Goal: Task Accomplishment & Management: Use online tool/utility

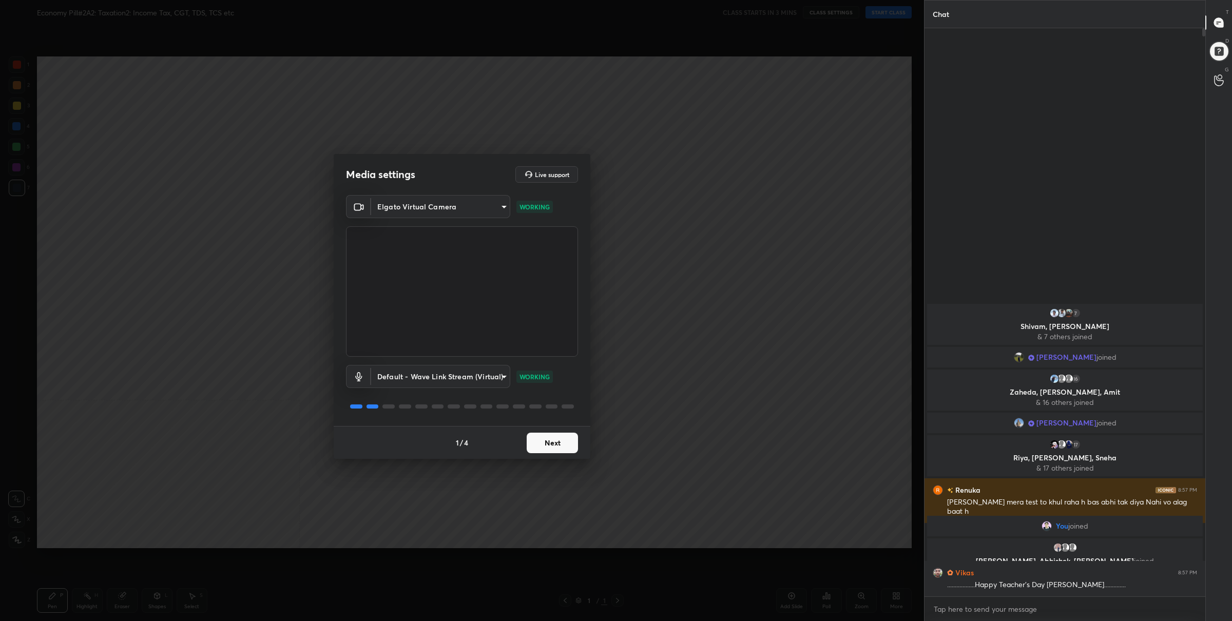
click at [551, 439] on button "Next" at bounding box center [552, 443] width 51 height 21
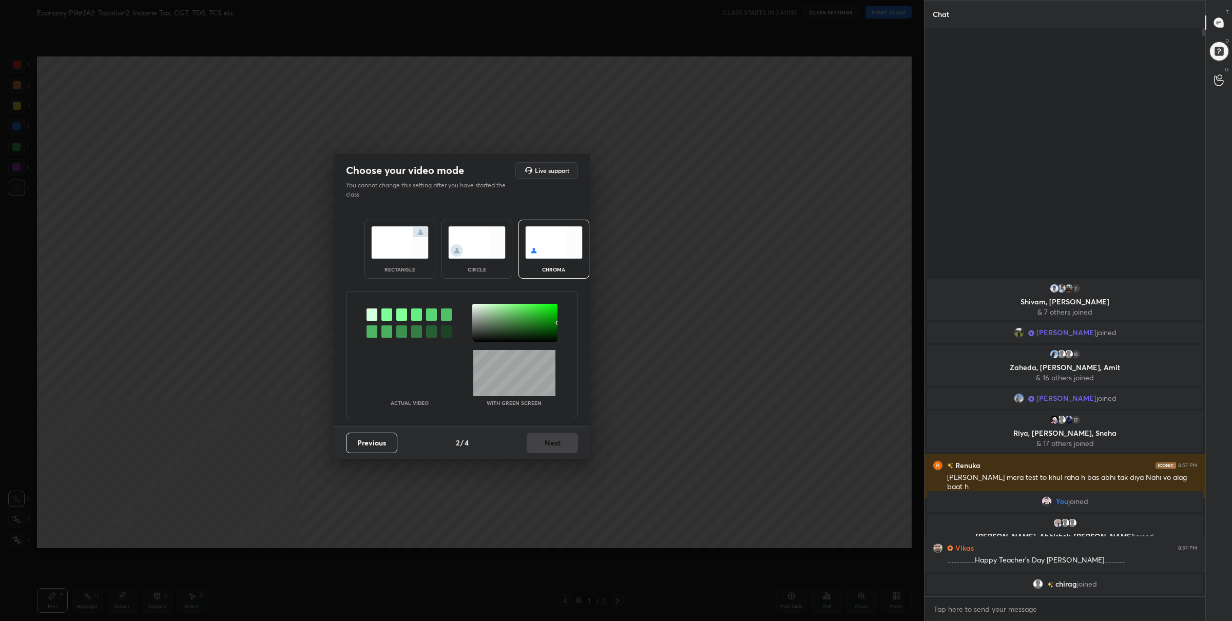
click at [397, 267] on div "rectangle" at bounding box center [399, 269] width 41 height 5
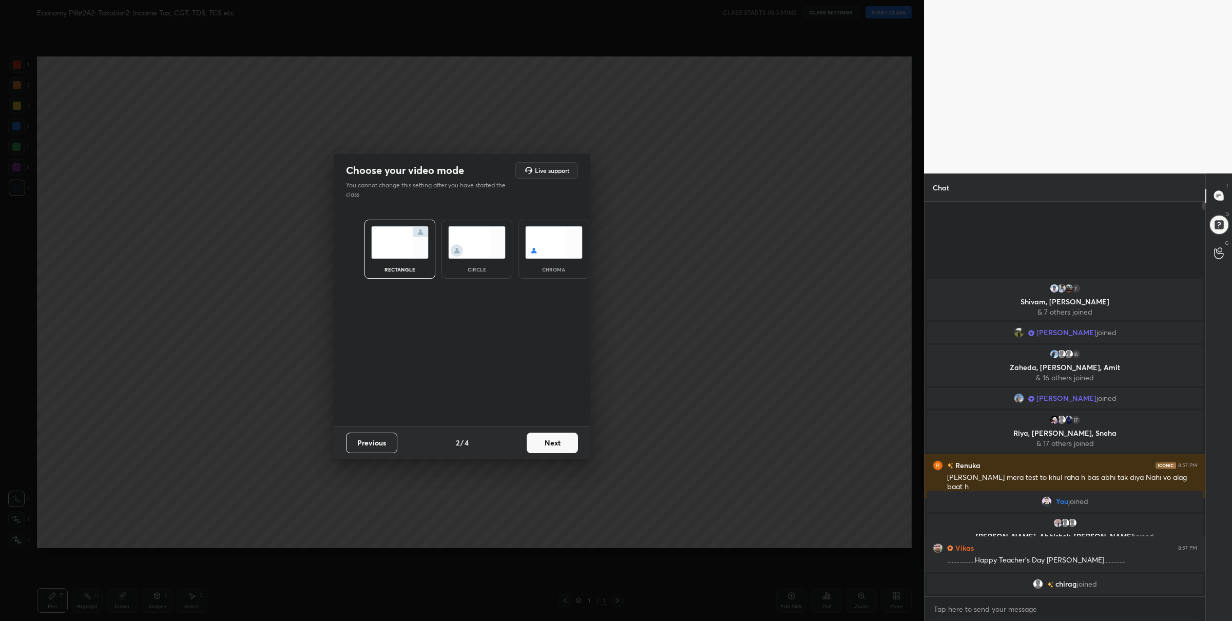
scroll to position [317, 278]
click at [541, 440] on button "Next" at bounding box center [552, 443] width 51 height 21
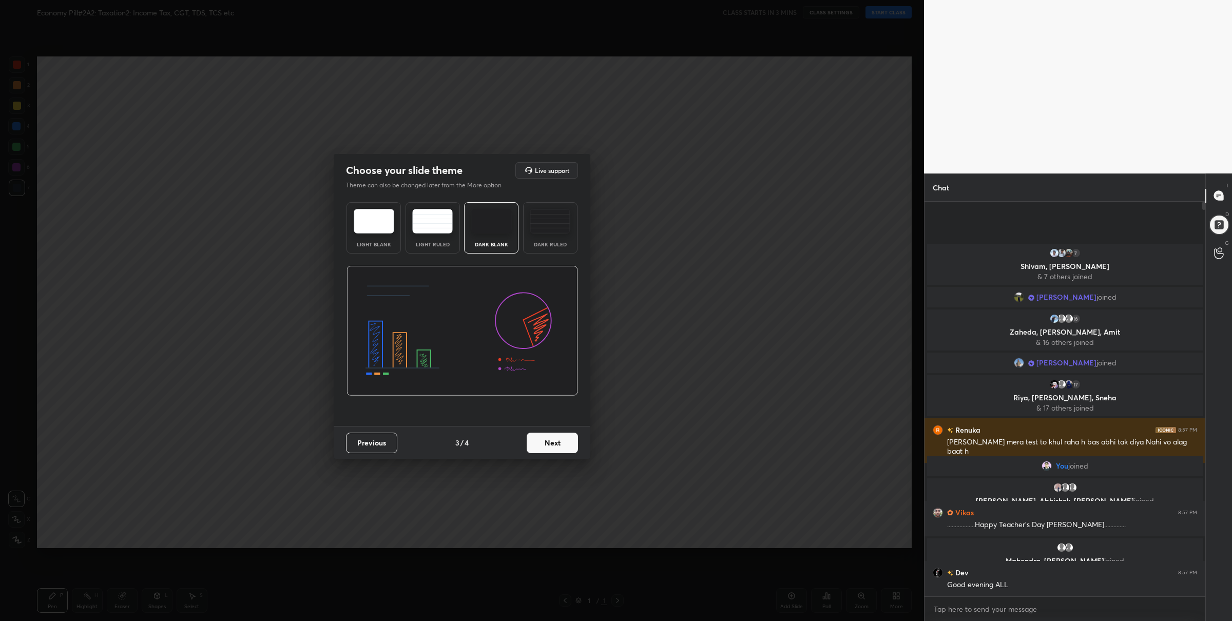
click at [385, 236] on div "Light Blank" at bounding box center [373, 227] width 54 height 51
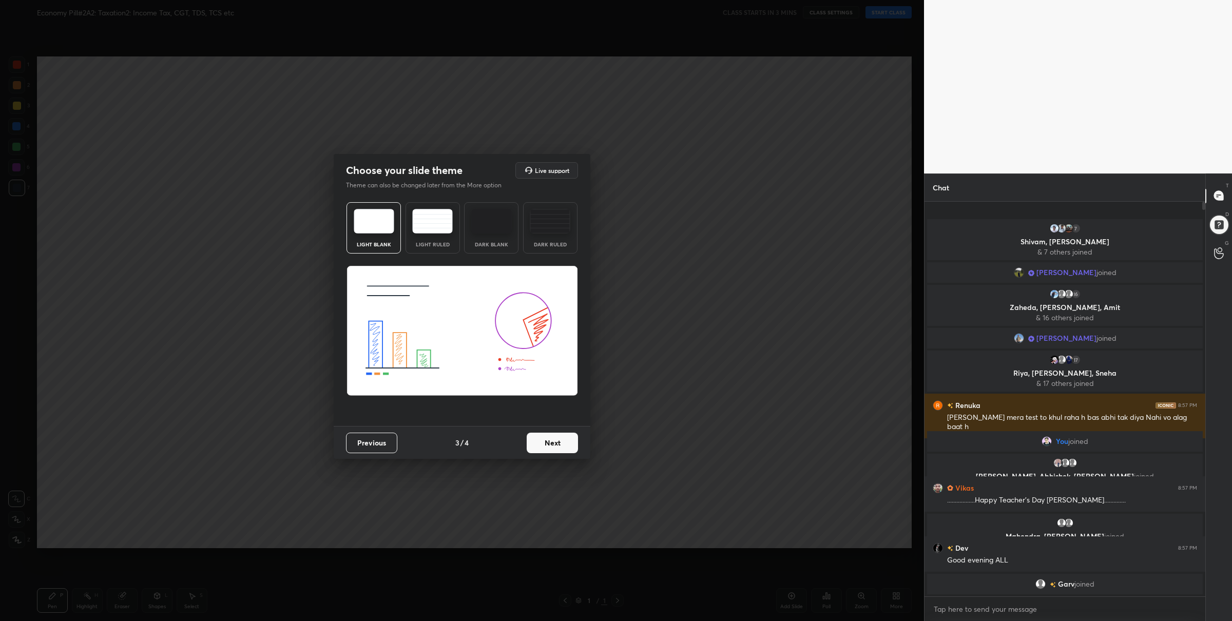
click at [491, 223] on img at bounding box center [491, 221] width 41 height 25
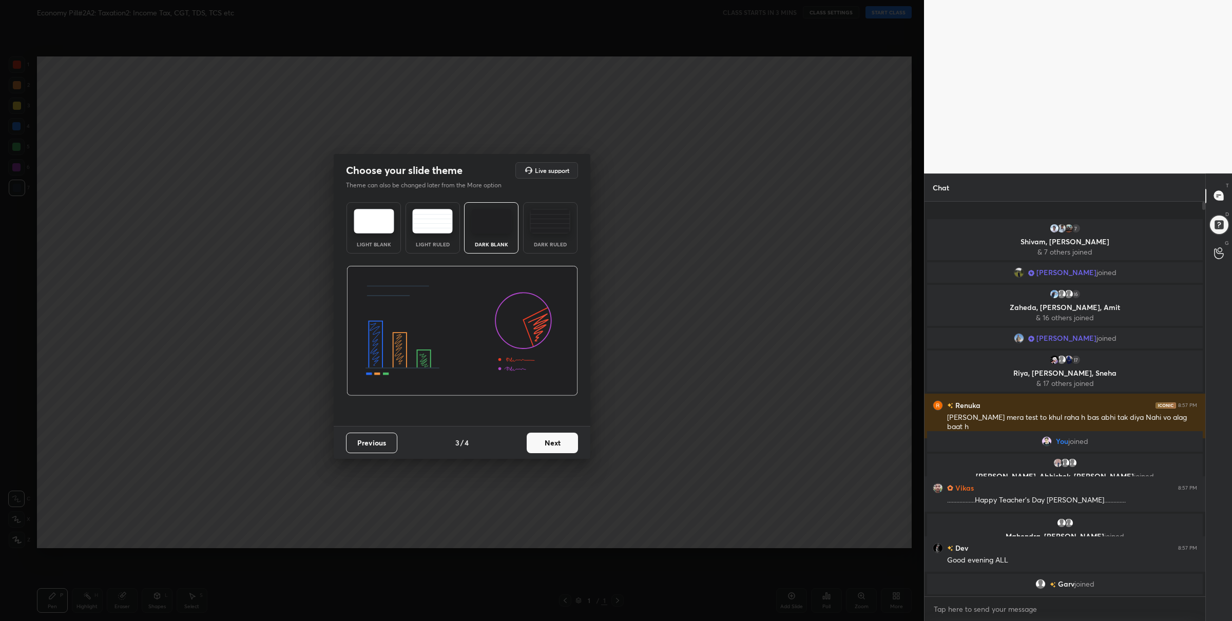
click at [543, 434] on button "Next" at bounding box center [552, 443] width 51 height 21
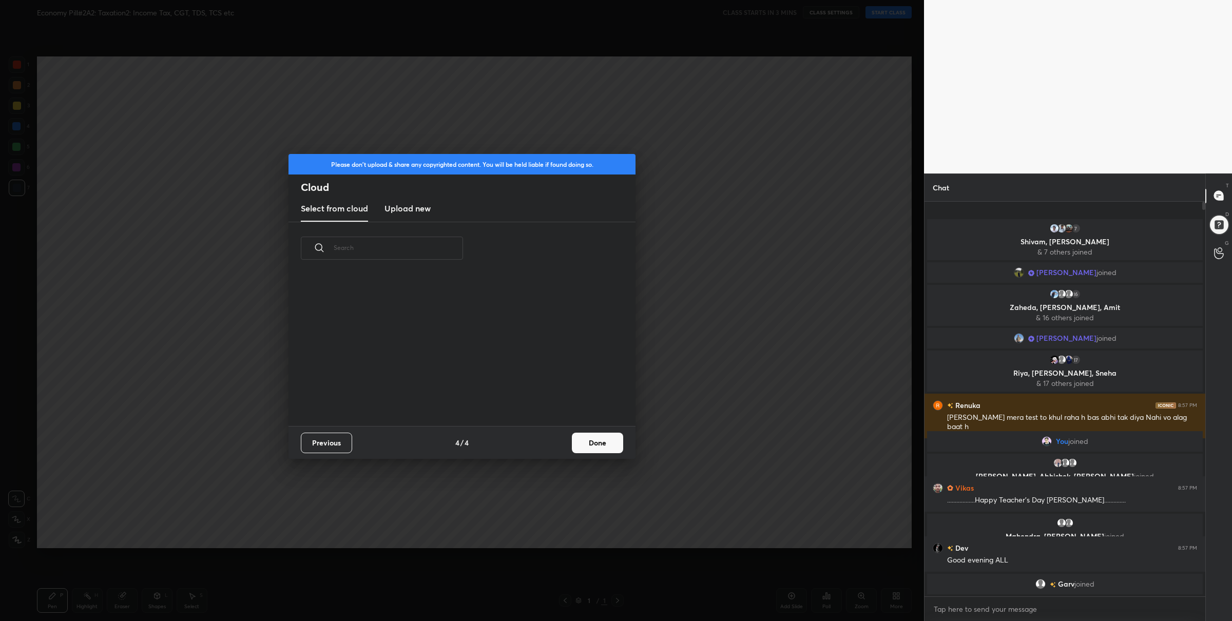
click at [386, 204] on h3 "Upload new" at bounding box center [407, 208] width 46 height 12
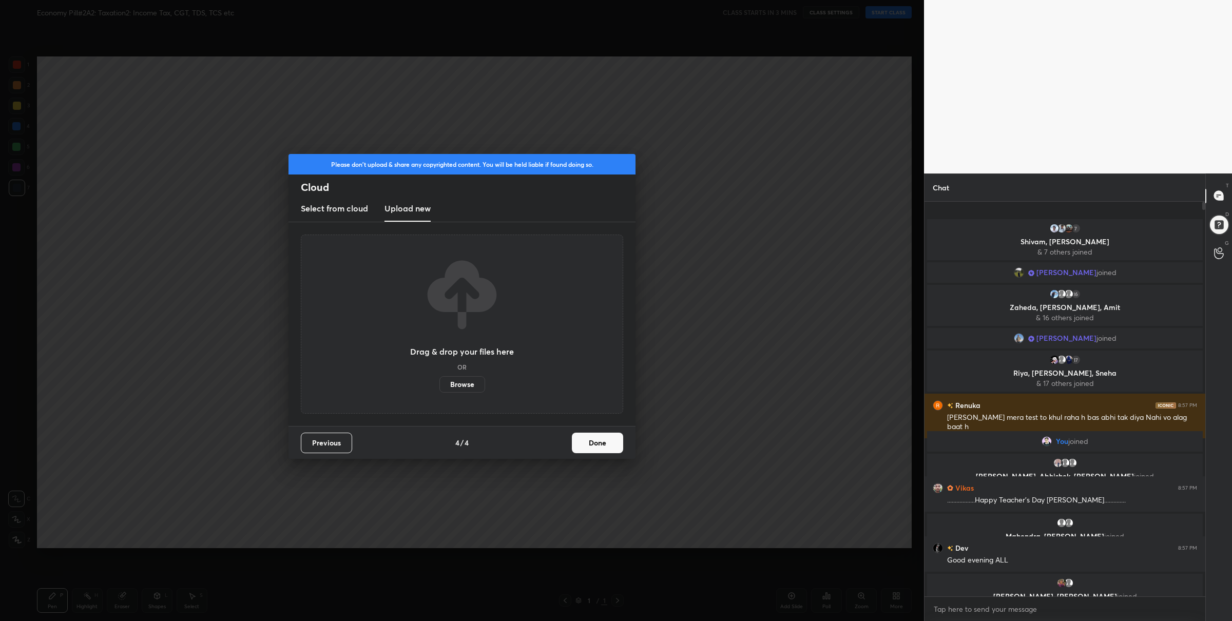
click at [455, 377] on label "Browse" at bounding box center [462, 384] width 46 height 16
click at [439, 377] on input "Browse" at bounding box center [439, 384] width 0 height 16
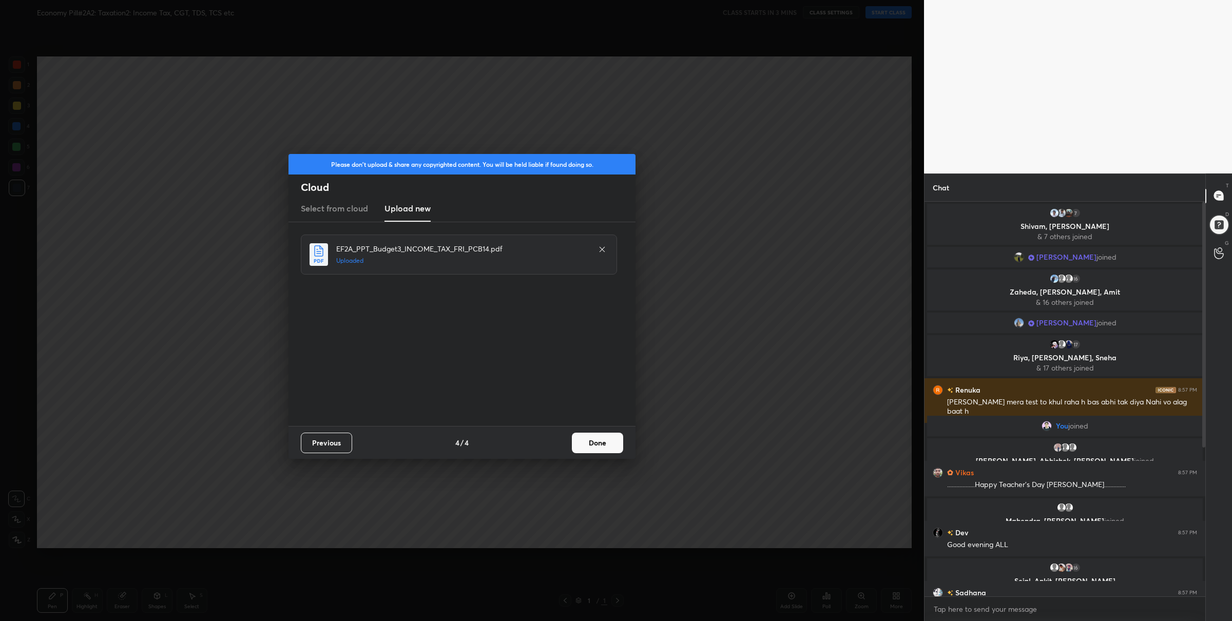
click at [580, 429] on div "Previous 4 / 4 Done" at bounding box center [461, 442] width 347 height 33
click at [578, 436] on button "Done" at bounding box center [597, 443] width 51 height 21
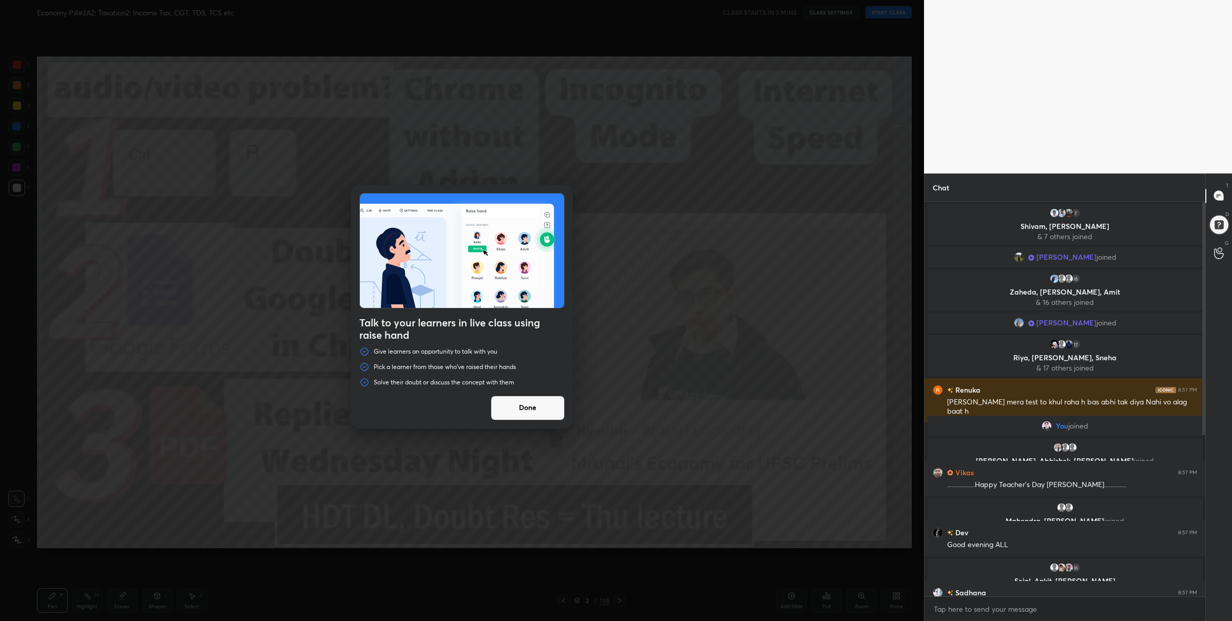
click at [538, 409] on button "Done" at bounding box center [528, 408] width 74 height 25
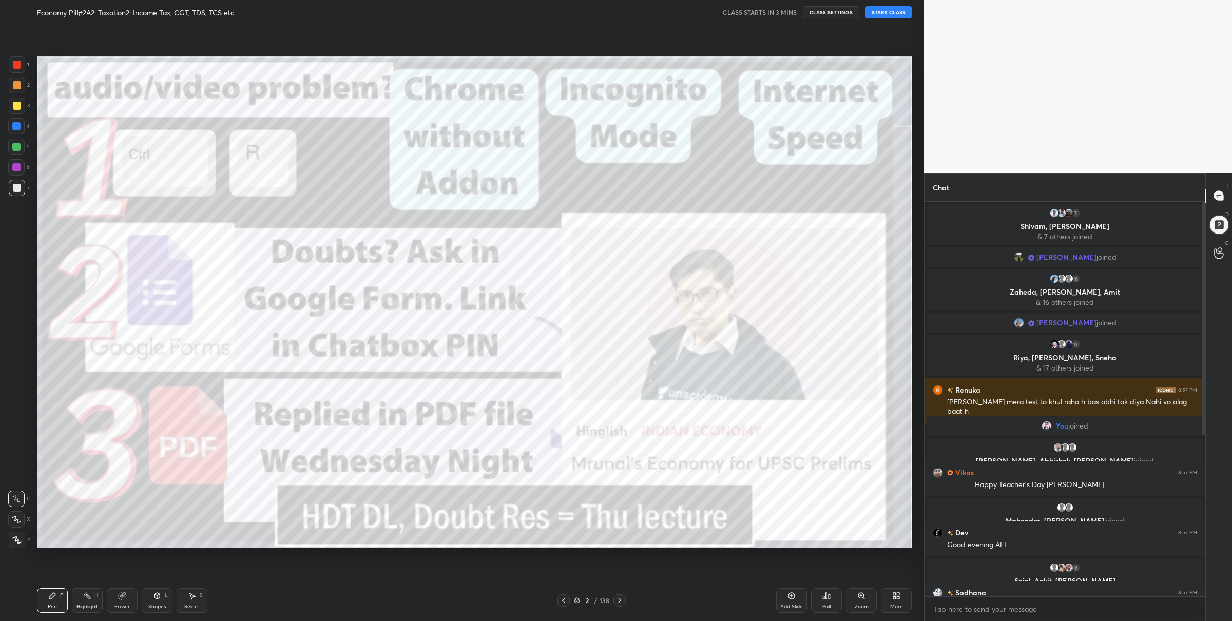
click at [577, 600] on icon at bounding box center [577, 600] width 6 height 6
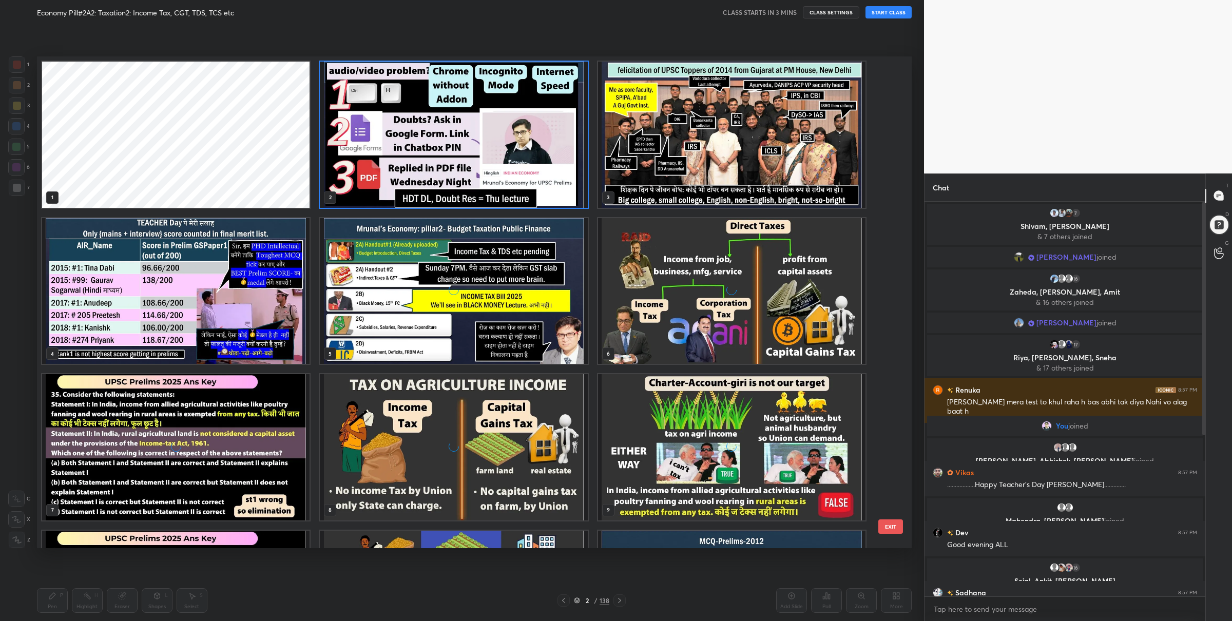
scroll to position [489, 869]
click at [684, 179] on img "grid" at bounding box center [731, 135] width 267 height 146
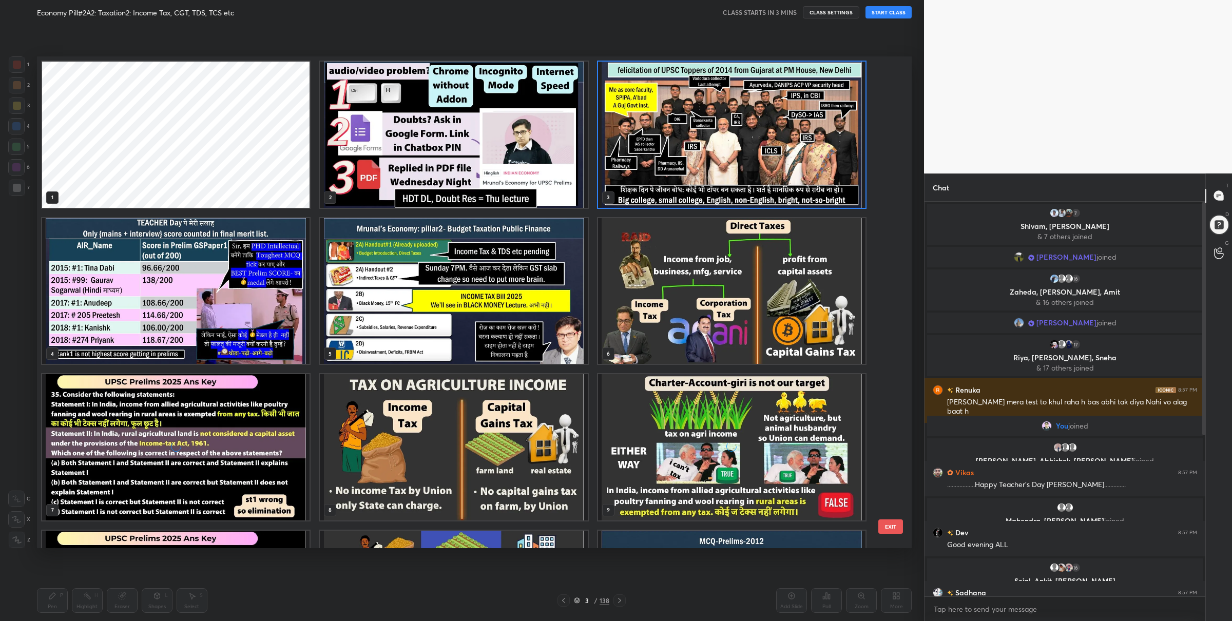
click at [684, 179] on img "grid" at bounding box center [731, 135] width 267 height 146
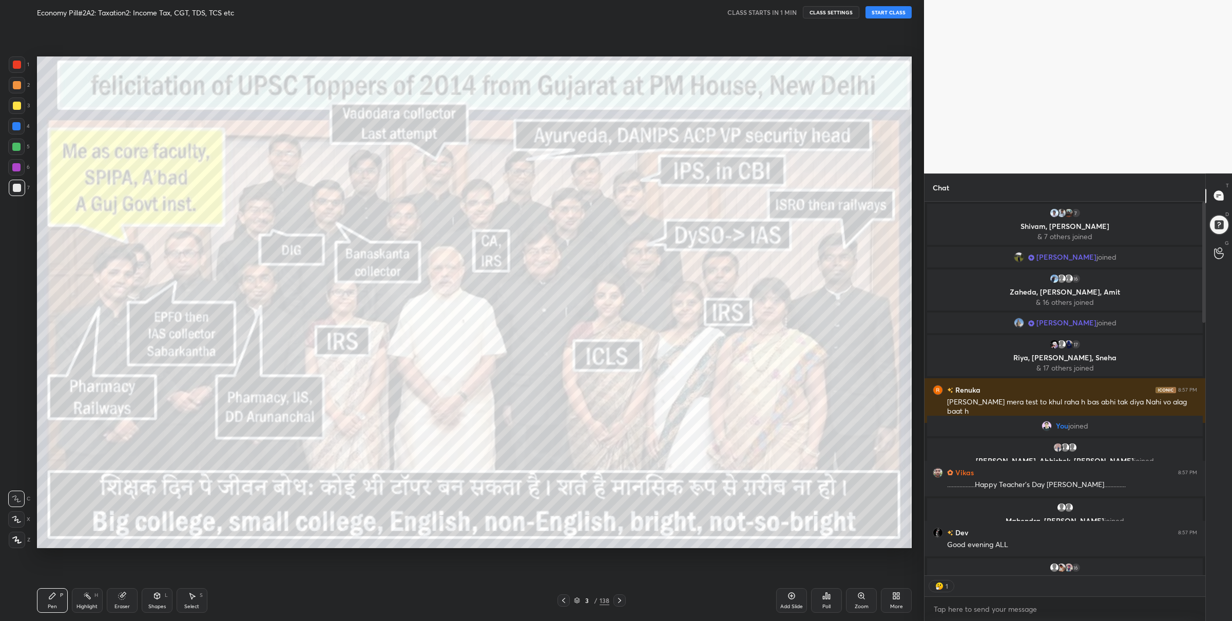
scroll to position [3, 3]
click at [957, 599] on div "x" at bounding box center [1064, 609] width 281 height 24
type textarea "x"
click at [941, 606] on textarea at bounding box center [1065, 609] width 264 height 16
paste textarea "Doubt Form: [URL][DOMAIN_NAME]"
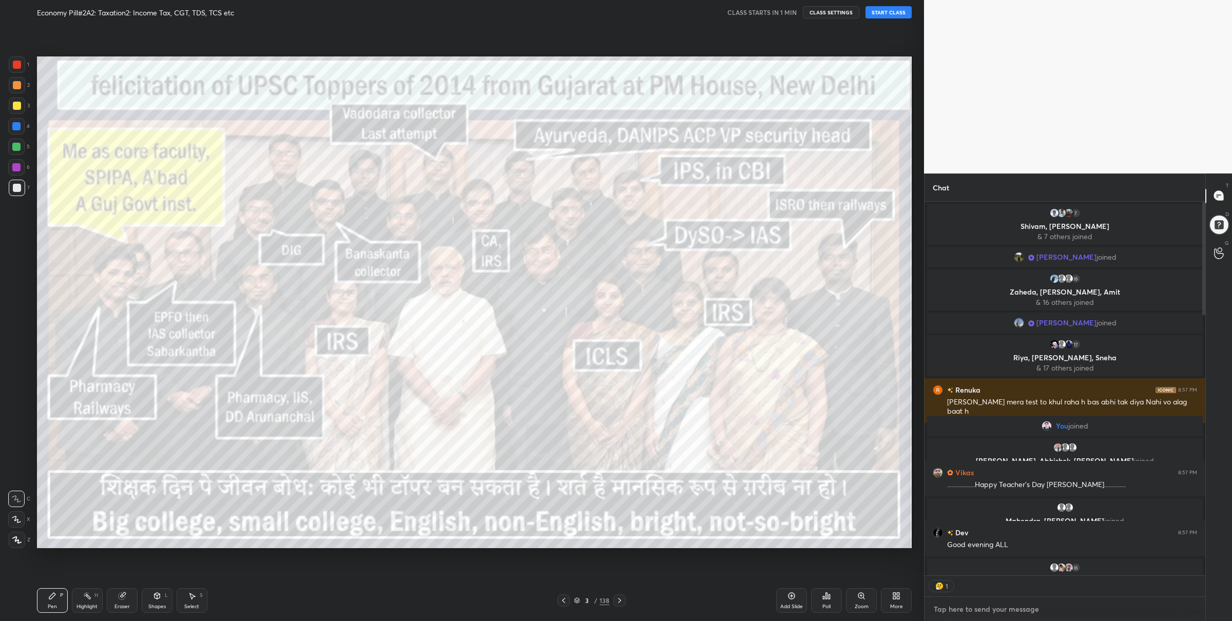
type textarea "Doubt Form: [URL][DOMAIN_NAME]"
type textarea "x"
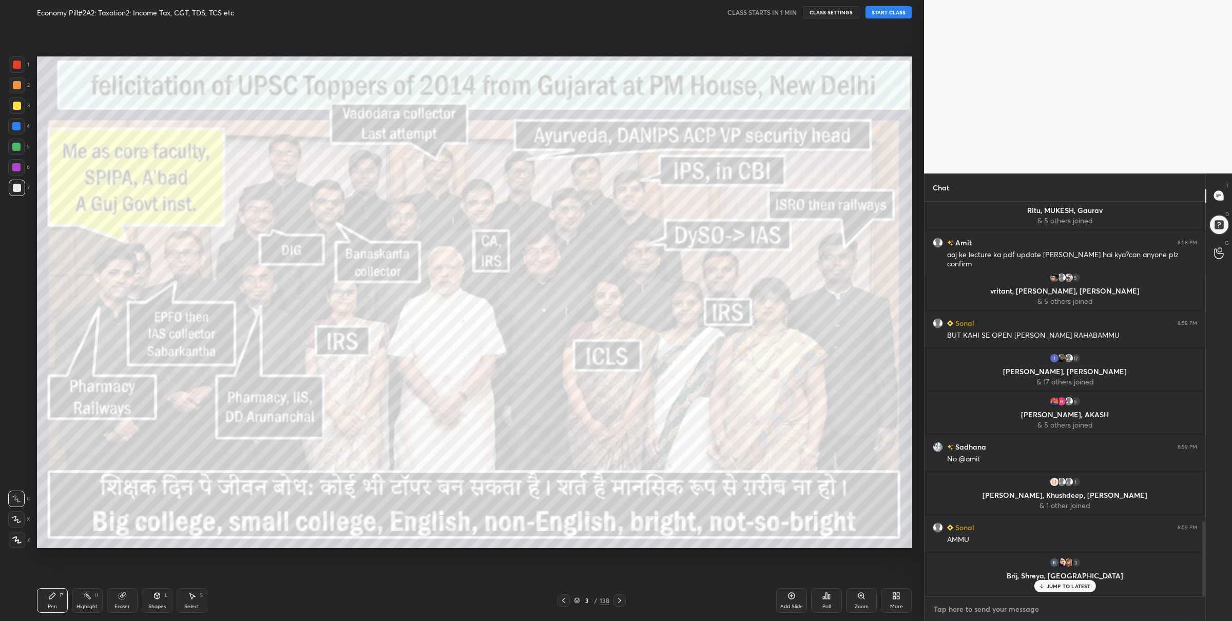
scroll to position [1688, 0]
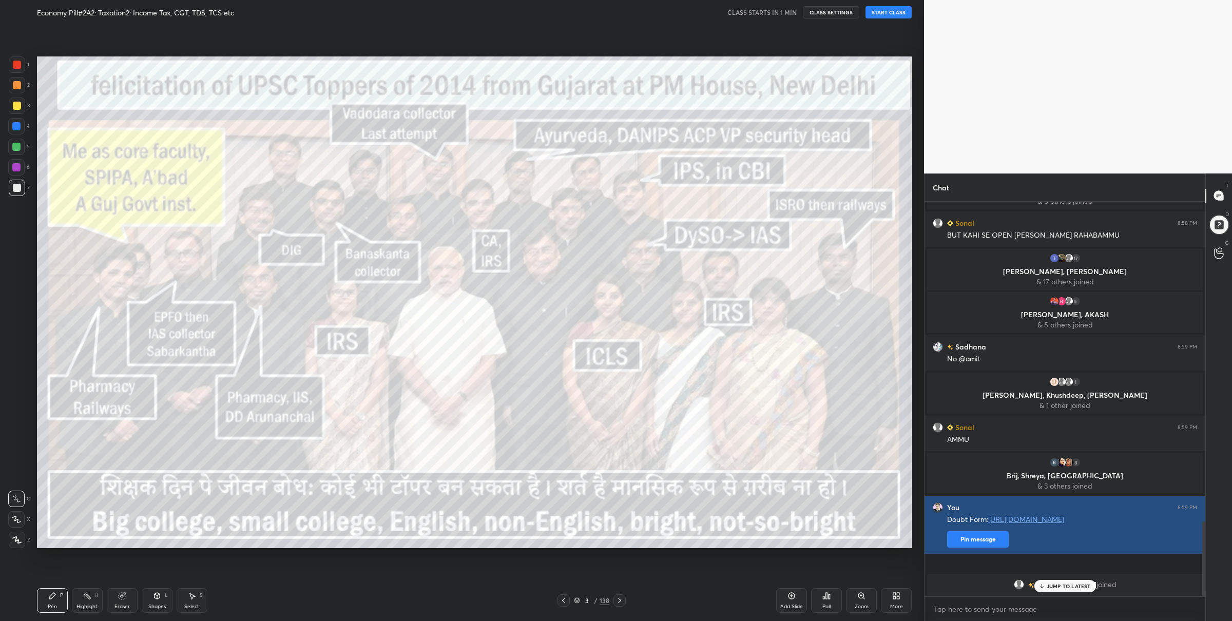
click at [969, 548] on button "Pin message" at bounding box center [978, 539] width 62 height 16
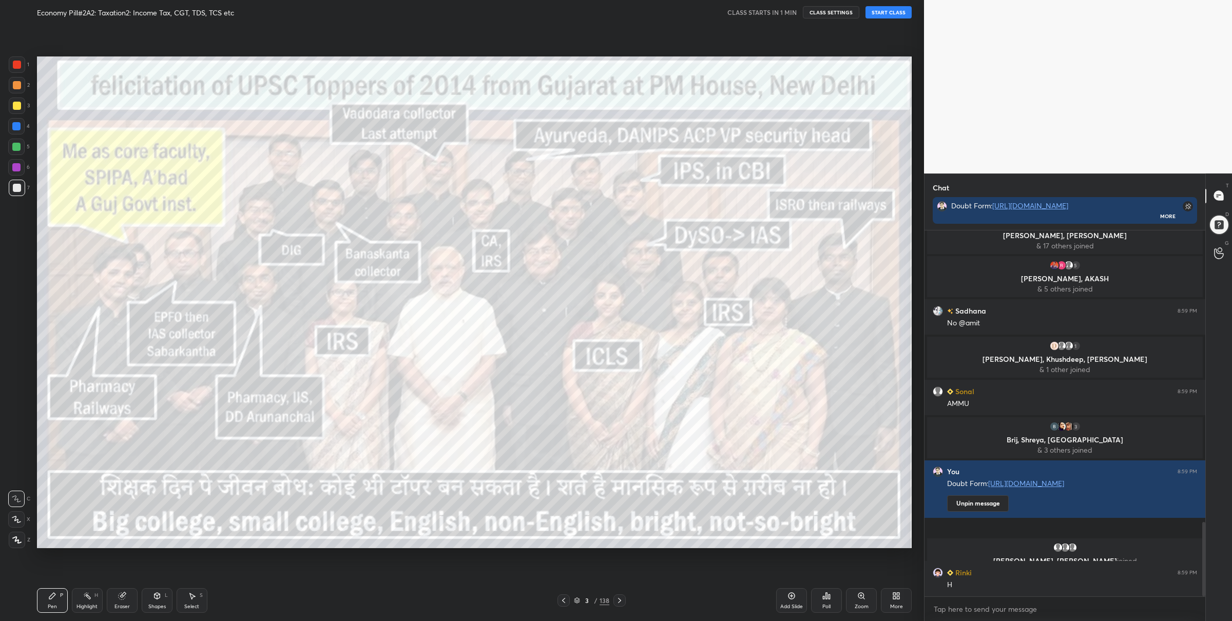
scroll to position [1477, 0]
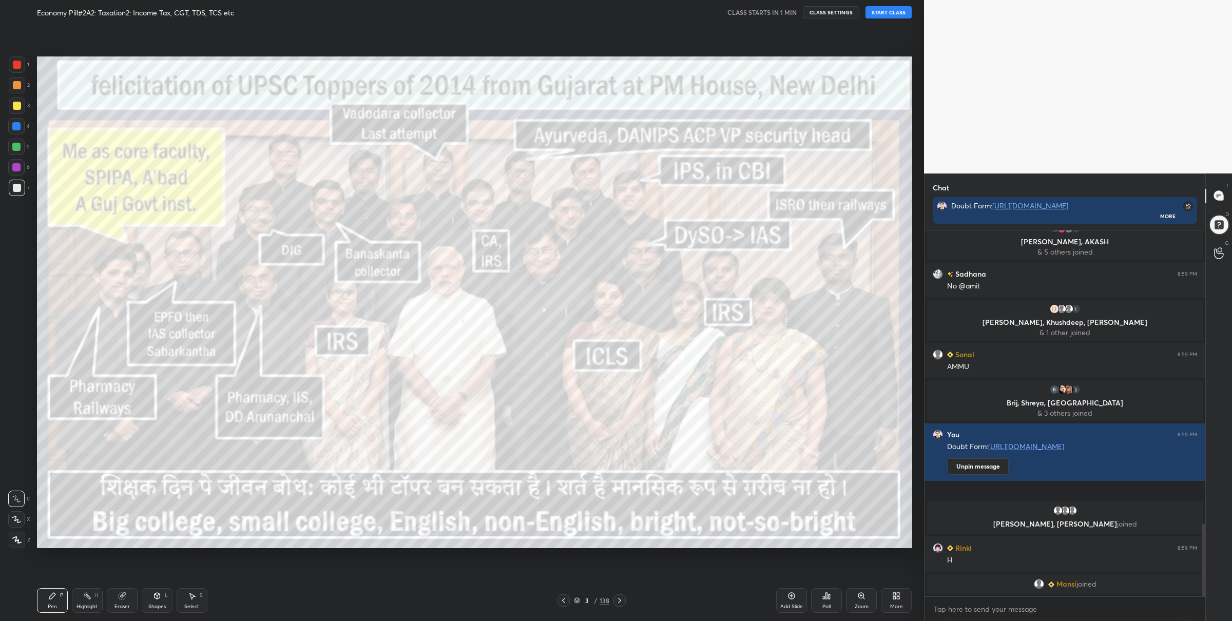
click at [876, 11] on button "START CLASS" at bounding box center [888, 12] width 46 height 12
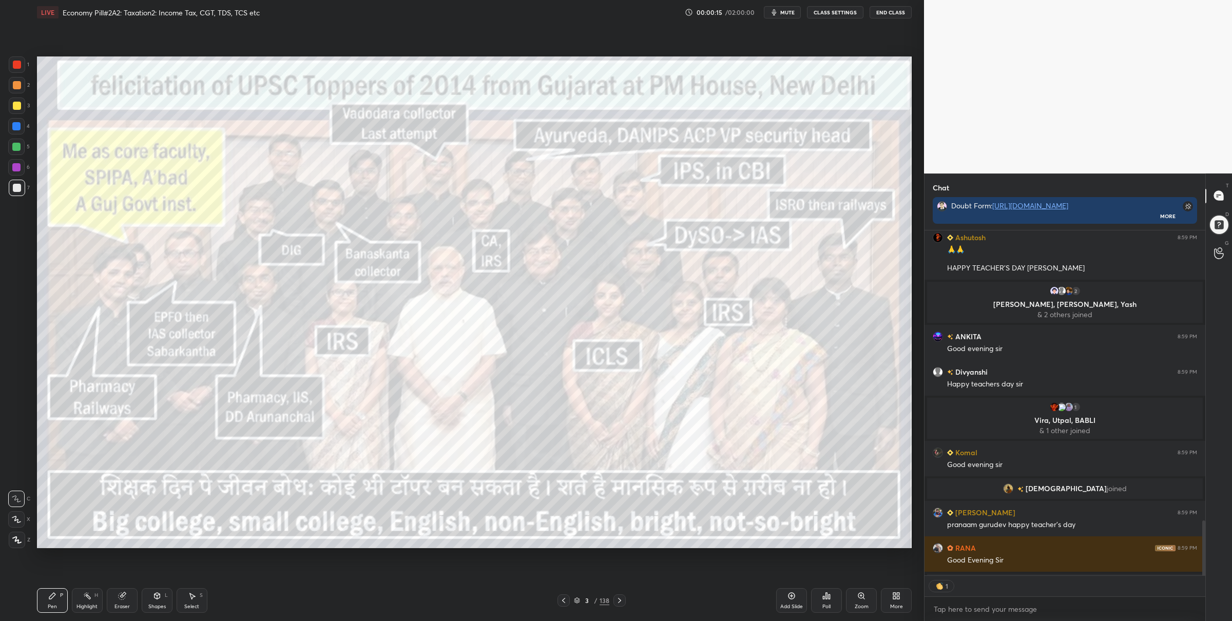
scroll to position [3, 3]
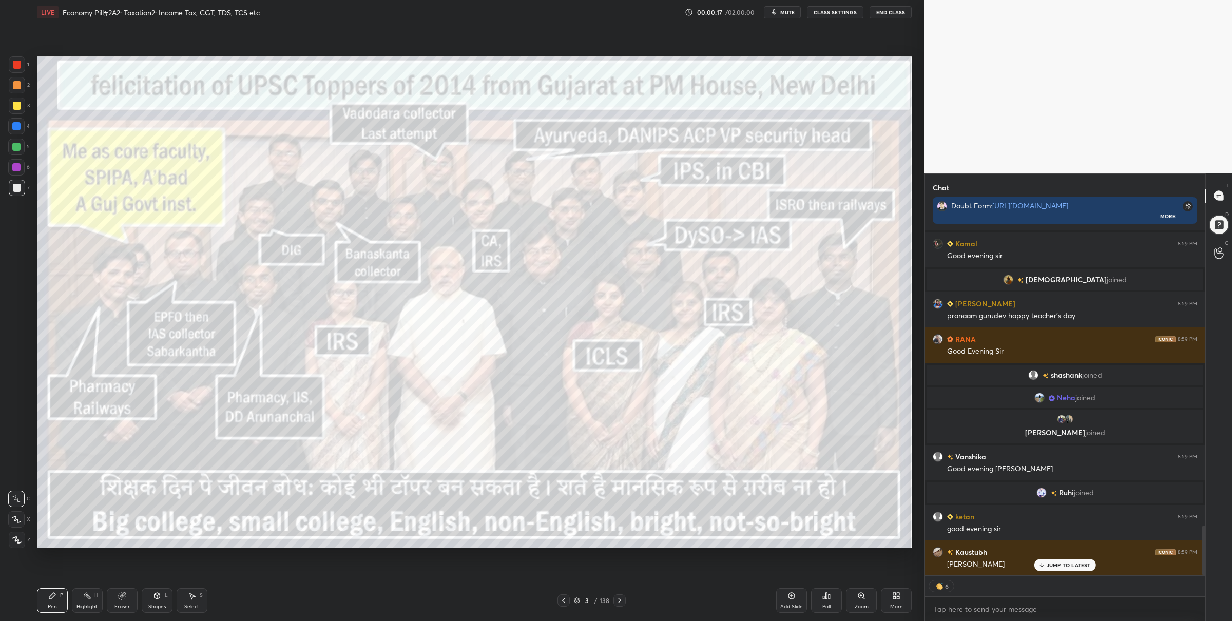
click at [20, 539] on icon at bounding box center [16, 539] width 9 height 7
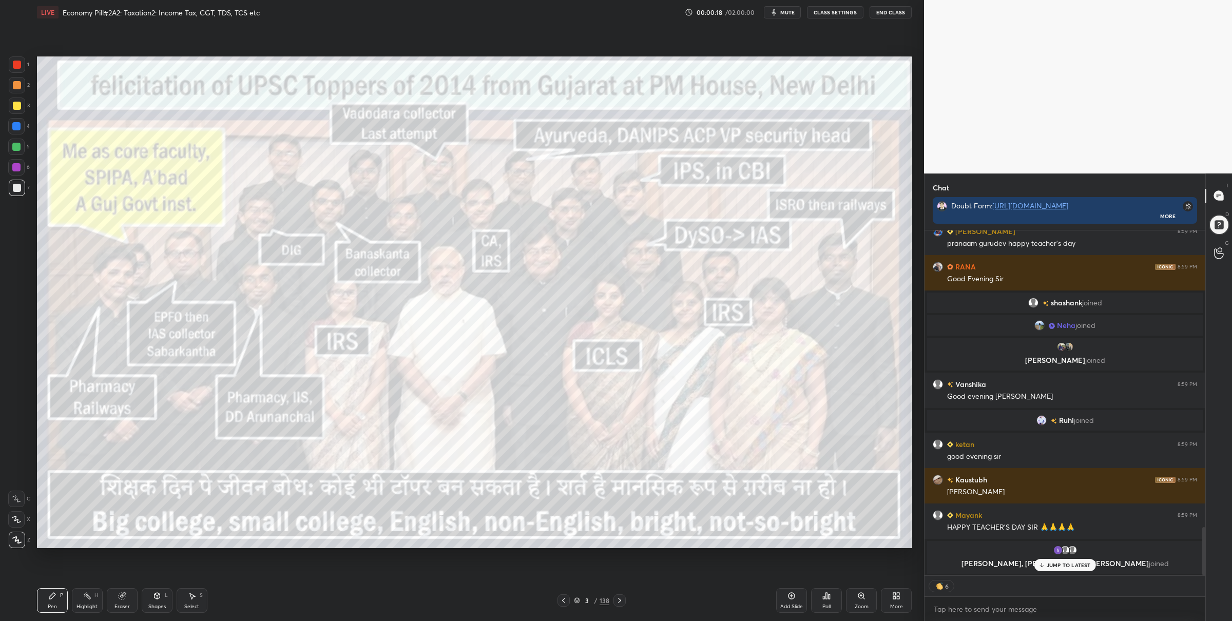
click at [16, 64] on div at bounding box center [17, 65] width 8 height 8
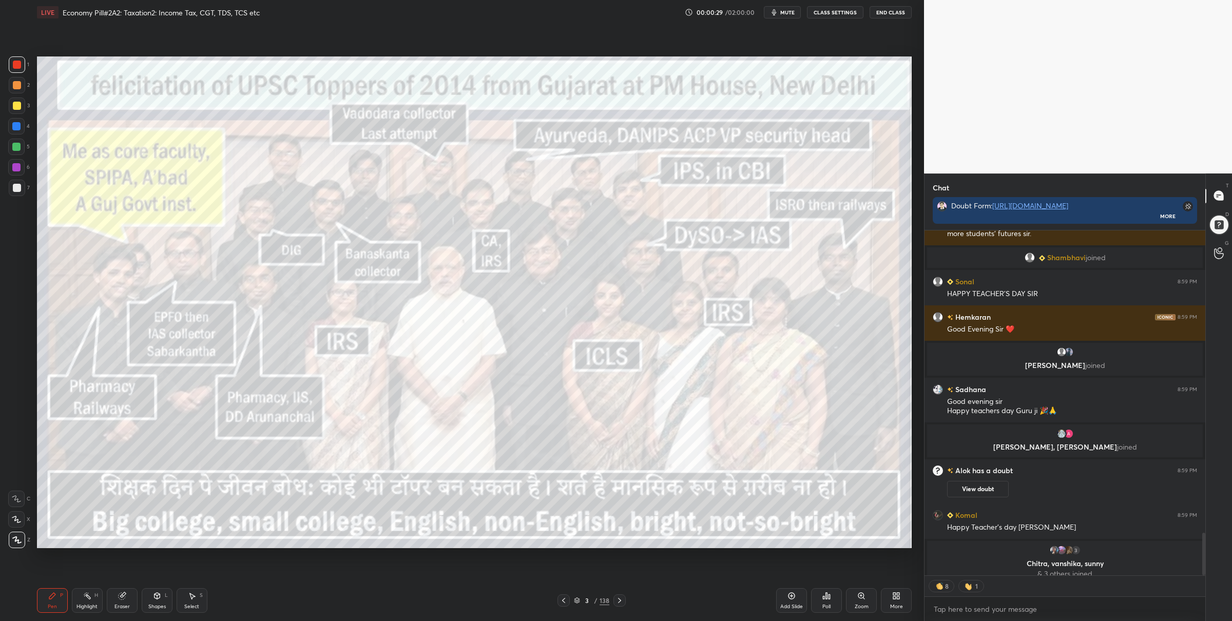
type textarea "x"
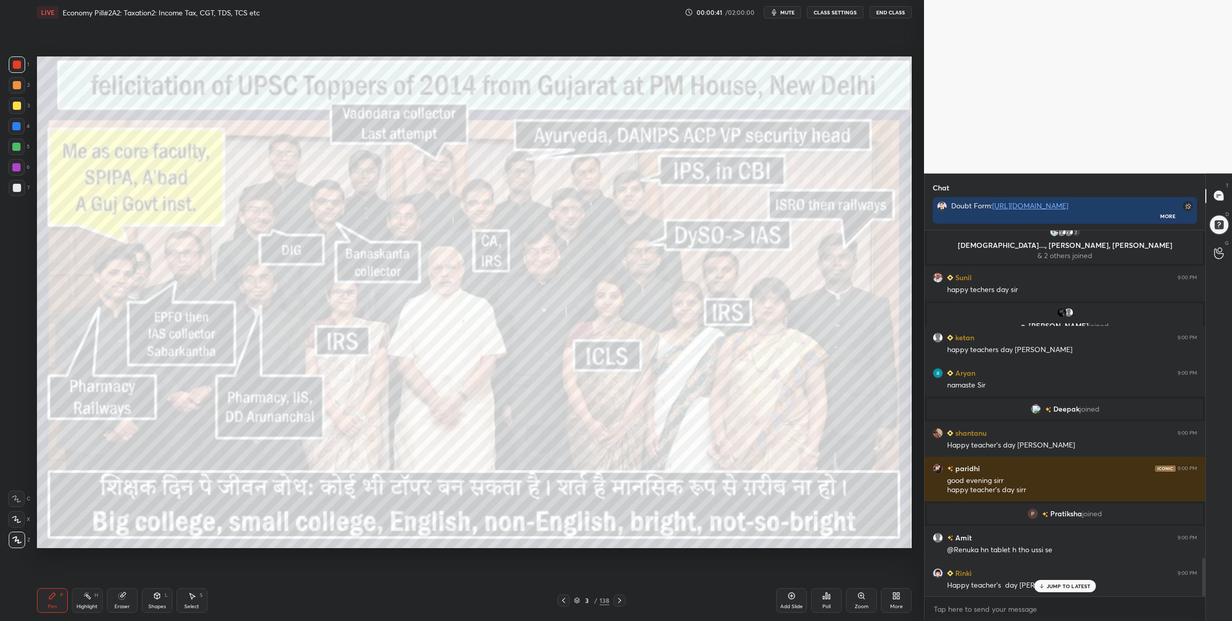
click at [581, 599] on div "3 / 138" at bounding box center [591, 600] width 35 height 9
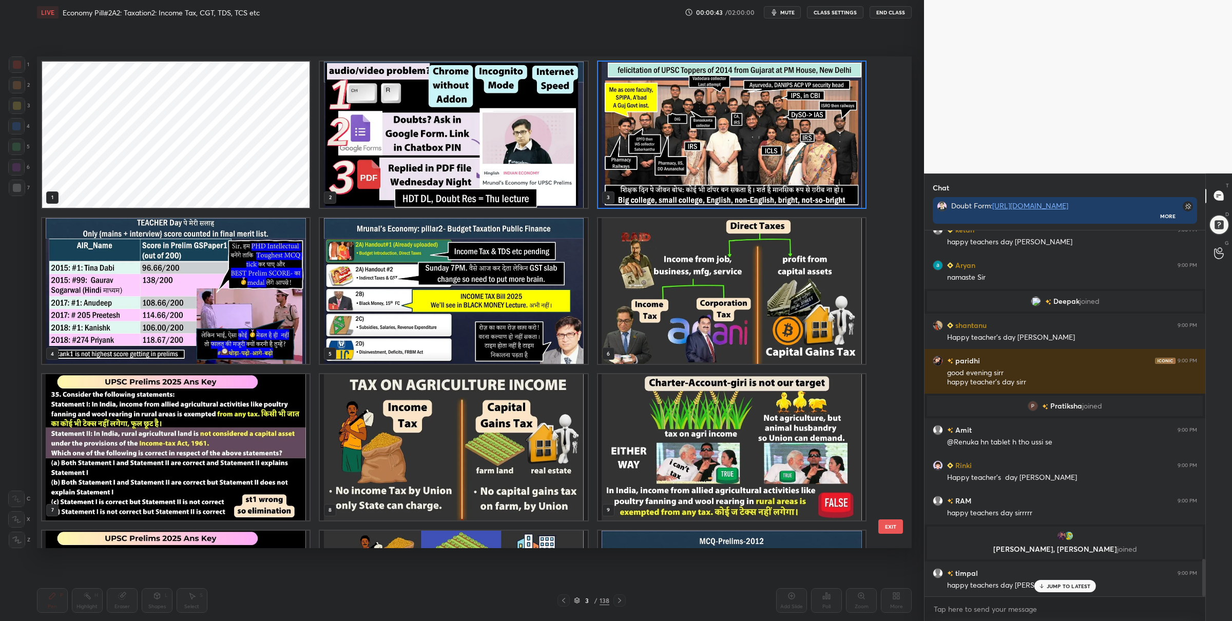
click at [431, 184] on img "grid" at bounding box center [453, 135] width 267 height 146
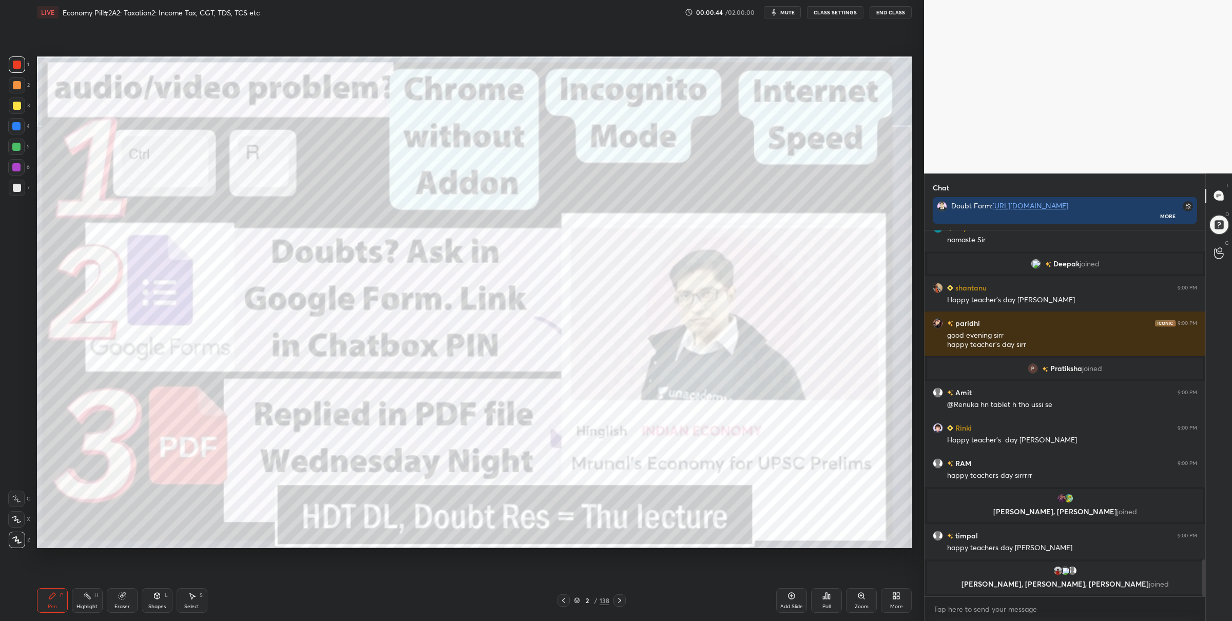
click at [829, 599] on icon at bounding box center [829, 596] width 2 height 5
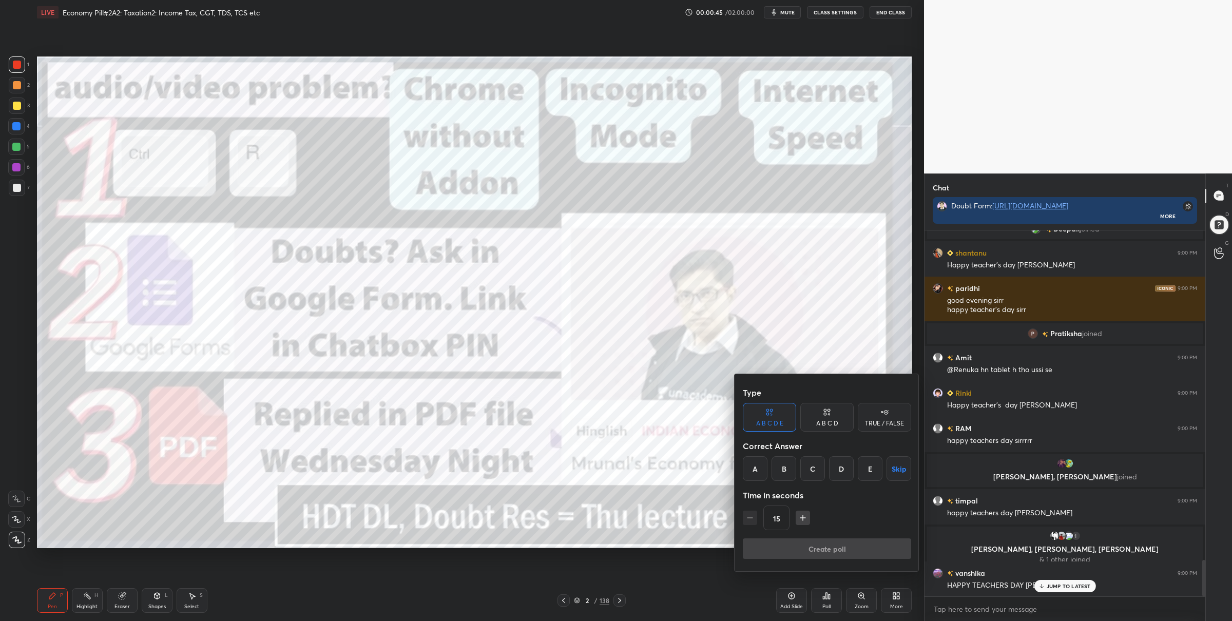
click at [892, 423] on div "TRUE / FALSE" at bounding box center [884, 423] width 39 height 6
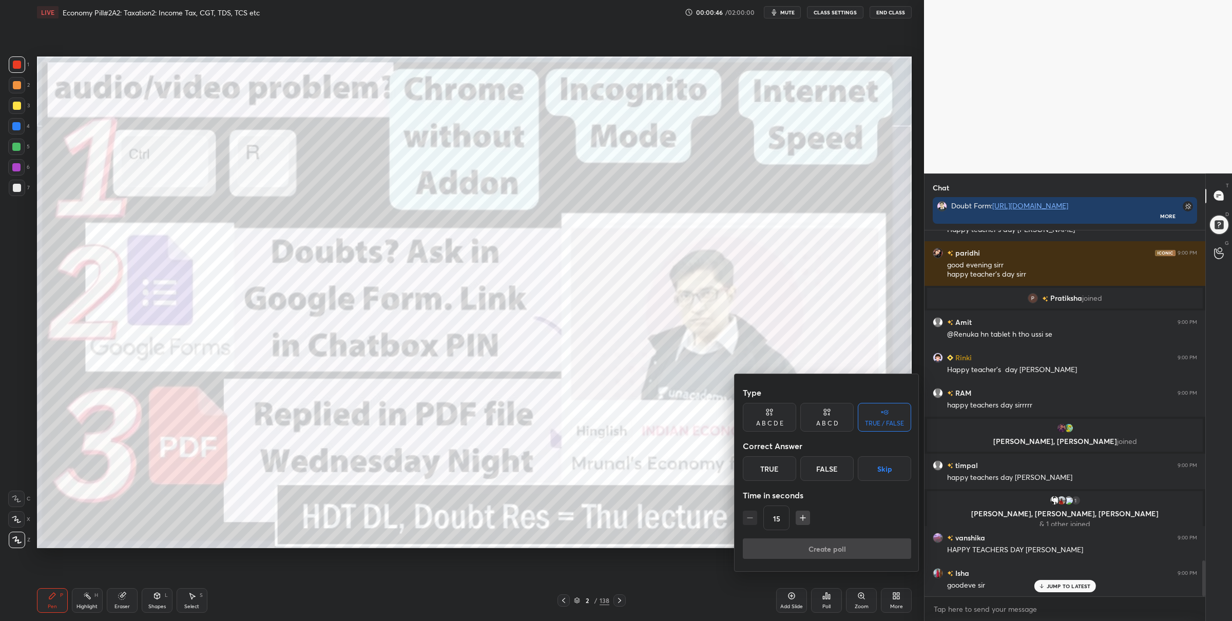
click at [892, 459] on button "Skip" at bounding box center [884, 468] width 53 height 25
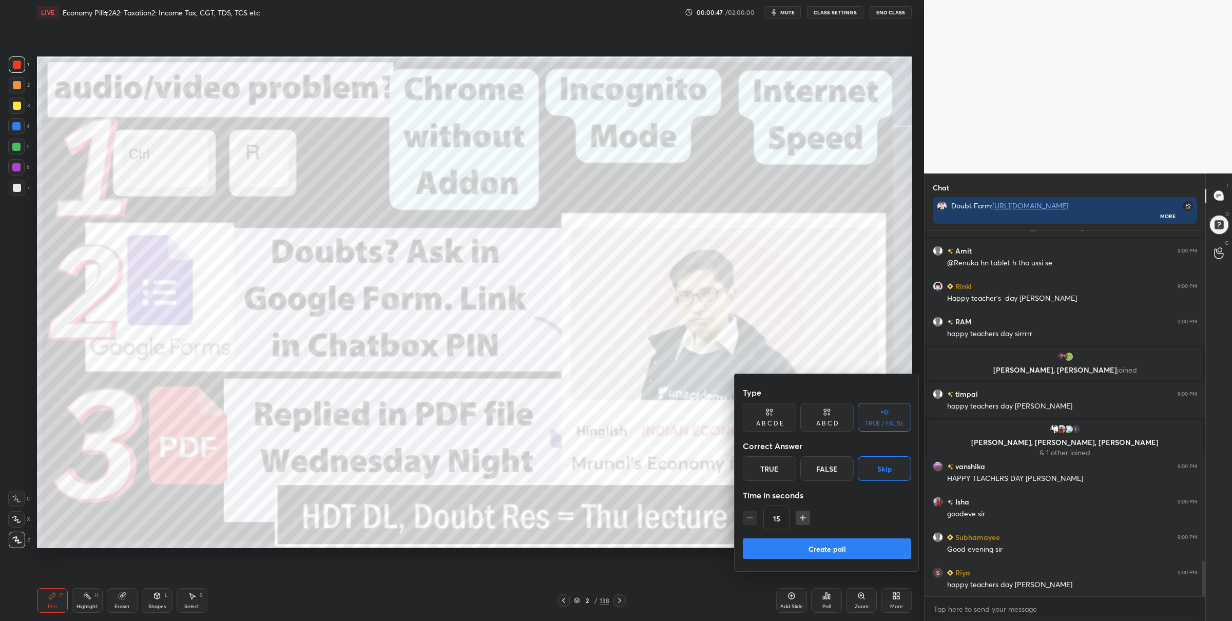
click at [806, 519] on icon "button" at bounding box center [803, 518] width 10 height 10
type input "30"
click at [806, 547] on button "Create poll" at bounding box center [827, 548] width 168 height 21
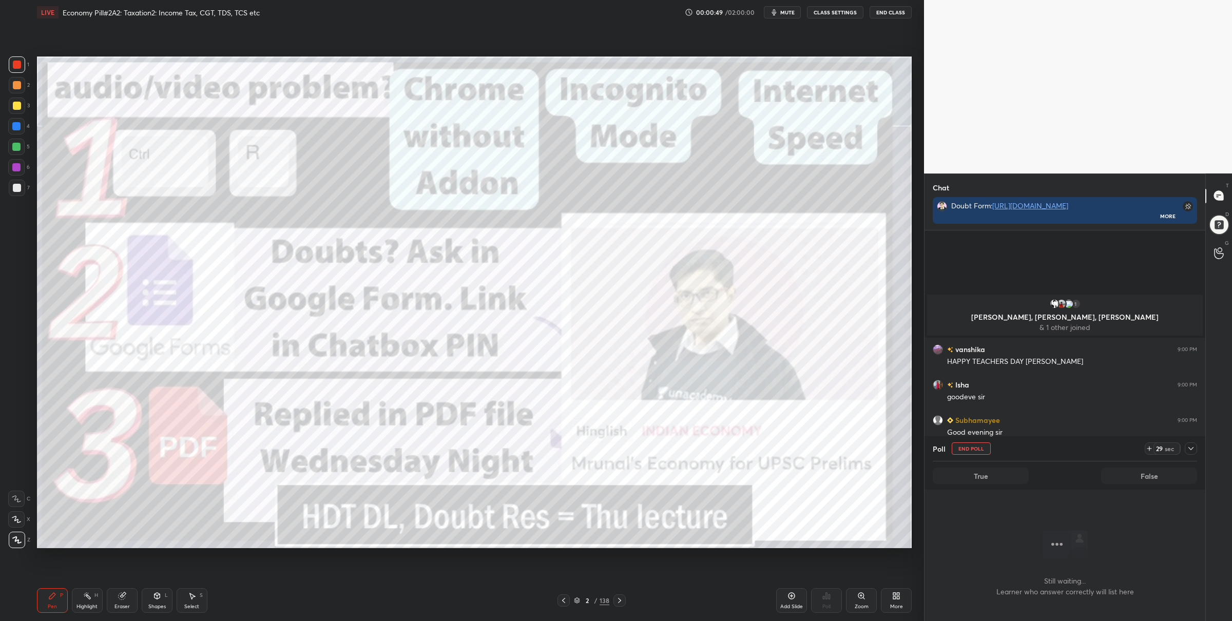
click at [1191, 453] on div at bounding box center [1191, 448] width 12 height 12
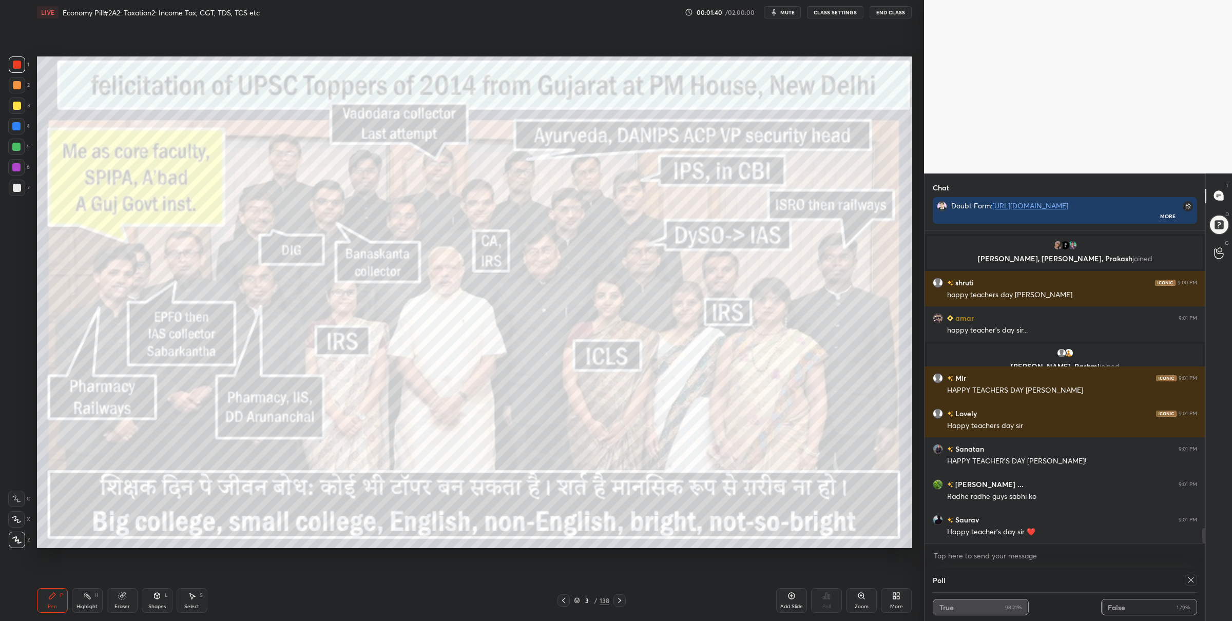
click at [1194, 581] on icon at bounding box center [1191, 580] width 8 height 8
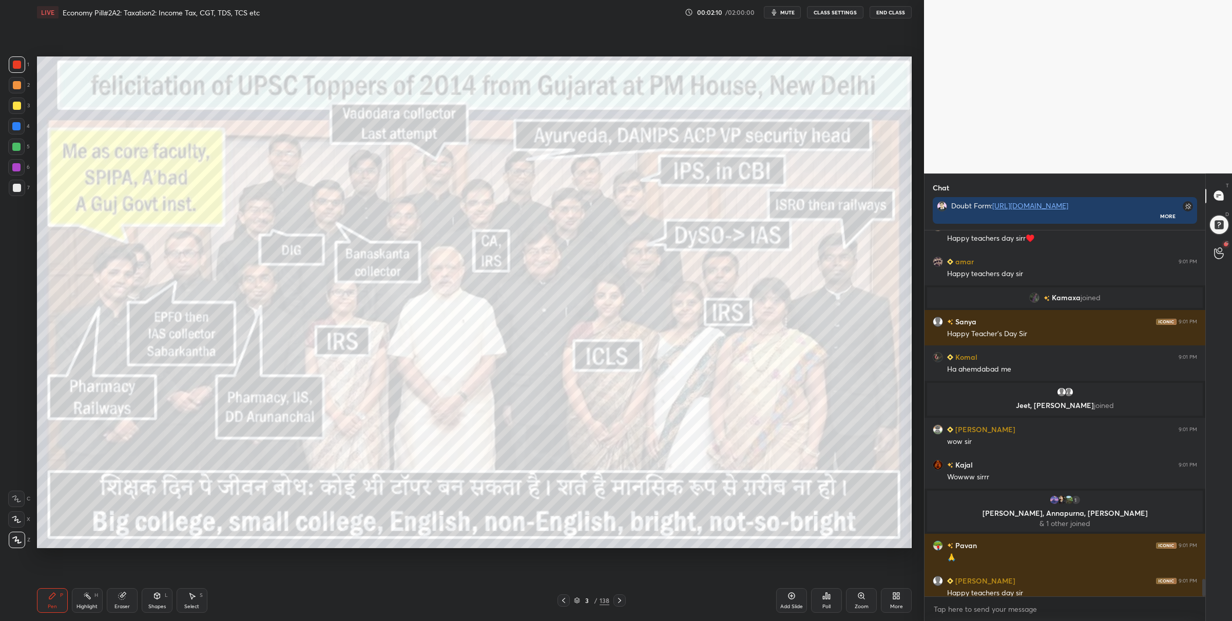
click at [21, 130] on div at bounding box center [16, 126] width 16 height 16
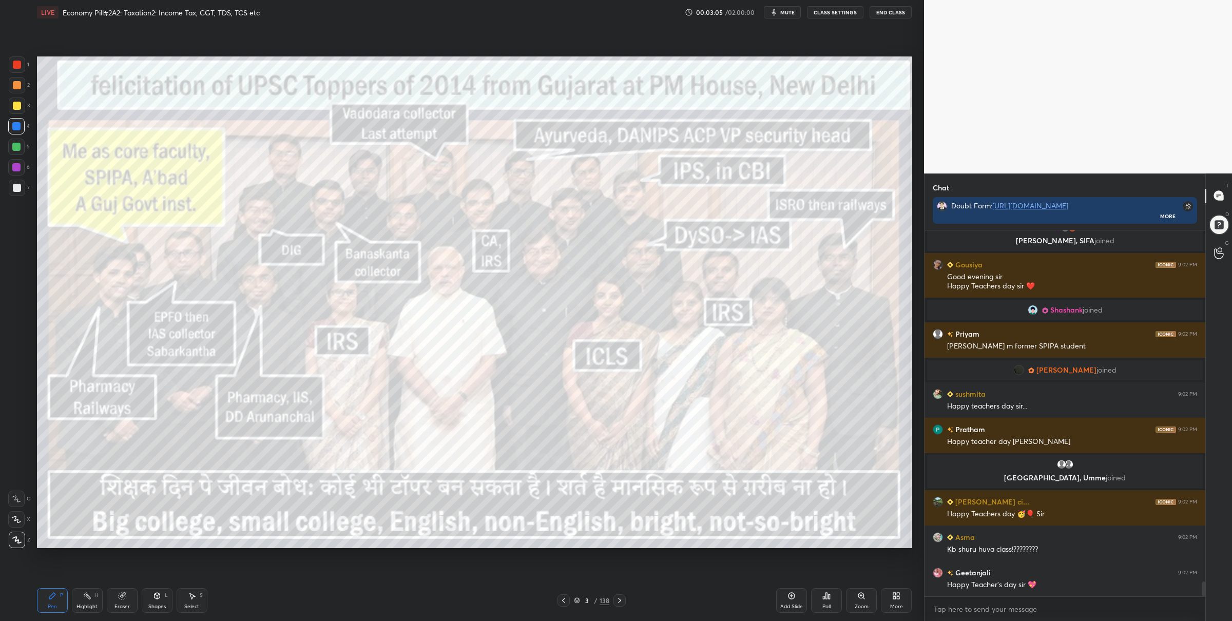
click at [18, 67] on div at bounding box center [17, 65] width 8 height 8
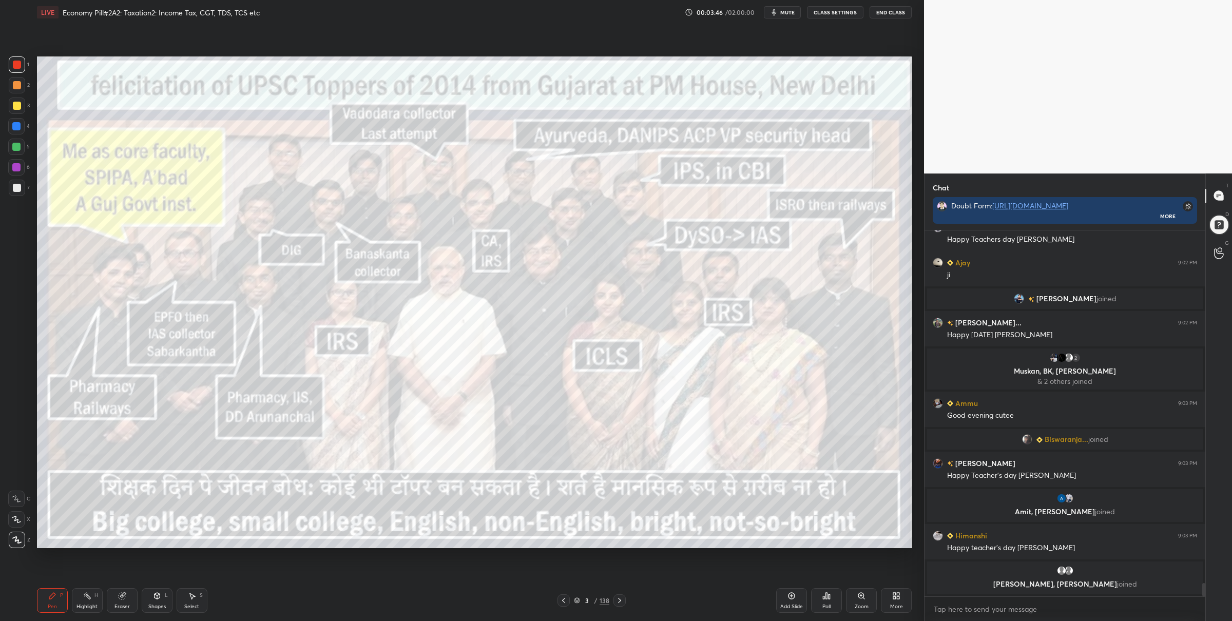
click at [218, 531] on div "Setting up your live class Poll for secs No correct answer Start poll" at bounding box center [474, 302] width 883 height 555
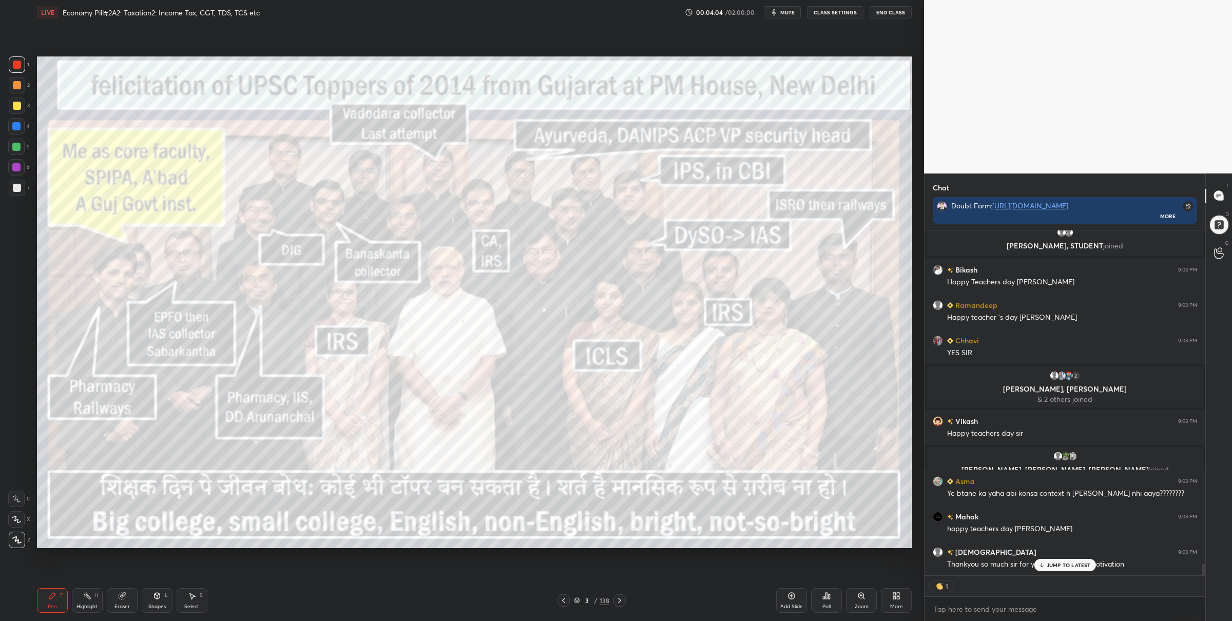
scroll to position [9884, 0]
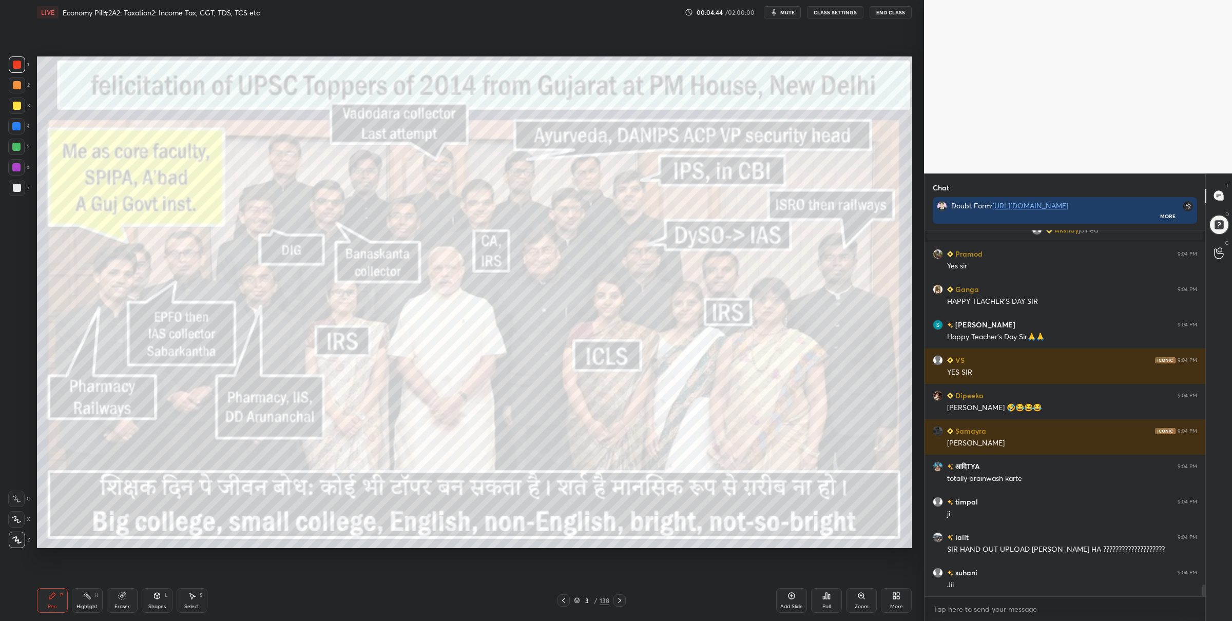
click at [624, 595] on div at bounding box center [619, 600] width 12 height 12
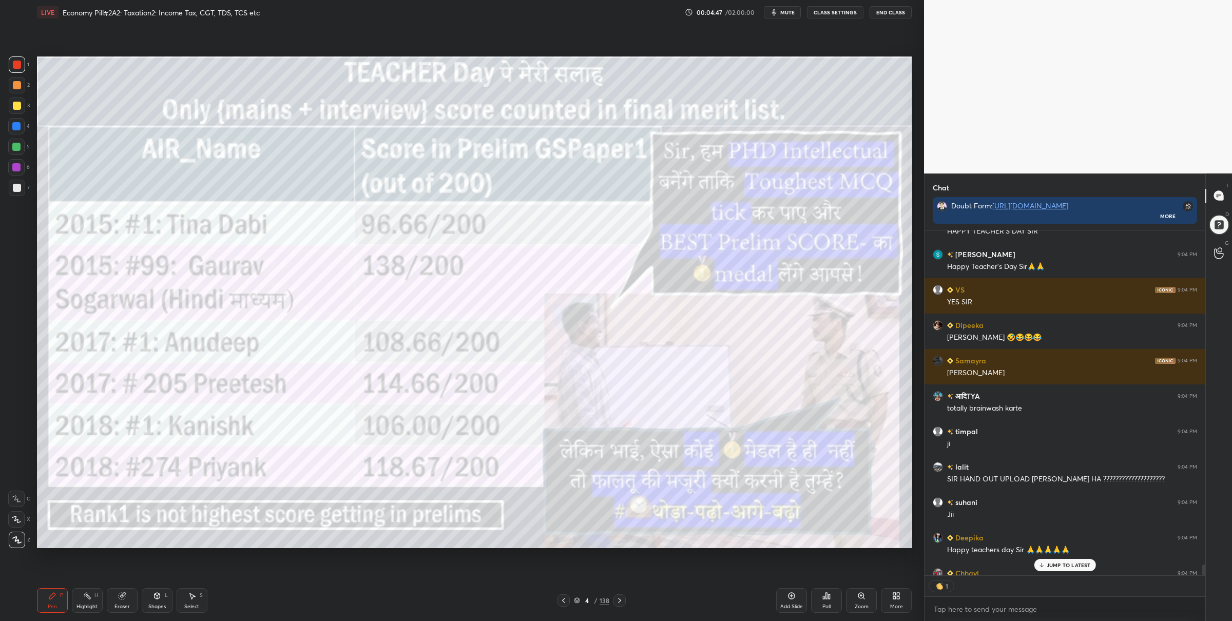
click at [9, 147] on div at bounding box center [16, 147] width 16 height 16
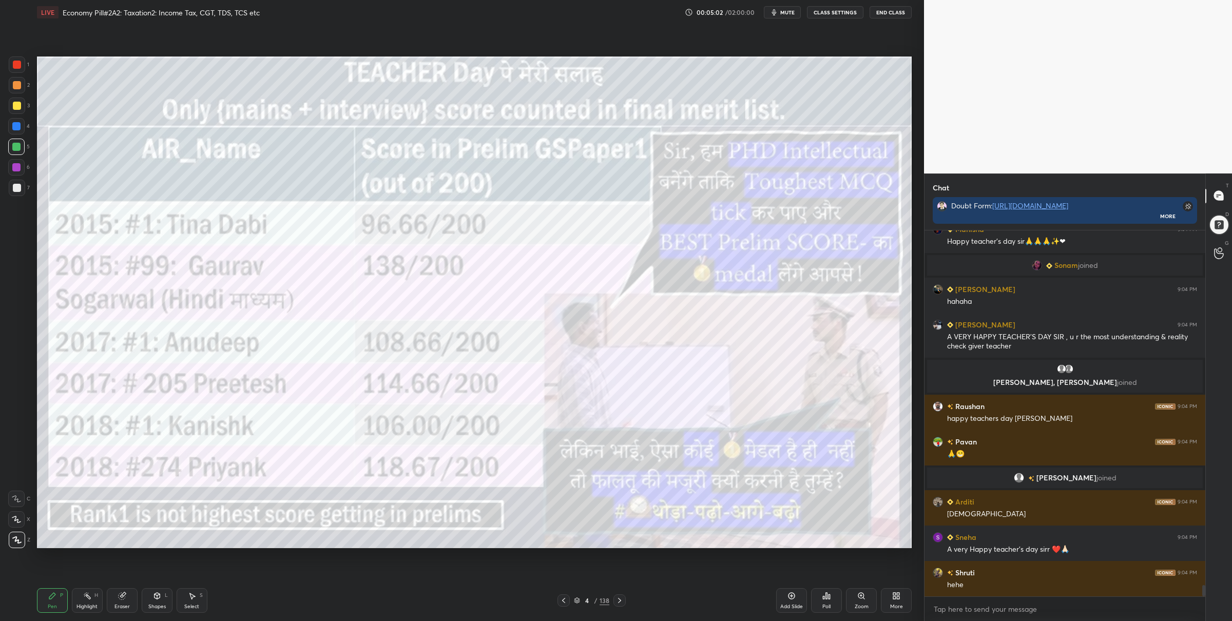
click at [18, 62] on div at bounding box center [17, 65] width 8 height 8
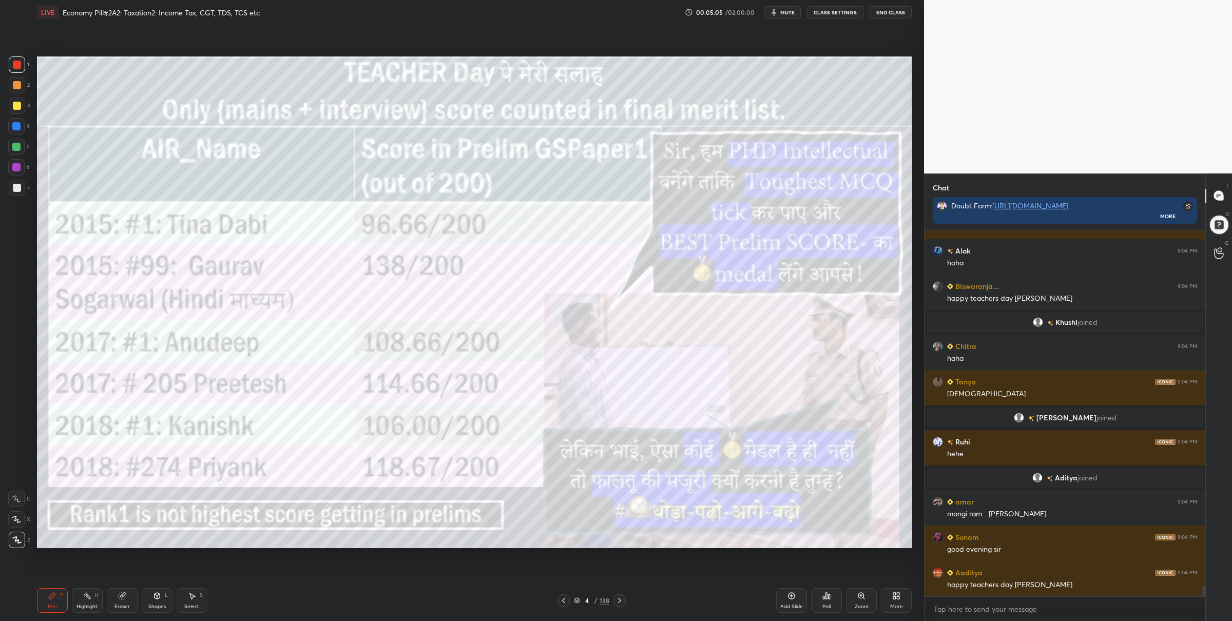
click at [20, 147] on div at bounding box center [16, 147] width 8 height 8
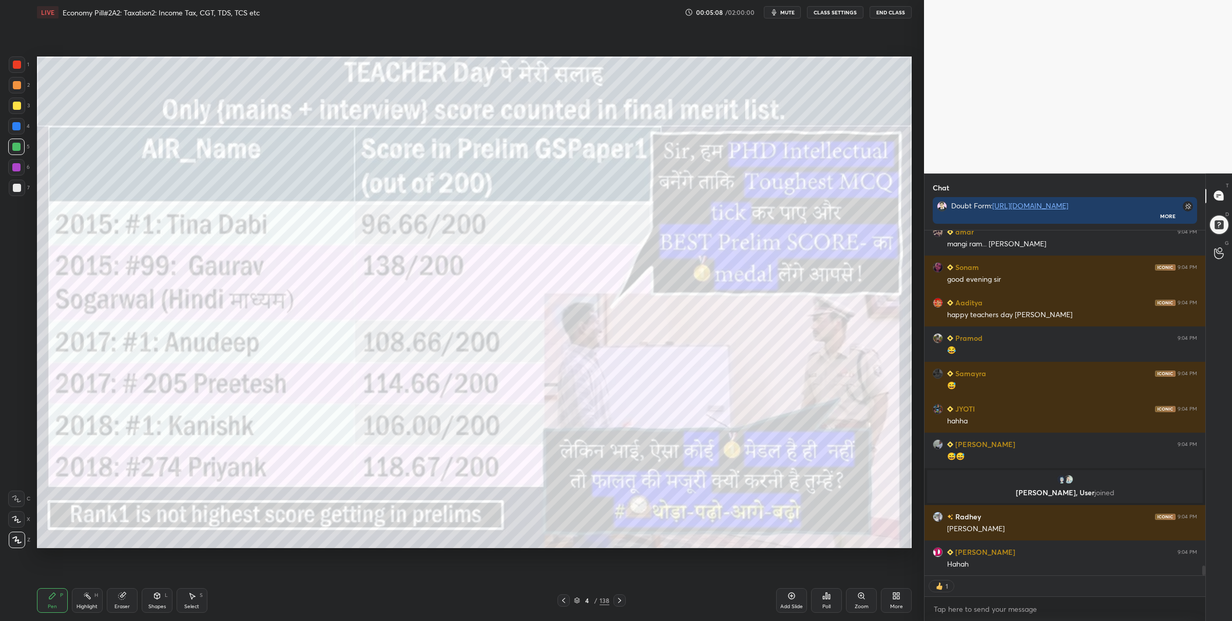
click at [31, 68] on div "1 2 3 4 5 6 7 C X Z C X Z E E Erase all H H" at bounding box center [16, 302] width 33 height 492
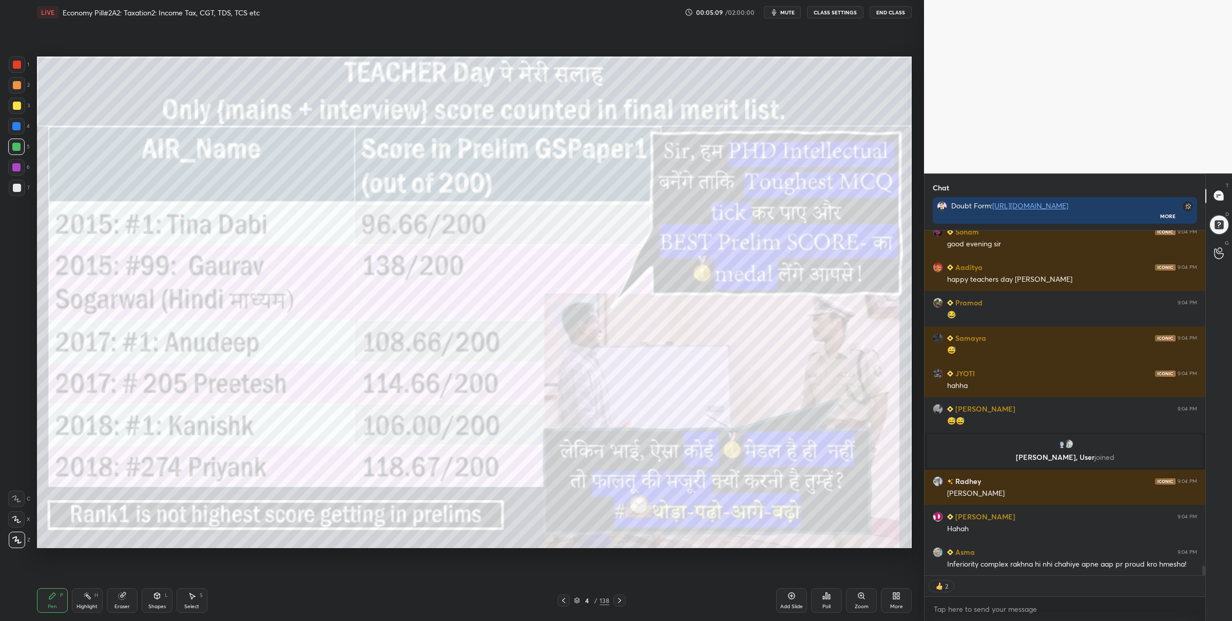
click at [21, 63] on div at bounding box center [17, 64] width 16 height 16
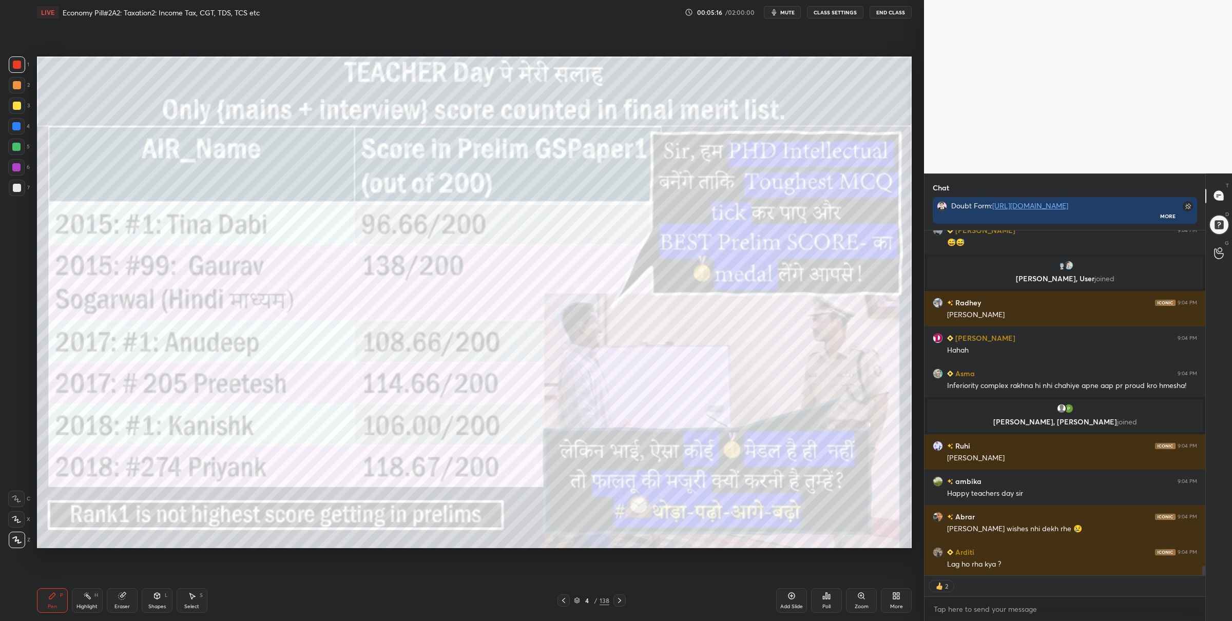
drag, startPoint x: 21, startPoint y: 146, endPoint x: 32, endPoint y: 148, distance: 11.9
click at [21, 146] on div at bounding box center [16, 147] width 16 height 16
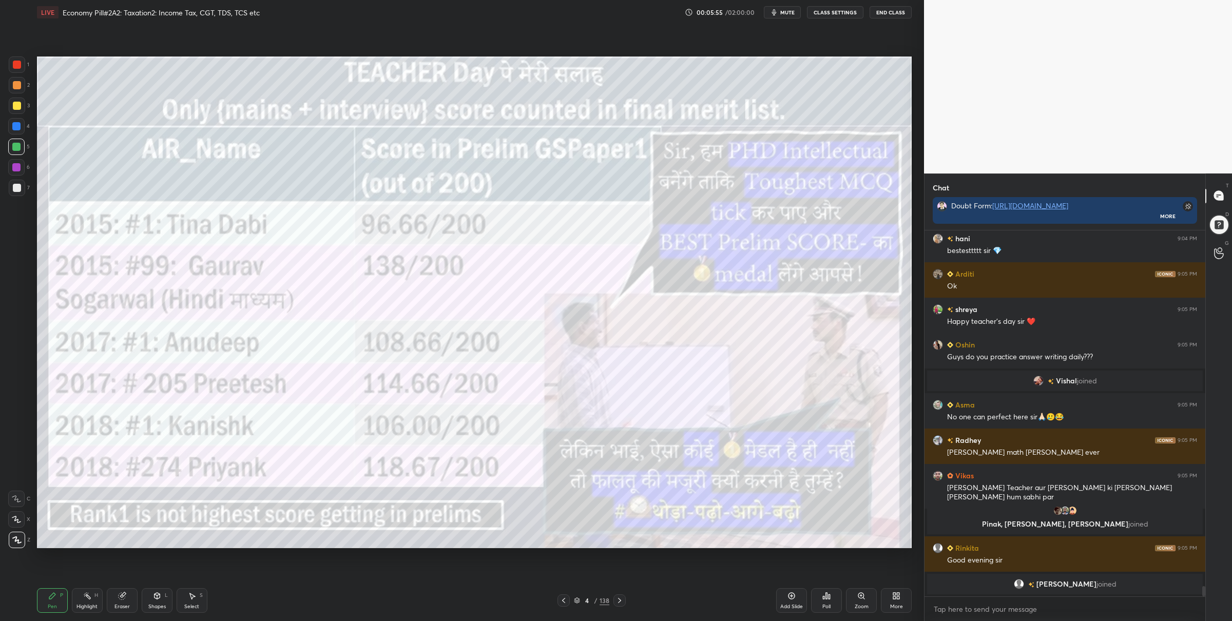
click at [15, 105] on div at bounding box center [17, 106] width 8 height 8
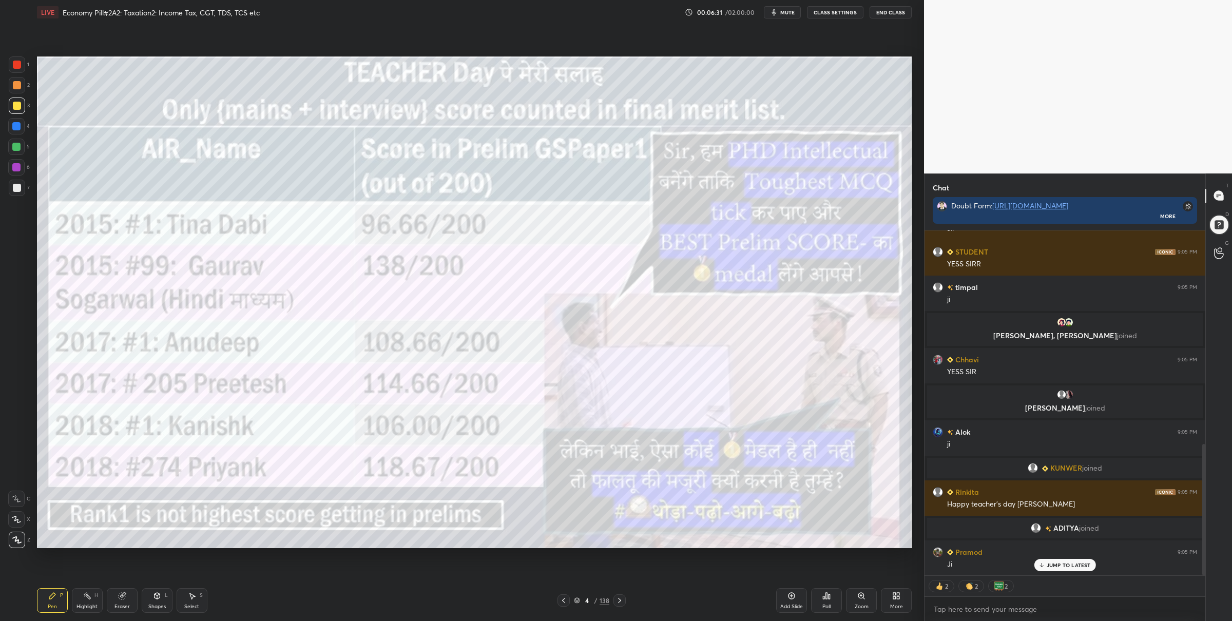
click at [577, 596] on div "4 / 138" at bounding box center [591, 600] width 35 height 9
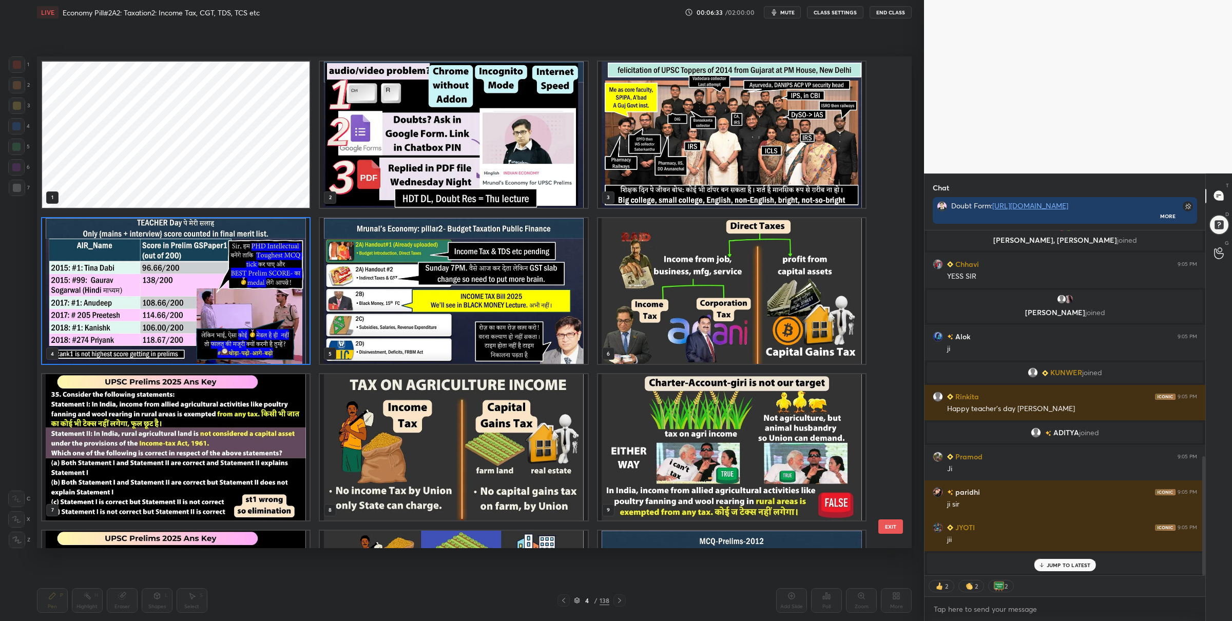
click at [436, 301] on img "grid" at bounding box center [453, 291] width 267 height 146
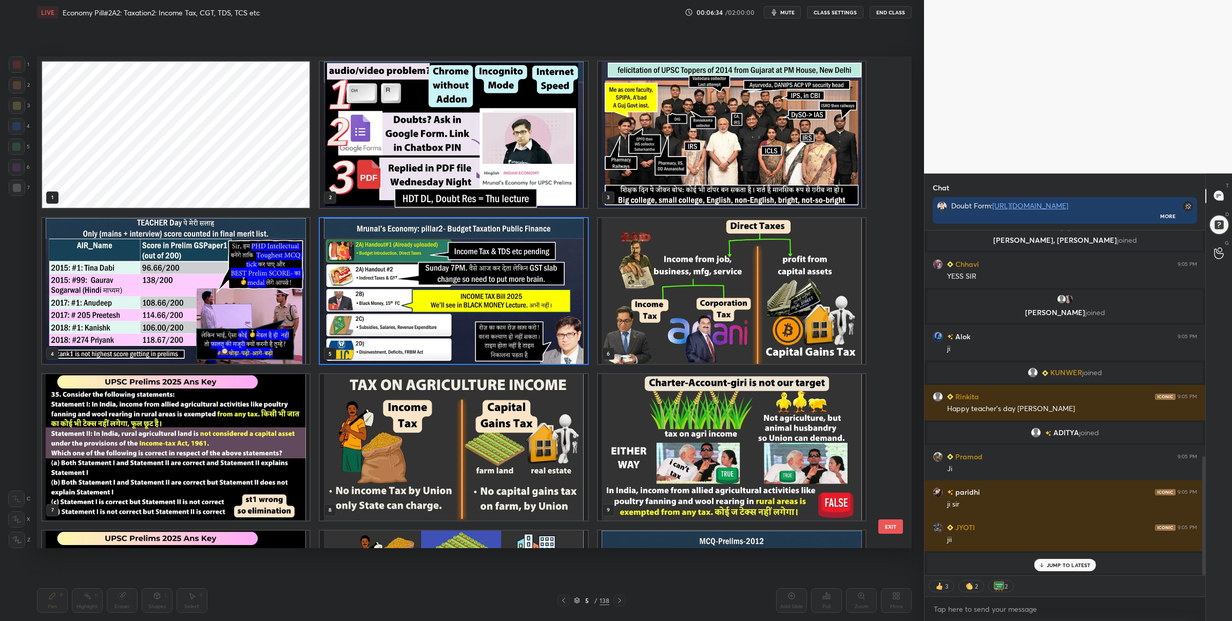
click at [436, 301] on img "grid" at bounding box center [453, 291] width 267 height 146
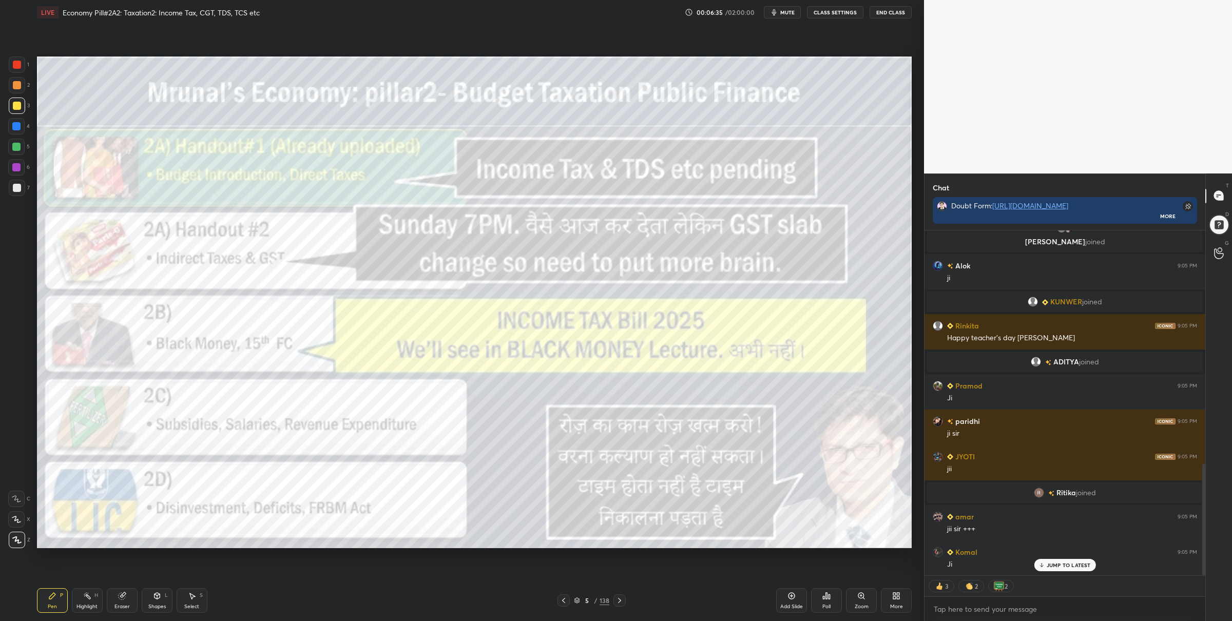
drag, startPoint x: 19, startPoint y: 60, endPoint x: 32, endPoint y: 63, distance: 13.8
click at [18, 60] on div at bounding box center [17, 64] width 16 height 16
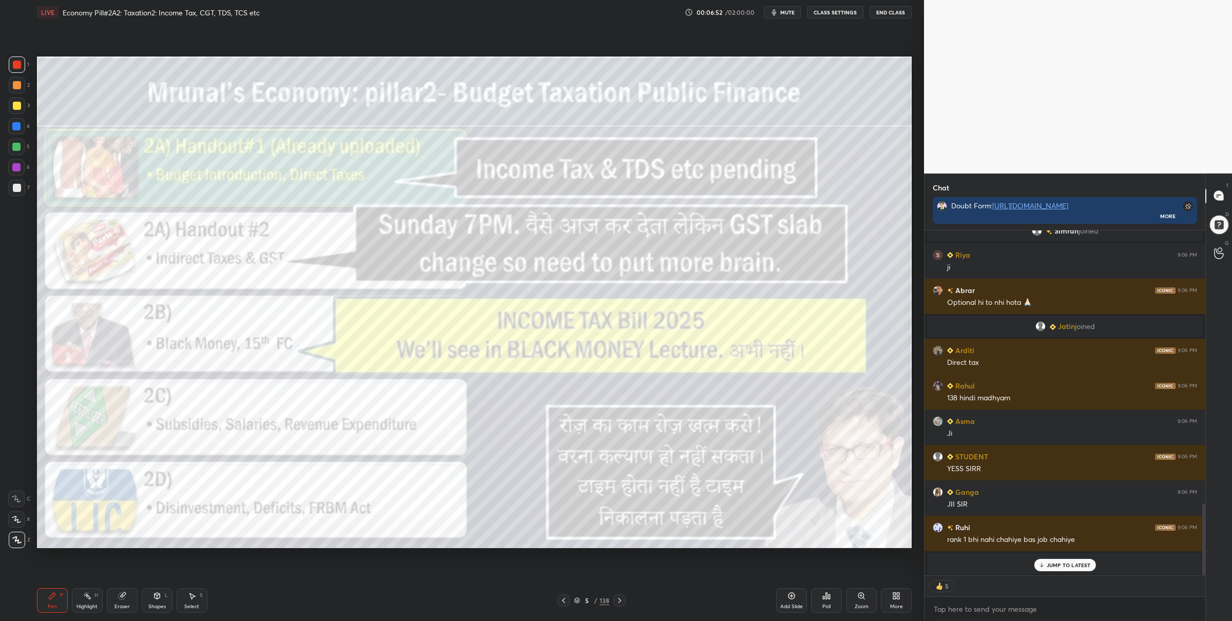
click at [578, 599] on icon at bounding box center [577, 600] width 6 height 6
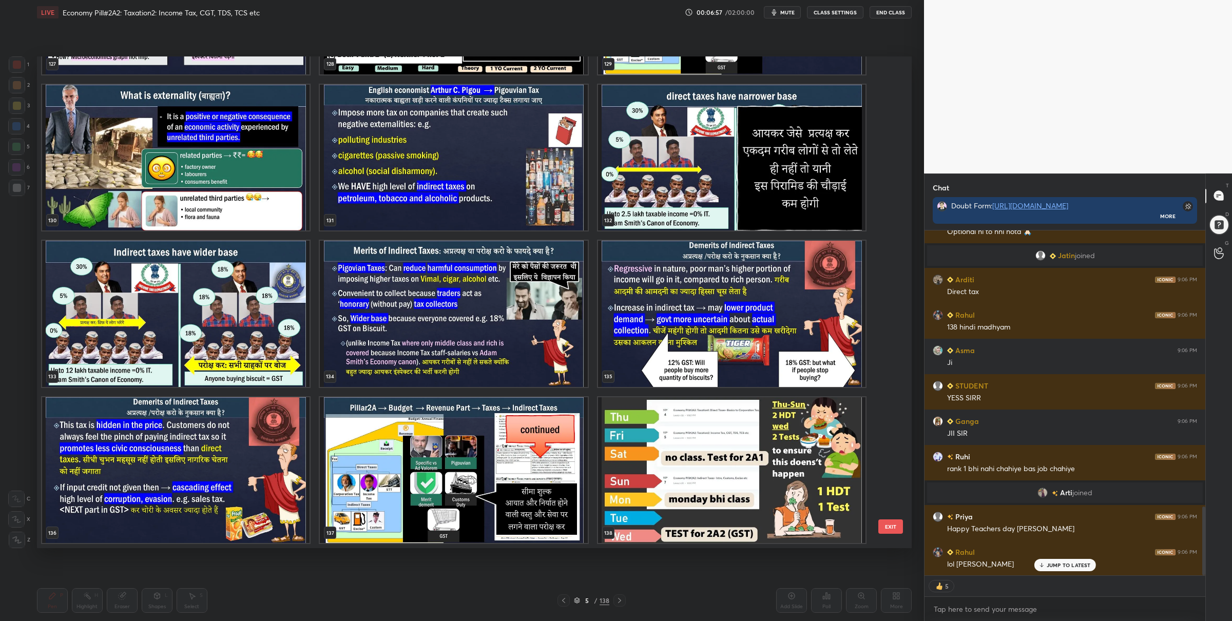
click at [692, 436] on img "grid" at bounding box center [731, 470] width 267 height 146
click at [692, 436] on div "127 128 129 130 131 132 133 134 135 136 137 138" at bounding box center [465, 302] width 857 height 492
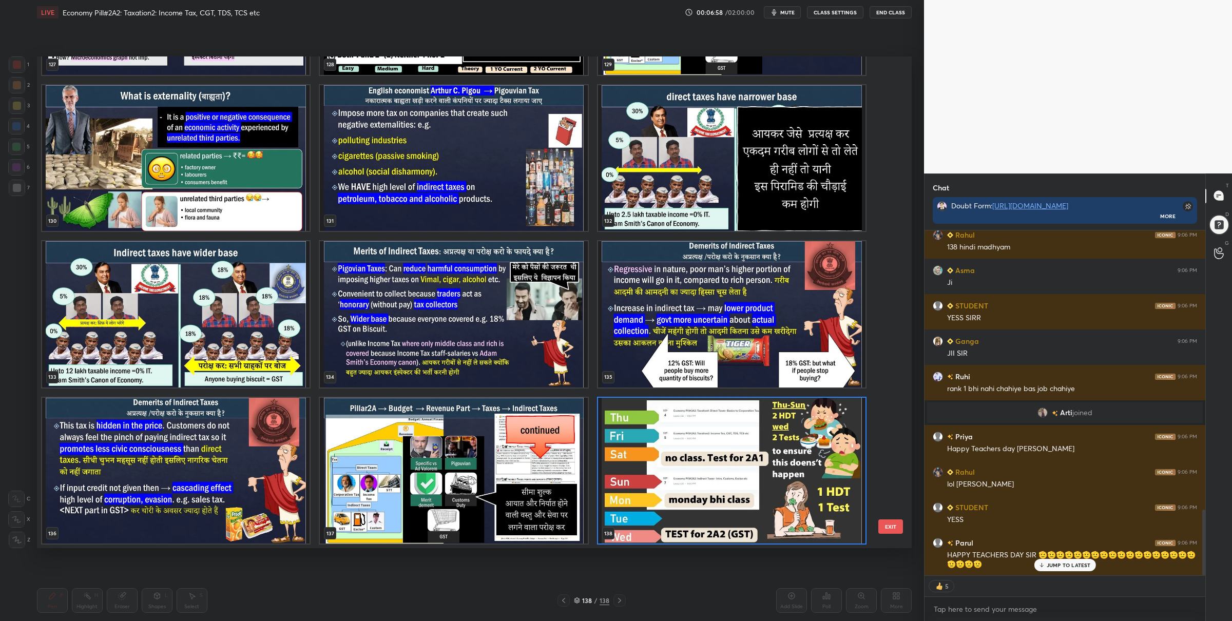
click at [686, 434] on img "grid" at bounding box center [731, 470] width 267 height 146
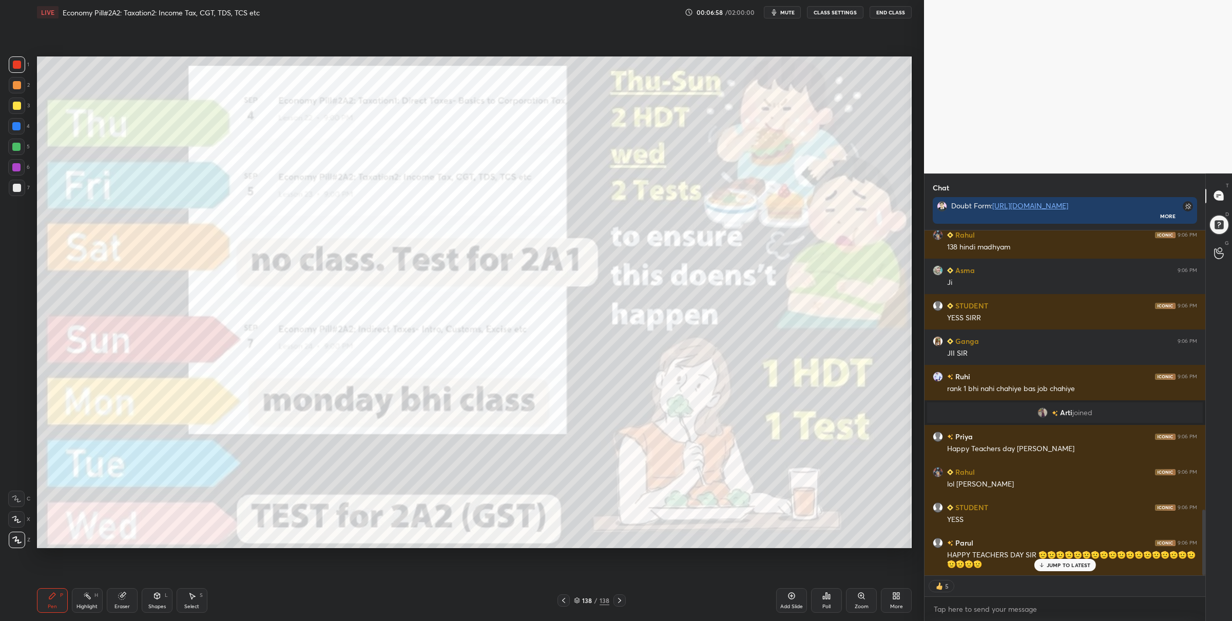
click at [686, 434] on img "grid" at bounding box center [731, 470] width 267 height 146
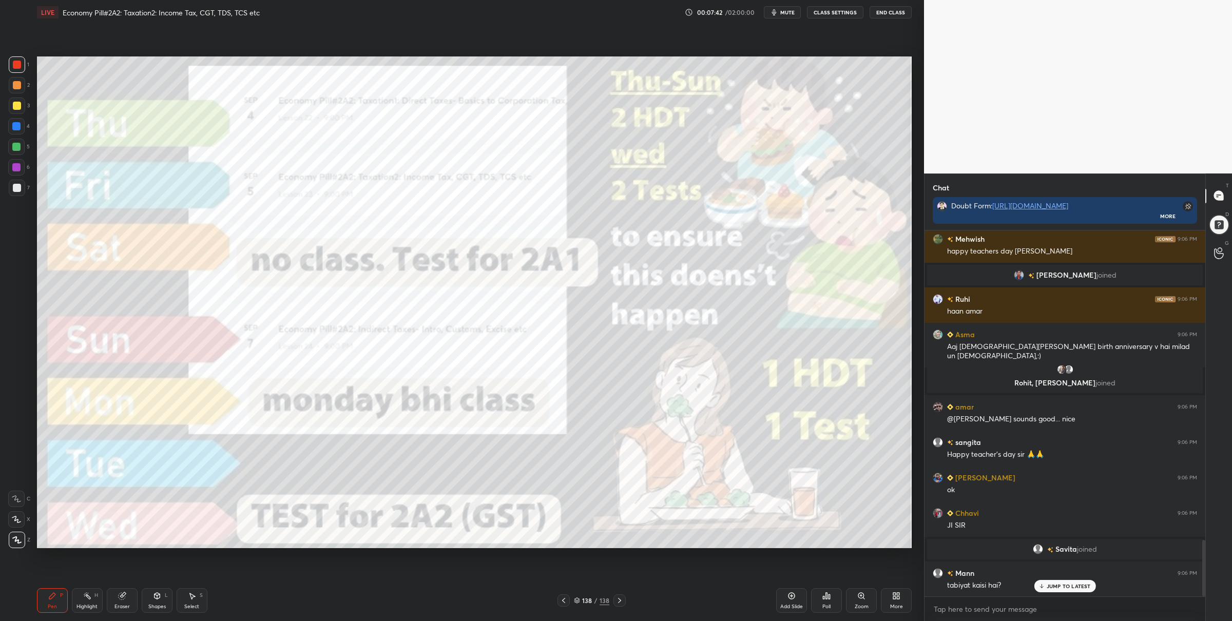
click at [578, 602] on icon at bounding box center [576, 603] width 5 height 2
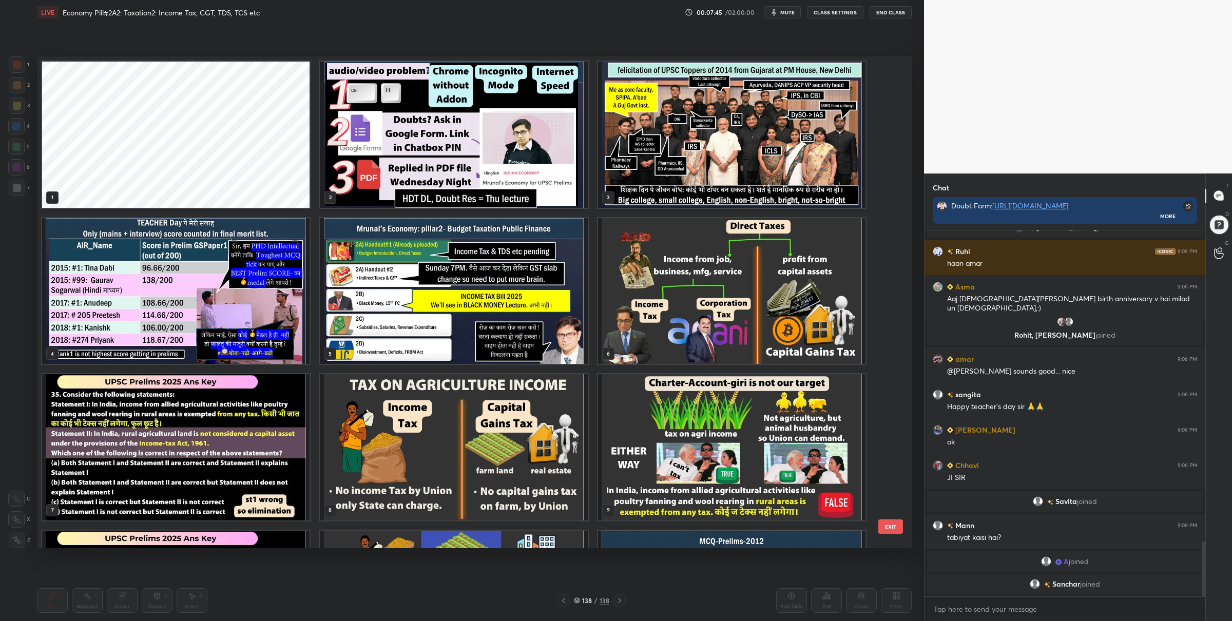
click at [689, 341] on img "grid" at bounding box center [731, 291] width 267 height 146
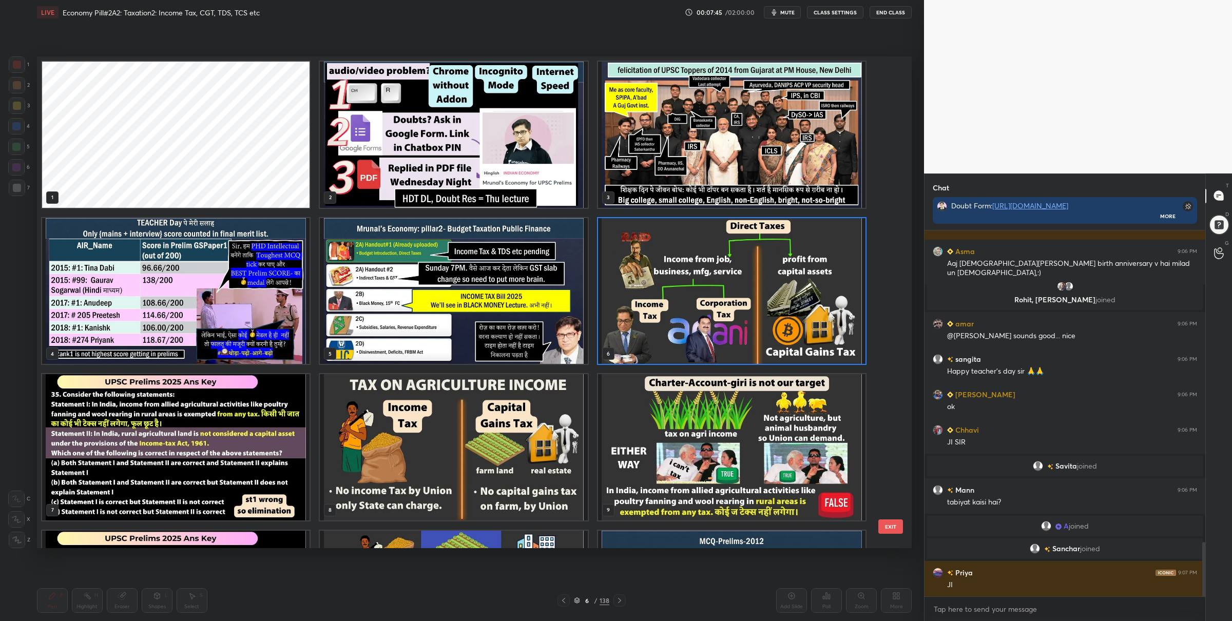
click at [682, 339] on img "grid" at bounding box center [731, 291] width 267 height 146
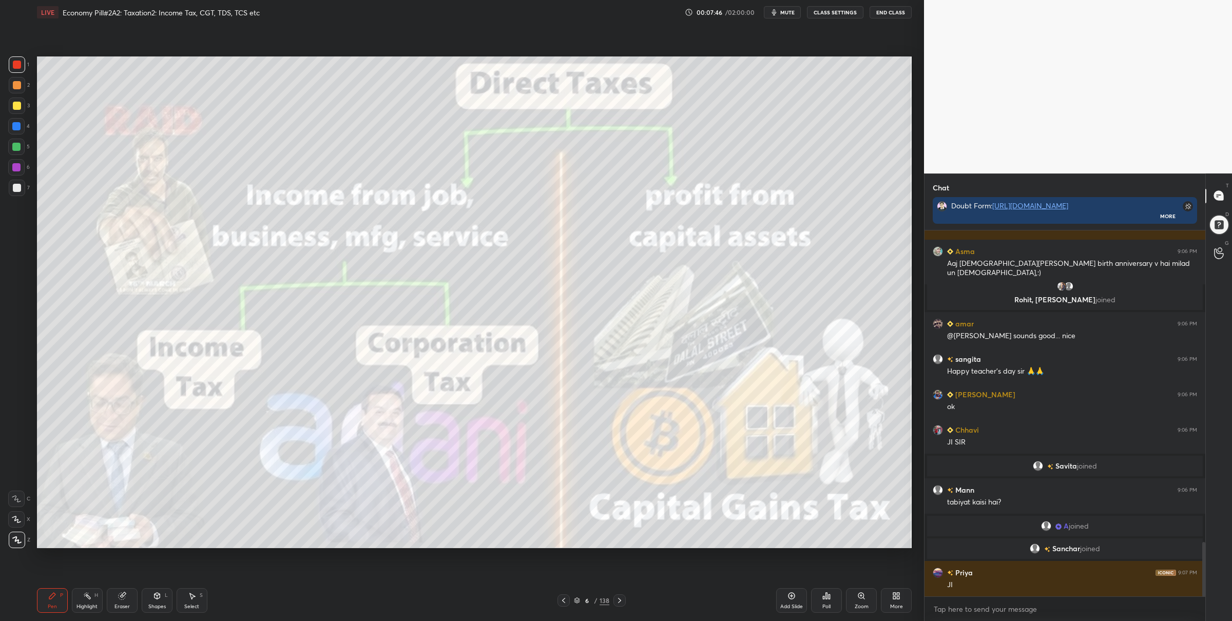
click at [682, 339] on img "grid" at bounding box center [731, 291] width 267 height 146
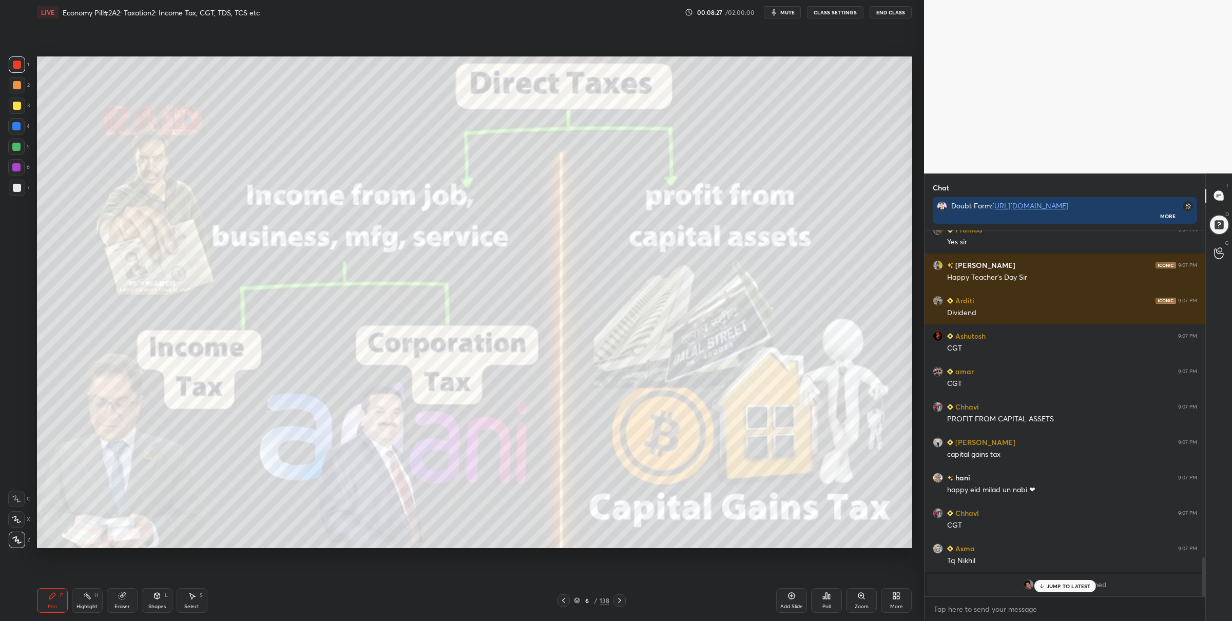
click at [576, 593] on div "Pen P Highlight H Eraser Shapes L Select S 6 / 138 Add Slide Poll Zoom More" at bounding box center [474, 600] width 875 height 41
click at [577, 598] on icon at bounding box center [577, 600] width 6 height 6
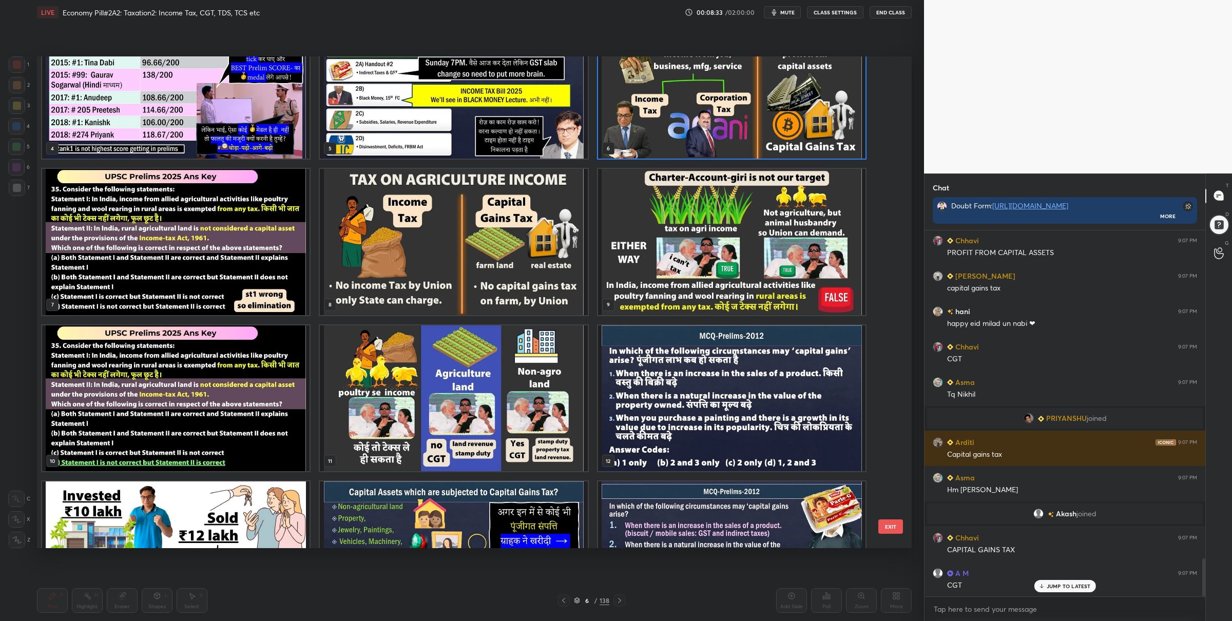
click at [770, 136] on img "grid" at bounding box center [731, 85] width 267 height 146
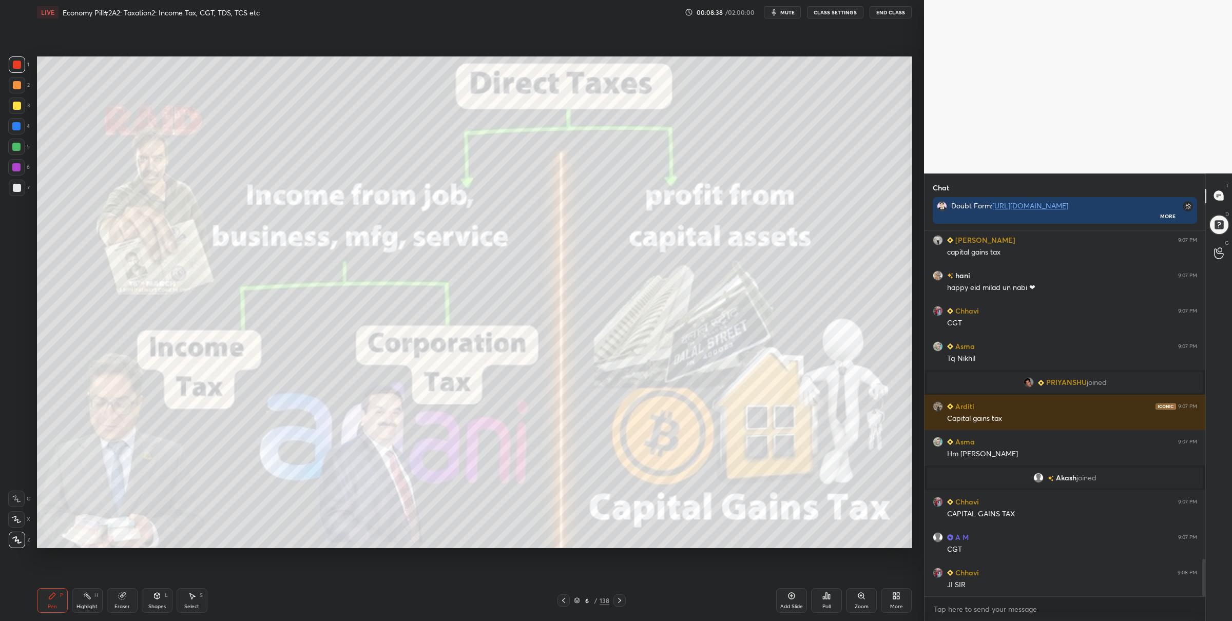
drag, startPoint x: 574, startPoint y: 598, endPoint x: 571, endPoint y: 584, distance: 14.8
click at [574, 598] on icon at bounding box center [577, 600] width 6 height 6
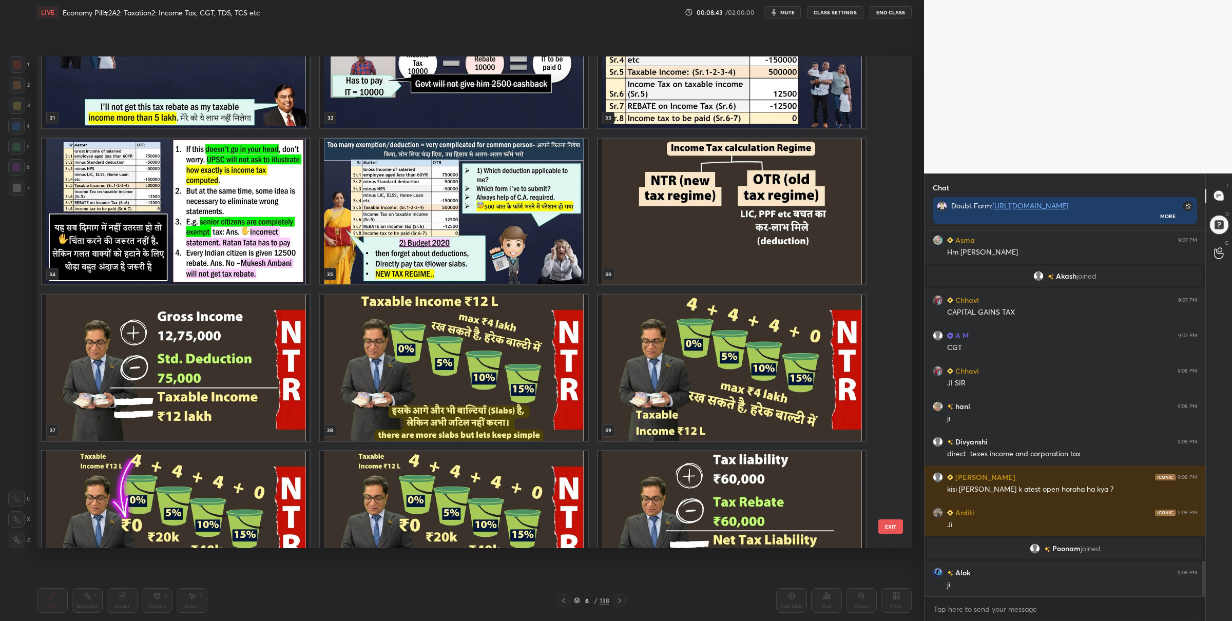
click at [661, 231] on img "grid" at bounding box center [731, 211] width 267 height 146
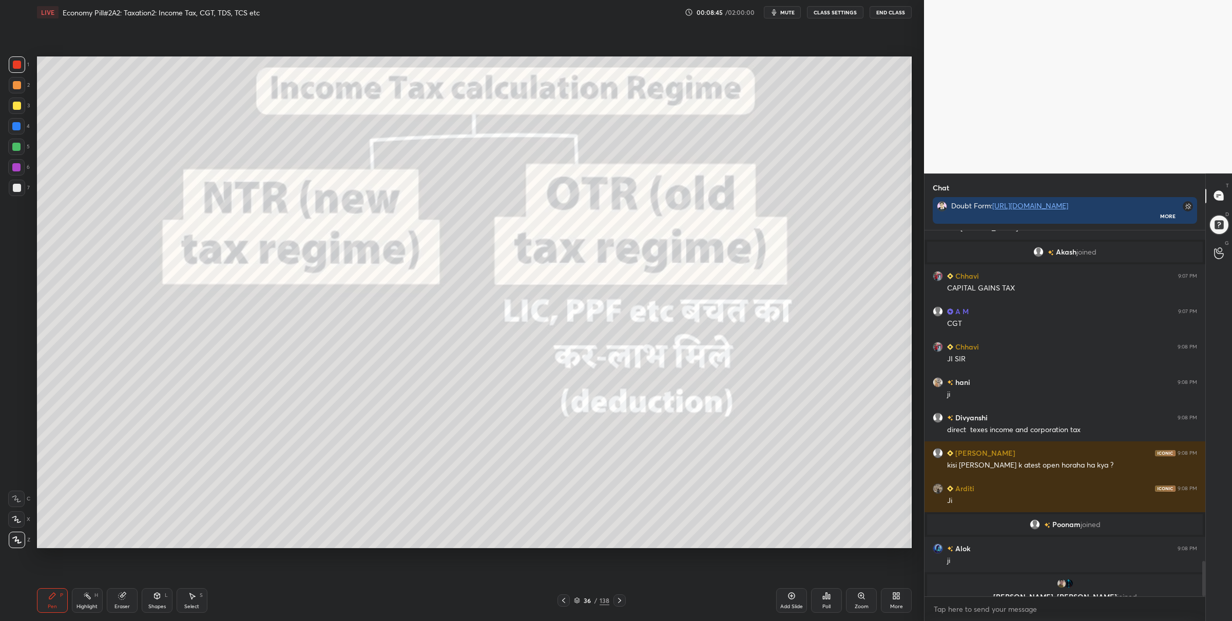
click at [24, 112] on div "3" at bounding box center [19, 106] width 21 height 16
click at [21, 155] on div "5" at bounding box center [19, 149] width 22 height 21
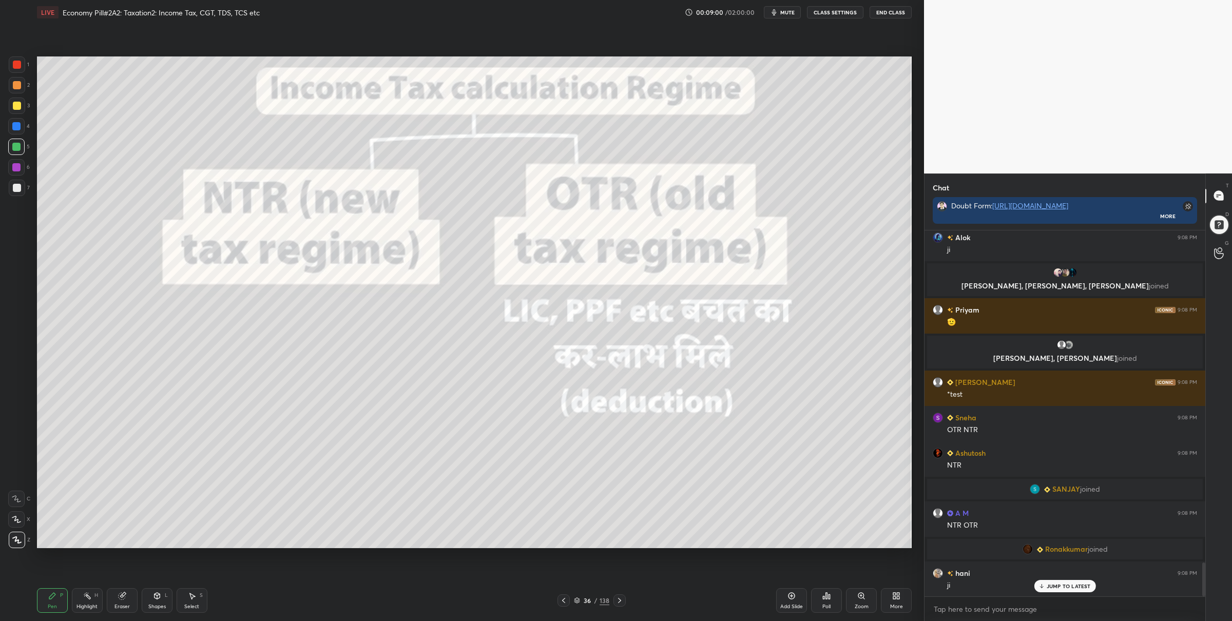
click at [619, 597] on icon at bounding box center [619, 600] width 8 height 8
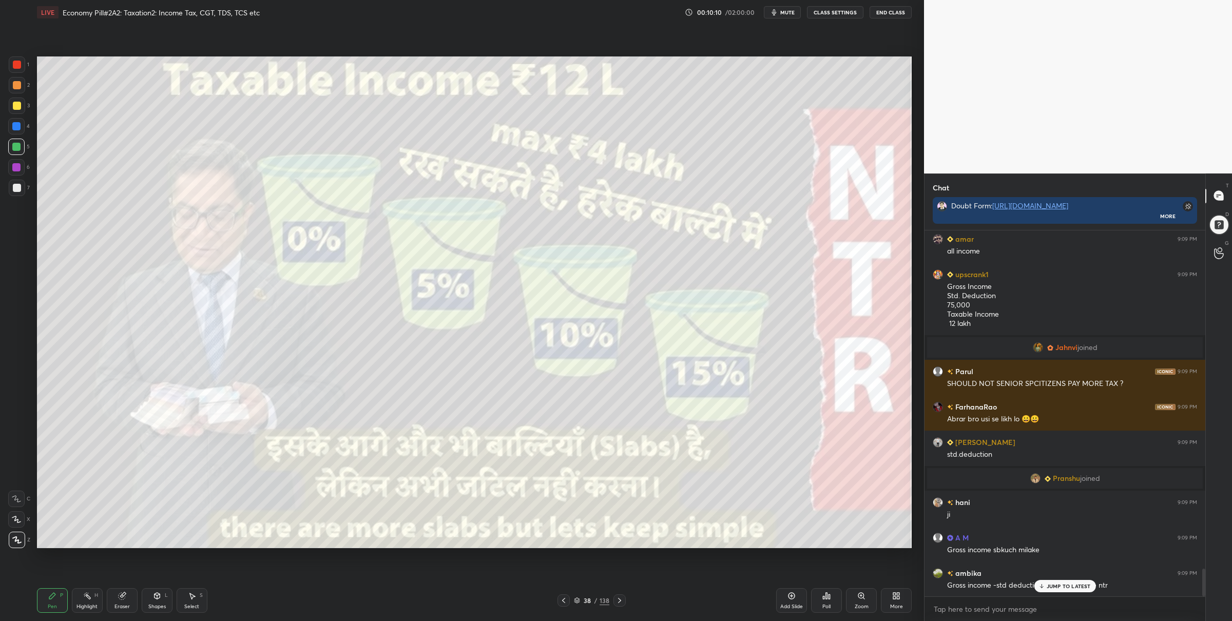
scroll to position [4490, 0]
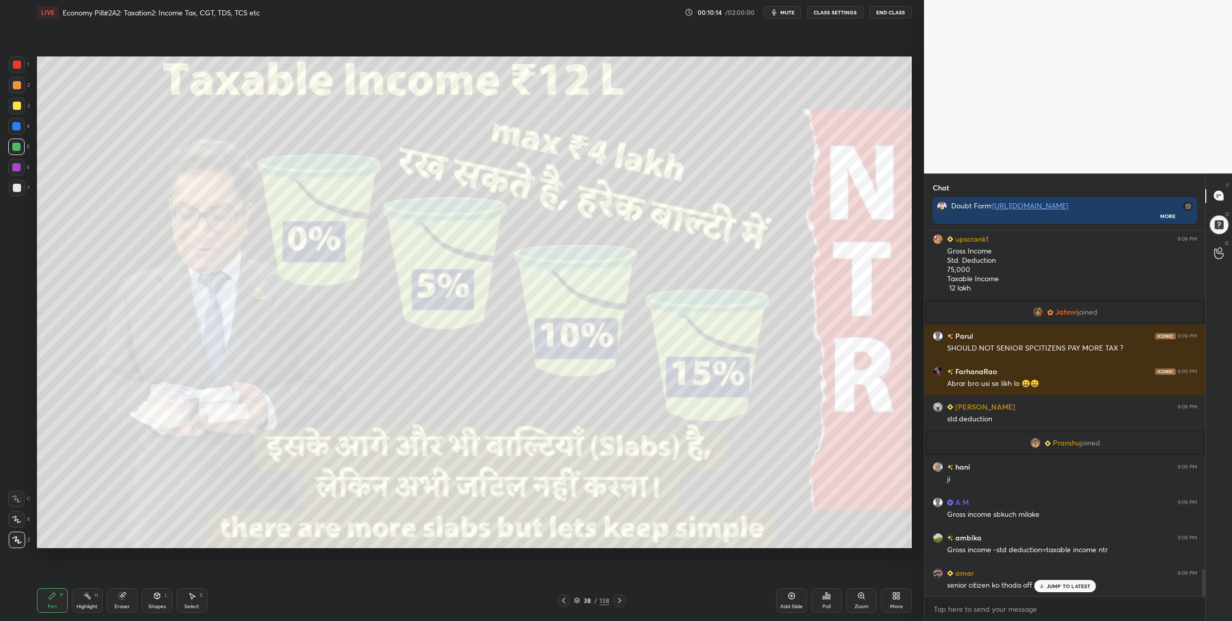
click at [15, 65] on div at bounding box center [17, 65] width 8 height 8
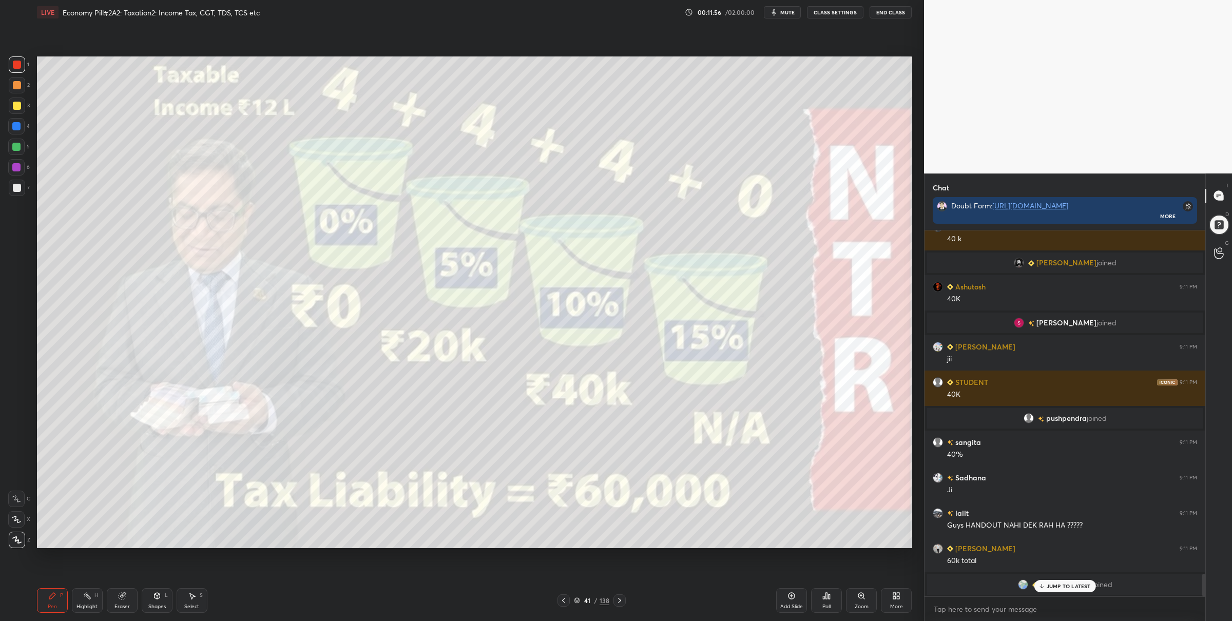
scroll to position [3, 3]
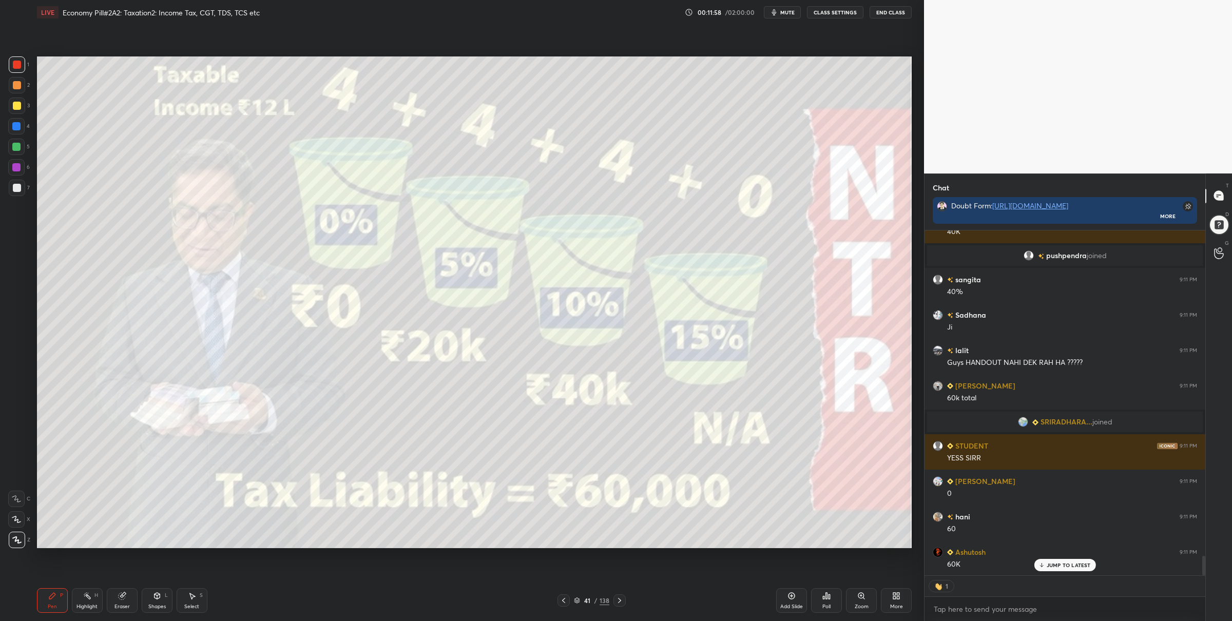
click at [711, 551] on div "Setting up your live class Poll for secs No correct answer Start poll" at bounding box center [474, 302] width 883 height 555
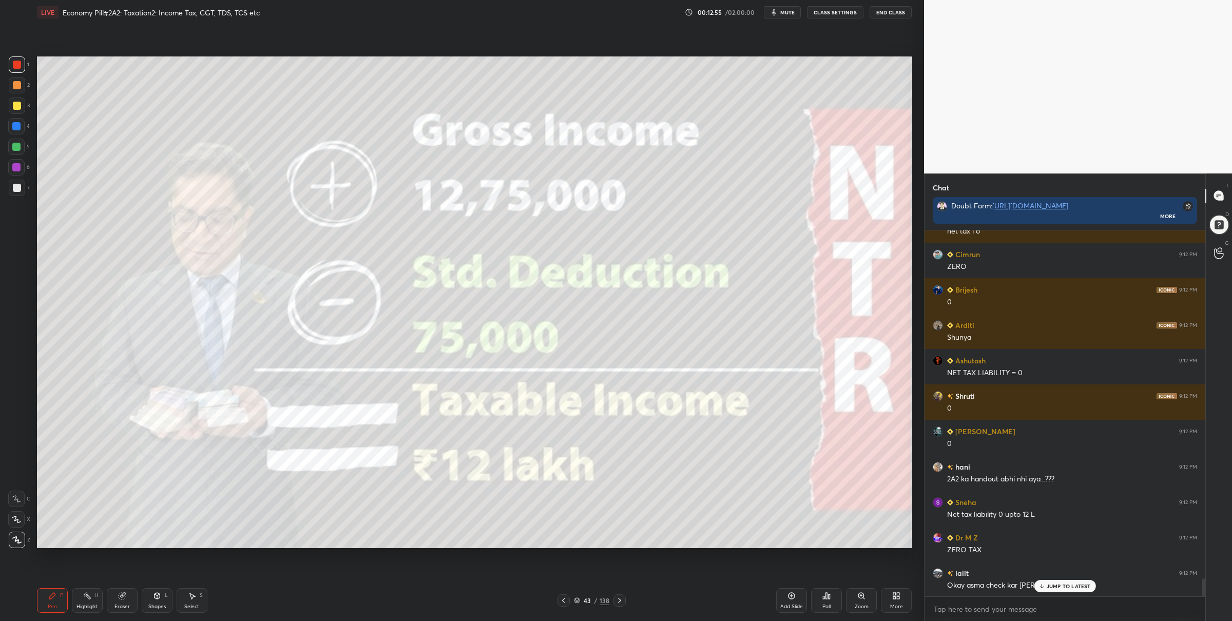
drag, startPoint x: 12, startPoint y: 146, endPoint x: 19, endPoint y: 145, distance: 6.8
click at [17, 145] on div at bounding box center [16, 147] width 16 height 16
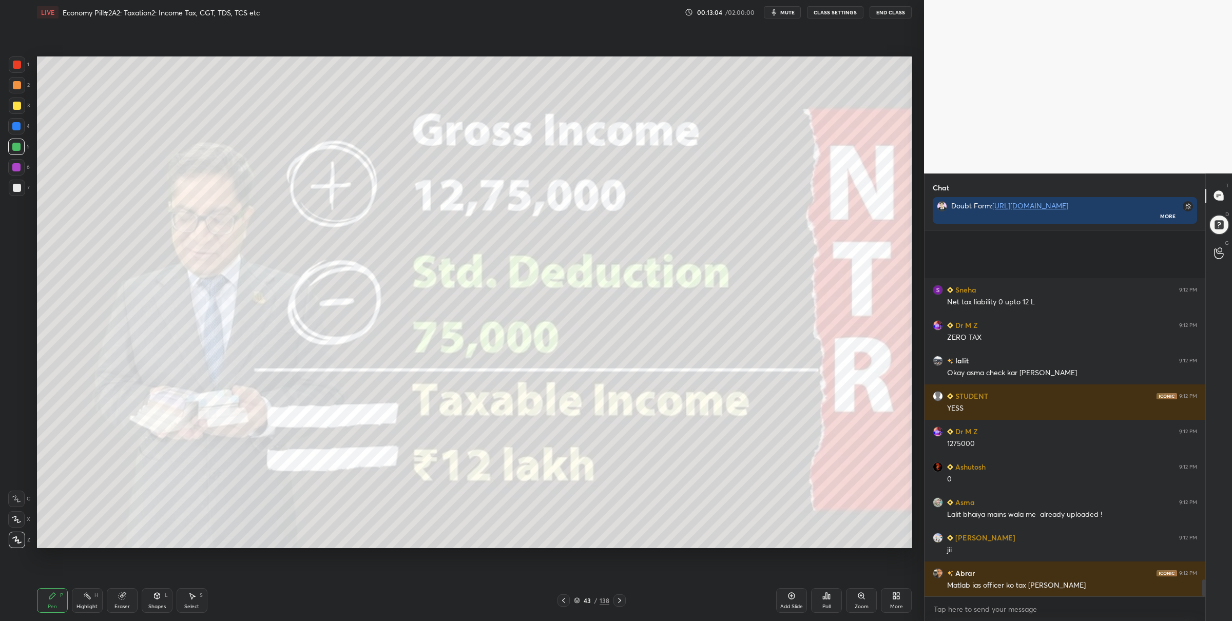
scroll to position [7445, 0]
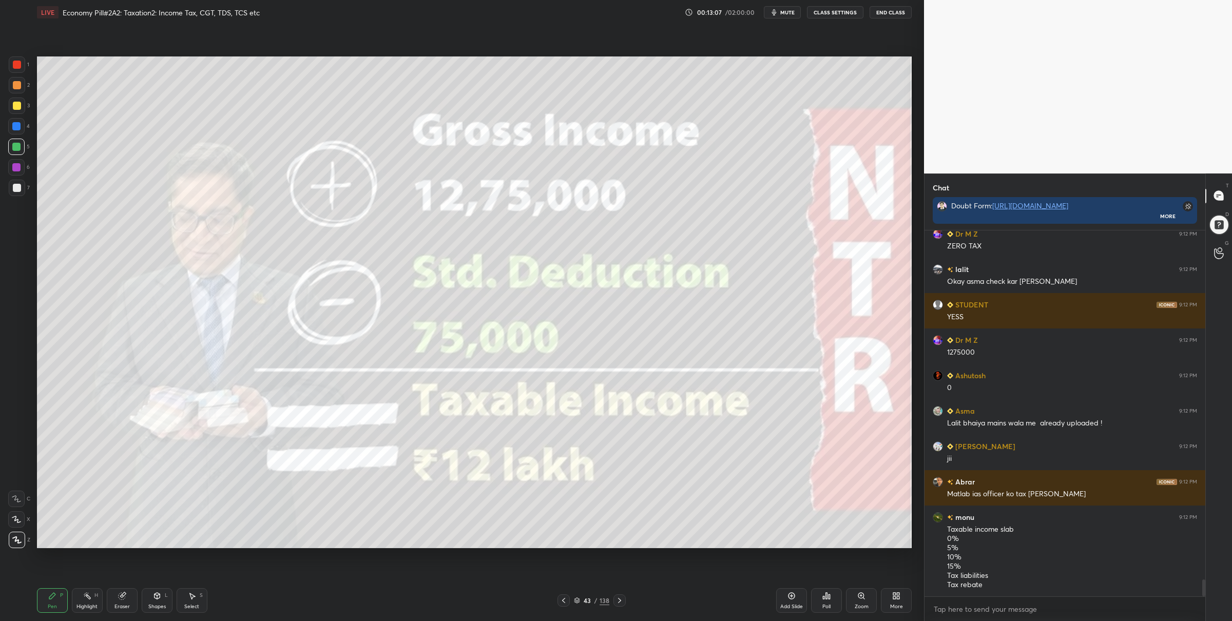
click at [620, 600] on icon at bounding box center [619, 600] width 8 height 8
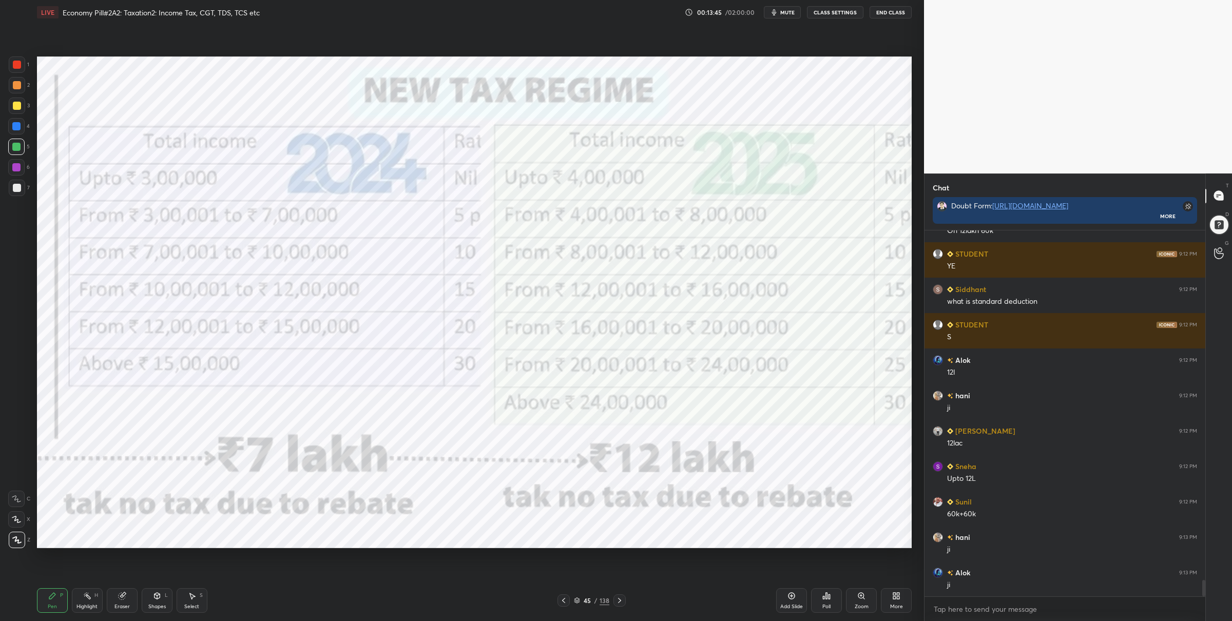
scroll to position [7856, 0]
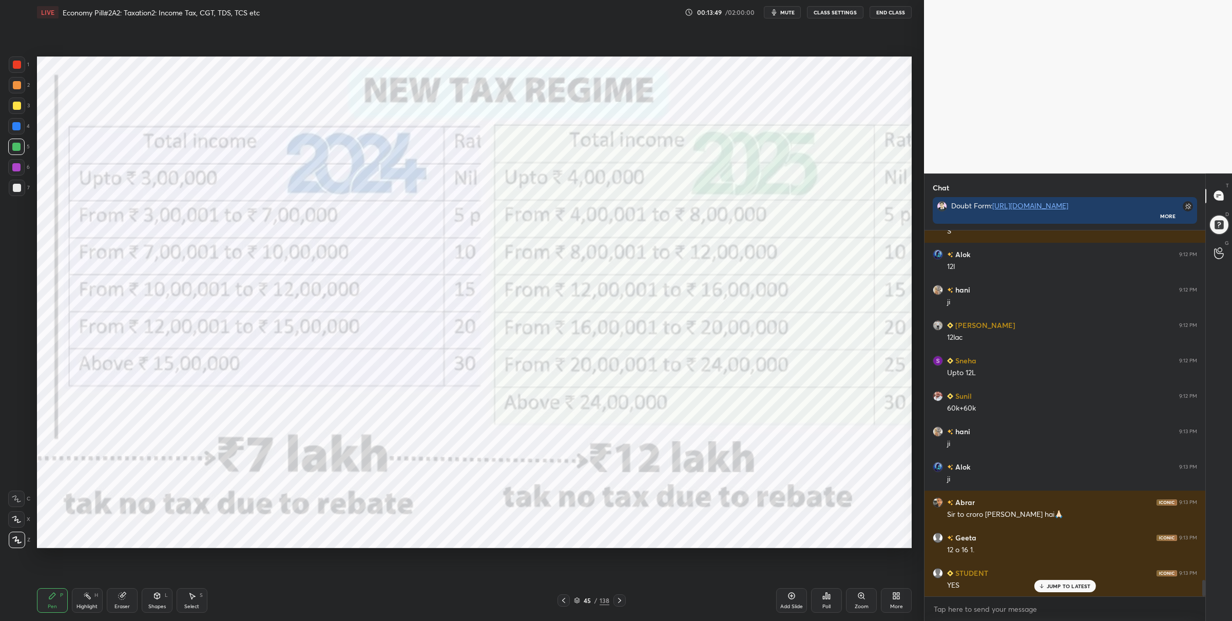
click at [9, 59] on div "1" at bounding box center [19, 64] width 21 height 16
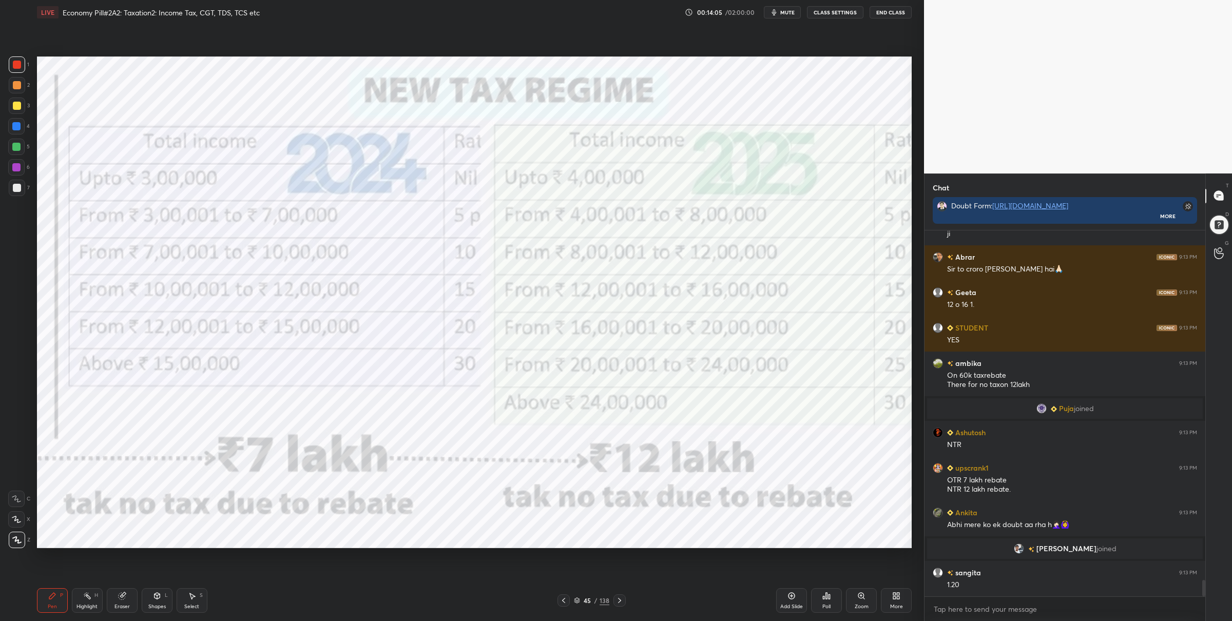
scroll to position [7938, 0]
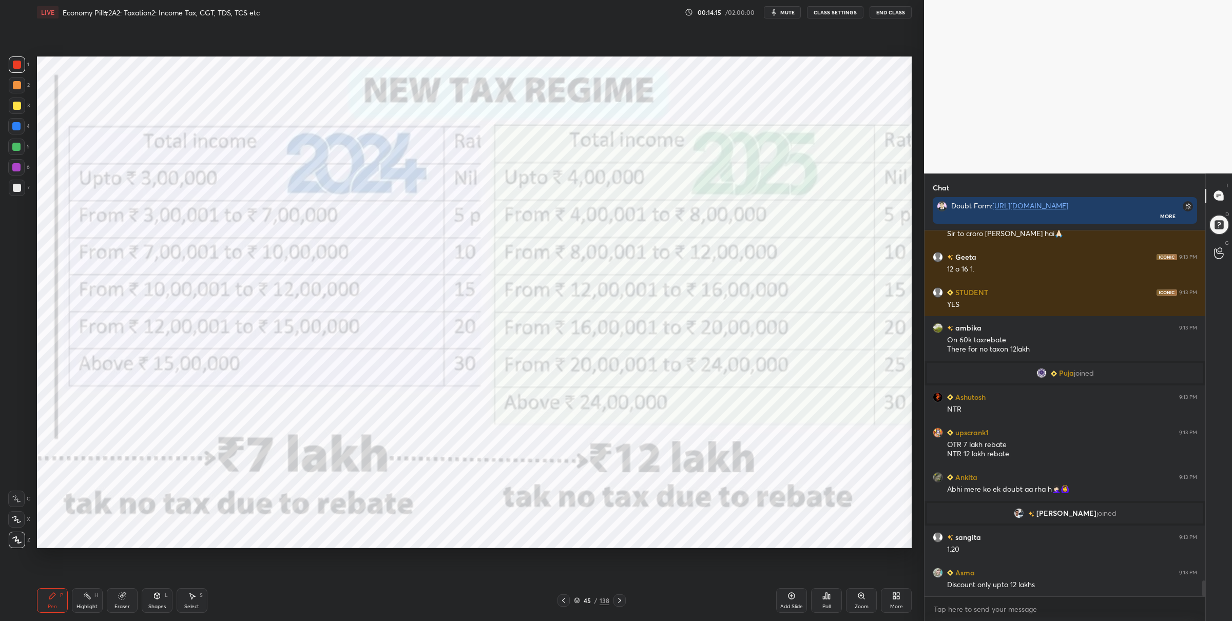
drag, startPoint x: 17, startPoint y: 148, endPoint x: 24, endPoint y: 149, distance: 6.8
click at [18, 148] on div at bounding box center [16, 147] width 8 height 8
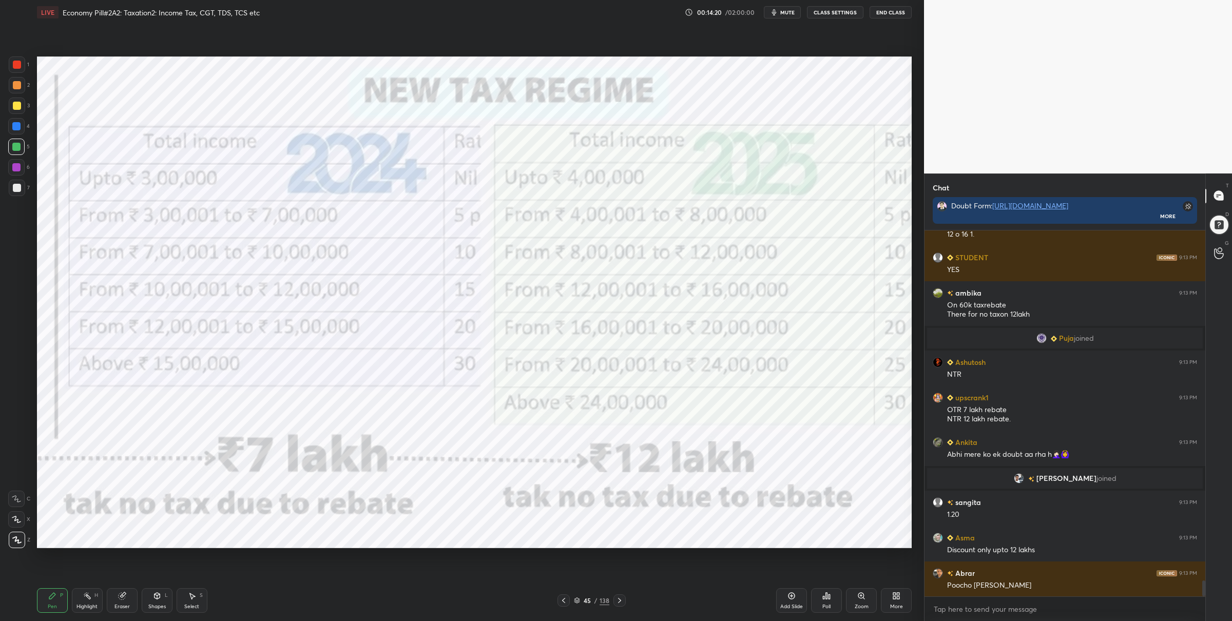
scroll to position [8009, 0]
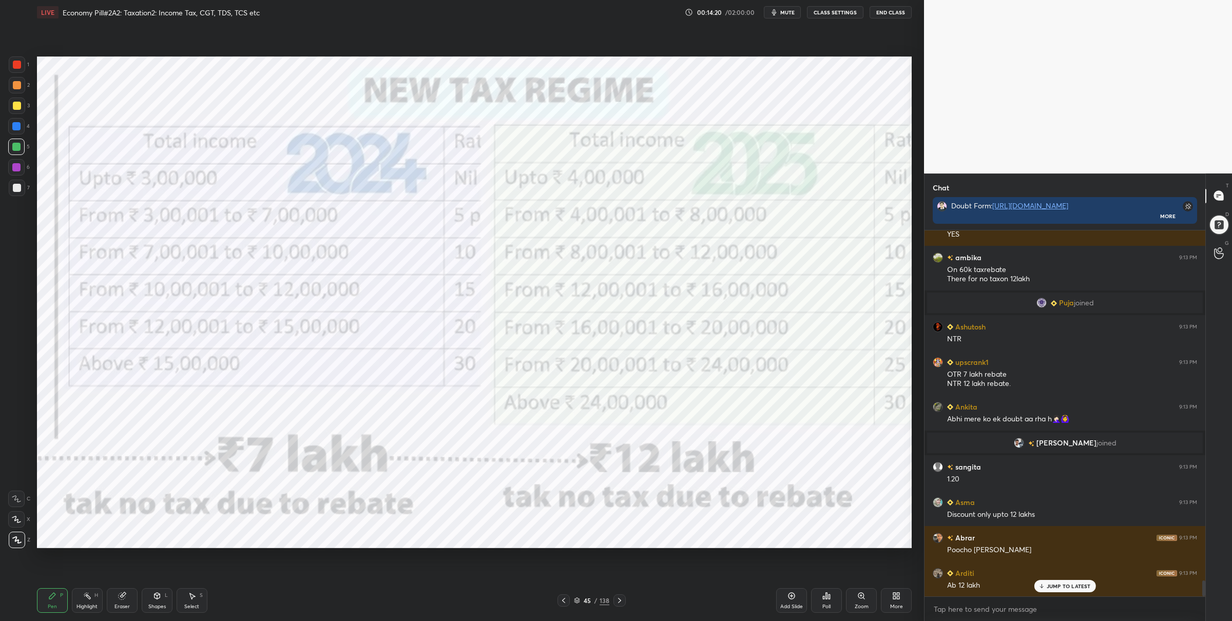
drag, startPoint x: 20, startPoint y: 60, endPoint x: 27, endPoint y: 62, distance: 6.8
click at [20, 60] on div at bounding box center [17, 64] width 16 height 16
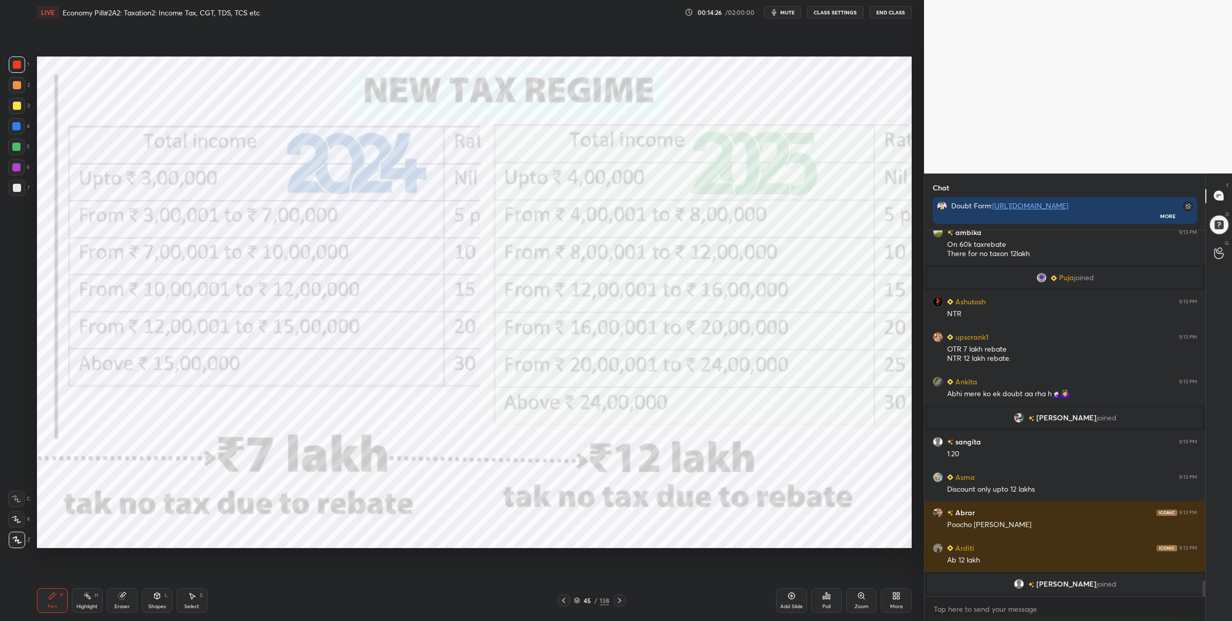
scroll to position [8069, 0]
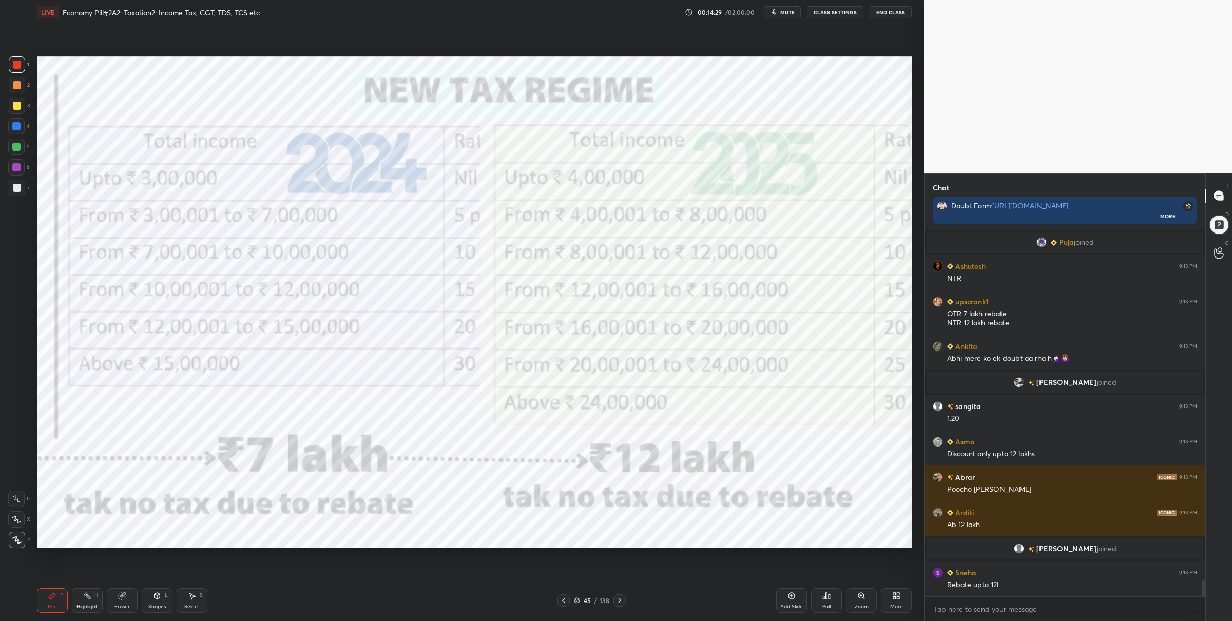
click at [8, 144] on div at bounding box center [16, 147] width 16 height 16
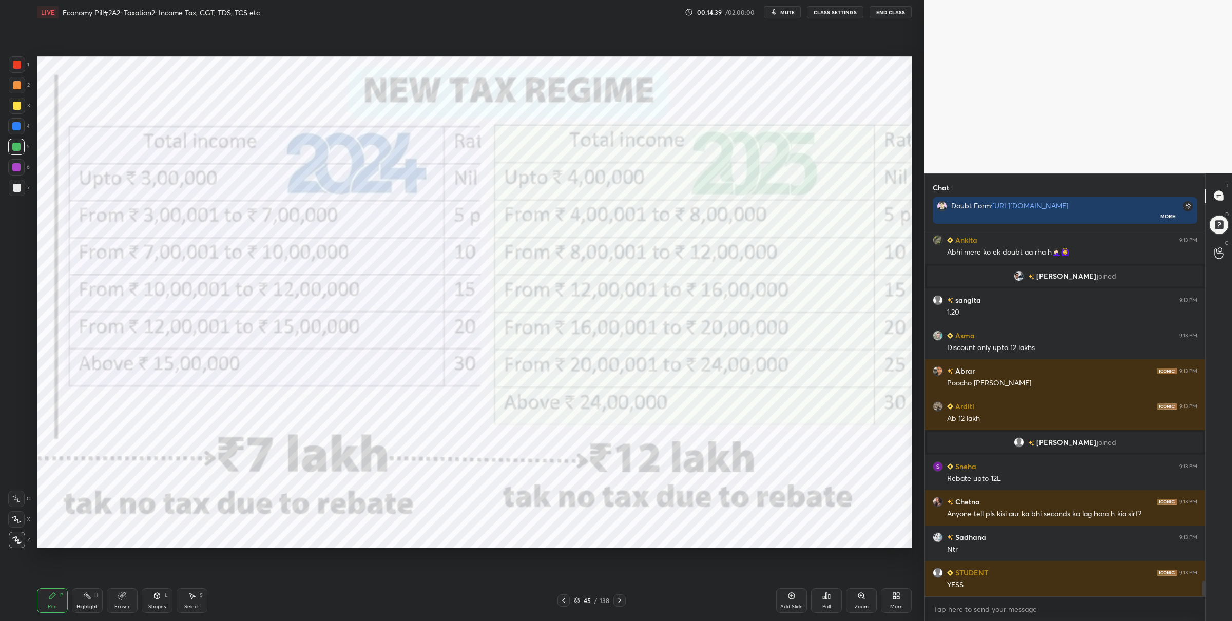
scroll to position [8211, 0]
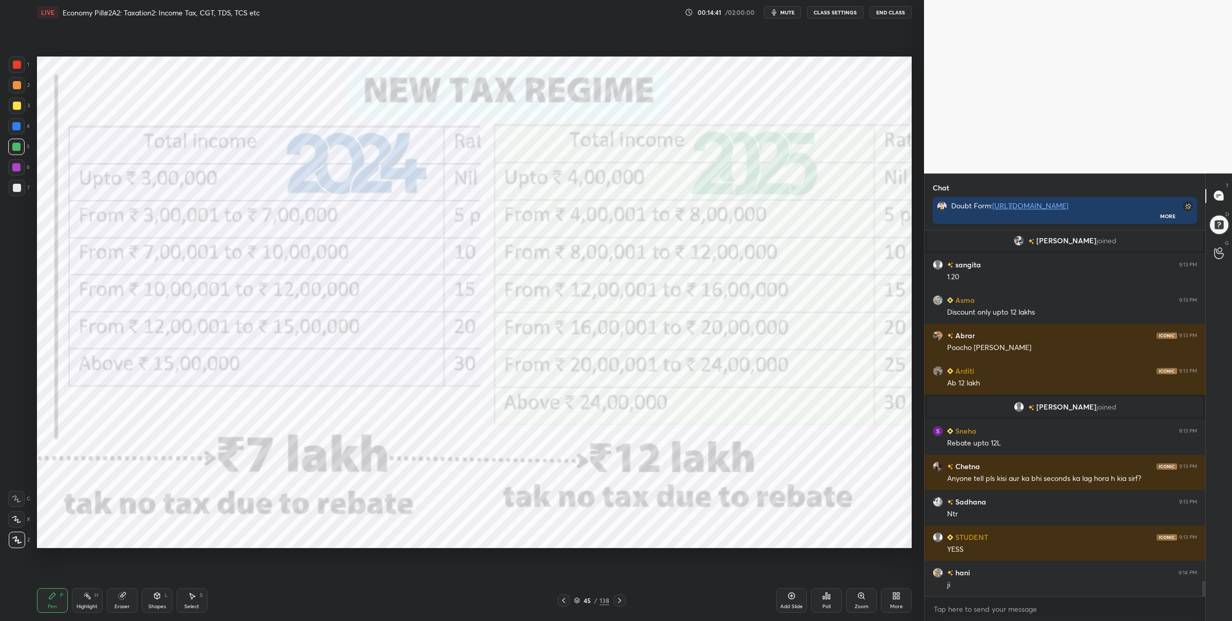
click at [859, 594] on icon at bounding box center [861, 596] width 6 height 6
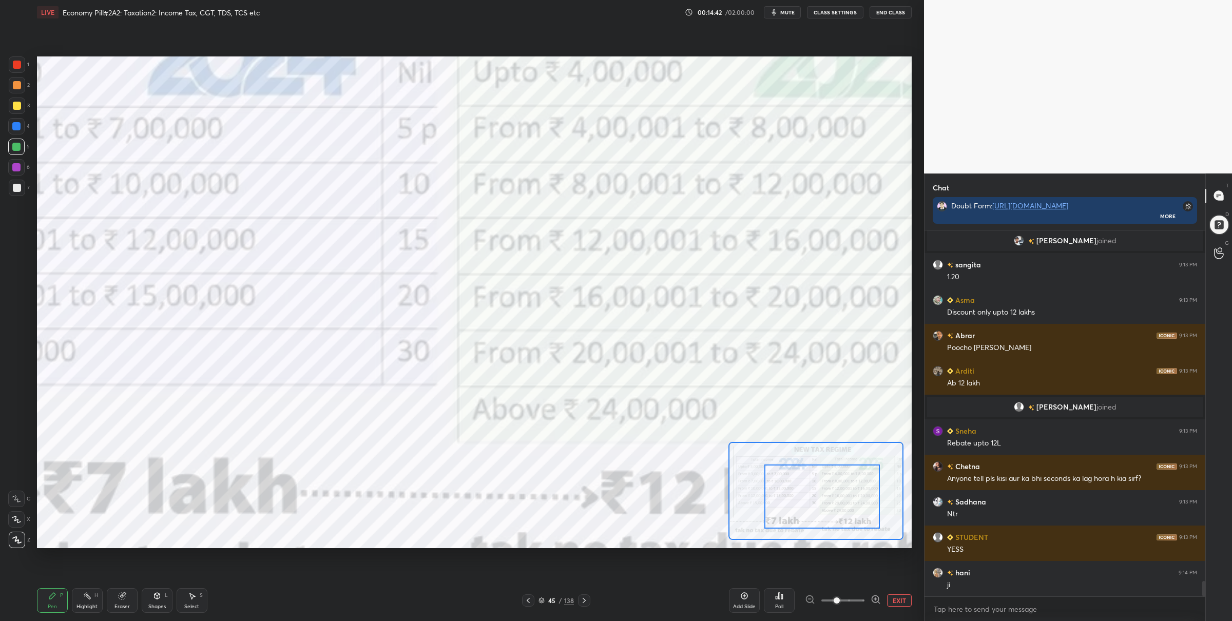
drag, startPoint x: 819, startPoint y: 484, endPoint x: 824, endPoint y: 486, distance: 5.4
click at [825, 489] on div at bounding box center [821, 497] width 115 height 64
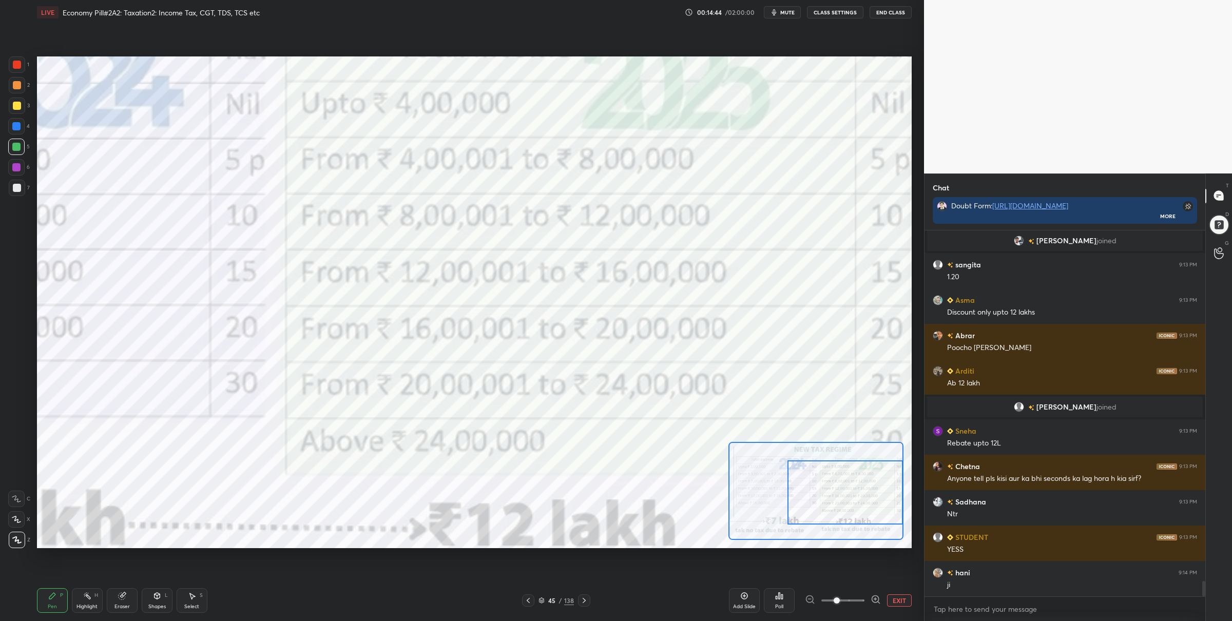
scroll to position [8246, 0]
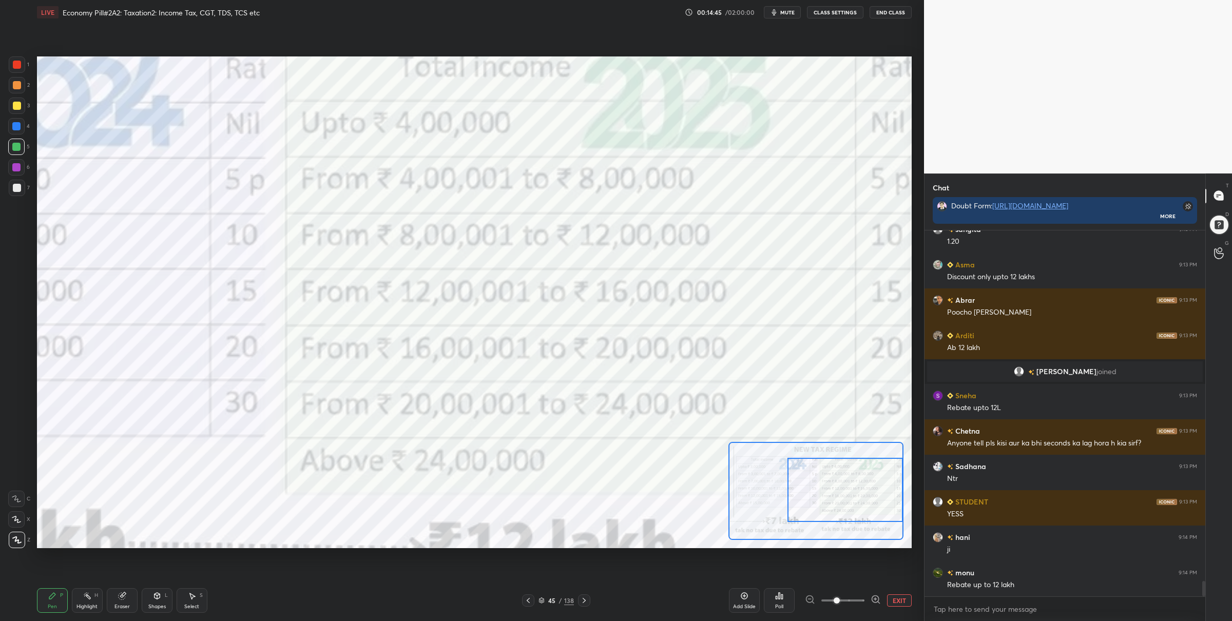
drag, startPoint x: 830, startPoint y: 486, endPoint x: 841, endPoint y: 464, distance: 24.8
click at [862, 475] on div at bounding box center [844, 490] width 115 height 64
click at [15, 61] on div at bounding box center [17, 65] width 8 height 8
click at [873, 597] on icon at bounding box center [876, 599] width 10 height 10
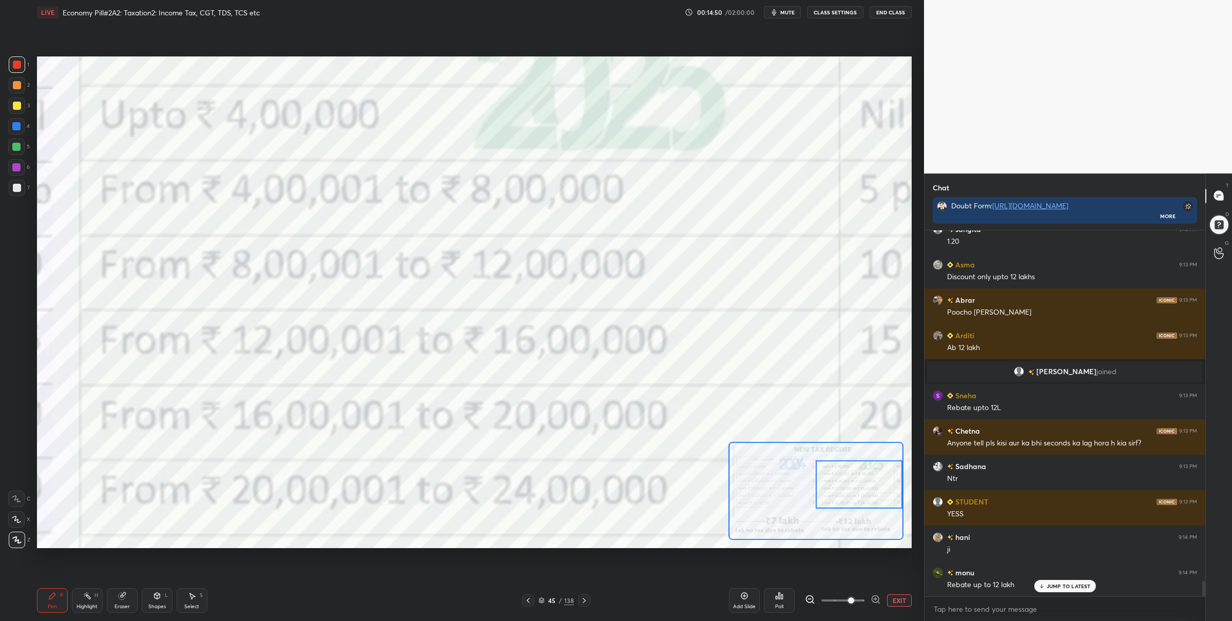
scroll to position [8281, 0]
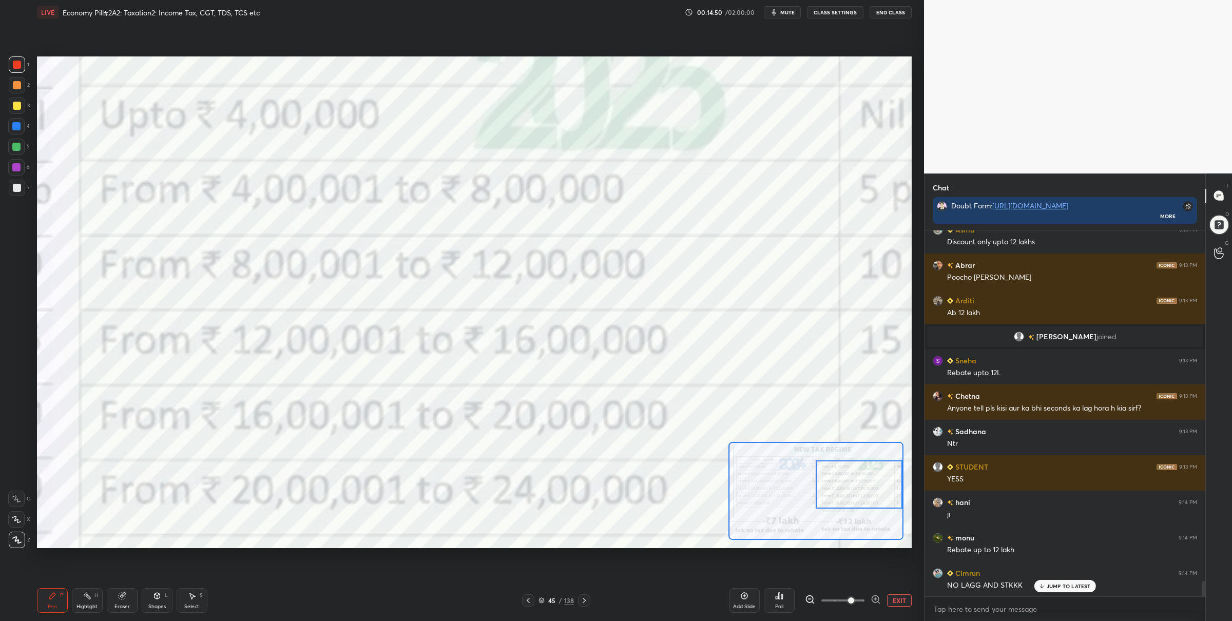
drag, startPoint x: 820, startPoint y: 481, endPoint x: 836, endPoint y: 464, distance: 22.9
click at [842, 476] on div at bounding box center [859, 484] width 86 height 48
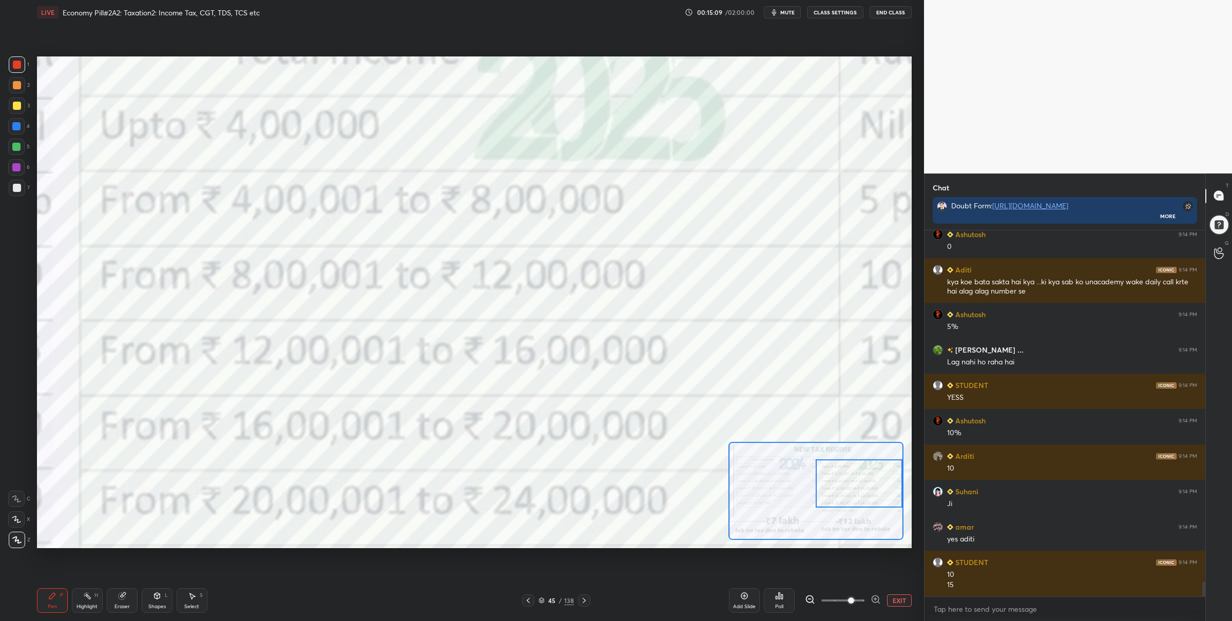
scroll to position [8761, 0]
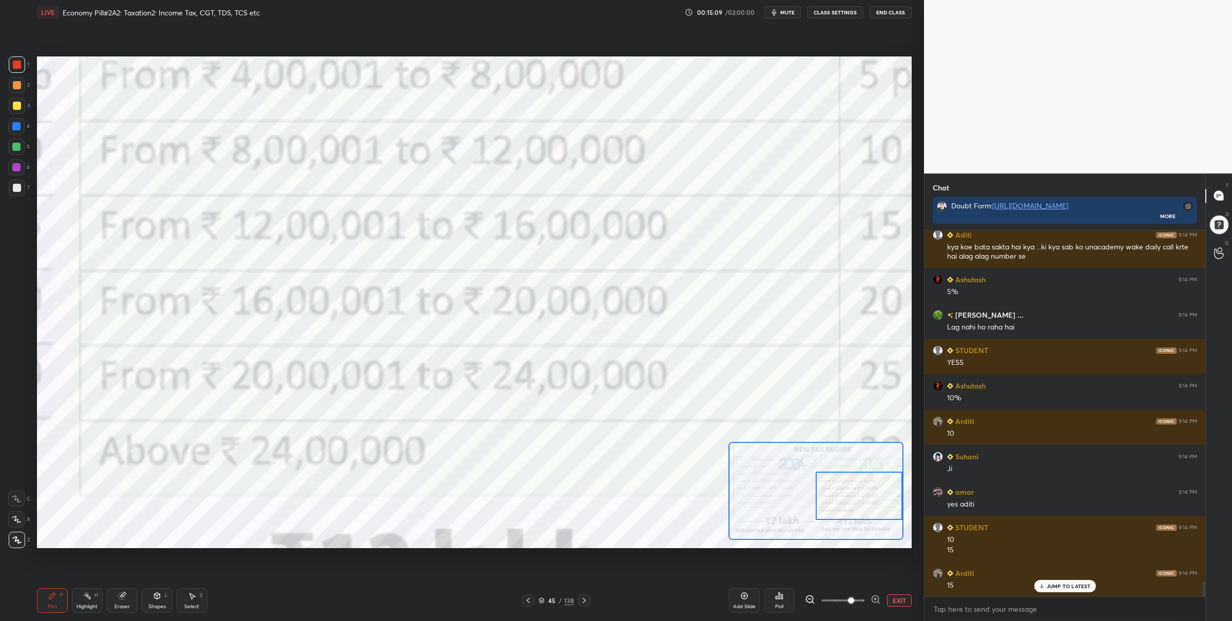
drag, startPoint x: 842, startPoint y: 477, endPoint x: 836, endPoint y: 482, distance: 8.4
click at [843, 490] on div at bounding box center [859, 496] width 86 height 48
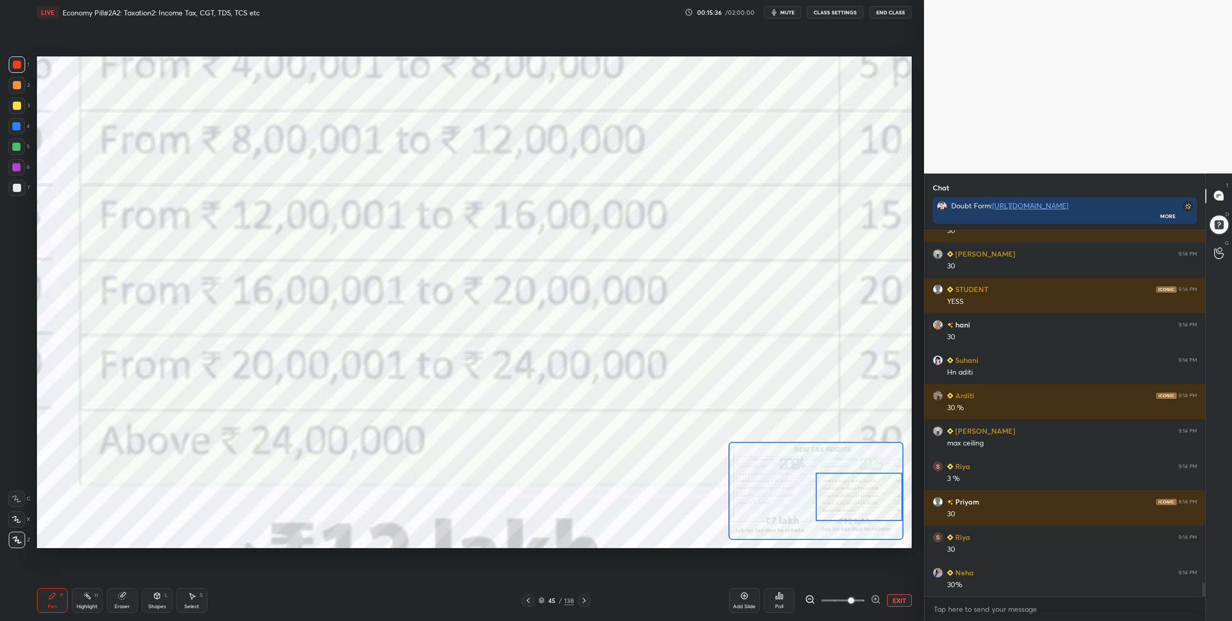
scroll to position [9278, 0]
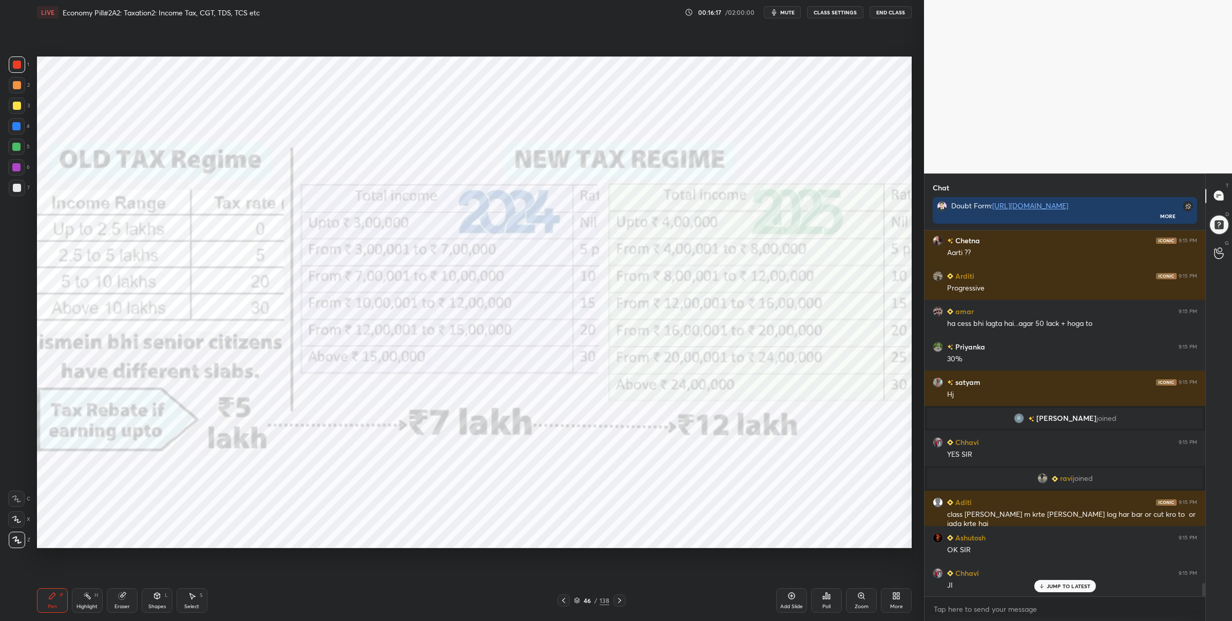
click at [577, 599] on icon at bounding box center [576, 599] width 5 height 3
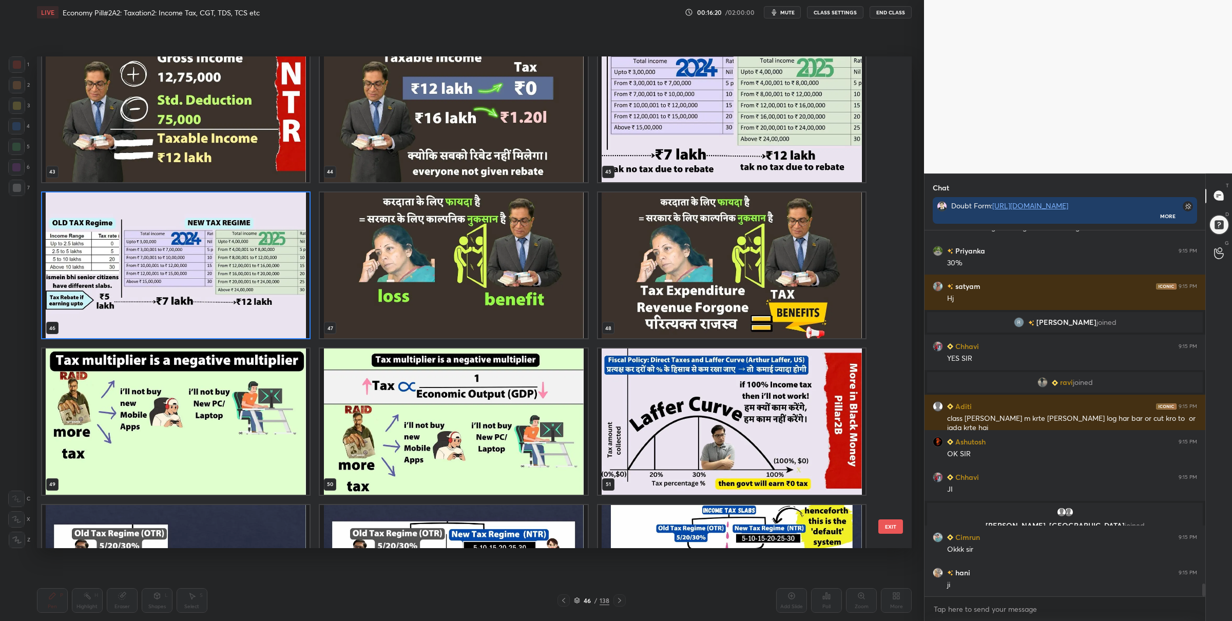
click at [238, 295] on img "grid" at bounding box center [175, 265] width 267 height 146
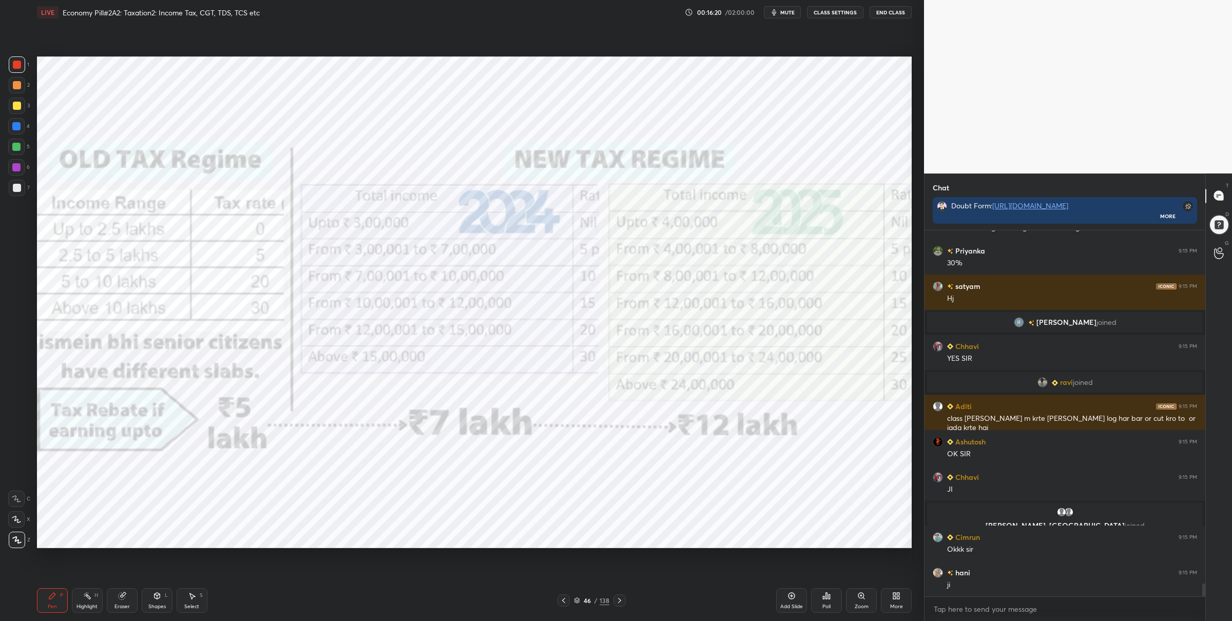
click at [238, 295] on img "grid" at bounding box center [175, 265] width 267 height 146
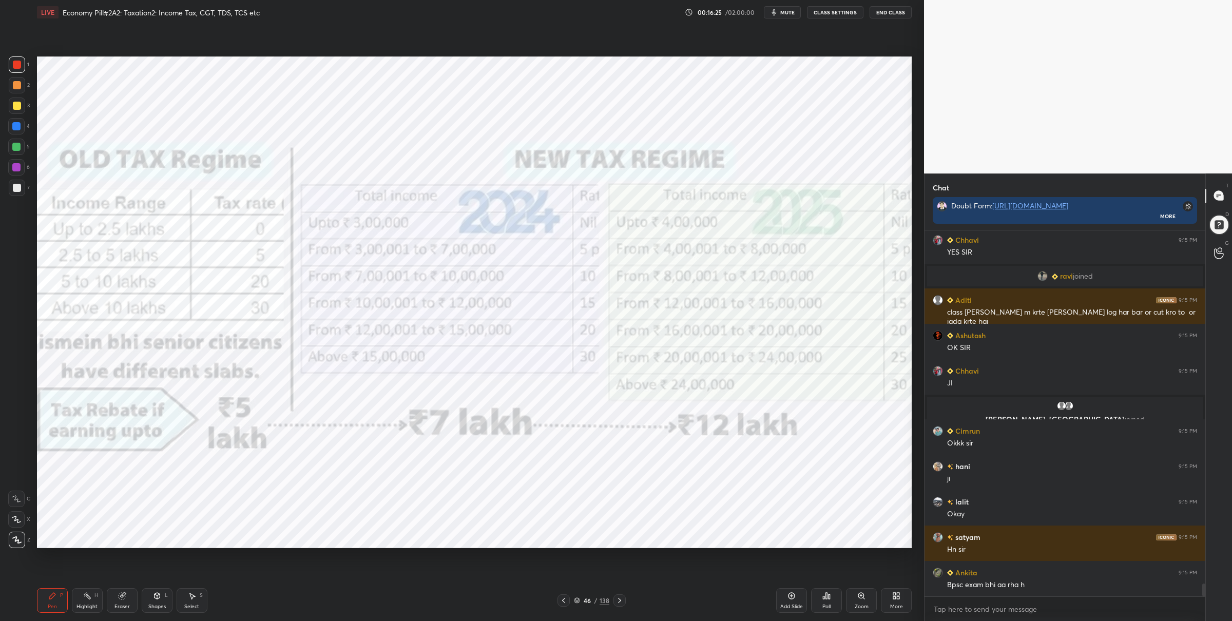
click at [618, 599] on icon at bounding box center [619, 600] width 8 height 8
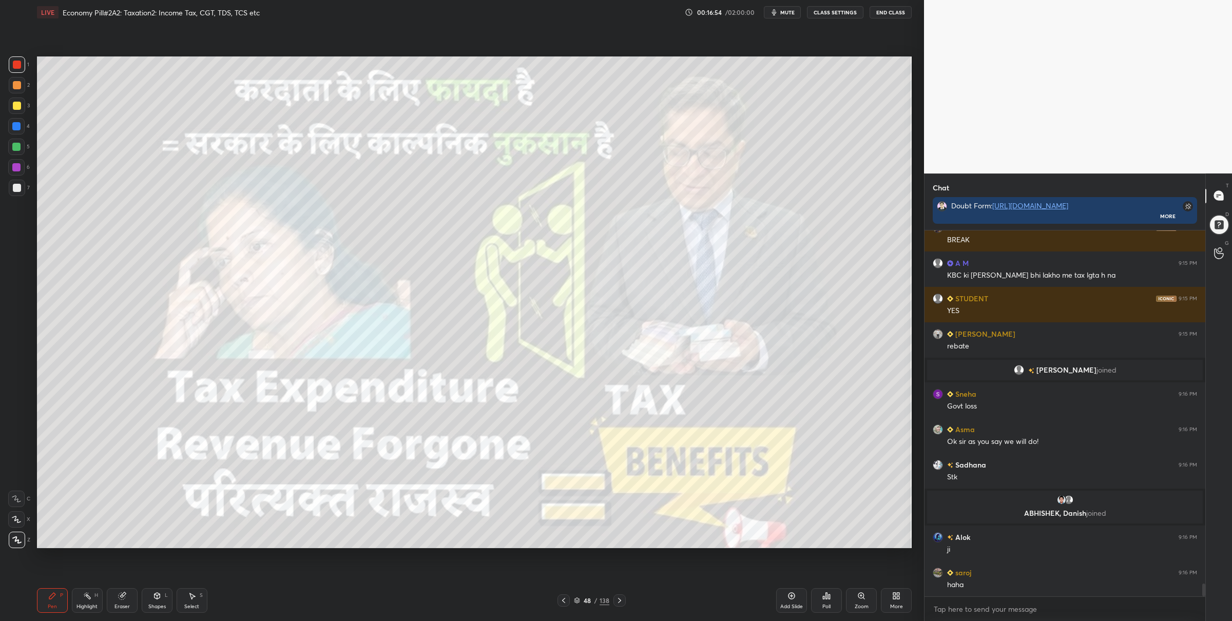
scroll to position [10243, 0]
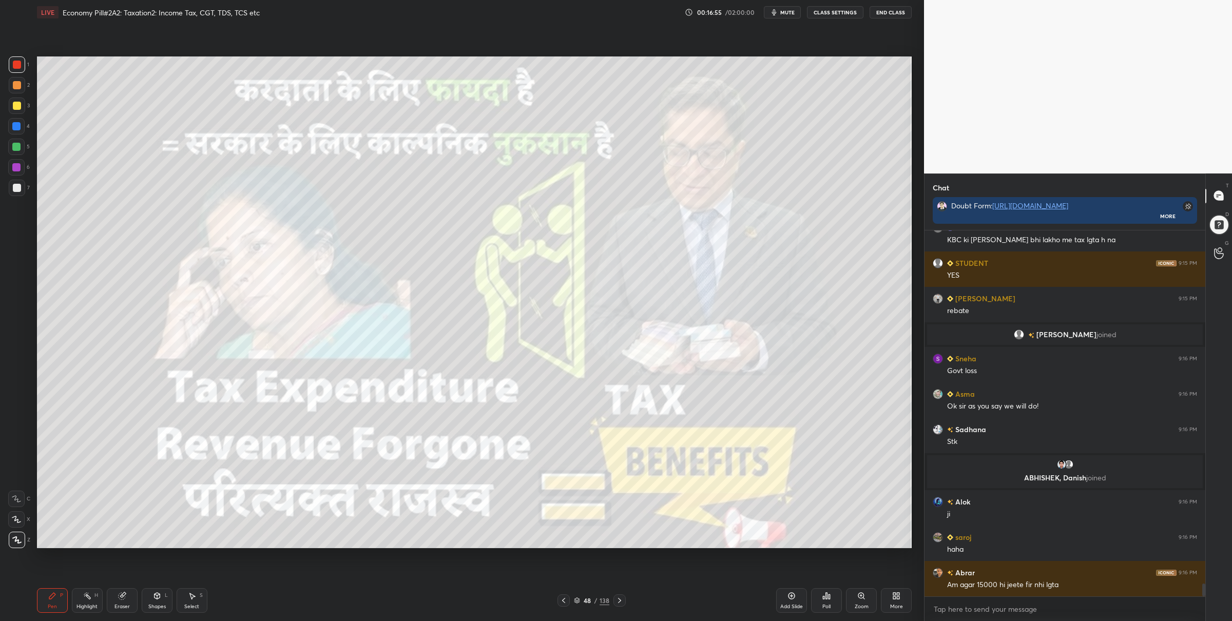
click at [618, 605] on div at bounding box center [619, 600] width 12 height 12
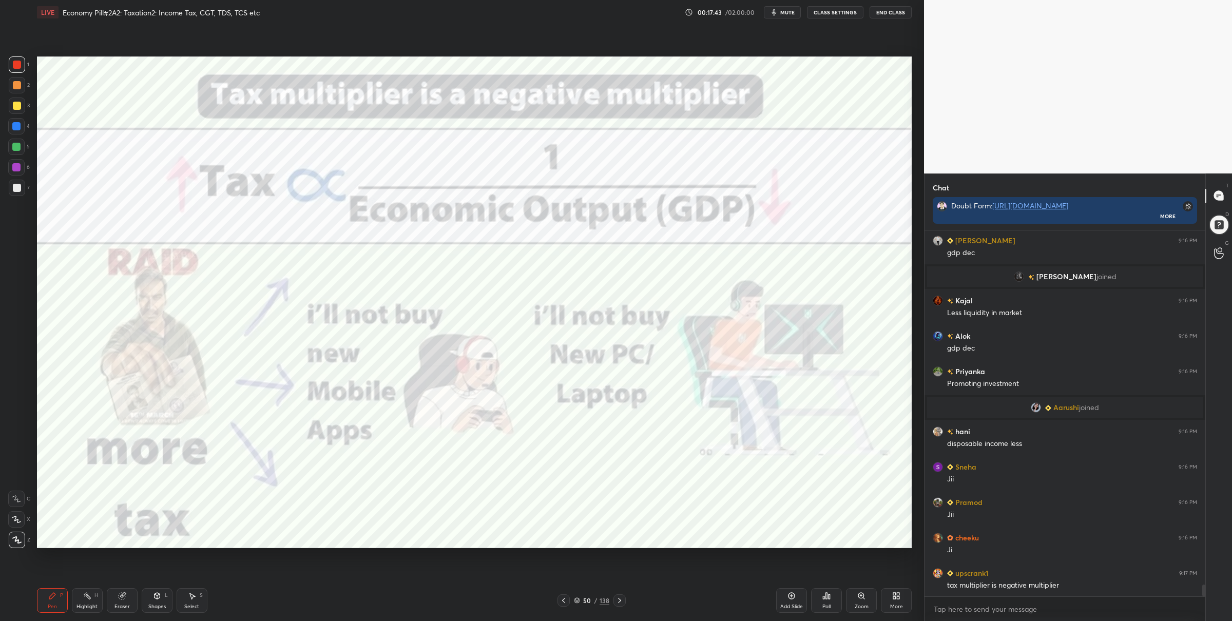
scroll to position [11183, 0]
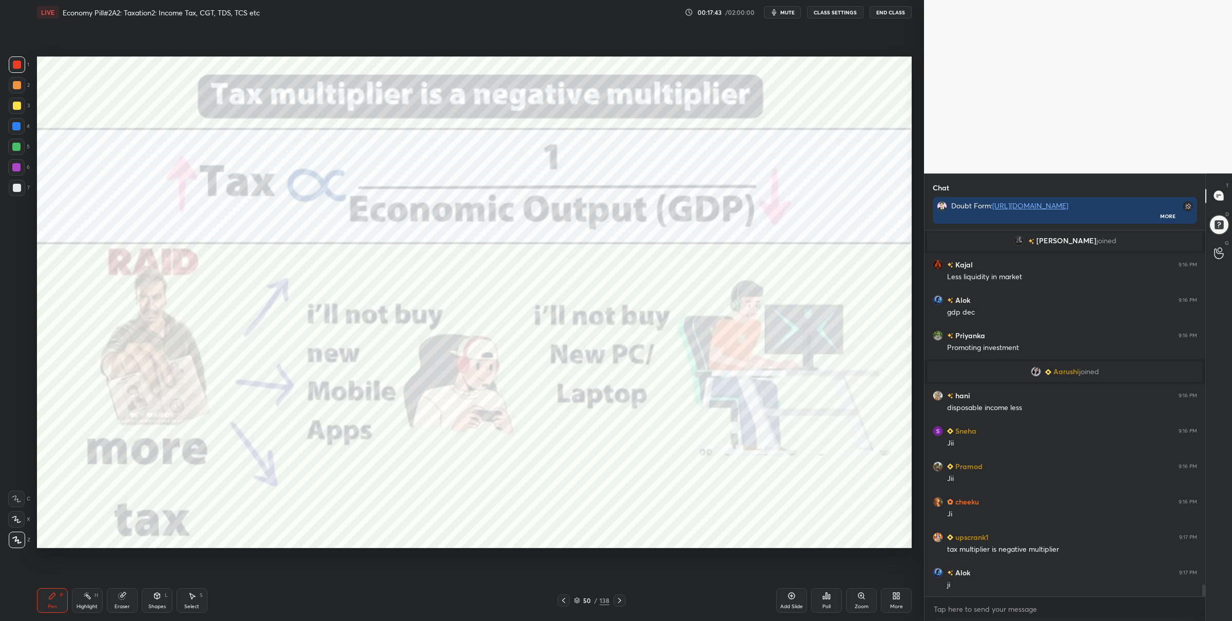
click at [19, 151] on div at bounding box center [16, 147] width 16 height 16
click at [16, 63] on div at bounding box center [17, 65] width 8 height 8
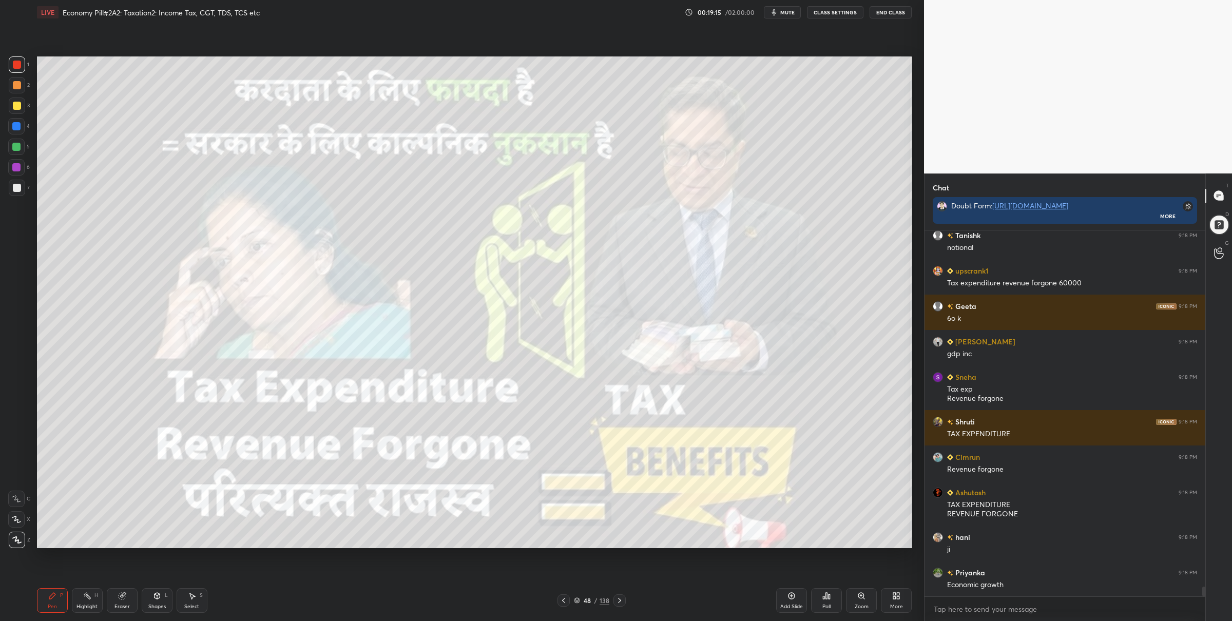
scroll to position [13355, 0]
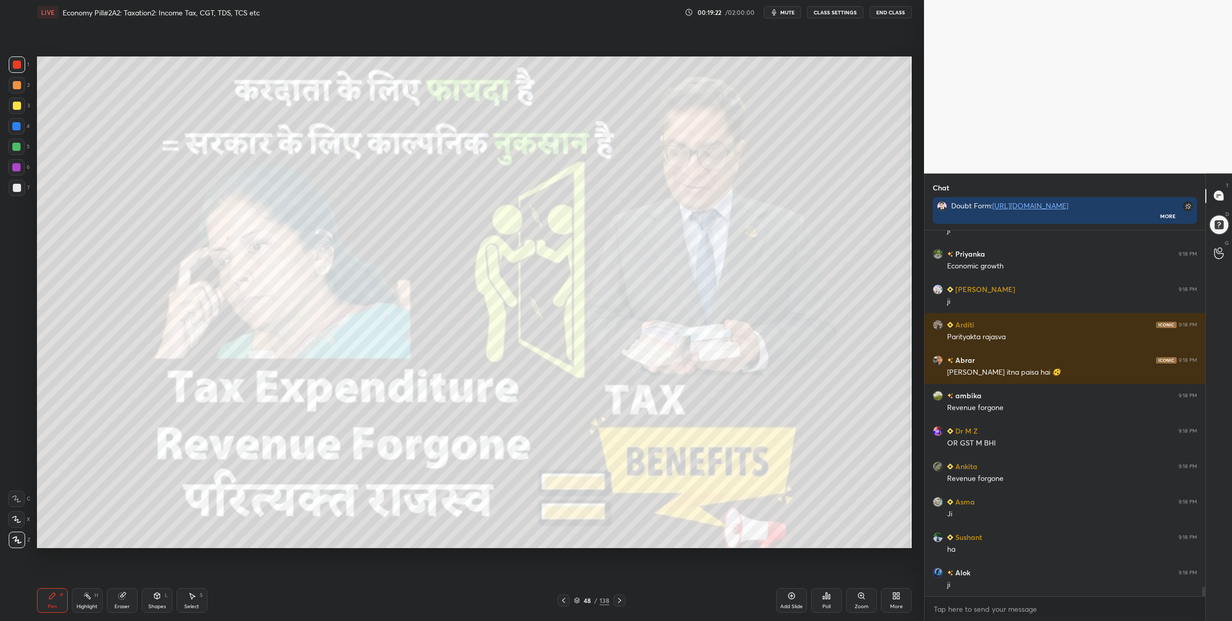
click at [576, 597] on icon at bounding box center [577, 600] width 6 height 6
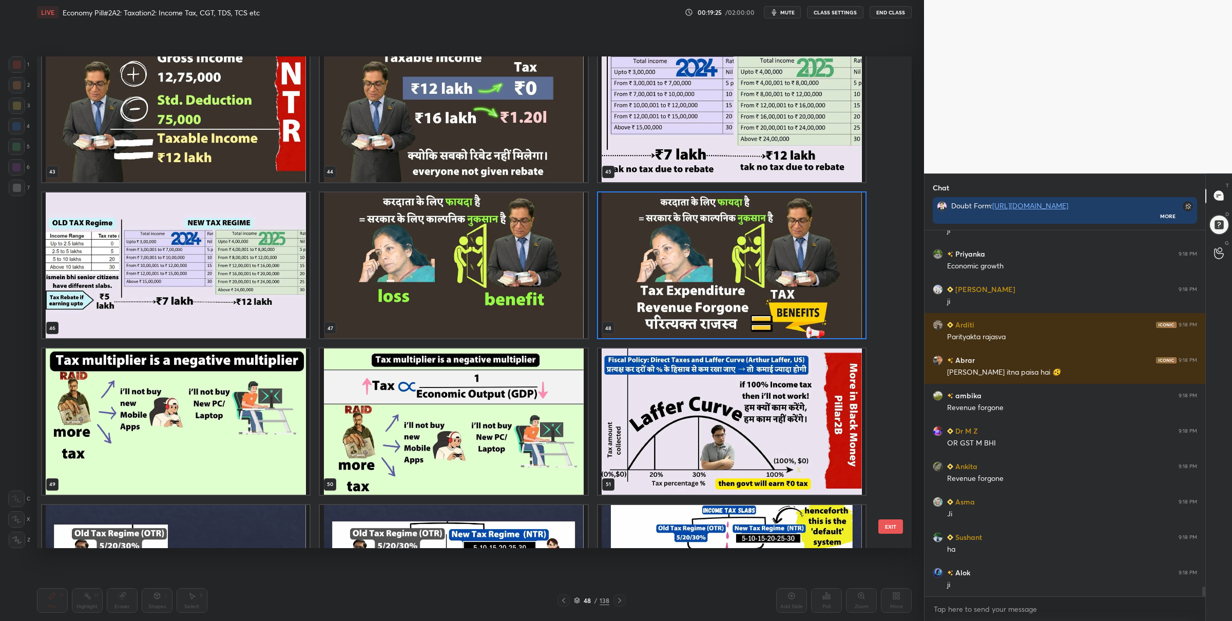
click at [668, 438] on img "grid" at bounding box center [731, 422] width 267 height 146
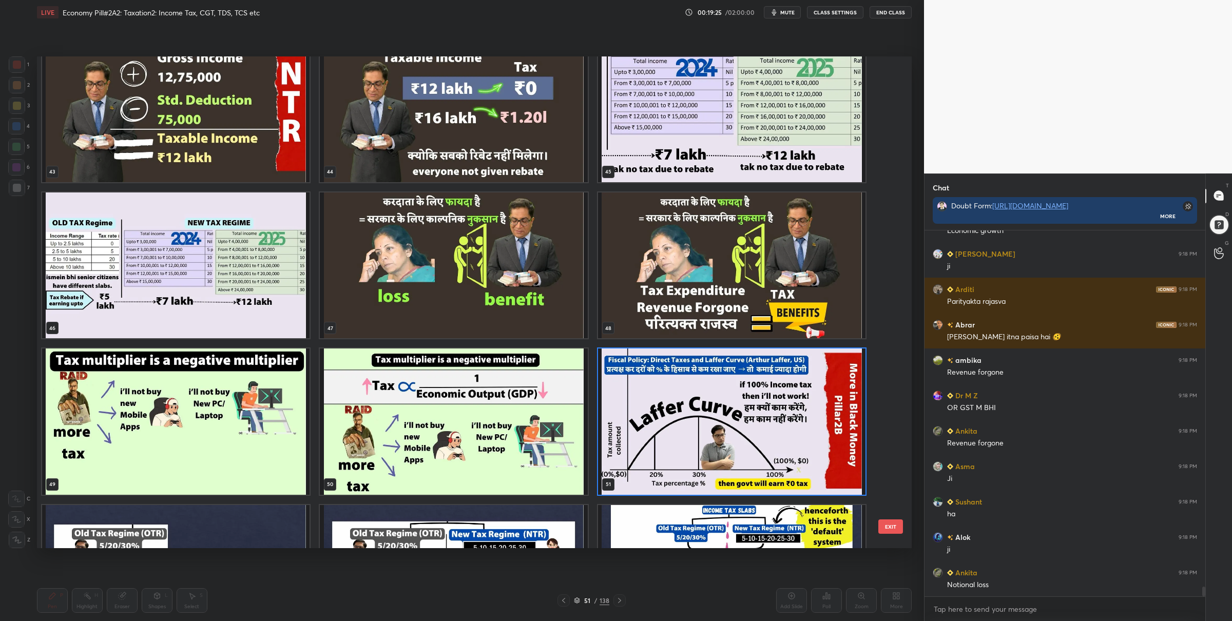
click at [668, 438] on img "grid" at bounding box center [731, 422] width 267 height 146
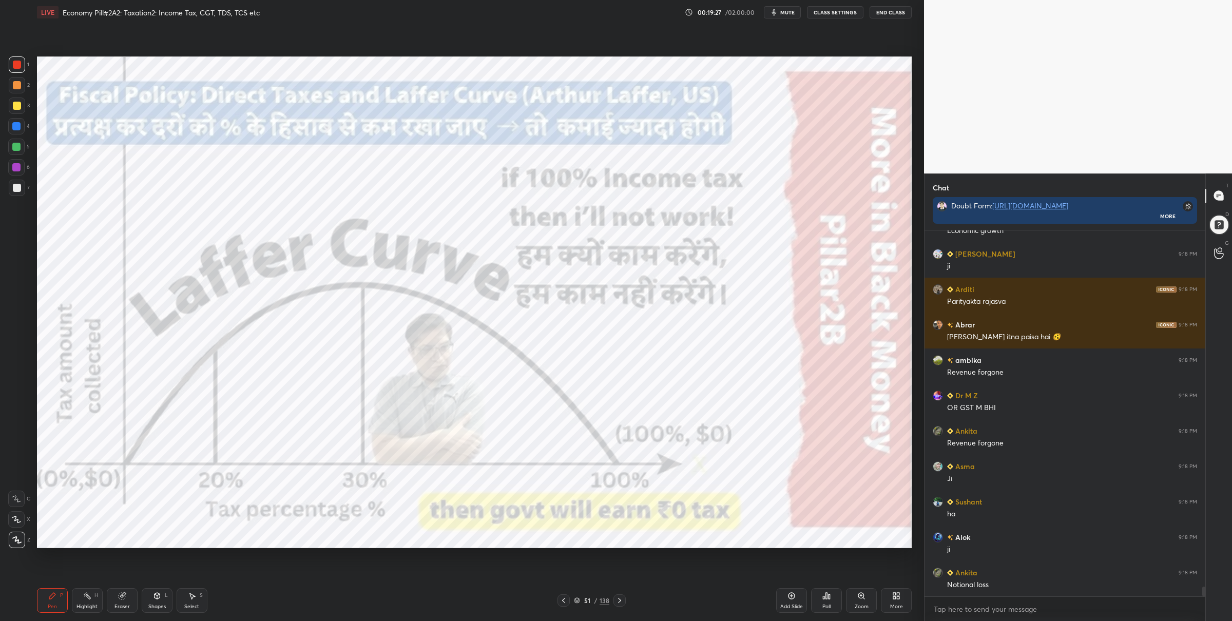
click at [17, 146] on div at bounding box center [16, 147] width 8 height 8
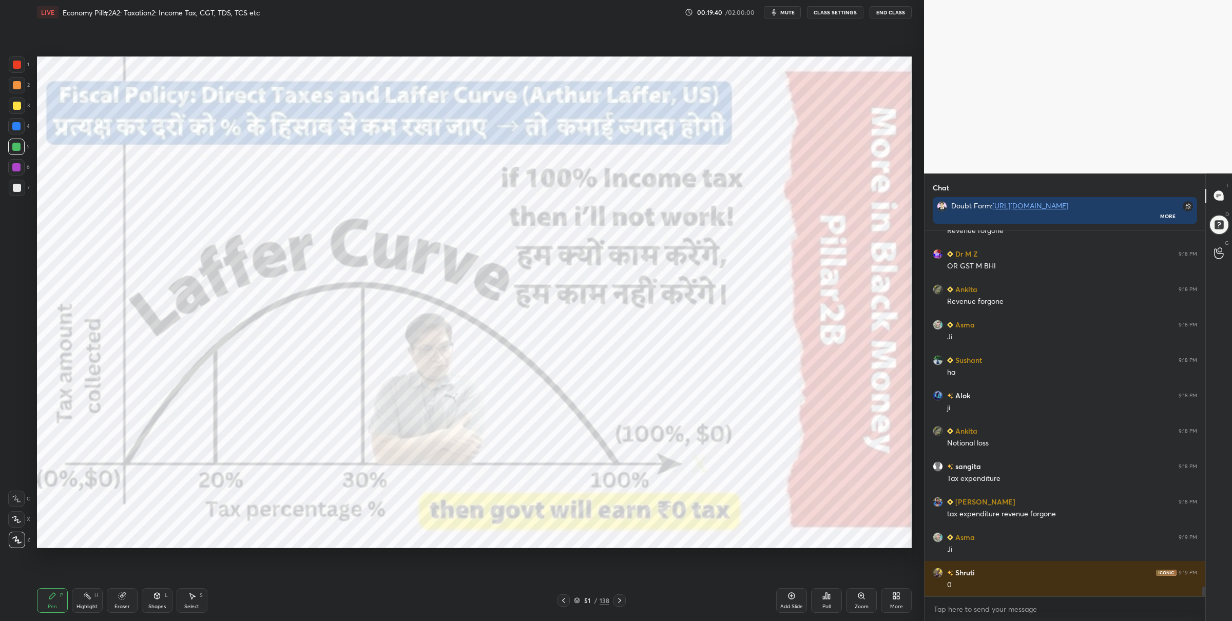
scroll to position [13780, 0]
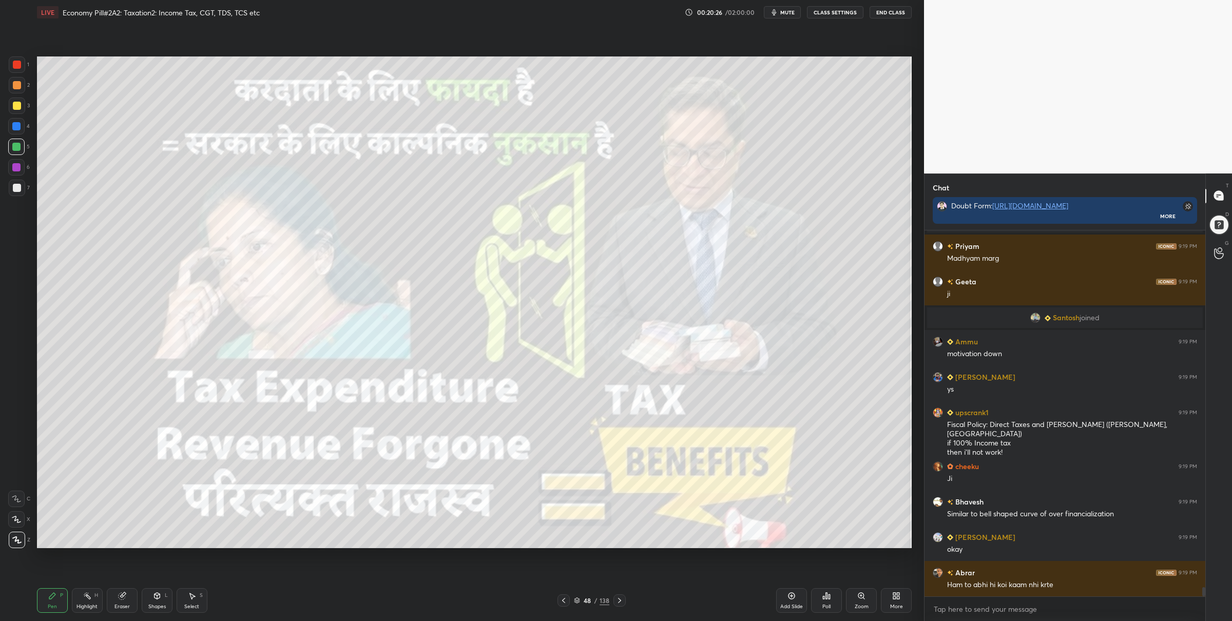
click at [579, 600] on icon at bounding box center [577, 600] width 6 height 6
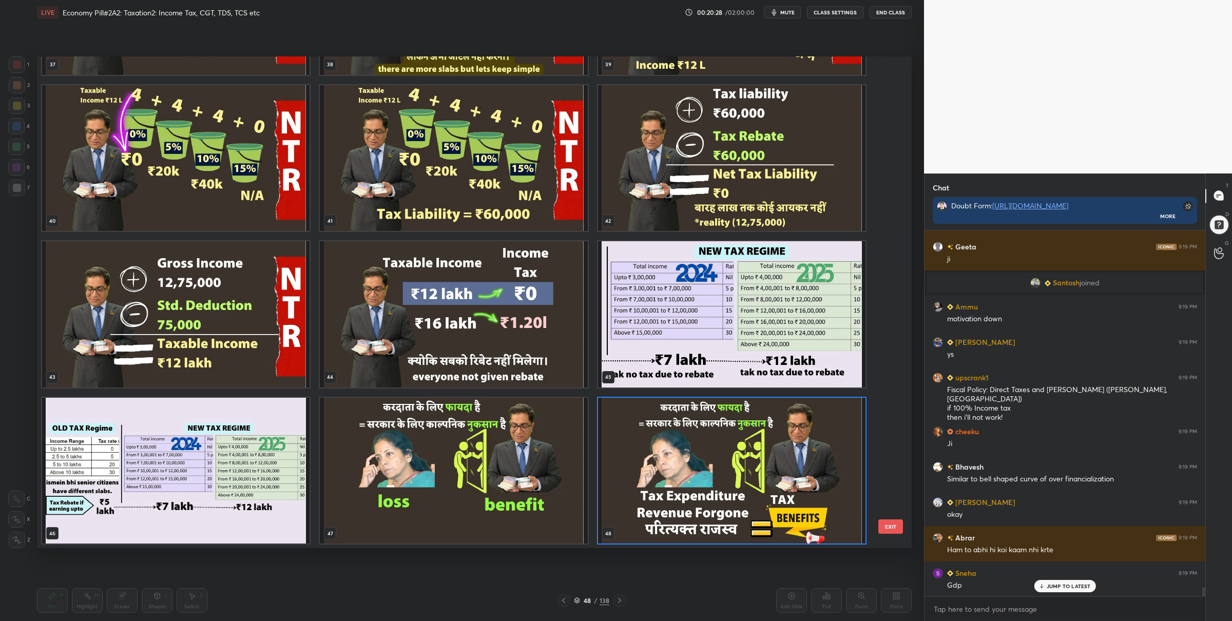
click at [506, 311] on img "grid" at bounding box center [453, 314] width 267 height 146
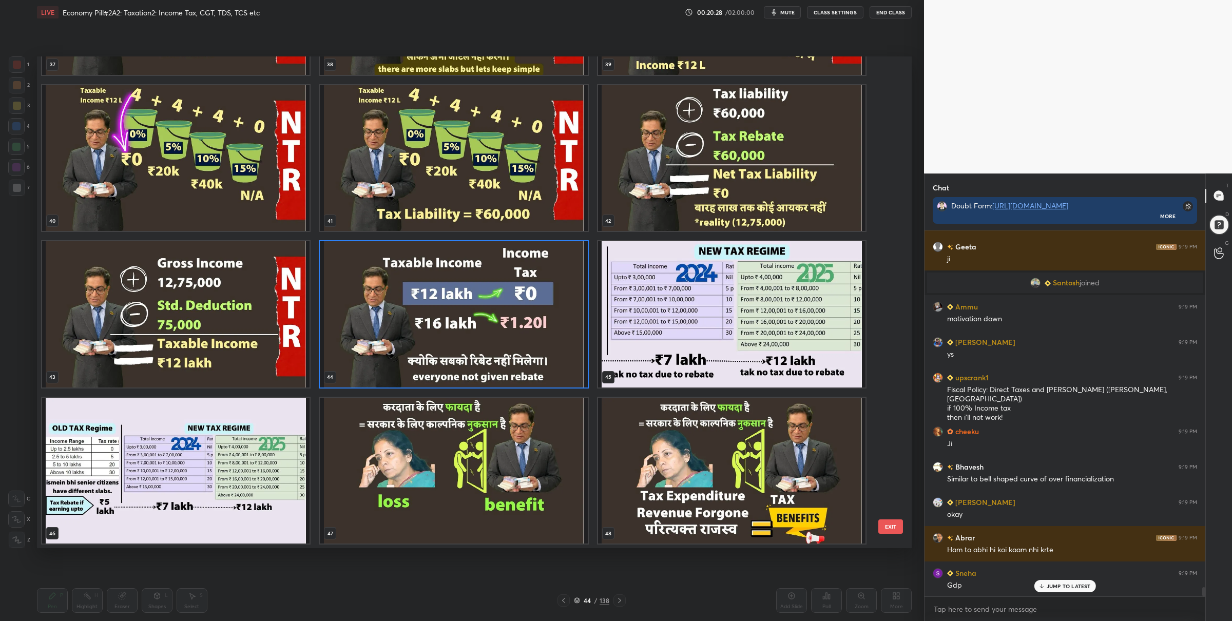
click at [506, 311] on img "grid" at bounding box center [453, 314] width 267 height 146
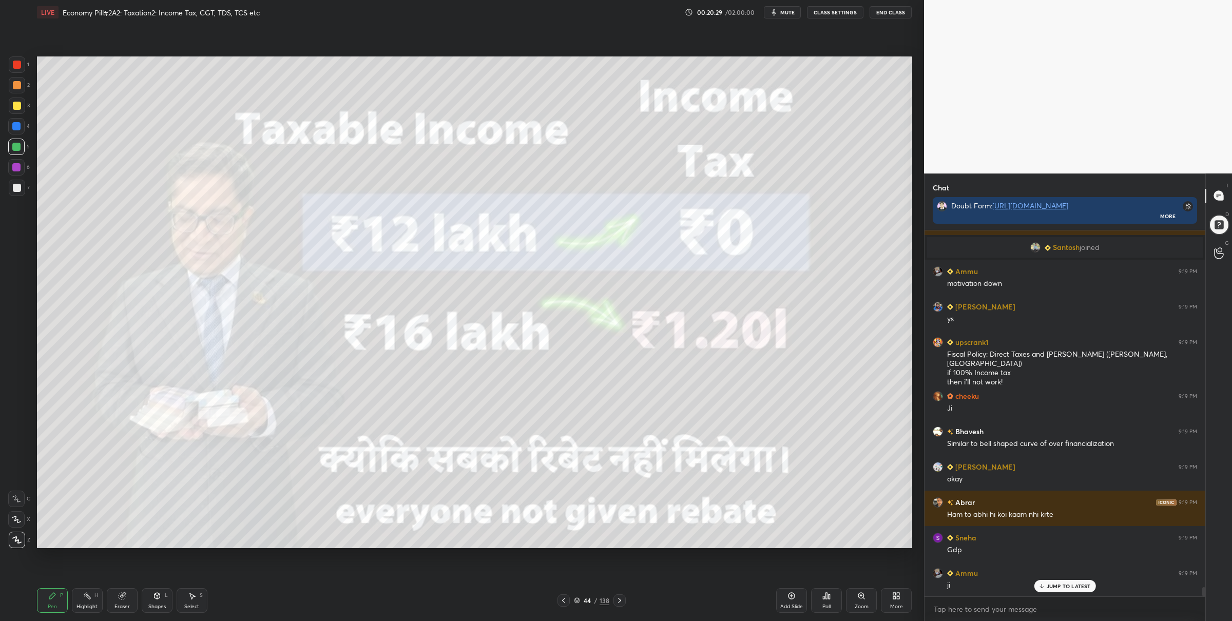
click at [15, 64] on div at bounding box center [17, 65] width 8 height 8
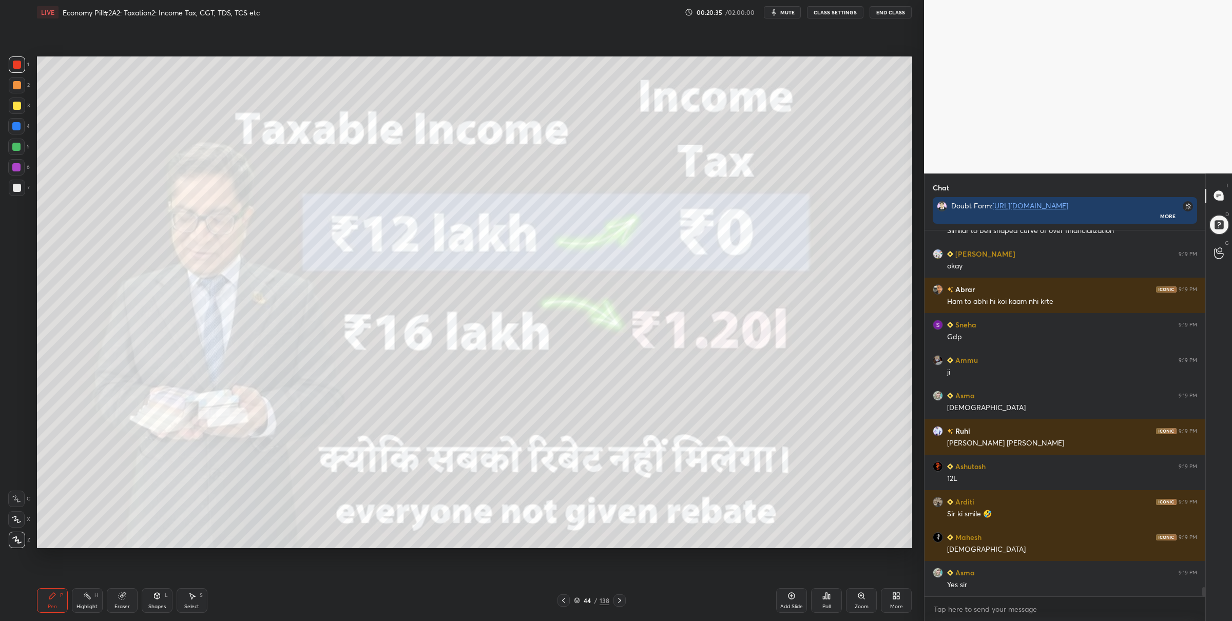
click at [575, 598] on icon at bounding box center [576, 599] width 5 height 3
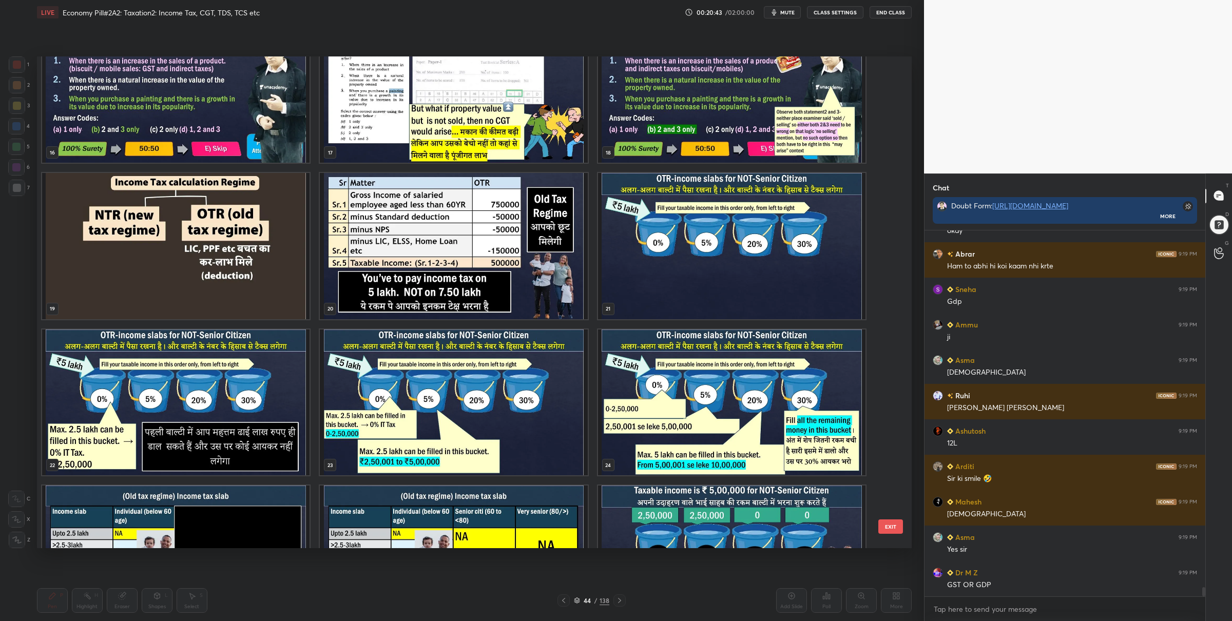
click at [187, 205] on img "grid" at bounding box center [175, 246] width 267 height 146
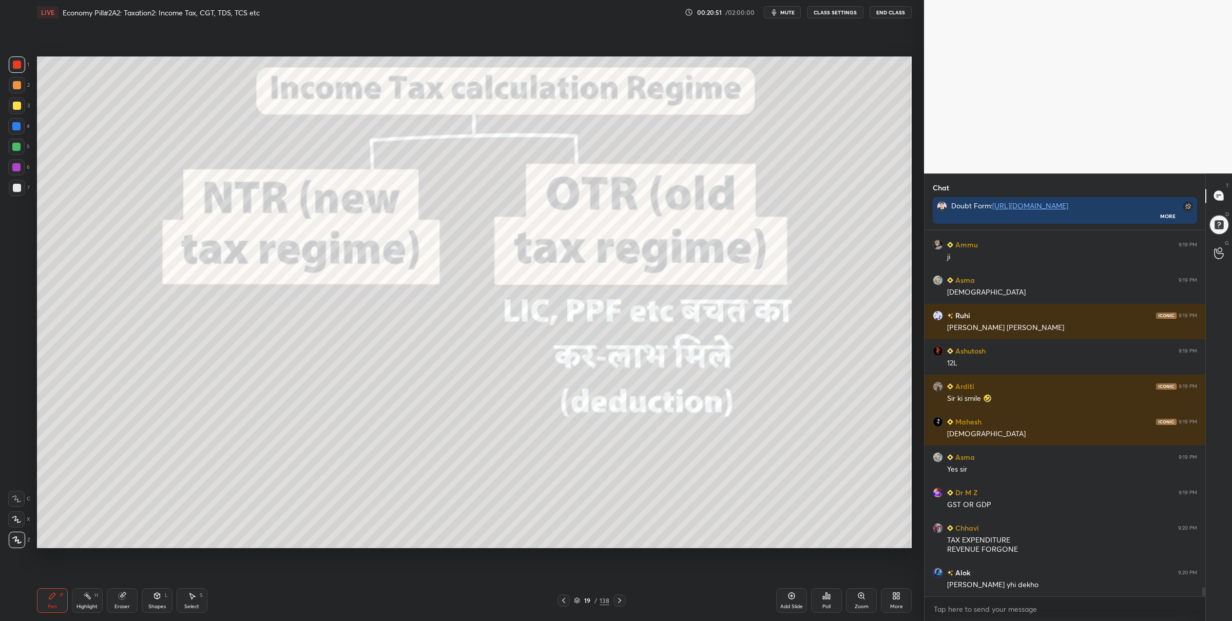
click at [14, 152] on div at bounding box center [16, 147] width 16 height 16
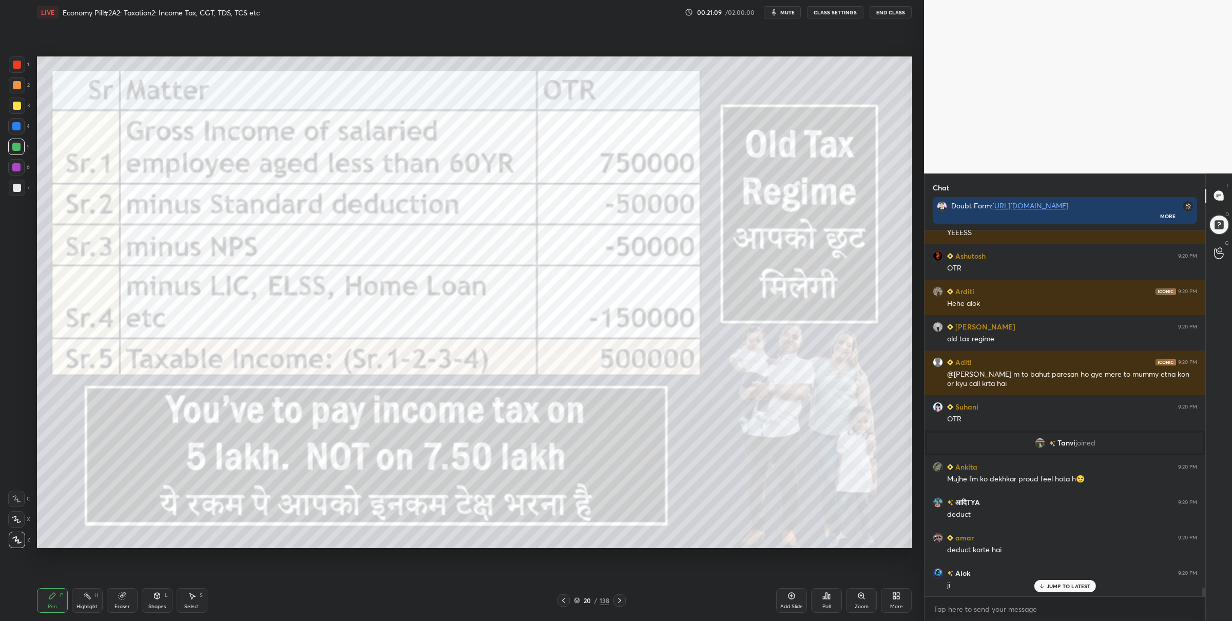
click at [10, 74] on div "1" at bounding box center [19, 66] width 21 height 21
click at [556, 53] on div "Setting up your live class Poll for secs No correct answer Start poll" at bounding box center [474, 302] width 883 height 555
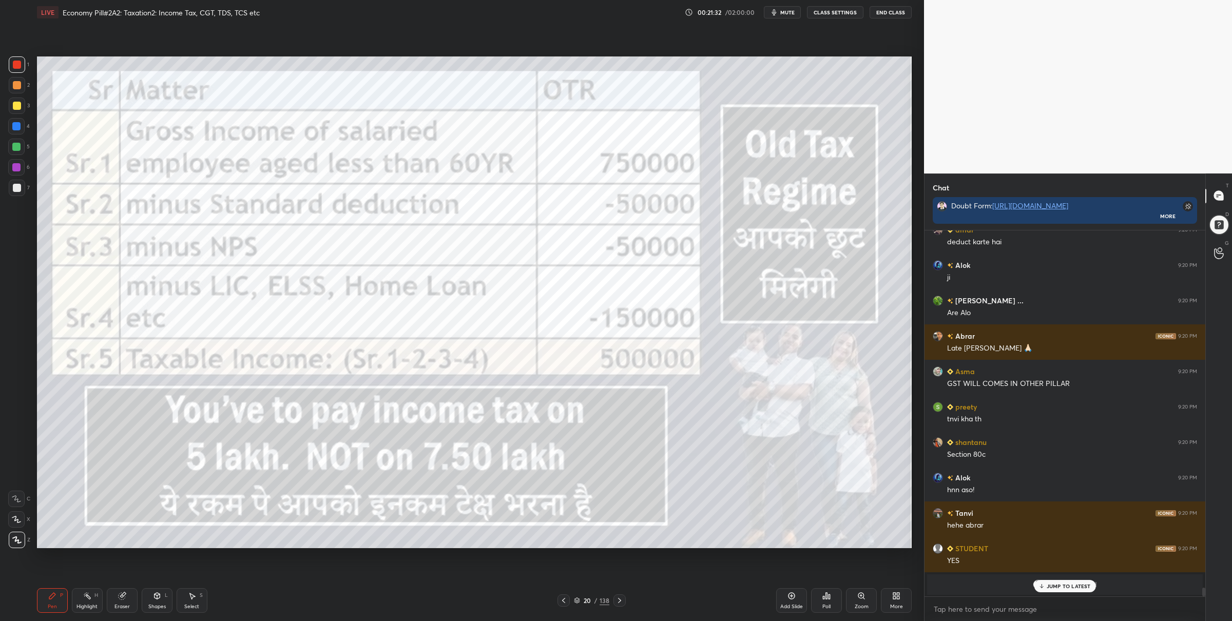
click at [851, 599] on div "Zoom" at bounding box center [861, 600] width 31 height 25
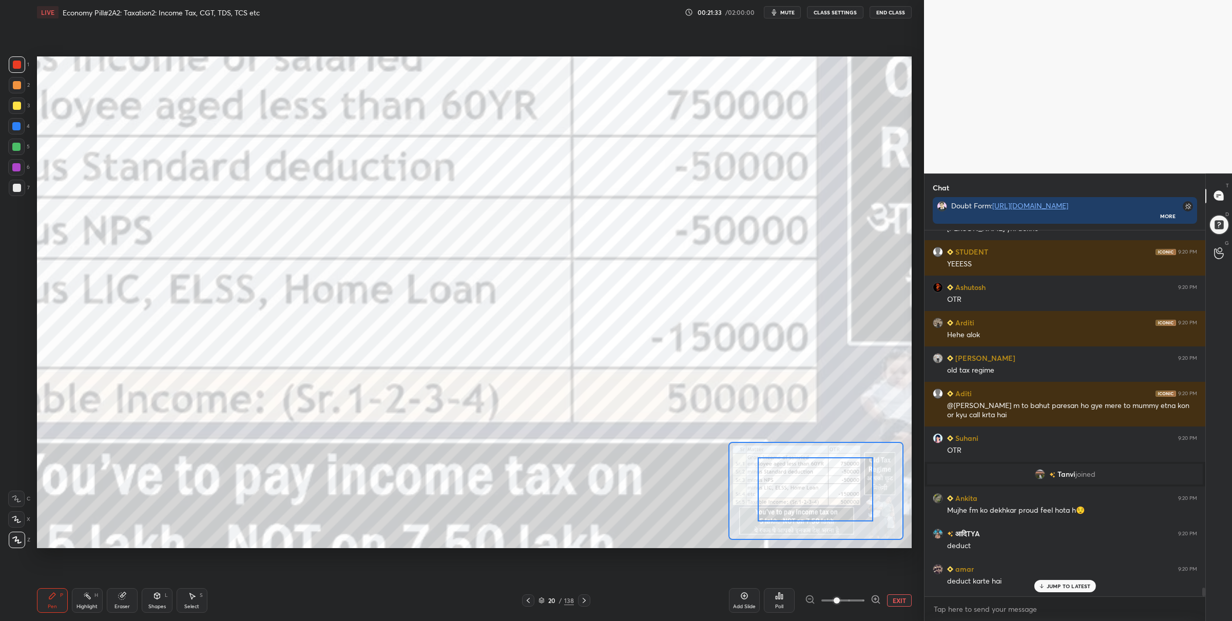
drag, startPoint x: 800, startPoint y: 471, endPoint x: 793, endPoint y: 460, distance: 12.7
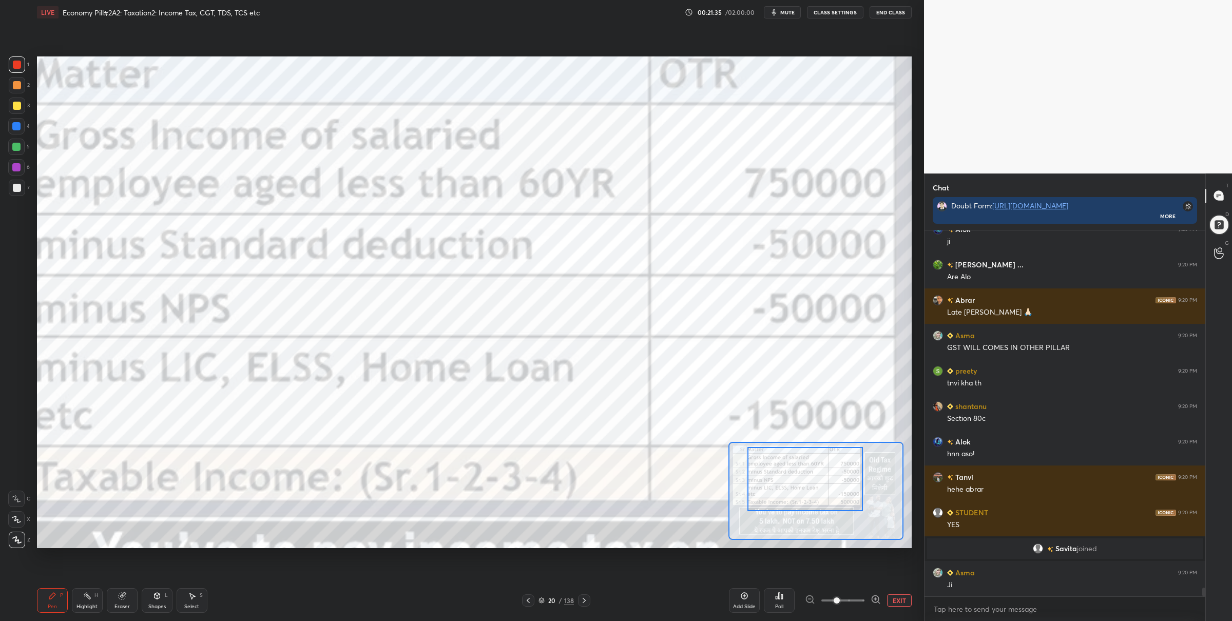
drag, startPoint x: 794, startPoint y: 461, endPoint x: 785, endPoint y: 447, distance: 17.0
click at [784, 451] on div at bounding box center [804, 479] width 115 height 64
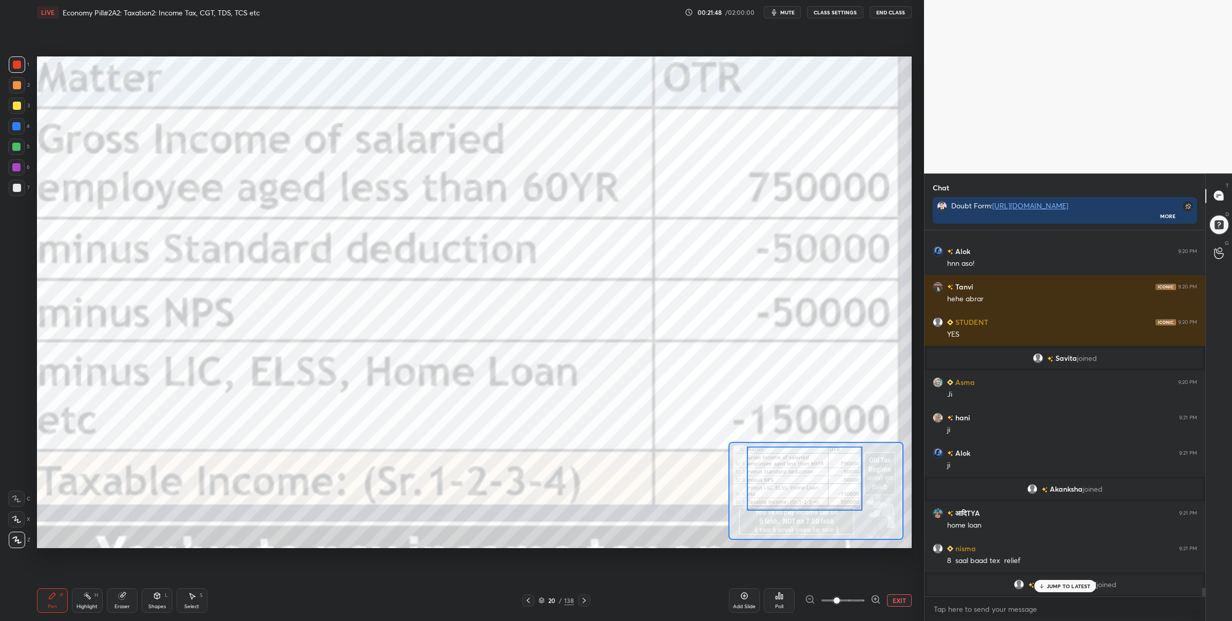
scroll to position [15072, 0]
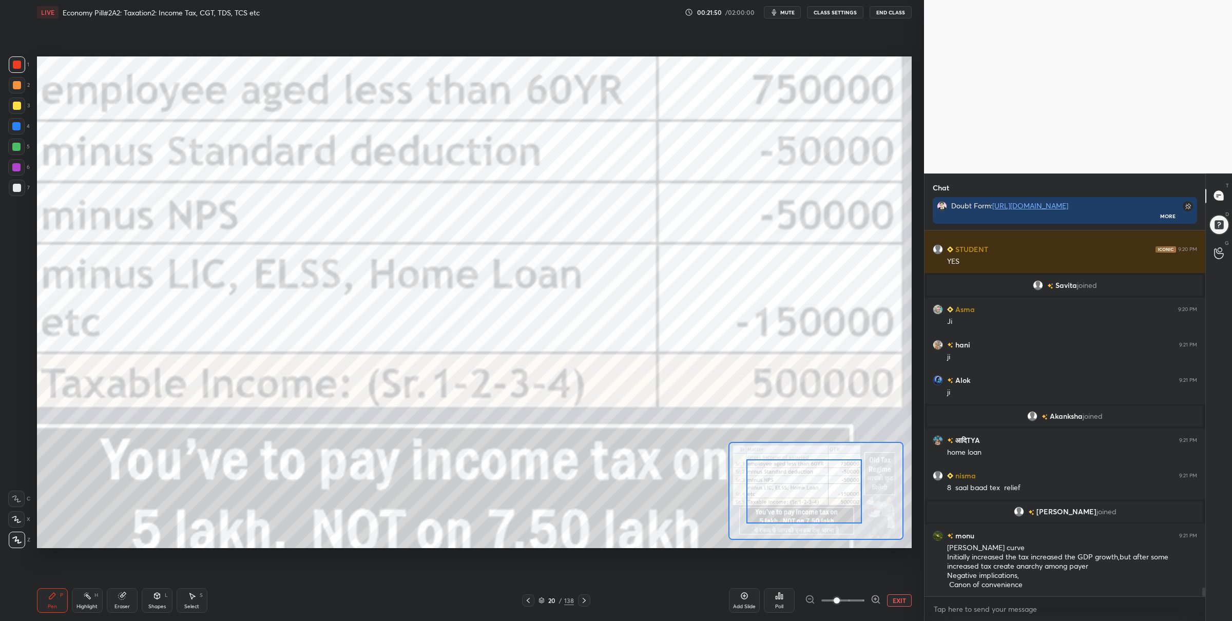
drag, startPoint x: 785, startPoint y: 475, endPoint x: 773, endPoint y: 474, distance: 11.9
click at [783, 487] on div at bounding box center [803, 491] width 115 height 64
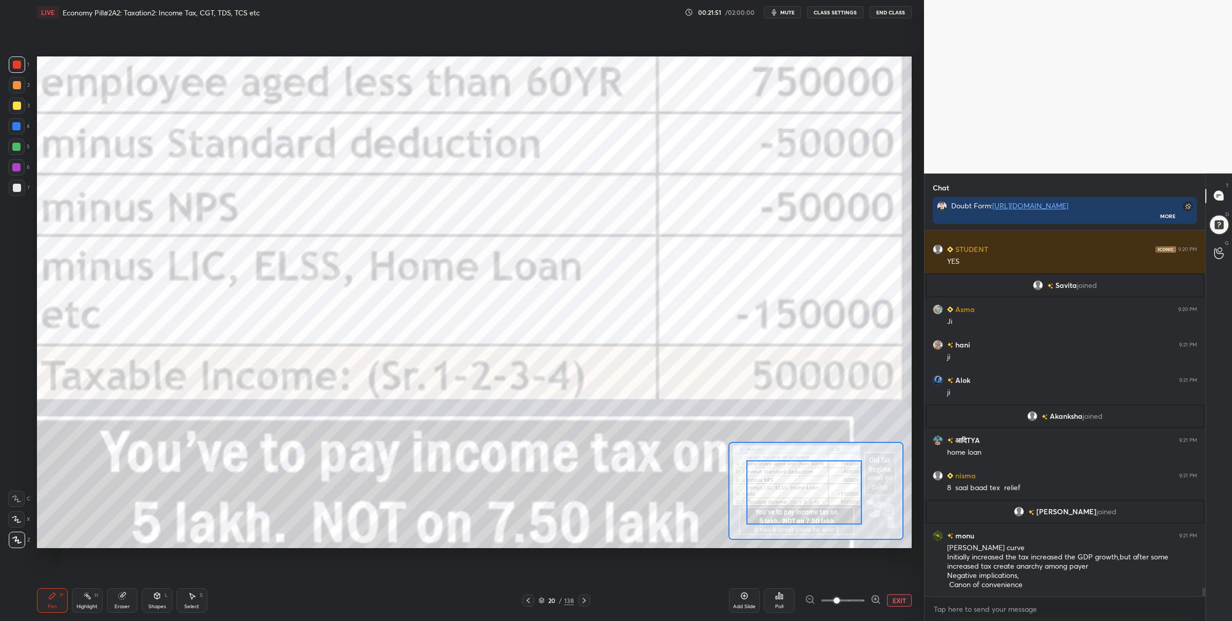
scroll to position [15107, 0]
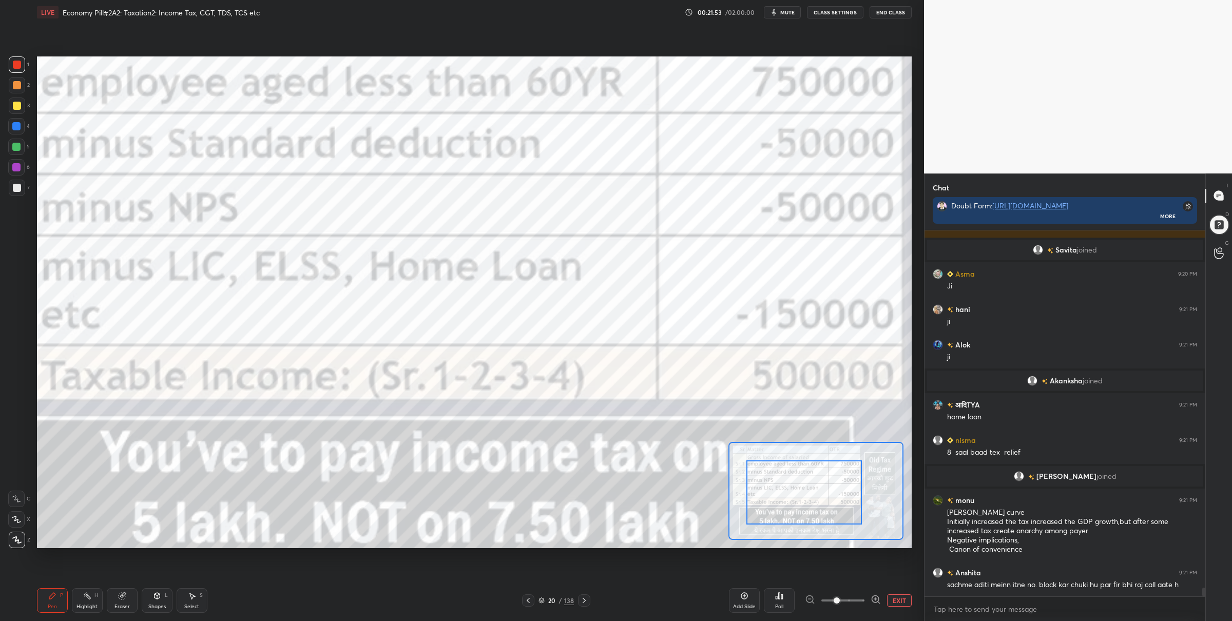
click at [889, 597] on button "EXIT" at bounding box center [899, 600] width 25 height 12
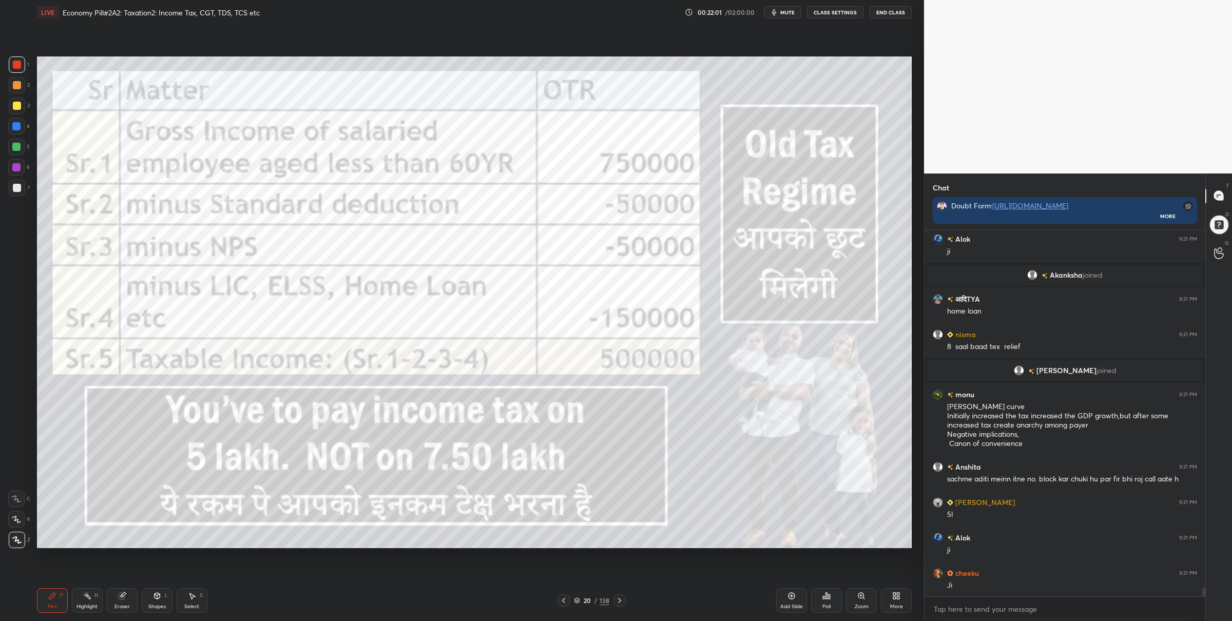
scroll to position [15249, 0]
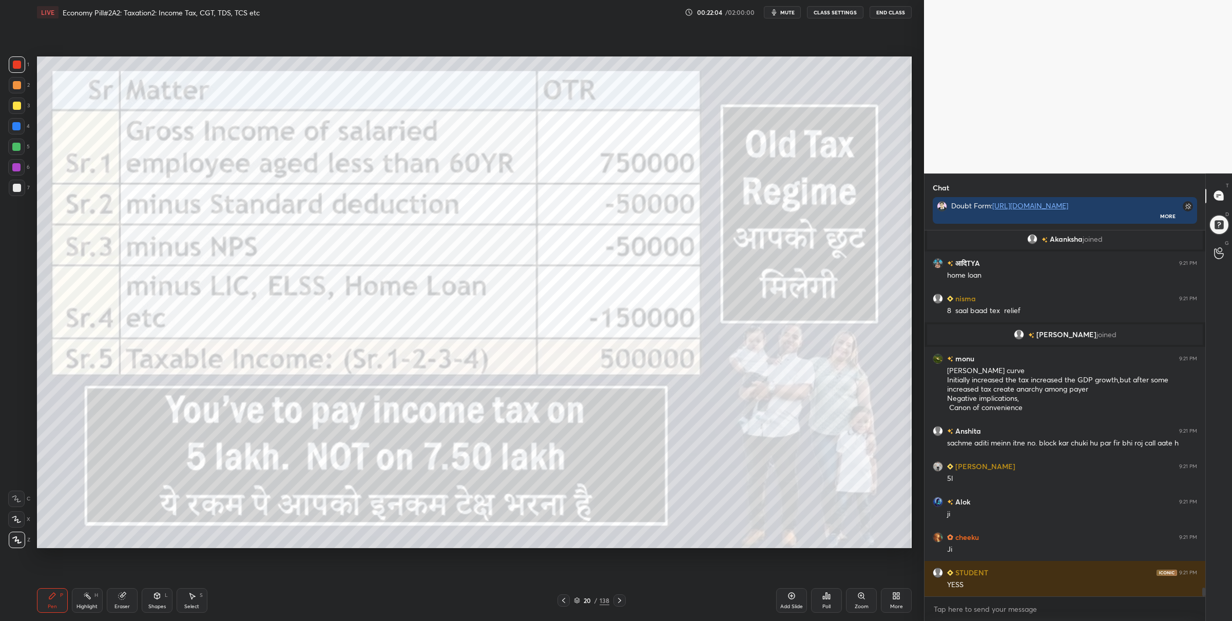
click at [578, 604] on div "20 / 138" at bounding box center [591, 600] width 35 height 9
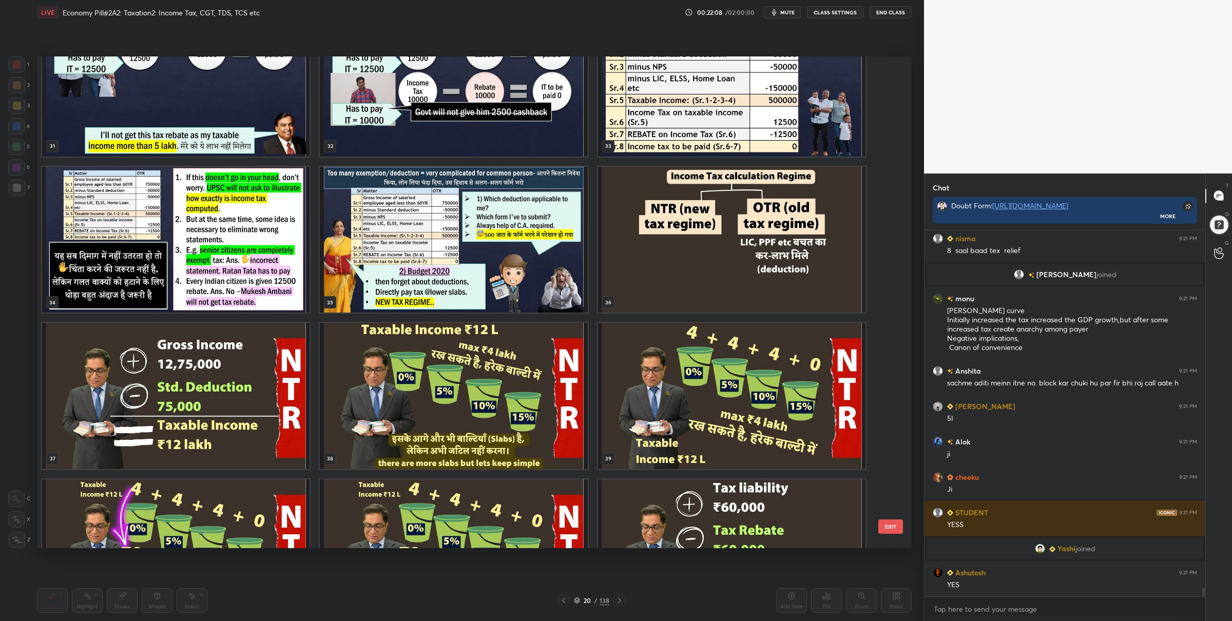
scroll to position [1629, 0]
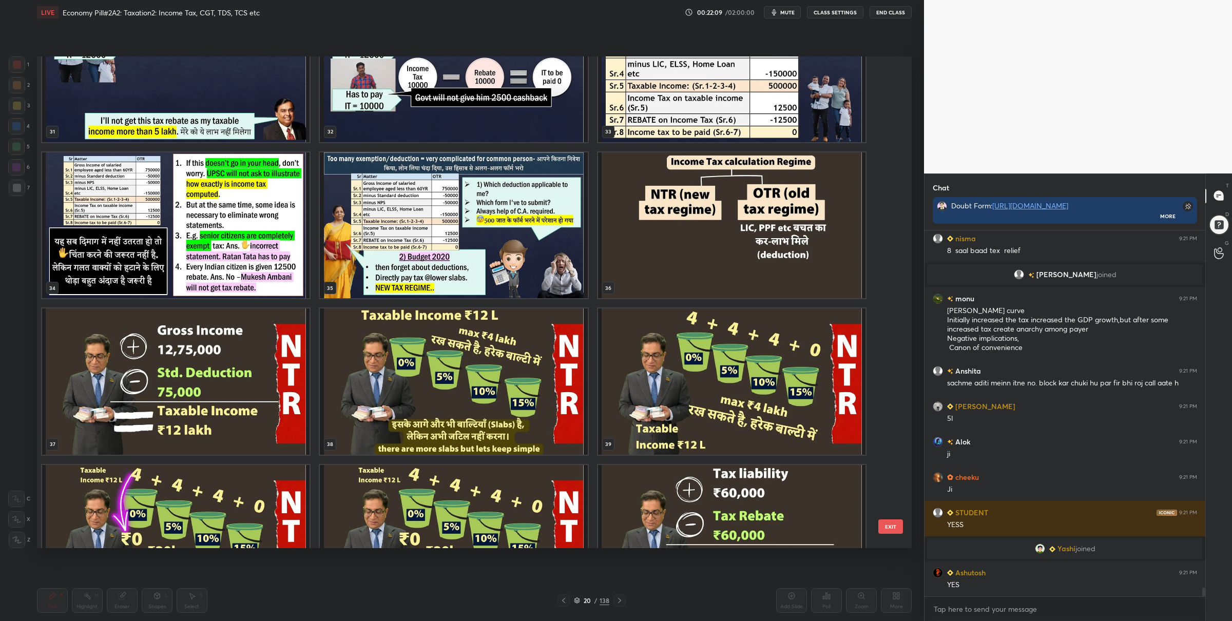
click at [183, 428] on img "grid" at bounding box center [175, 381] width 267 height 146
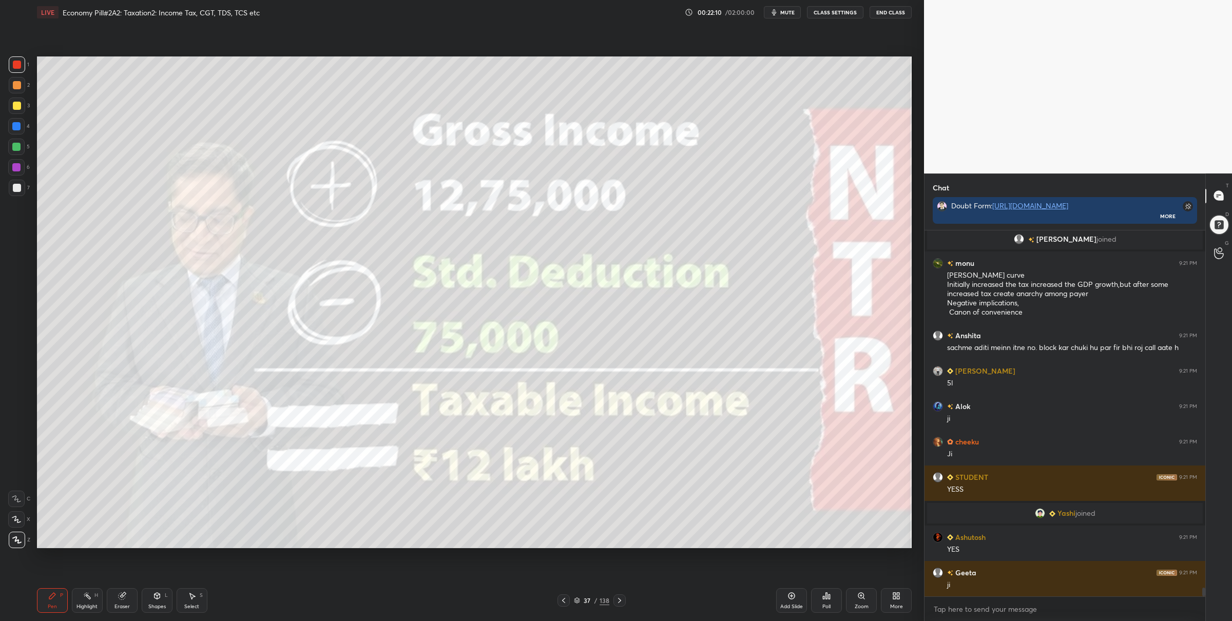
scroll to position [15322, 0]
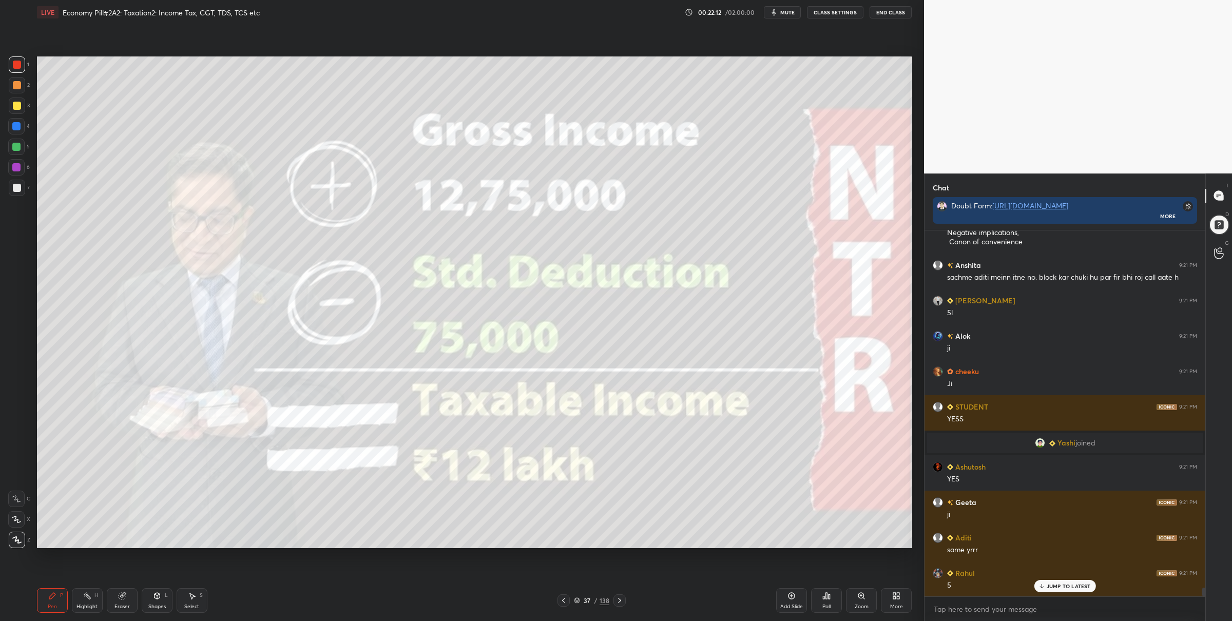
click at [15, 147] on div at bounding box center [16, 147] width 8 height 8
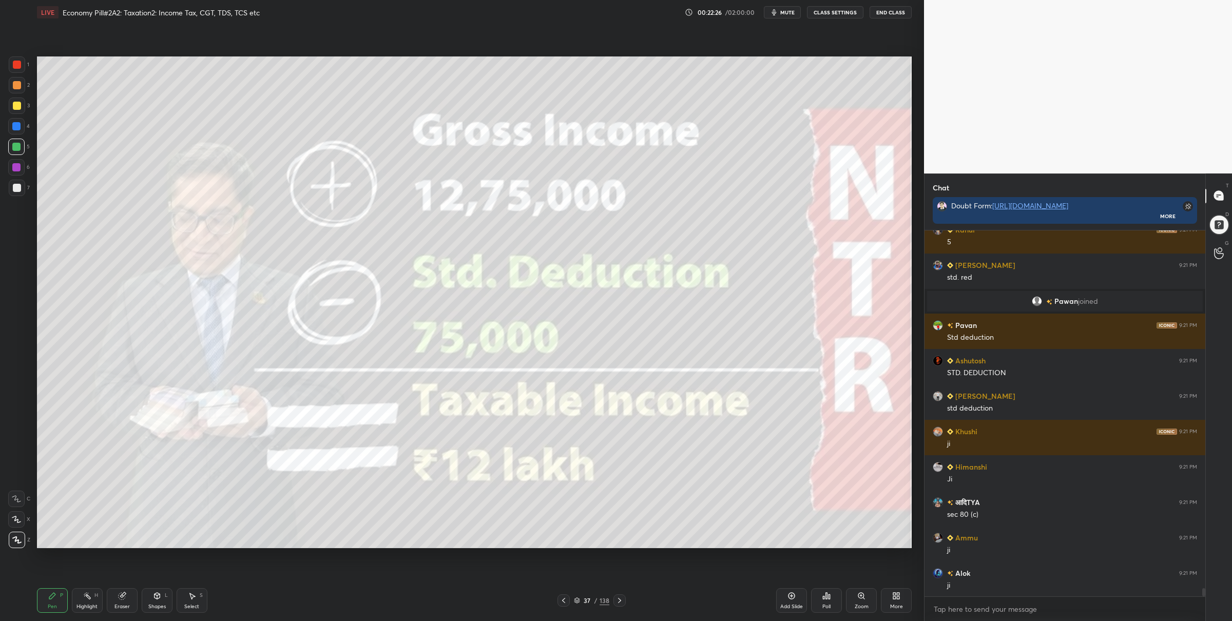
scroll to position [15736, 0]
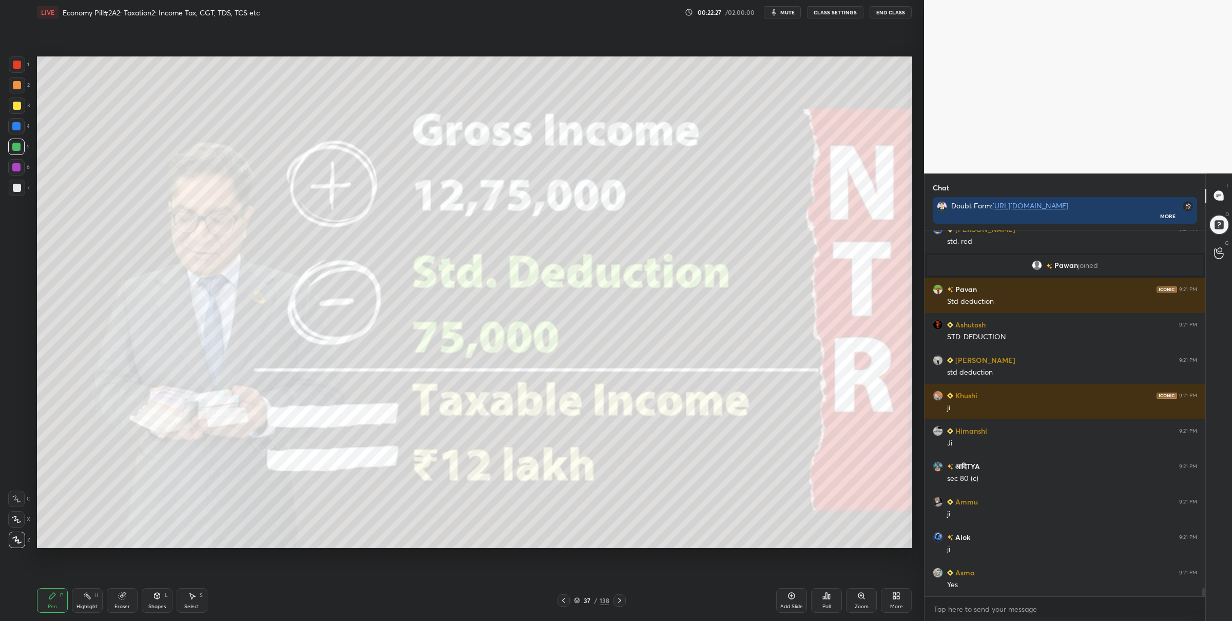
click at [576, 596] on div "37 / 138" at bounding box center [591, 600] width 35 height 9
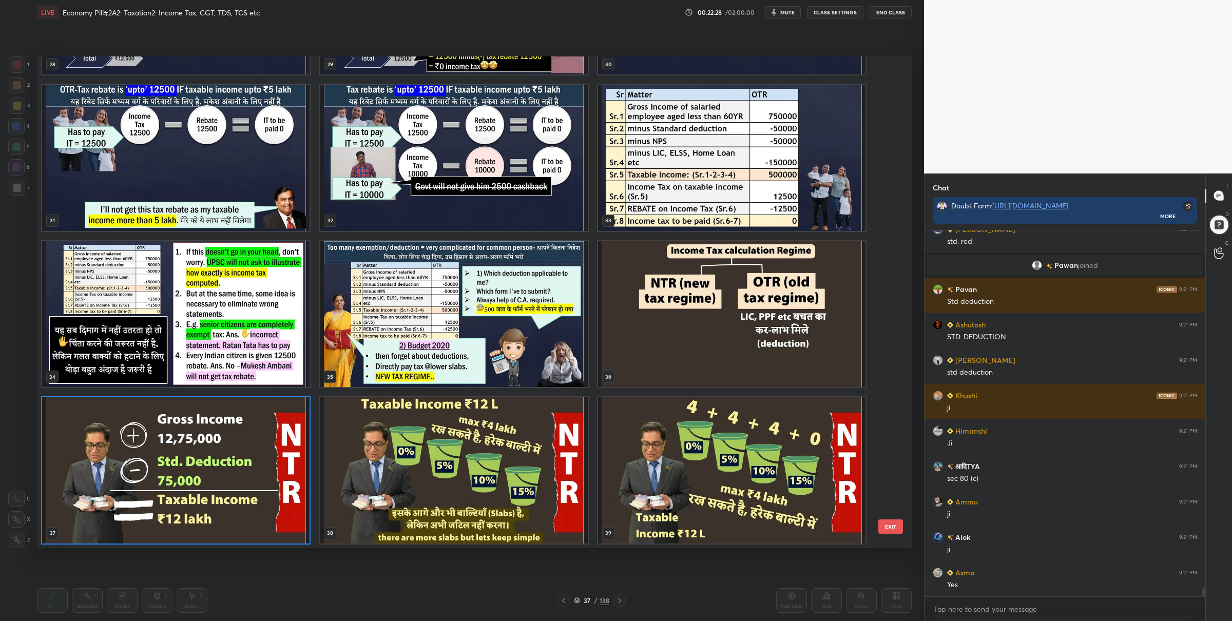
scroll to position [3, 6]
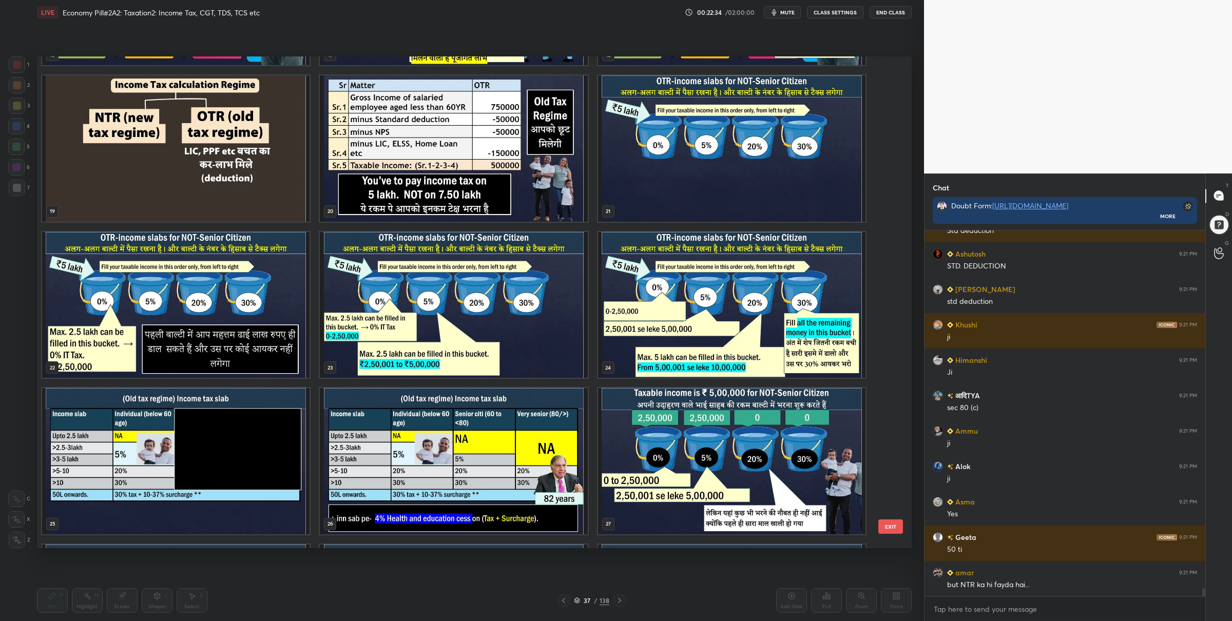
click at [418, 152] on img "grid" at bounding box center [453, 148] width 267 height 146
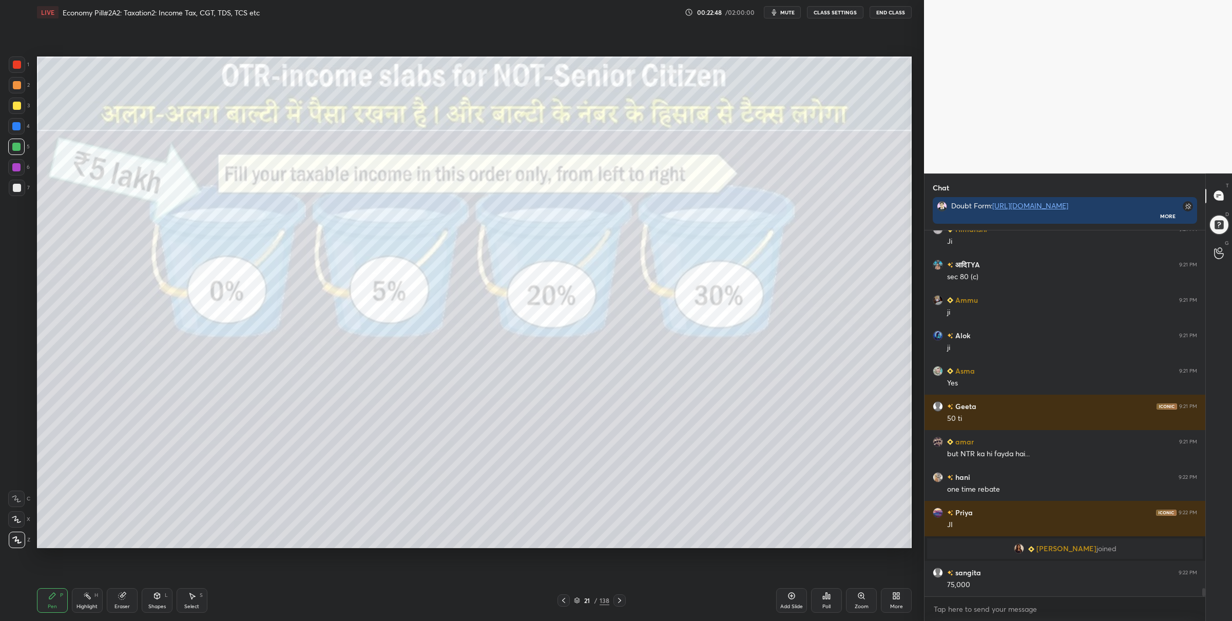
click at [13, 65] on div at bounding box center [17, 65] width 8 height 8
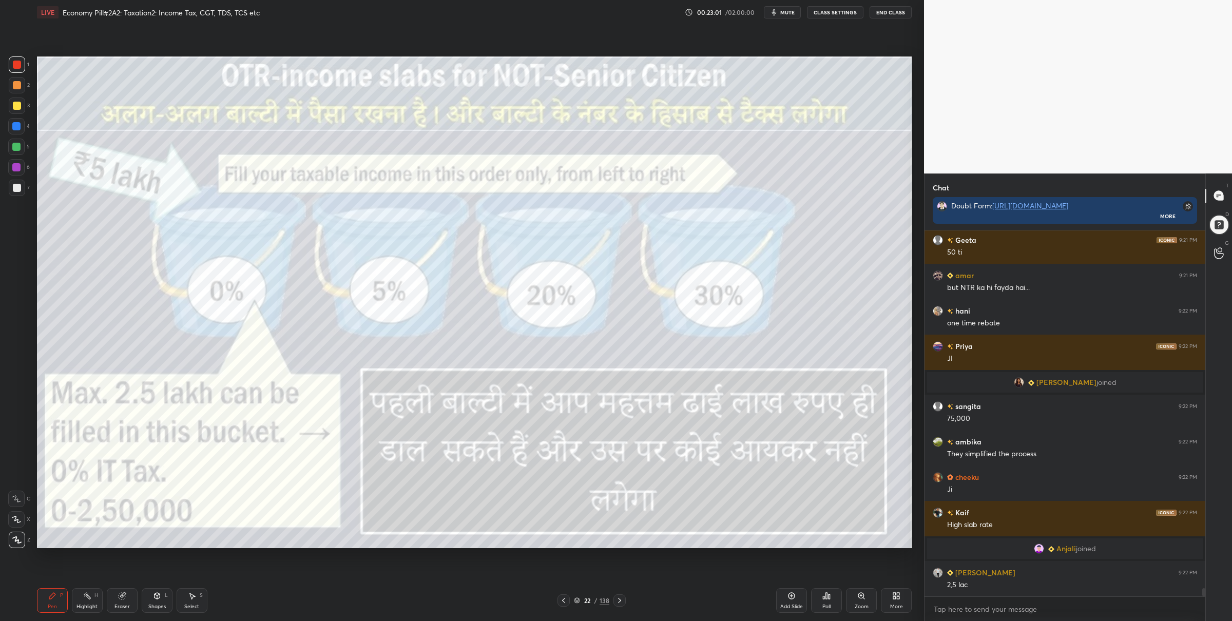
drag, startPoint x: 617, startPoint y: 598, endPoint x: 608, endPoint y: 582, distance: 18.8
click at [617, 598] on icon at bounding box center [619, 600] width 8 height 8
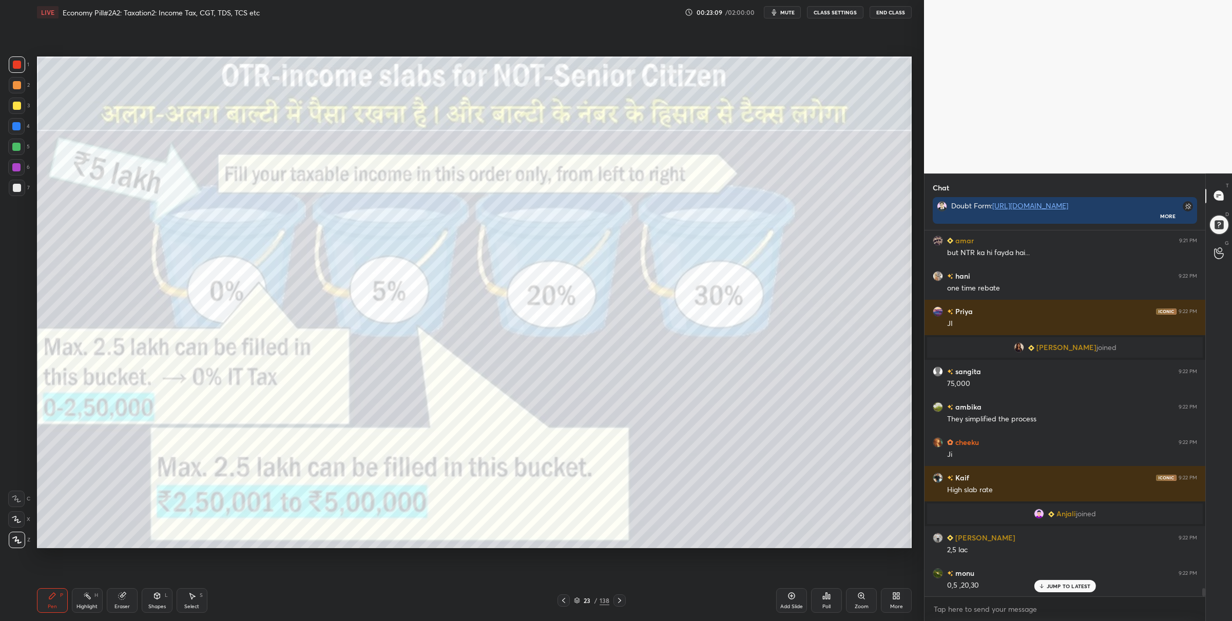
click at [623, 599] on icon at bounding box center [619, 600] width 8 height 8
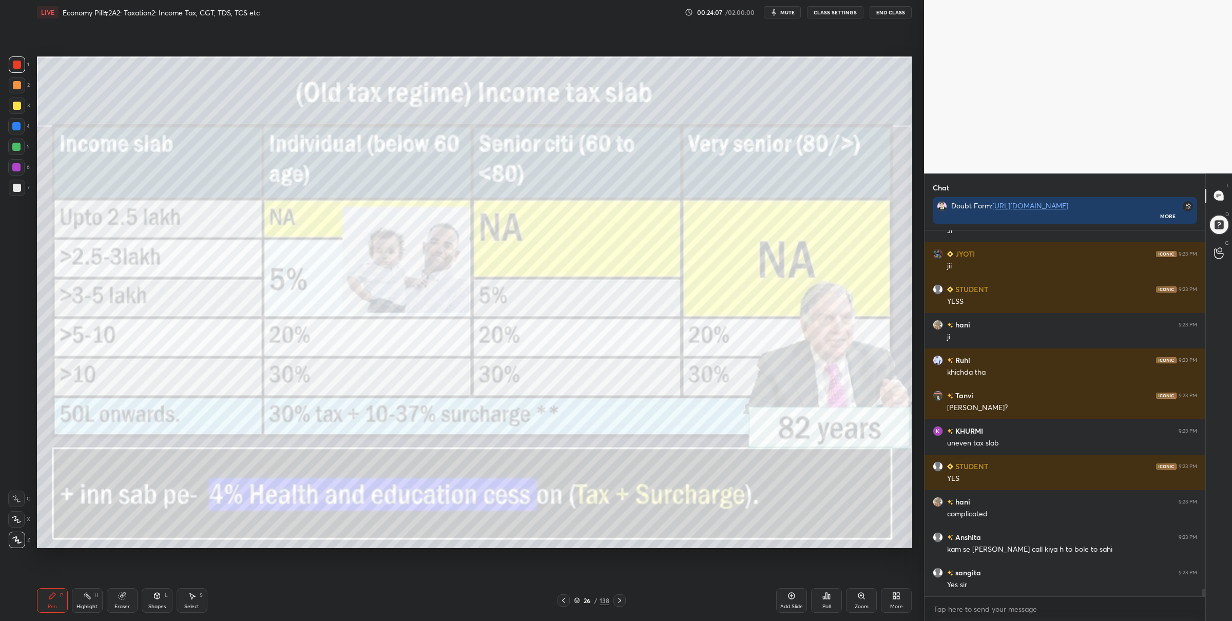
scroll to position [16658, 0]
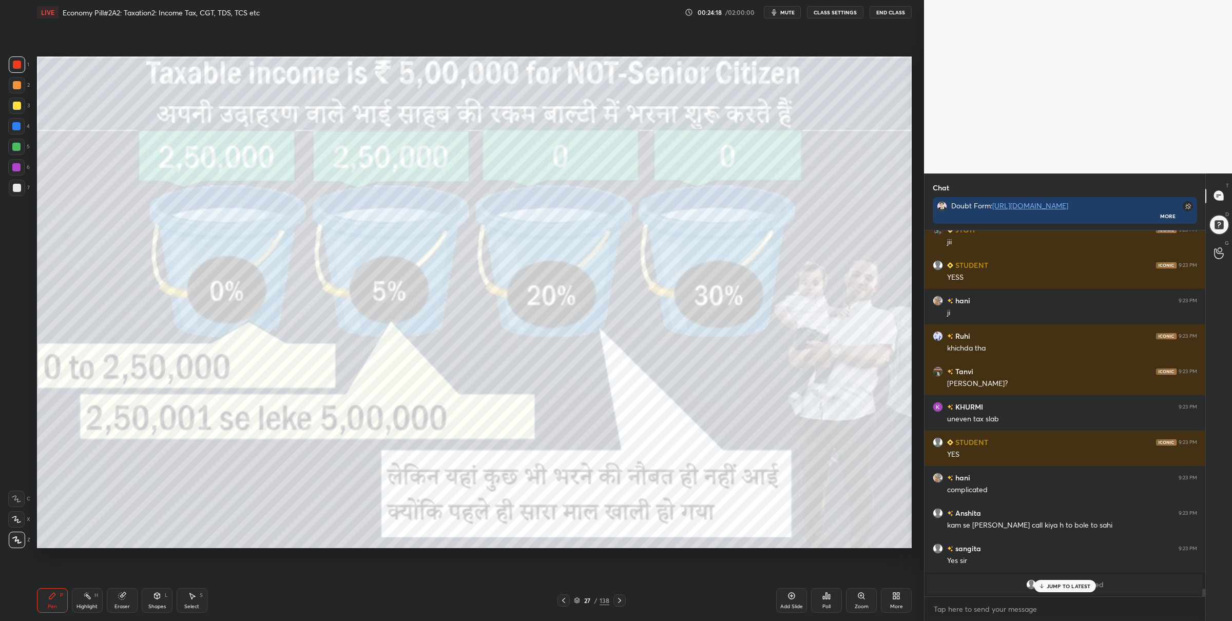
click at [619, 600] on icon at bounding box center [619, 600] width 8 height 8
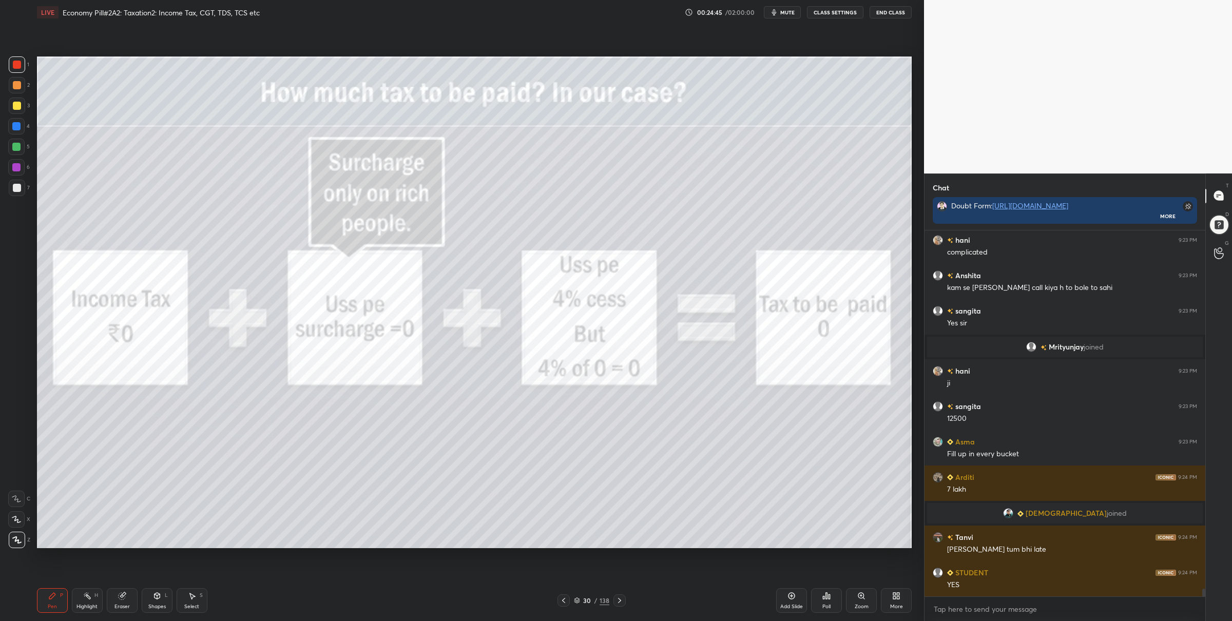
scroll to position [16699, 0]
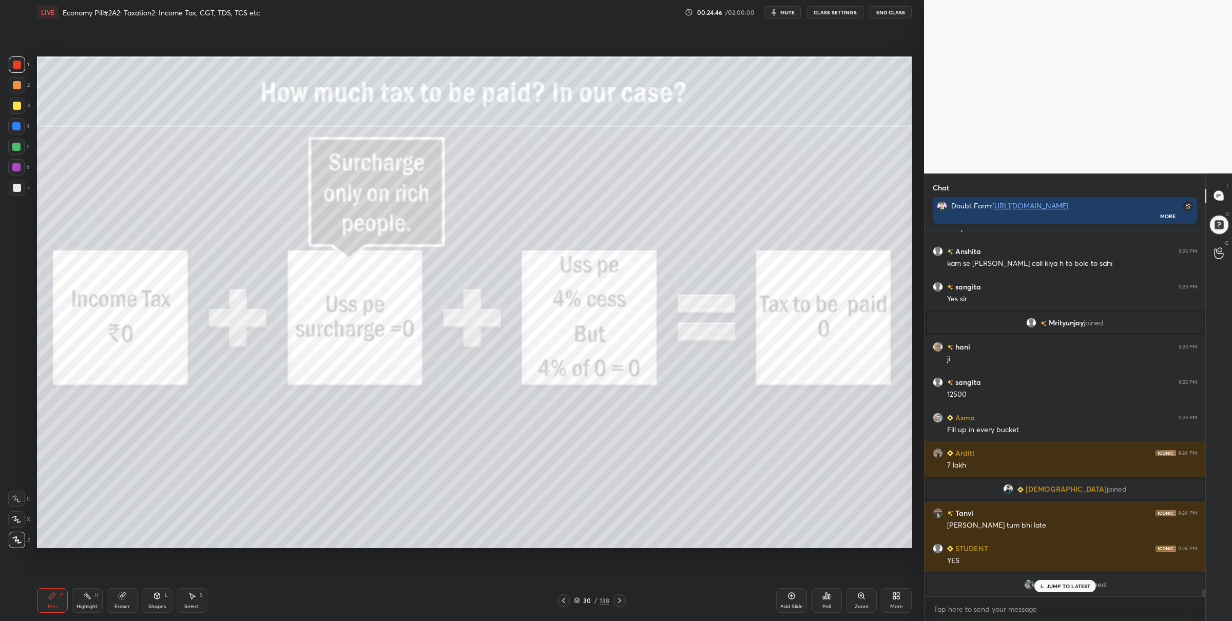
click at [576, 601] on icon at bounding box center [577, 600] width 6 height 6
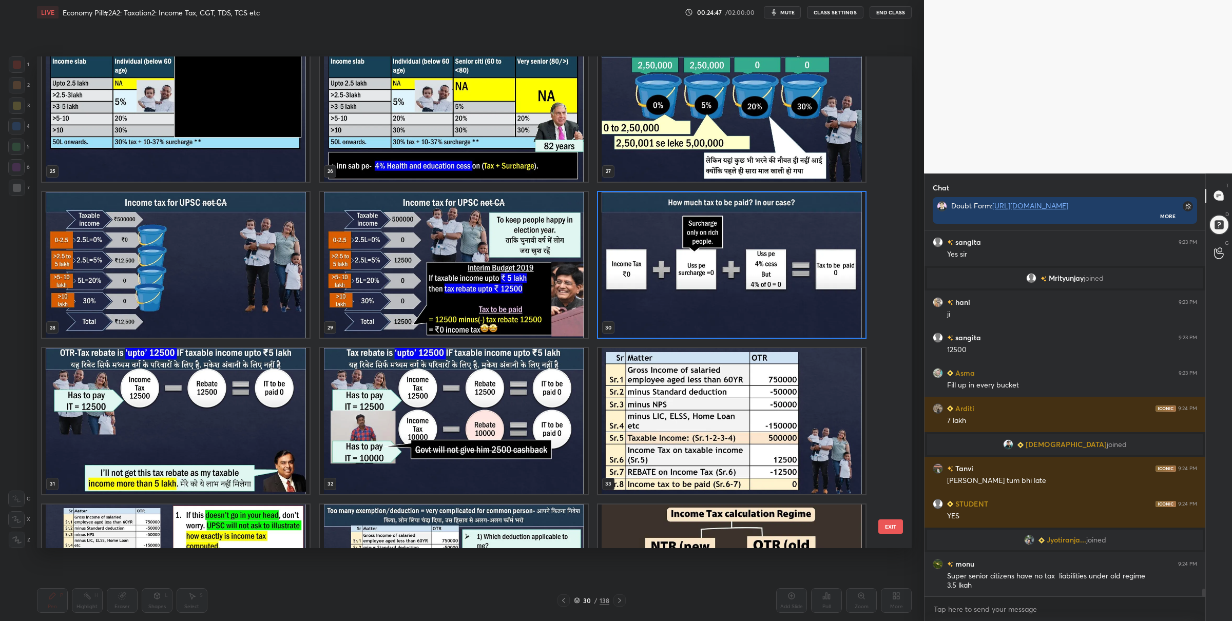
scroll to position [16722, 0]
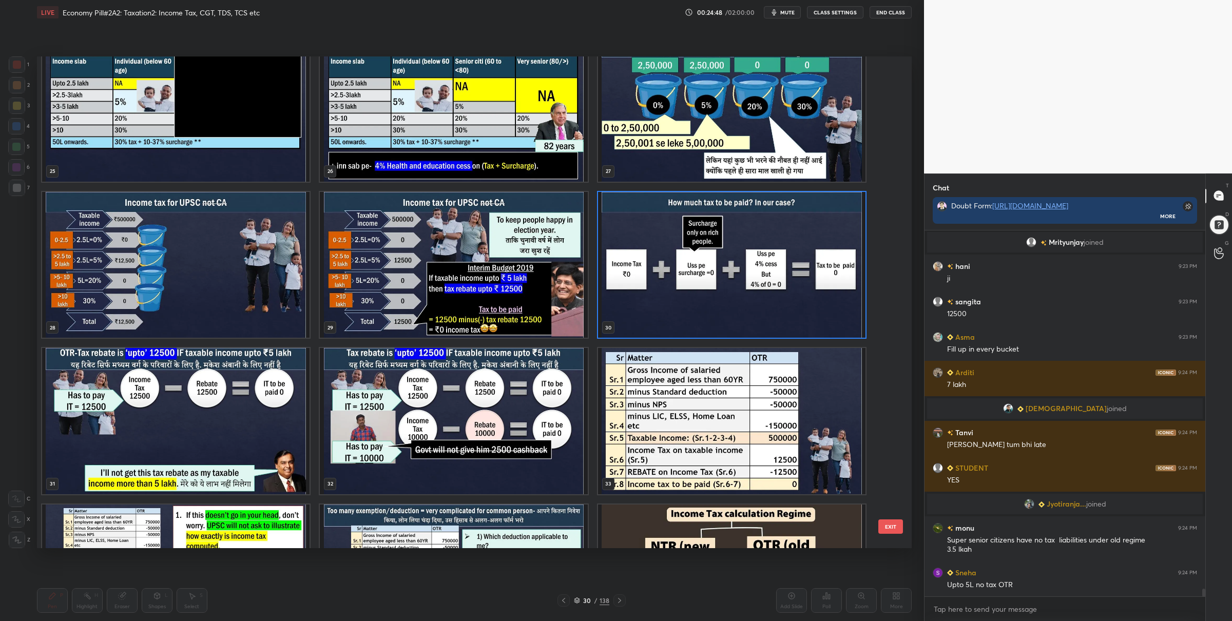
click at [548, 456] on img "grid" at bounding box center [453, 421] width 267 height 146
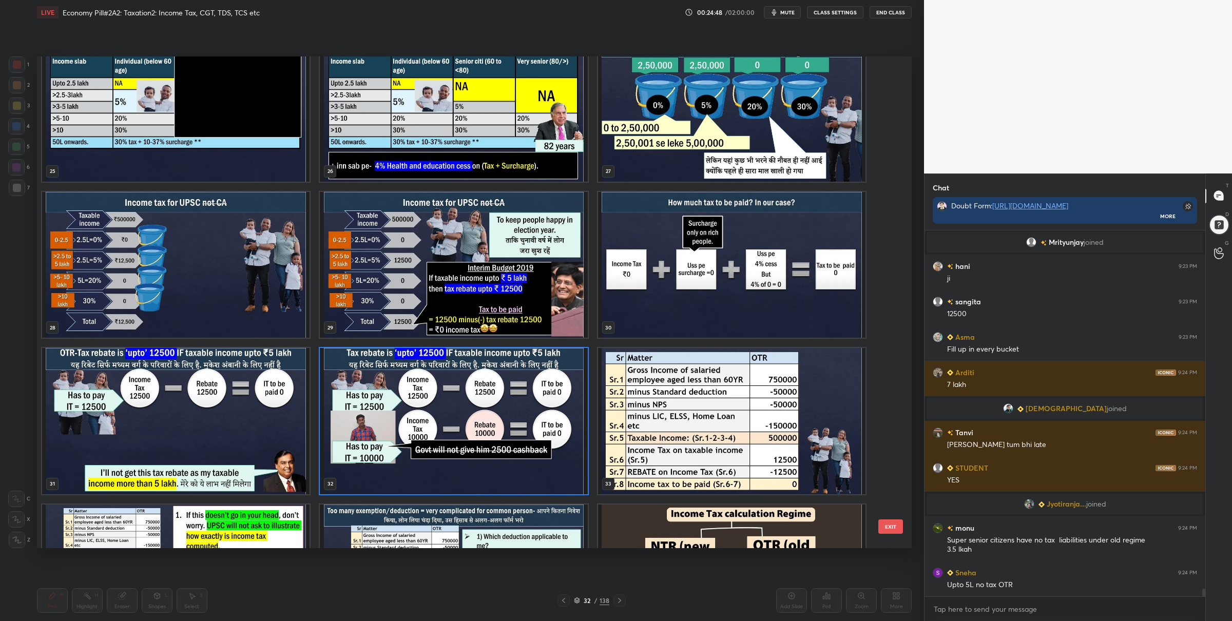
scroll to position [1482, 0]
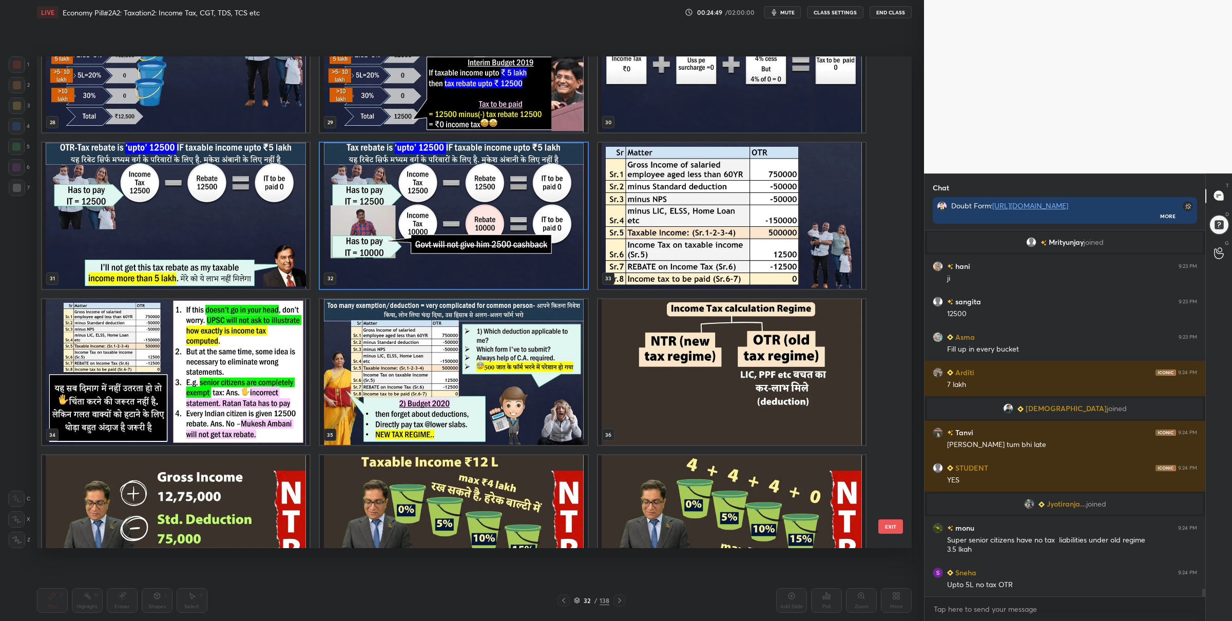
click at [471, 406] on img "grid" at bounding box center [453, 372] width 267 height 146
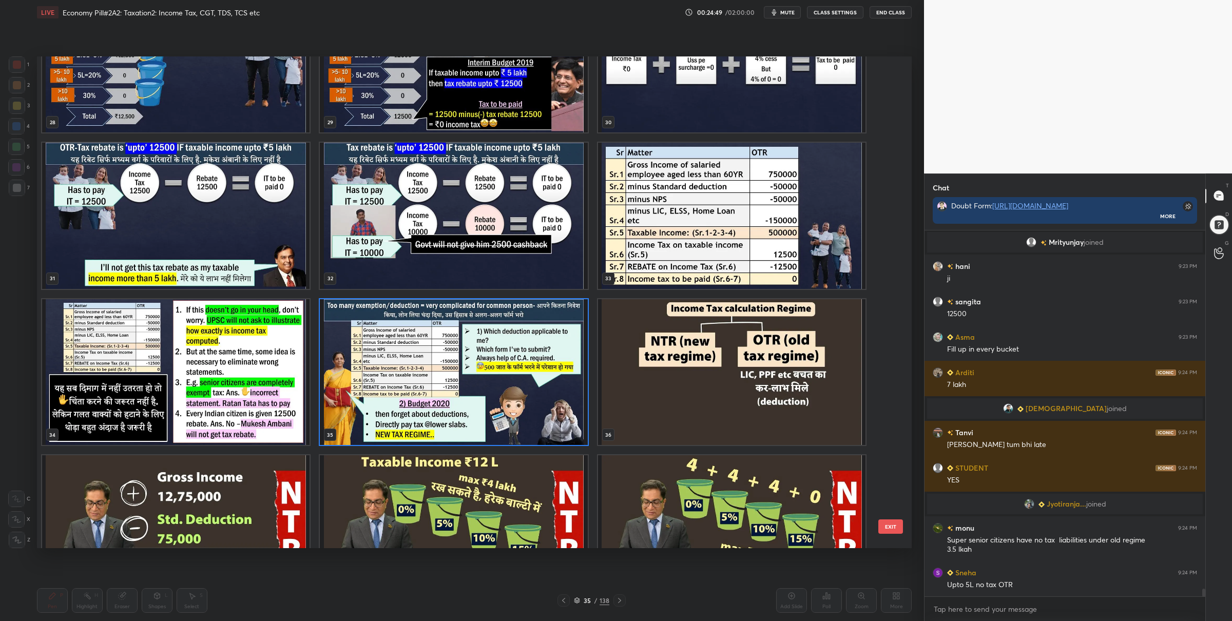
click at [471, 406] on img "grid" at bounding box center [453, 372] width 267 height 146
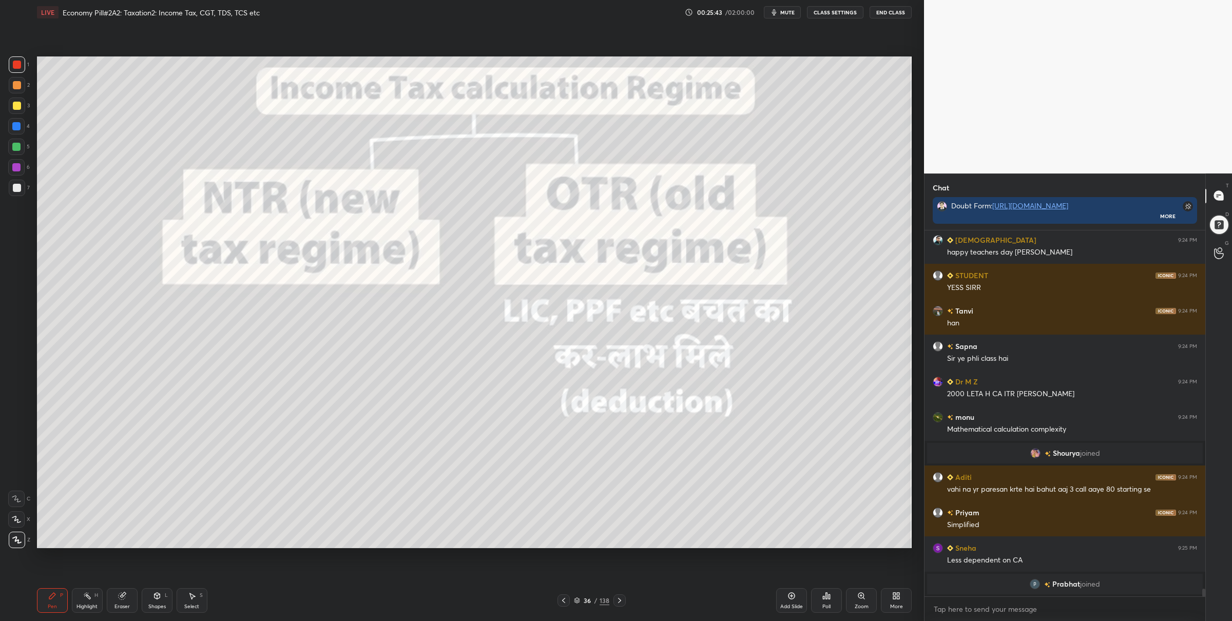
scroll to position [17478, 0]
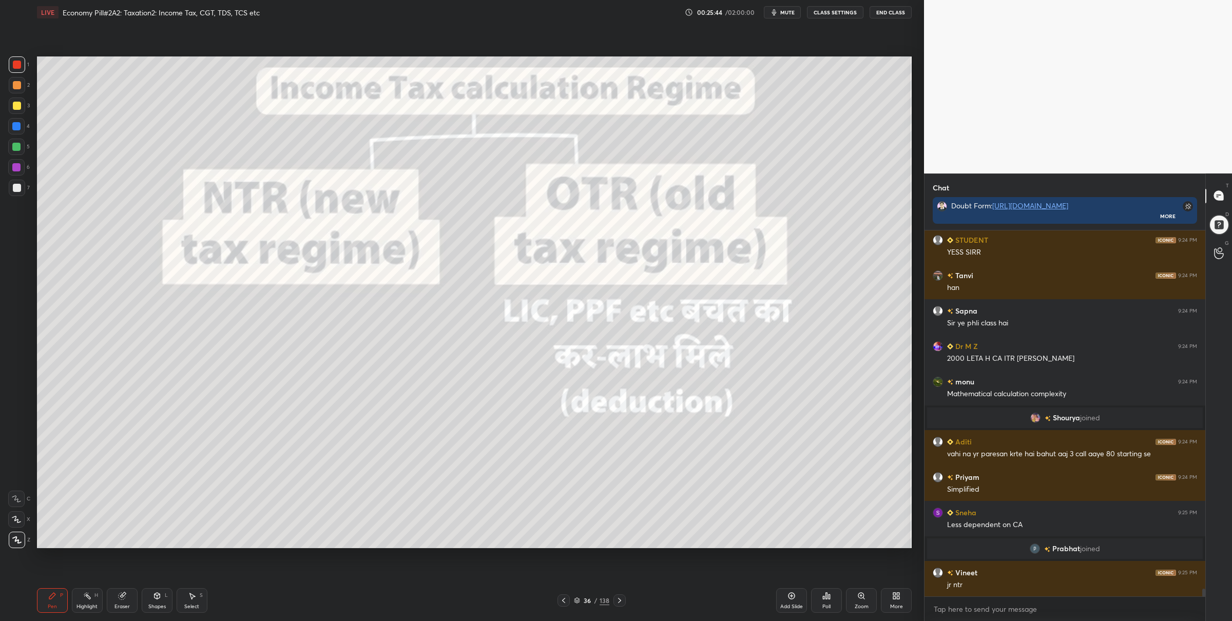
click at [578, 599] on icon at bounding box center [577, 600] width 6 height 6
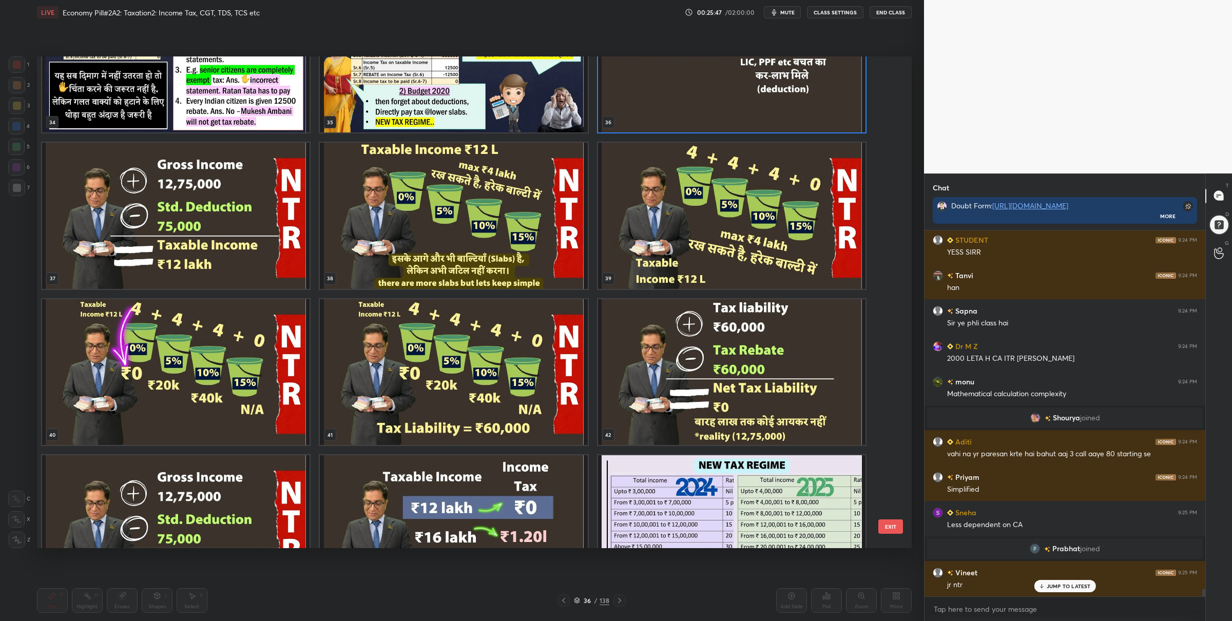
scroll to position [17513, 0]
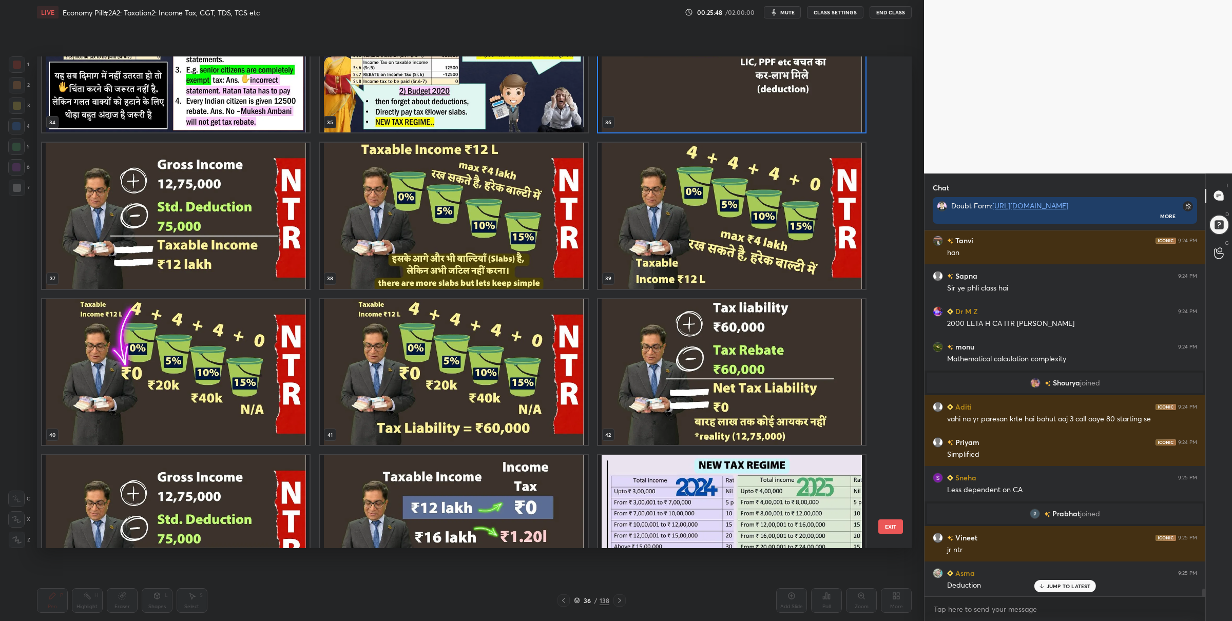
click at [621, 404] on img "grid" at bounding box center [731, 372] width 267 height 146
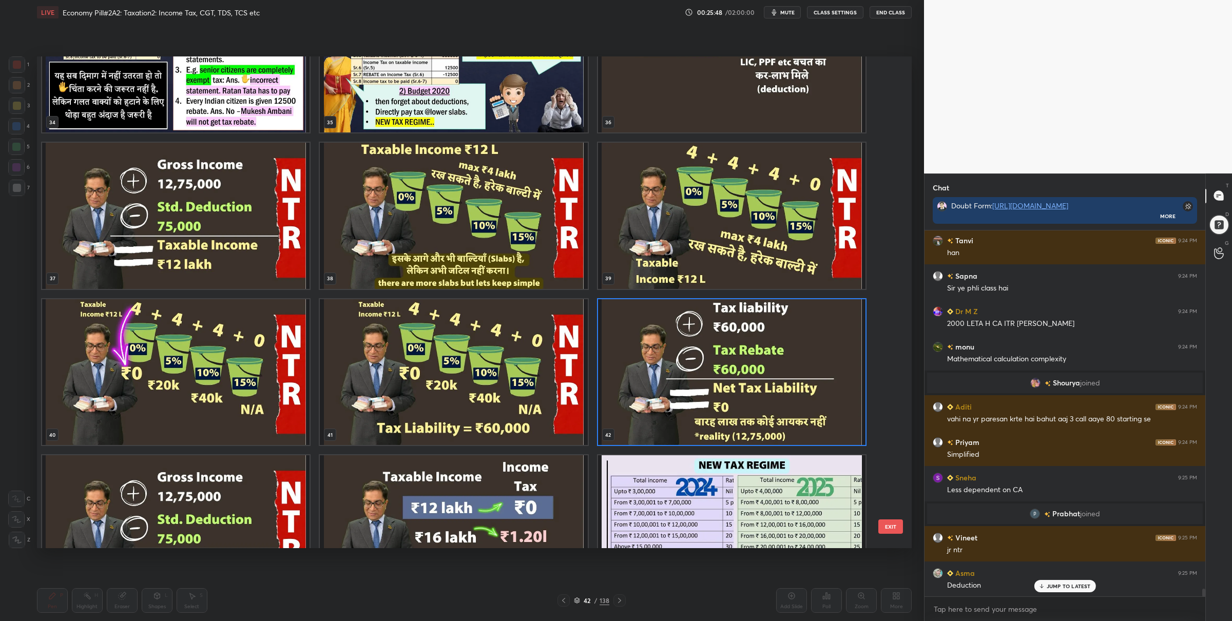
click at [621, 404] on img "grid" at bounding box center [731, 372] width 267 height 146
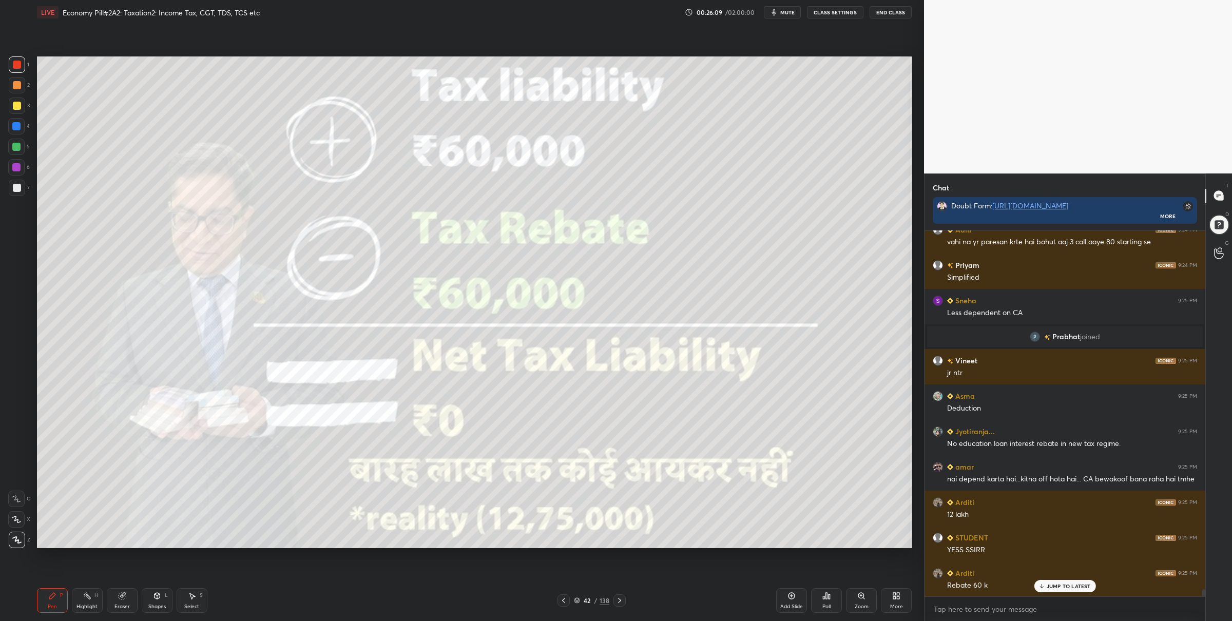
scroll to position [17725, 0]
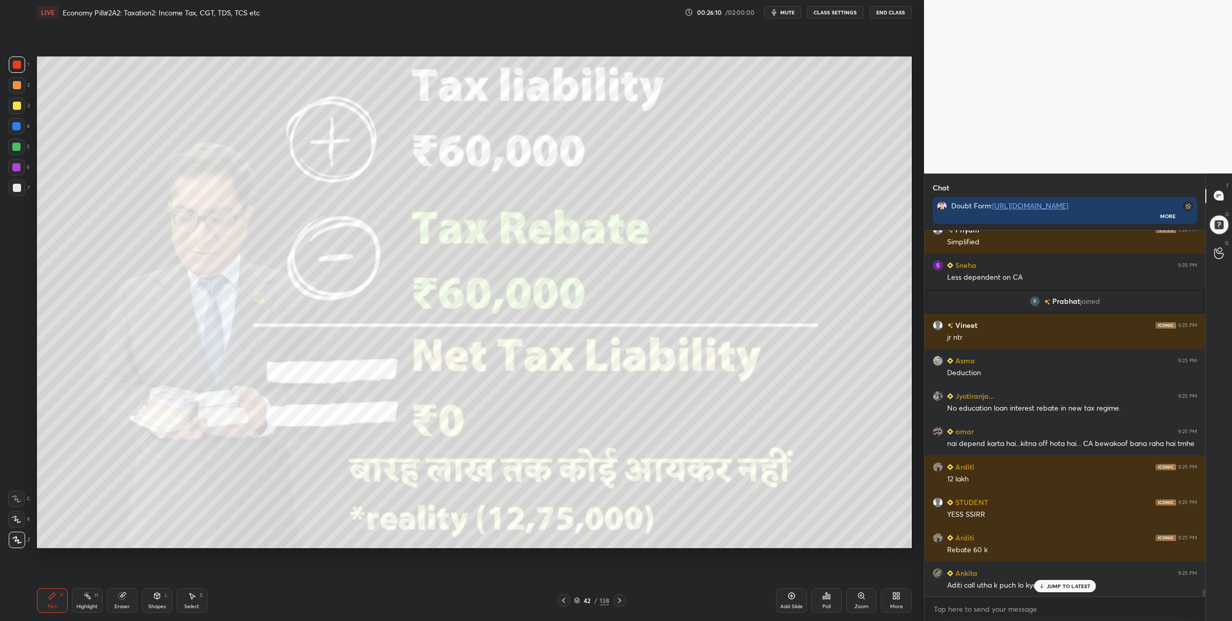
click at [579, 602] on icon at bounding box center [577, 600] width 6 height 6
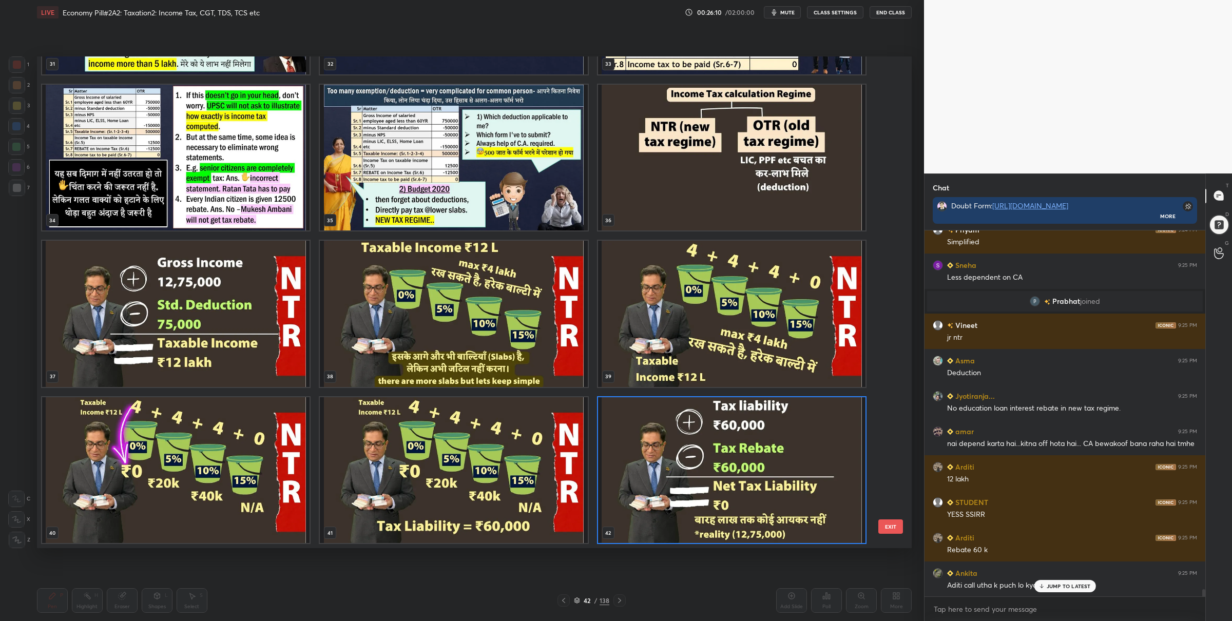
scroll to position [3, 6]
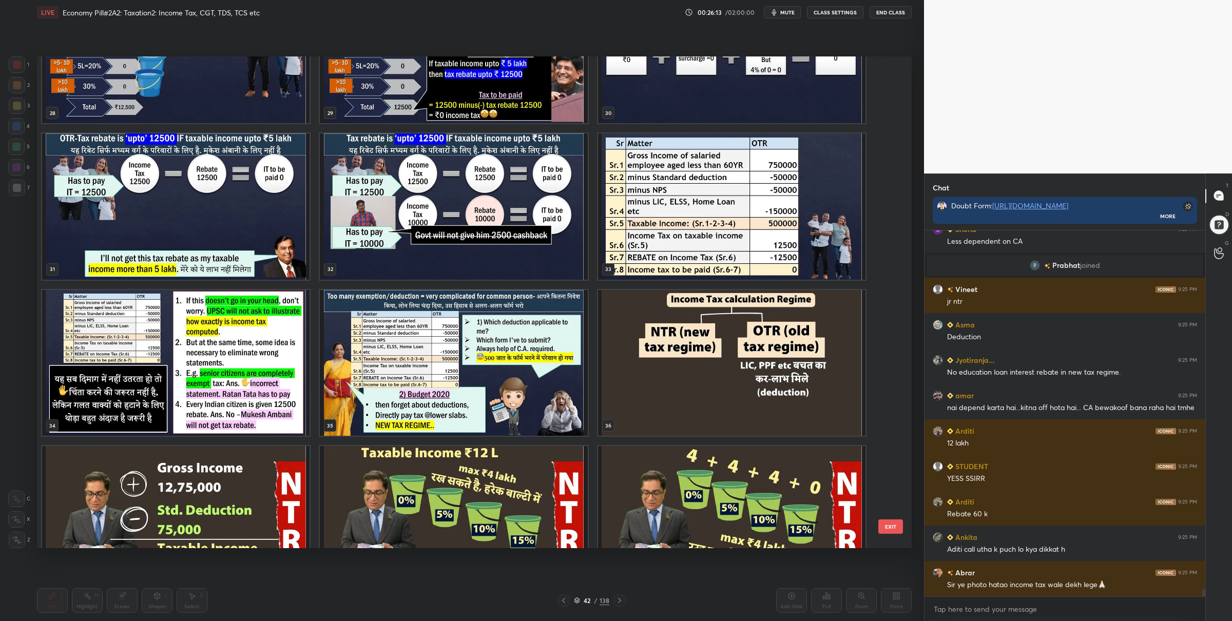
click at [266, 243] on img "grid" at bounding box center [175, 206] width 267 height 146
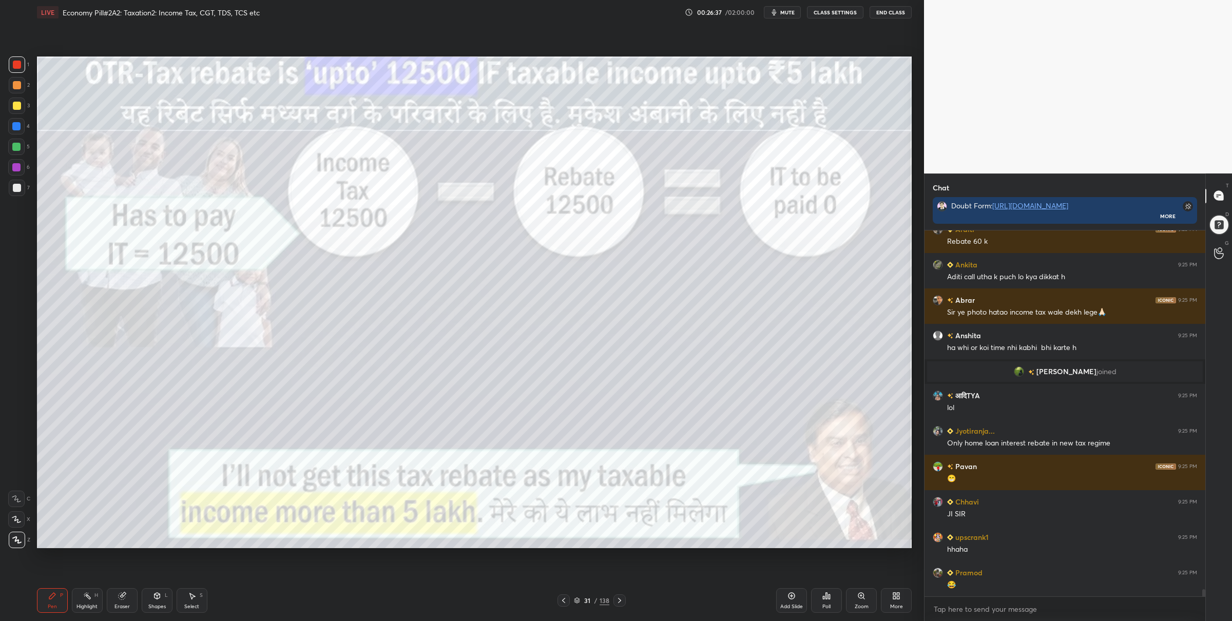
drag, startPoint x: 794, startPoint y: 604, endPoint x: 799, endPoint y: 601, distance: 5.6
click at [795, 604] on div "Add Slide" at bounding box center [791, 606] width 23 height 5
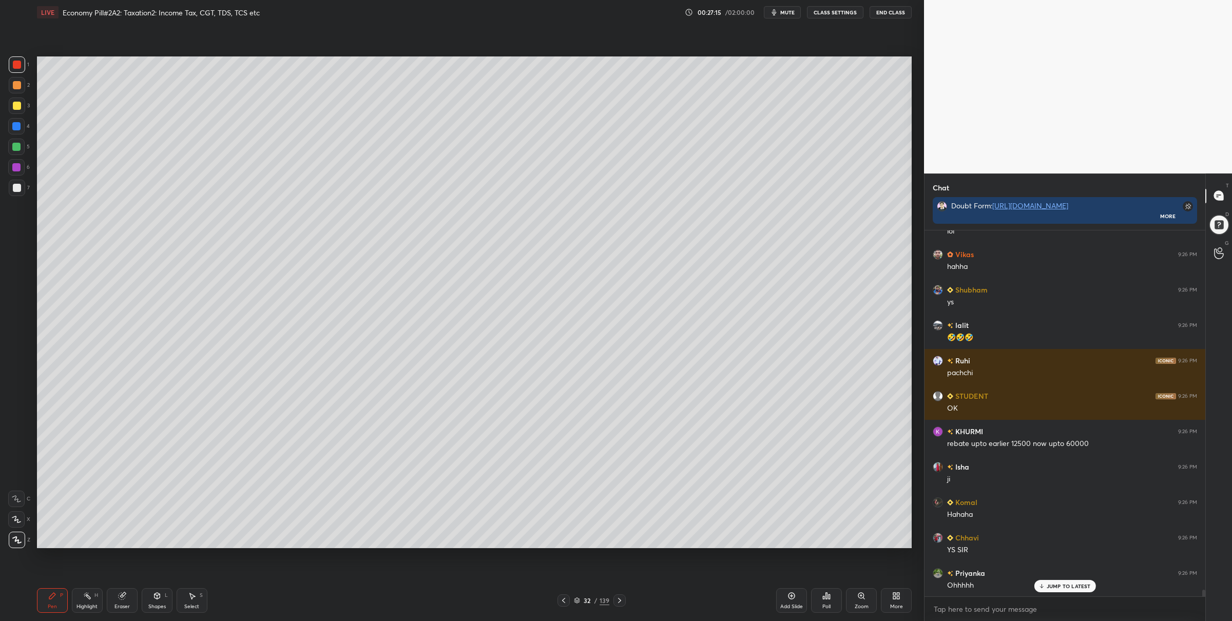
scroll to position [19055, 0]
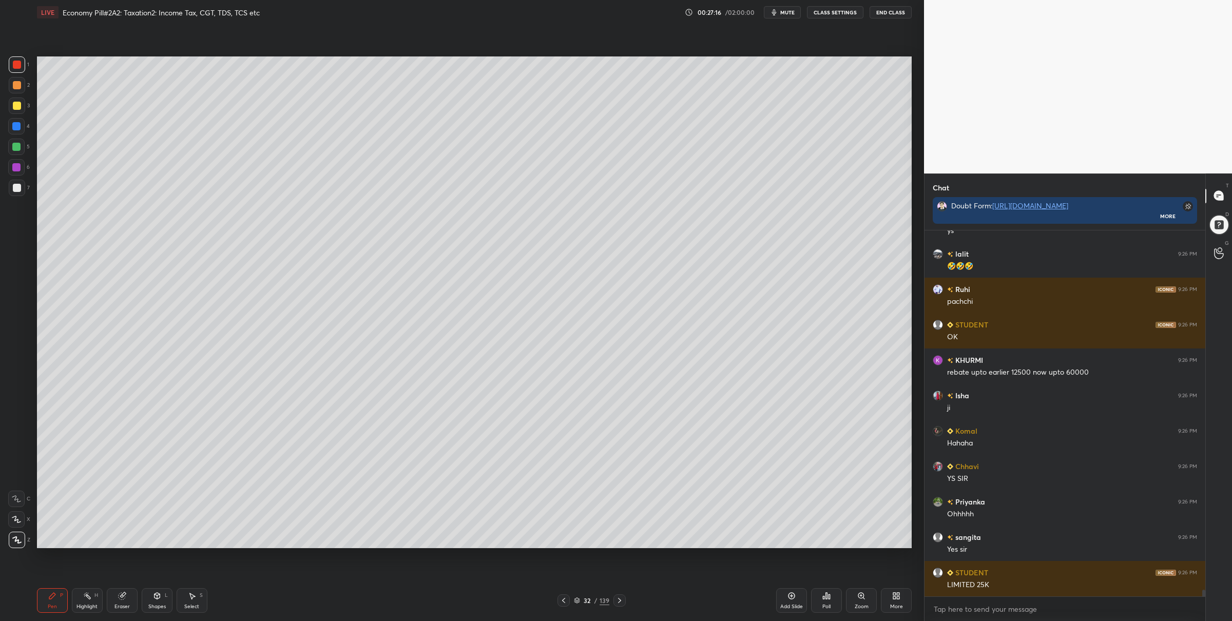
click at [578, 596] on div "32 / 139" at bounding box center [591, 600] width 35 height 9
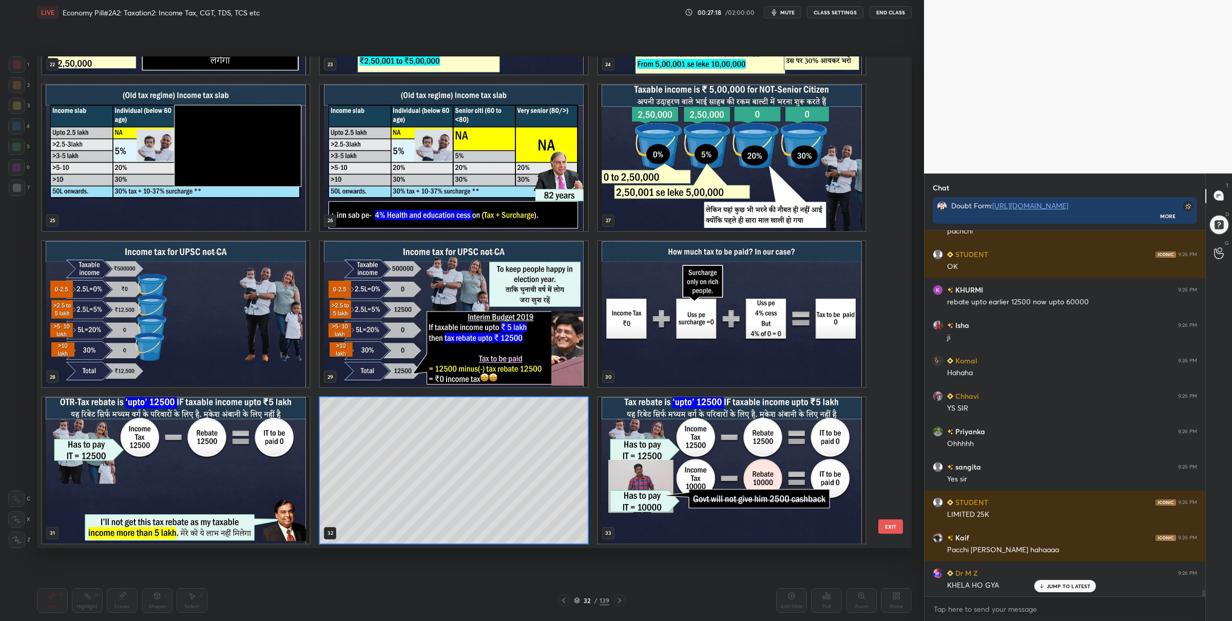
click at [652, 457] on img "grid" at bounding box center [731, 470] width 267 height 146
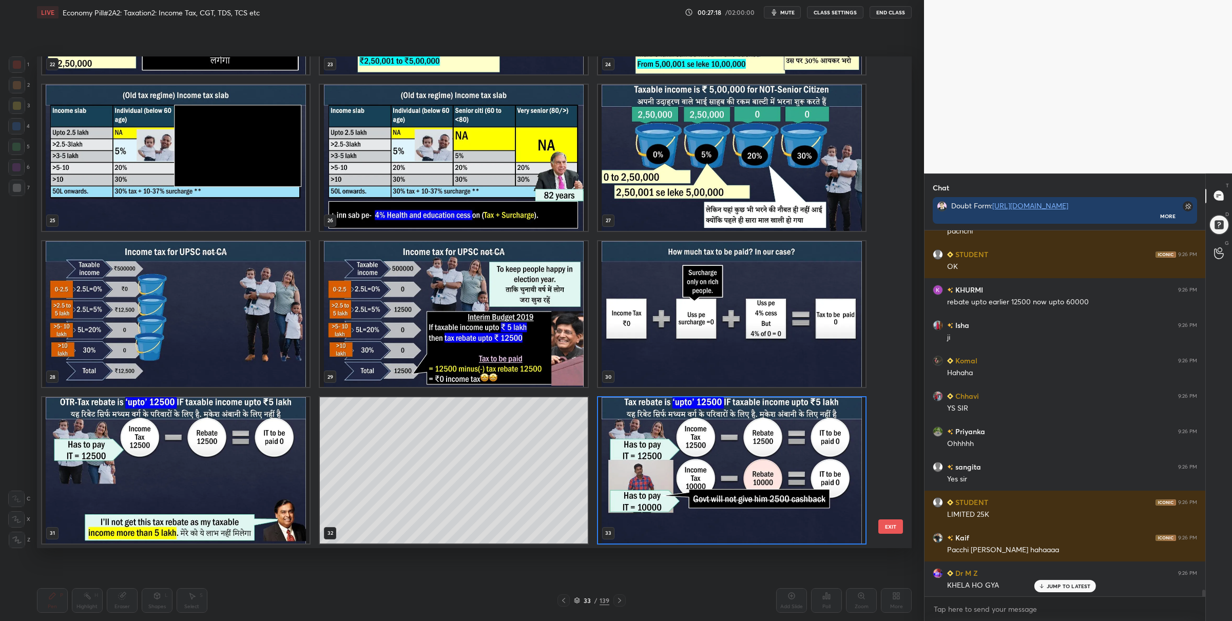
click at [652, 457] on img "grid" at bounding box center [731, 470] width 267 height 146
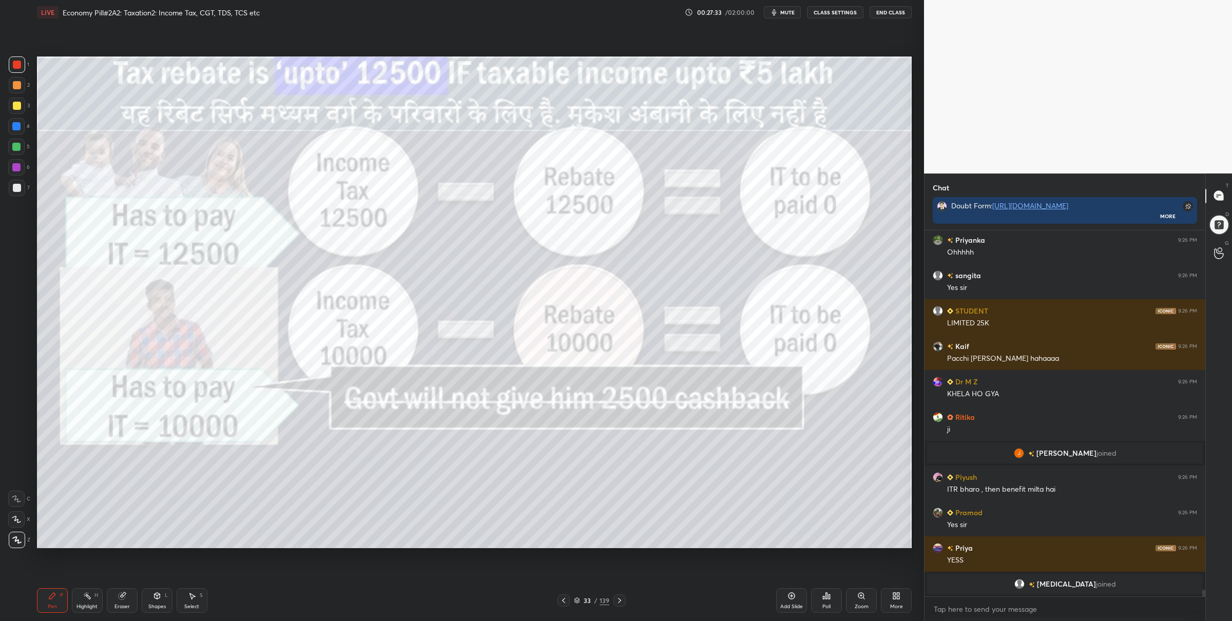
click at [583, 597] on div "33" at bounding box center [587, 600] width 10 height 6
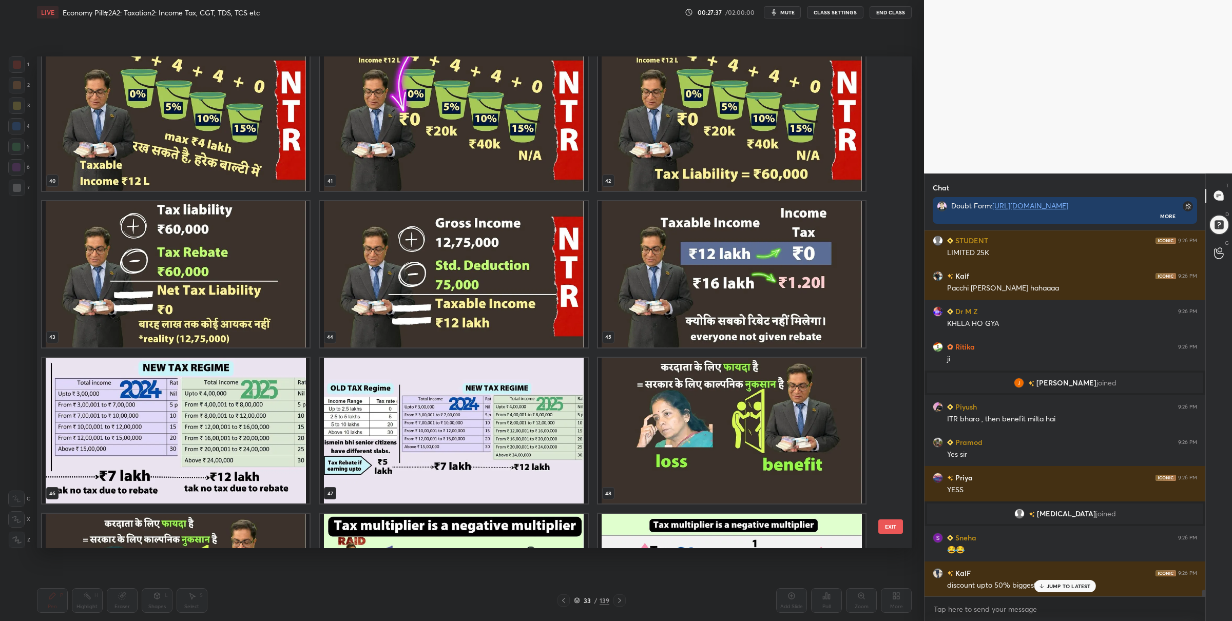
click at [499, 449] on img "grid" at bounding box center [453, 430] width 267 height 146
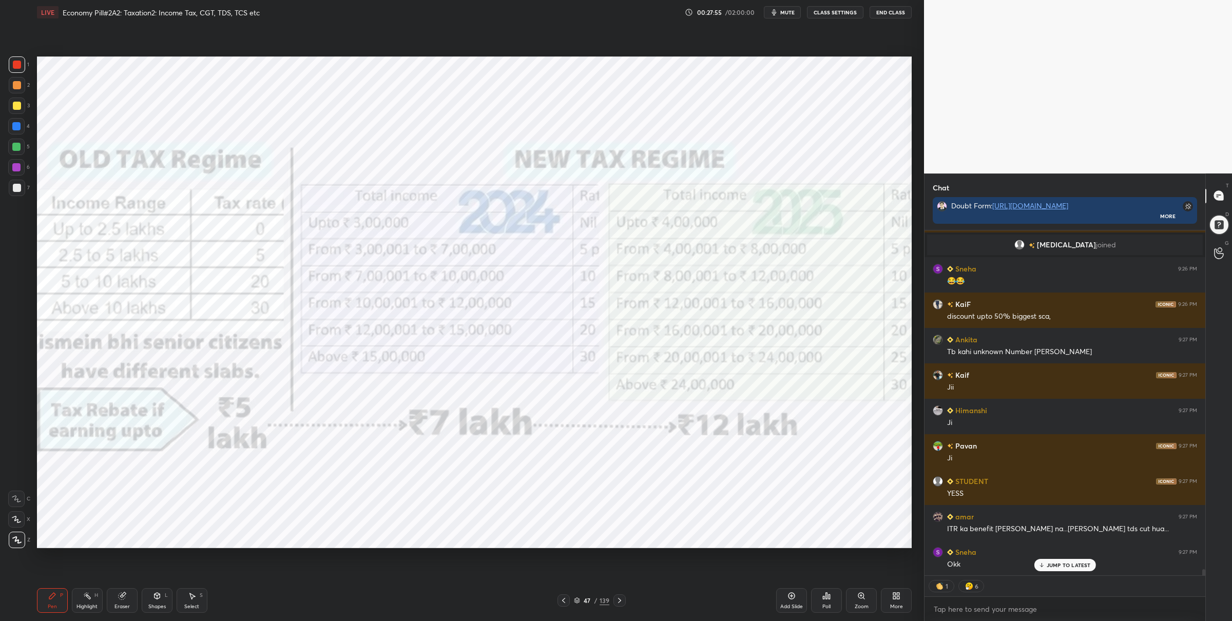
drag, startPoint x: 11, startPoint y: 144, endPoint x: 31, endPoint y: 137, distance: 21.3
click at [13, 142] on div at bounding box center [16, 147] width 16 height 16
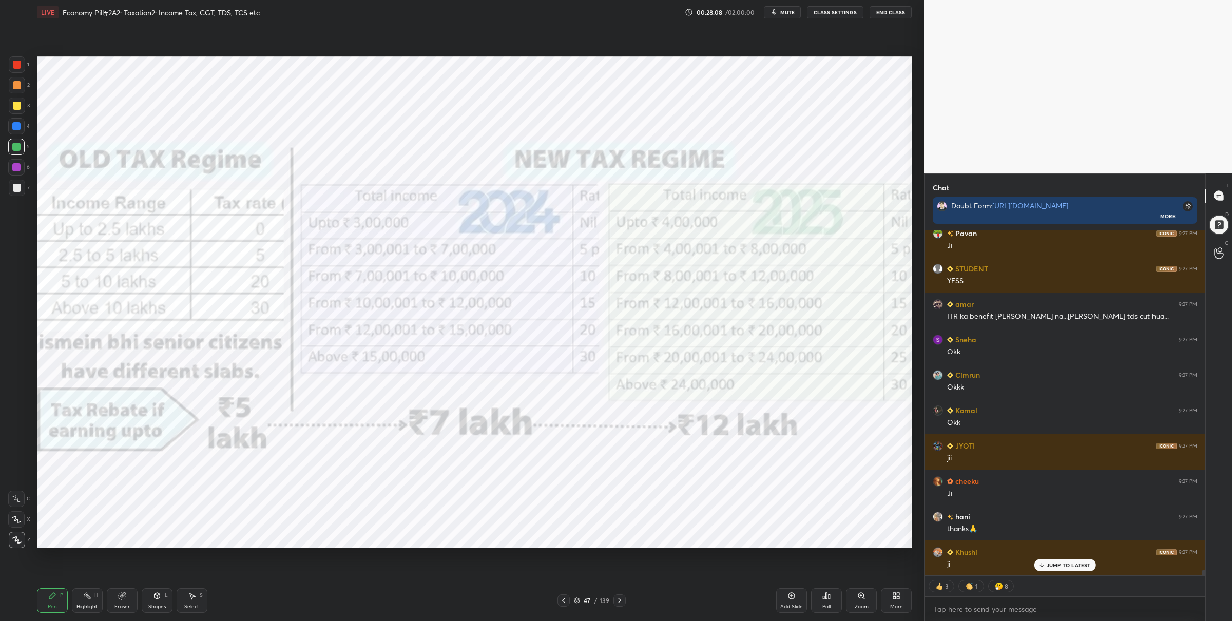
click at [575, 601] on icon at bounding box center [577, 600] width 6 height 6
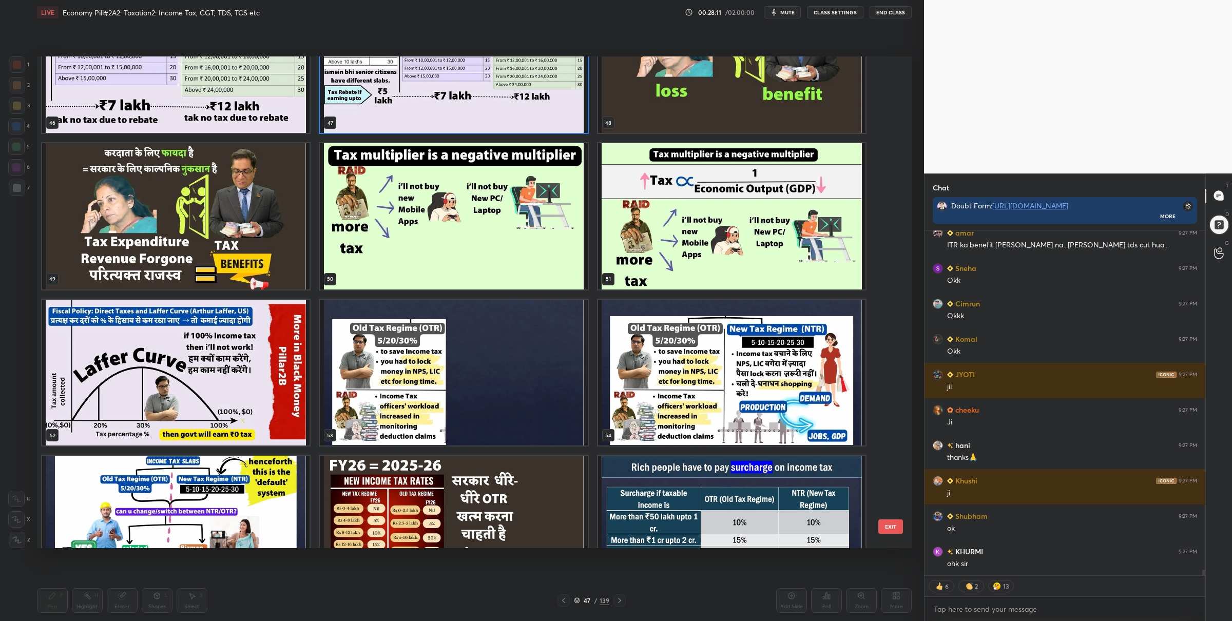
click at [404, 376] on img "grid" at bounding box center [453, 372] width 267 height 146
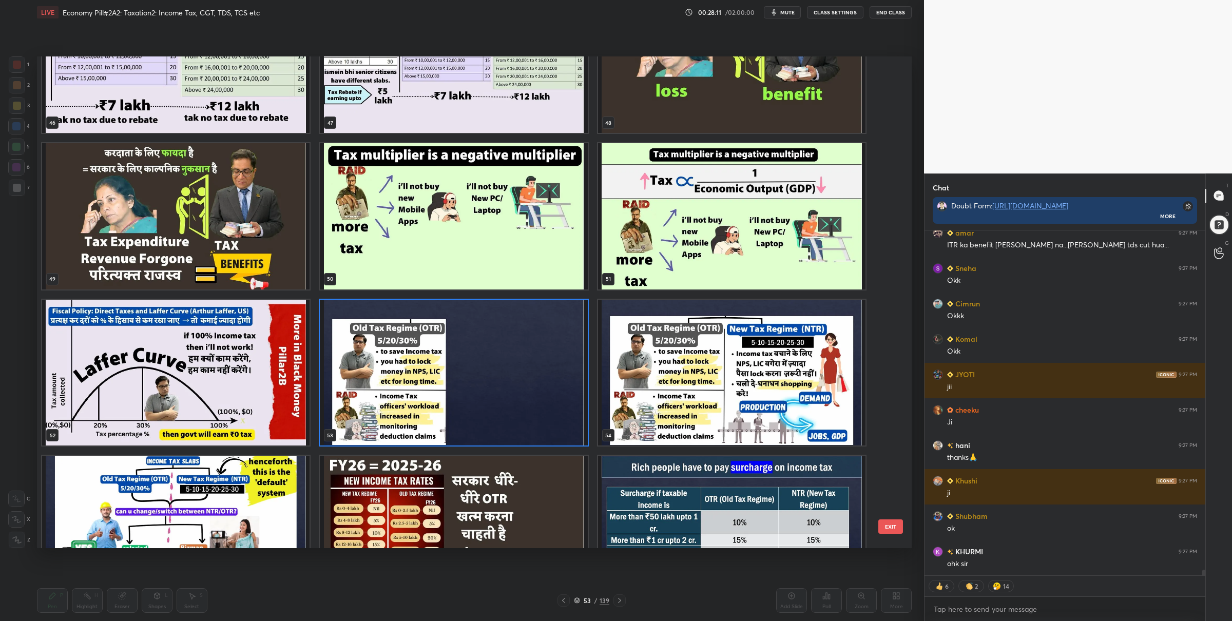
click at [404, 376] on img "grid" at bounding box center [453, 372] width 267 height 146
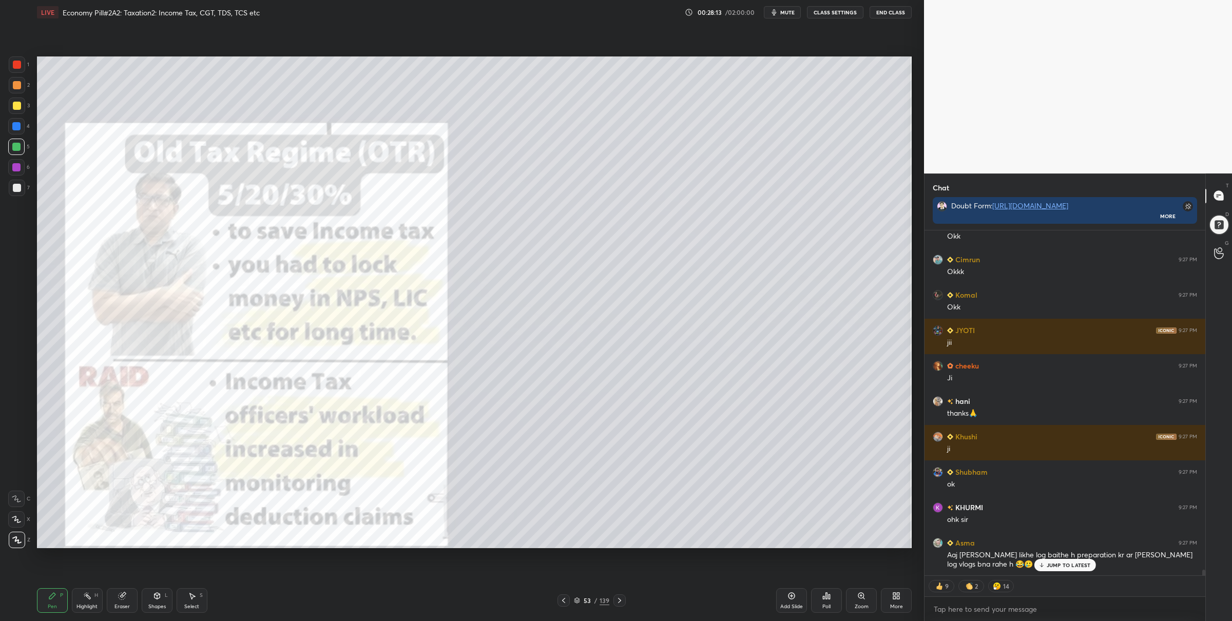
click at [11, 63] on div at bounding box center [17, 64] width 16 height 16
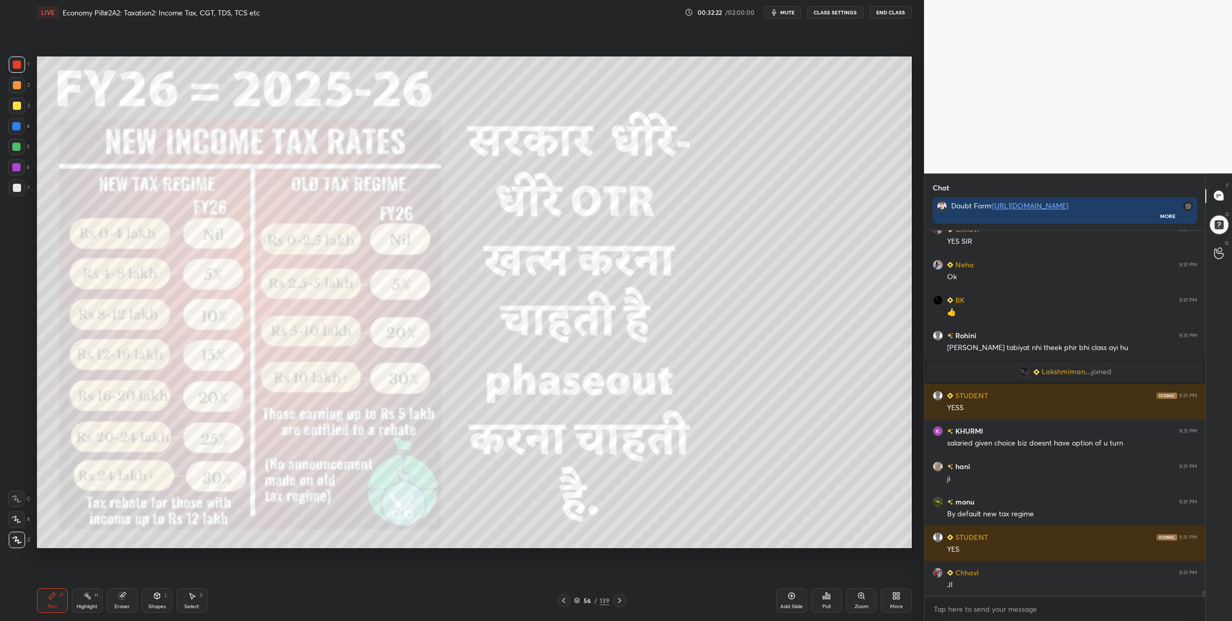
scroll to position [21863, 0]
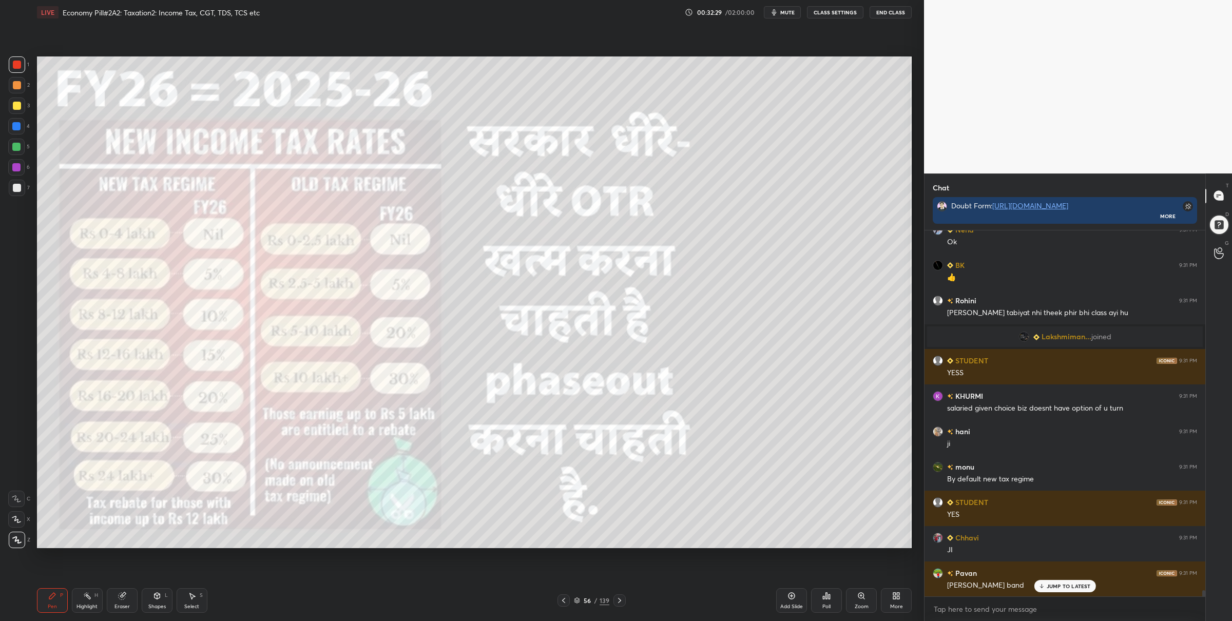
click at [574, 599] on icon at bounding box center [577, 600] width 6 height 6
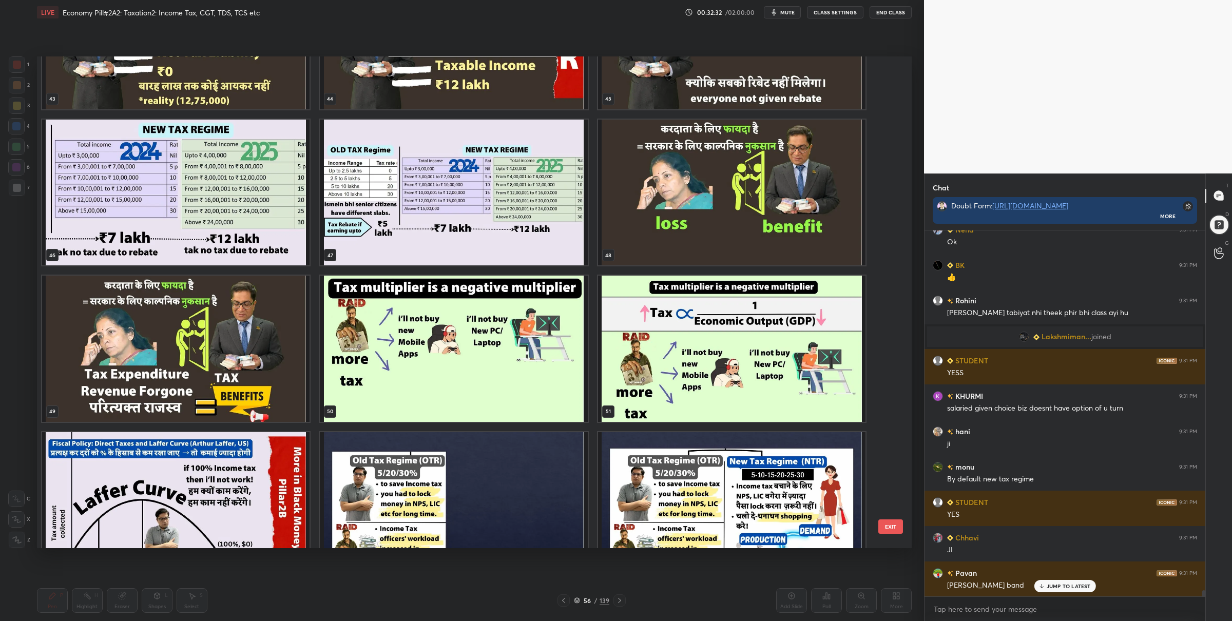
scroll to position [2272, 0]
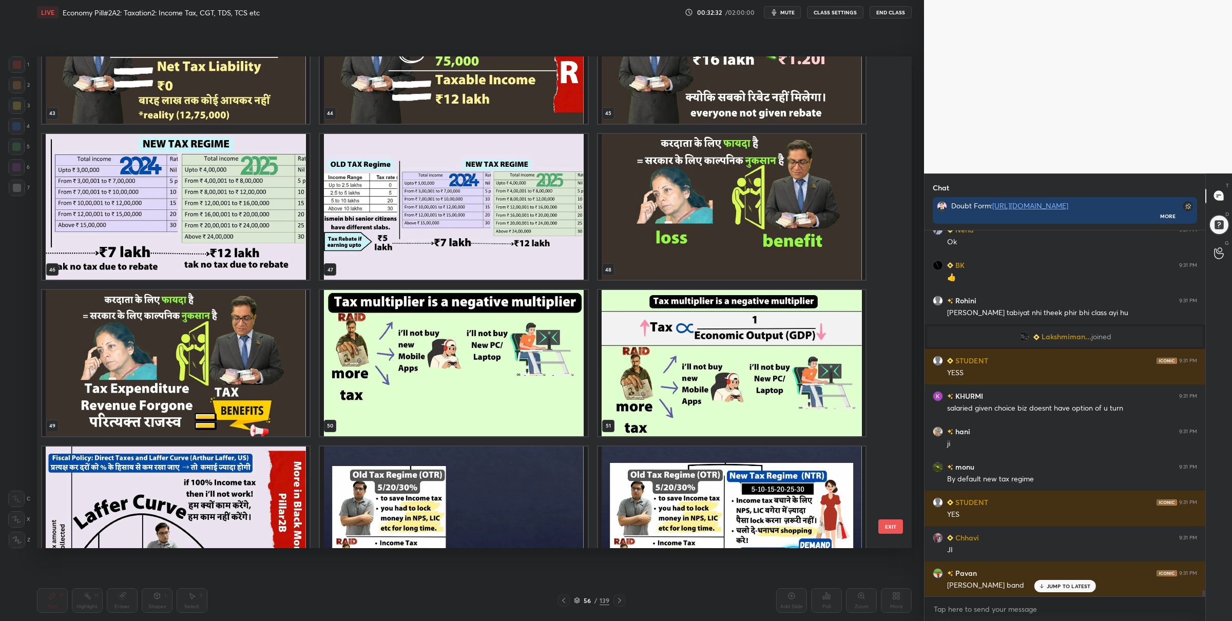
click at [469, 252] on img "grid" at bounding box center [453, 206] width 267 height 146
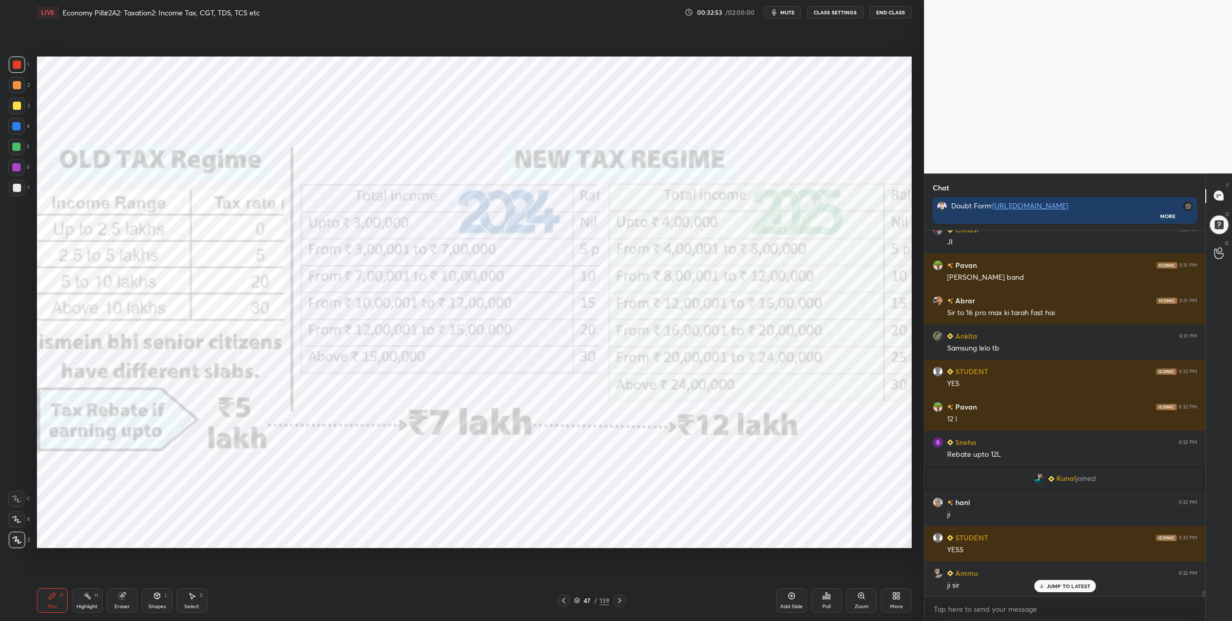
scroll to position [22206, 0]
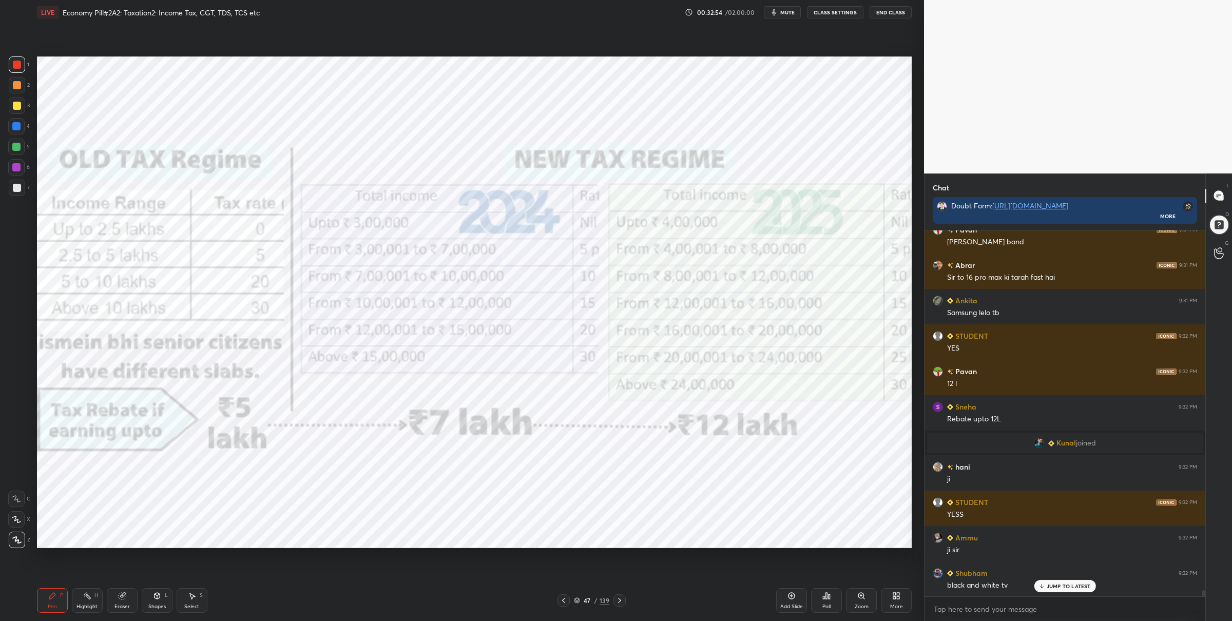
click at [18, 150] on div at bounding box center [16, 147] width 8 height 8
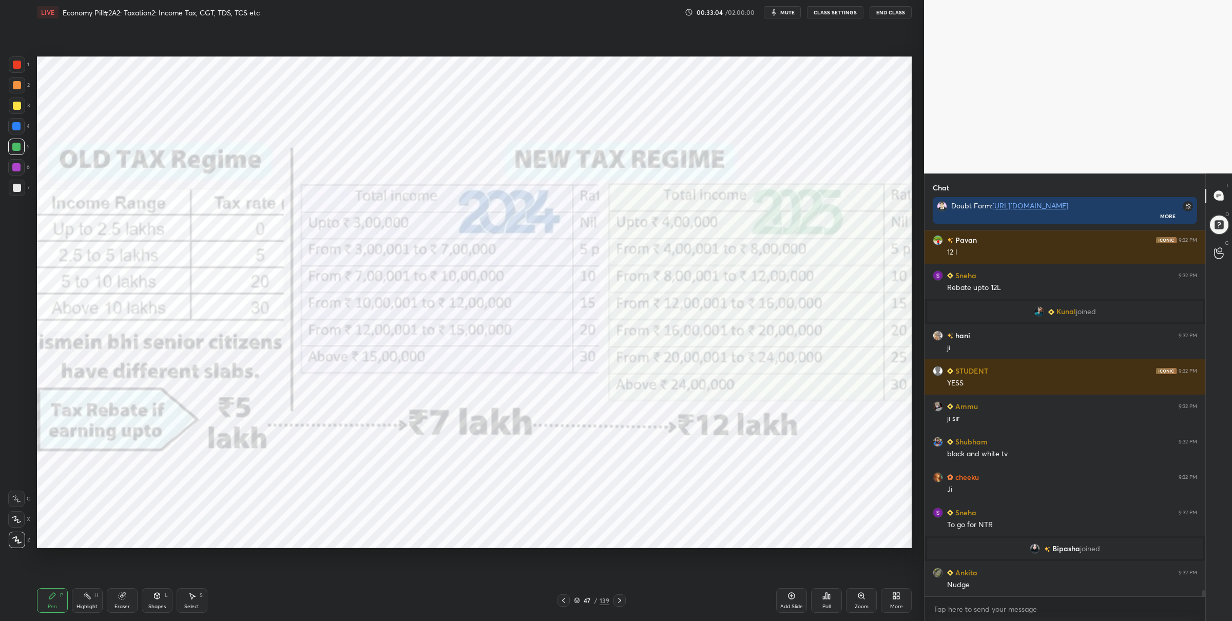
scroll to position [21821, 0]
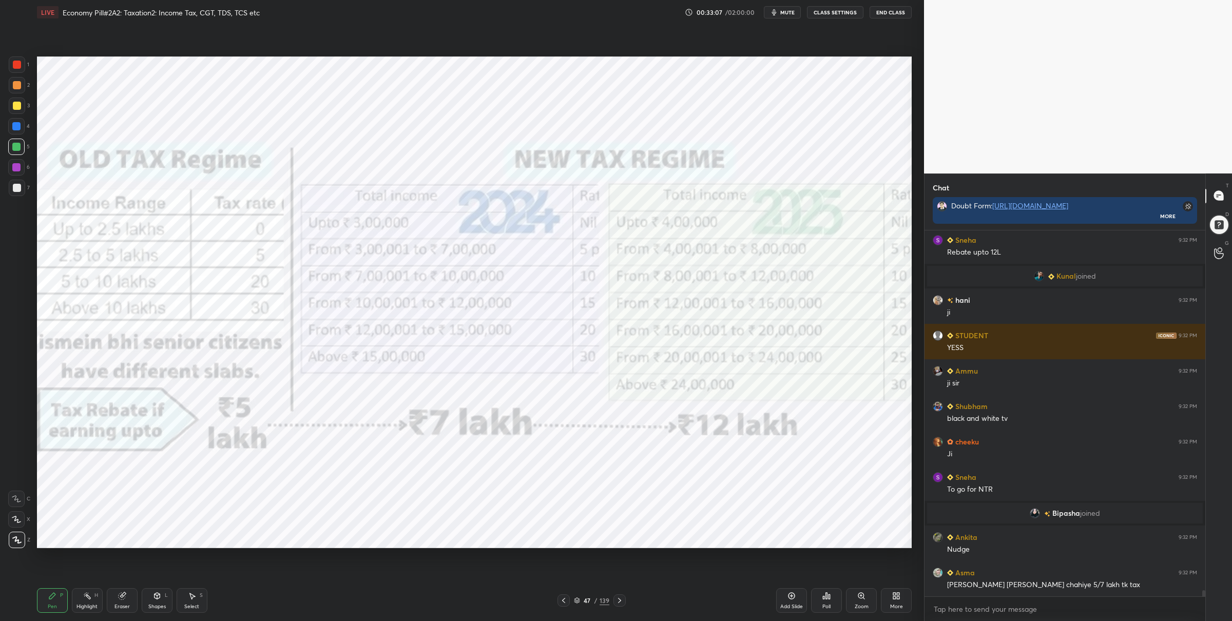
drag, startPoint x: 575, startPoint y: 591, endPoint x: 573, endPoint y: 596, distance: 5.4
click at [575, 592] on div "Pen P Highlight H Eraser Shapes L Select S 47 / 139 Add Slide Poll Zoom More" at bounding box center [474, 600] width 875 height 41
click at [574, 600] on div "47 / 139" at bounding box center [591, 600] width 68 height 12
click at [578, 596] on div "47 / 139" at bounding box center [591, 600] width 35 height 9
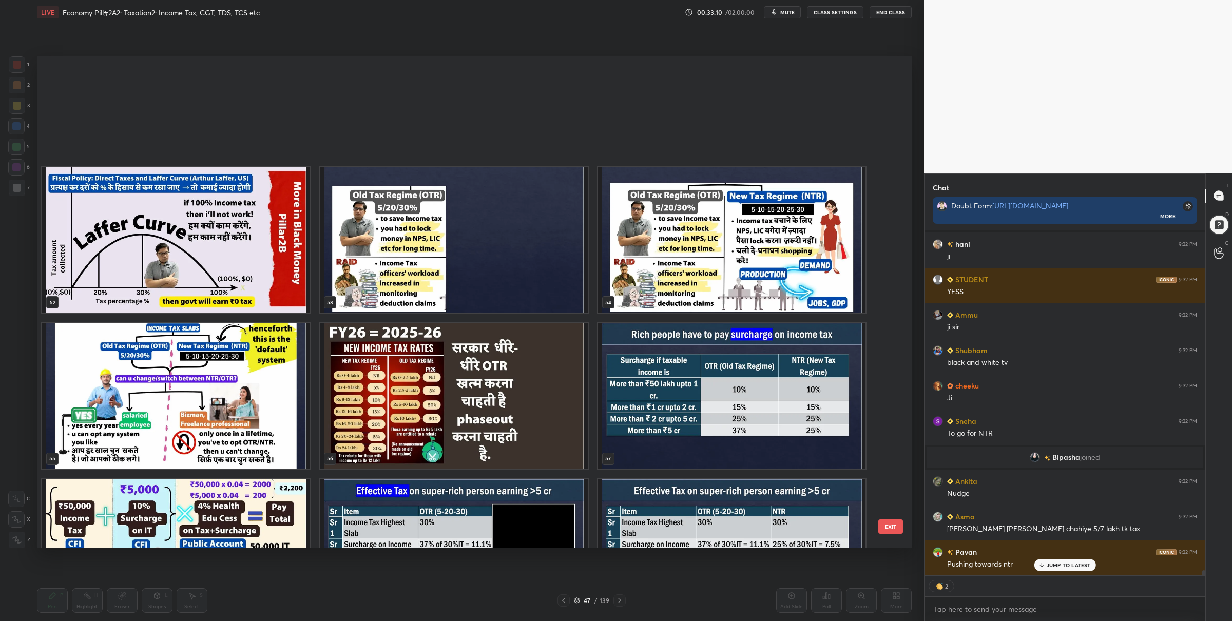
scroll to position [2757, 0]
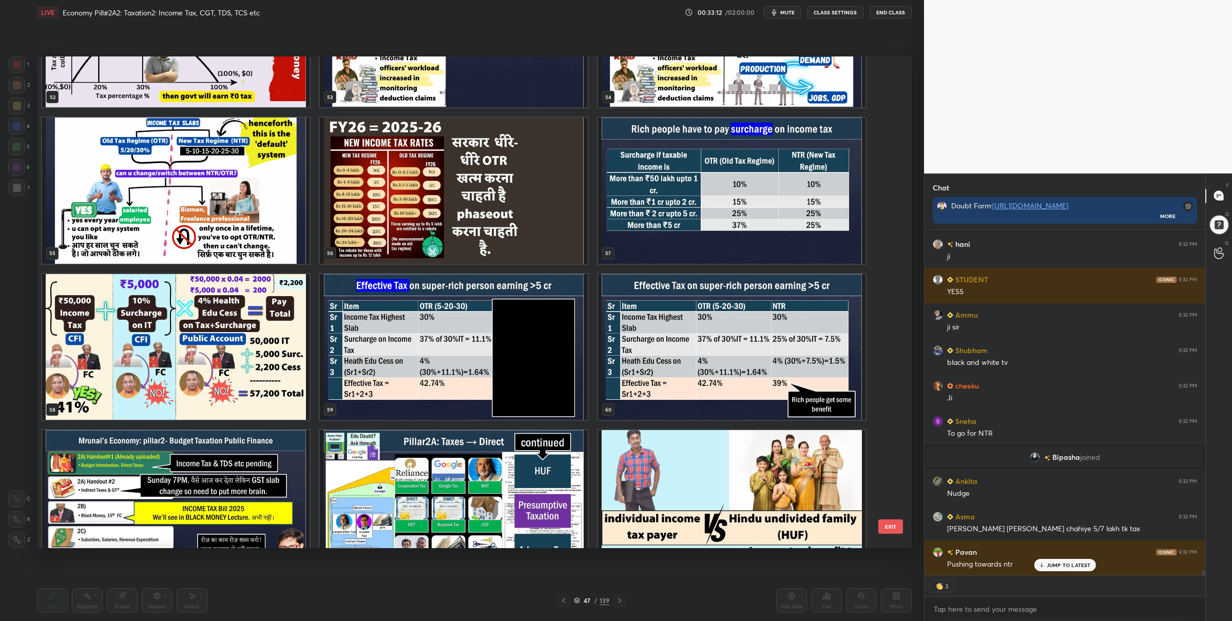
click at [269, 337] on img "grid" at bounding box center [175, 347] width 267 height 146
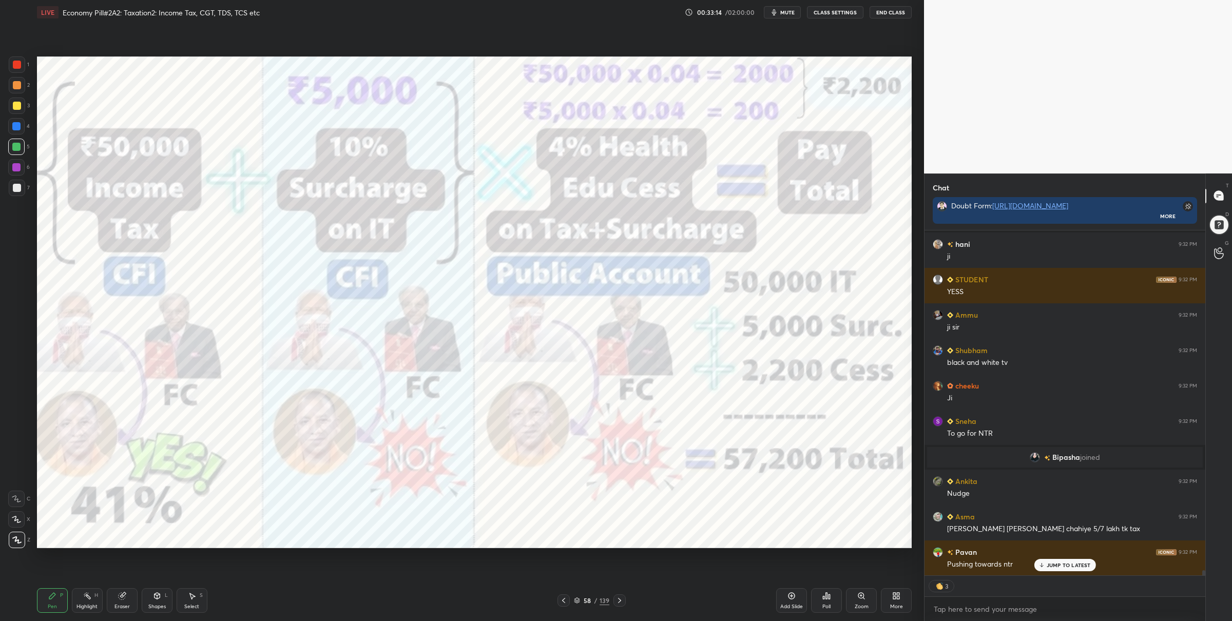
scroll to position [21913, 0]
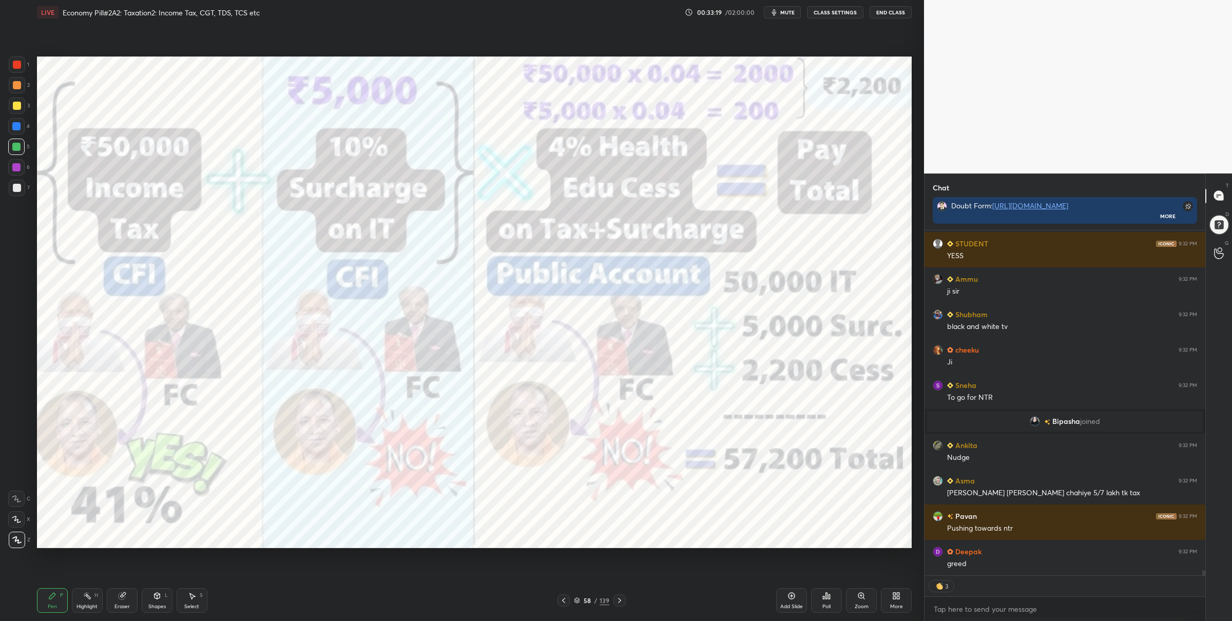
click at [27, 65] on div "1" at bounding box center [19, 64] width 21 height 16
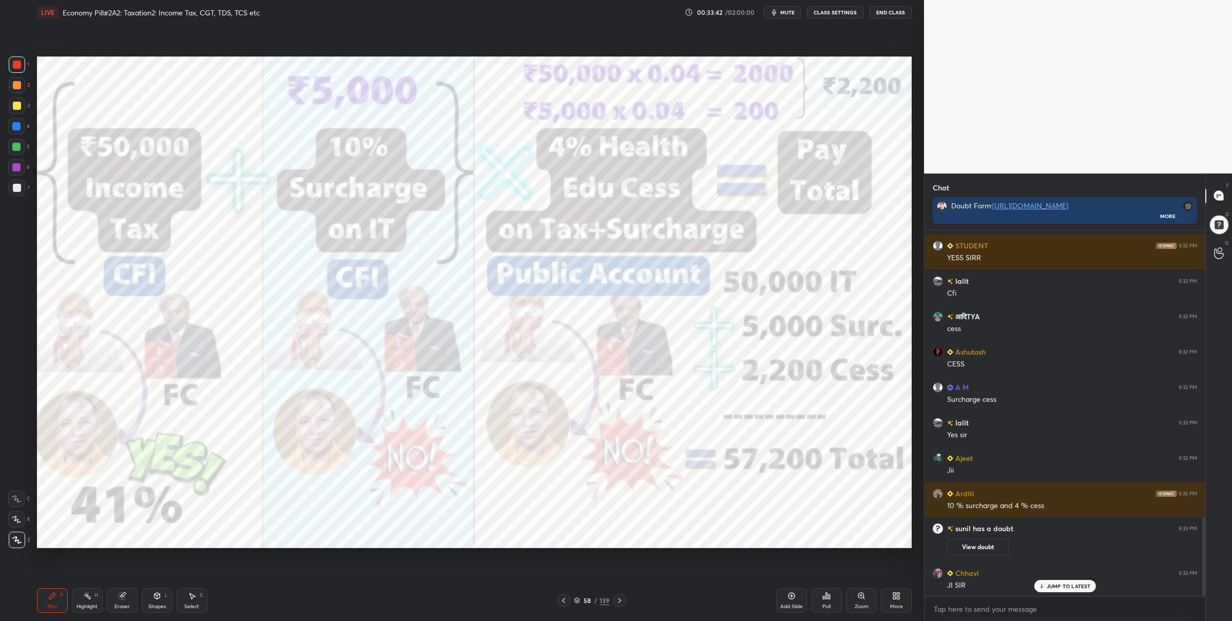
click at [576, 600] on icon at bounding box center [577, 600] width 6 height 6
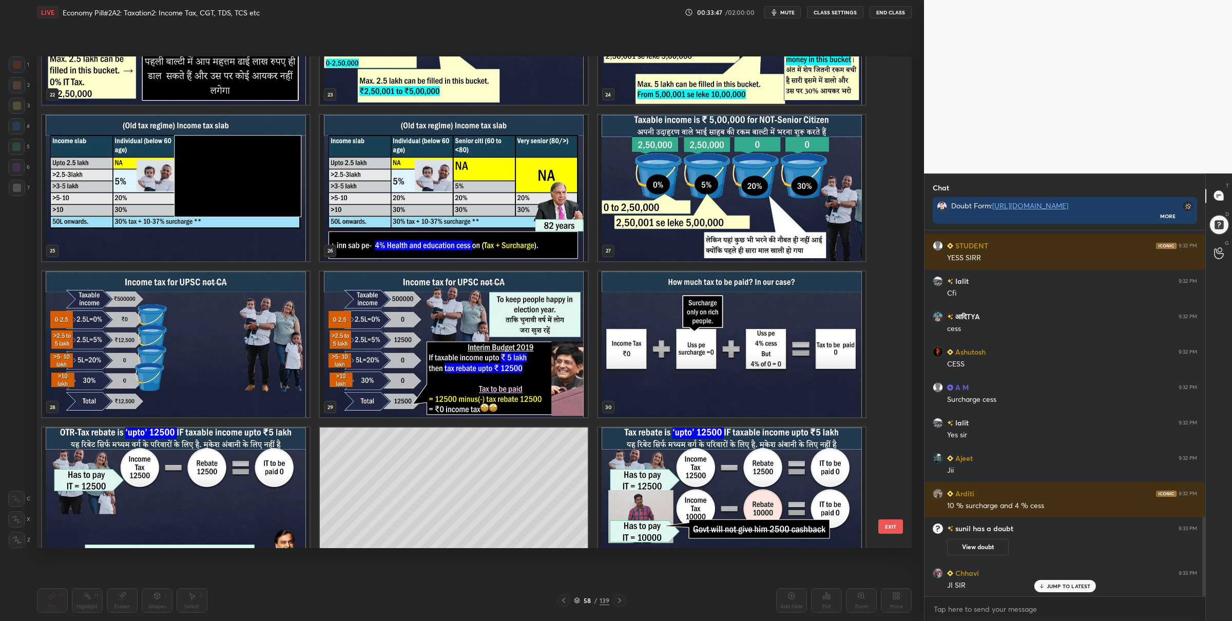
click at [628, 345] on img "grid" at bounding box center [731, 344] width 267 height 146
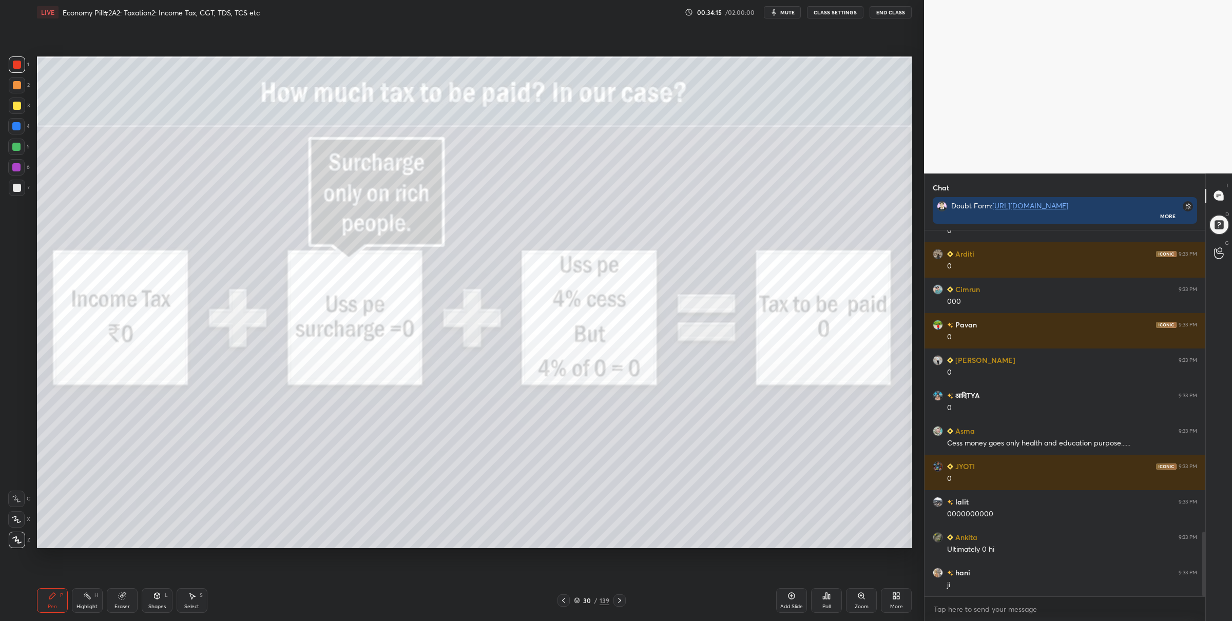
click at [577, 602] on icon at bounding box center [577, 600] width 6 height 6
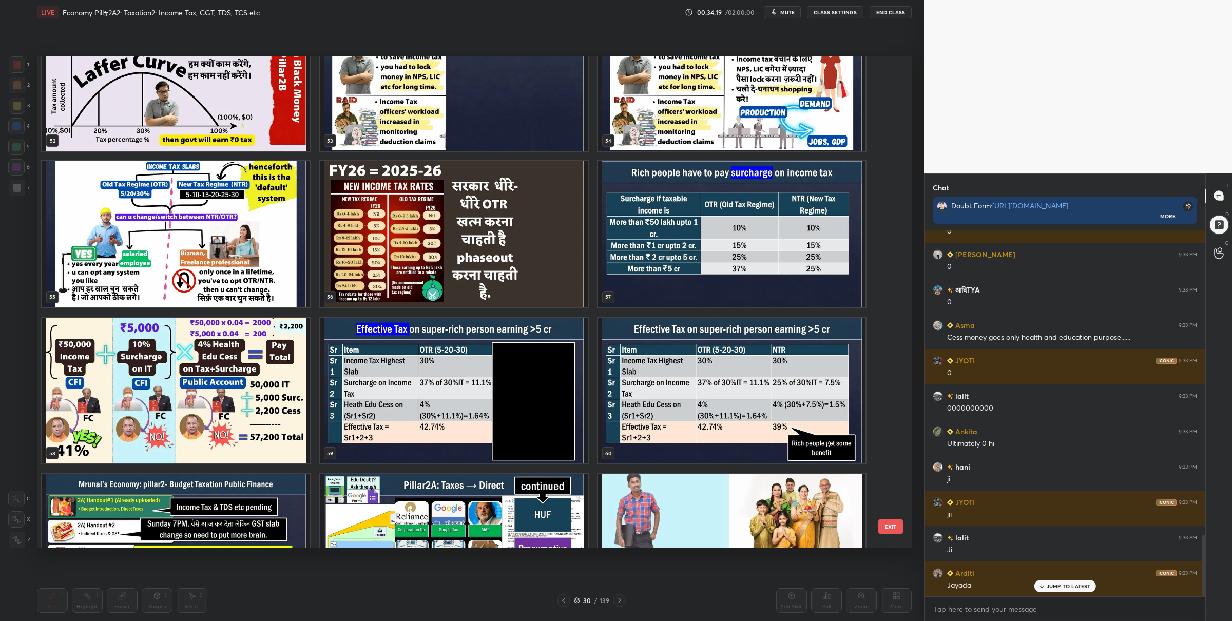
click at [623, 276] on img "grid" at bounding box center [731, 234] width 267 height 146
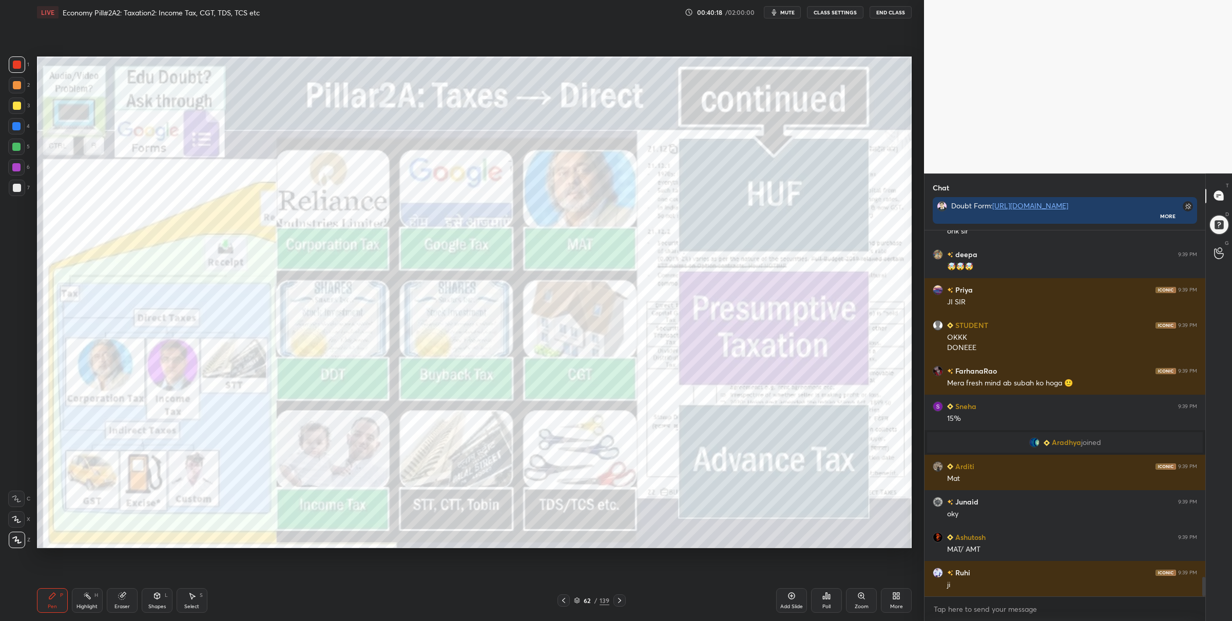
scroll to position [6519, 0]
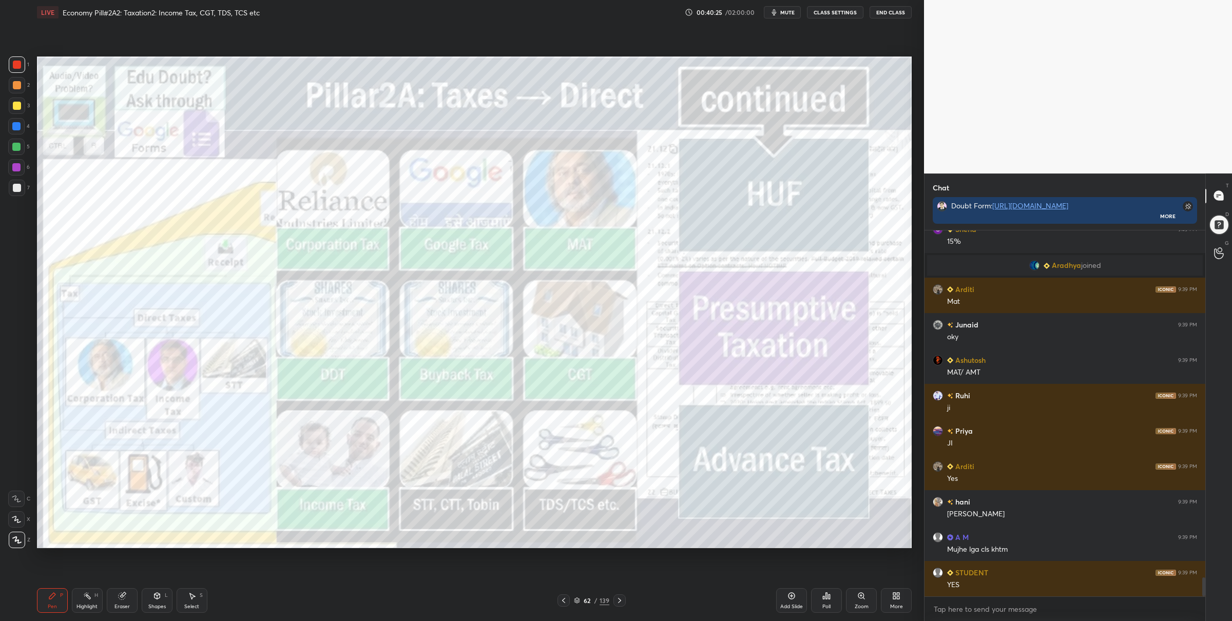
click at [577, 598] on icon at bounding box center [577, 600] width 6 height 6
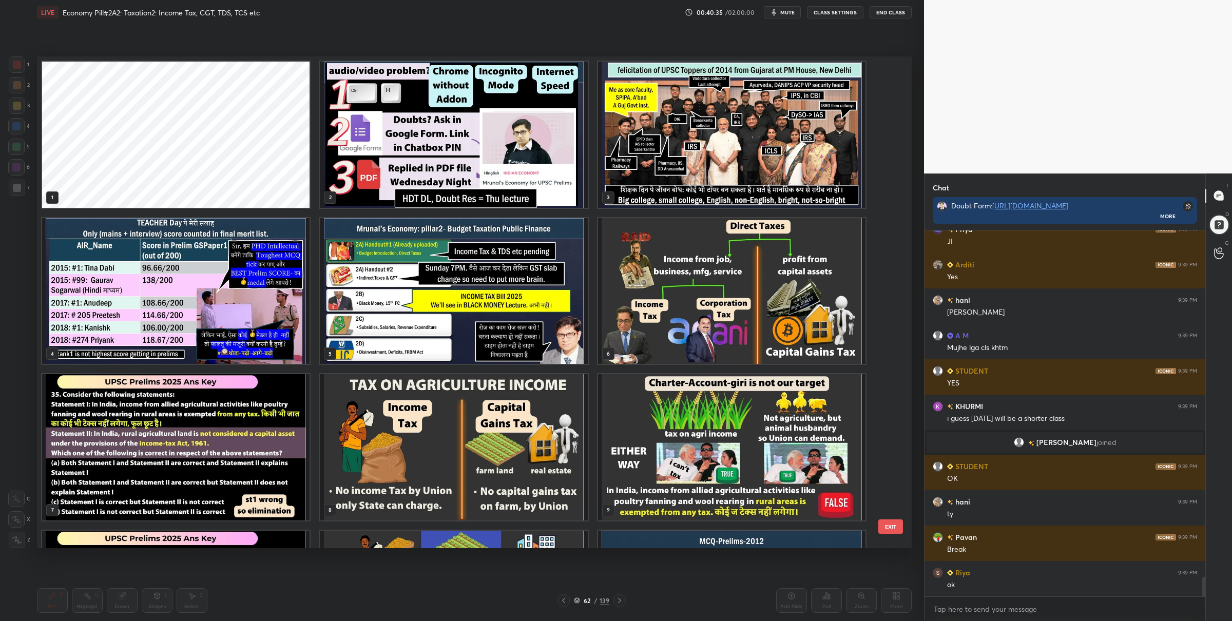
click at [684, 296] on img "grid" at bounding box center [731, 291] width 267 height 146
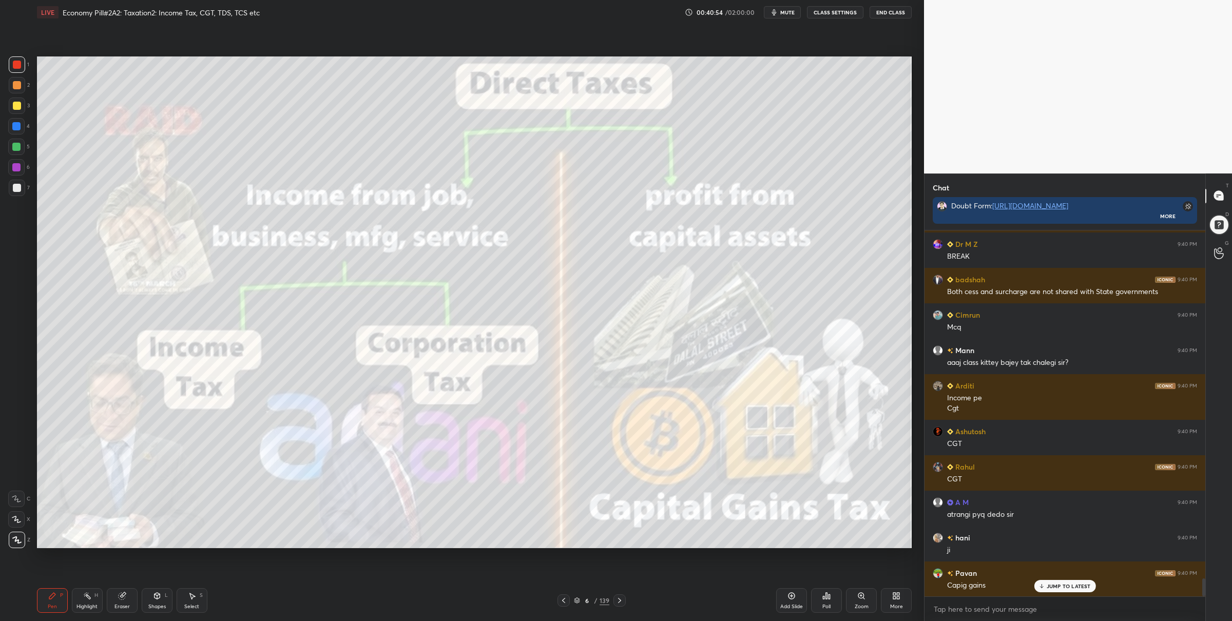
click at [618, 597] on icon at bounding box center [619, 600] width 8 height 8
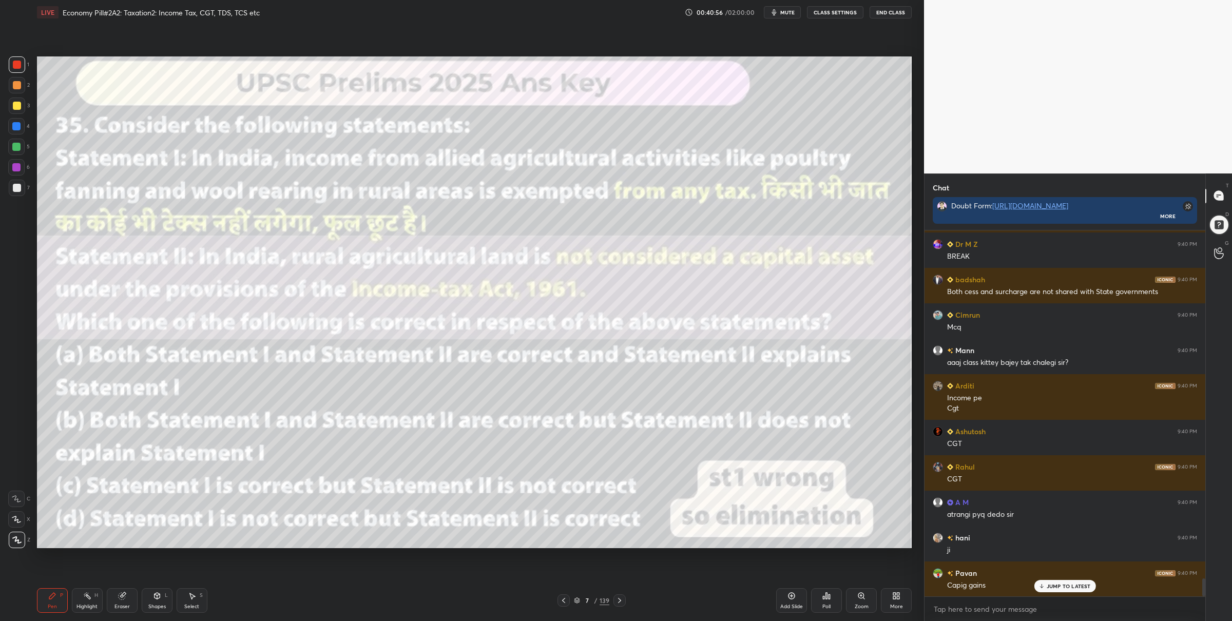
click at [17, 130] on div at bounding box center [16, 126] width 16 height 16
click at [20, 149] on div at bounding box center [16, 147] width 16 height 16
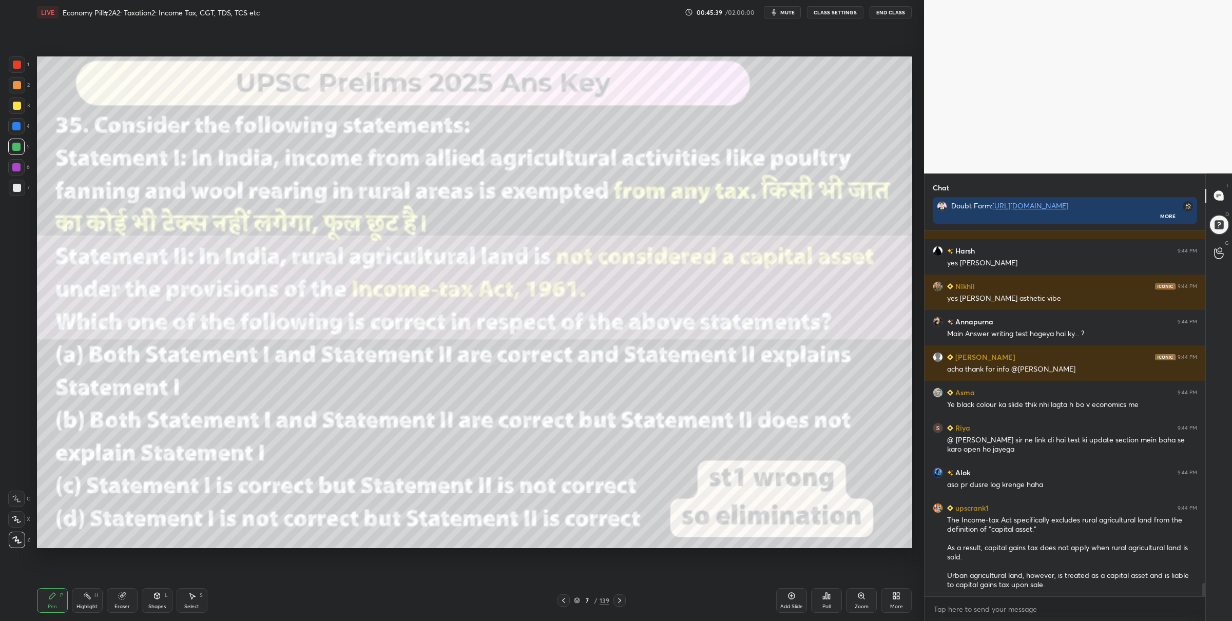
scroll to position [9781, 0]
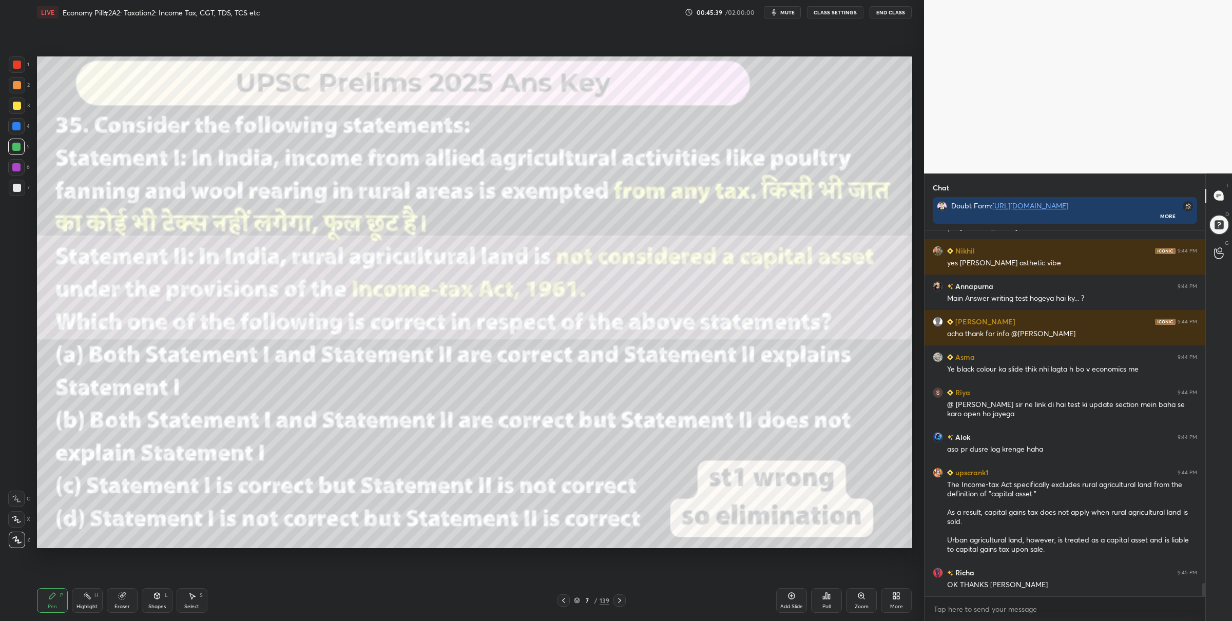
click at [580, 599] on div "7 / 139" at bounding box center [591, 600] width 35 height 9
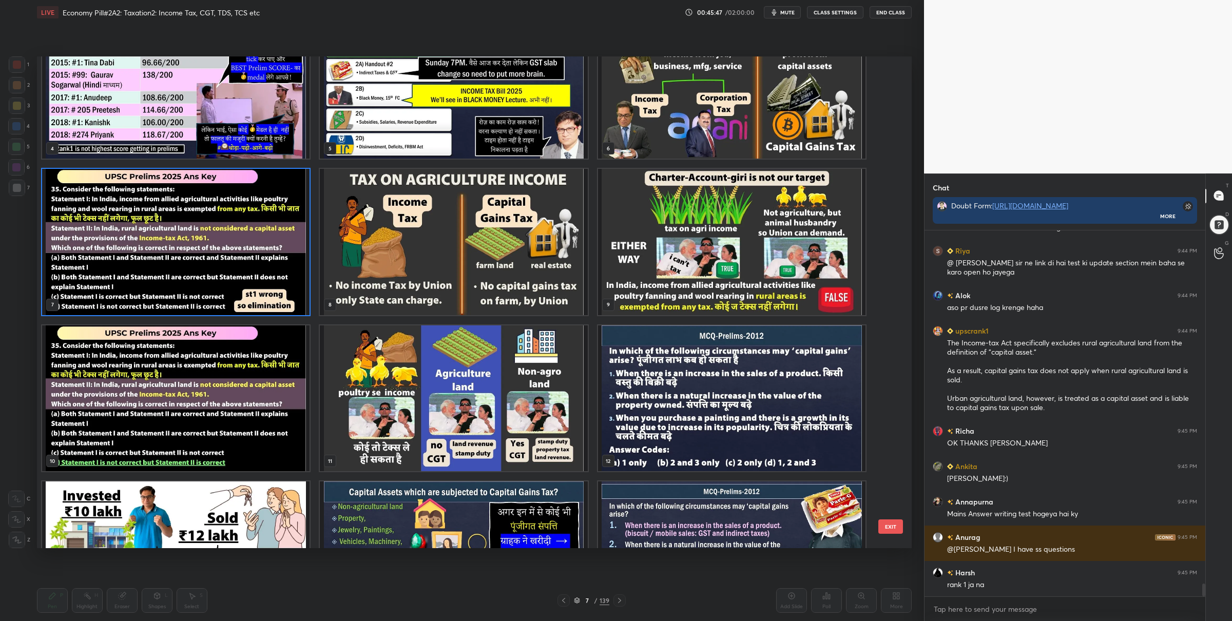
scroll to position [9958, 0]
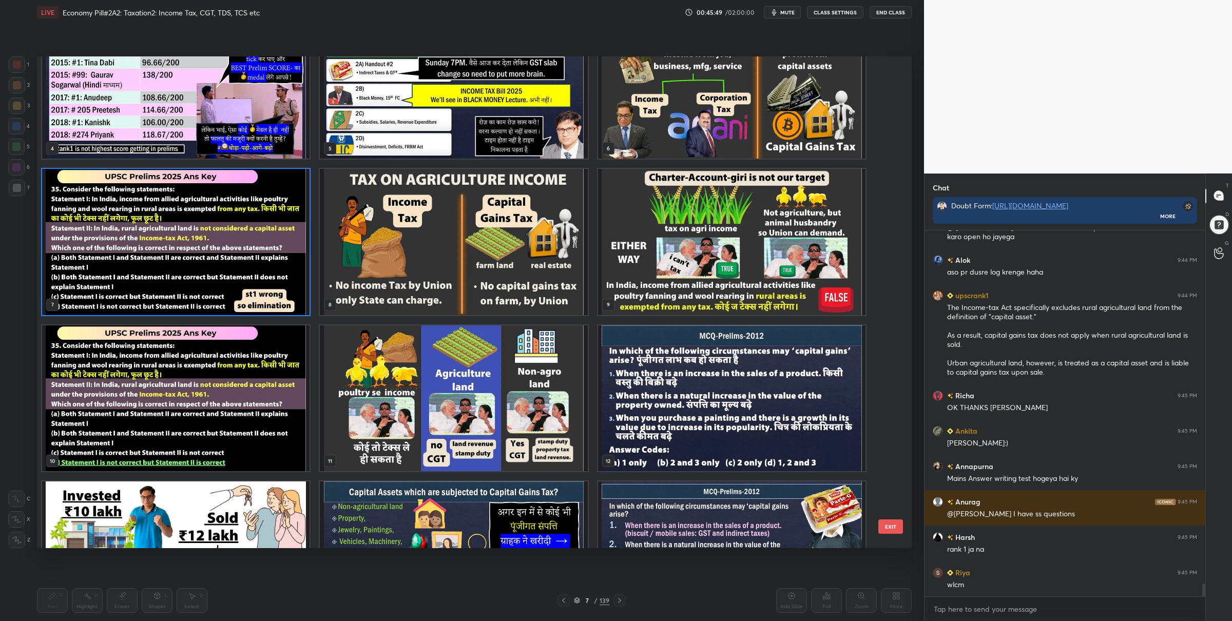
click at [251, 263] on img "grid" at bounding box center [175, 242] width 267 height 146
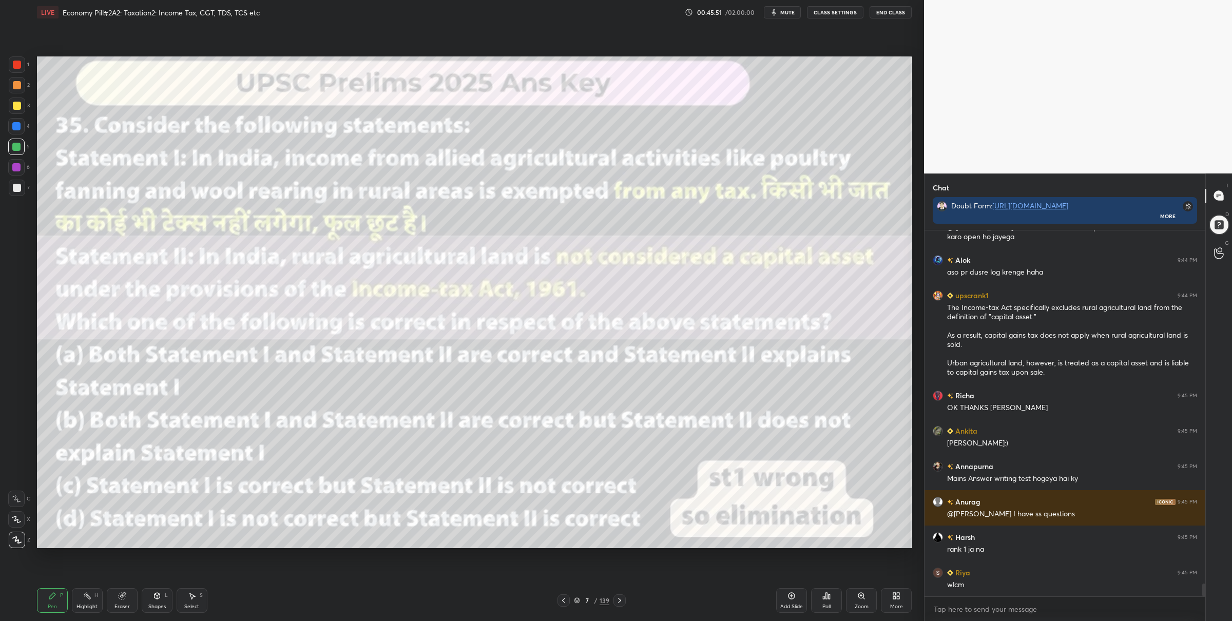
click at [837, 606] on div "Poll" at bounding box center [826, 600] width 31 height 25
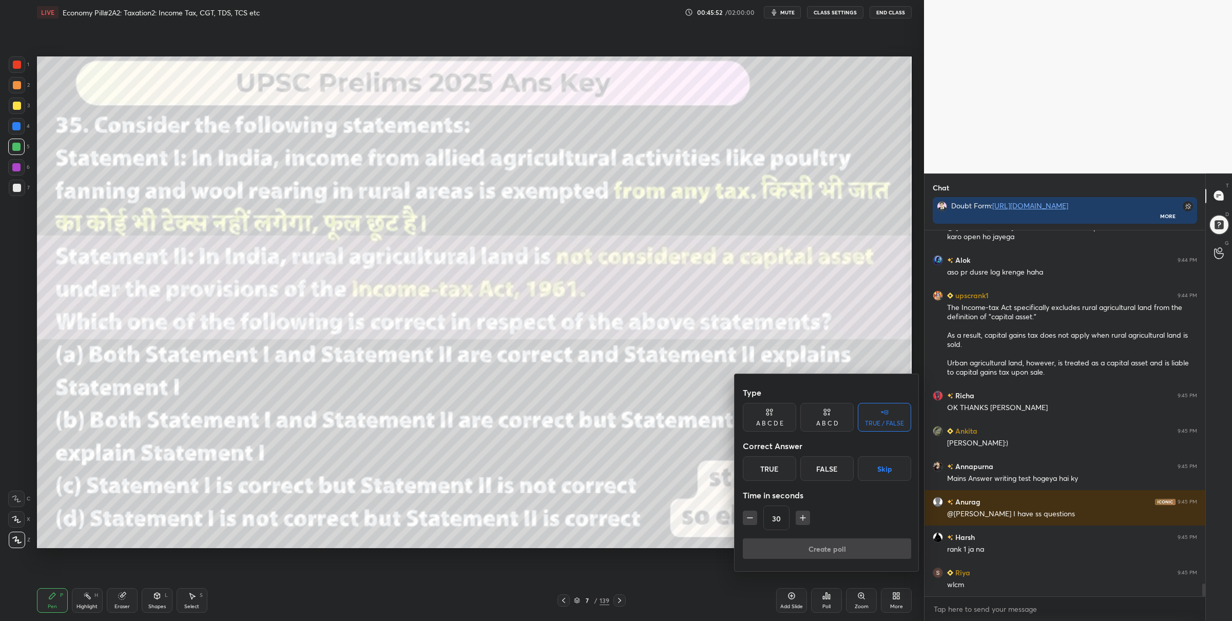
click at [769, 420] on div "A B C D E" at bounding box center [769, 423] width 27 height 6
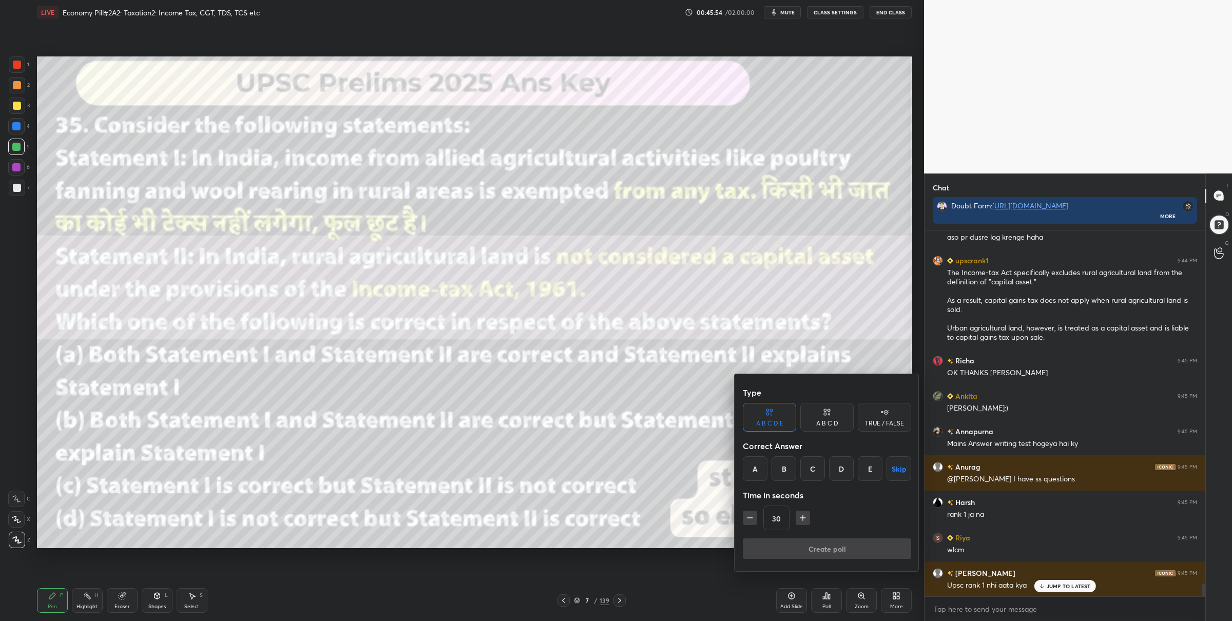
click at [839, 473] on div "D" at bounding box center [841, 468] width 25 height 25
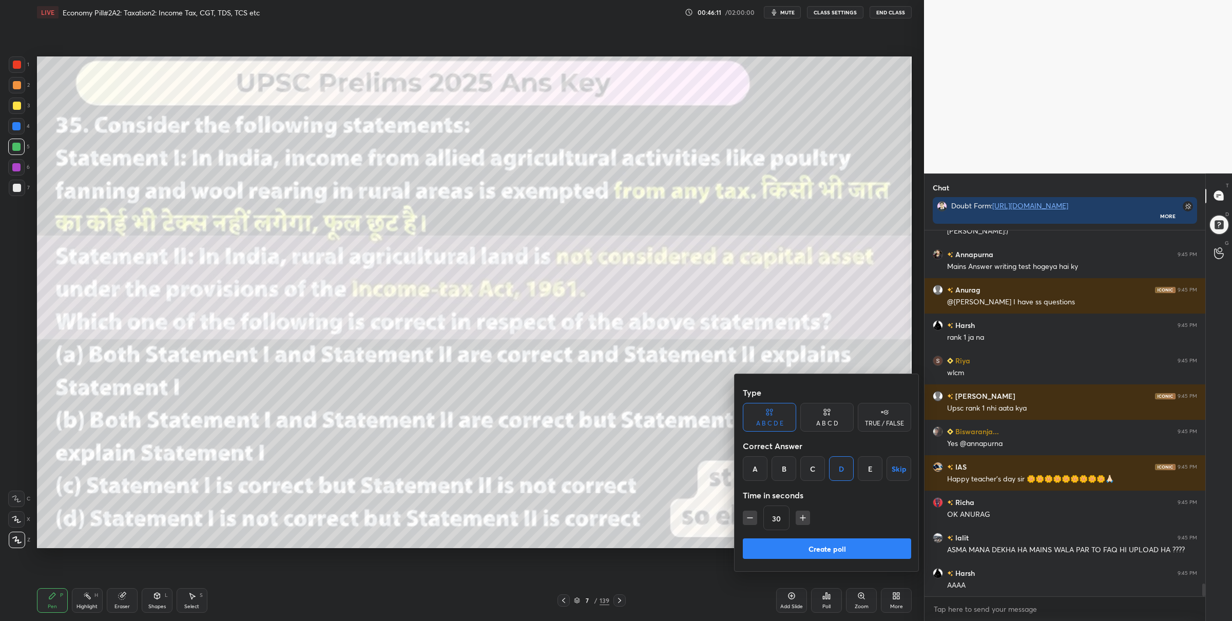
scroll to position [10205, 0]
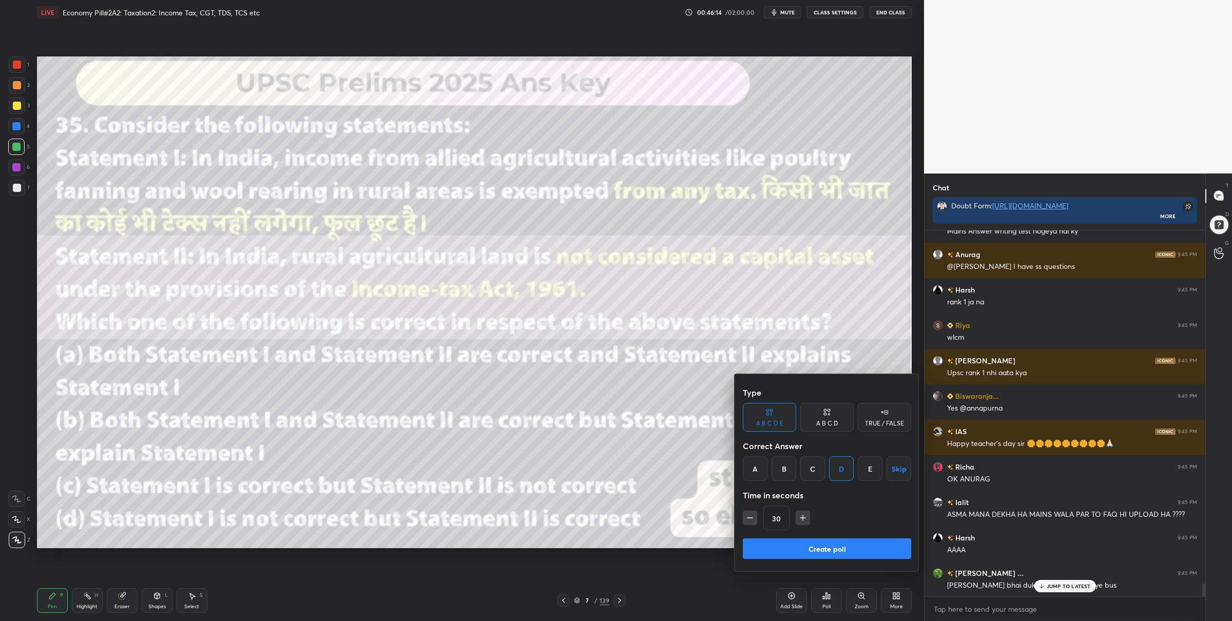
click at [821, 556] on button "Create poll" at bounding box center [827, 548] width 168 height 21
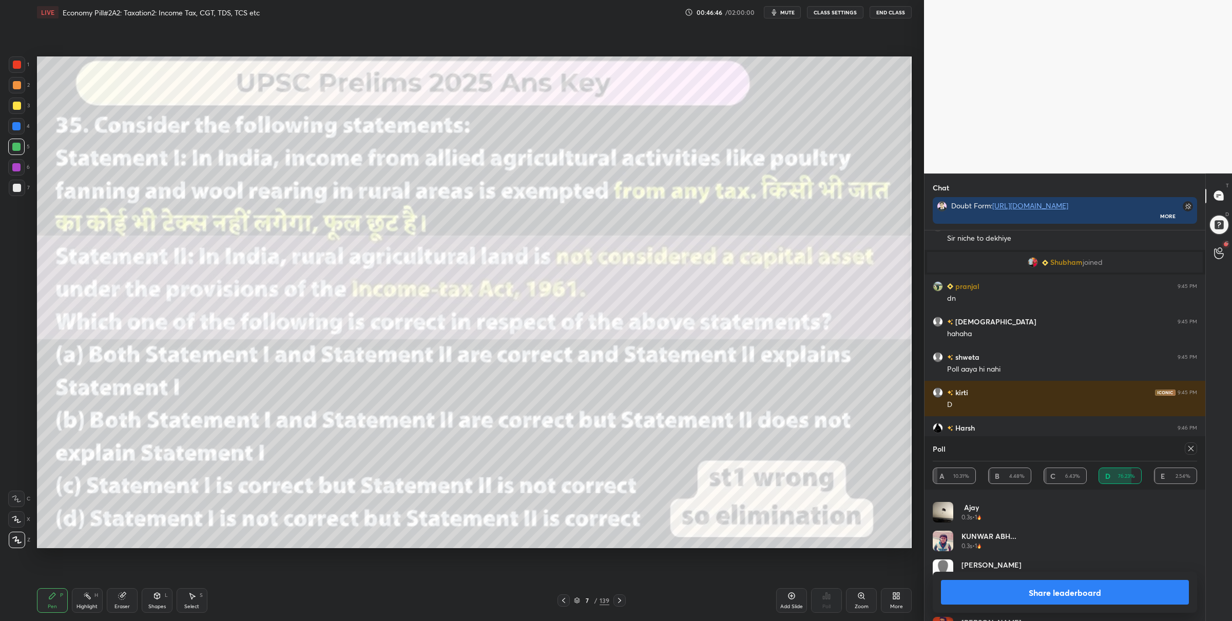
click at [1027, 590] on button "Share leaderboard" at bounding box center [1065, 592] width 248 height 25
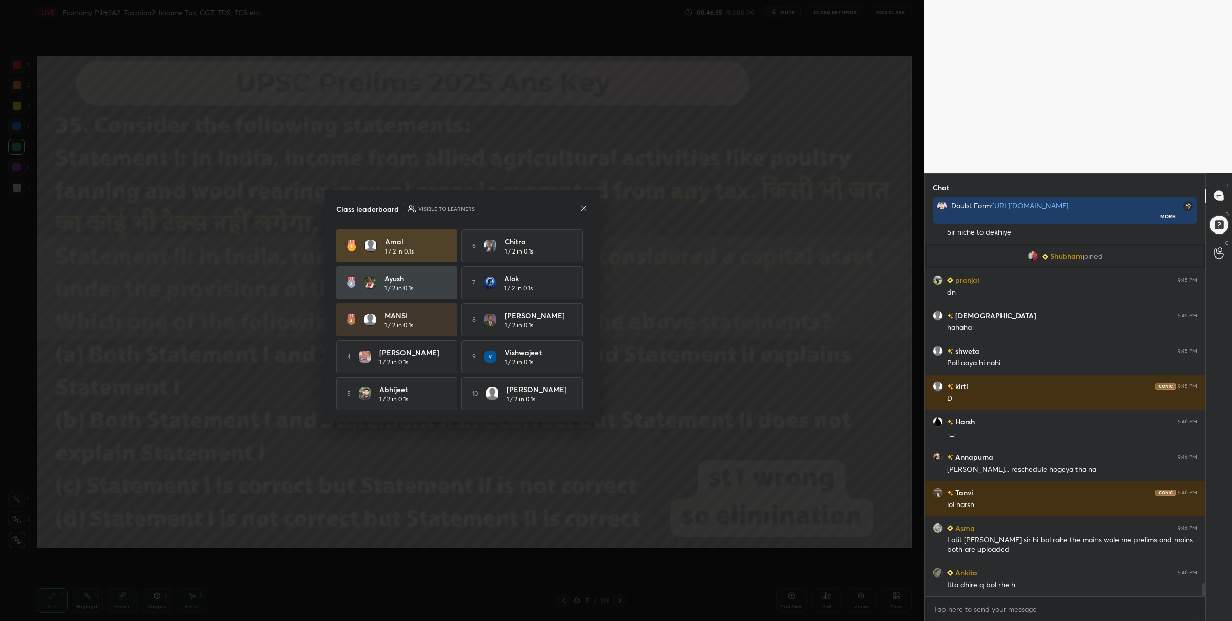
click at [585, 208] on icon at bounding box center [584, 208] width 8 height 8
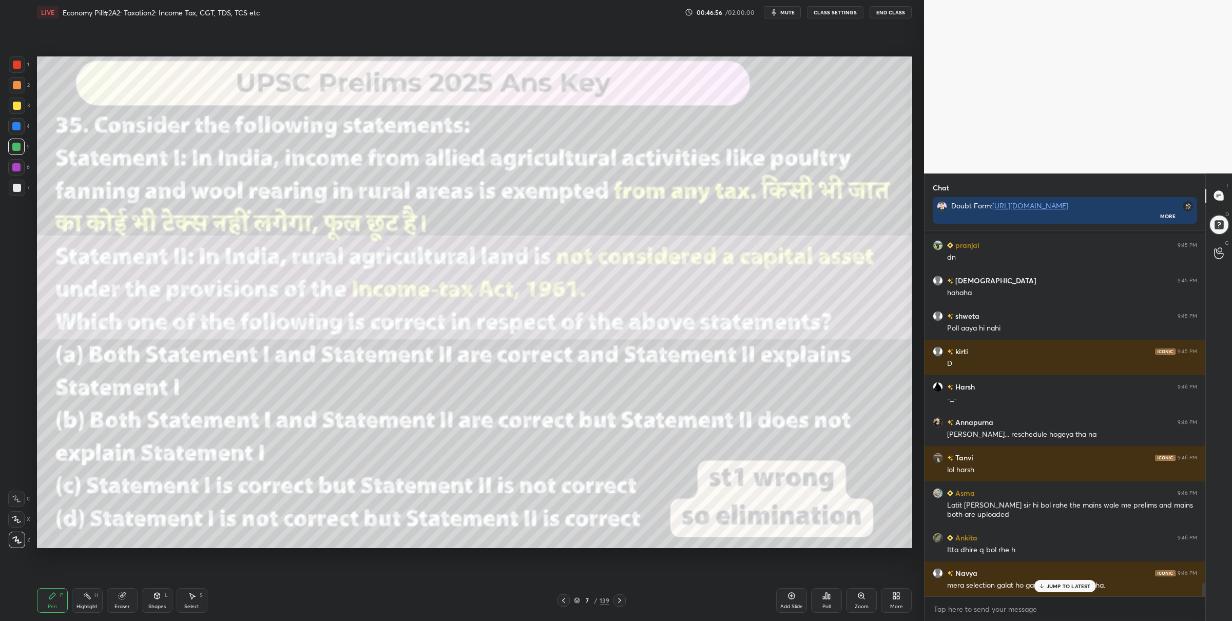
drag, startPoint x: 14, startPoint y: 106, endPoint x: 27, endPoint y: 113, distance: 15.0
click at [13, 106] on div at bounding box center [17, 106] width 8 height 8
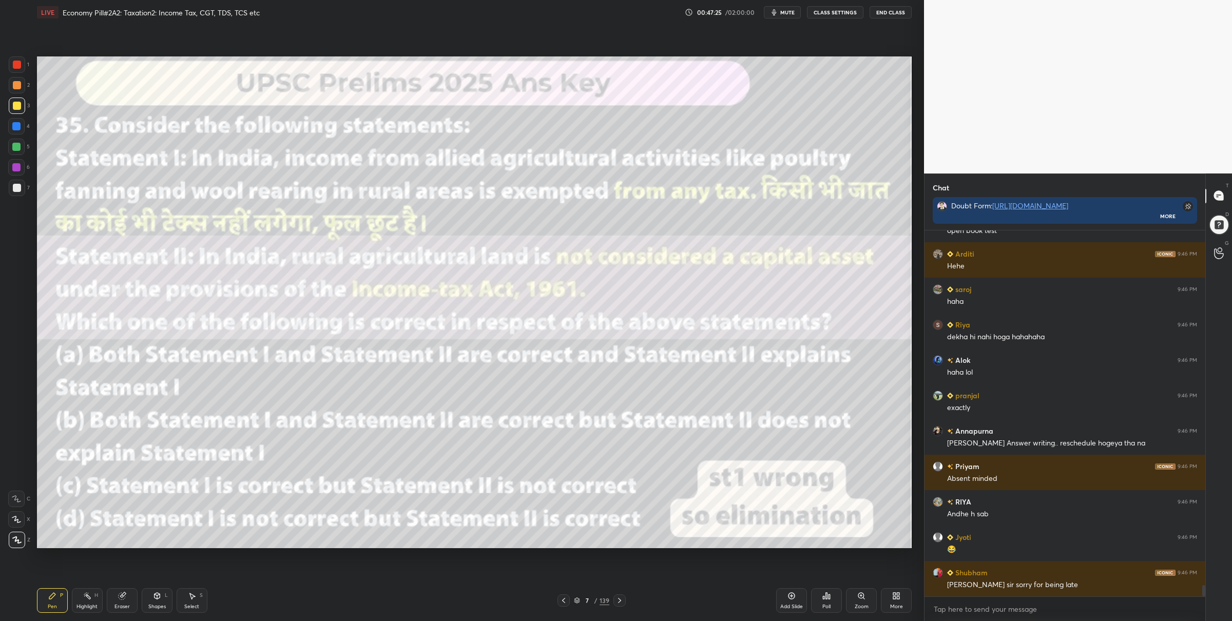
click at [575, 600] on icon at bounding box center [577, 600] width 6 height 6
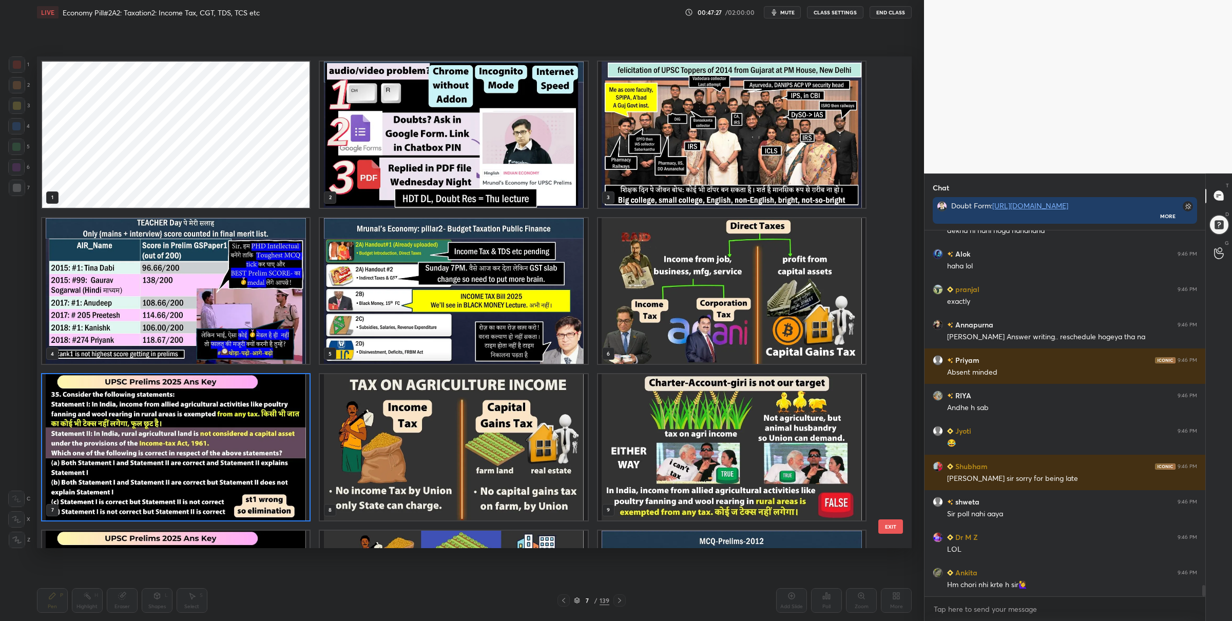
click at [651, 447] on img "grid" at bounding box center [731, 447] width 267 height 146
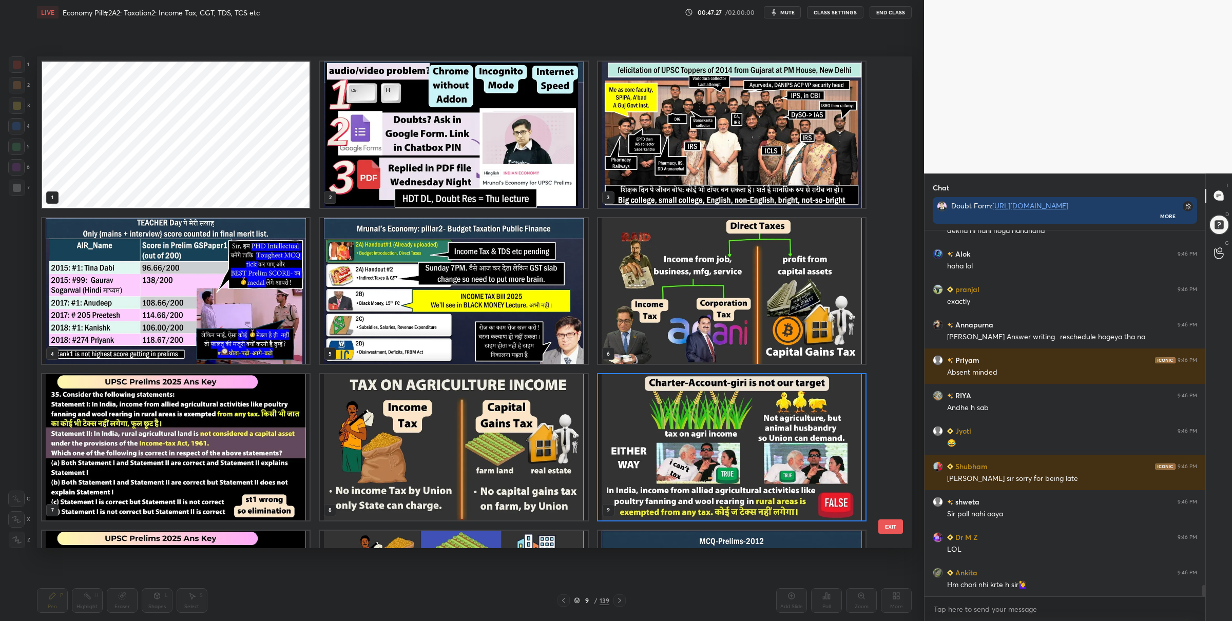
click at [651, 447] on img "grid" at bounding box center [731, 447] width 267 height 146
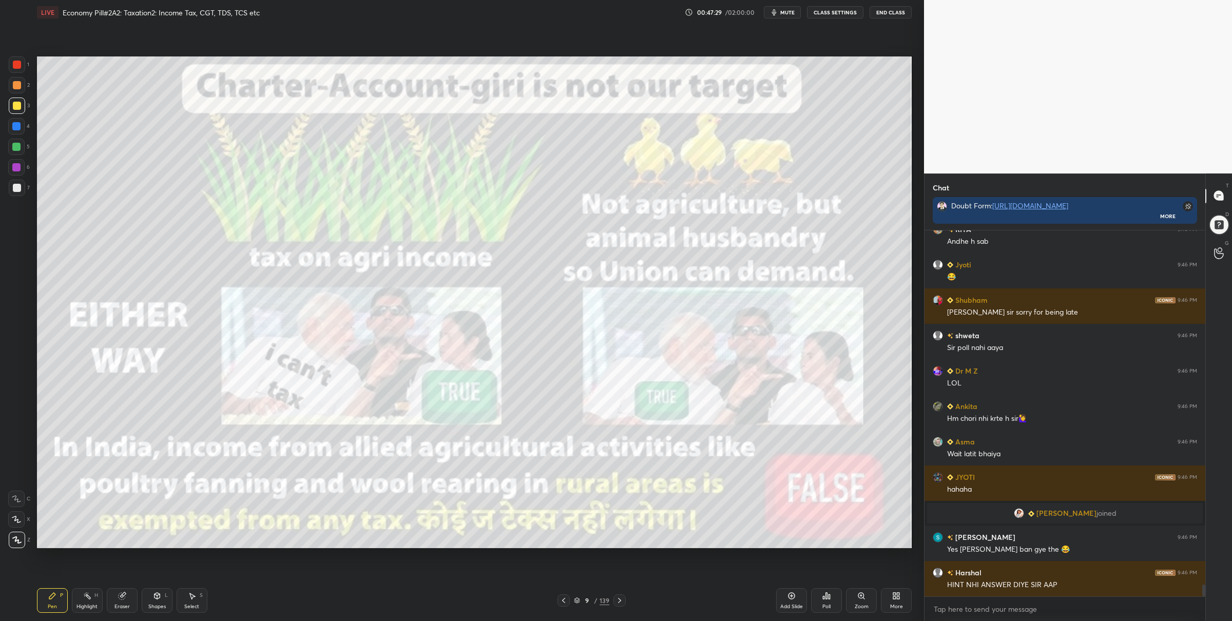
click at [25, 66] on div "1" at bounding box center [19, 64] width 21 height 16
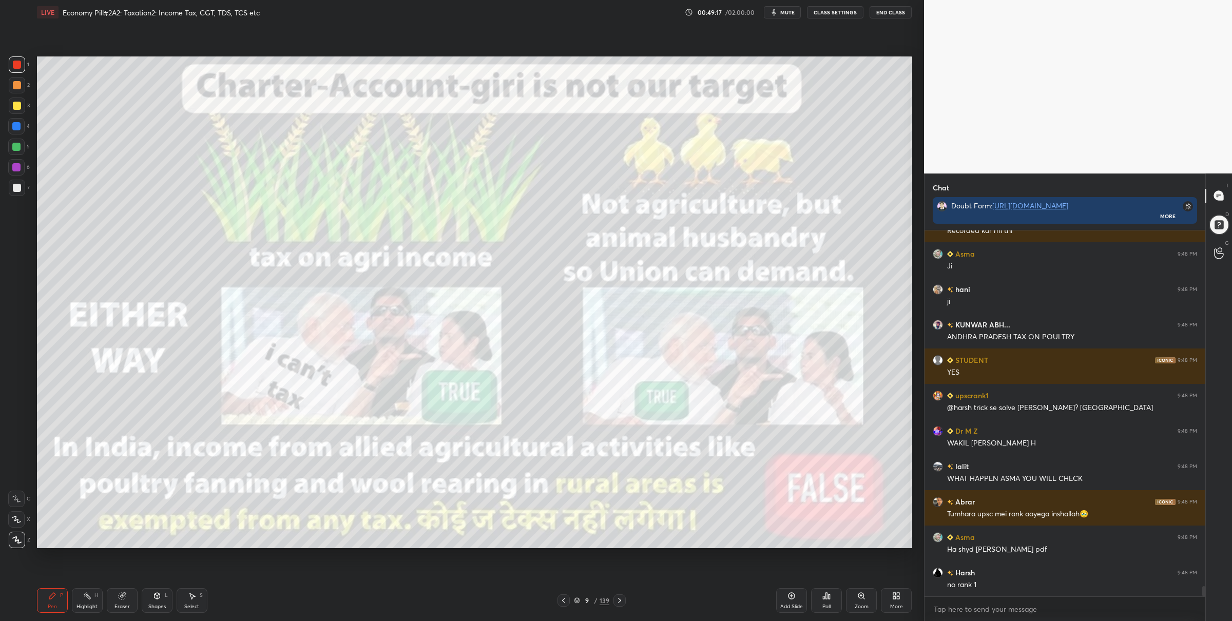
scroll to position [12686, 0]
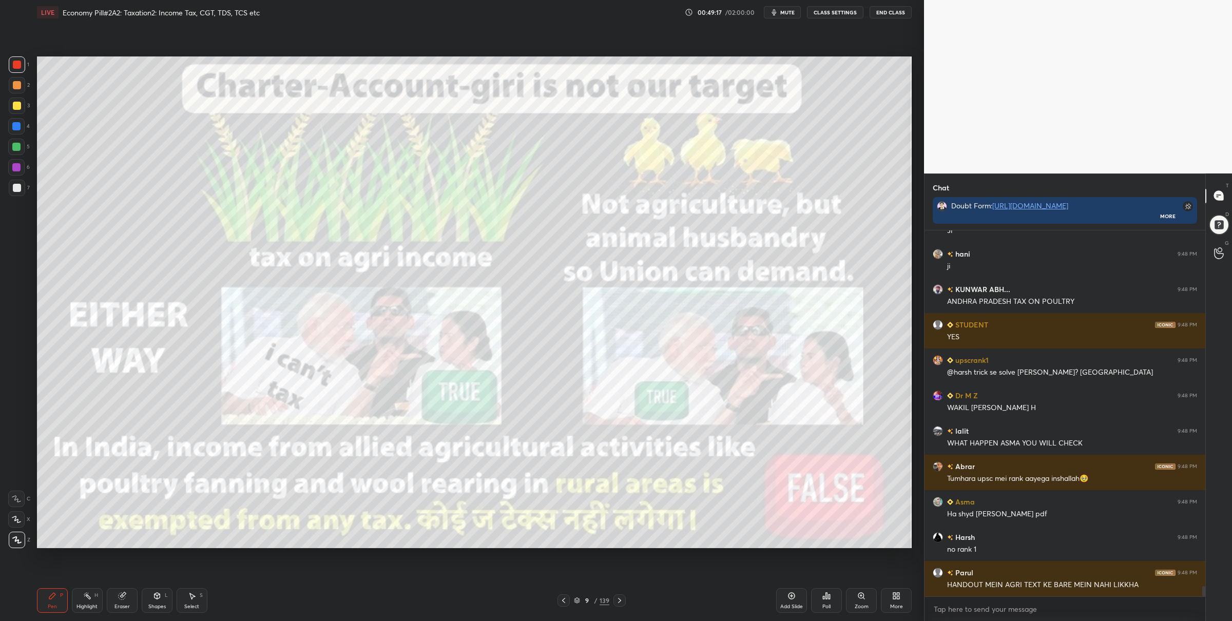
click at [574, 602] on icon at bounding box center [577, 600] width 6 height 6
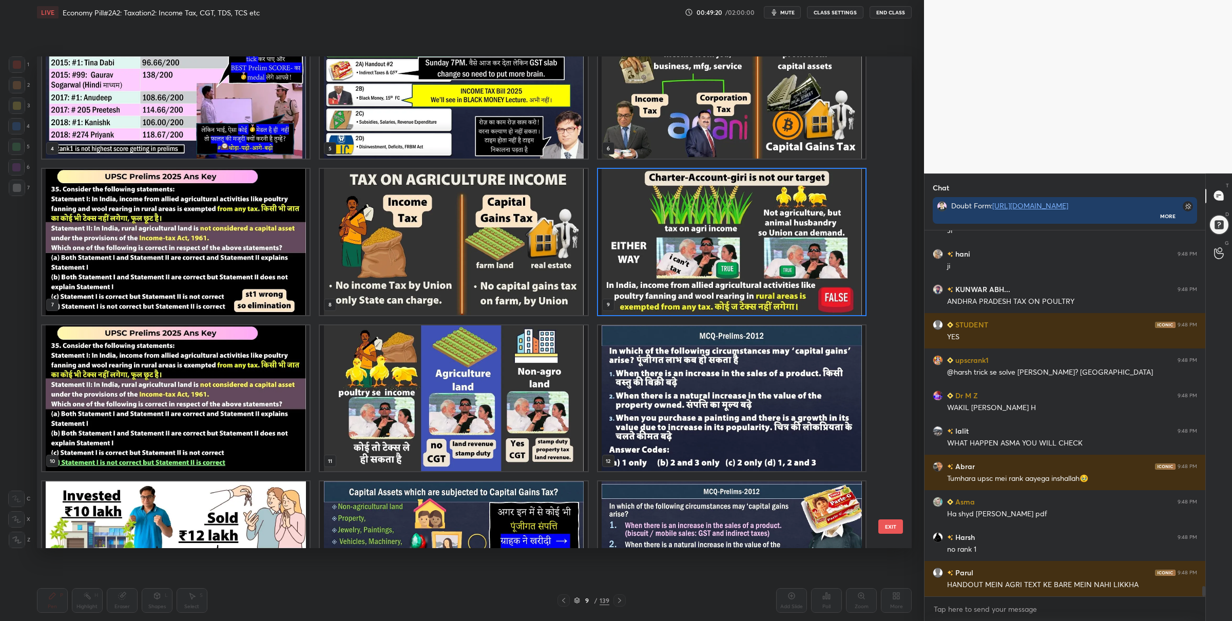
scroll to position [12721, 0]
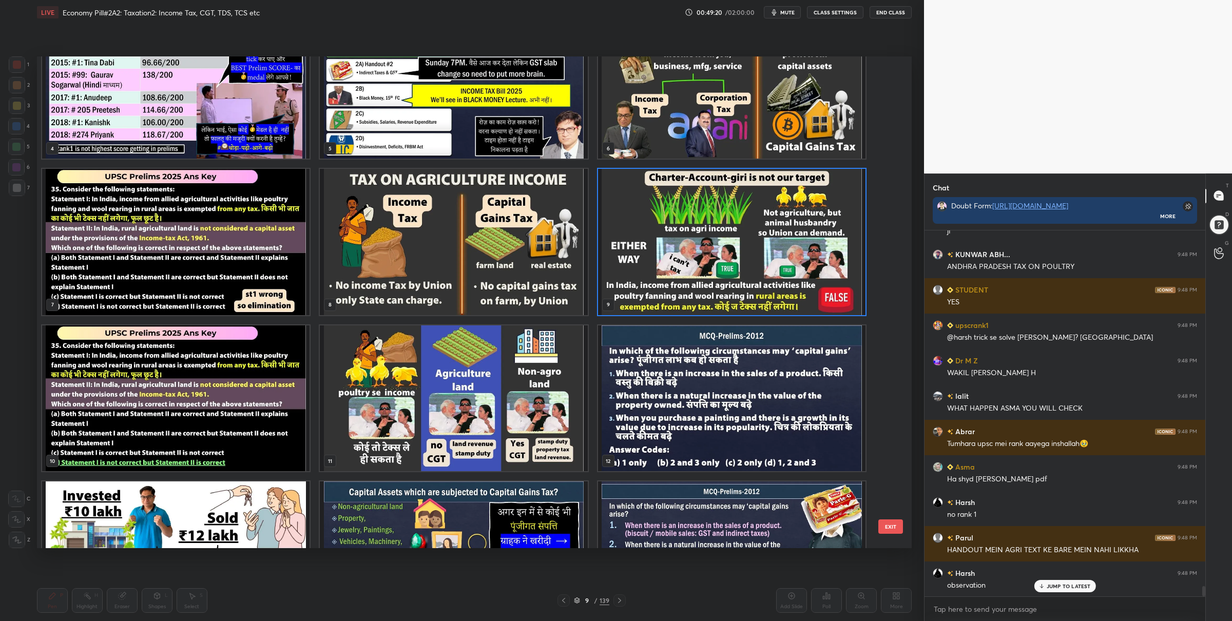
click at [227, 404] on img "grid" at bounding box center [175, 398] width 267 height 146
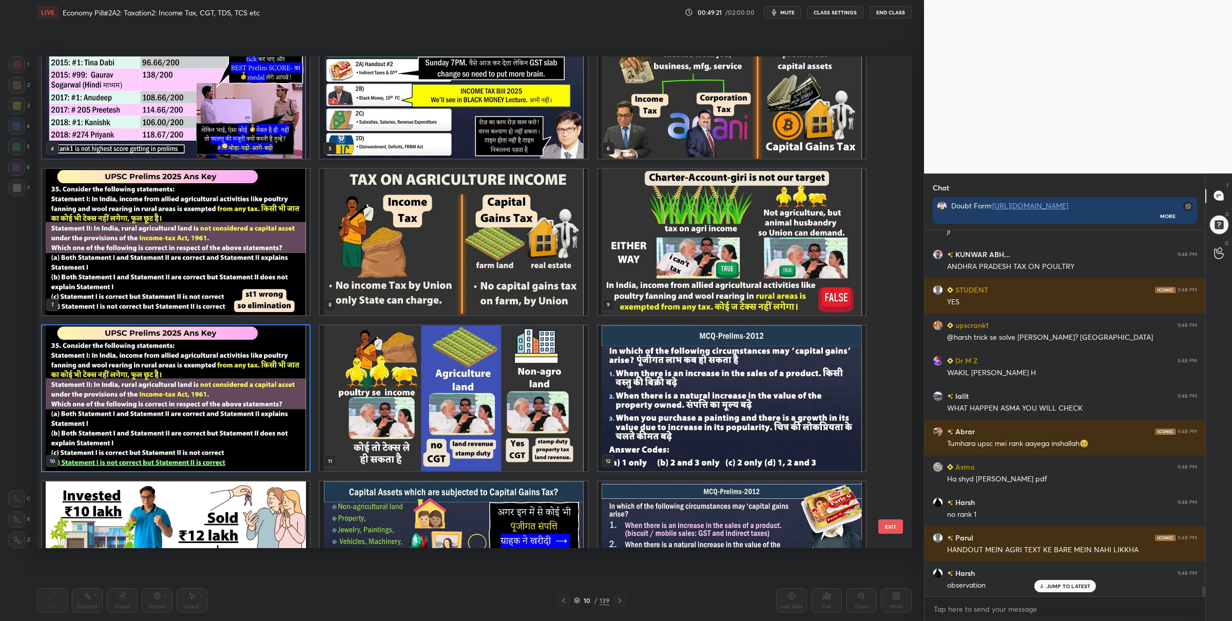
scroll to position [12757, 0]
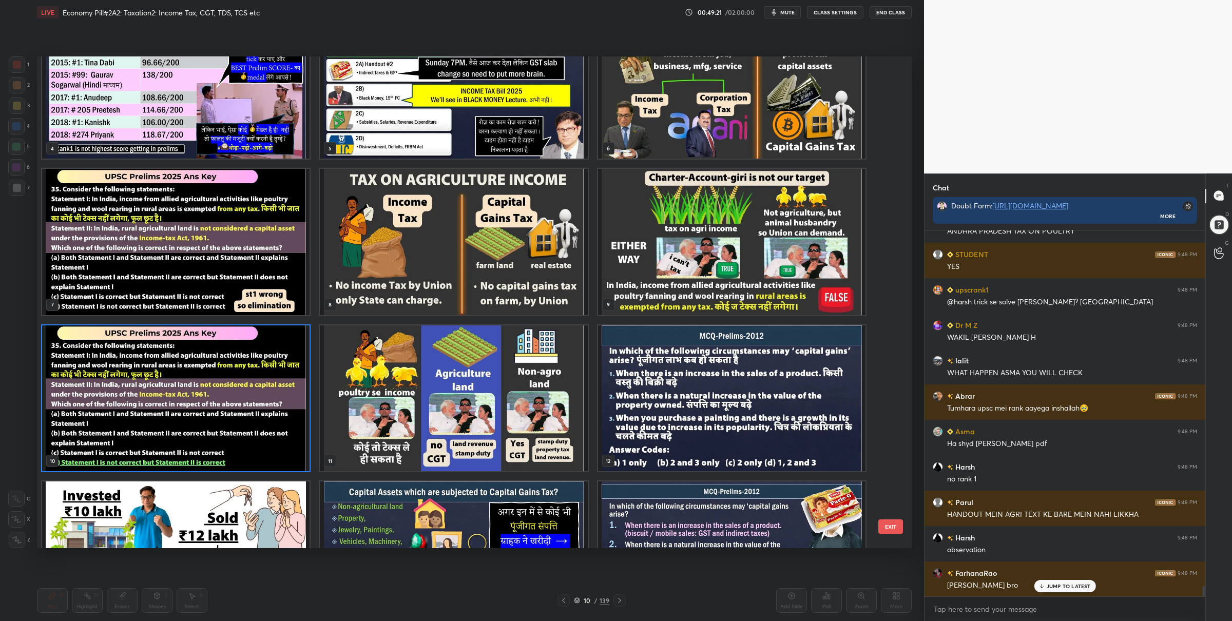
click at [227, 404] on img "grid" at bounding box center [175, 398] width 267 height 146
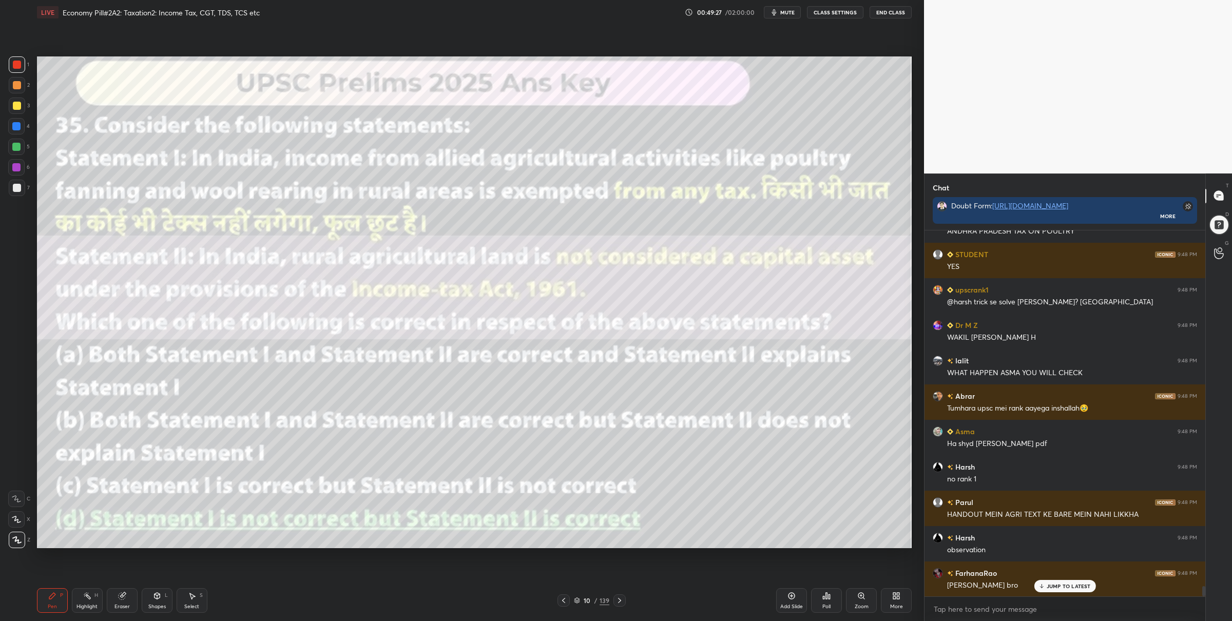
click at [861, 606] on div "Zoom" at bounding box center [862, 606] width 14 height 5
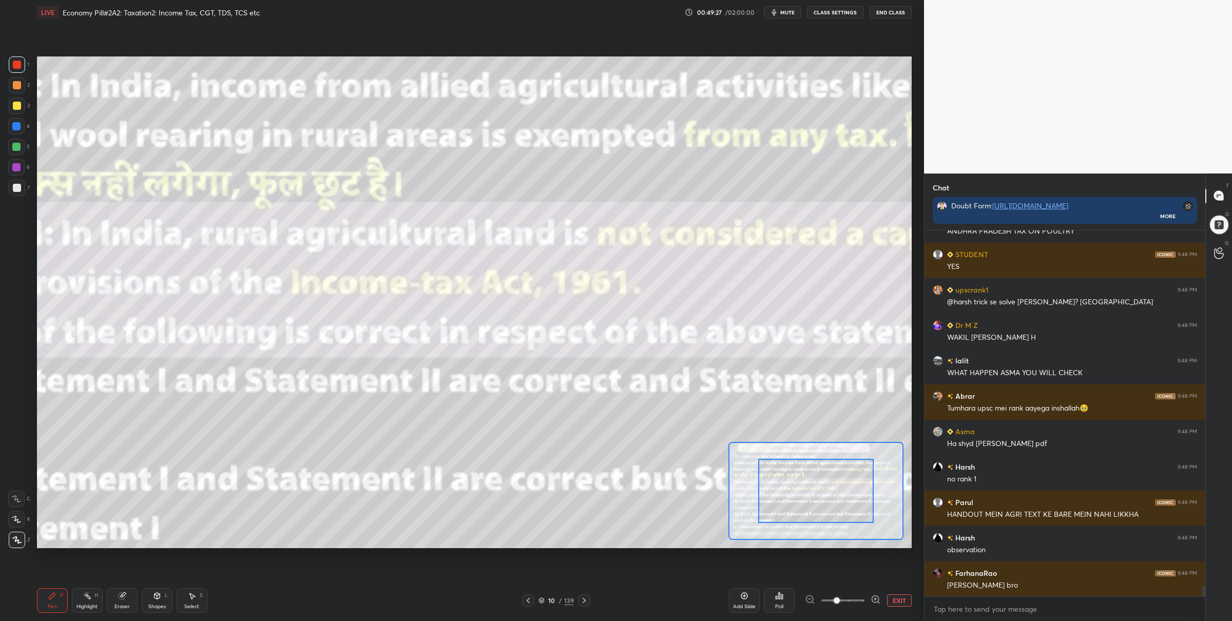
scroll to position [12793, 0]
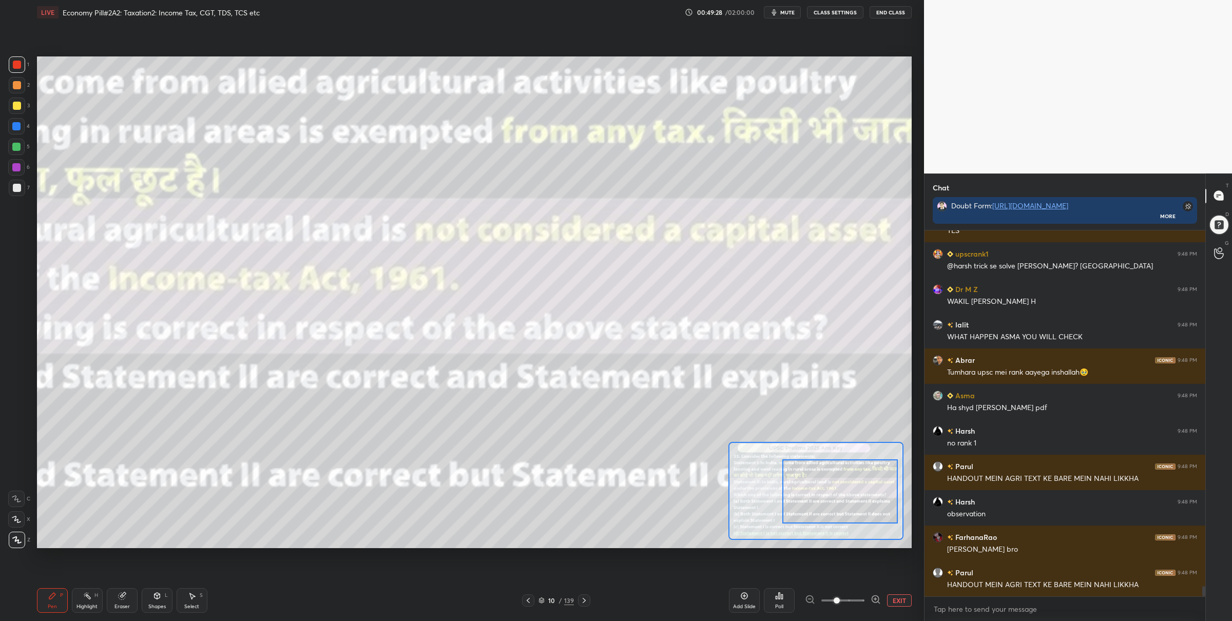
drag, startPoint x: 821, startPoint y: 489, endPoint x: 852, endPoint y: 483, distance: 31.3
click at [852, 485] on div at bounding box center [839, 491] width 115 height 64
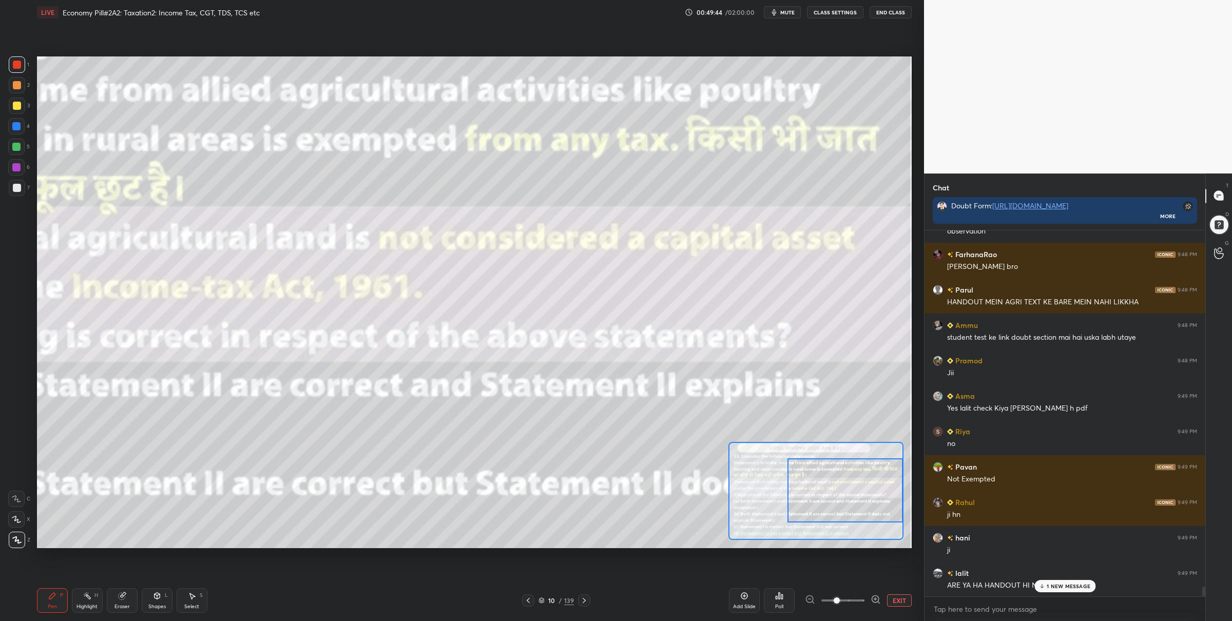
scroll to position [13111, 0]
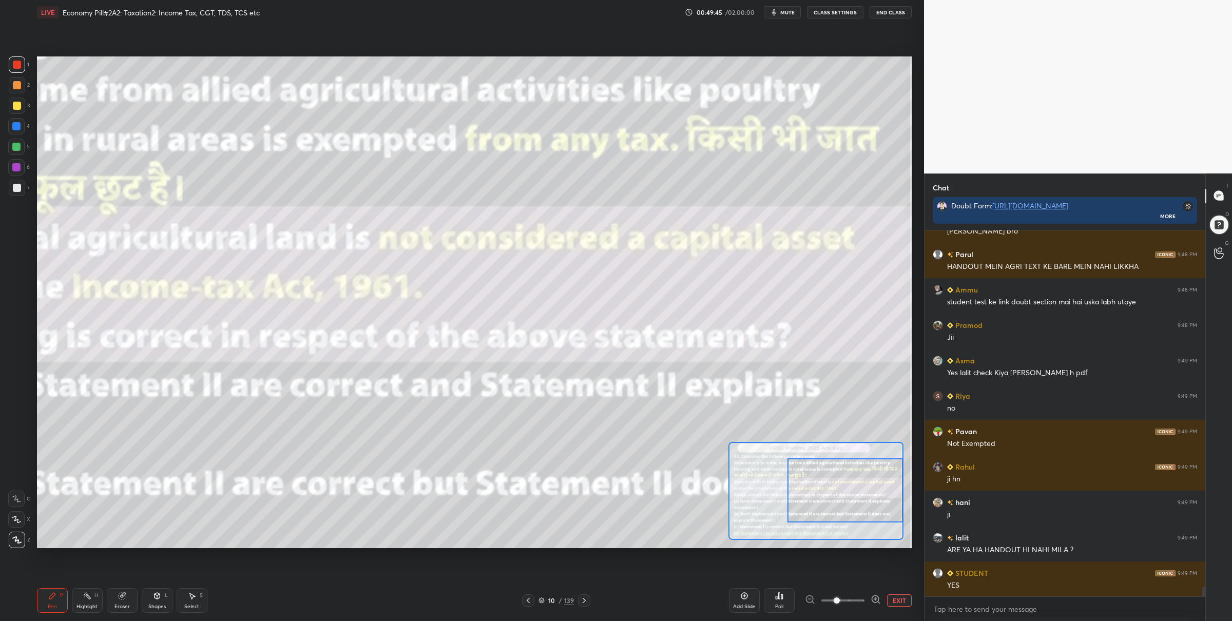
click at [899, 601] on button "EXIT" at bounding box center [899, 600] width 25 height 12
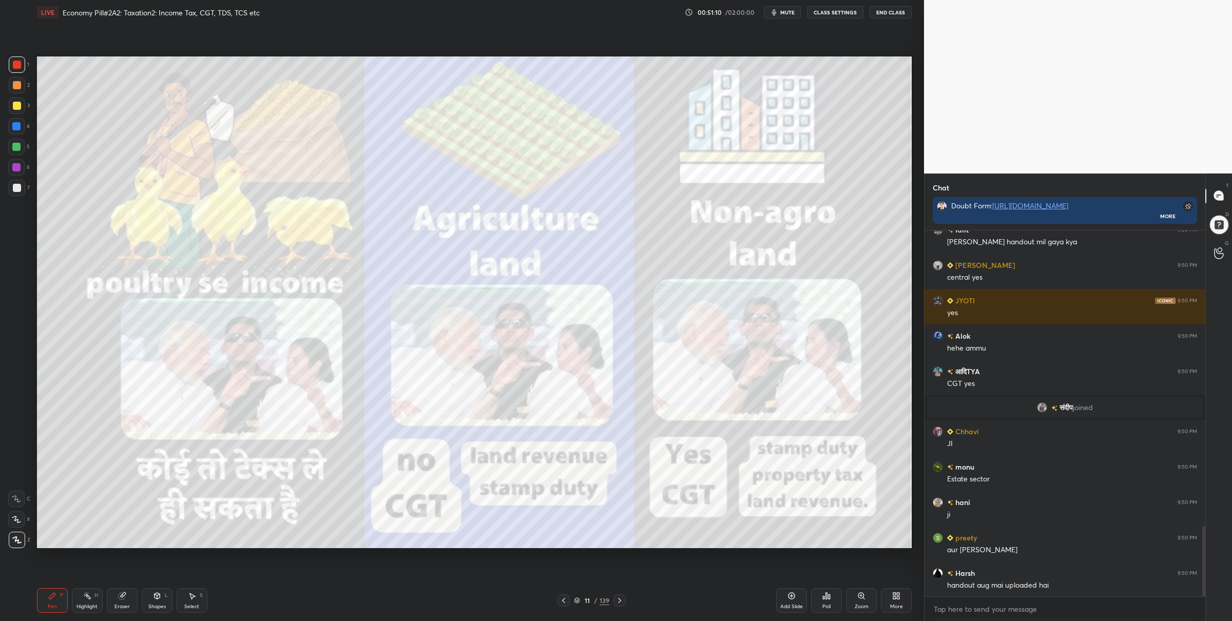
scroll to position [1536, 0]
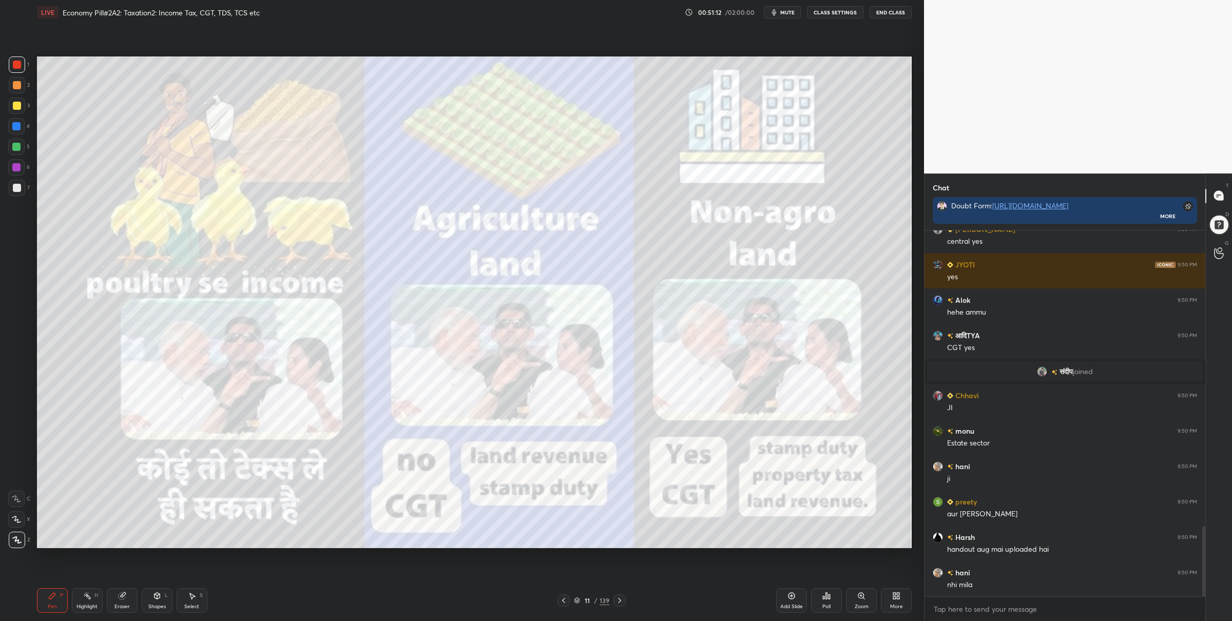
click at [579, 603] on icon at bounding box center [577, 600] width 6 height 6
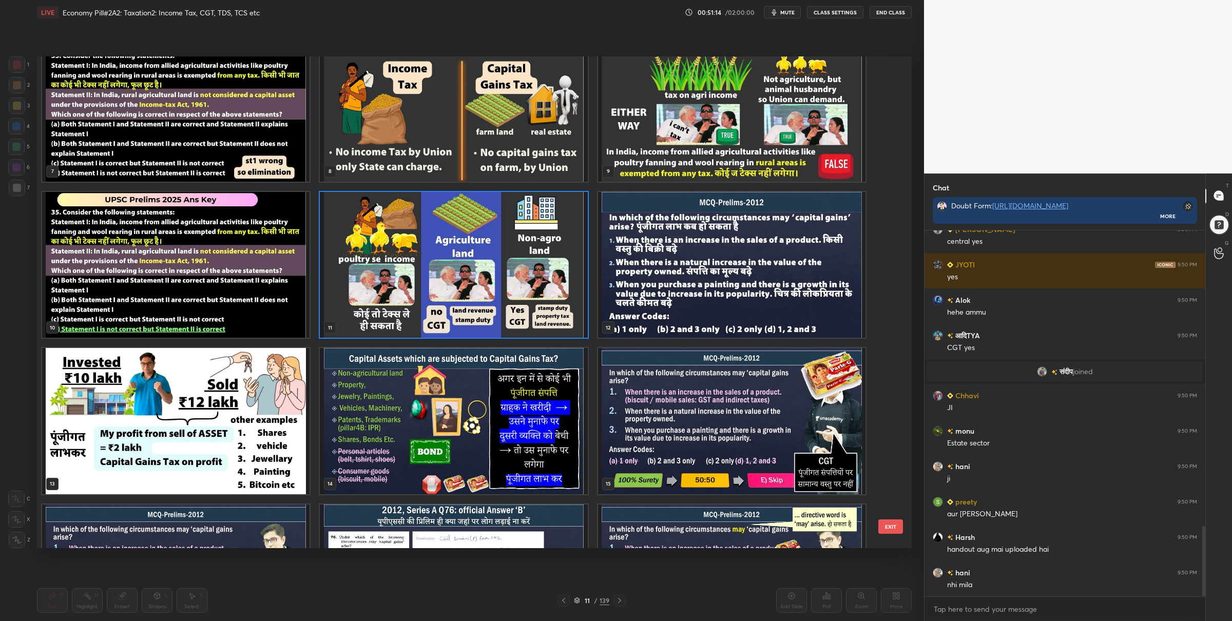
scroll to position [1571, 0]
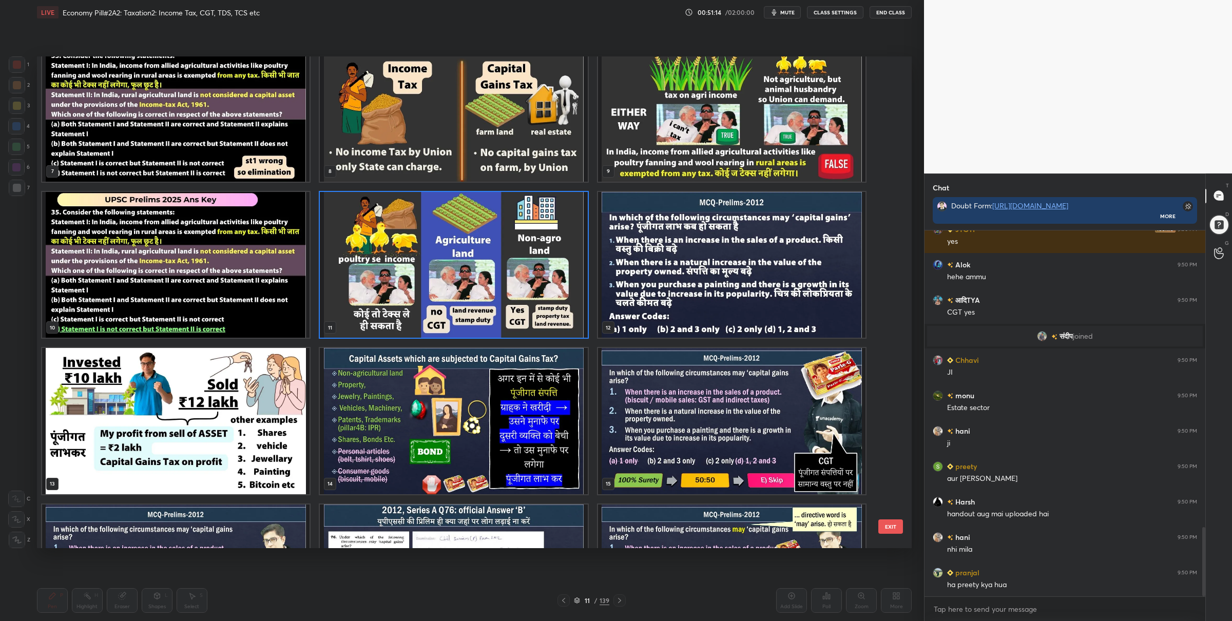
click at [511, 432] on img "grid" at bounding box center [453, 421] width 267 height 146
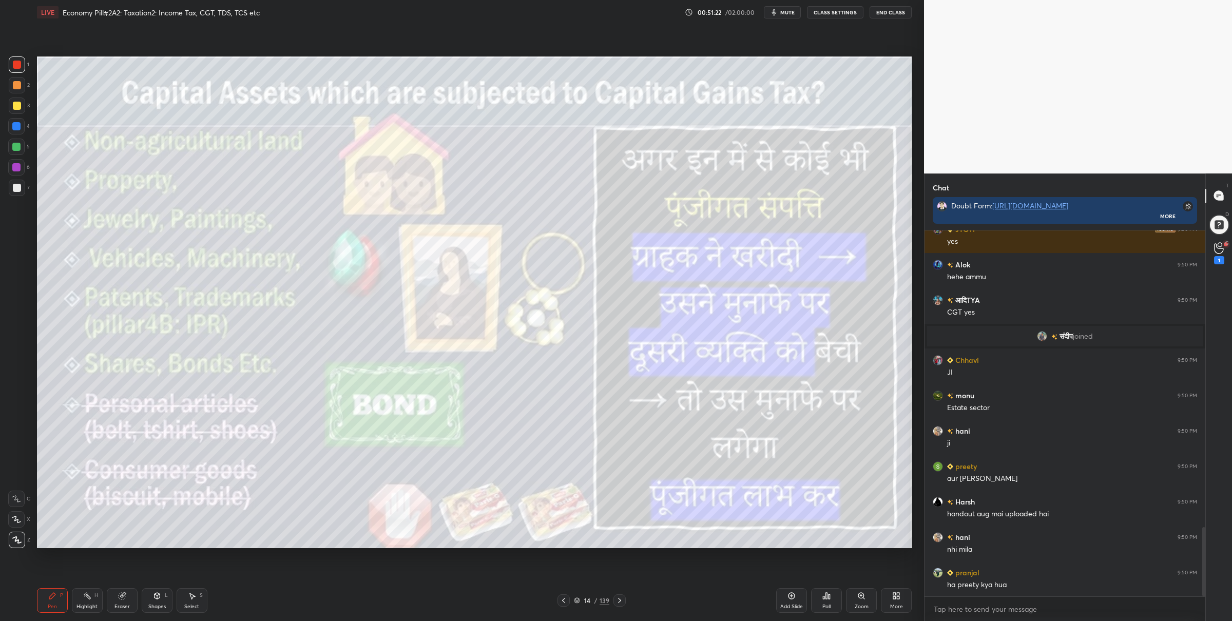
click at [563, 603] on icon at bounding box center [563, 600] width 8 height 8
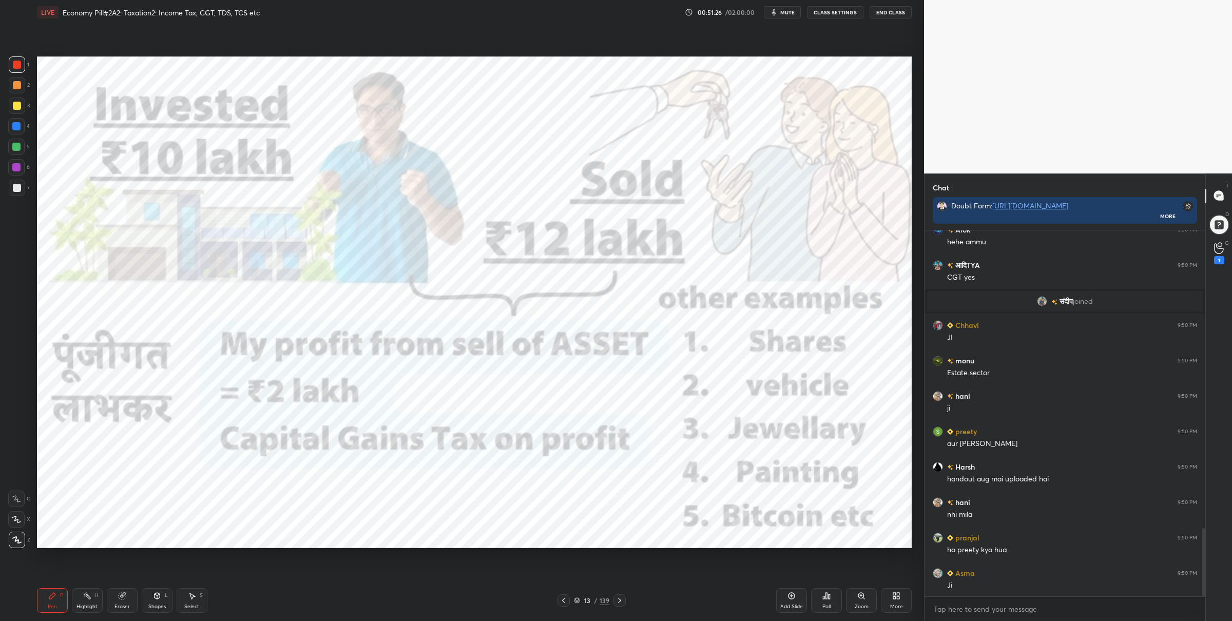
scroll to position [1592, 0]
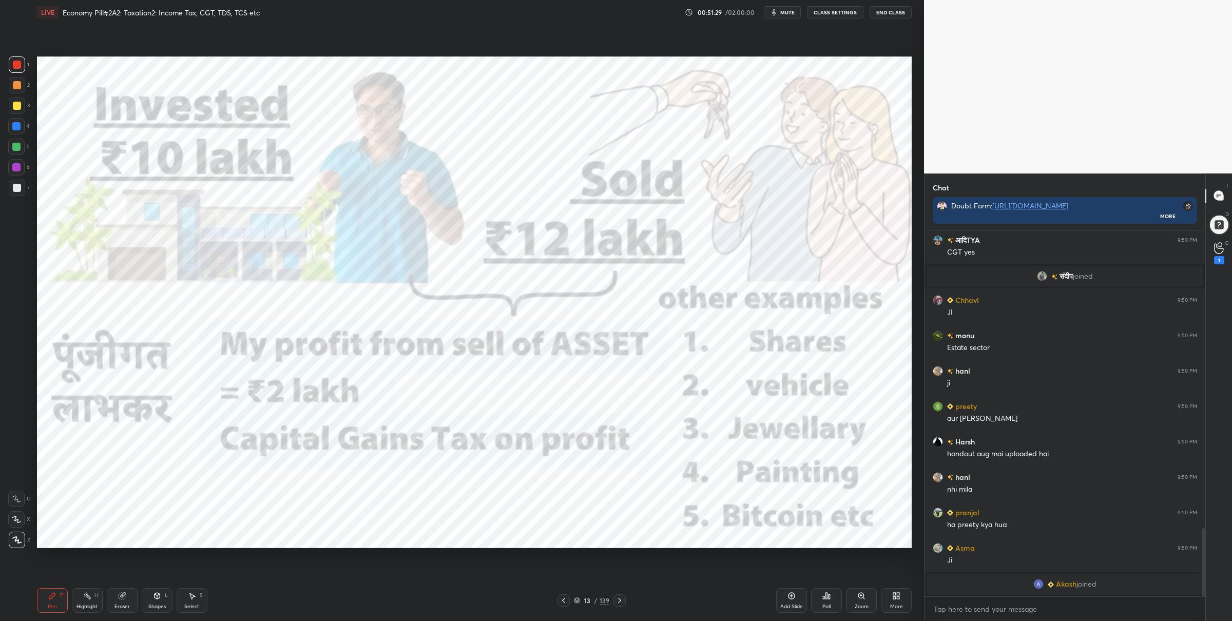
click at [577, 598] on icon at bounding box center [576, 599] width 5 height 3
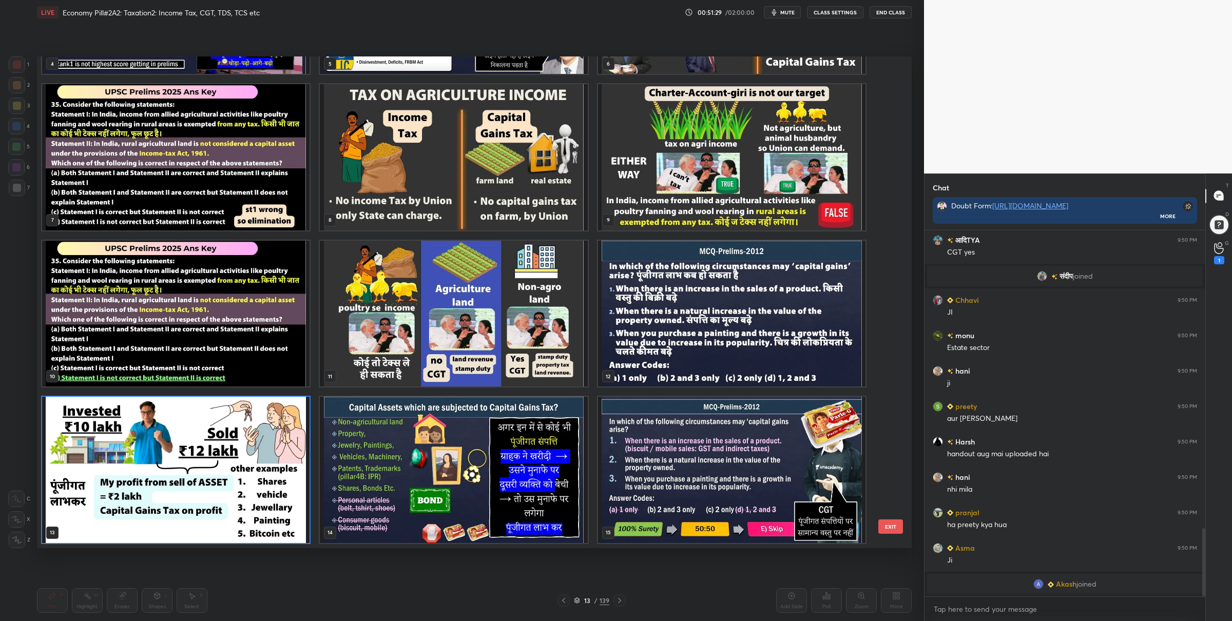
scroll to position [489, 869]
click at [240, 344] on img "grid" at bounding box center [175, 313] width 267 height 146
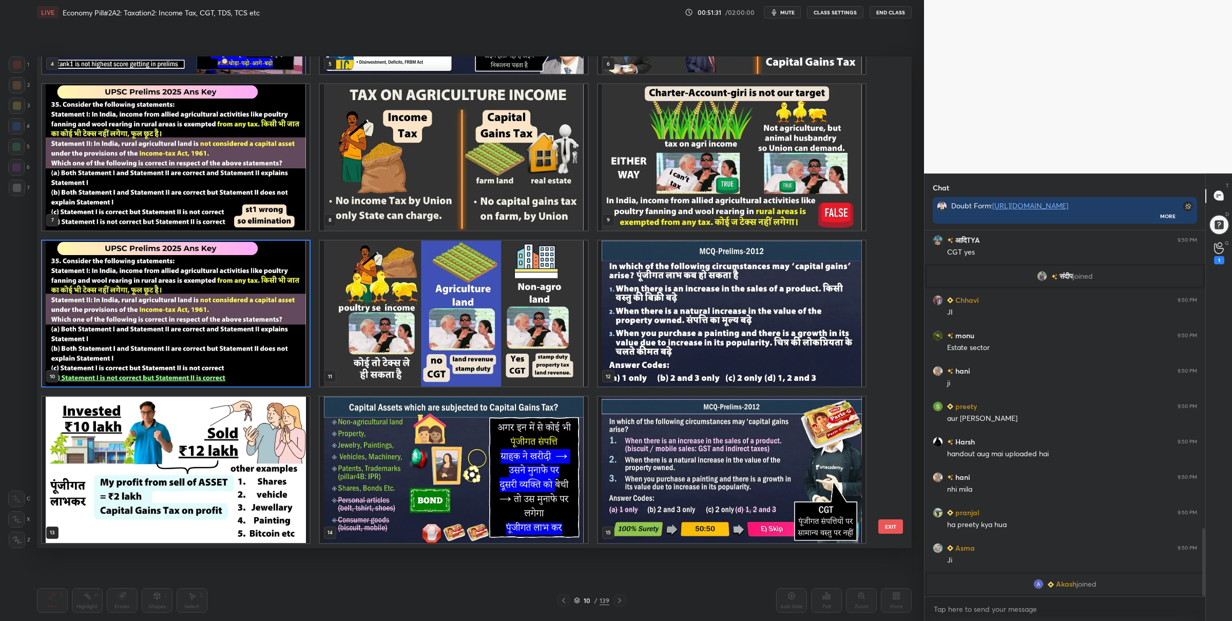
click at [240, 344] on img "grid" at bounding box center [175, 313] width 267 height 146
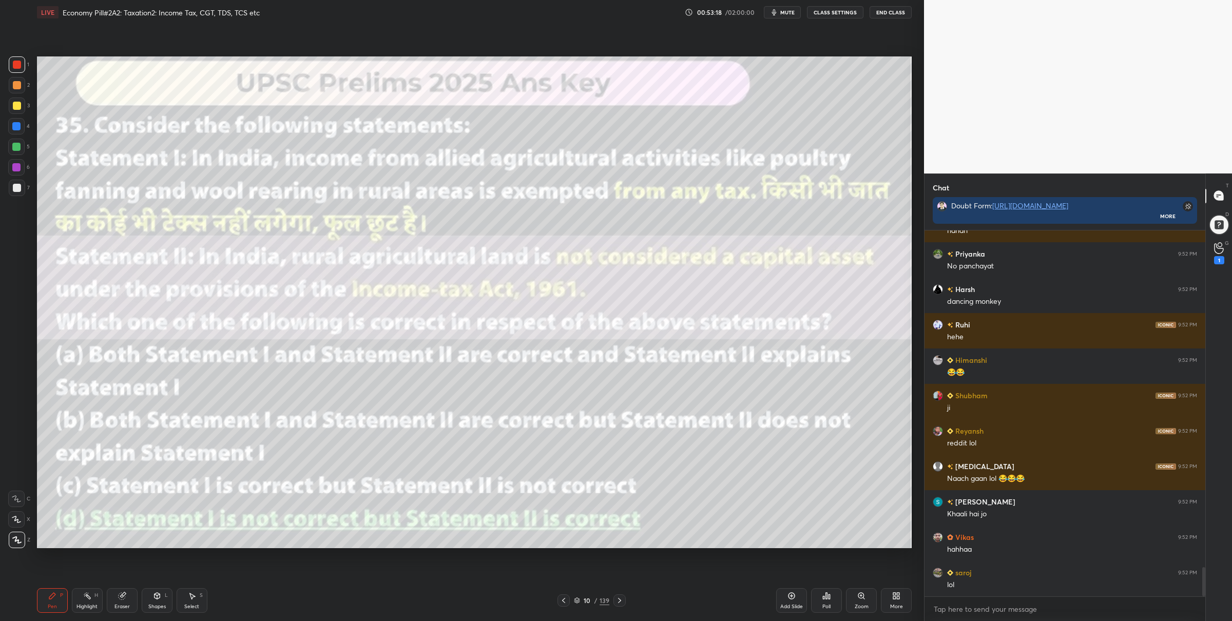
scroll to position [4253, 0]
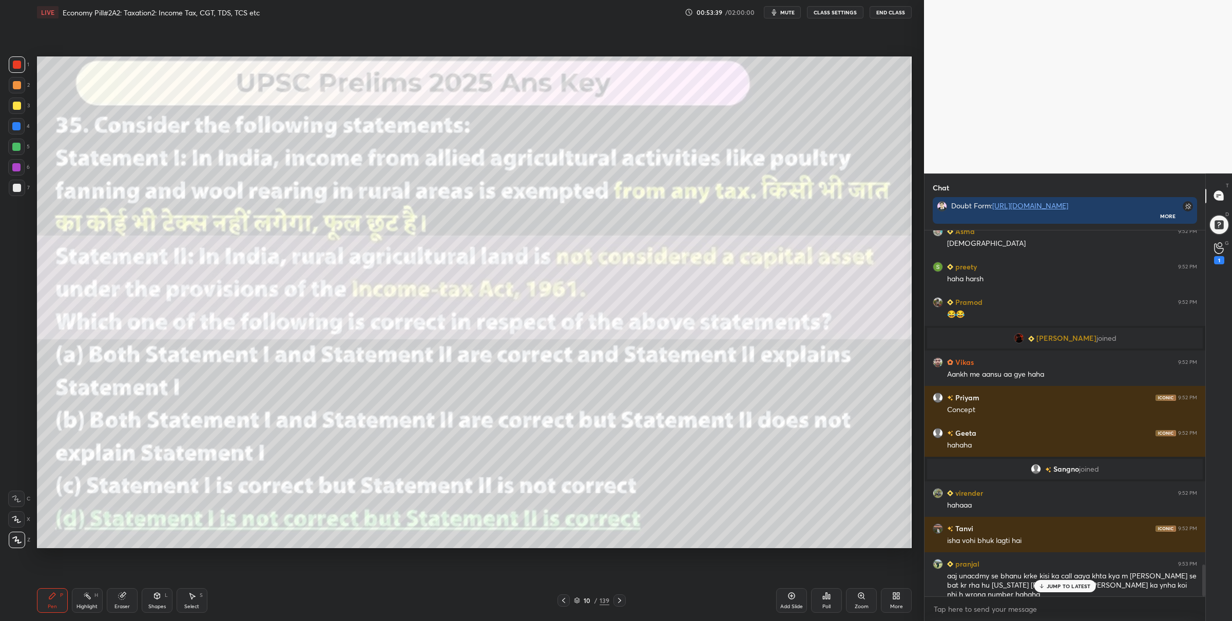
click at [582, 608] on div "Pen P Highlight H Eraser Shapes L Select S 10 / 139 Add Slide Poll Zoom More" at bounding box center [474, 600] width 875 height 41
click at [574, 601] on icon at bounding box center [577, 600] width 6 height 6
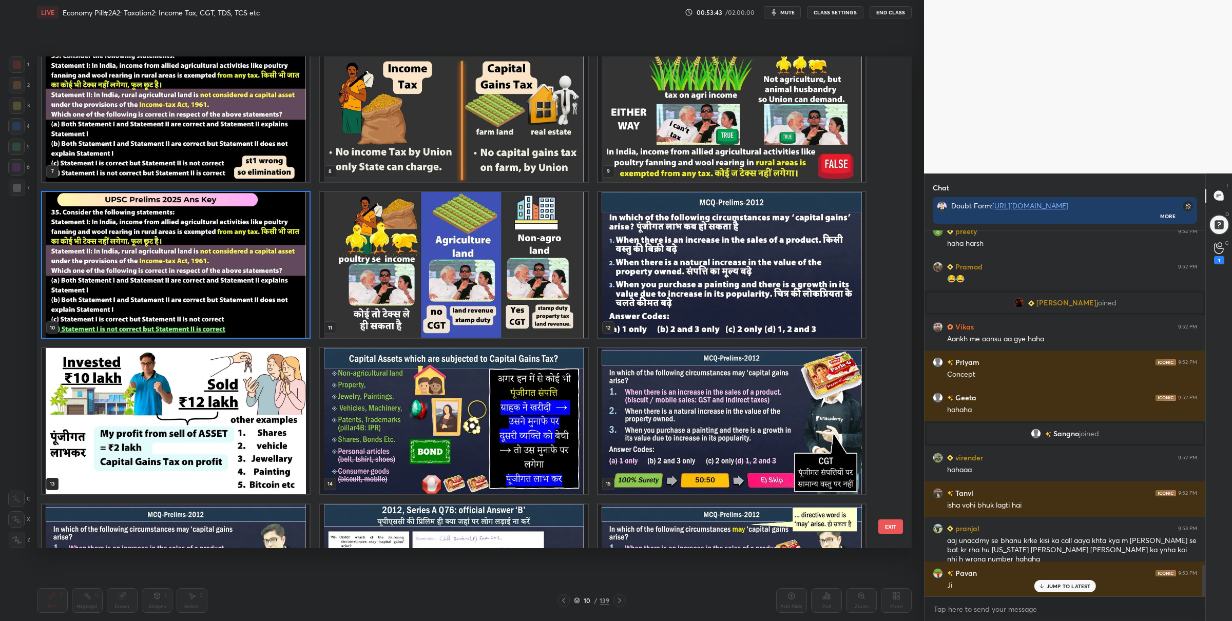
click at [470, 257] on img "grid" at bounding box center [453, 264] width 267 height 146
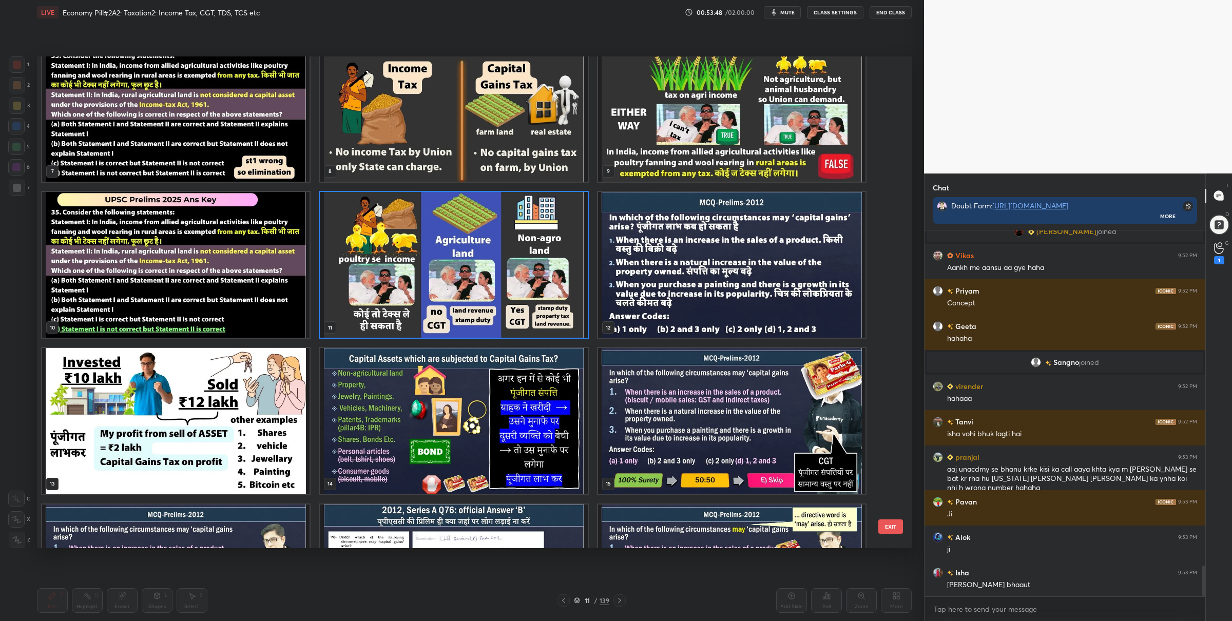
click at [287, 365] on img "grid" at bounding box center [175, 421] width 267 height 146
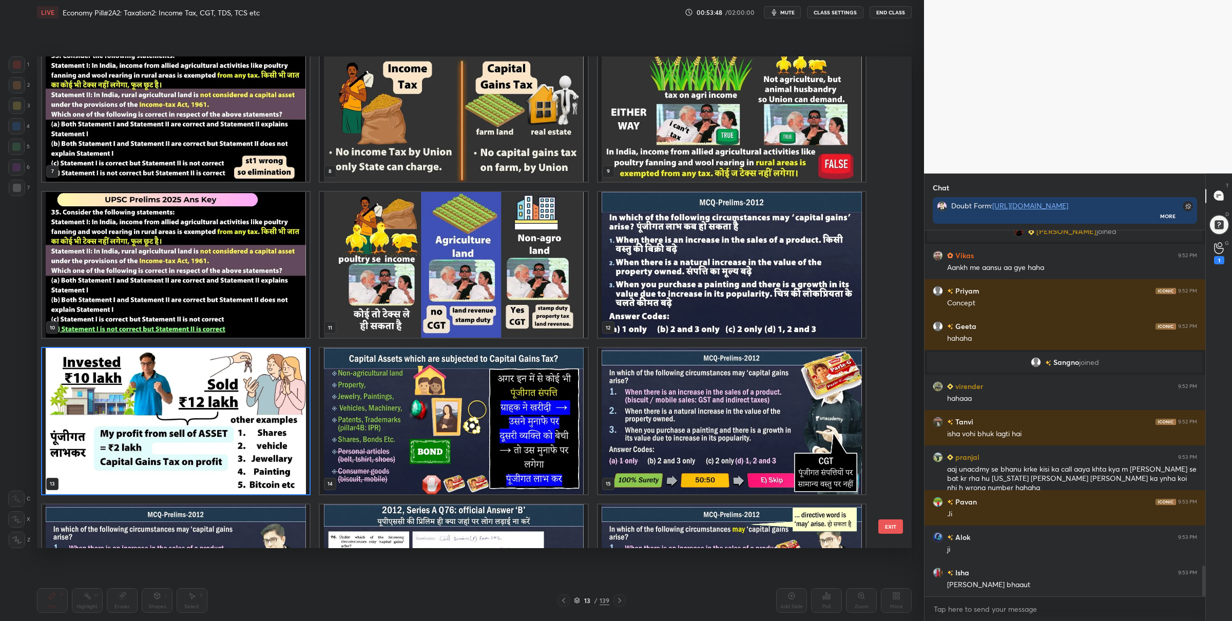
click at [287, 365] on img "grid" at bounding box center [175, 421] width 267 height 146
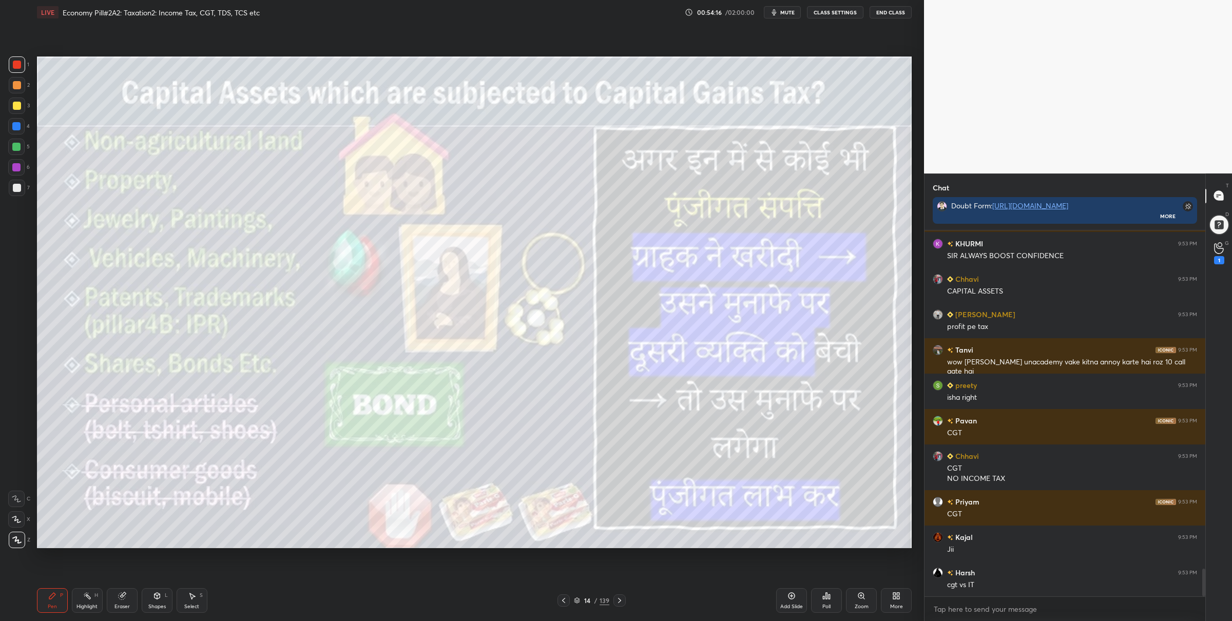
scroll to position [4468, 0]
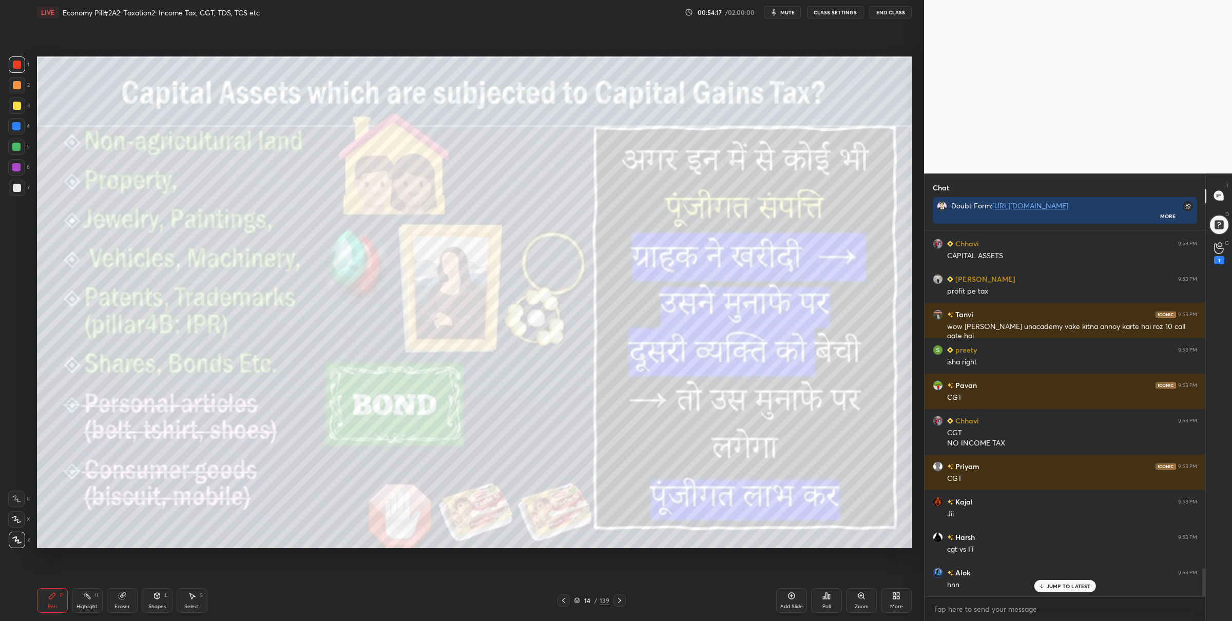
click at [579, 599] on icon at bounding box center [577, 600] width 6 height 6
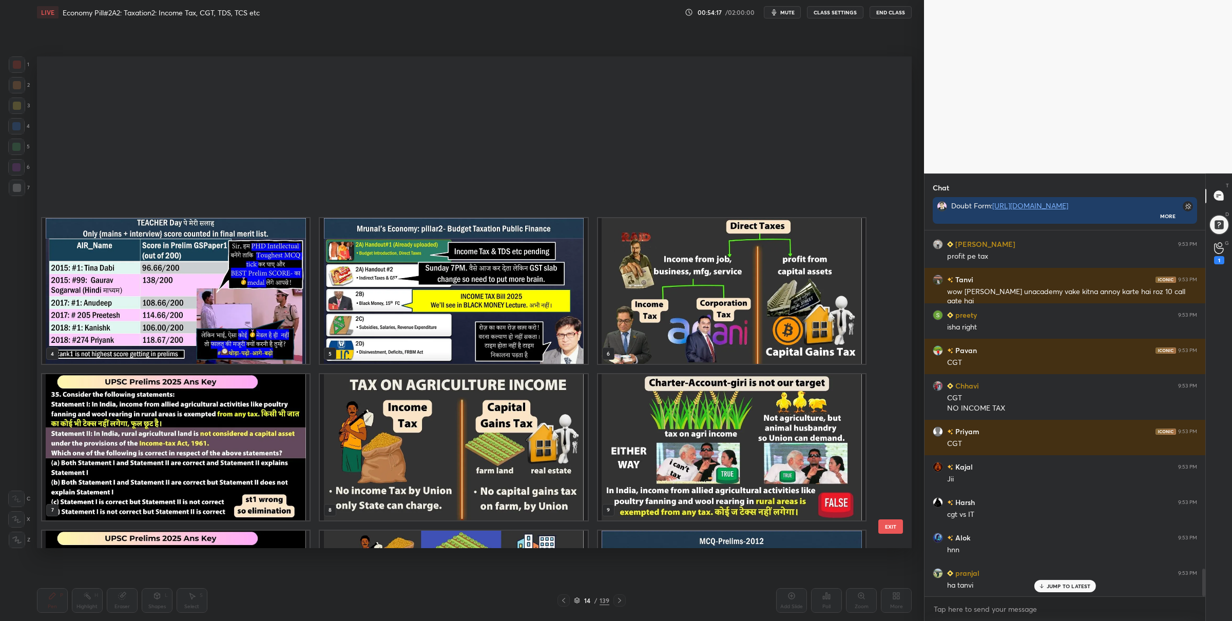
scroll to position [3, 6]
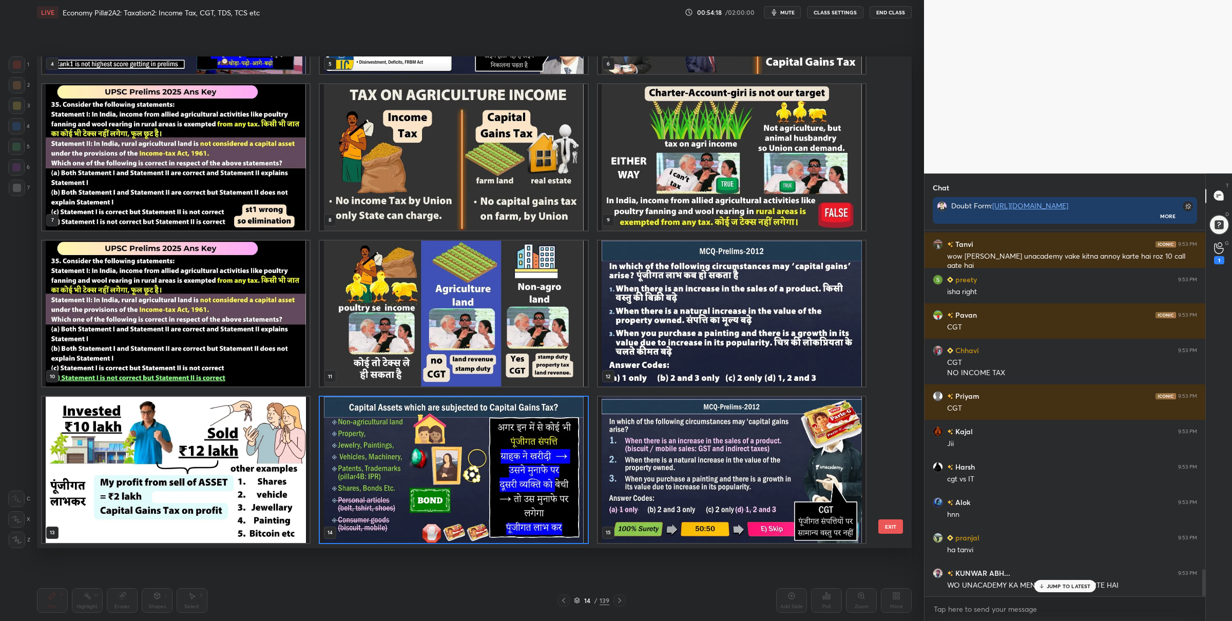
click at [611, 319] on img "grid" at bounding box center [731, 313] width 267 height 146
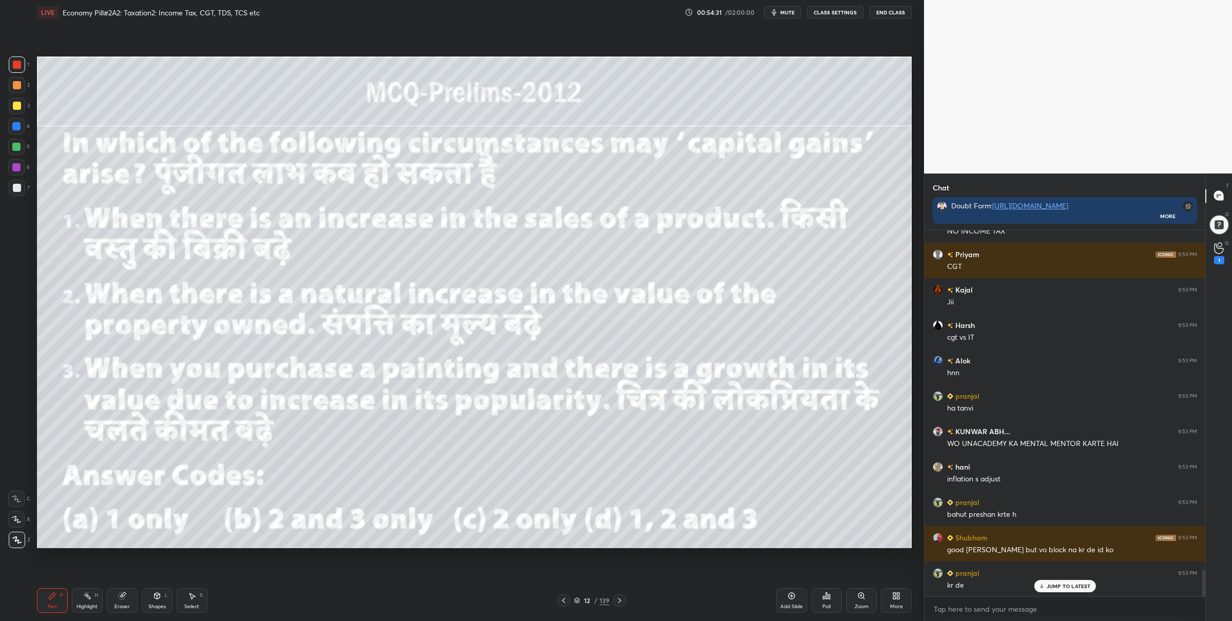
scroll to position [4705, 0]
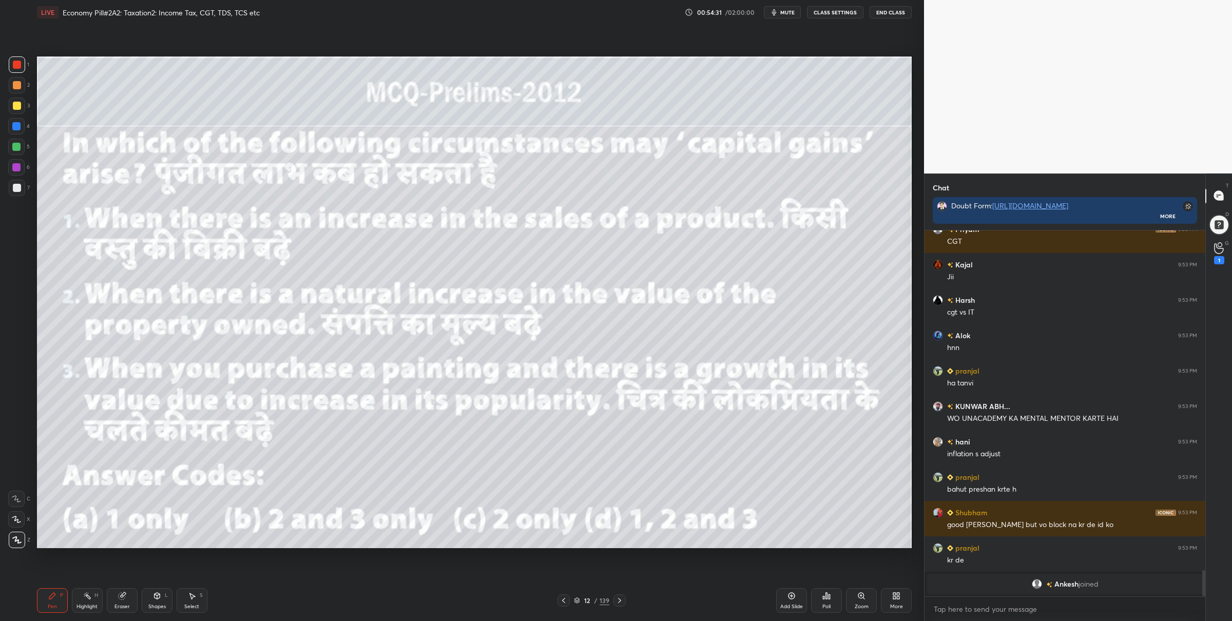
click at [577, 601] on icon at bounding box center [577, 600] width 6 height 6
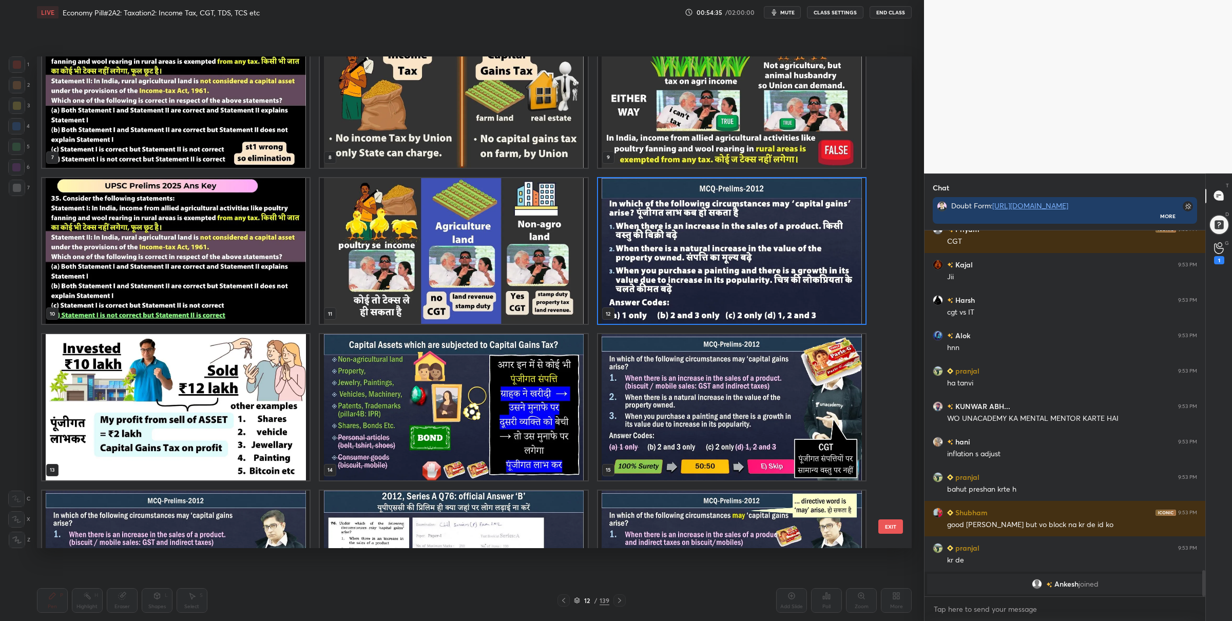
scroll to position [339, 0]
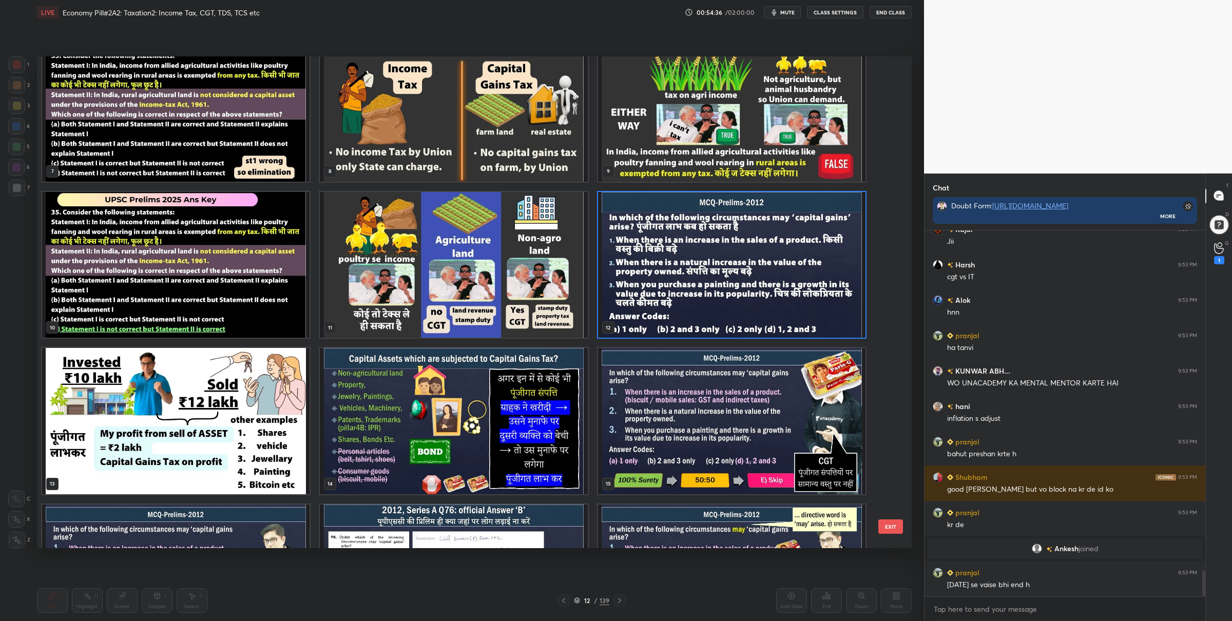
click at [739, 229] on img "grid" at bounding box center [731, 264] width 267 height 146
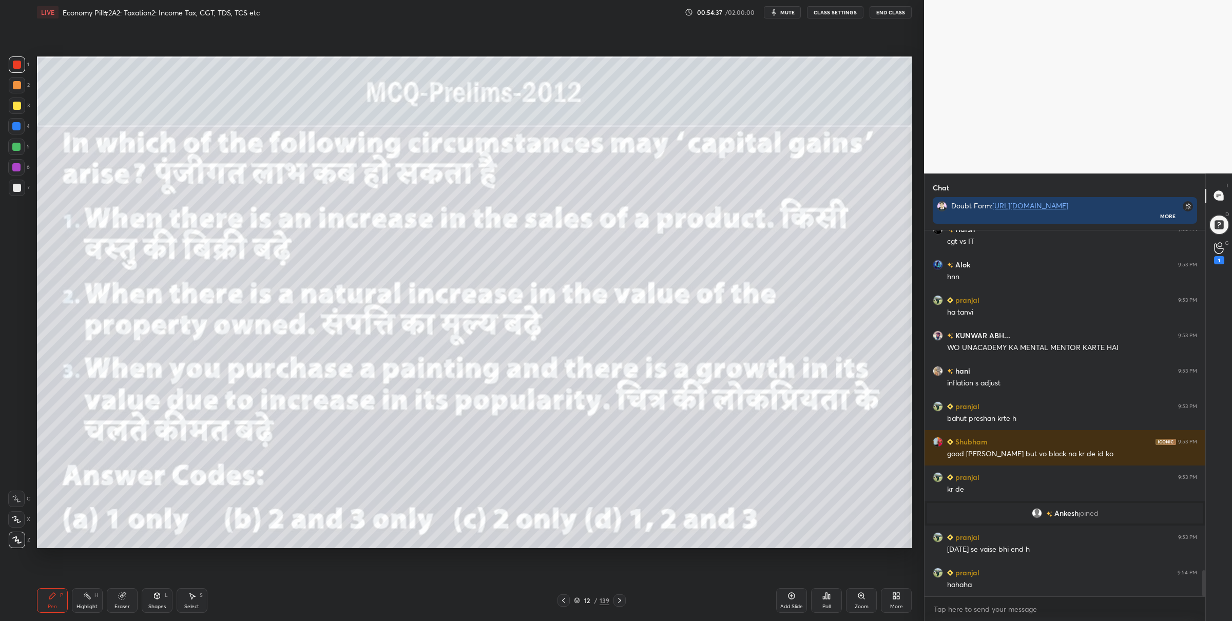
click at [826, 613] on div "Poll" at bounding box center [826, 600] width 31 height 57
click at [826, 605] on div "Poll" at bounding box center [826, 606] width 8 height 5
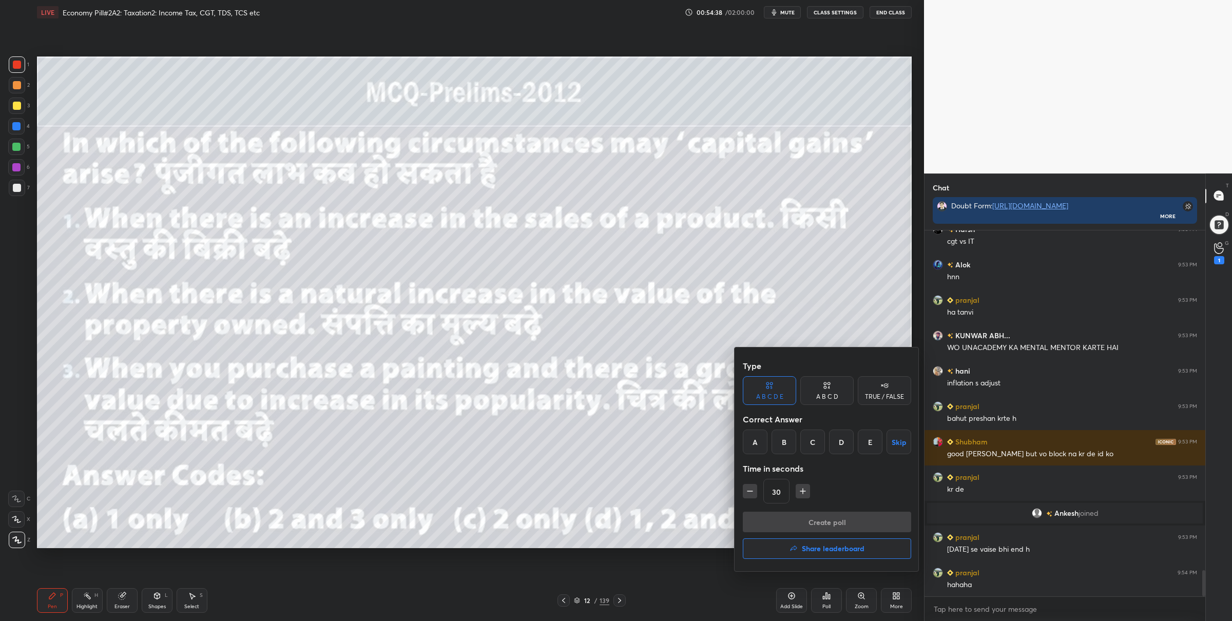
click at [788, 429] on div "Correct Answer" at bounding box center [827, 419] width 168 height 21
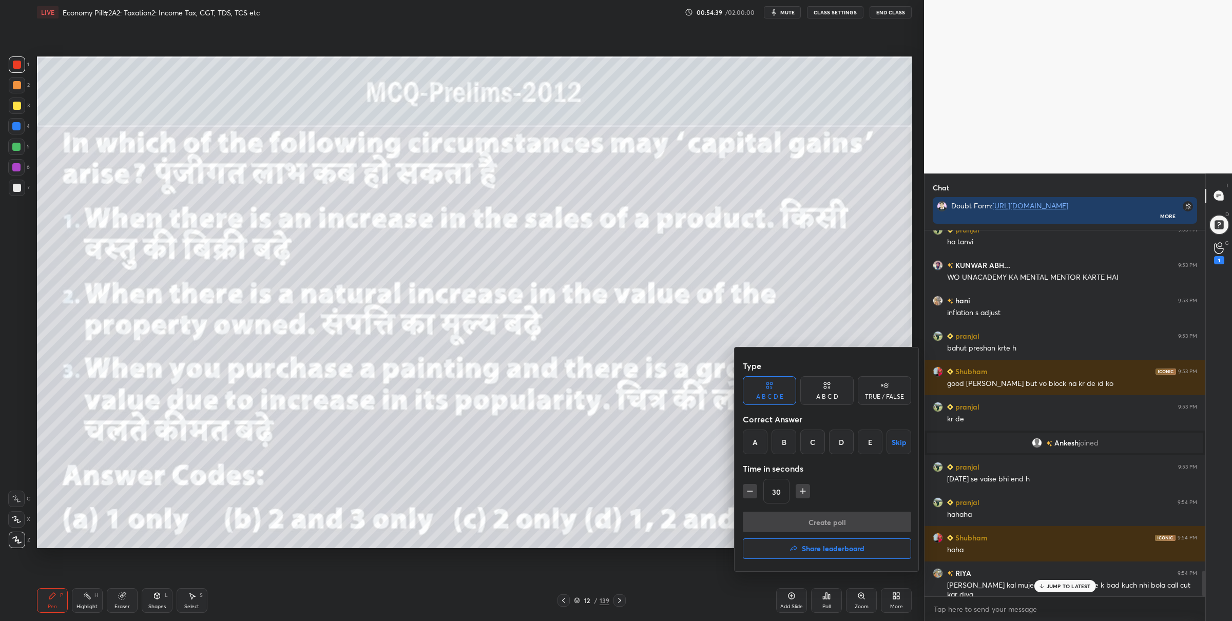
click at [789, 439] on div "B" at bounding box center [783, 442] width 25 height 25
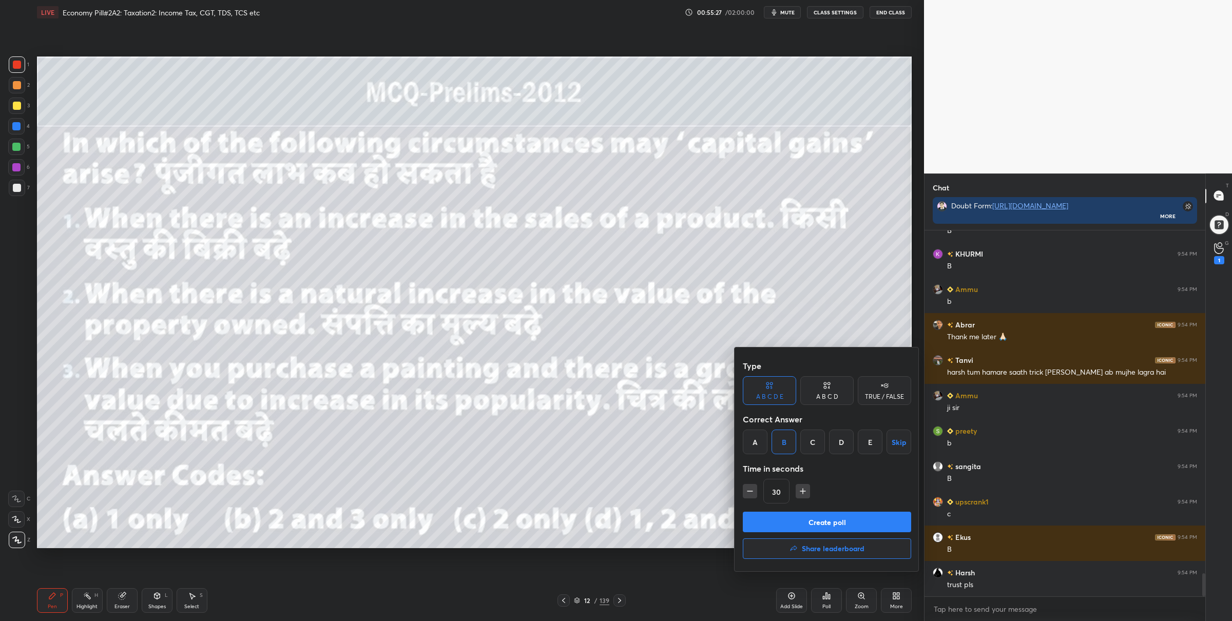
scroll to position [5423, 0]
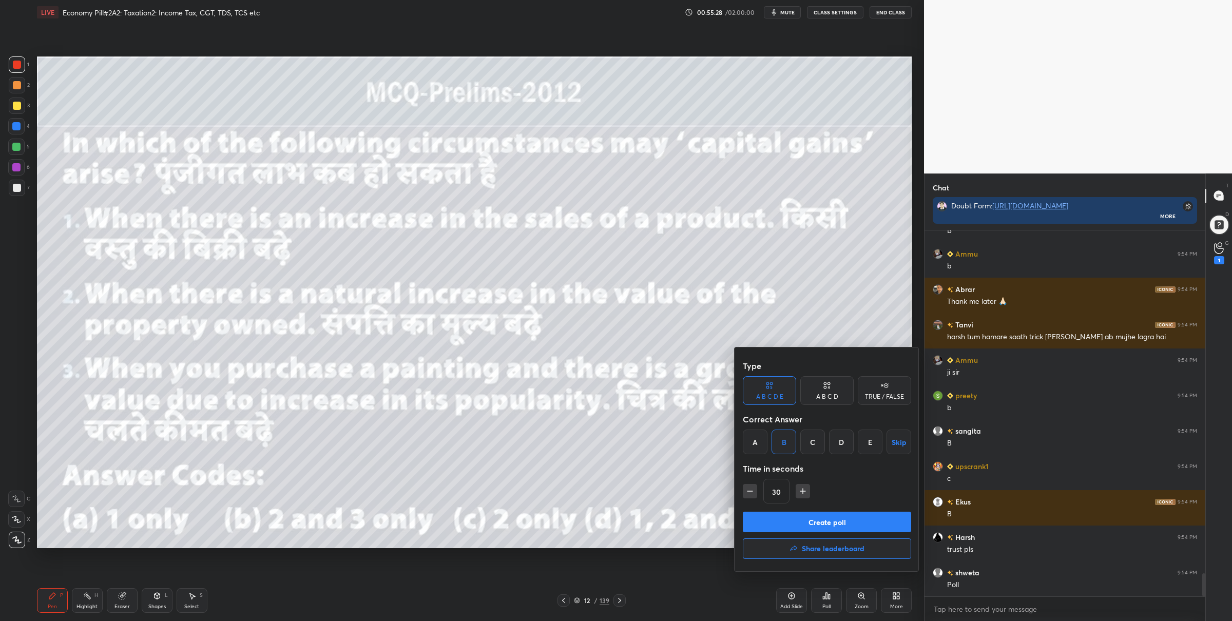
click at [795, 518] on button "Create poll" at bounding box center [827, 522] width 168 height 21
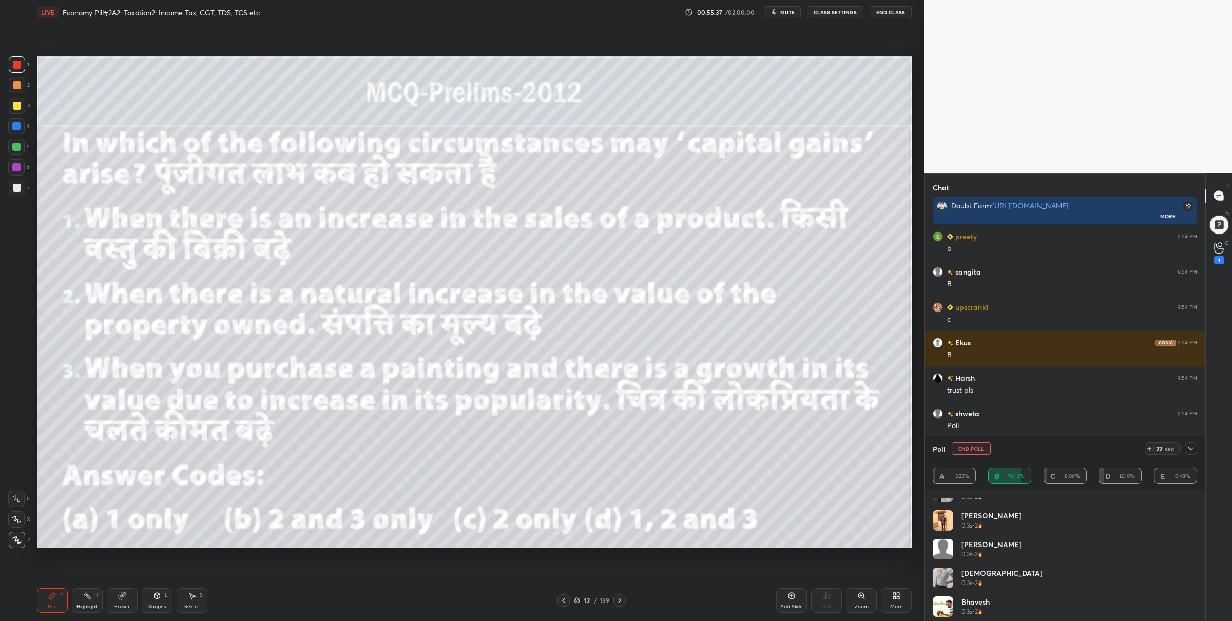
scroll to position [3, 3]
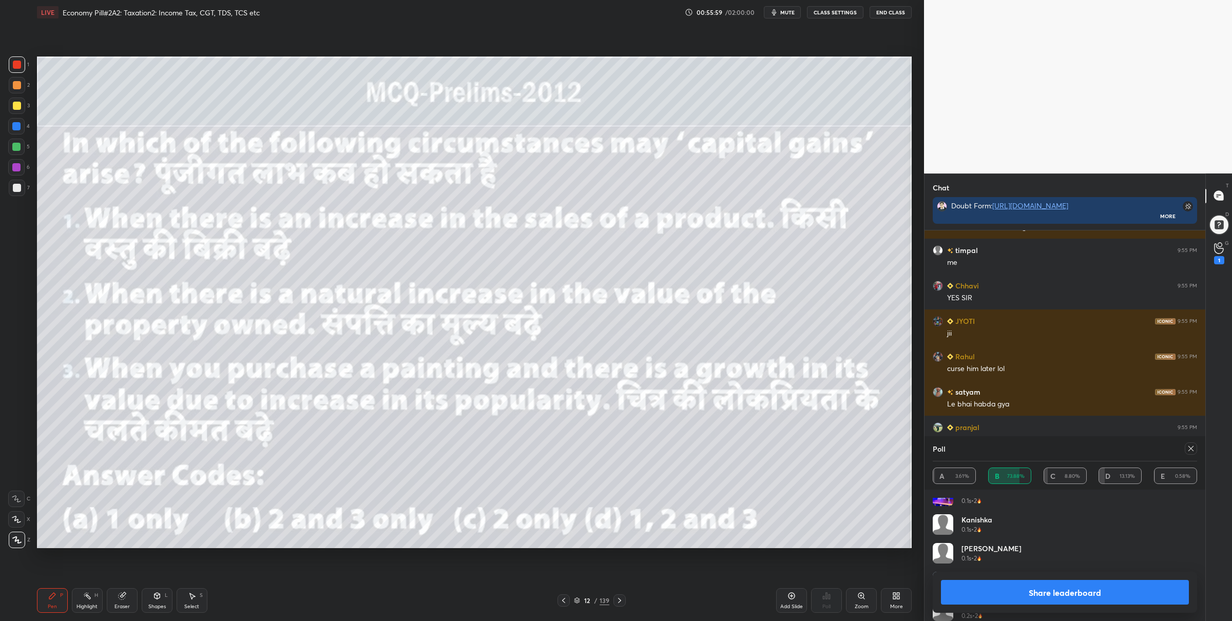
click at [998, 586] on button "Share leaderboard" at bounding box center [1065, 592] width 248 height 25
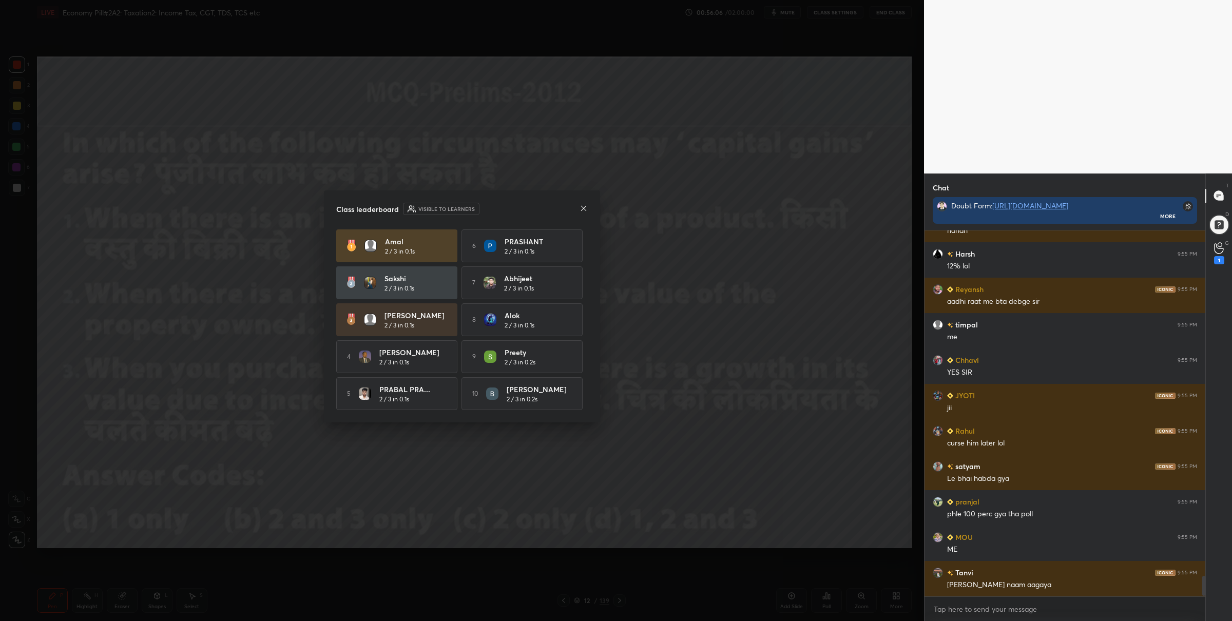
click at [585, 209] on icon at bounding box center [584, 208] width 8 height 8
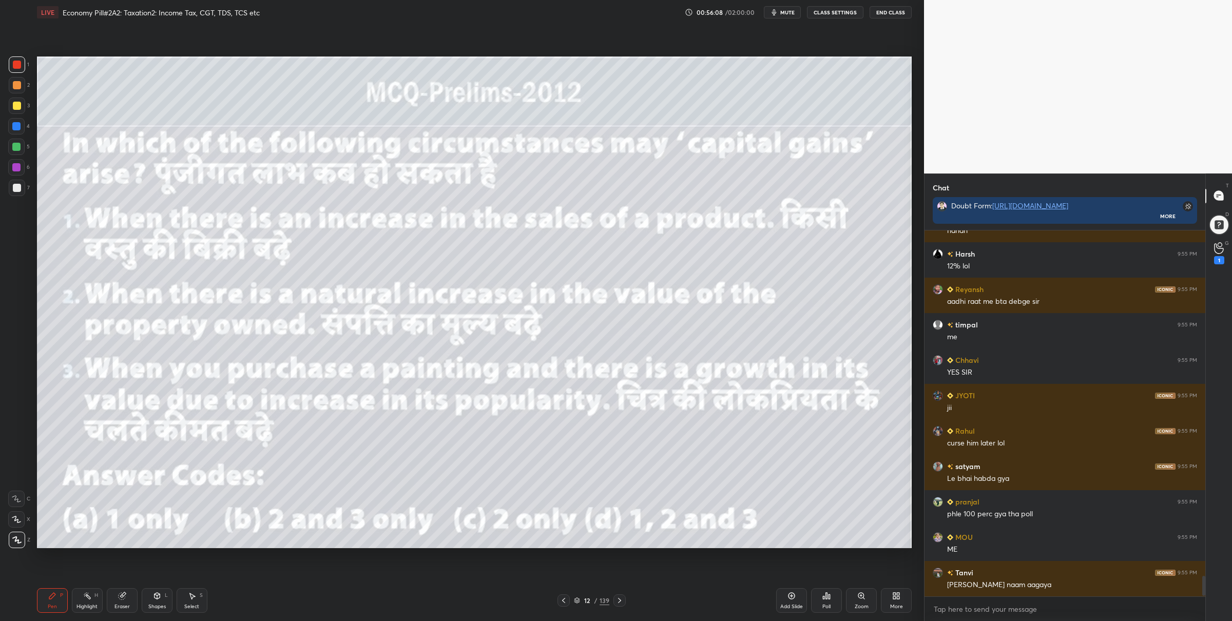
click at [625, 595] on div "12 / 139" at bounding box center [592, 600] width 370 height 12
click at [624, 599] on div at bounding box center [619, 600] width 12 height 12
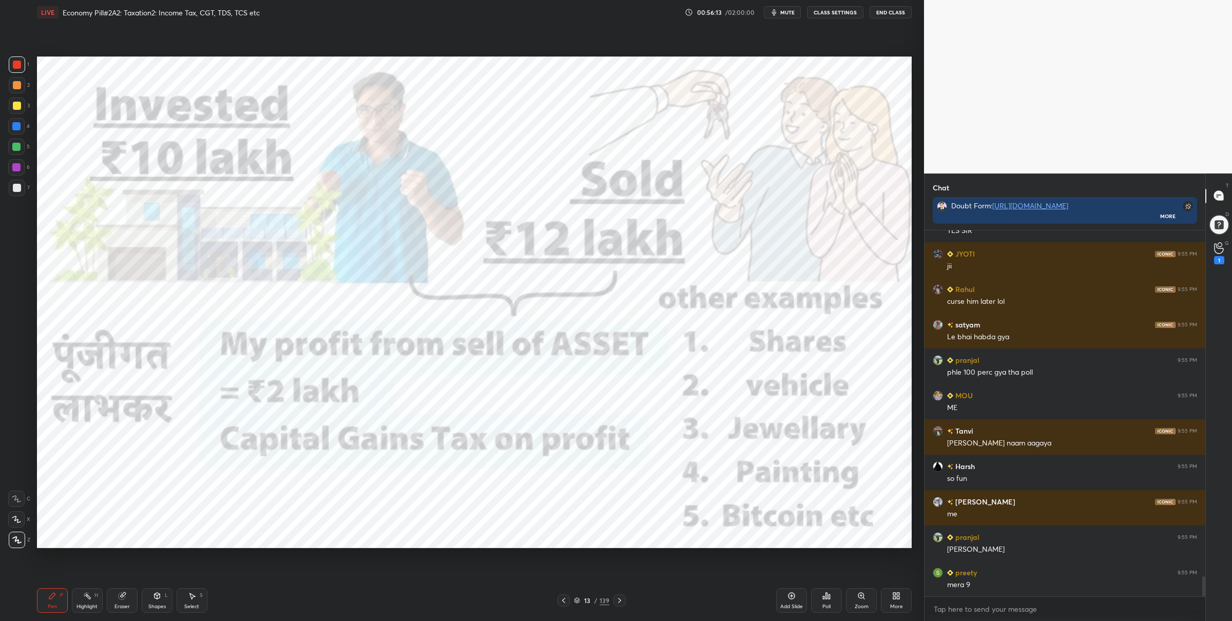
click at [621, 597] on icon at bounding box center [619, 600] width 8 height 8
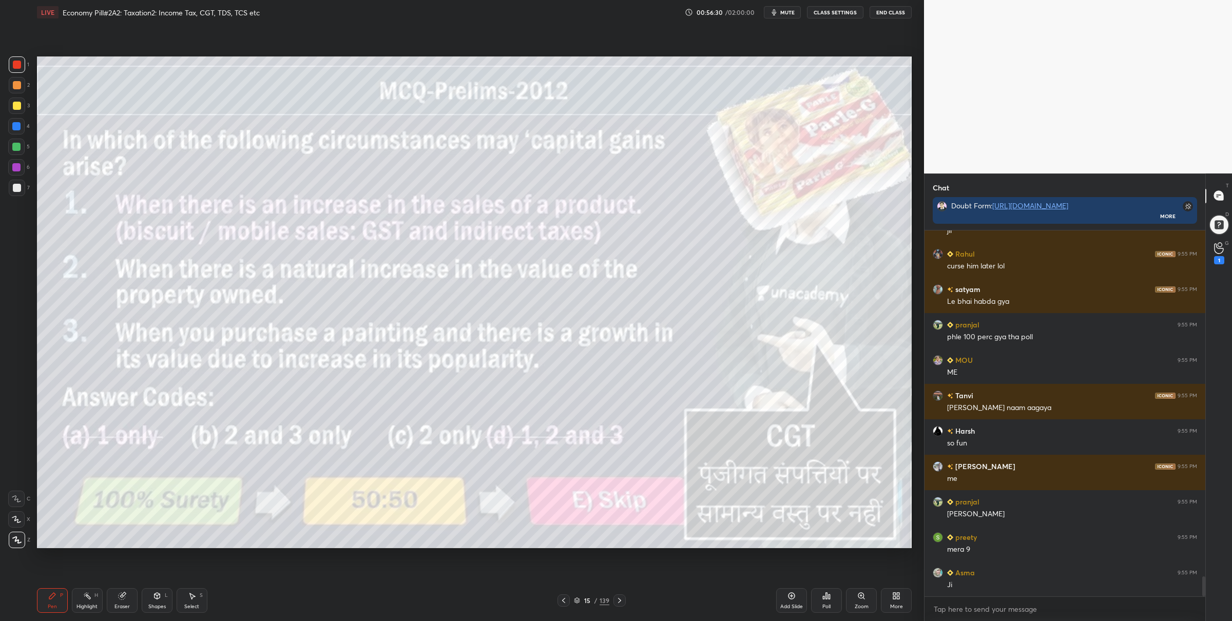
click at [20, 145] on div at bounding box center [16, 147] width 8 height 8
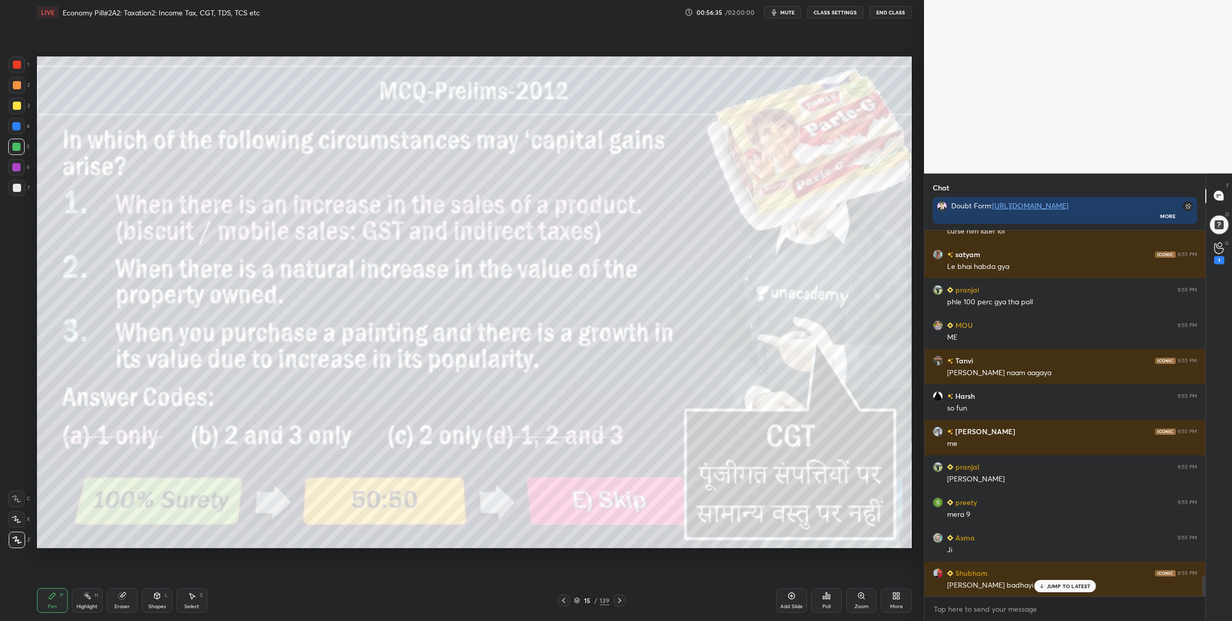
drag, startPoint x: 578, startPoint y: 604, endPoint x: 586, endPoint y: 606, distance: 8.1
click at [580, 604] on div "15 / 139" at bounding box center [591, 600] width 35 height 9
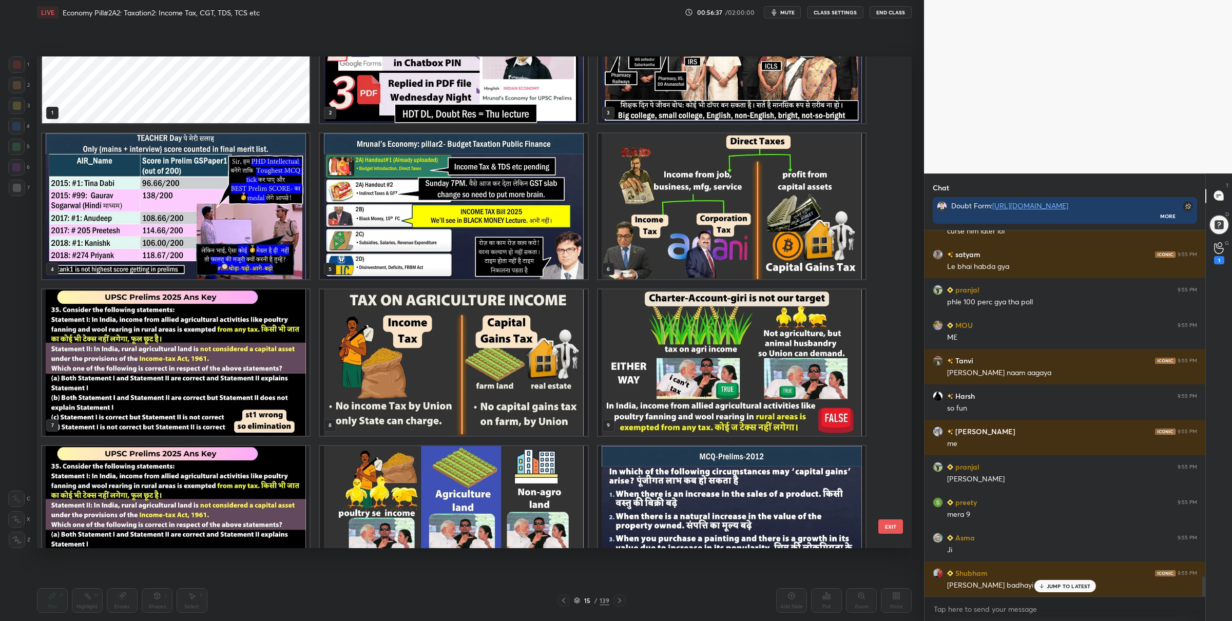
click at [638, 256] on img "grid" at bounding box center [731, 206] width 267 height 146
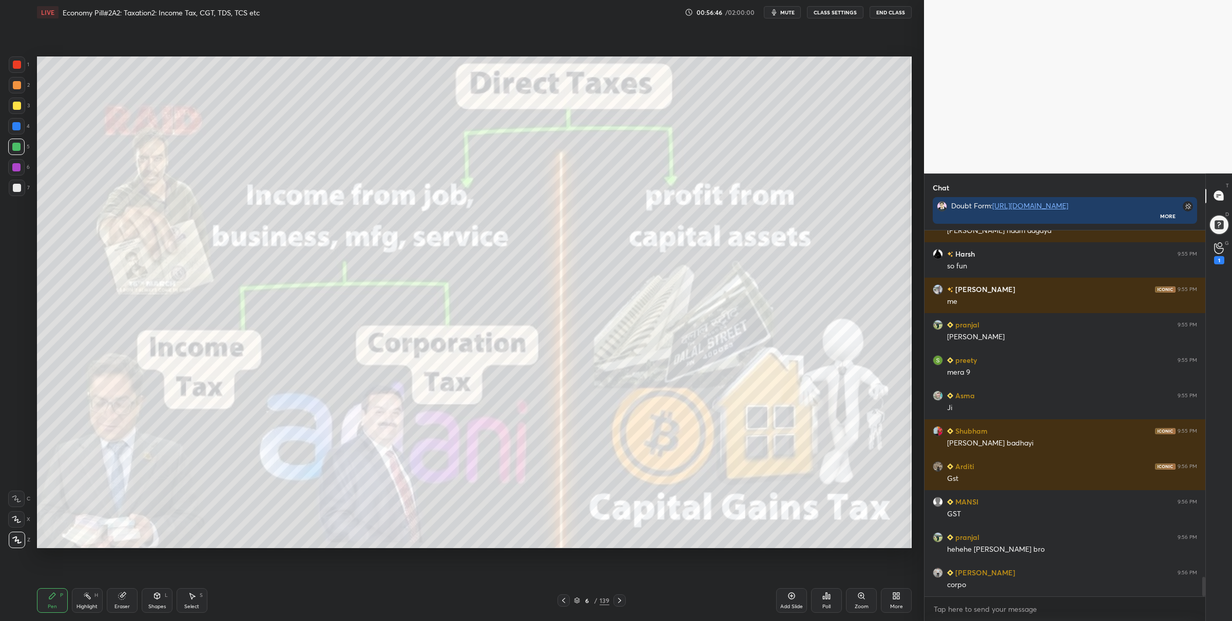
click at [578, 600] on icon at bounding box center [577, 600] width 6 height 6
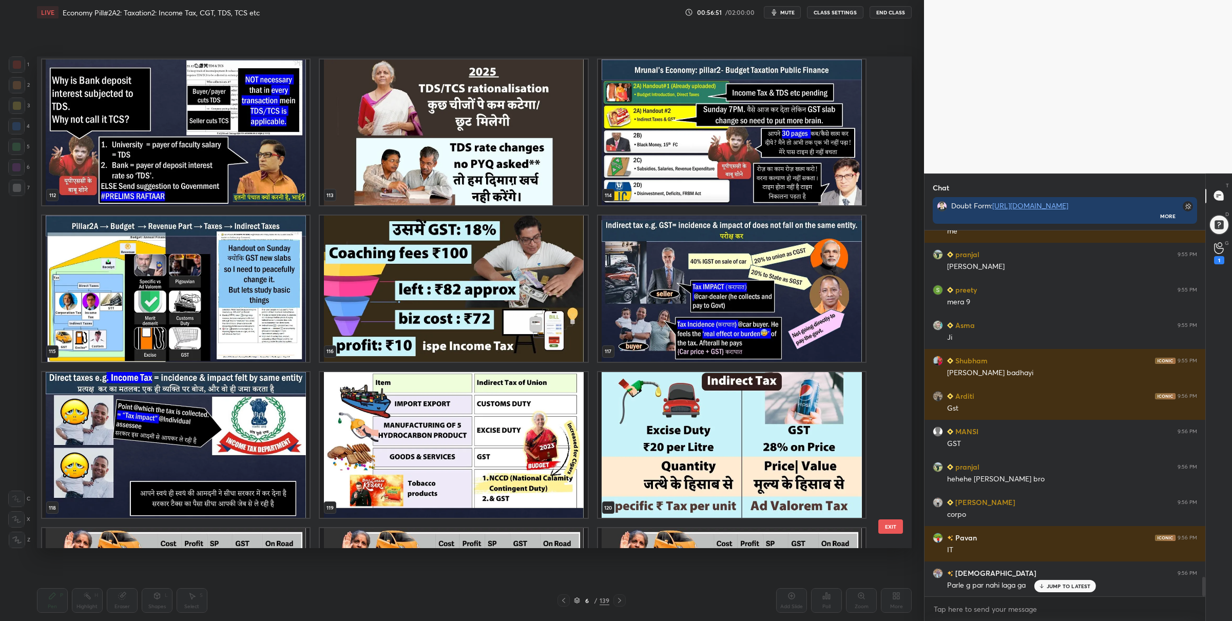
click at [540, 324] on img "grid" at bounding box center [453, 289] width 267 height 146
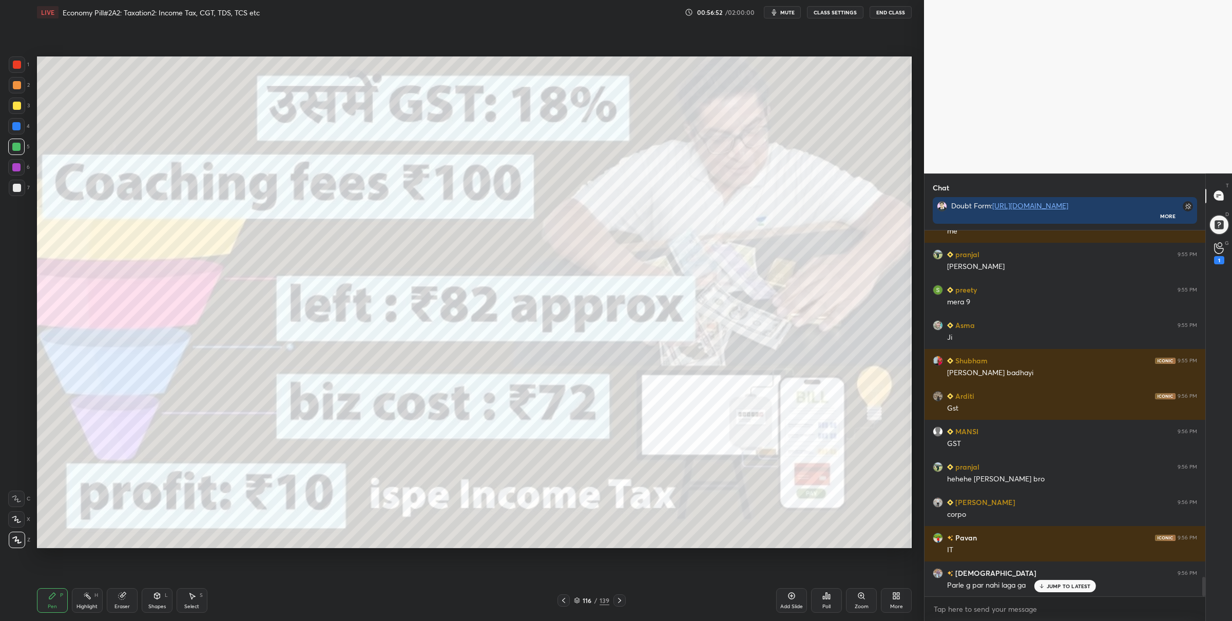
click at [14, 61] on div at bounding box center [17, 65] width 8 height 8
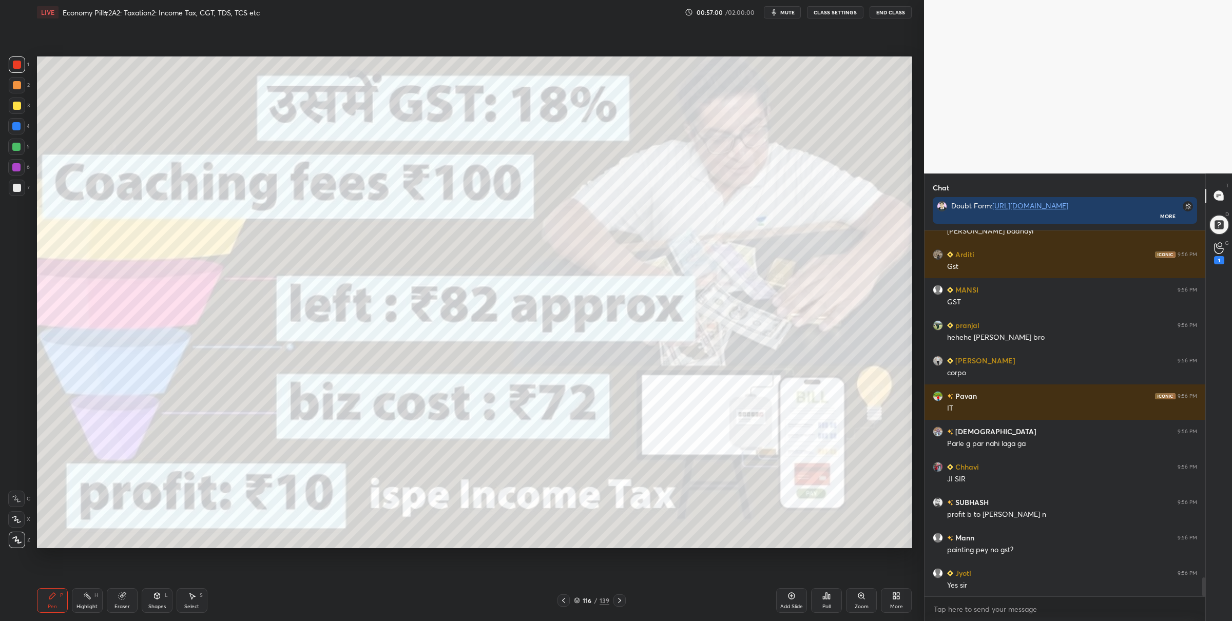
scroll to position [6733, 0]
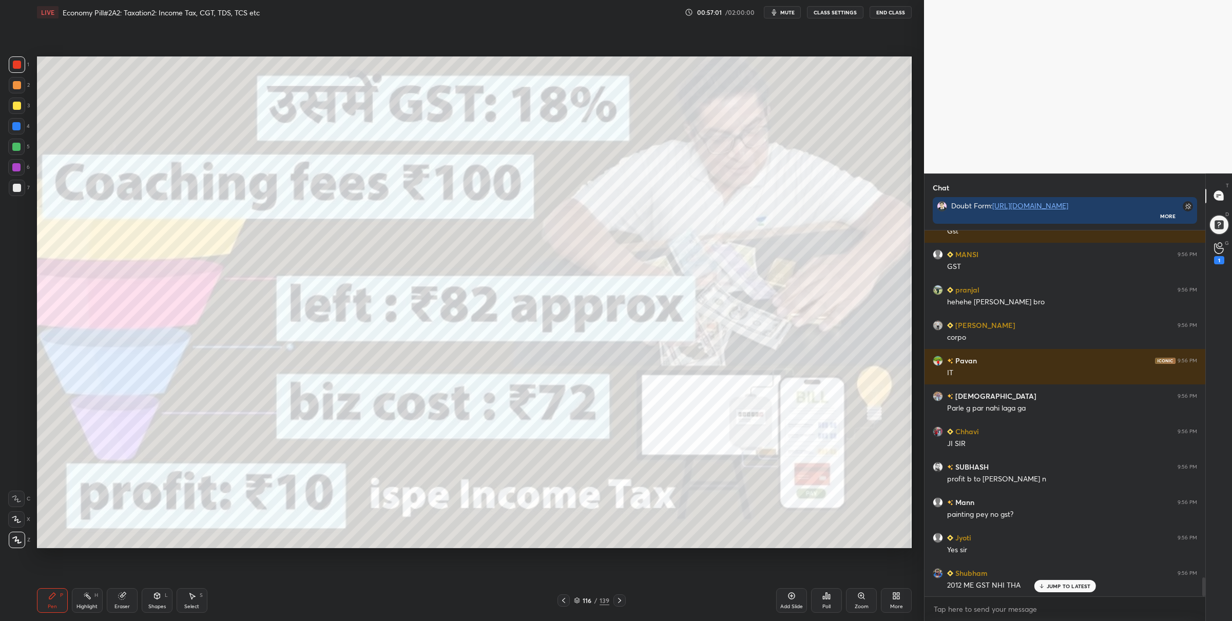
click at [575, 599] on icon at bounding box center [577, 600] width 6 height 6
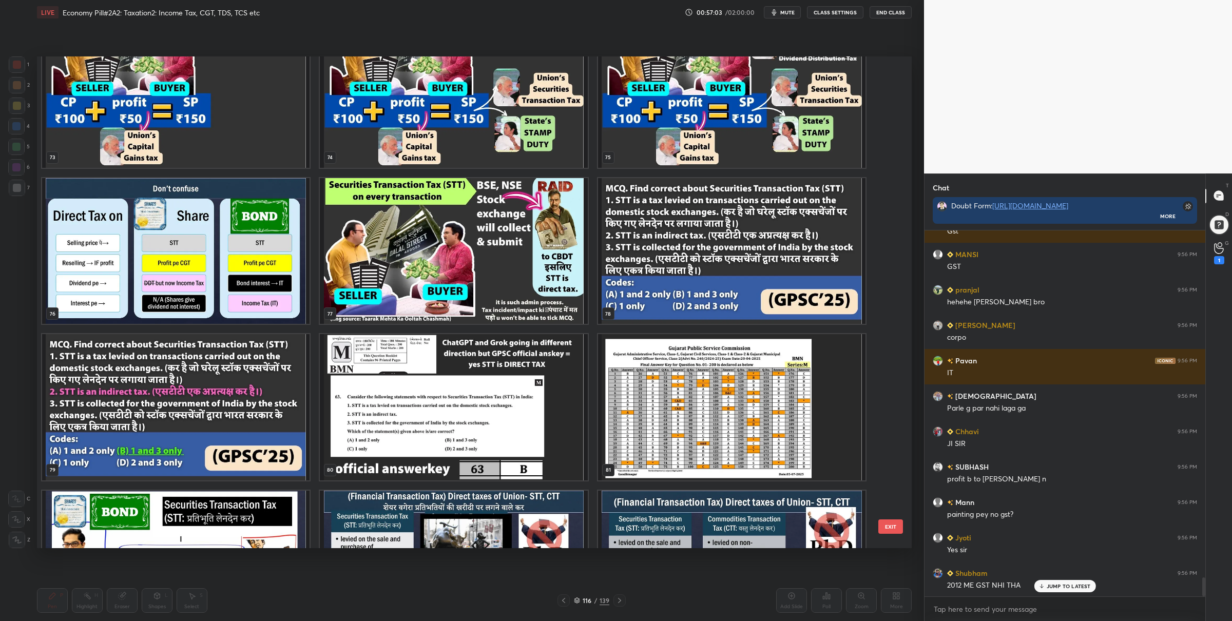
scroll to position [6769, 0]
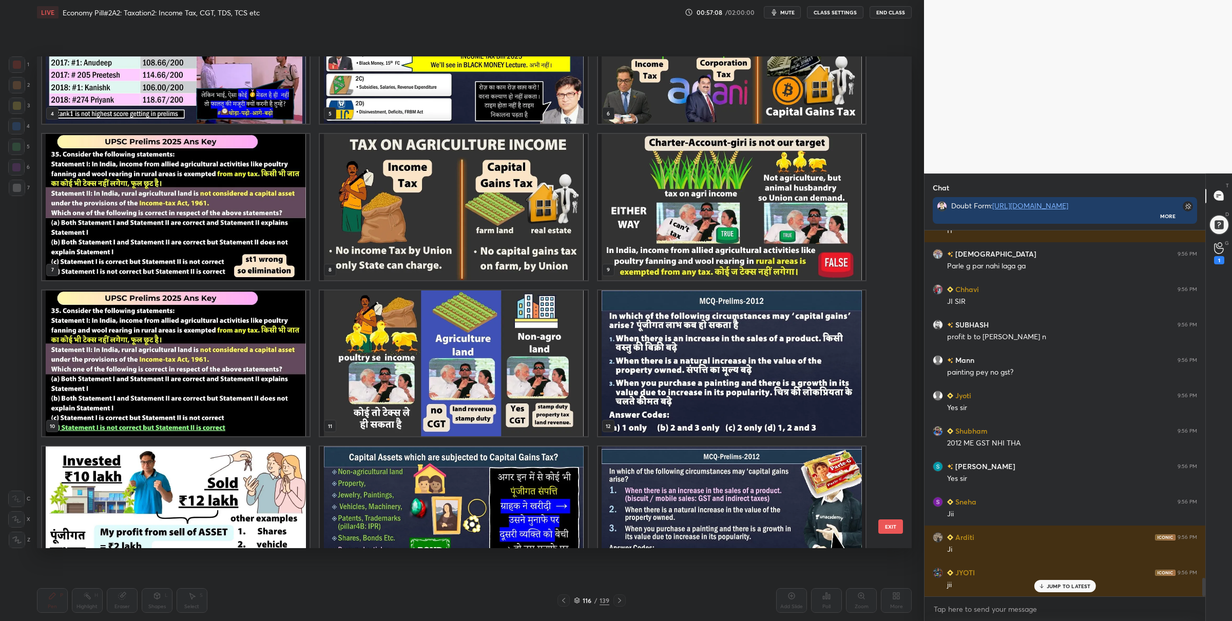
click at [641, 497] on img "grid" at bounding box center [731, 520] width 267 height 146
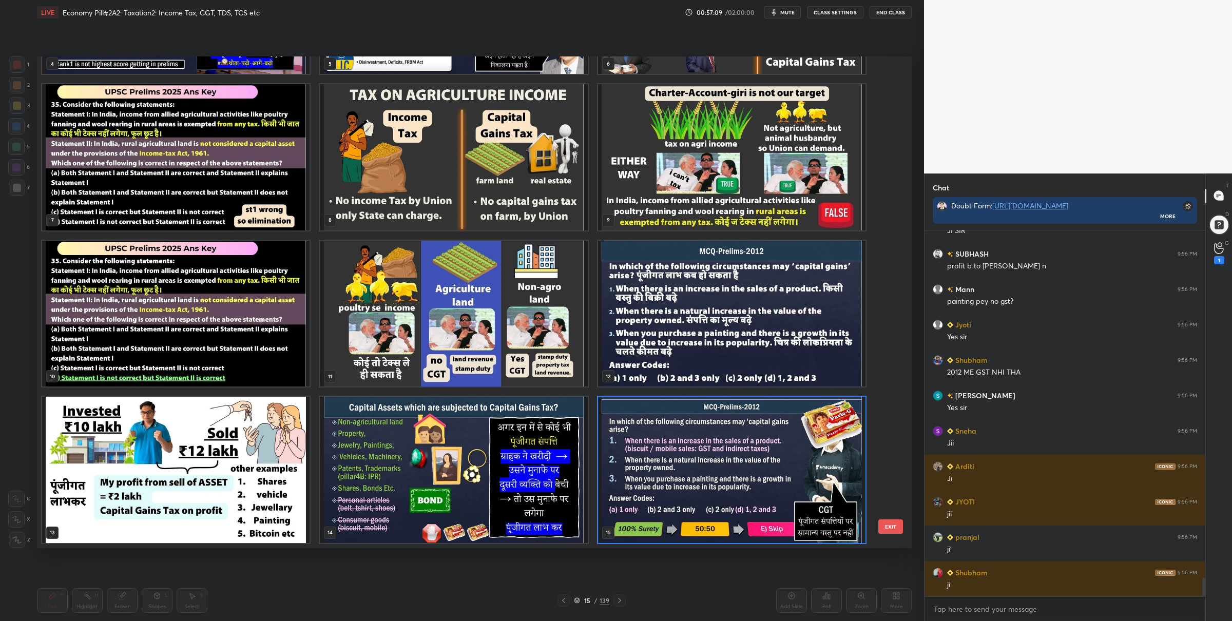
click at [641, 497] on div "4 5 6 7 8 9 10 11 12 13 14 15 16 17 18 19 20 21" at bounding box center [465, 302] width 857 height 492
click at [644, 479] on img "grid" at bounding box center [731, 470] width 267 height 146
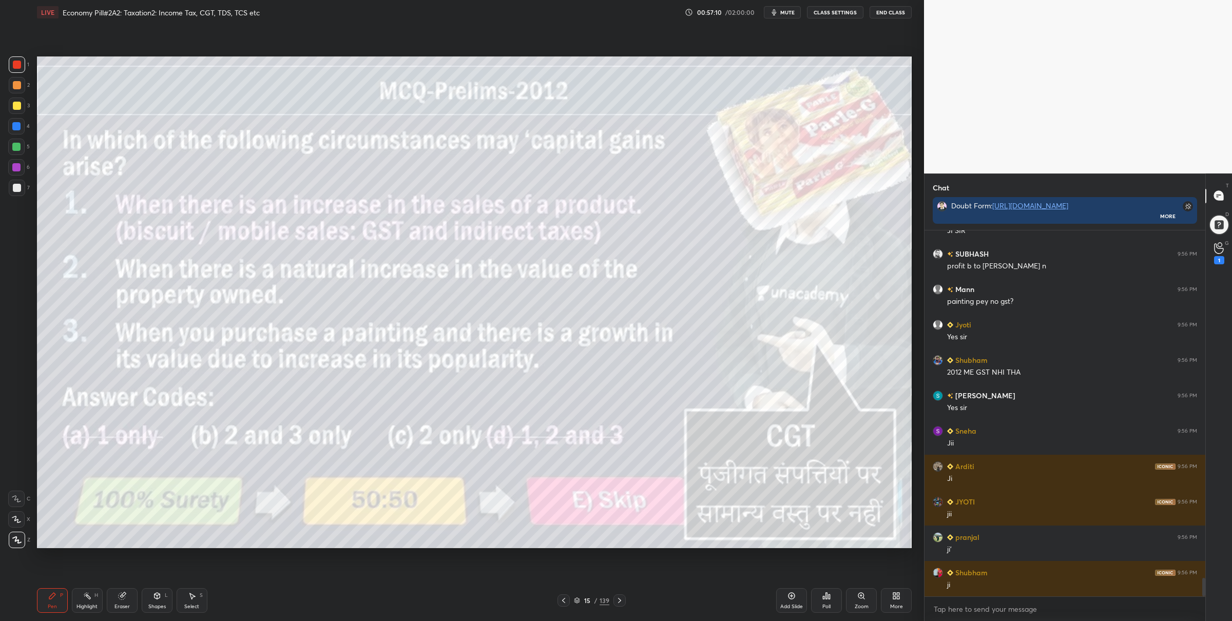
click at [644, 479] on img "grid" at bounding box center [731, 470] width 267 height 146
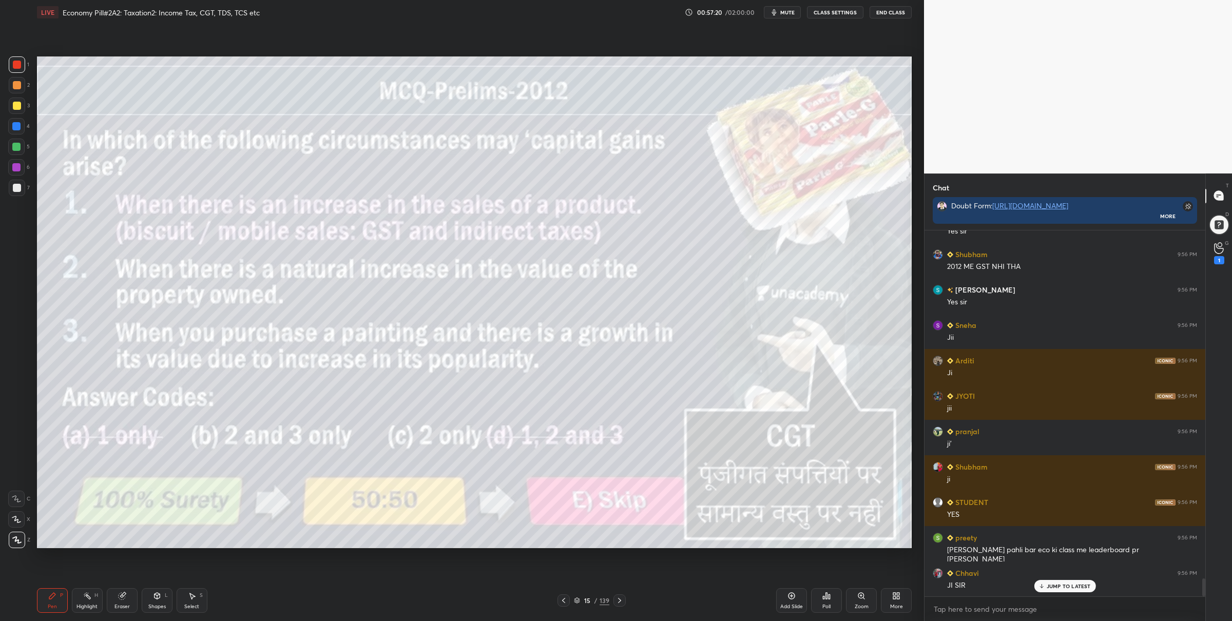
click at [21, 147] on div at bounding box center [16, 147] width 16 height 16
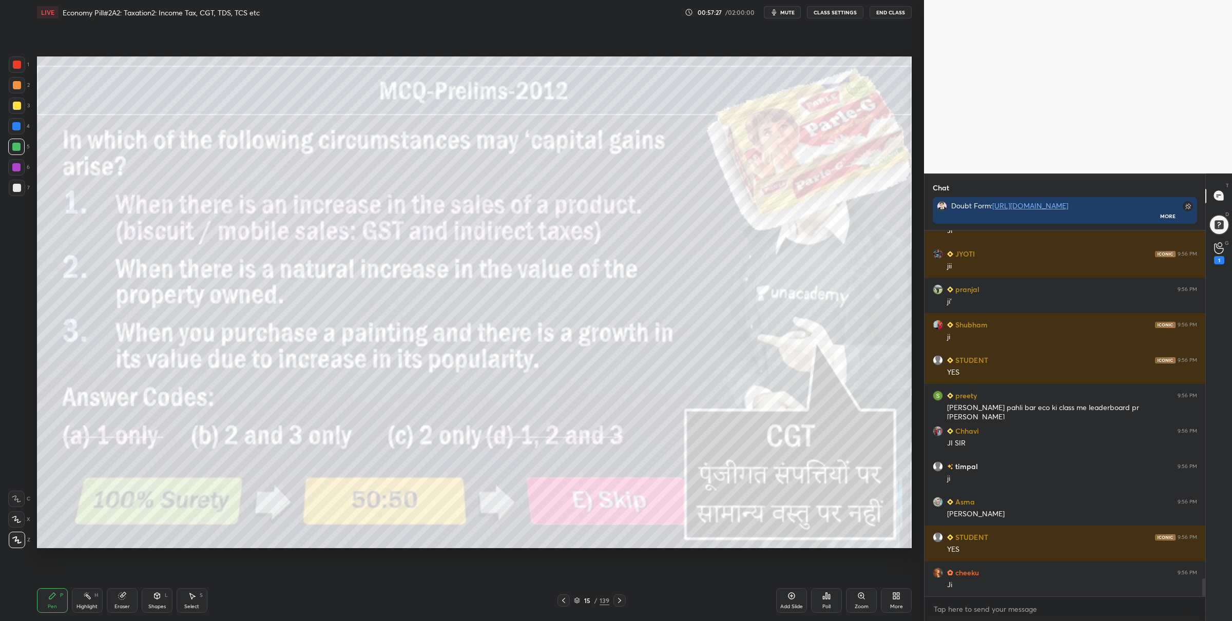
click at [15, 106] on div at bounding box center [17, 106] width 8 height 8
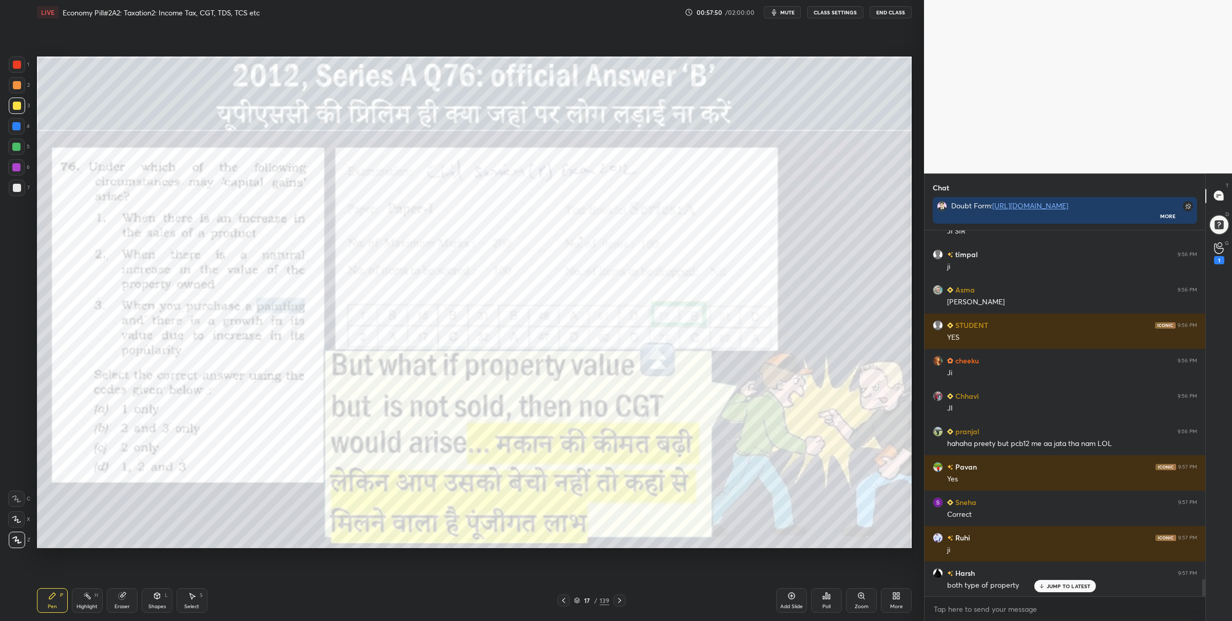
click at [16, 65] on div at bounding box center [17, 65] width 8 height 8
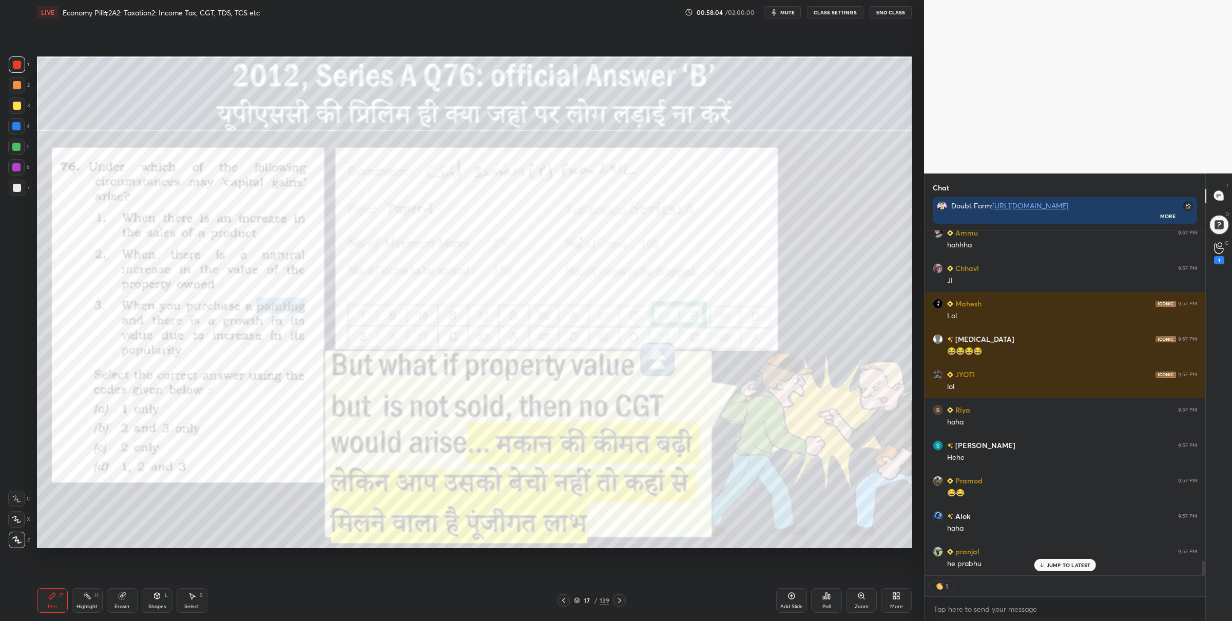
scroll to position [7947, 0]
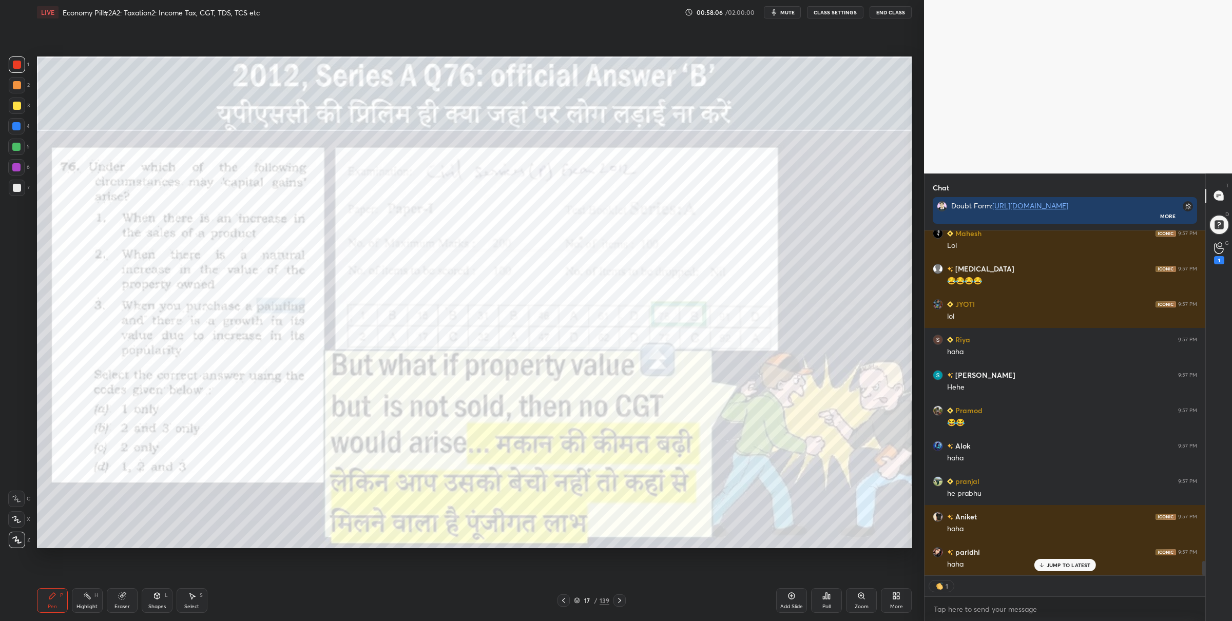
click at [577, 599] on icon at bounding box center [577, 600] width 6 height 6
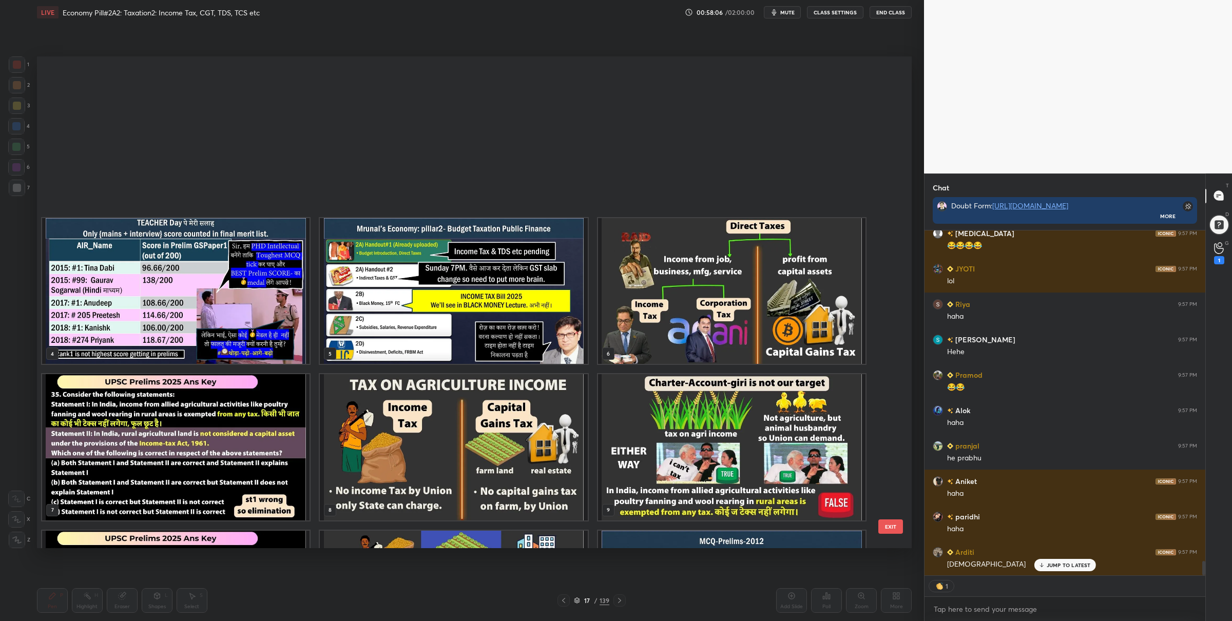
scroll to position [489, 869]
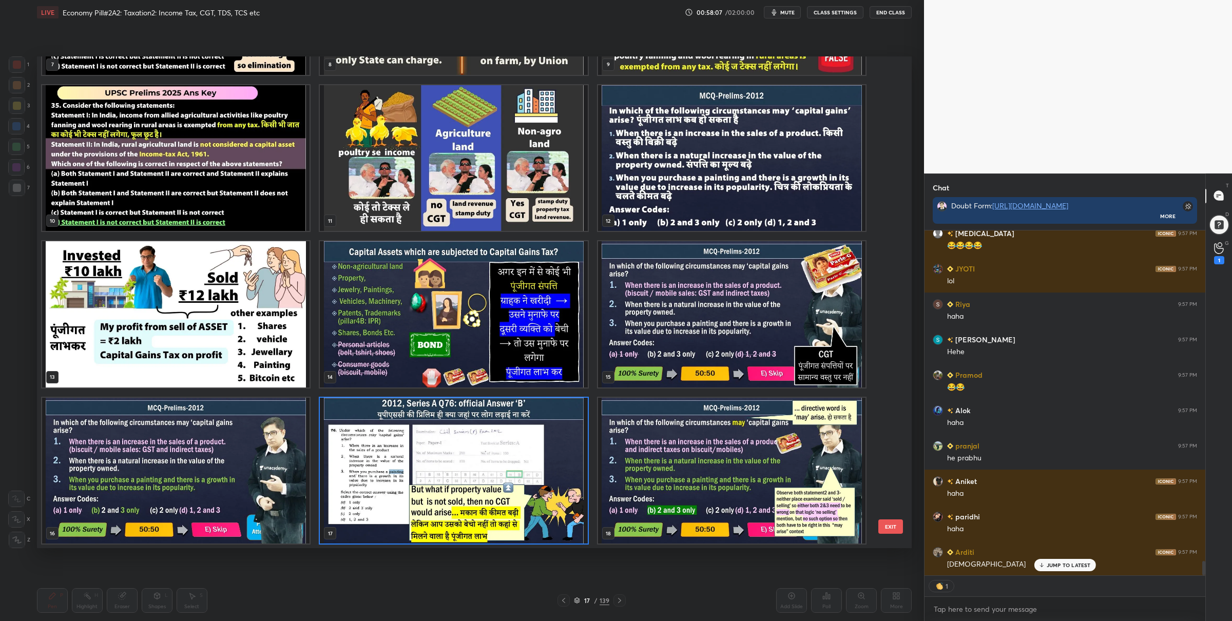
click at [181, 285] on img "grid" at bounding box center [175, 314] width 267 height 146
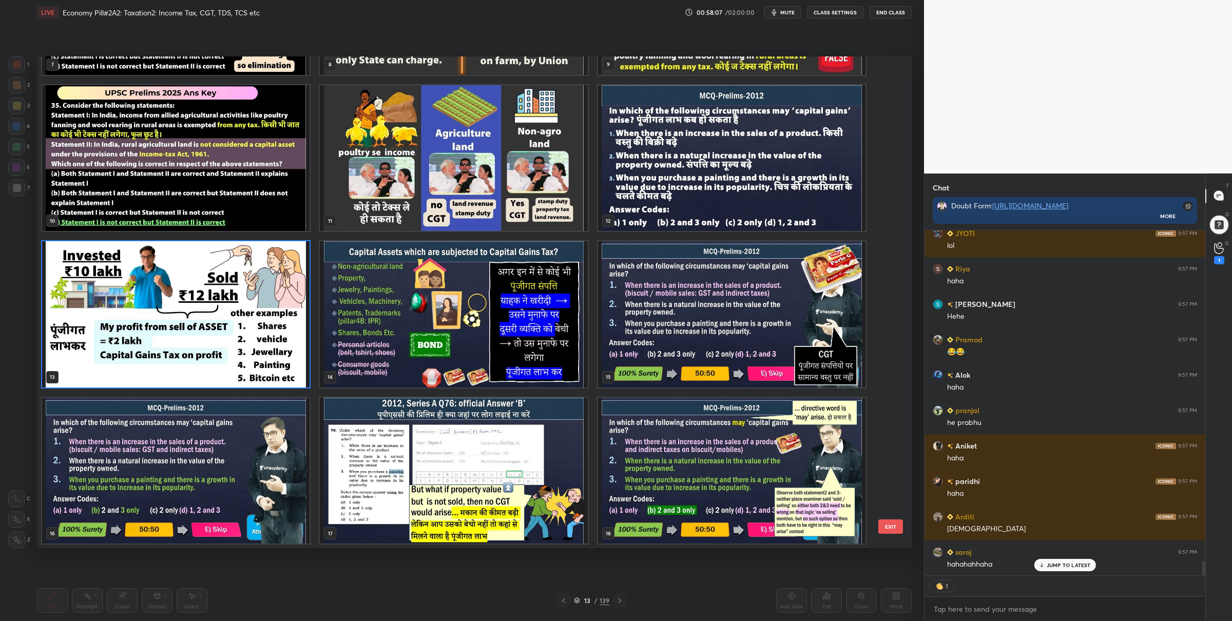
click at [181, 283] on img "grid" at bounding box center [175, 314] width 267 height 146
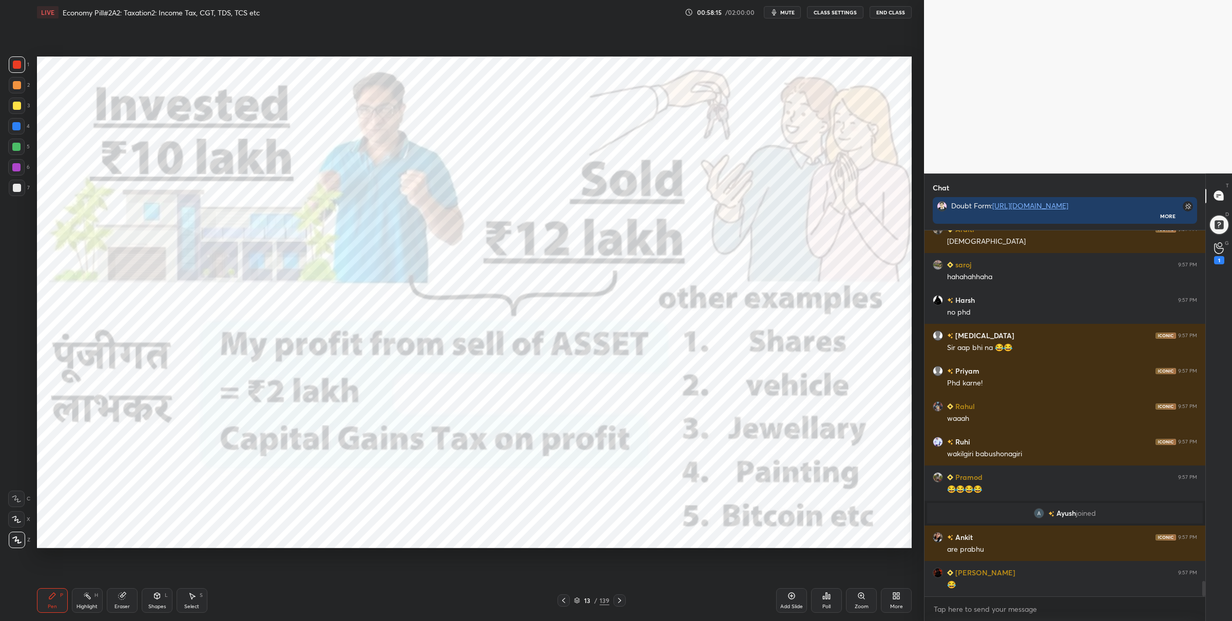
scroll to position [8447, 0]
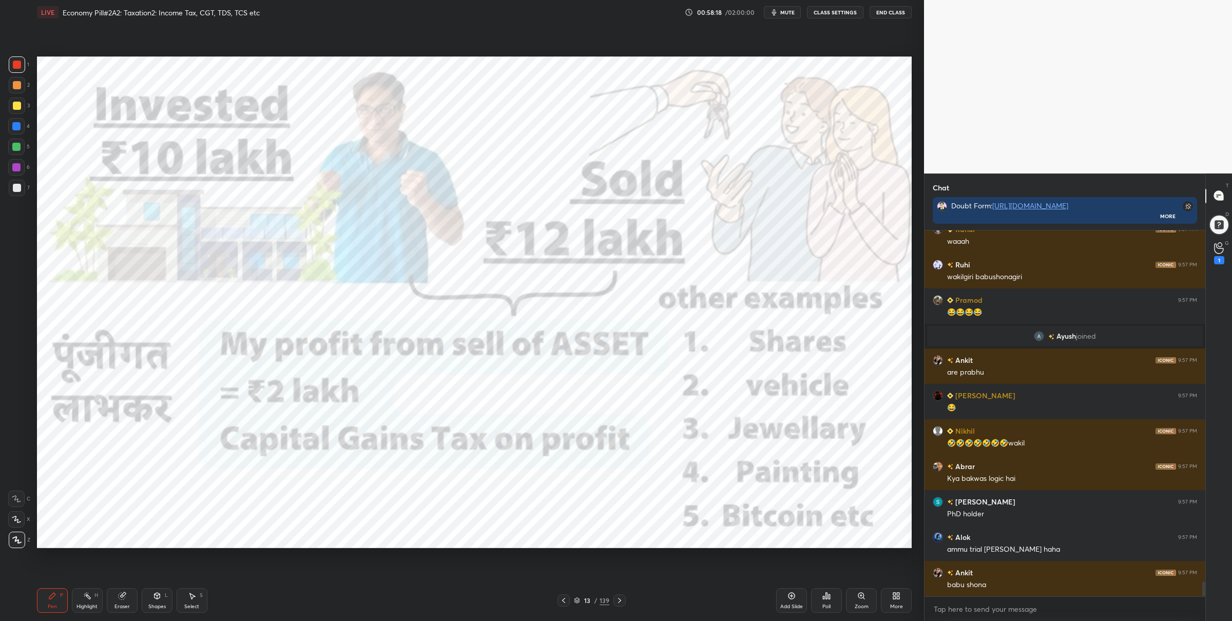
click at [573, 600] on div "13 / 139" at bounding box center [591, 600] width 68 height 12
click at [578, 601] on icon at bounding box center [577, 600] width 6 height 6
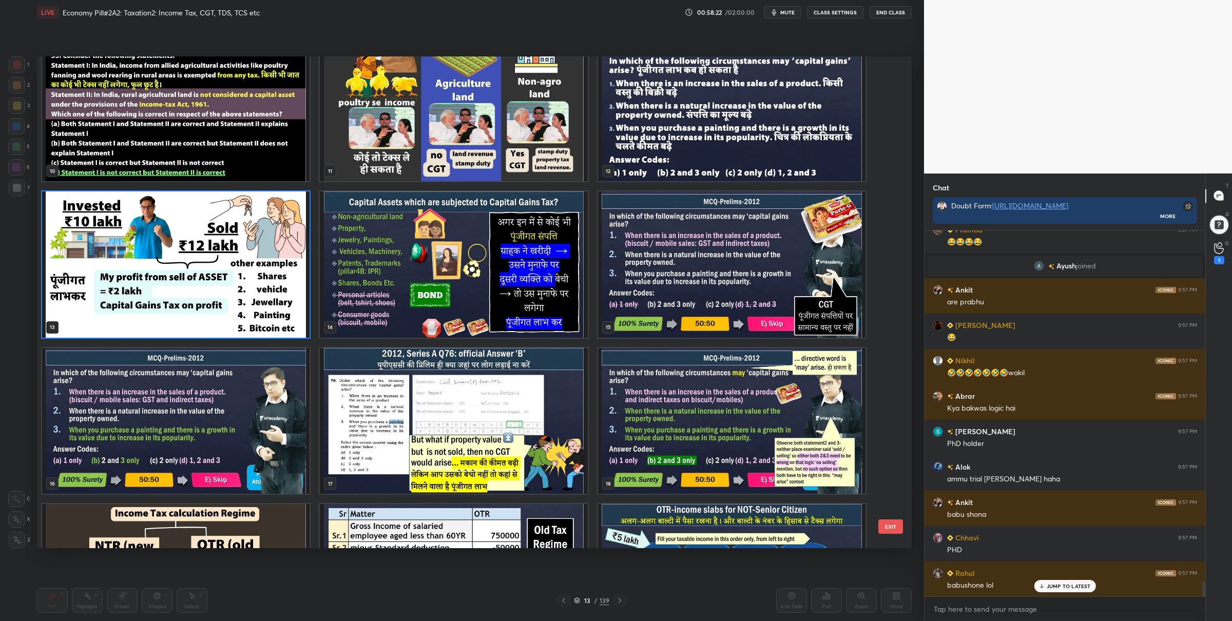
click at [696, 453] on img "grid" at bounding box center [731, 421] width 267 height 146
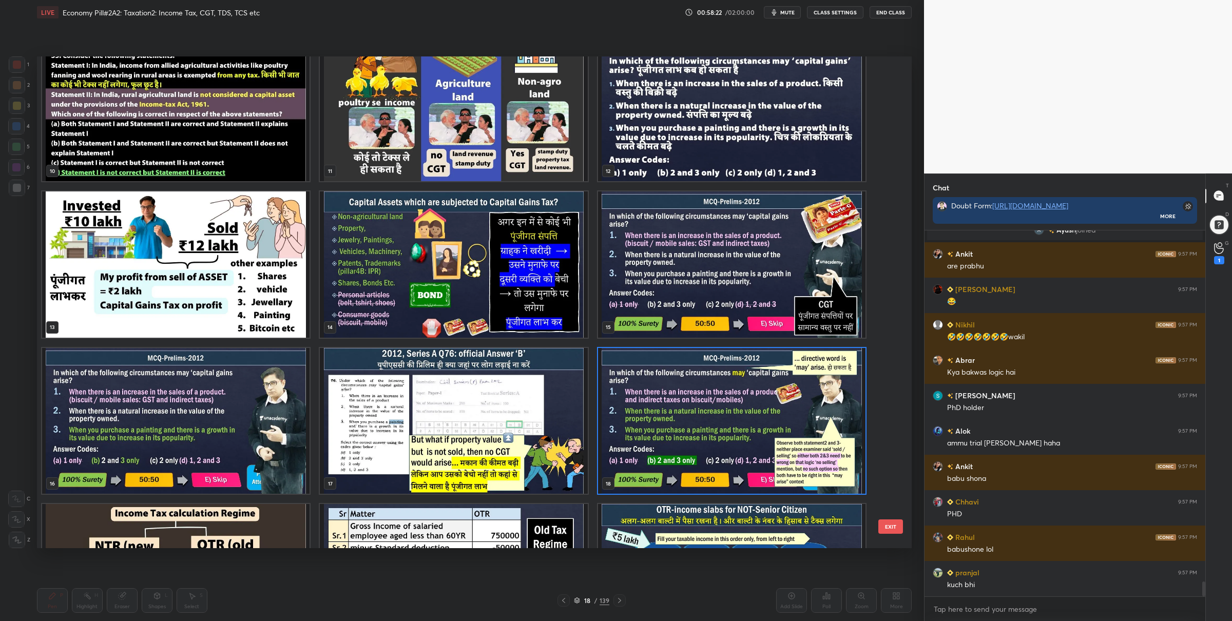
click at [696, 453] on img "grid" at bounding box center [731, 421] width 267 height 146
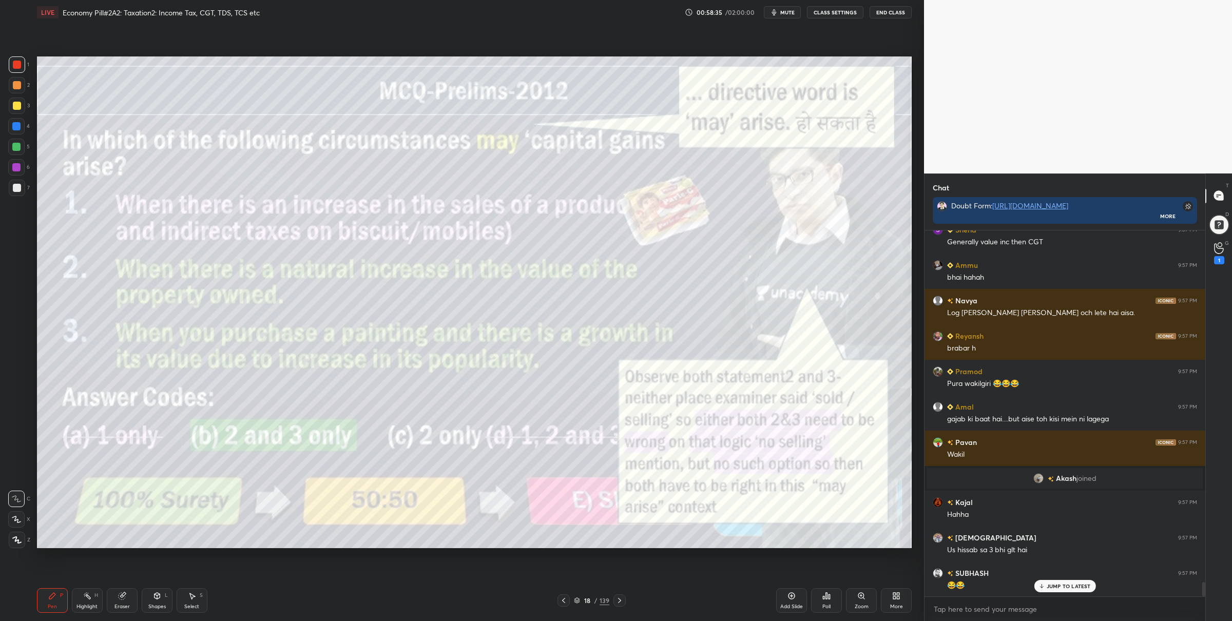
drag, startPoint x: 16, startPoint y: 150, endPoint x: 35, endPoint y: 150, distance: 19.0
click at [16, 150] on div at bounding box center [16, 147] width 16 height 16
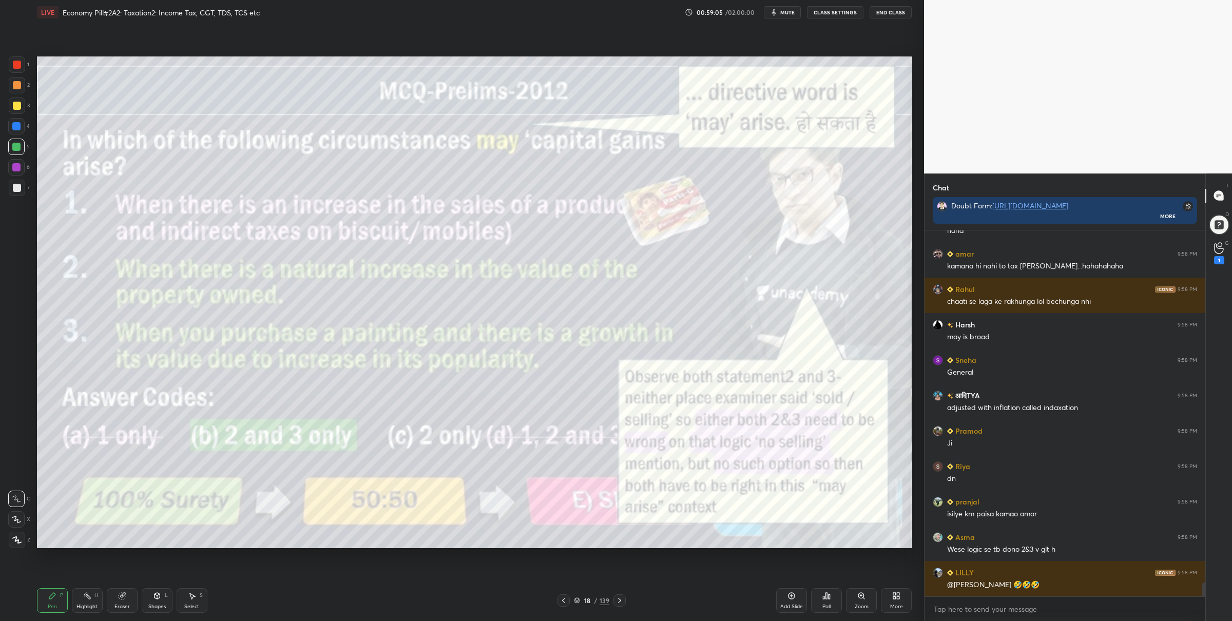
drag, startPoint x: 22, startPoint y: 538, endPoint x: 32, endPoint y: 539, distance: 10.3
click at [22, 538] on div at bounding box center [17, 540] width 16 height 16
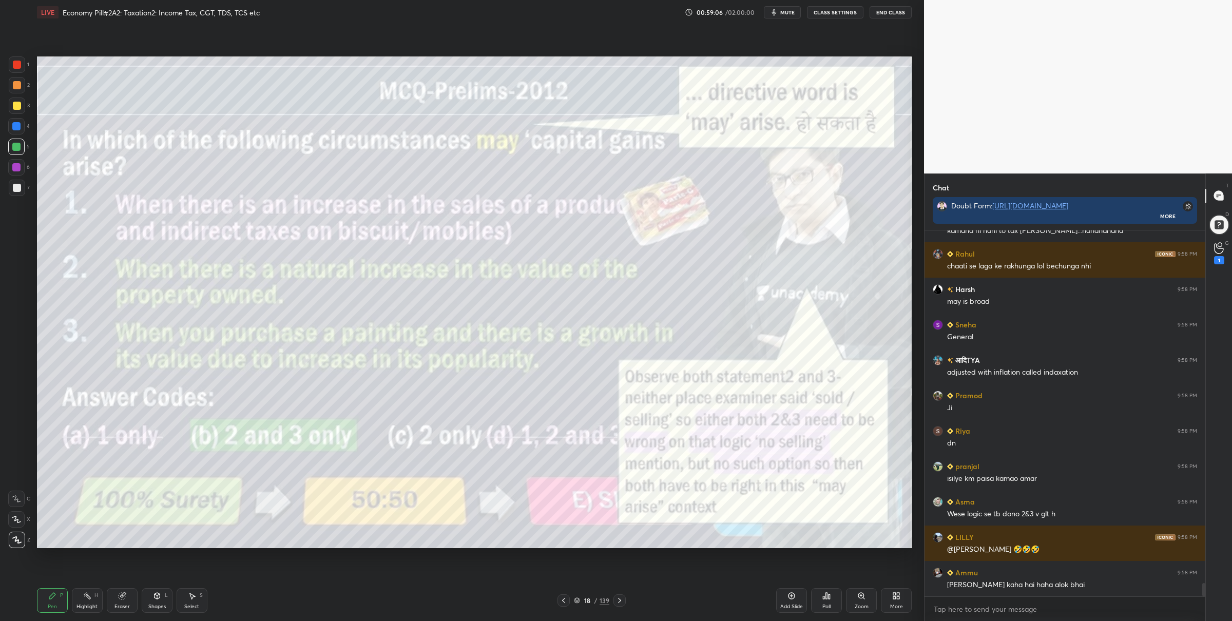
drag, startPoint x: 17, startPoint y: 57, endPoint x: 24, endPoint y: 61, distance: 8.0
click at [18, 57] on div at bounding box center [17, 64] width 16 height 16
drag, startPoint x: 23, startPoint y: 107, endPoint x: 32, endPoint y: 114, distance: 11.4
click at [23, 107] on div at bounding box center [17, 106] width 16 height 16
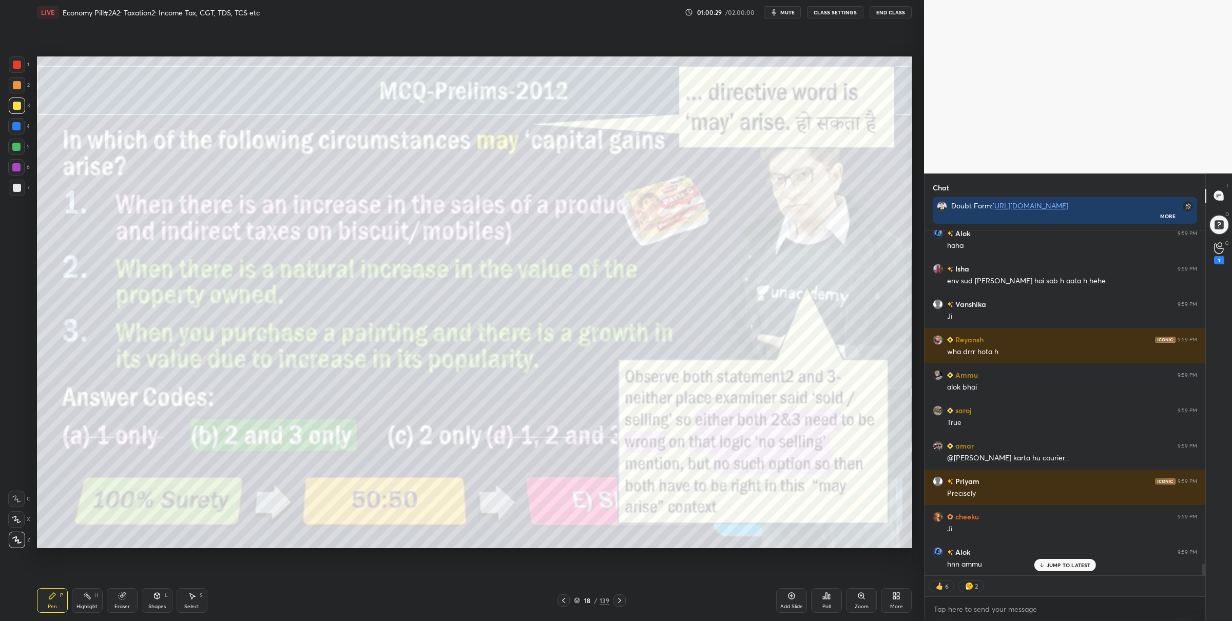
scroll to position [9831, 0]
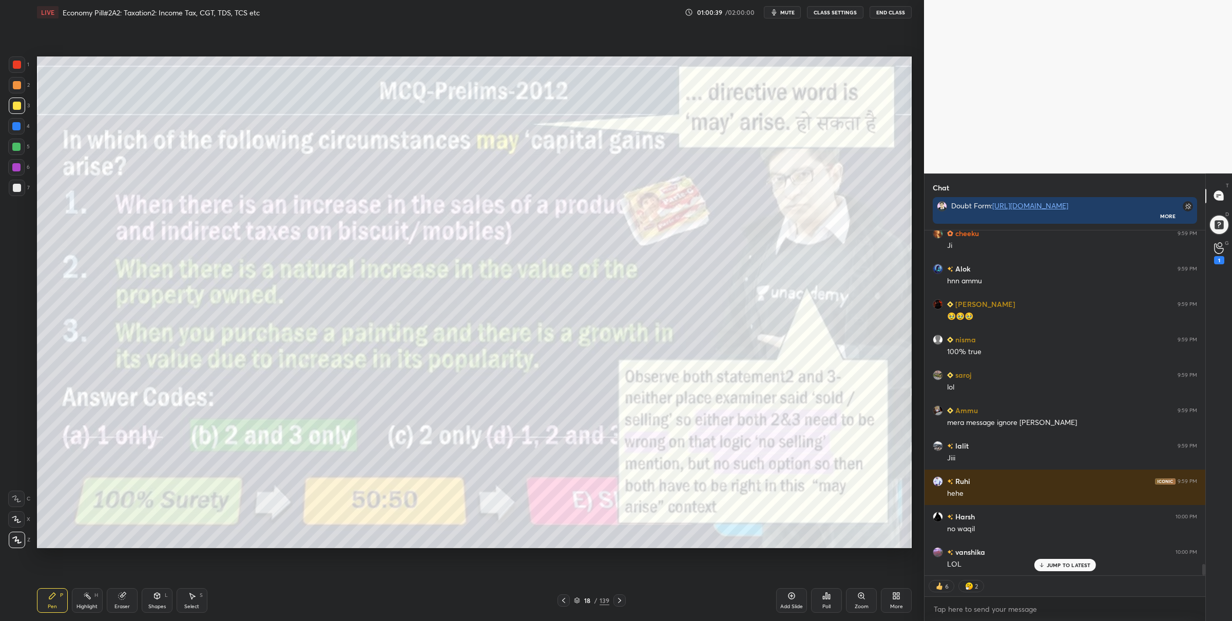
click at [584, 600] on div "18" at bounding box center [587, 600] width 10 height 6
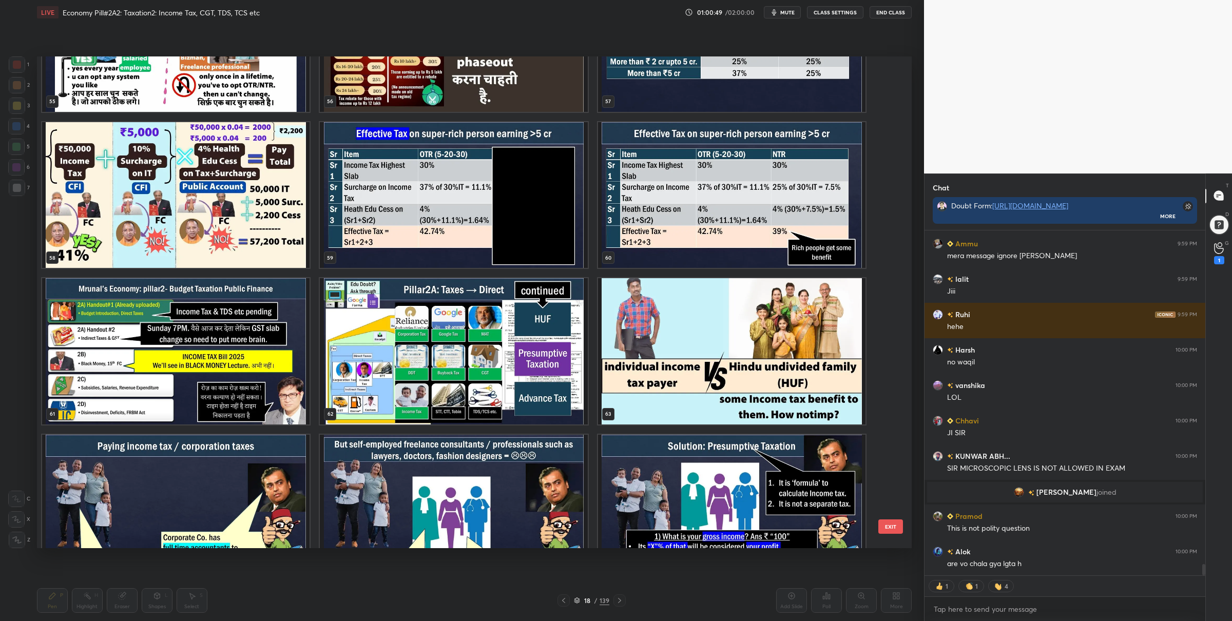
click at [533, 350] on img "grid" at bounding box center [453, 351] width 267 height 146
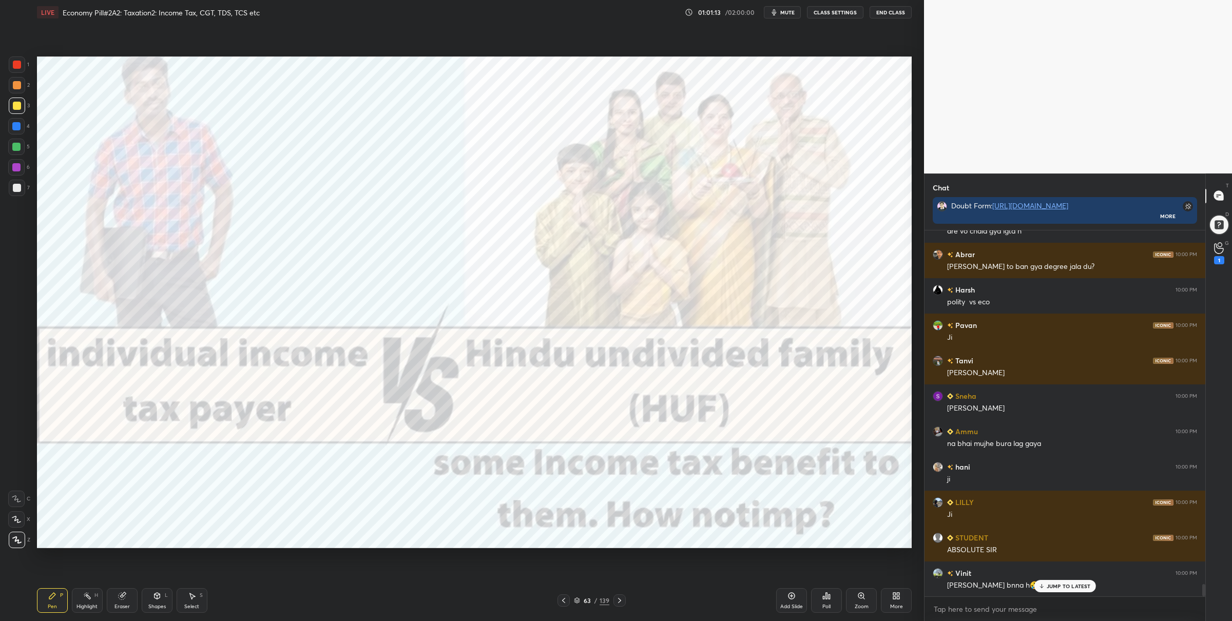
click at [20, 69] on div "1" at bounding box center [19, 66] width 21 height 21
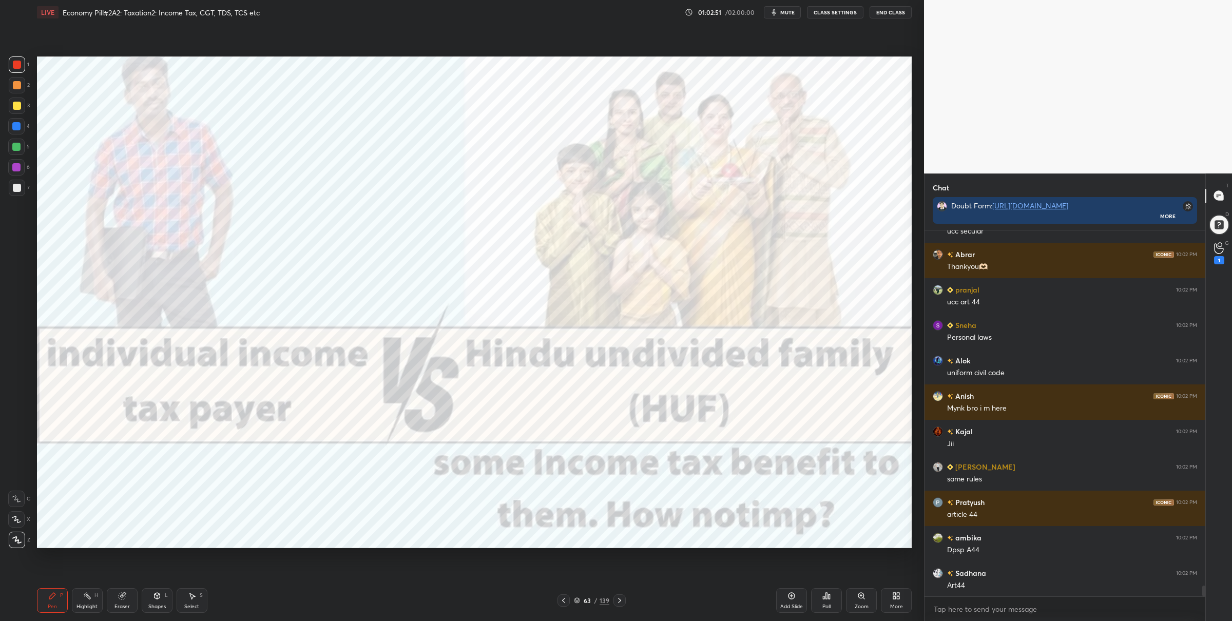
scroll to position [12266, 0]
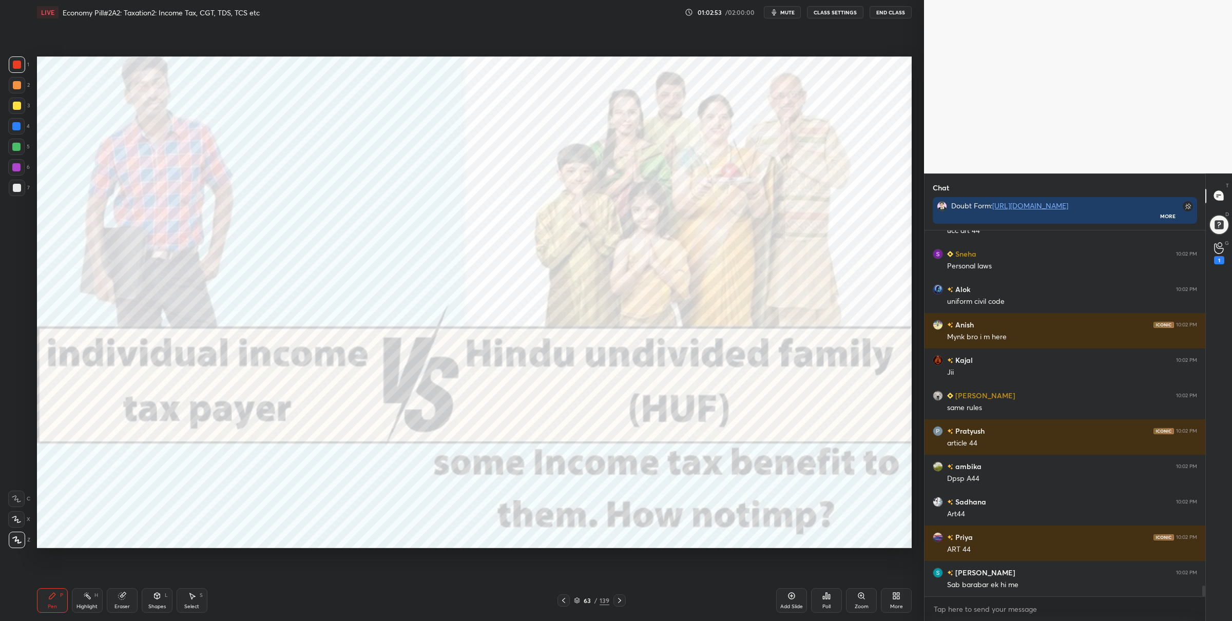
click at [516, 50] on div "Setting up your live class Poll for secs No correct answer Start poll" at bounding box center [474, 302] width 883 height 555
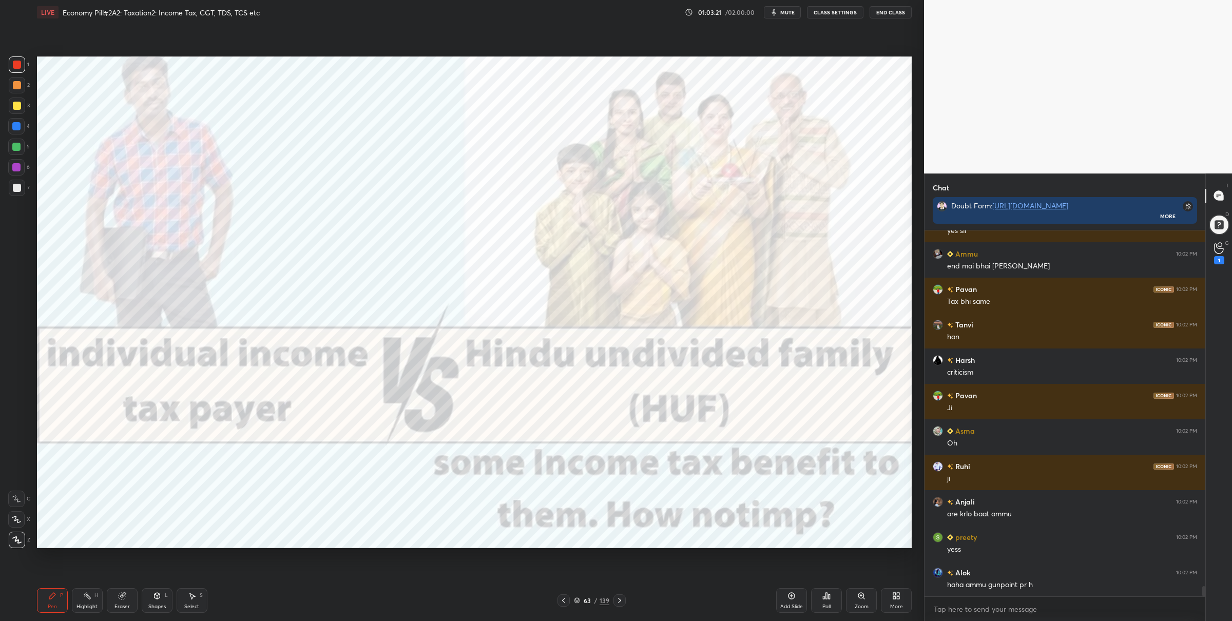
click at [580, 596] on div "63 / 139" at bounding box center [591, 600] width 35 height 9
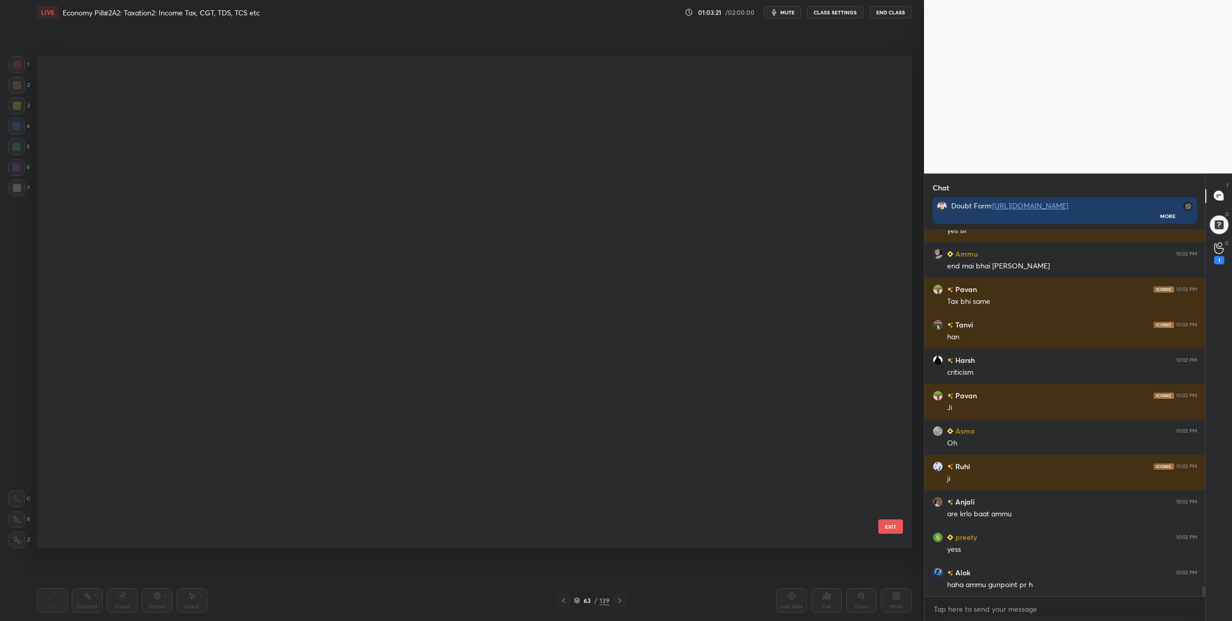
scroll to position [489, 869]
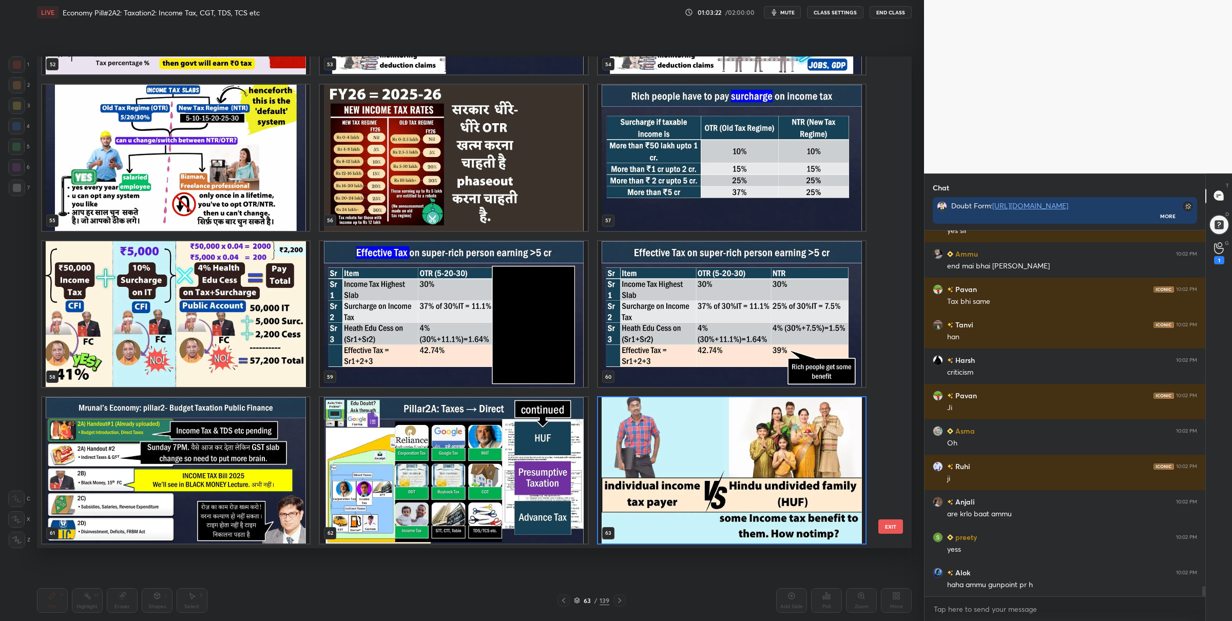
click at [642, 421] on img "grid" at bounding box center [731, 470] width 267 height 146
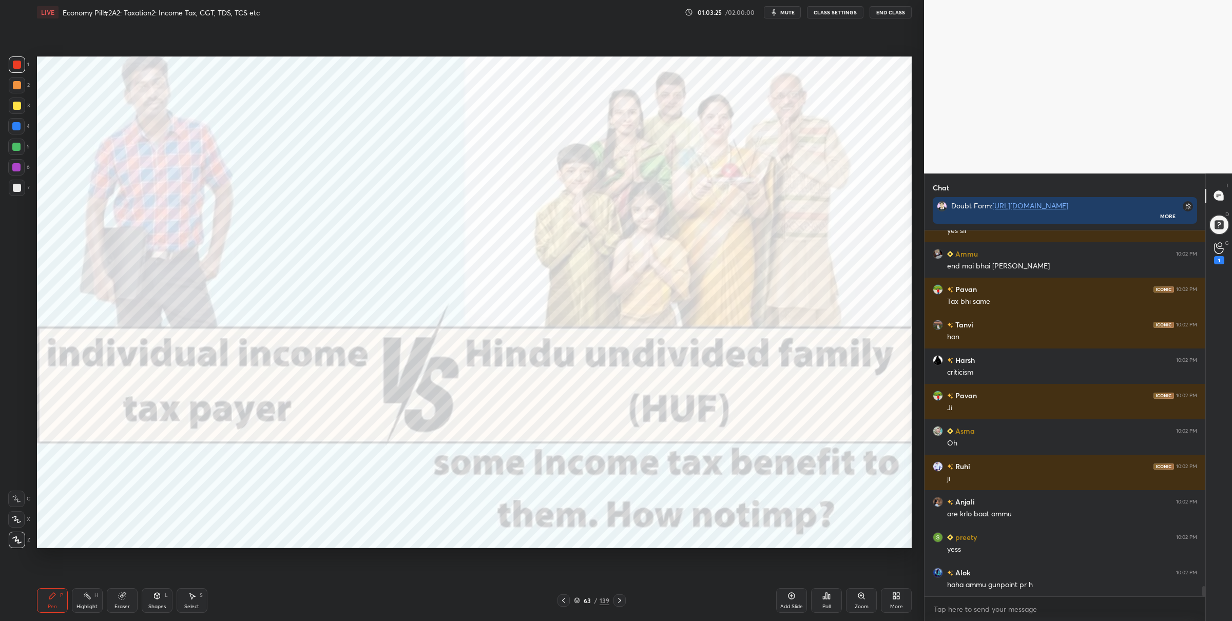
click at [619, 603] on icon at bounding box center [619, 600] width 8 height 8
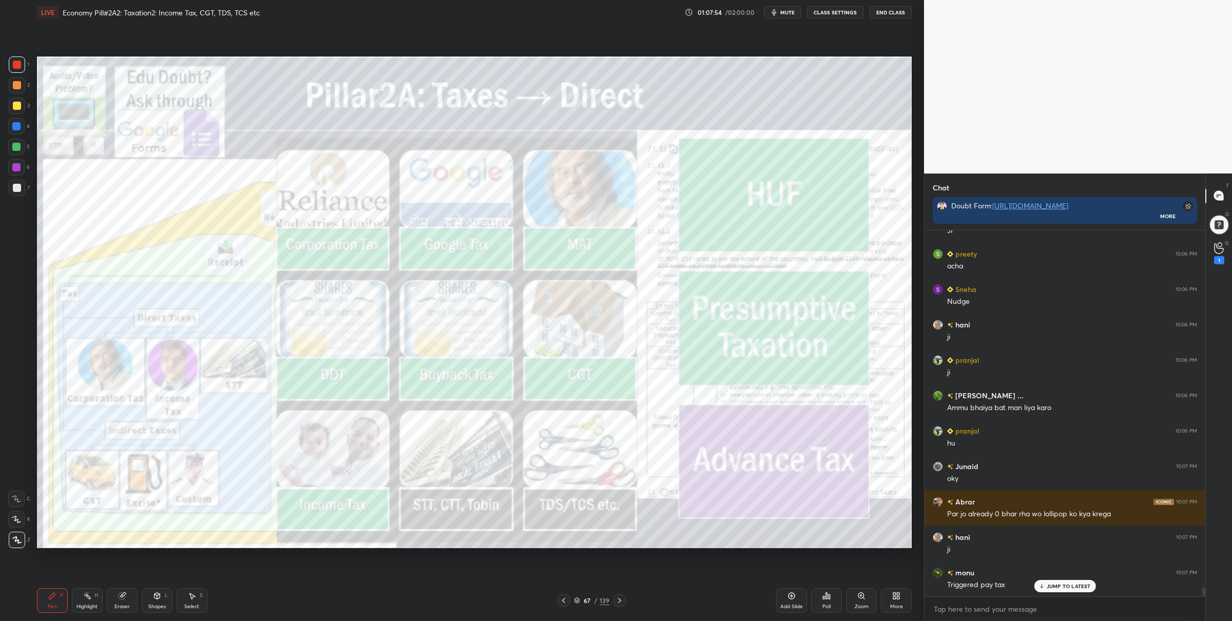
scroll to position [13992, 0]
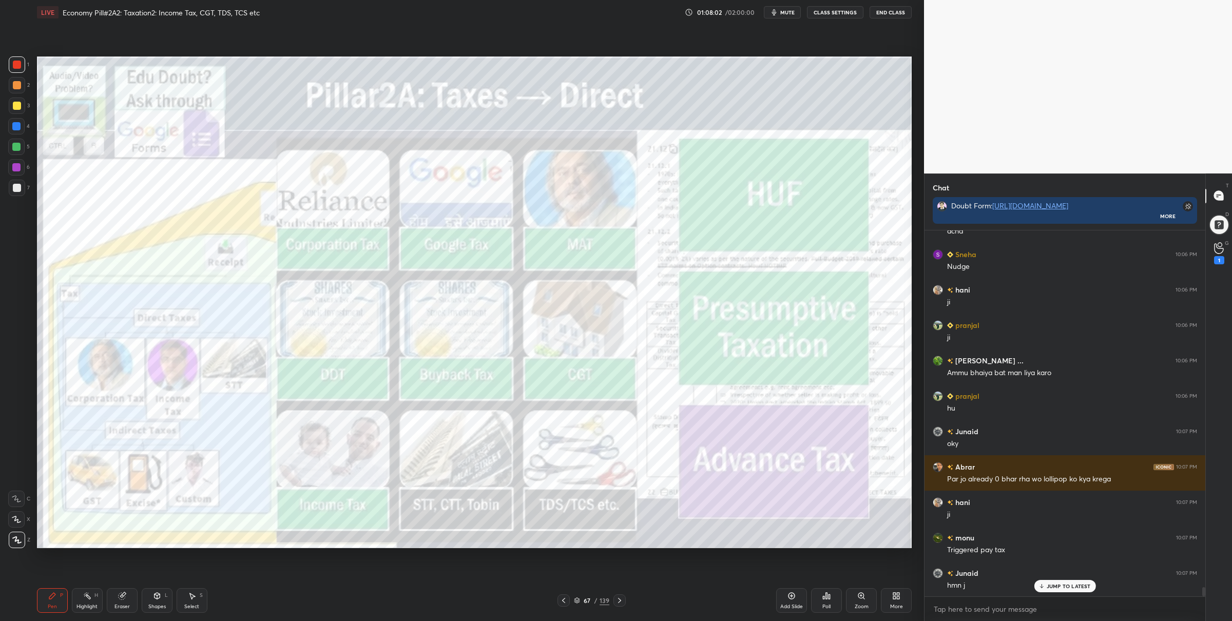
click at [619, 599] on icon at bounding box center [619, 600] width 8 height 8
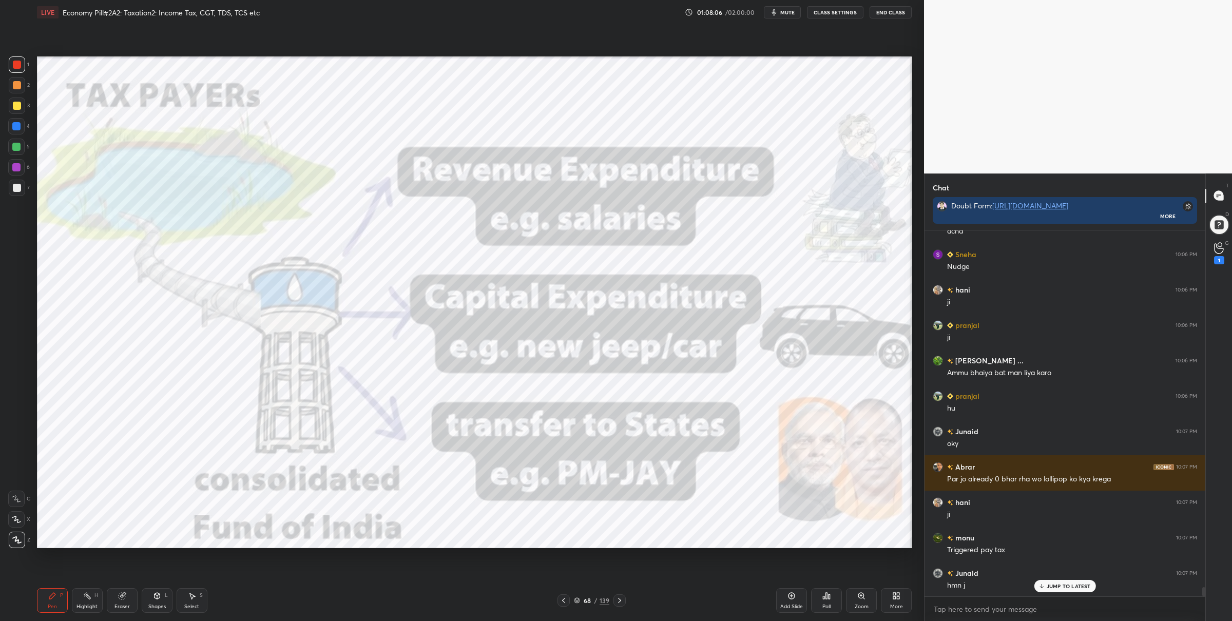
scroll to position [14027, 0]
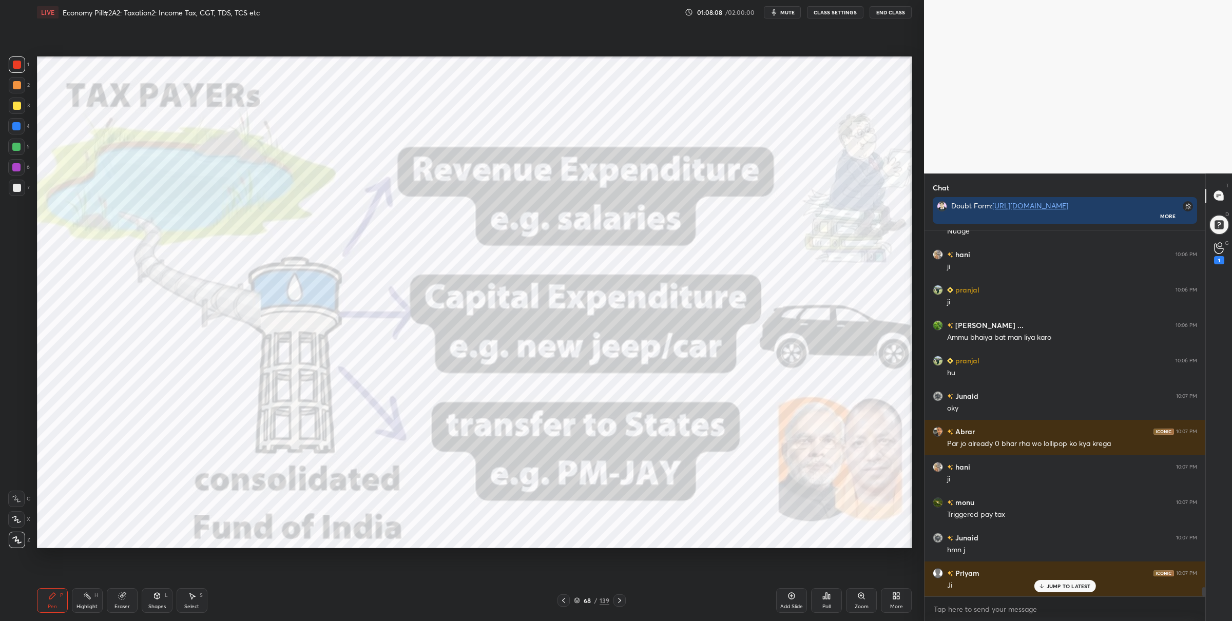
click at [15, 142] on div at bounding box center [16, 147] width 16 height 16
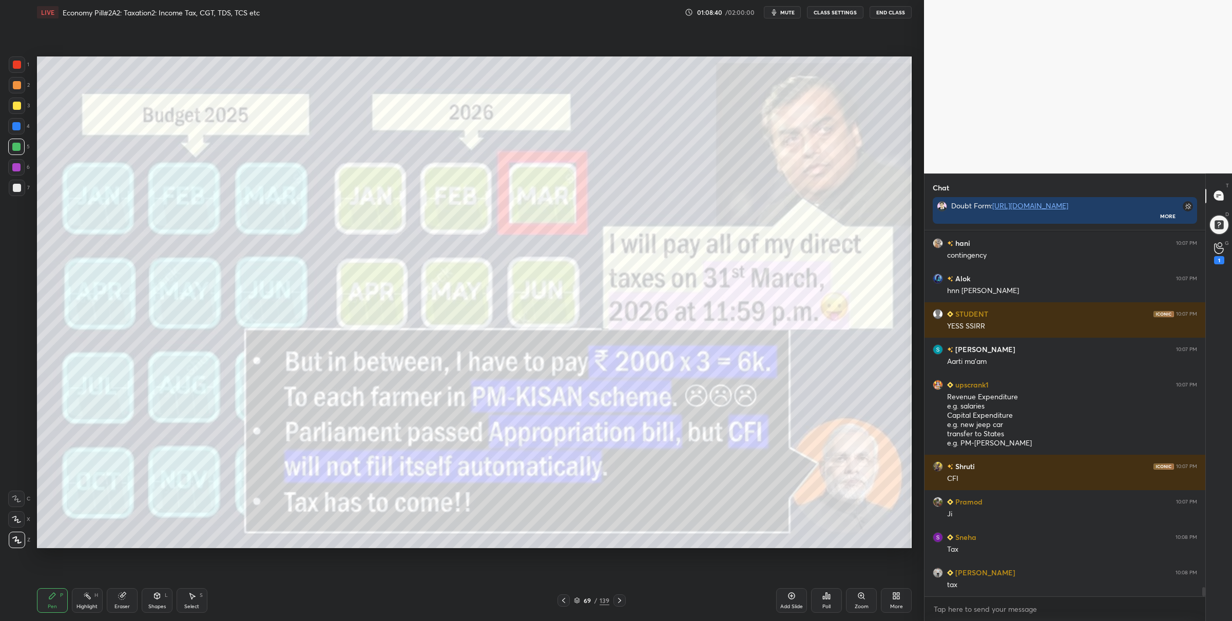
scroll to position [14604, 0]
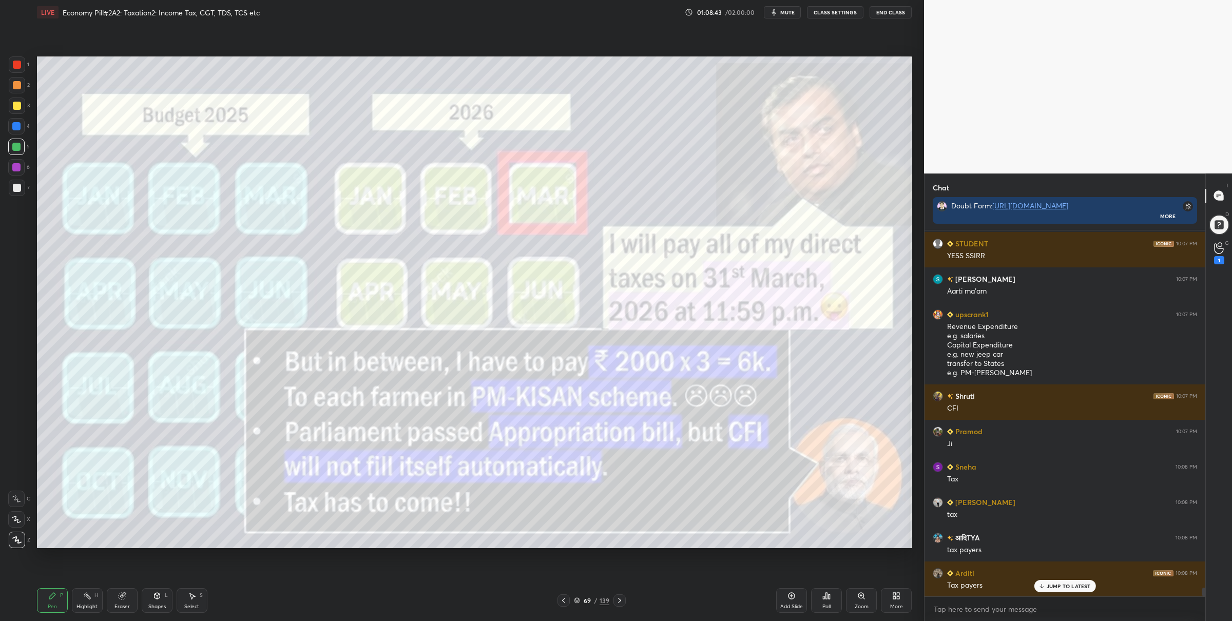
click at [24, 65] on div at bounding box center [17, 64] width 16 height 16
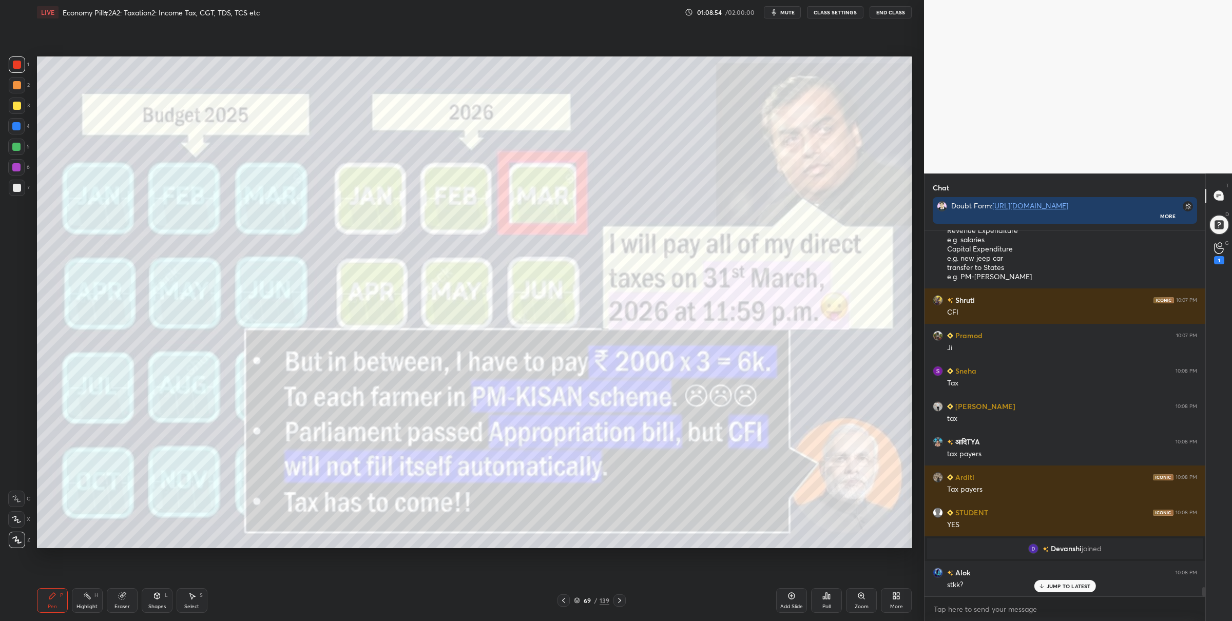
scroll to position [14282, 0]
click at [16, 148] on div at bounding box center [16, 147] width 8 height 8
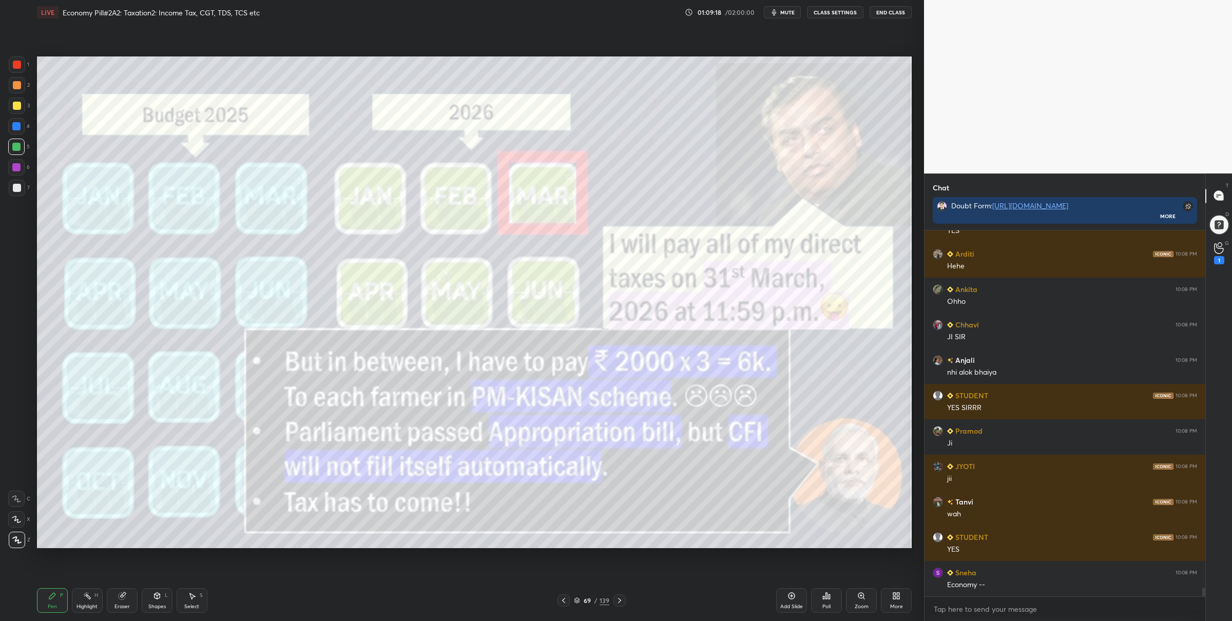
scroll to position [14796, 0]
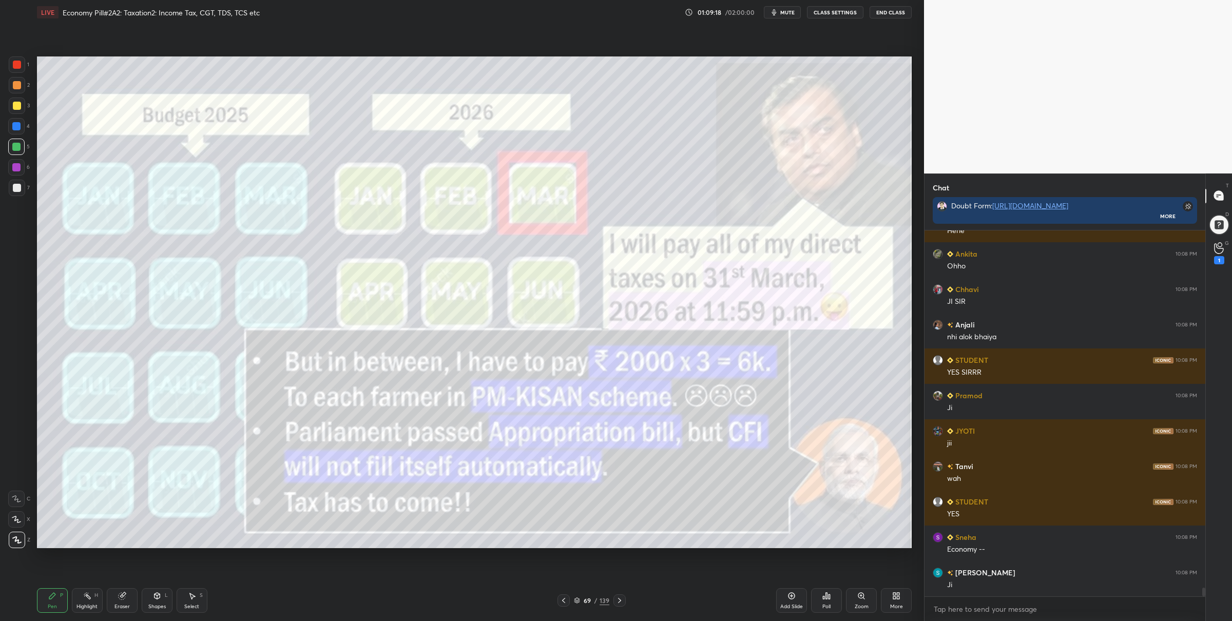
drag, startPoint x: 563, startPoint y: 606, endPoint x: 564, endPoint y: 596, distance: 9.8
click at [564, 606] on div "Pen P Highlight H Eraser Shapes L Select S 69 / 139 Add Slide Poll Zoom More" at bounding box center [474, 600] width 875 height 41
click at [565, 606] on div at bounding box center [563, 600] width 12 height 12
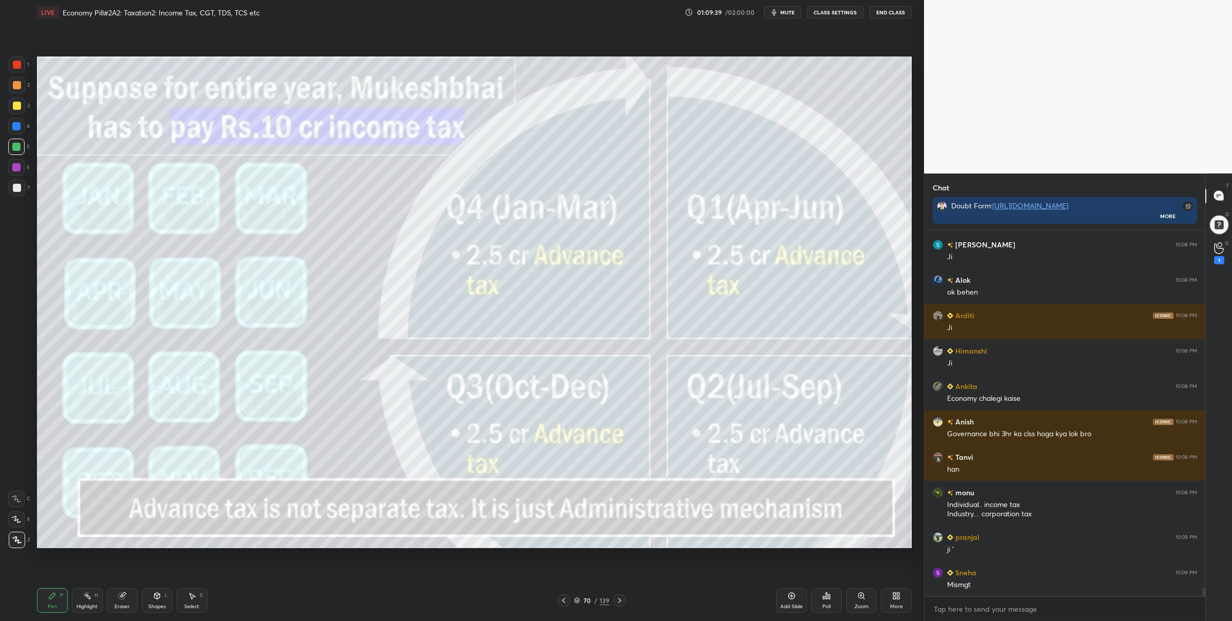
scroll to position [15195, 0]
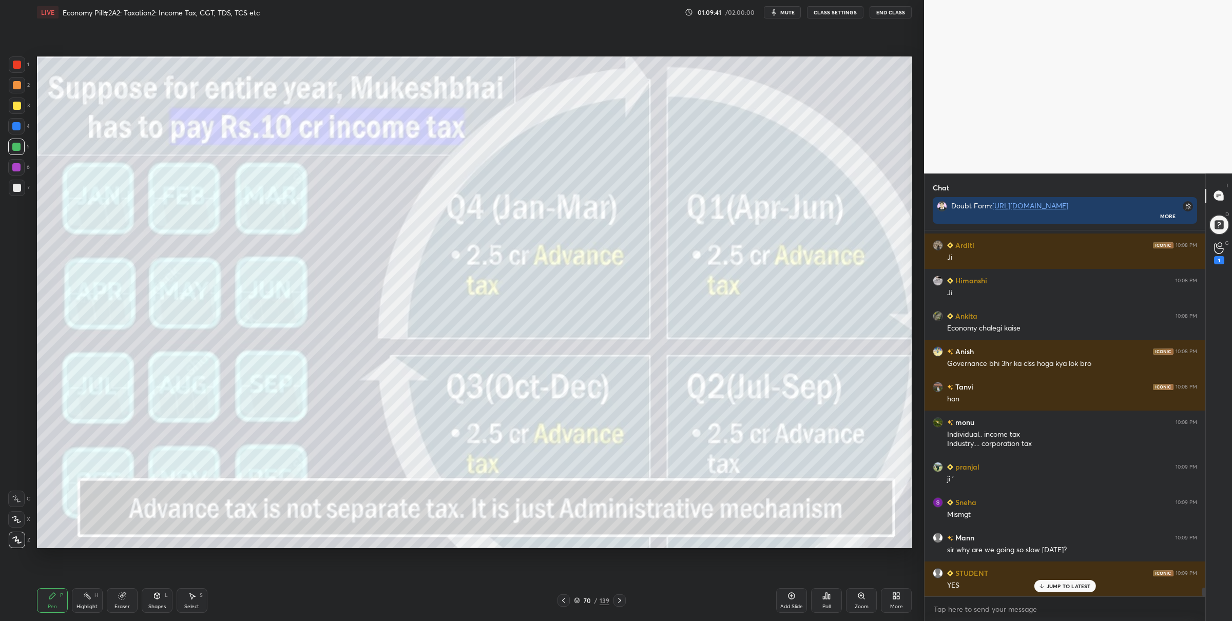
click at [14, 69] on div at bounding box center [17, 64] width 16 height 16
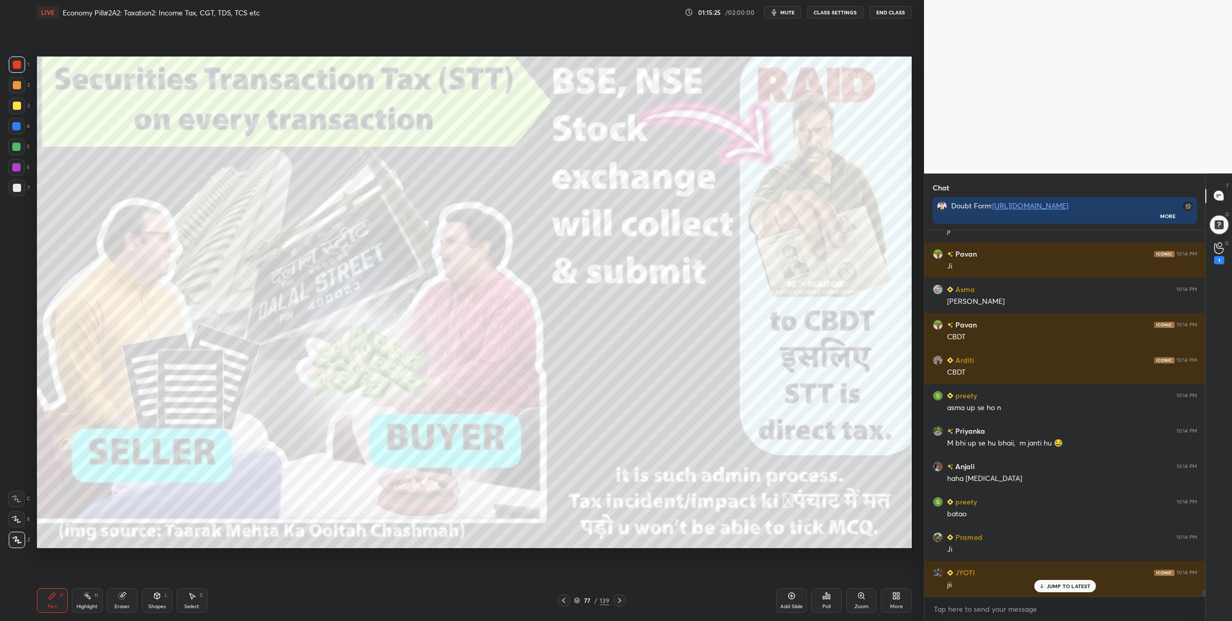
scroll to position [19048, 0]
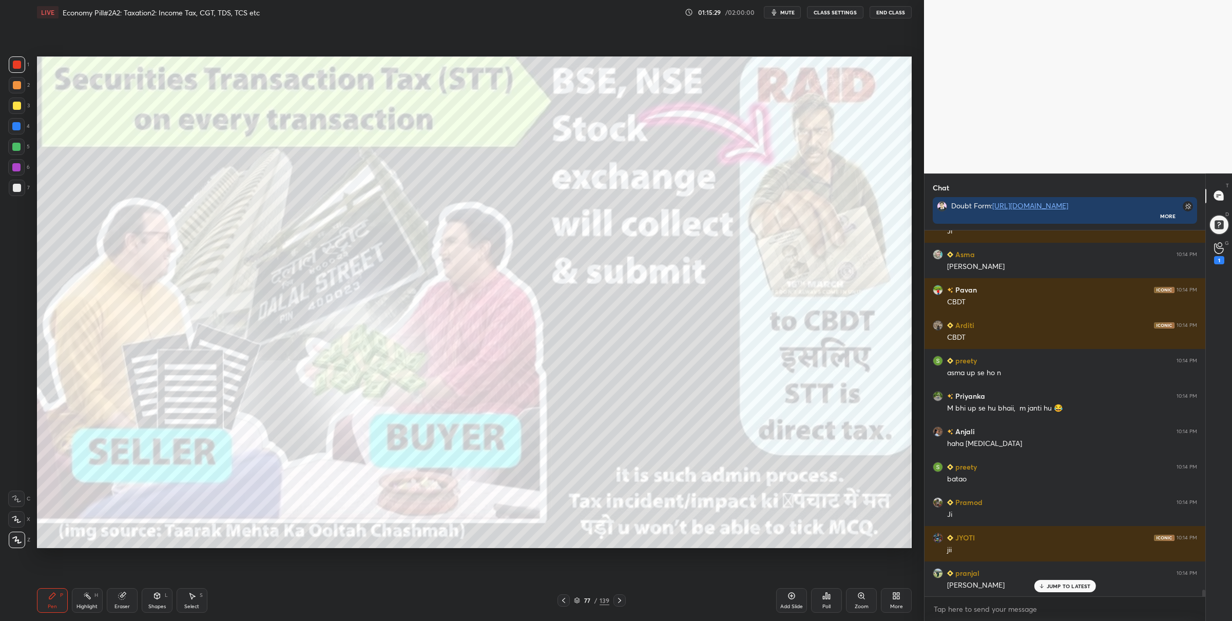
click at [579, 602] on icon at bounding box center [576, 603] width 5 height 2
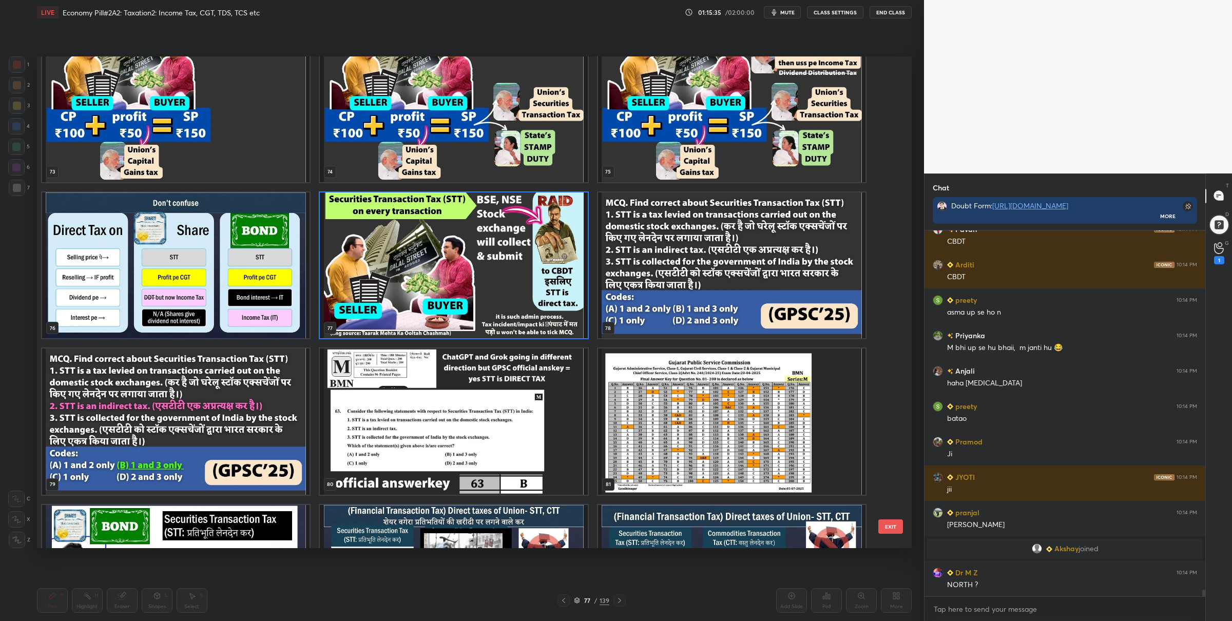
scroll to position [19144, 0]
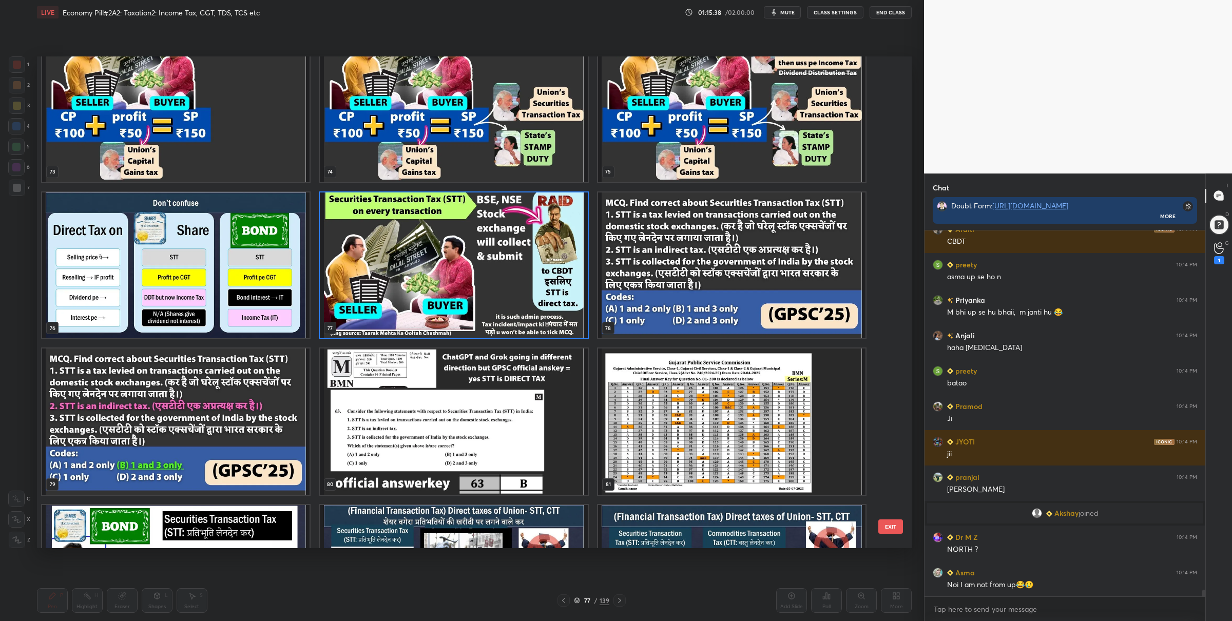
click at [666, 286] on img "grid" at bounding box center [731, 265] width 267 height 146
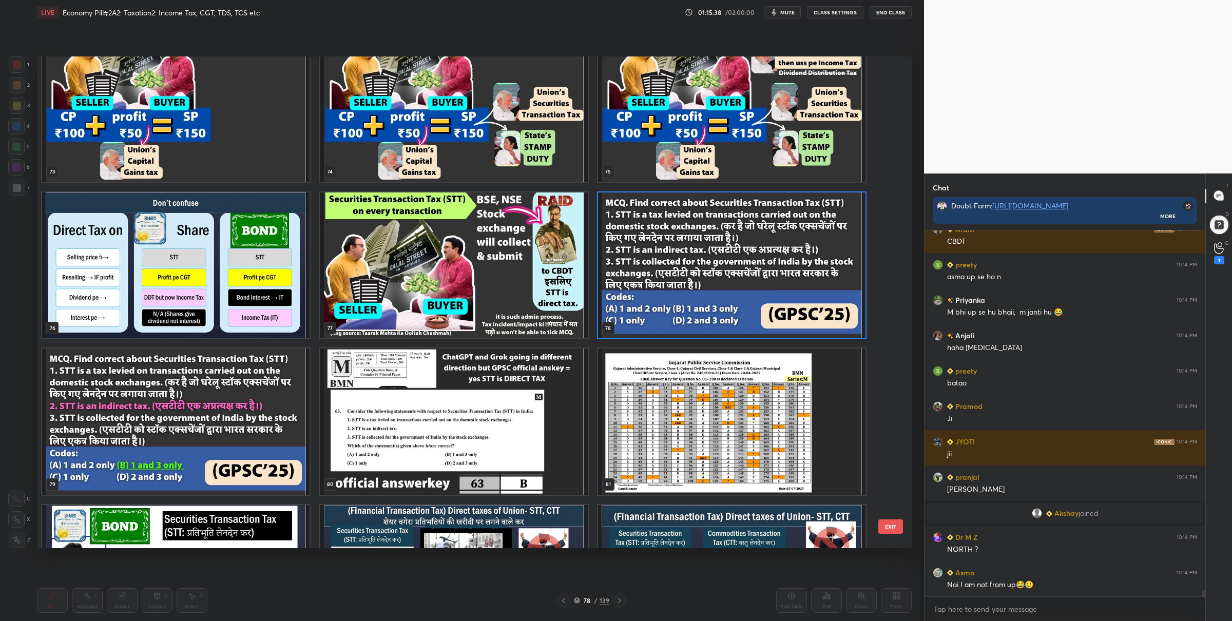
click at [666, 286] on img "grid" at bounding box center [731, 265] width 267 height 146
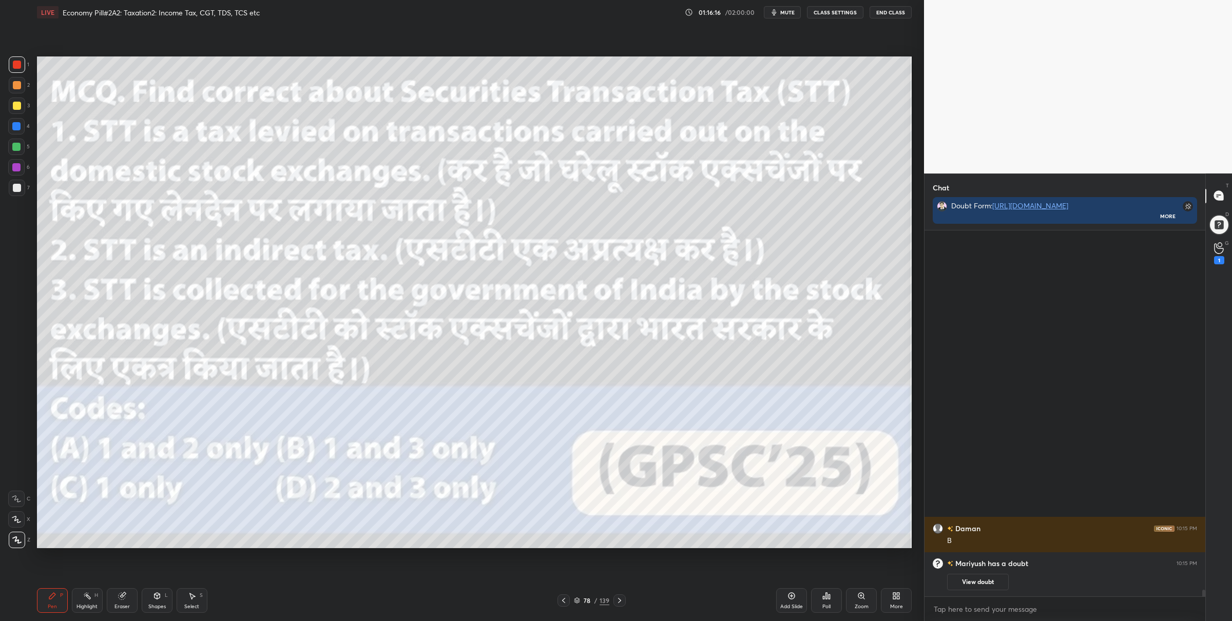
scroll to position [0, 0]
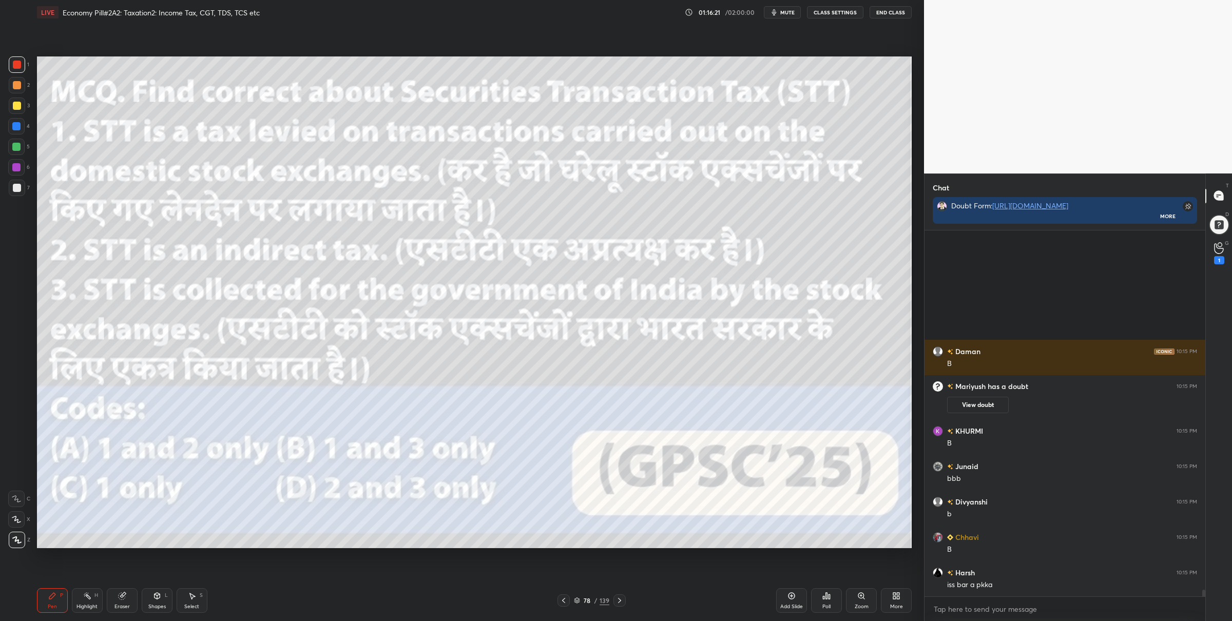
click at [829, 599] on icon at bounding box center [829, 596] width 2 height 5
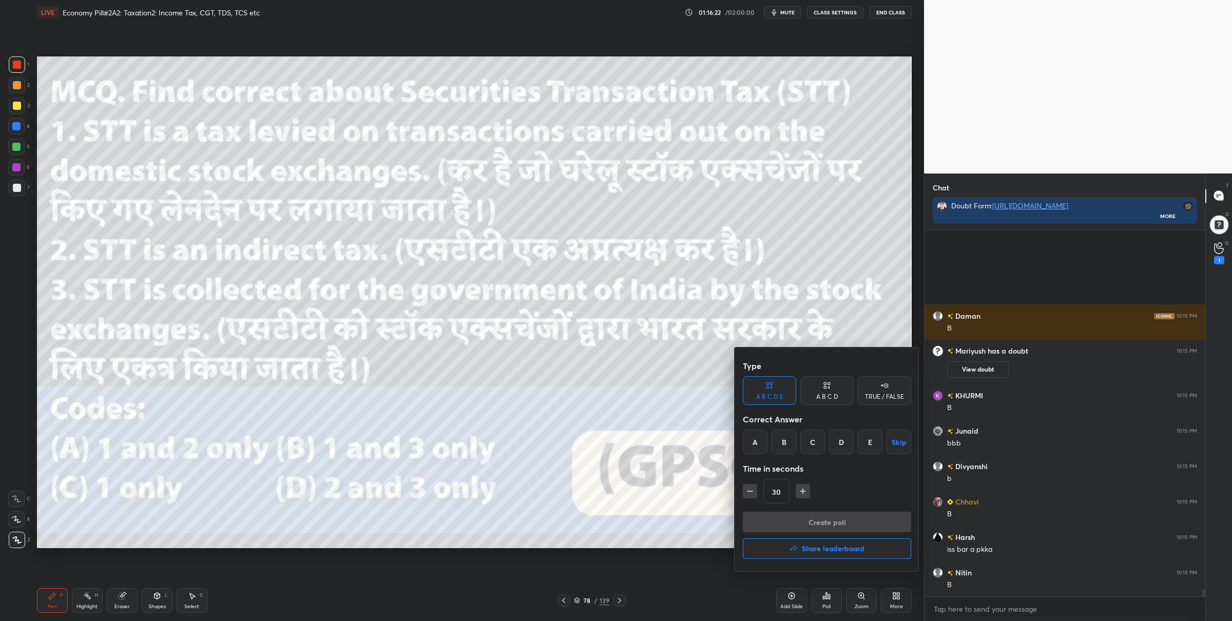
click at [789, 436] on div "B" at bounding box center [783, 442] width 25 height 25
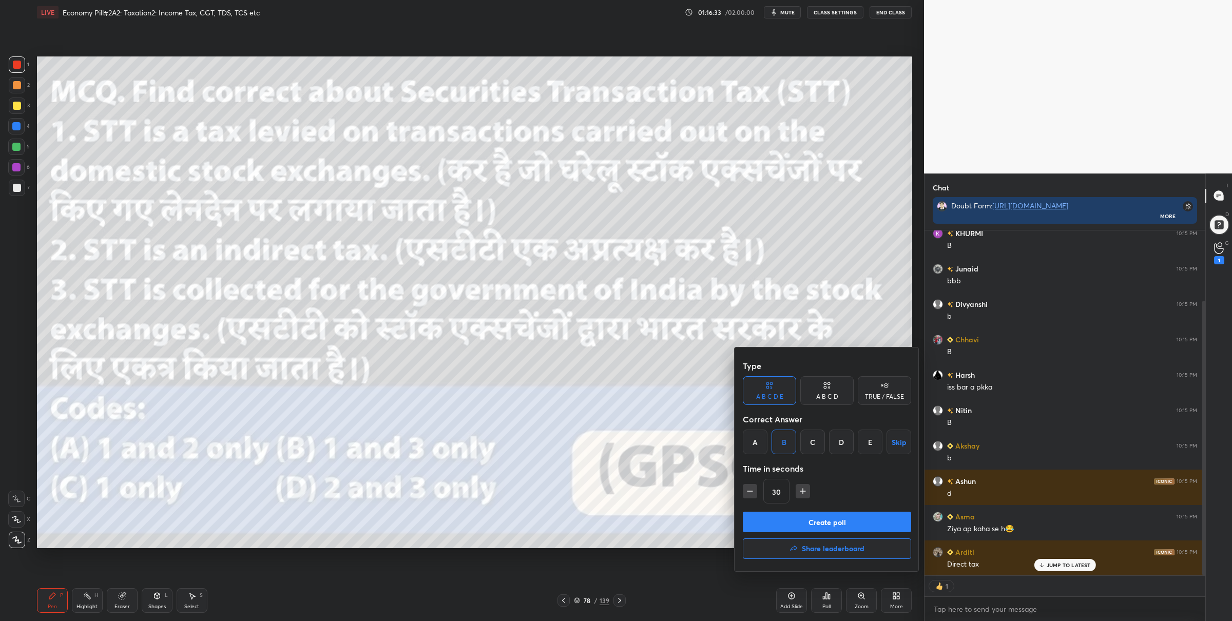
scroll to position [124, 0]
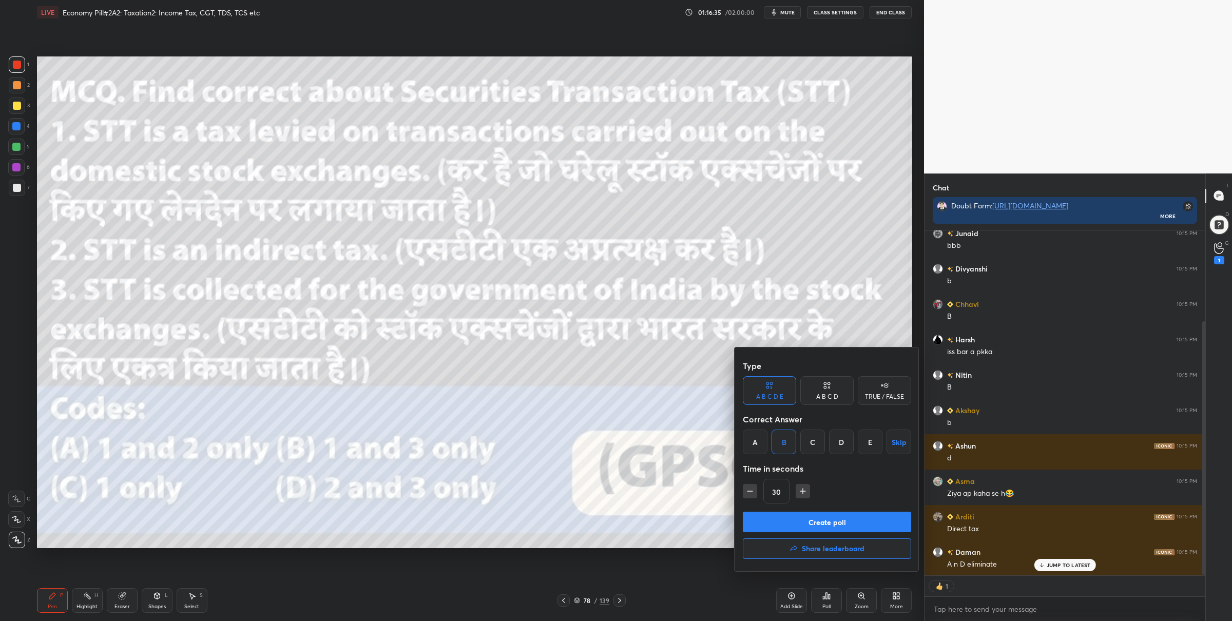
click at [576, 600] on div at bounding box center [616, 310] width 1232 height 621
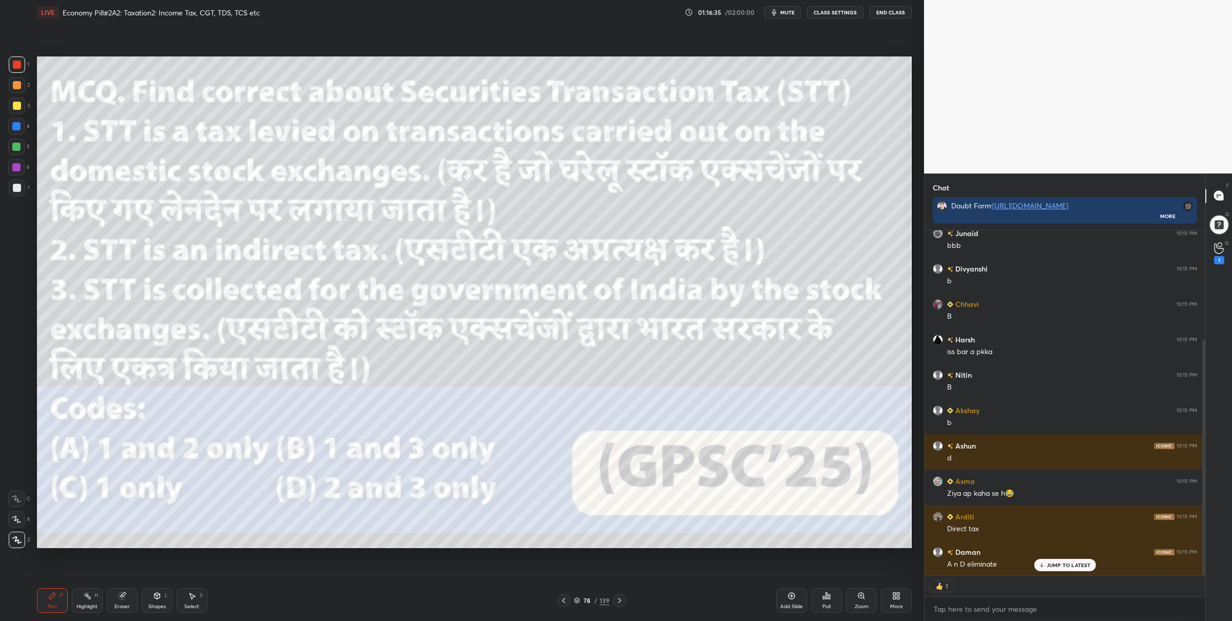
scroll to position [159, 0]
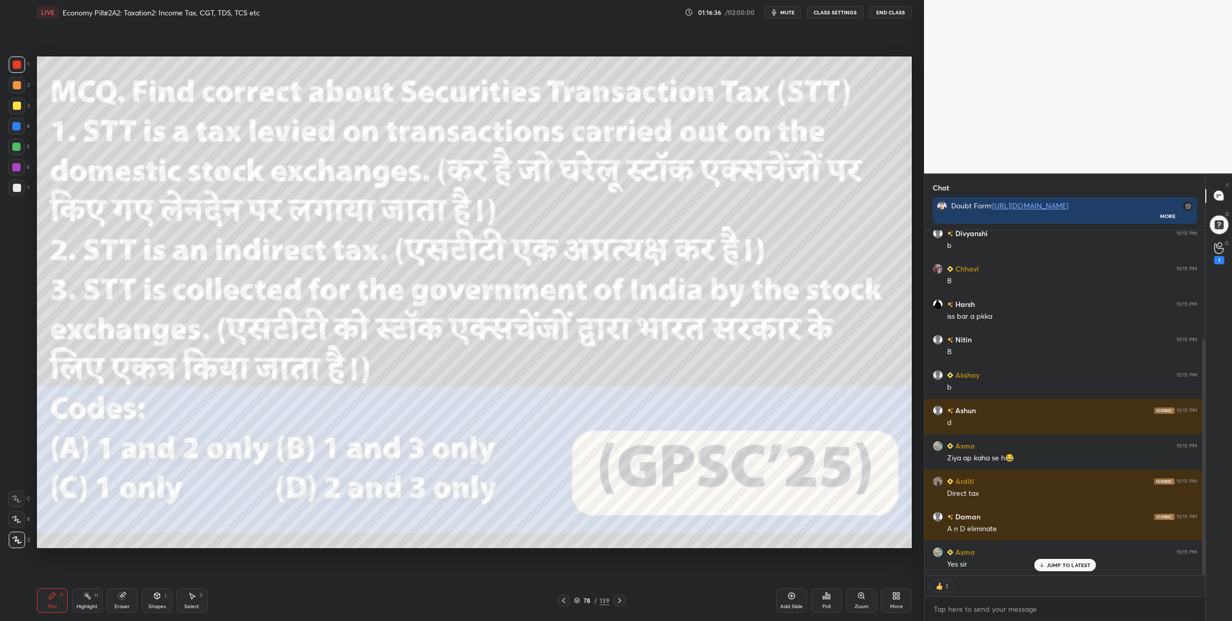
click at [577, 607] on div "Pen P Highlight H Eraser Shapes L Select S 78 / 139 Add Slide Poll Zoom More" at bounding box center [474, 600] width 875 height 41
click at [578, 602] on icon at bounding box center [577, 600] width 6 height 6
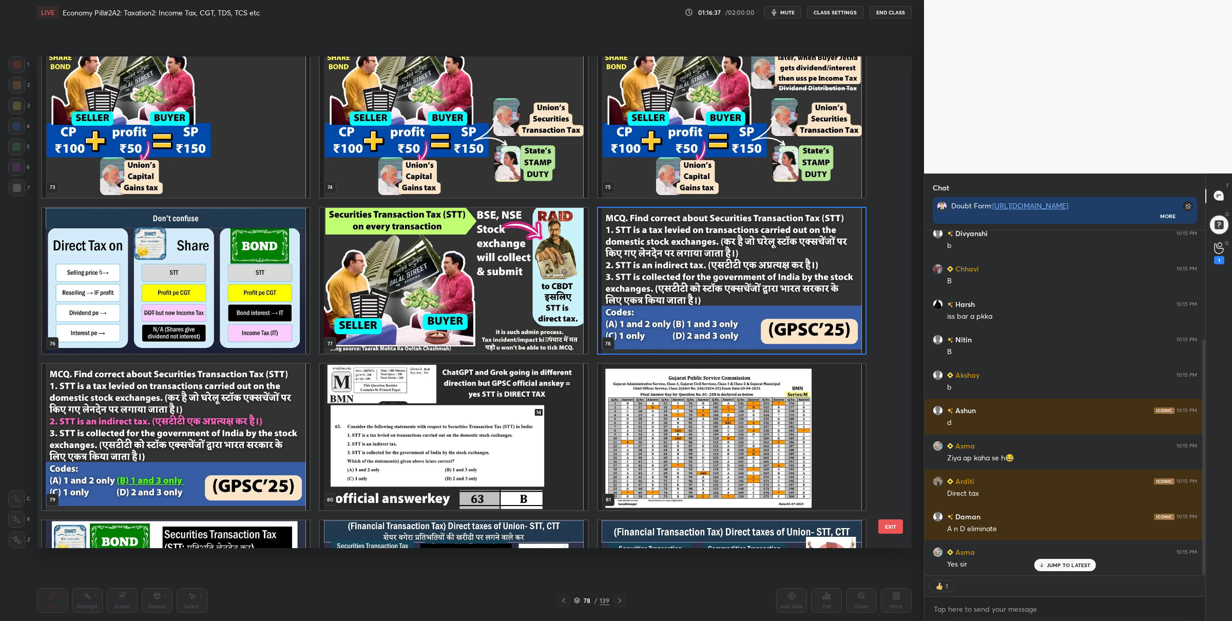
scroll to position [3777, 0]
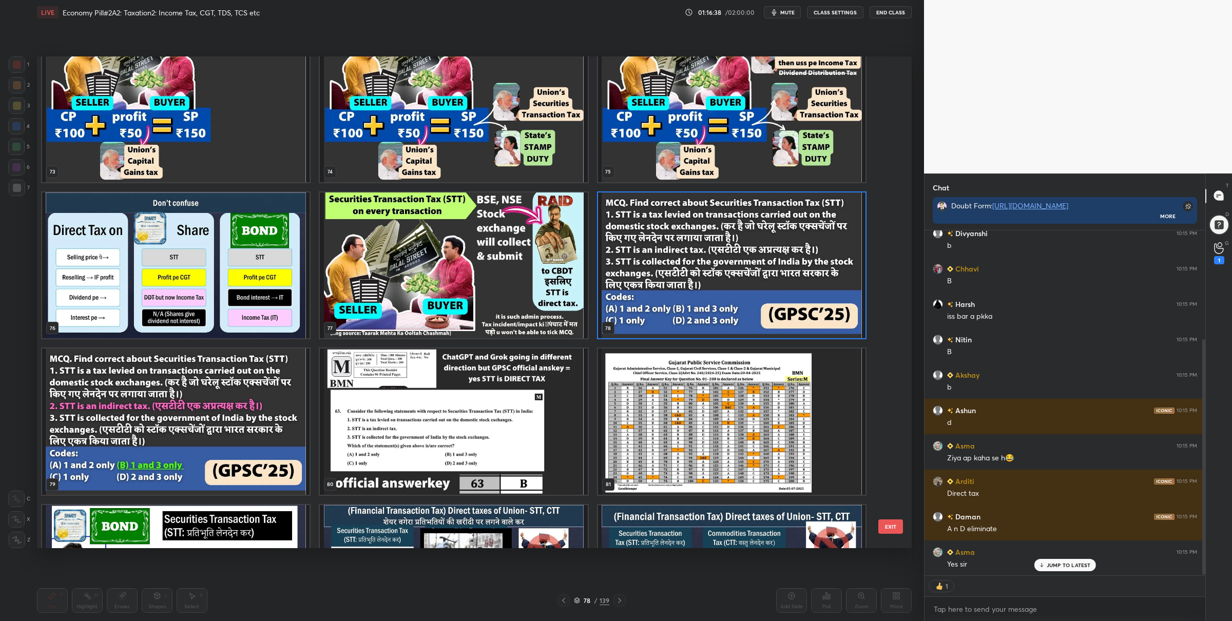
click at [665, 265] on img "grid" at bounding box center [731, 265] width 267 height 146
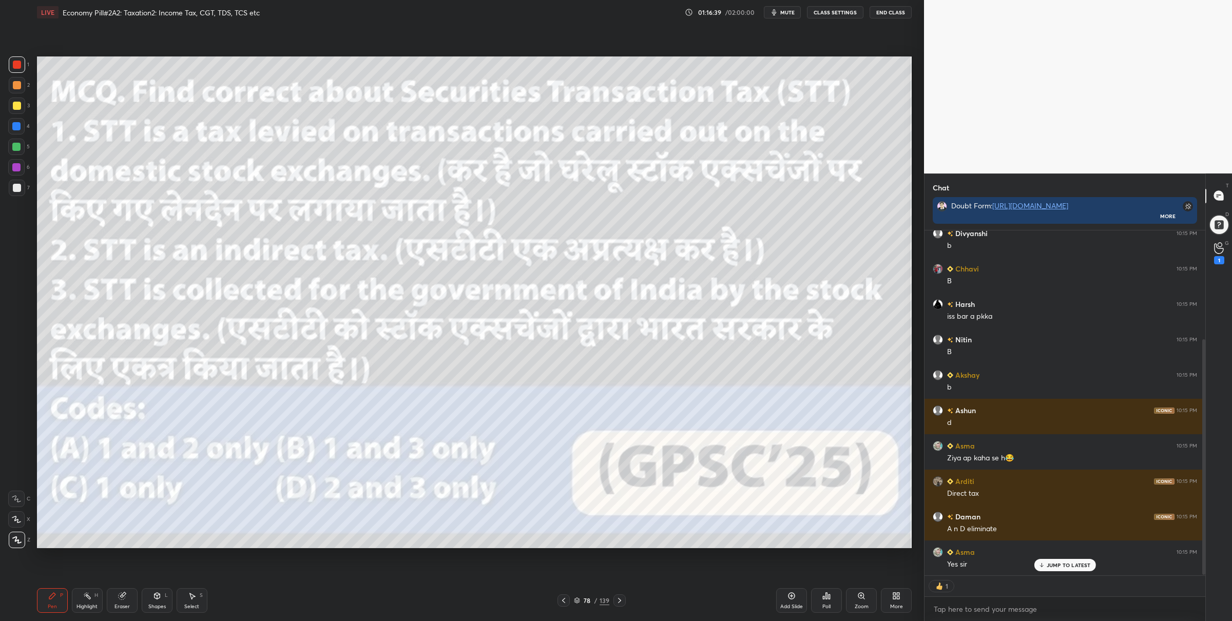
click at [822, 606] on div "Poll" at bounding box center [826, 606] width 8 height 5
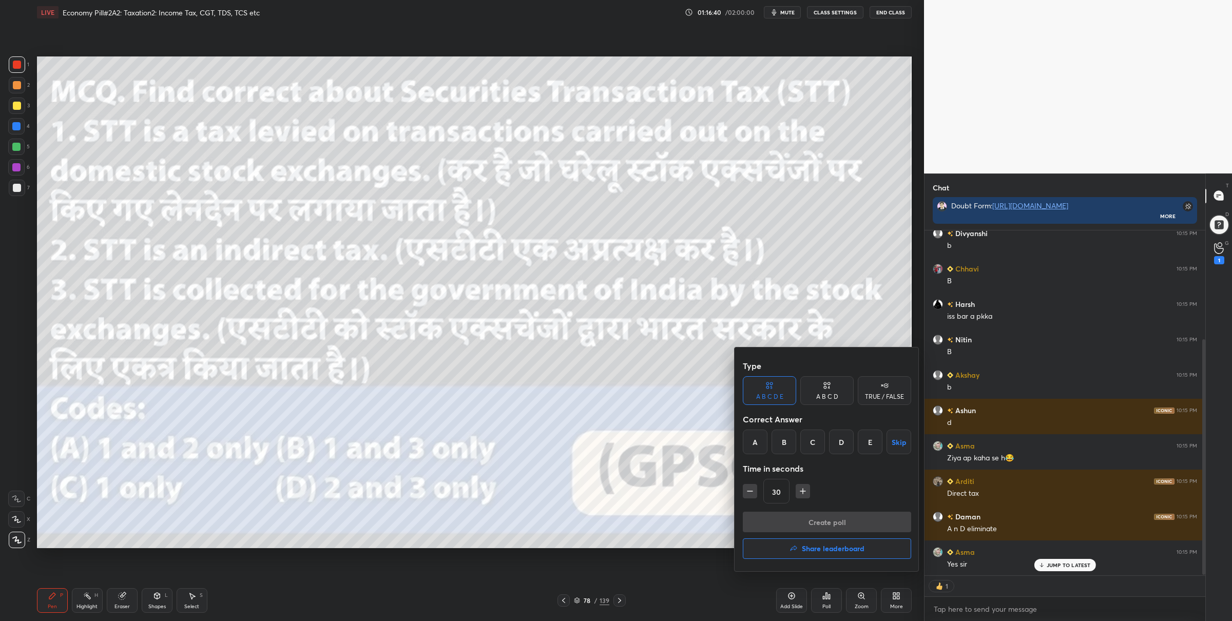
click at [794, 437] on div "B" at bounding box center [783, 442] width 25 height 25
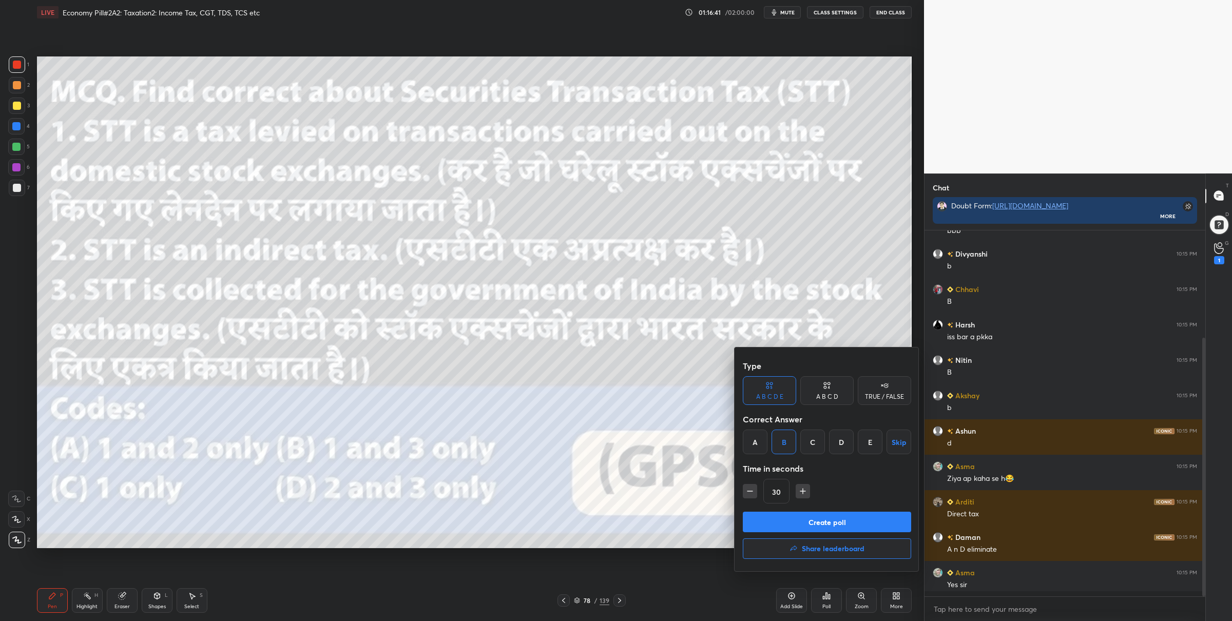
scroll to position [139, 0]
click at [787, 520] on button "Create poll" at bounding box center [827, 522] width 168 height 21
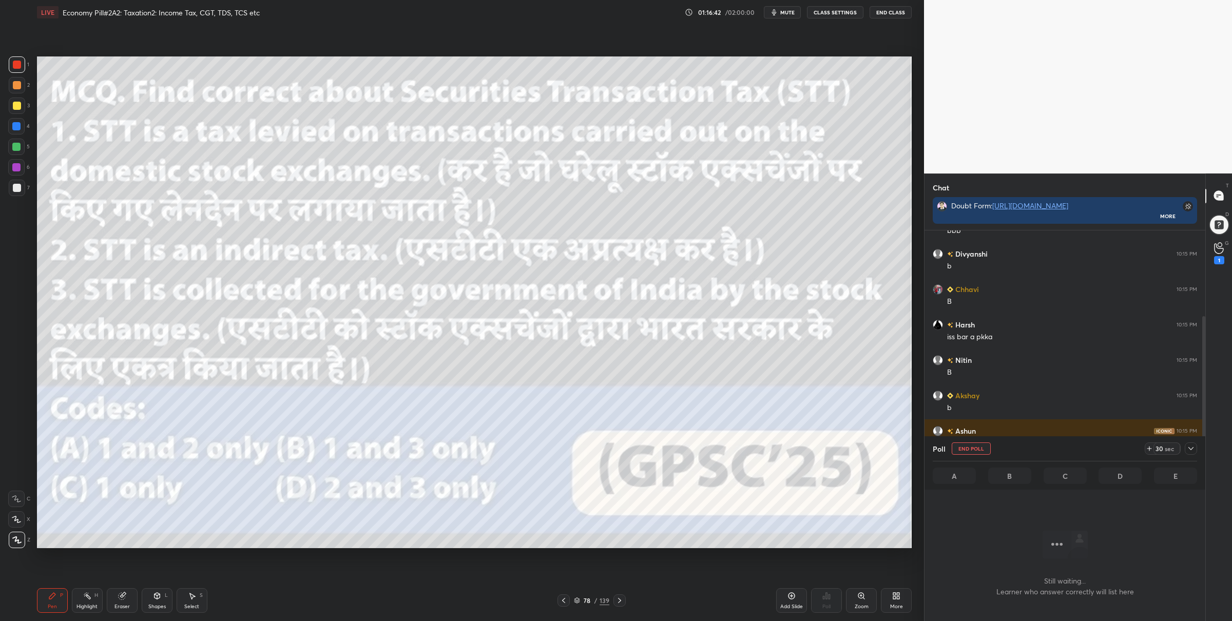
scroll to position [319, 278]
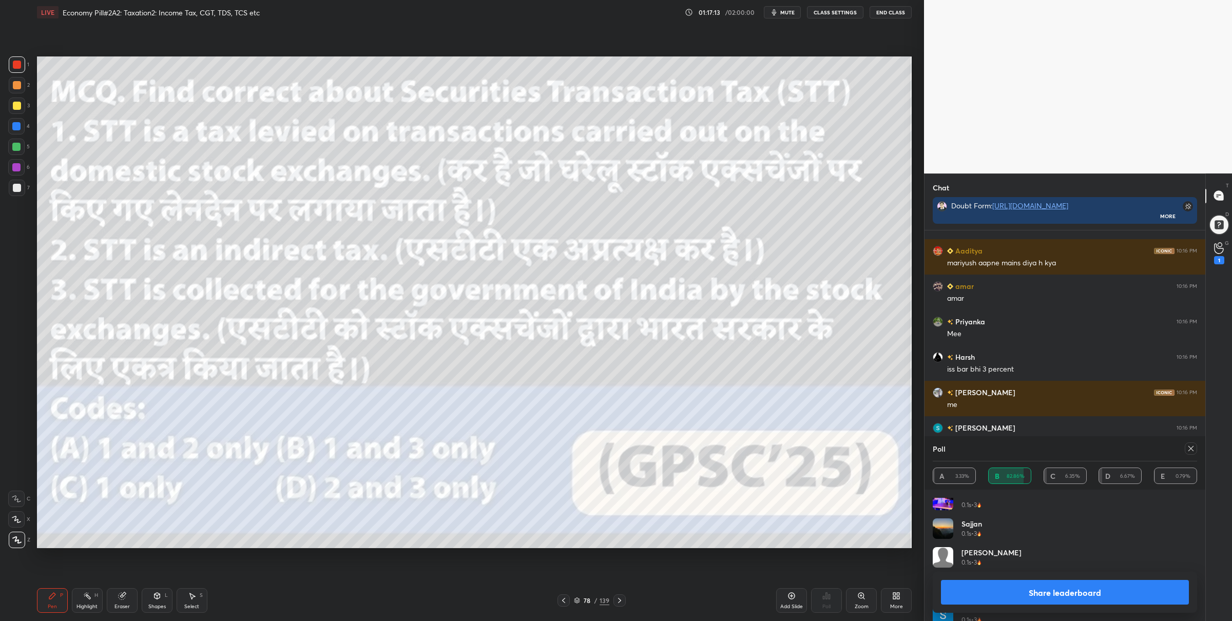
click at [1010, 585] on button "Share leaderboard" at bounding box center [1065, 592] width 248 height 25
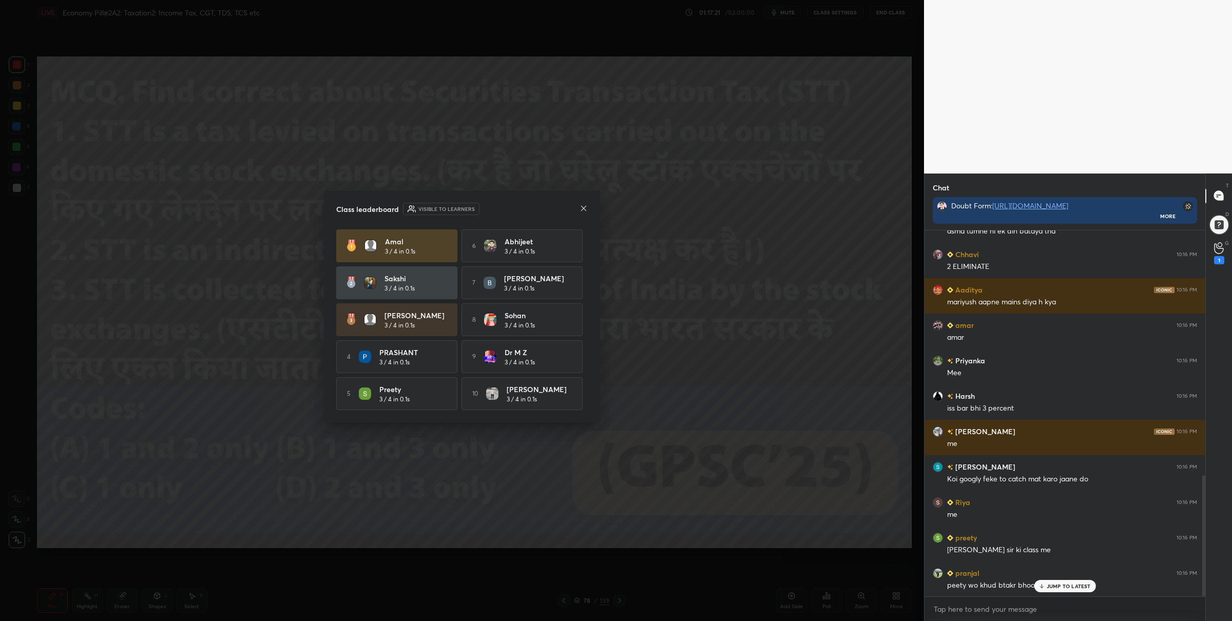
click at [587, 208] on icon at bounding box center [584, 208] width 8 height 8
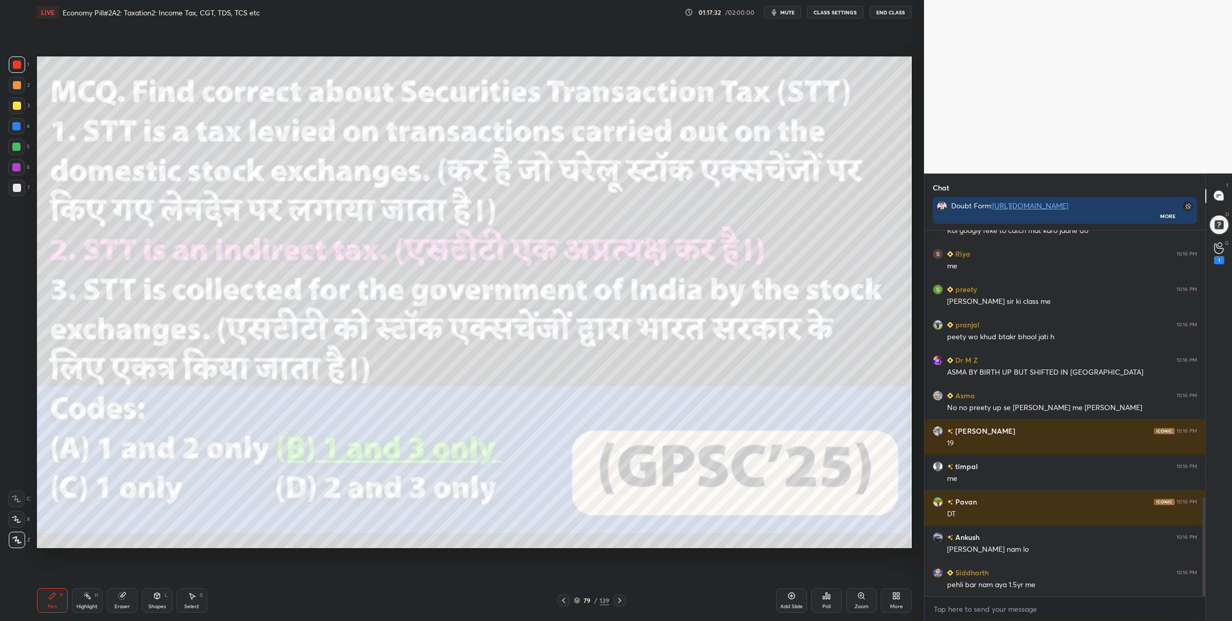
click at [16, 146] on div at bounding box center [16, 147] width 8 height 8
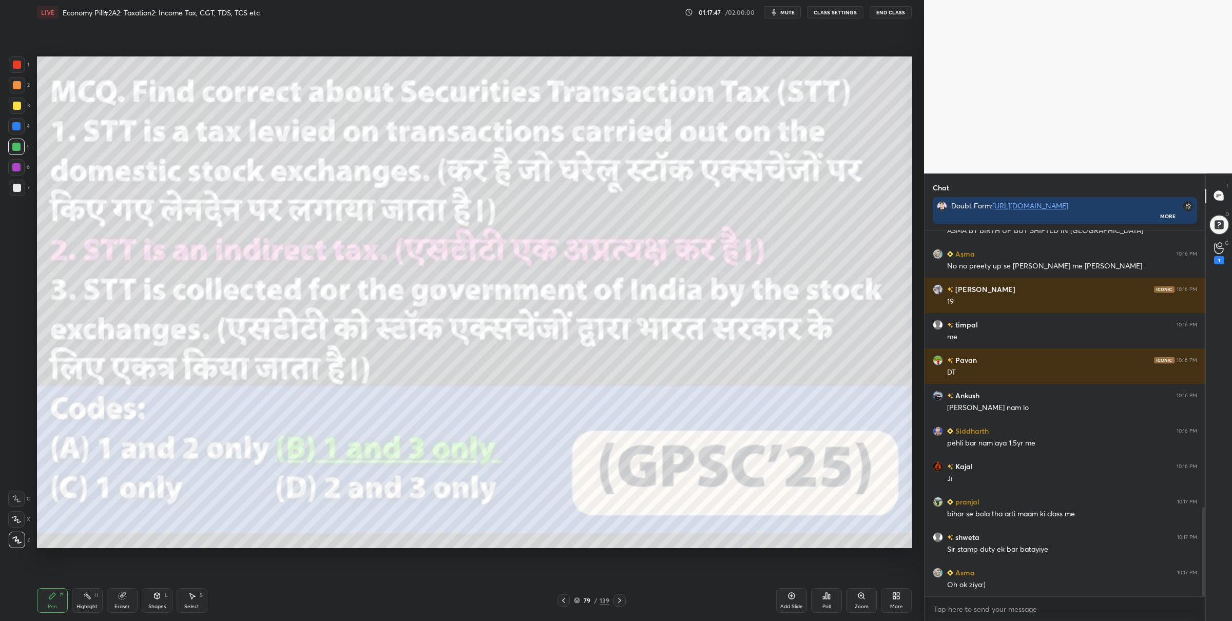
click at [559, 604] on icon at bounding box center [563, 600] width 8 height 8
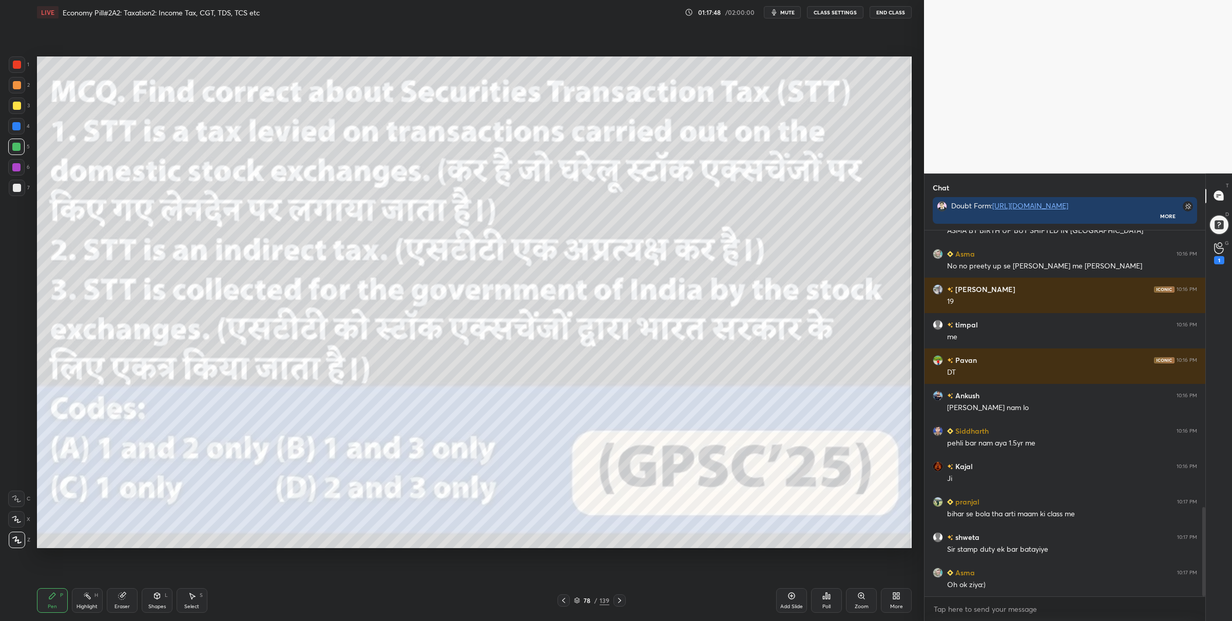
click at [562, 600] on icon at bounding box center [563, 600] width 8 height 8
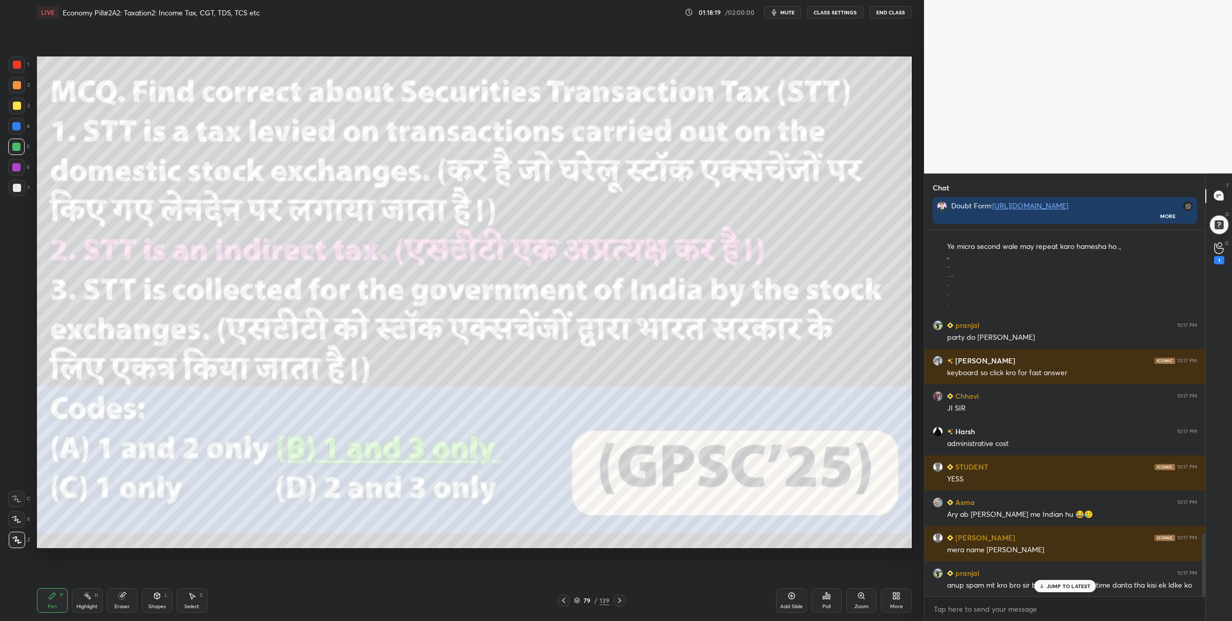
scroll to position [1757, 0]
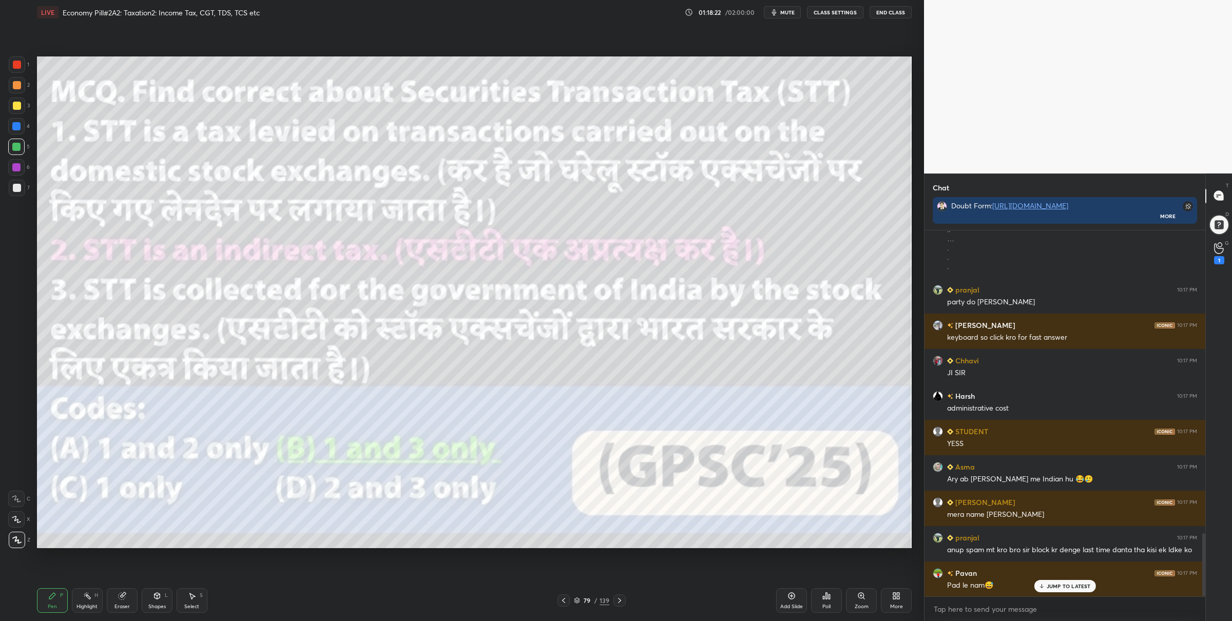
click at [618, 599] on icon at bounding box center [619, 600] width 8 height 8
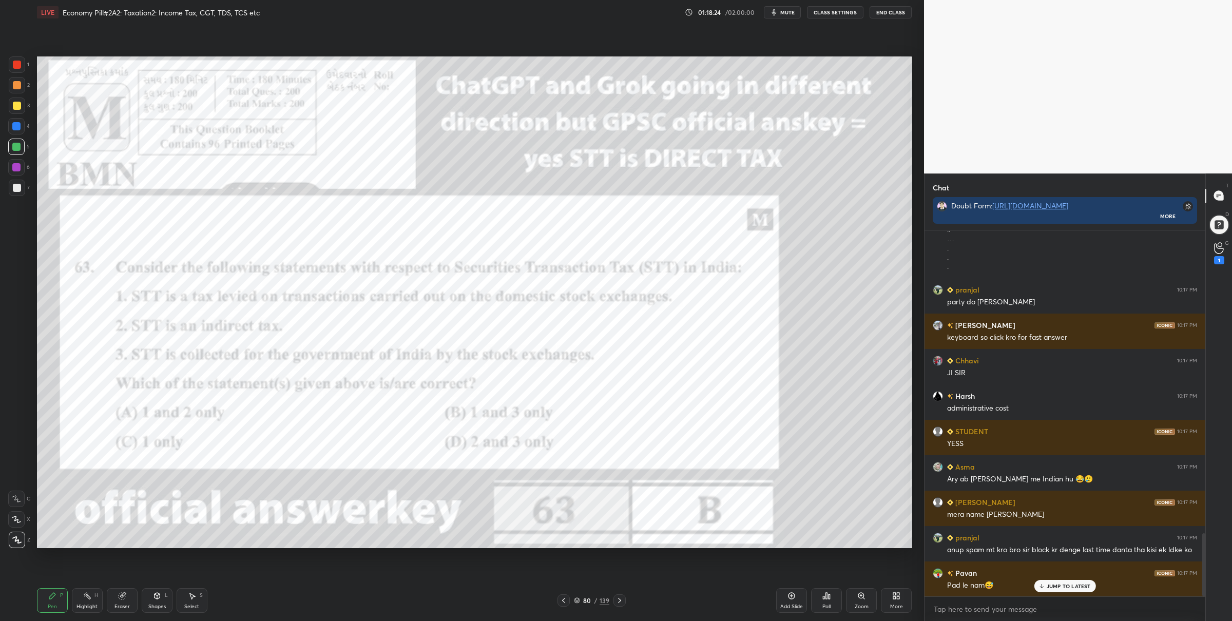
click at [562, 599] on icon at bounding box center [563, 600] width 8 height 8
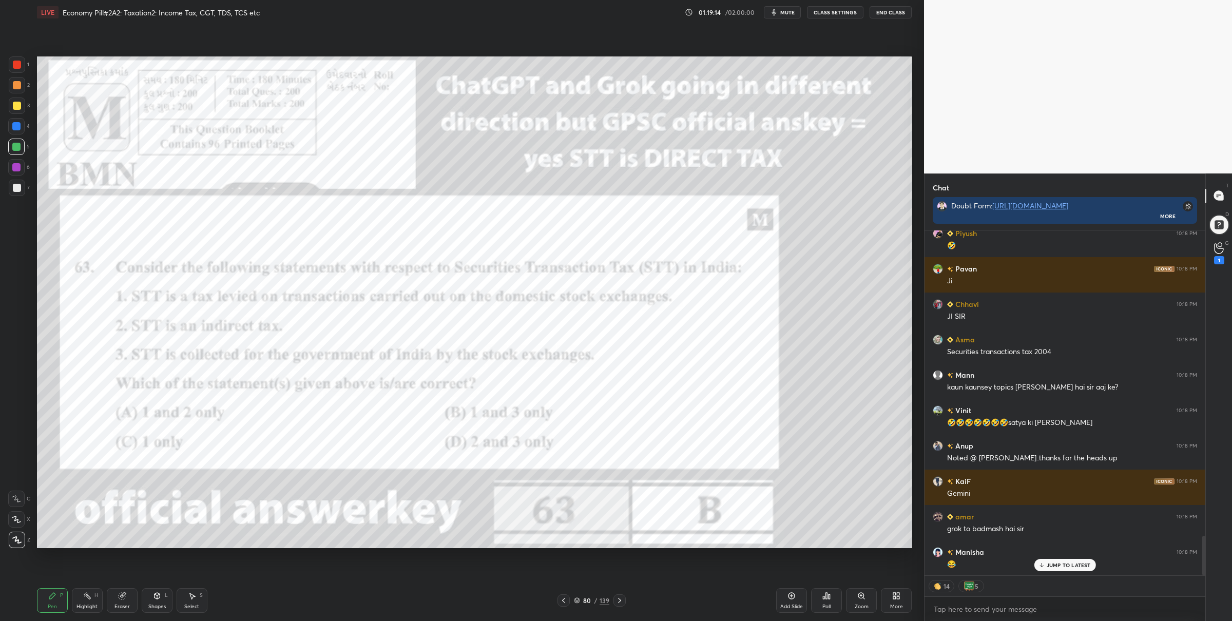
scroll to position [2701, 0]
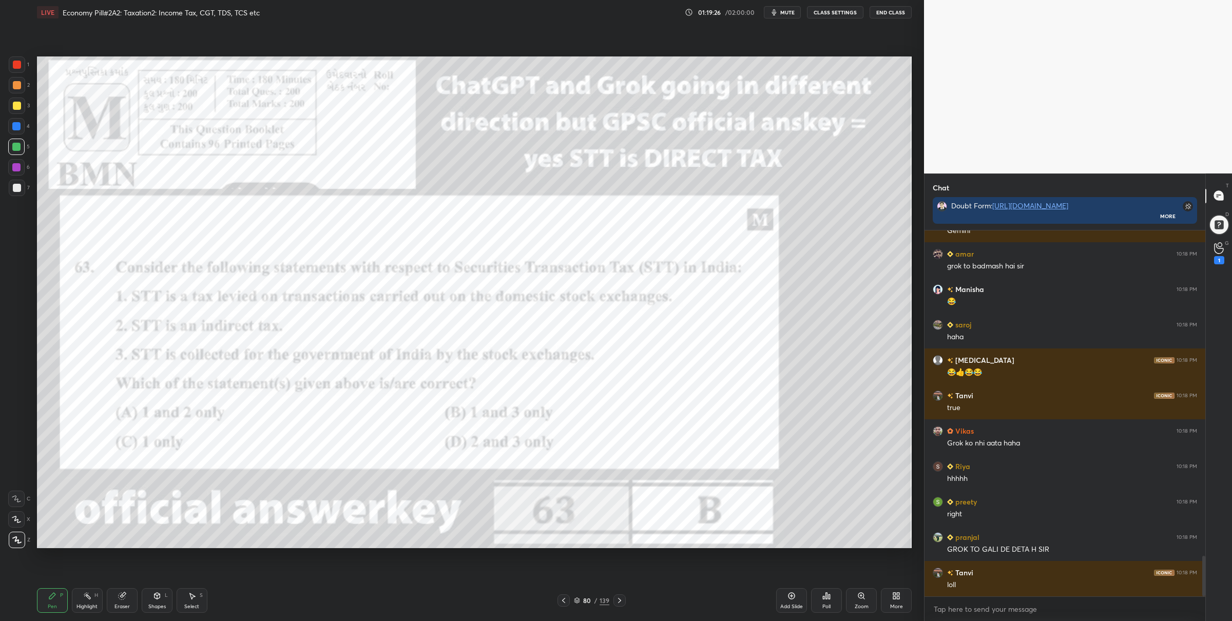
click at [579, 602] on icon at bounding box center [577, 600] width 6 height 6
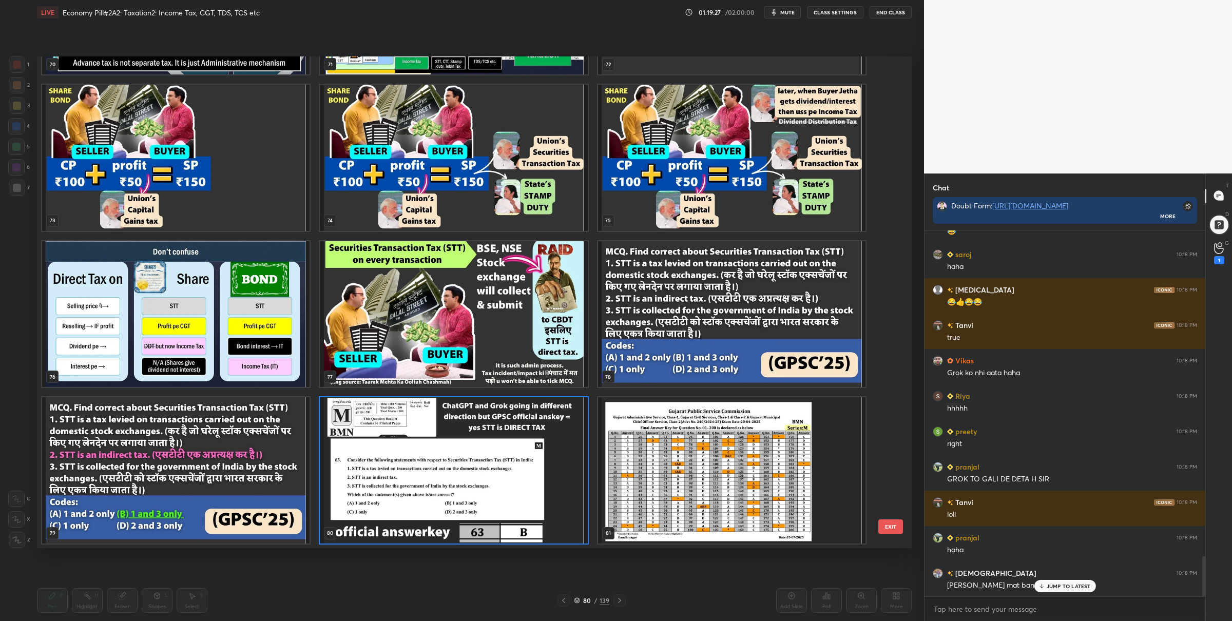
click at [628, 474] on img "grid" at bounding box center [731, 470] width 267 height 146
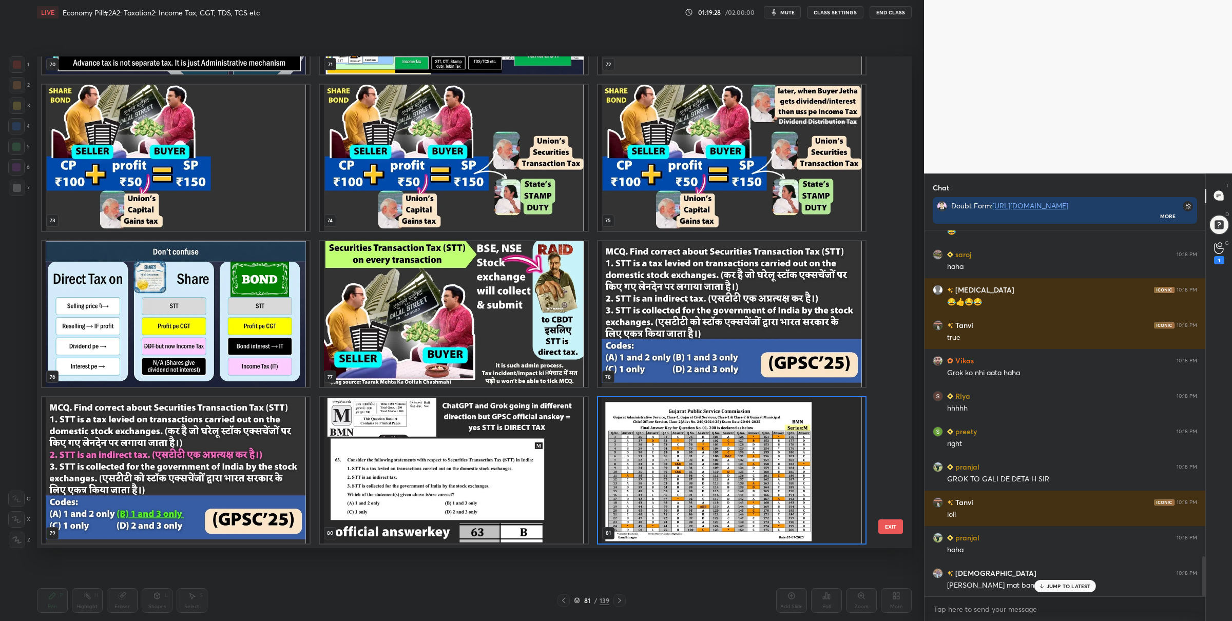
click at [628, 474] on img "grid" at bounding box center [731, 470] width 267 height 146
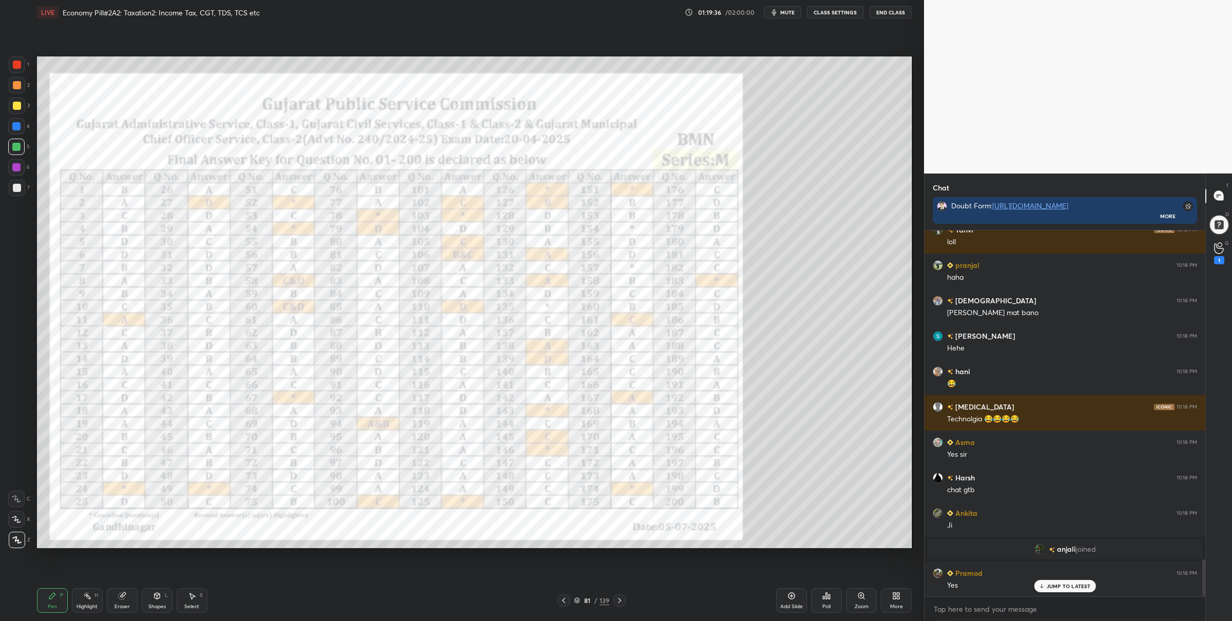
click at [565, 597] on icon at bounding box center [563, 600] width 8 height 8
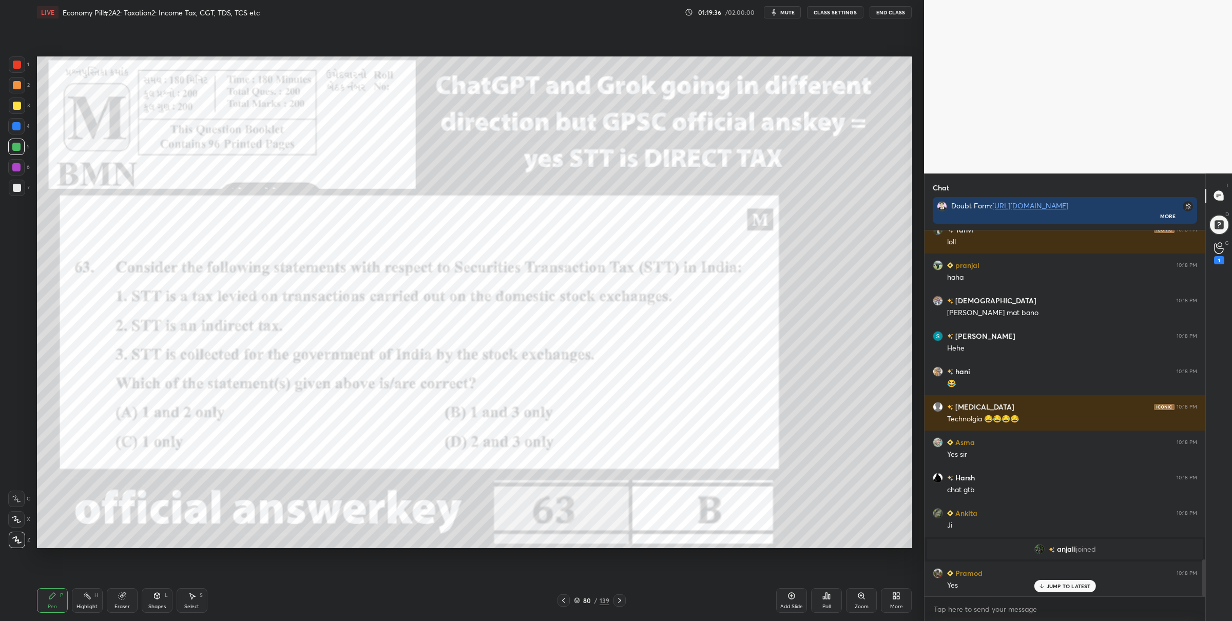
click at [566, 599] on icon at bounding box center [563, 600] width 8 height 8
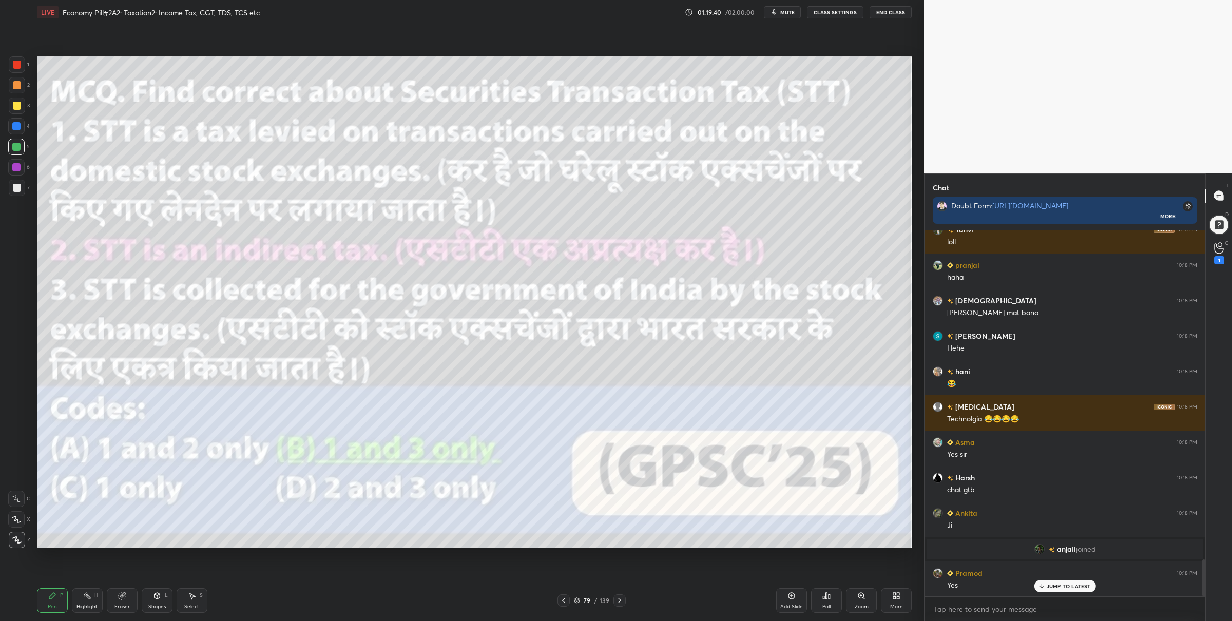
click at [620, 602] on icon at bounding box center [619, 600] width 8 height 8
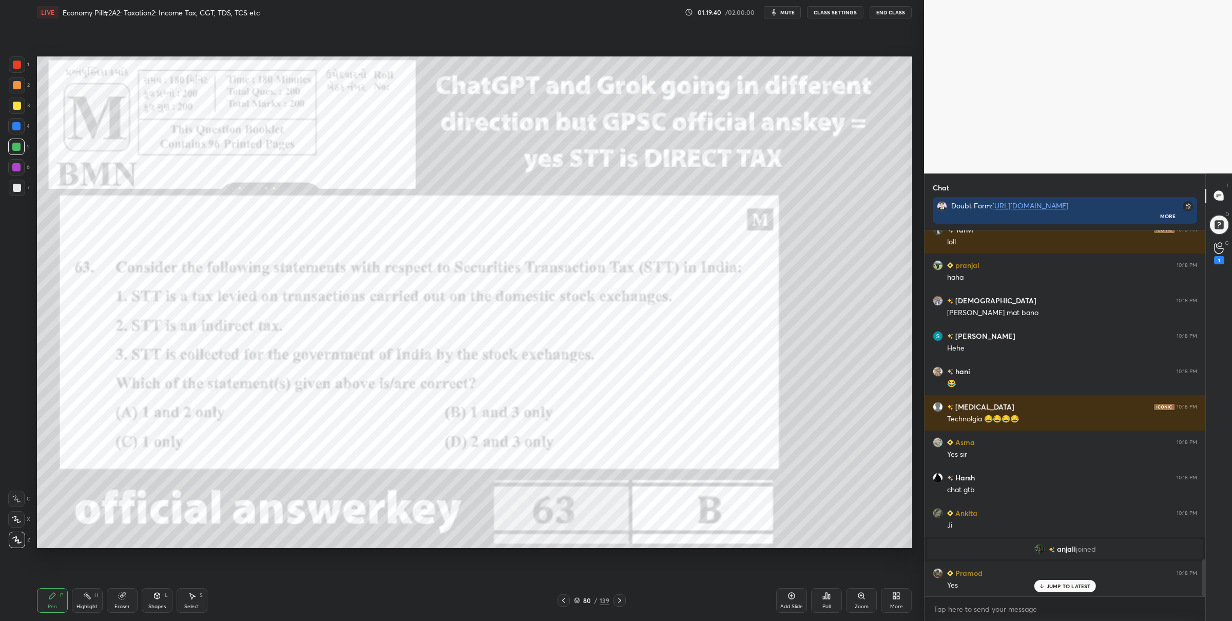
click at [621, 599] on icon at bounding box center [619, 600] width 8 height 8
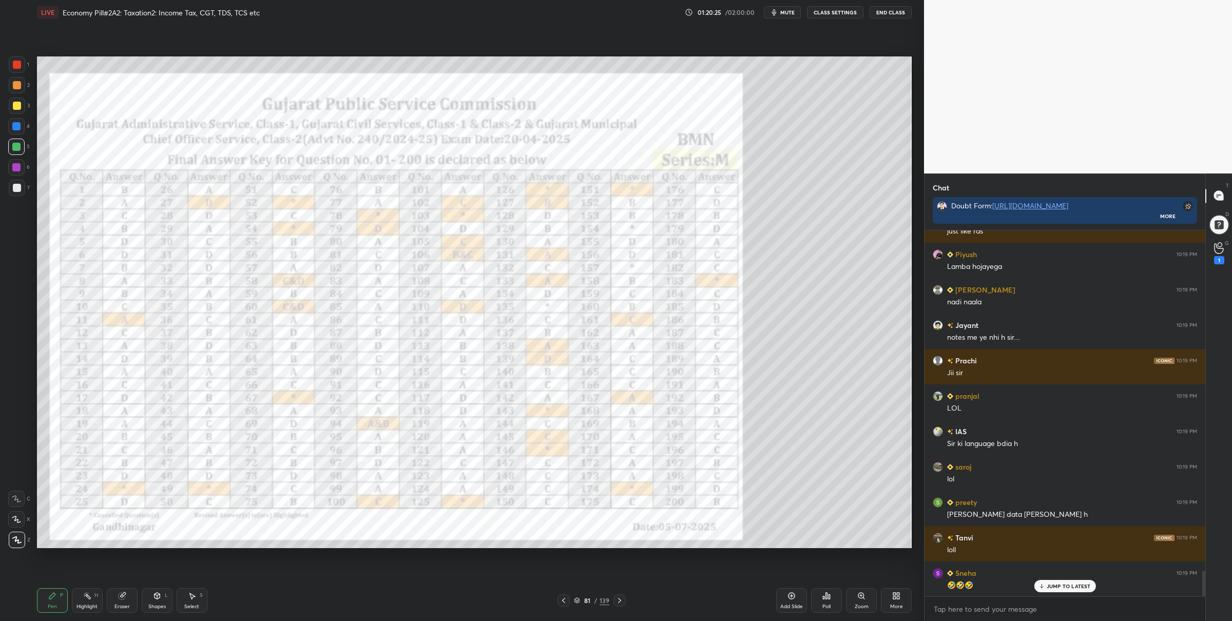
scroll to position [4900, 0]
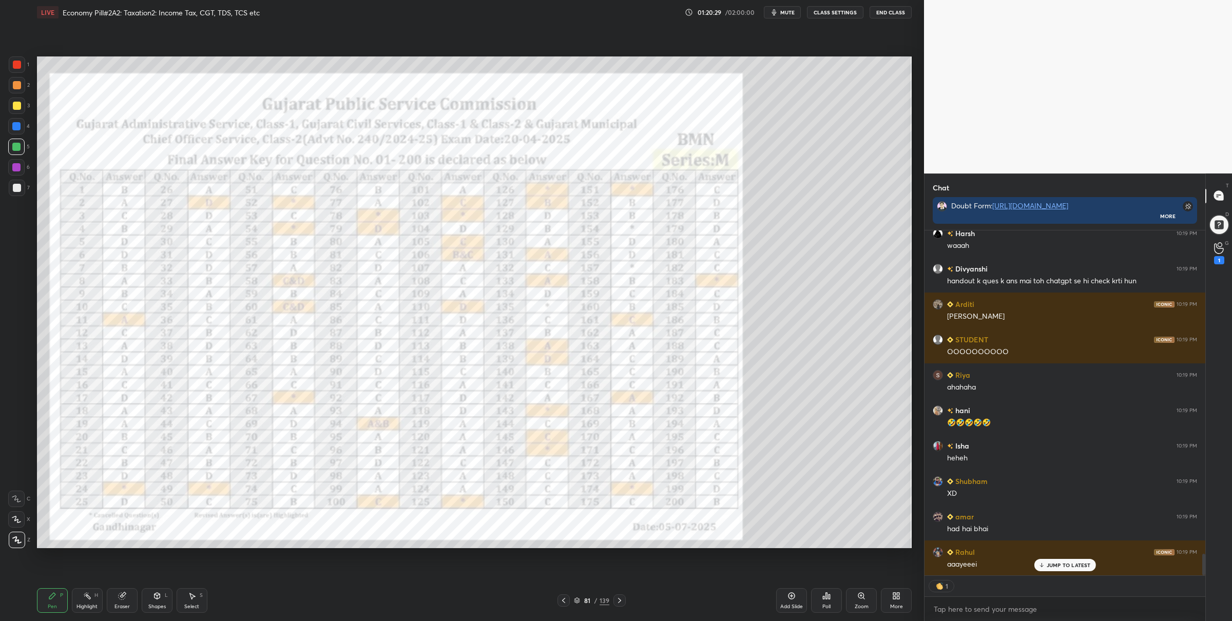
click at [579, 597] on icon at bounding box center [577, 600] width 6 height 6
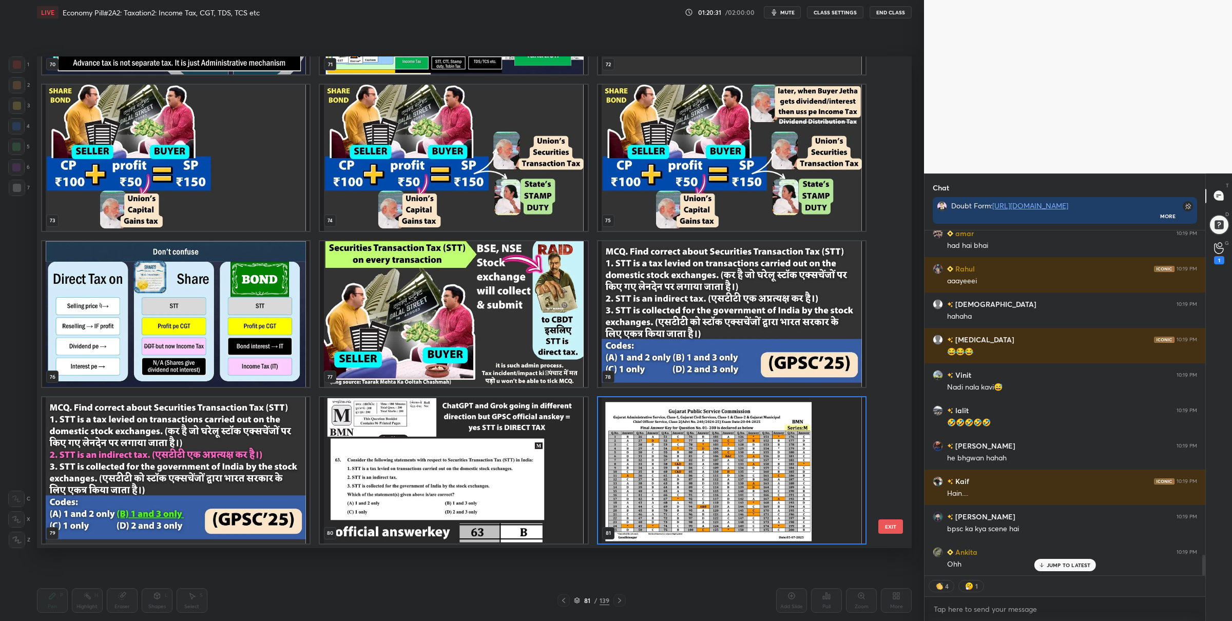
click at [644, 493] on img "grid" at bounding box center [731, 470] width 267 height 146
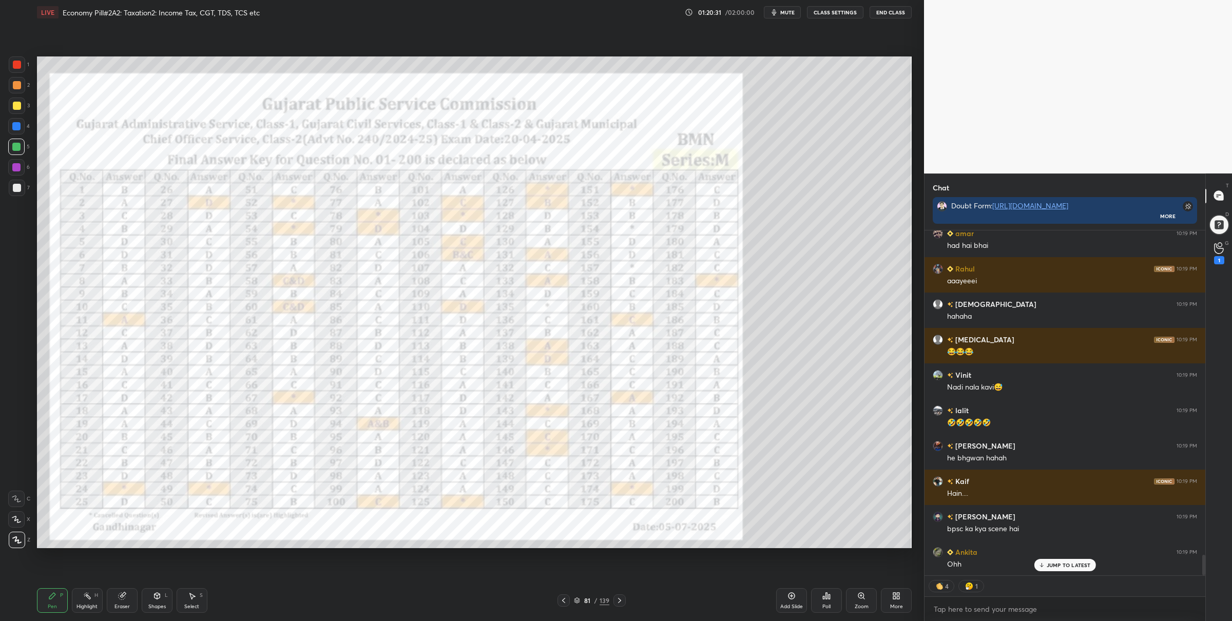
click at [644, 493] on img "grid" at bounding box center [731, 470] width 267 height 146
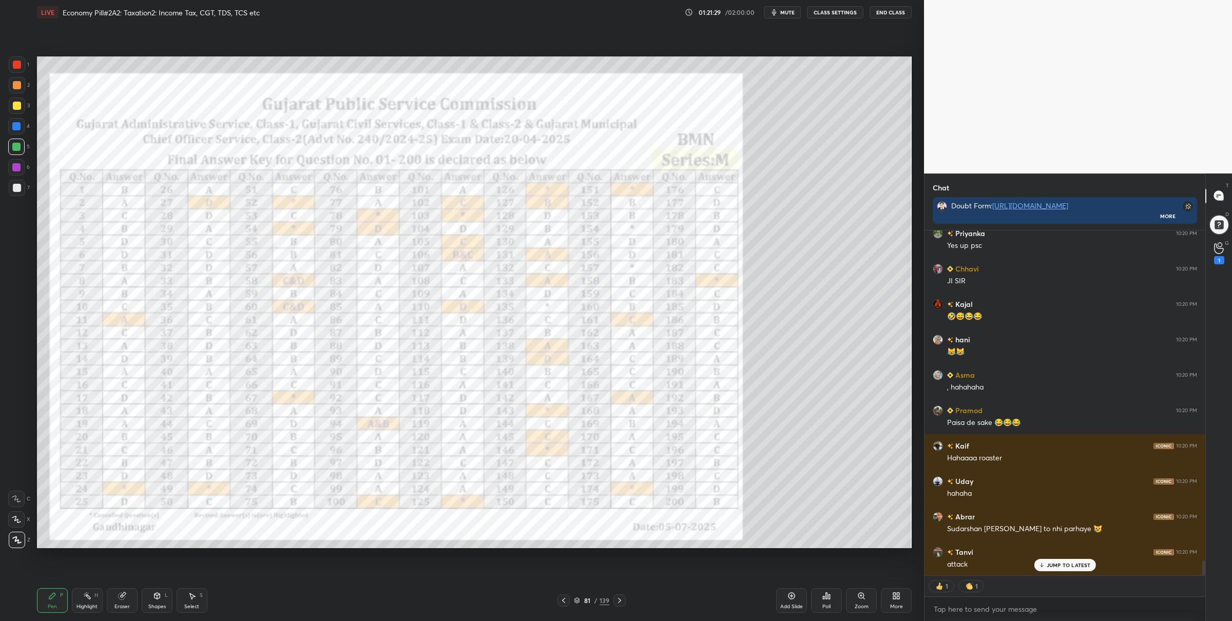
click at [577, 598] on div "81 / 139" at bounding box center [591, 600] width 35 height 9
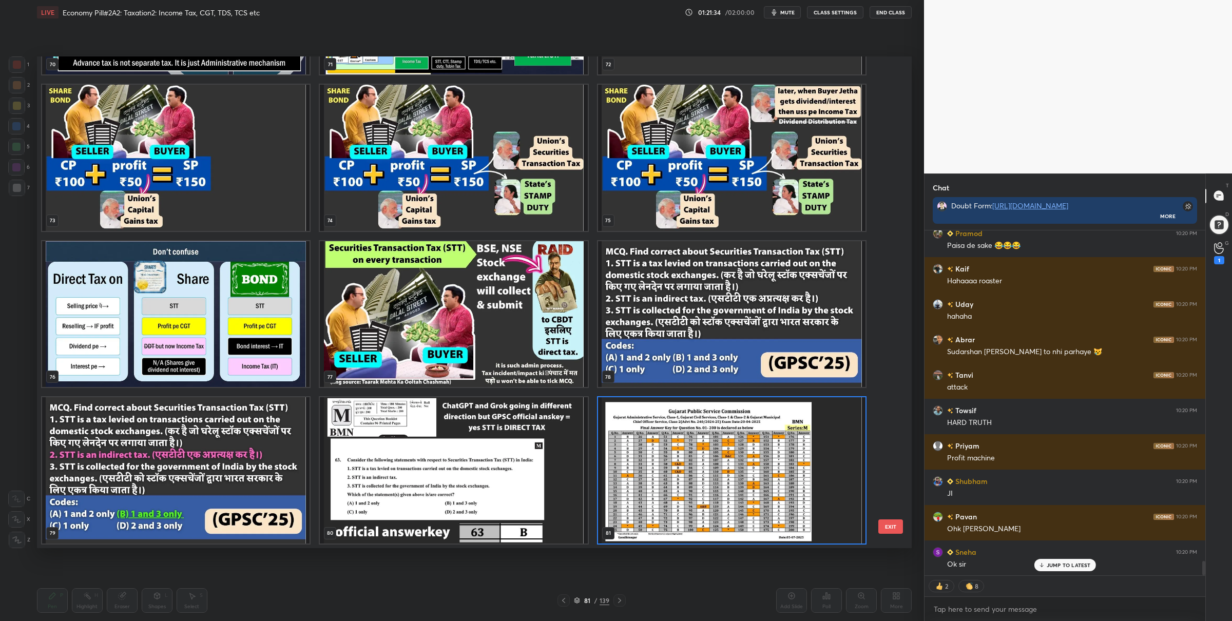
click at [280, 460] on img "grid" at bounding box center [175, 470] width 267 height 146
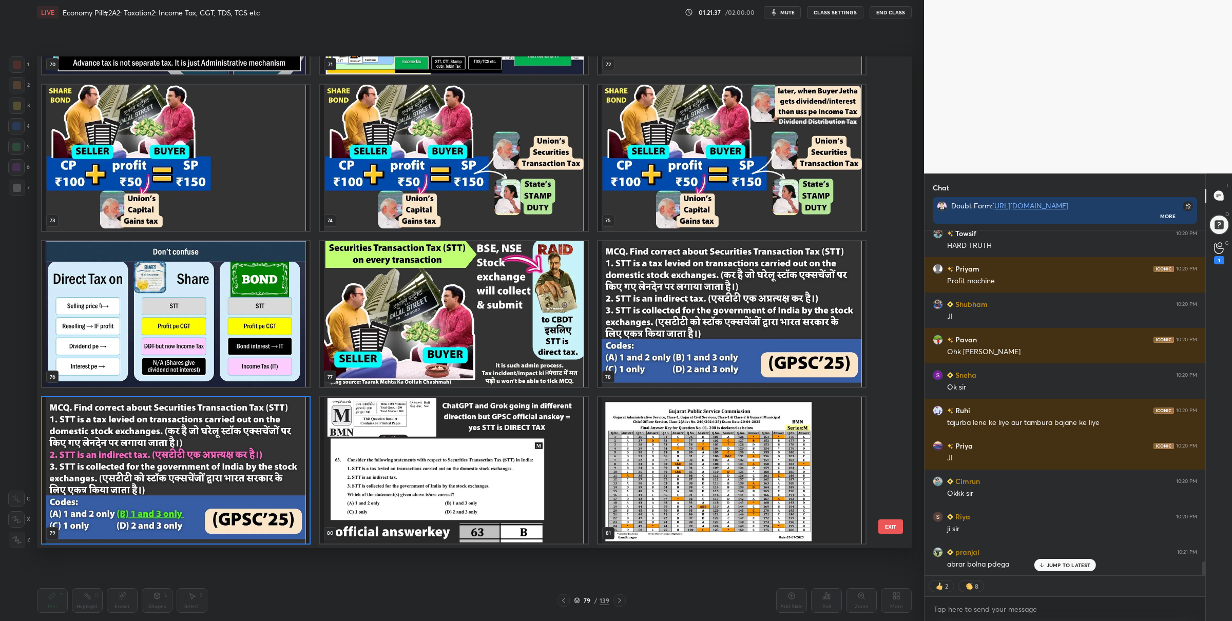
click at [255, 482] on img "grid" at bounding box center [175, 470] width 267 height 146
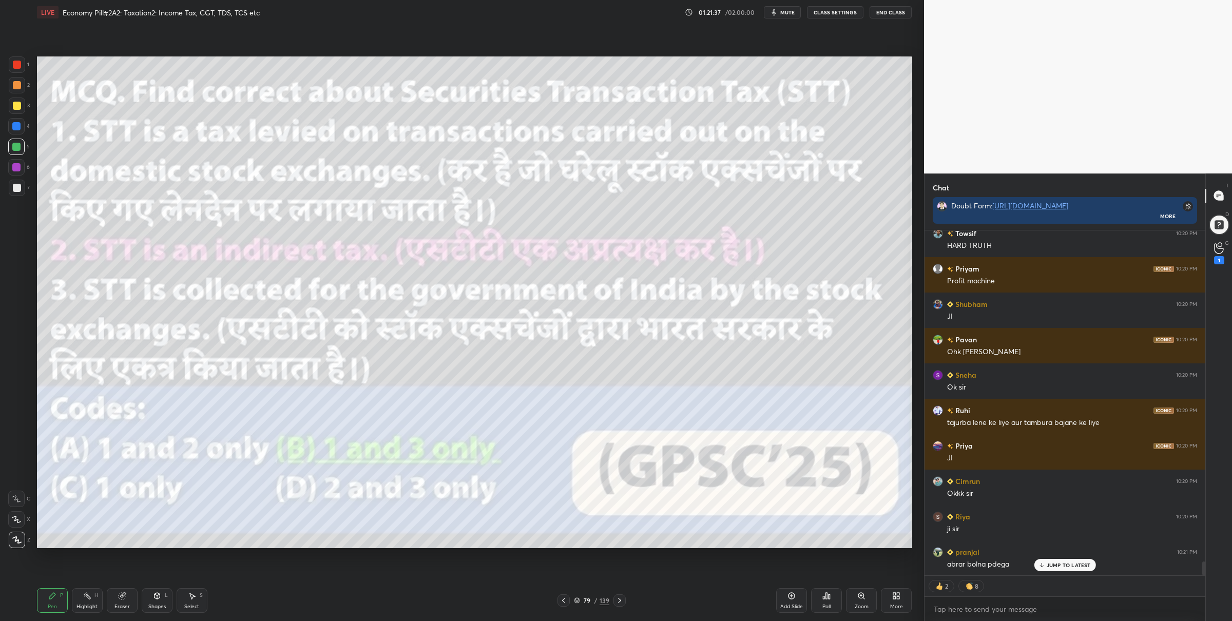
click at [255, 482] on img "grid" at bounding box center [175, 470] width 267 height 146
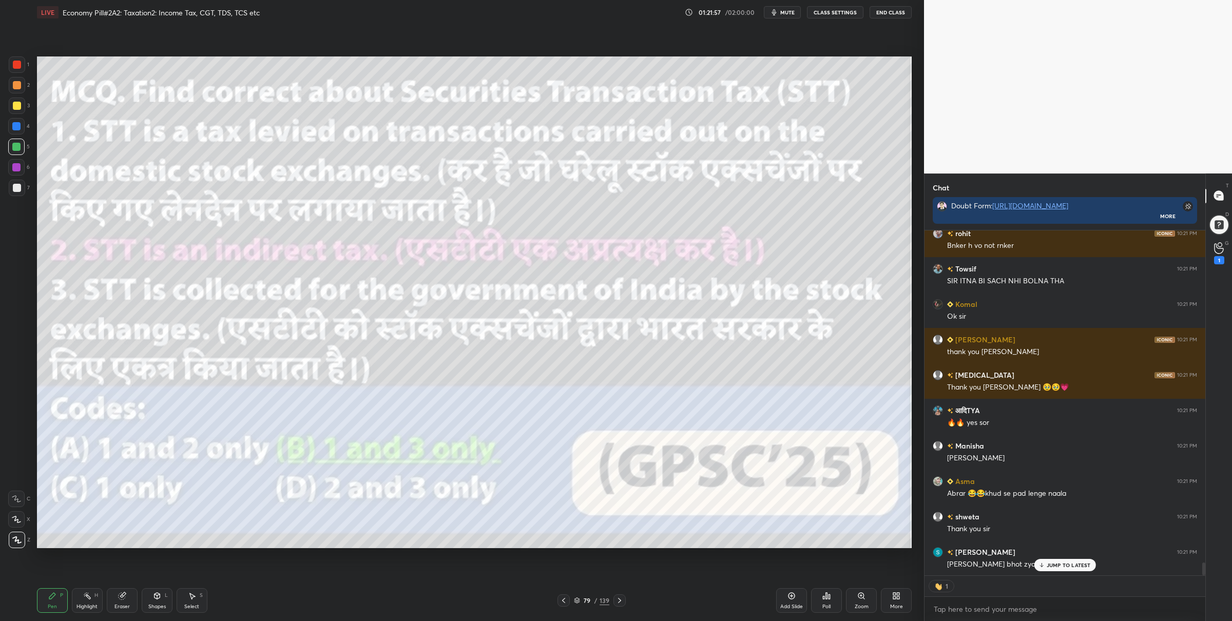
click at [575, 603] on icon at bounding box center [577, 600] width 6 height 6
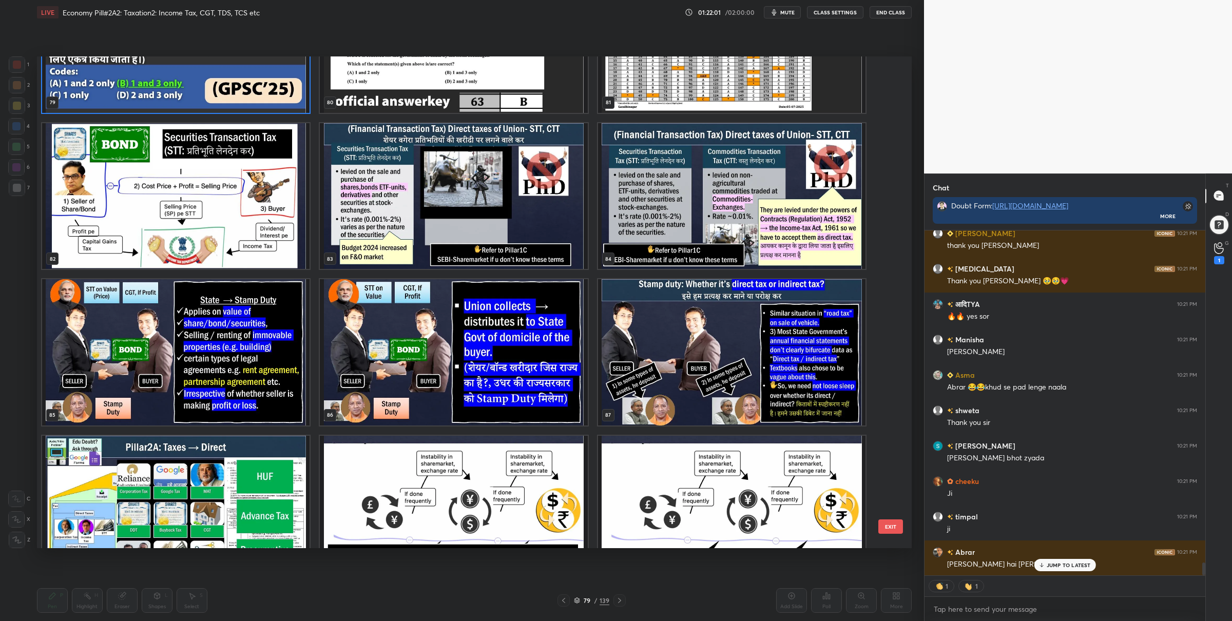
click at [507, 199] on img "grid" at bounding box center [453, 196] width 267 height 146
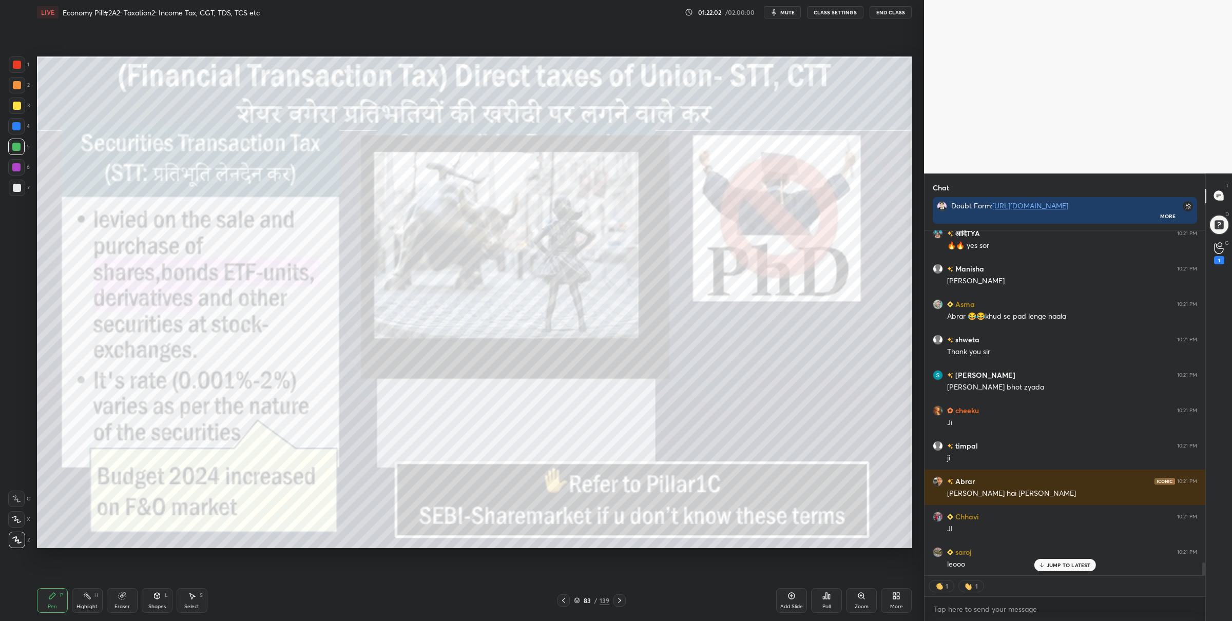
drag, startPoint x: 13, startPoint y: 106, endPoint x: 34, endPoint y: 111, distance: 21.7
click at [14, 107] on div at bounding box center [17, 106] width 8 height 8
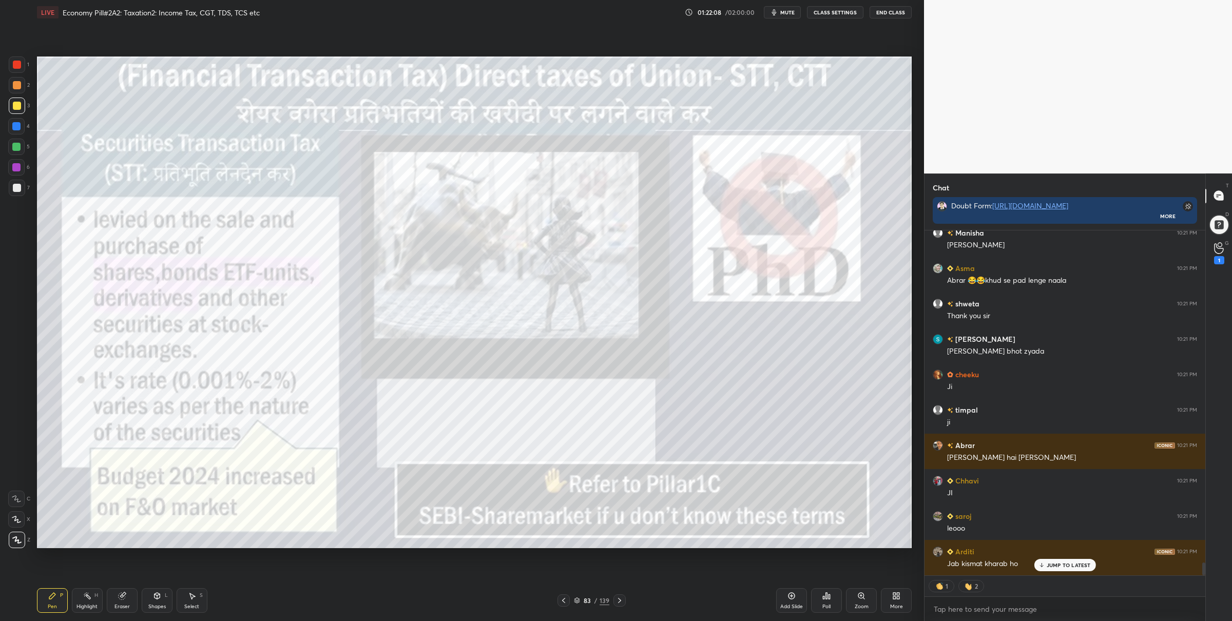
click at [16, 148] on div at bounding box center [16, 147] width 8 height 8
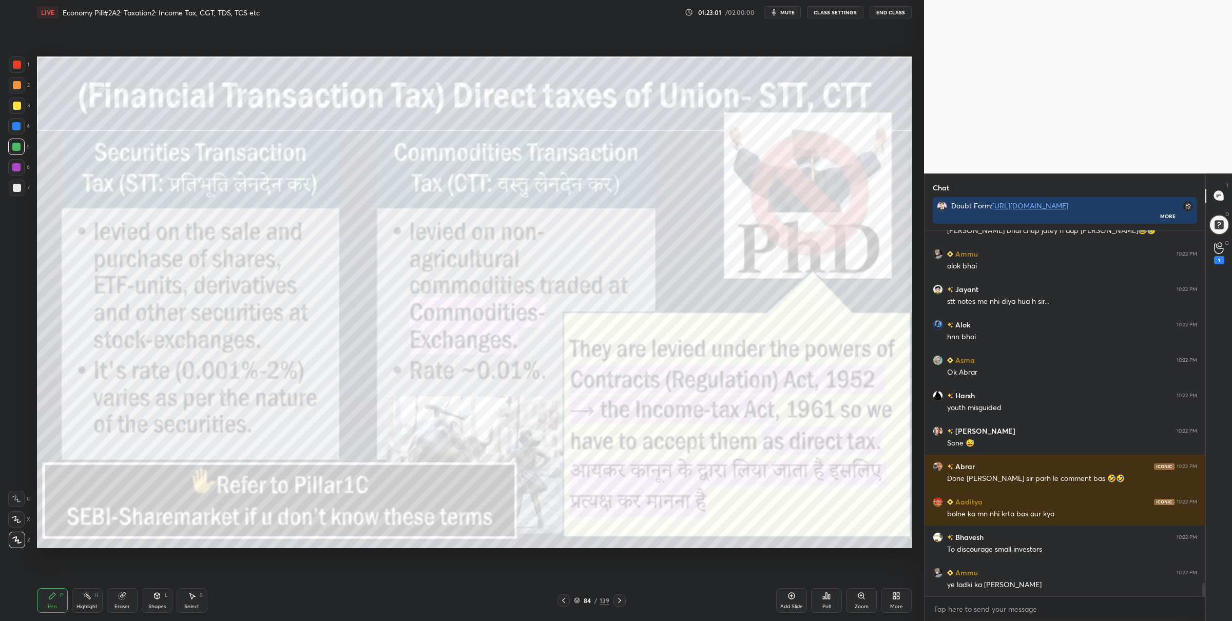
scroll to position [9869, 0]
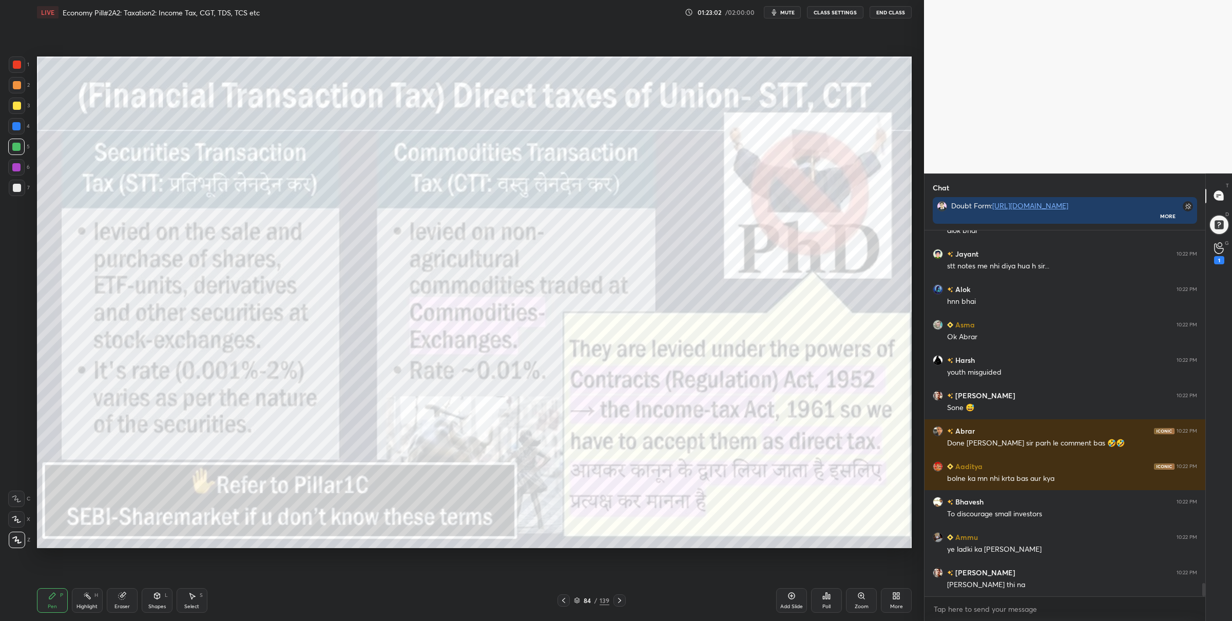
click at [16, 127] on div at bounding box center [16, 126] width 8 height 8
click at [21, 105] on div at bounding box center [17, 106] width 16 height 16
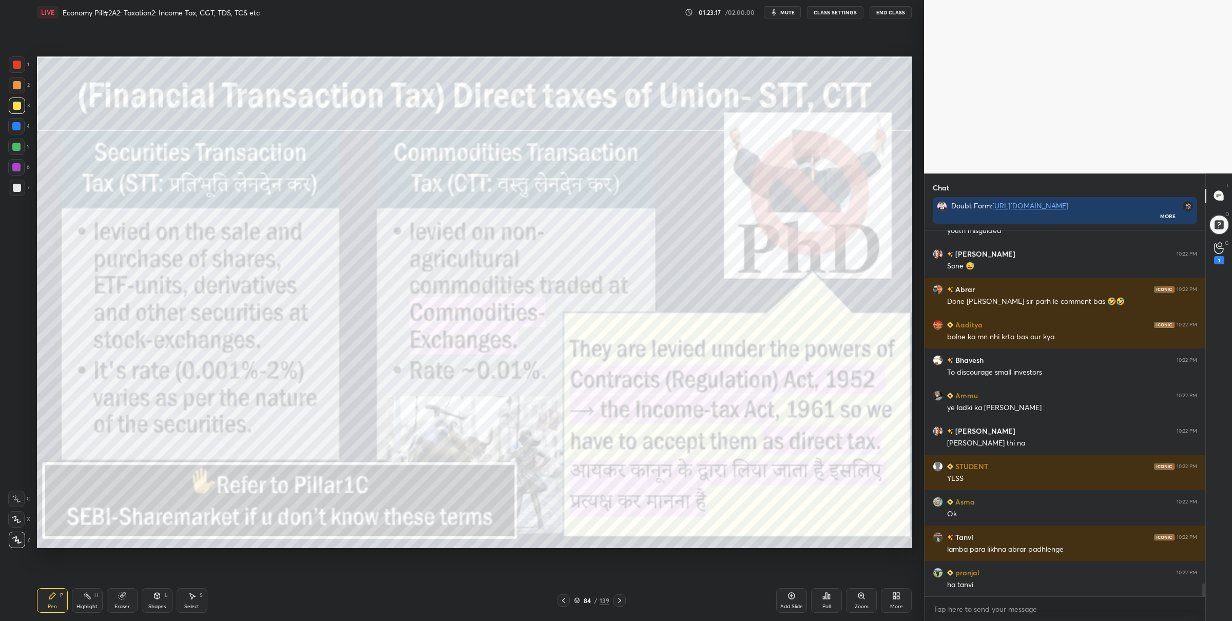
scroll to position [10046, 0]
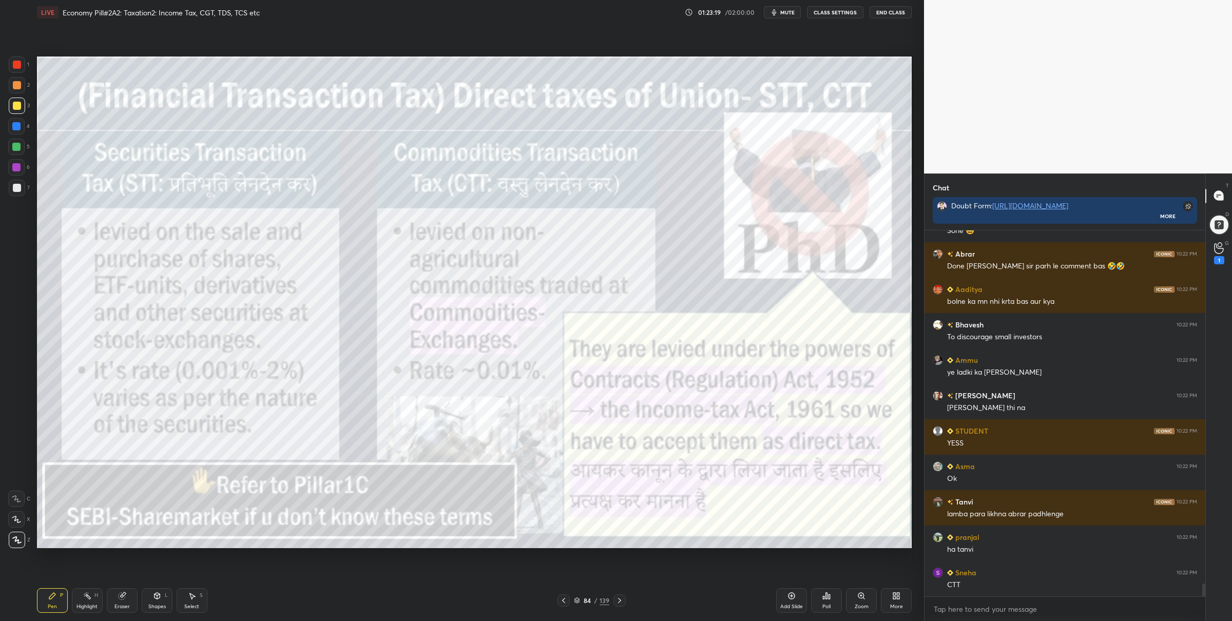
click at [14, 70] on div at bounding box center [17, 64] width 16 height 16
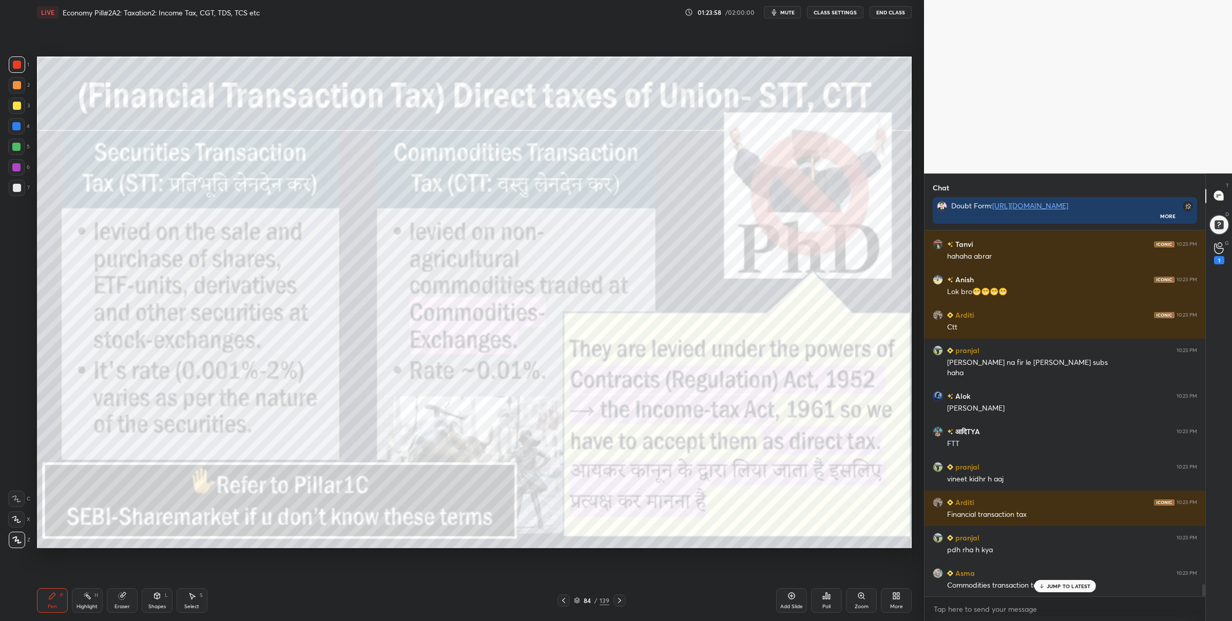
scroll to position [10693, 0]
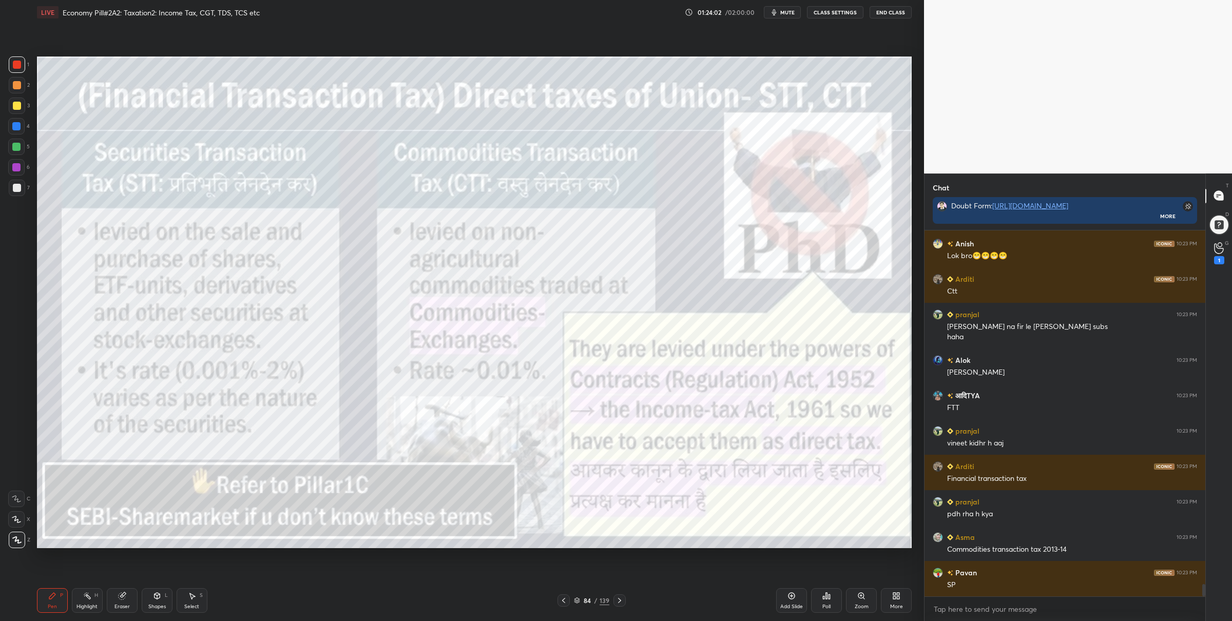
click at [860, 598] on icon at bounding box center [861, 596] width 6 height 6
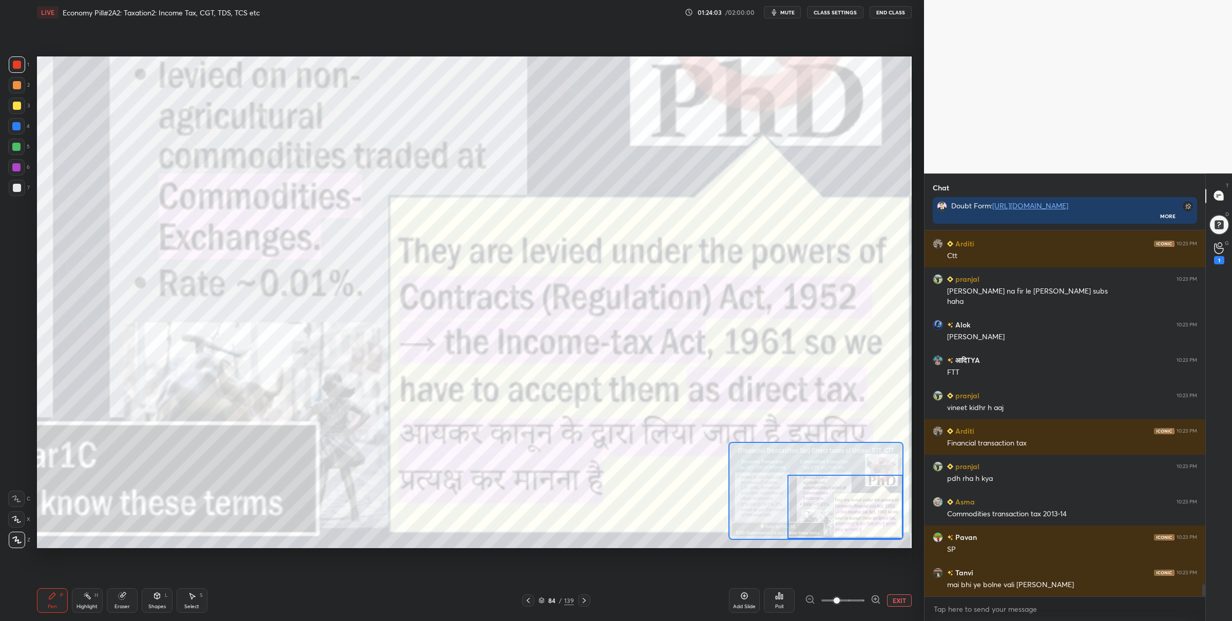
drag, startPoint x: 820, startPoint y: 499, endPoint x: 824, endPoint y: 481, distance: 19.0
click at [844, 509] on div at bounding box center [844, 507] width 115 height 64
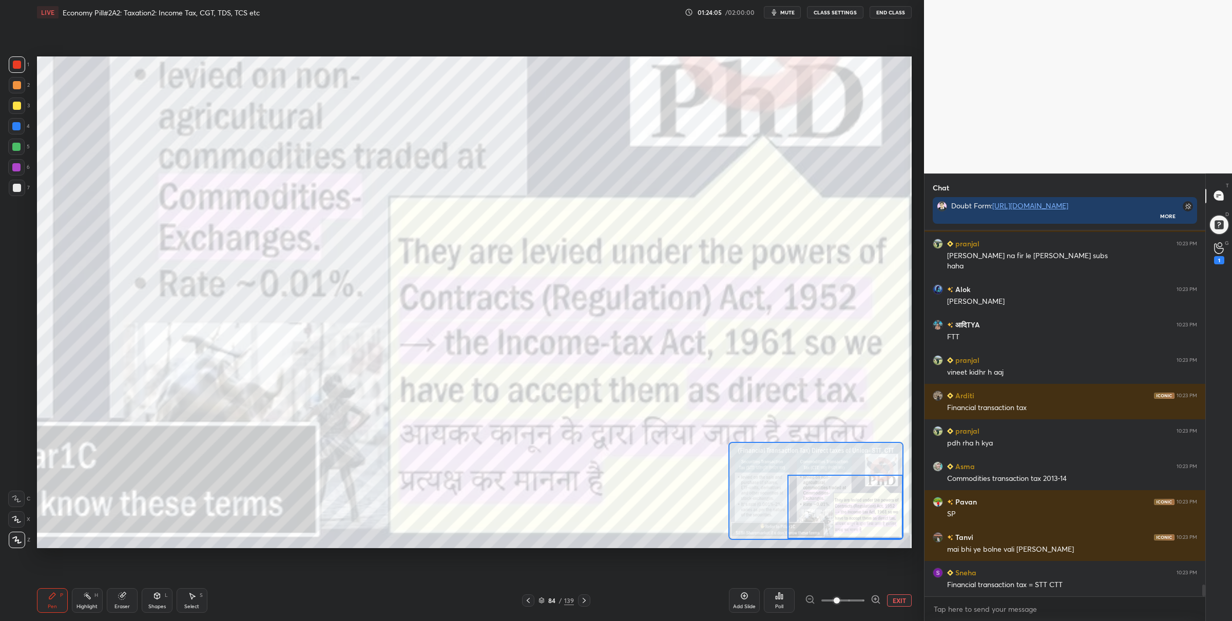
click at [12, 149] on div at bounding box center [16, 147] width 8 height 8
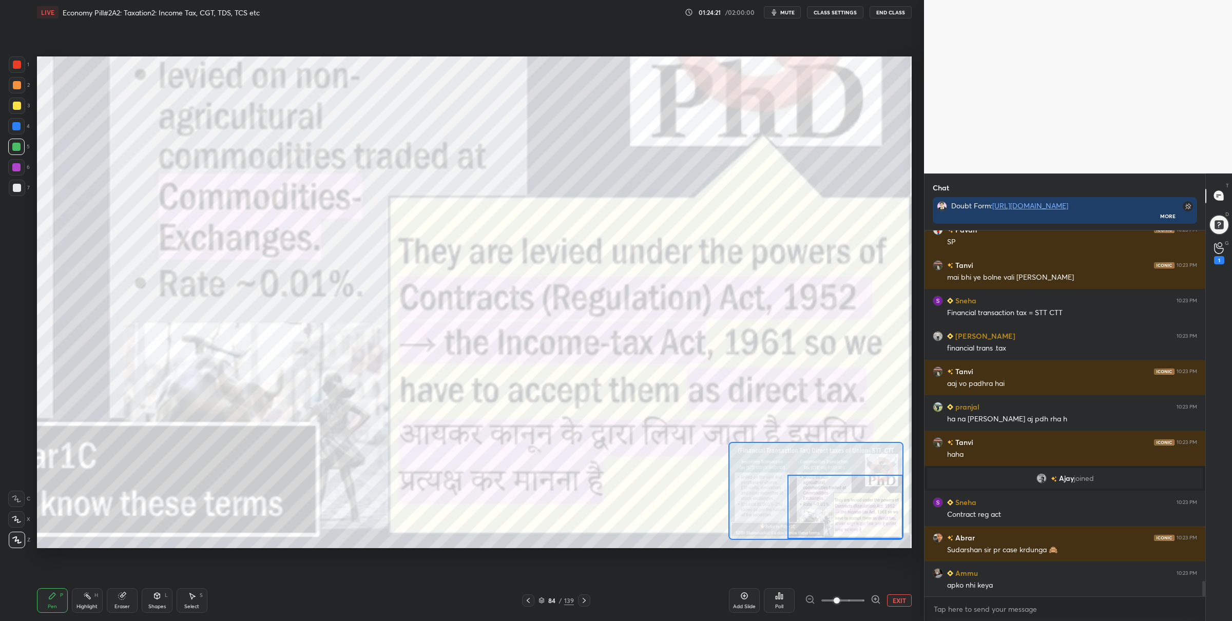
scroll to position [8324, 0]
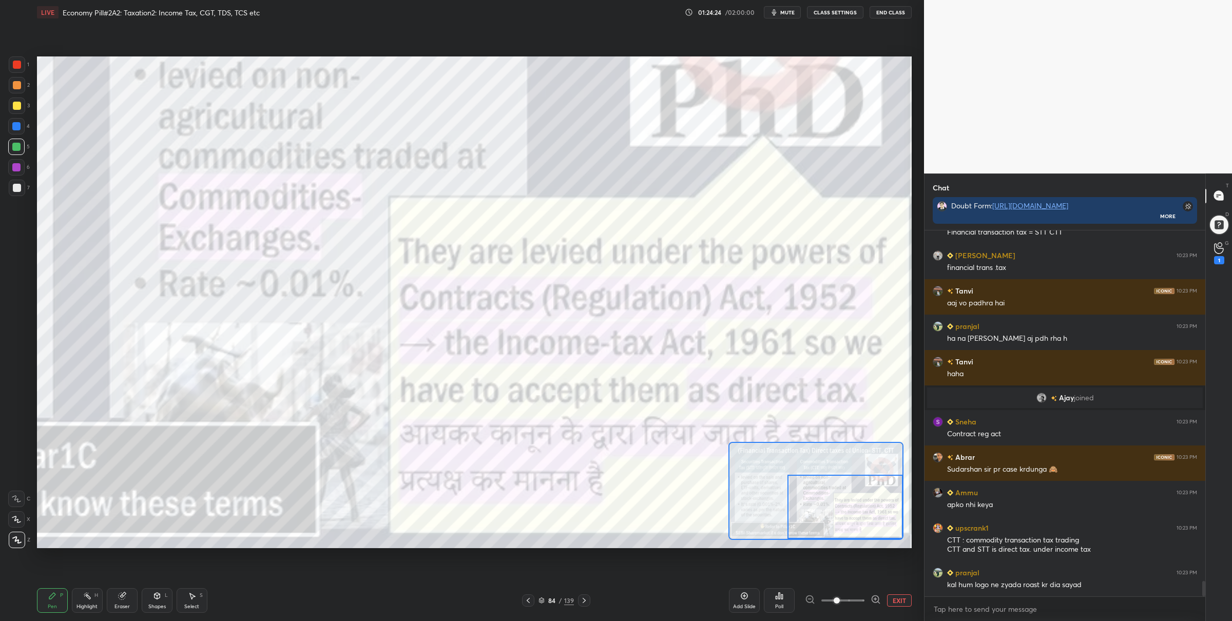
click at [894, 600] on button "EXIT" at bounding box center [899, 600] width 25 height 12
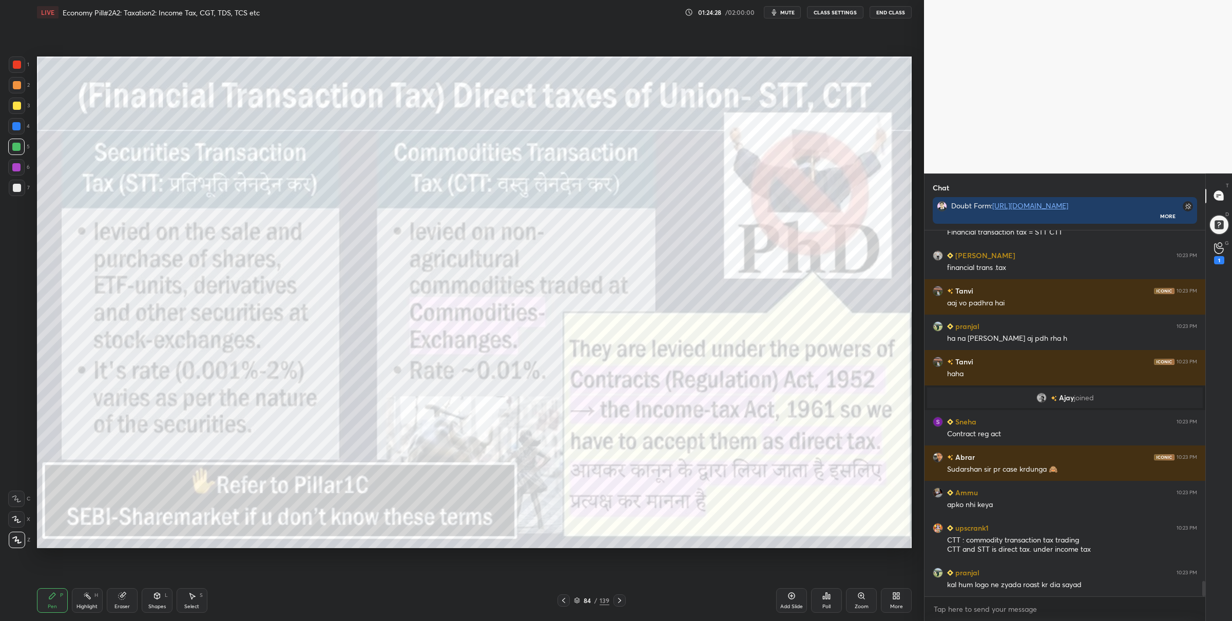
click at [577, 594] on div "84 / 139" at bounding box center [591, 600] width 68 height 12
click at [581, 599] on div "84 / 139" at bounding box center [591, 600] width 35 height 9
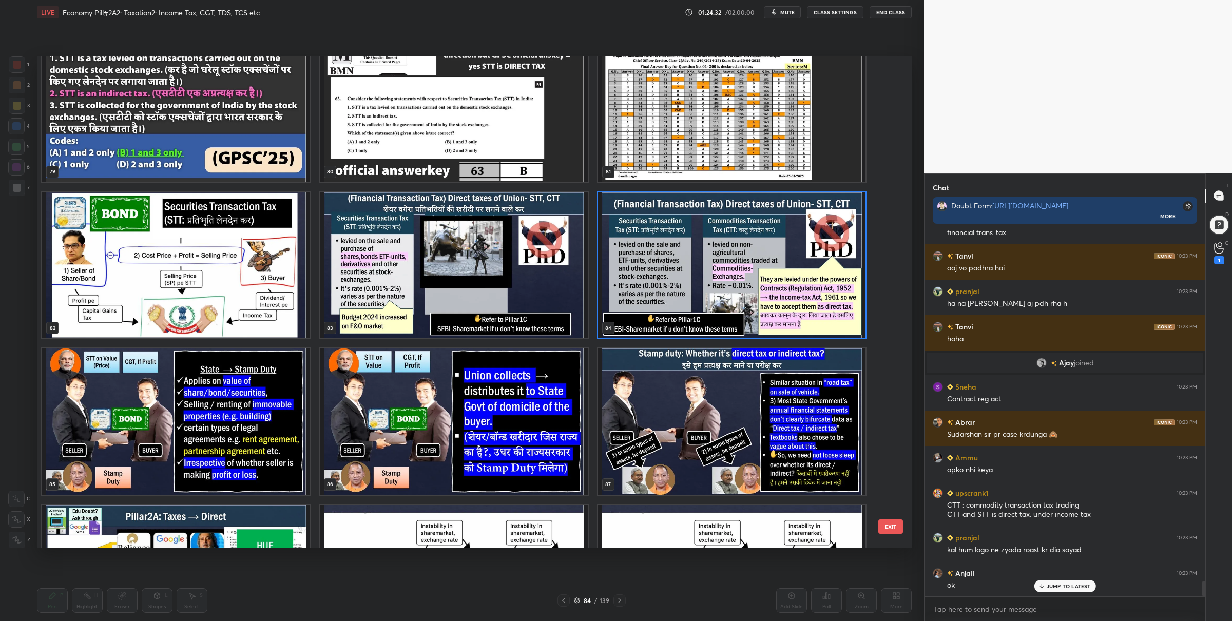
click at [195, 440] on img "grid" at bounding box center [175, 422] width 267 height 146
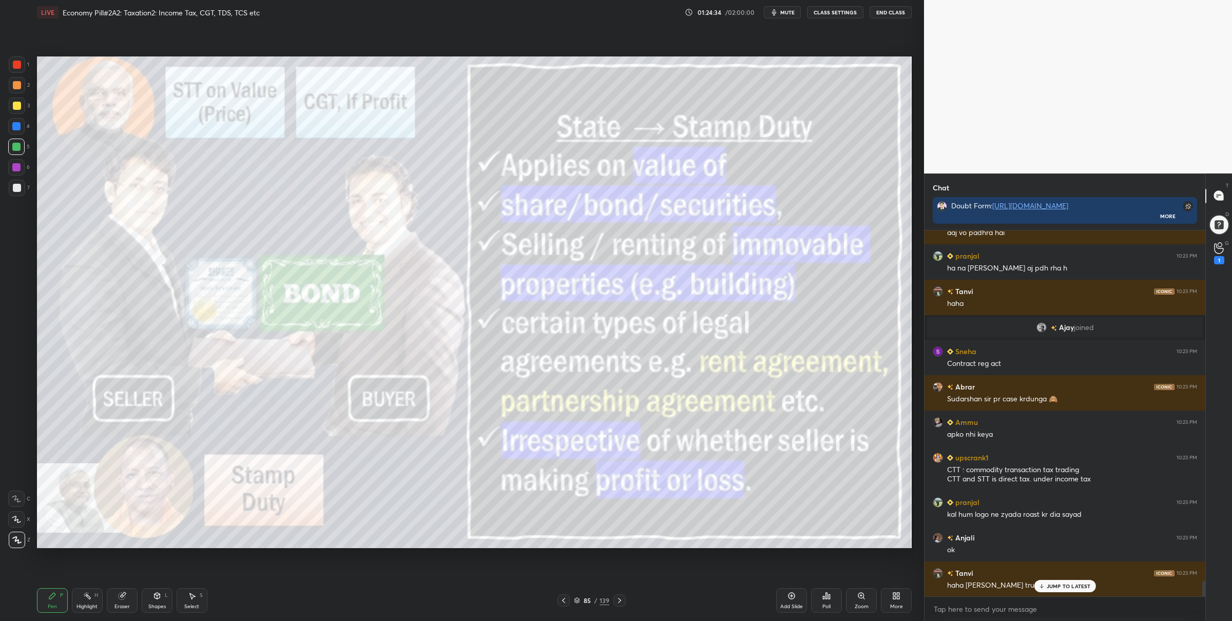
click at [21, 60] on div at bounding box center [17, 64] width 16 height 16
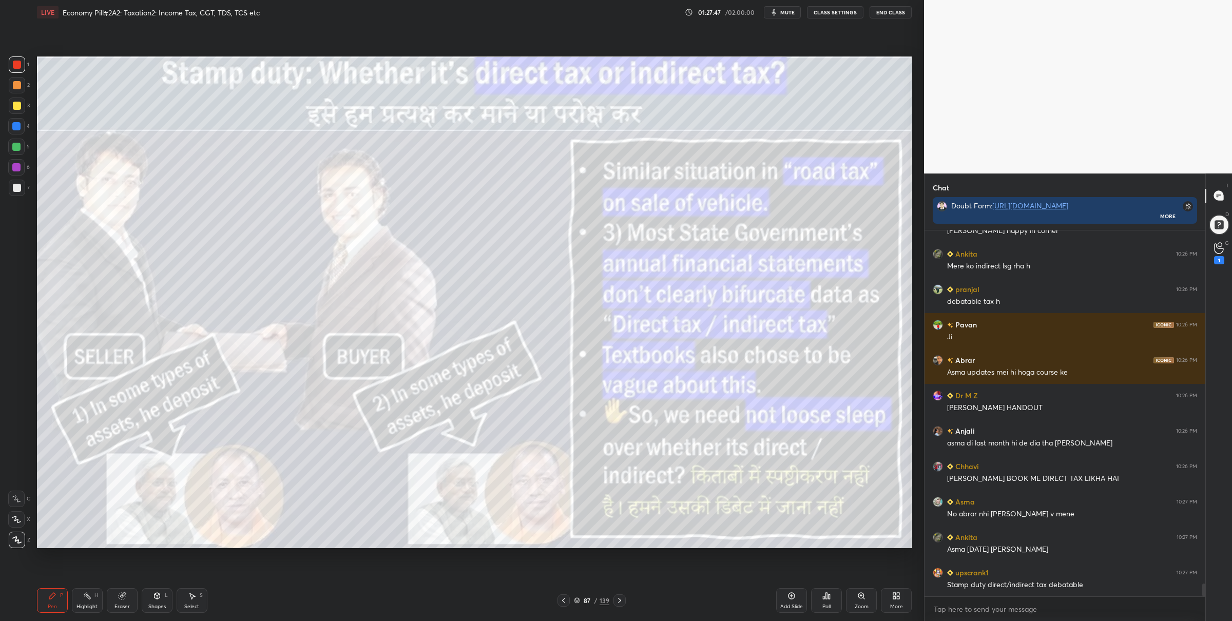
scroll to position [10028, 0]
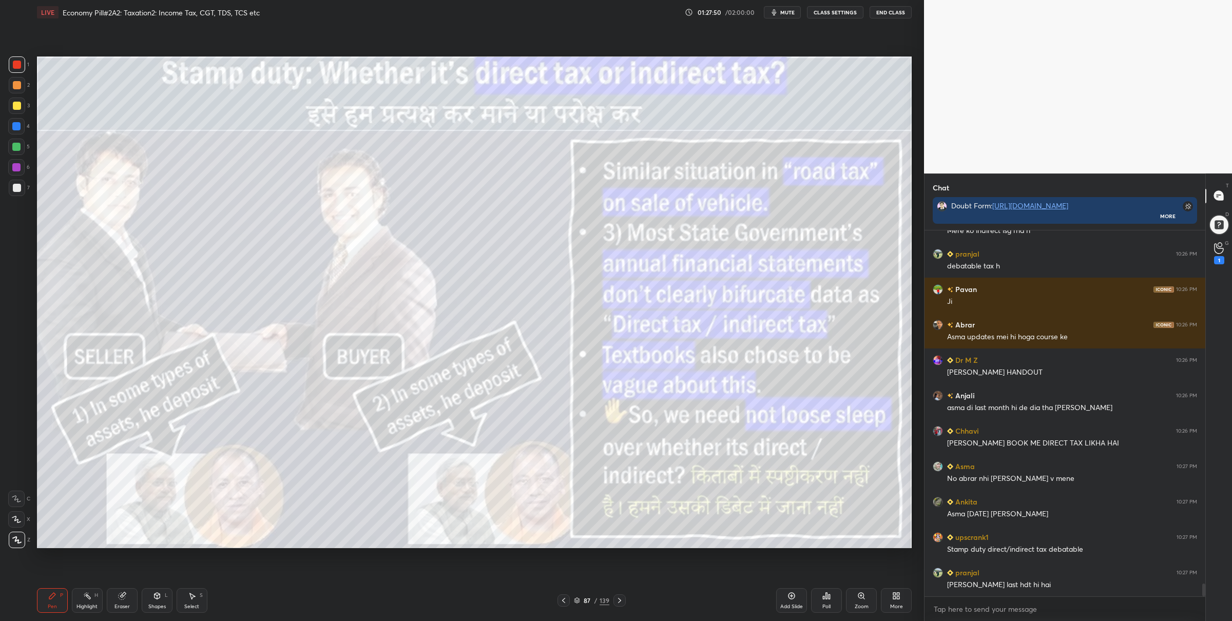
click at [577, 594] on div "Pen P Highlight H Eraser Shapes L Select S 87 / 139 Add Slide Poll Zoom More" at bounding box center [474, 600] width 875 height 41
drag, startPoint x: 577, startPoint y: 599, endPoint x: 586, endPoint y: 596, distance: 9.0
click at [579, 599] on icon at bounding box center [577, 600] width 6 height 6
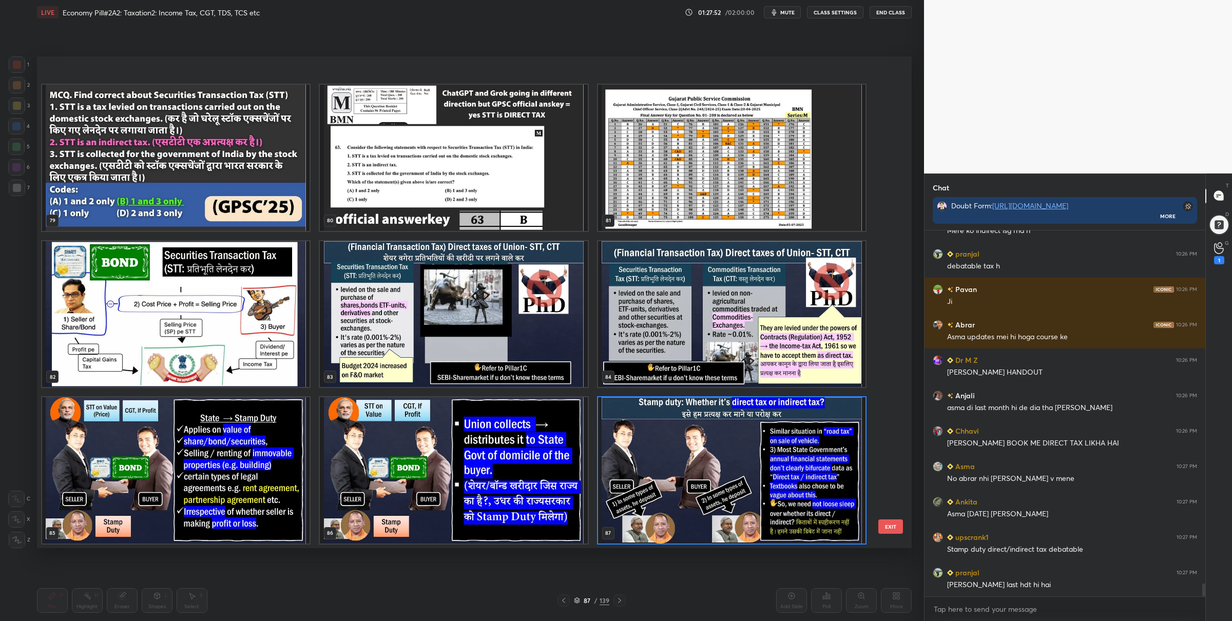
scroll to position [4246, 0]
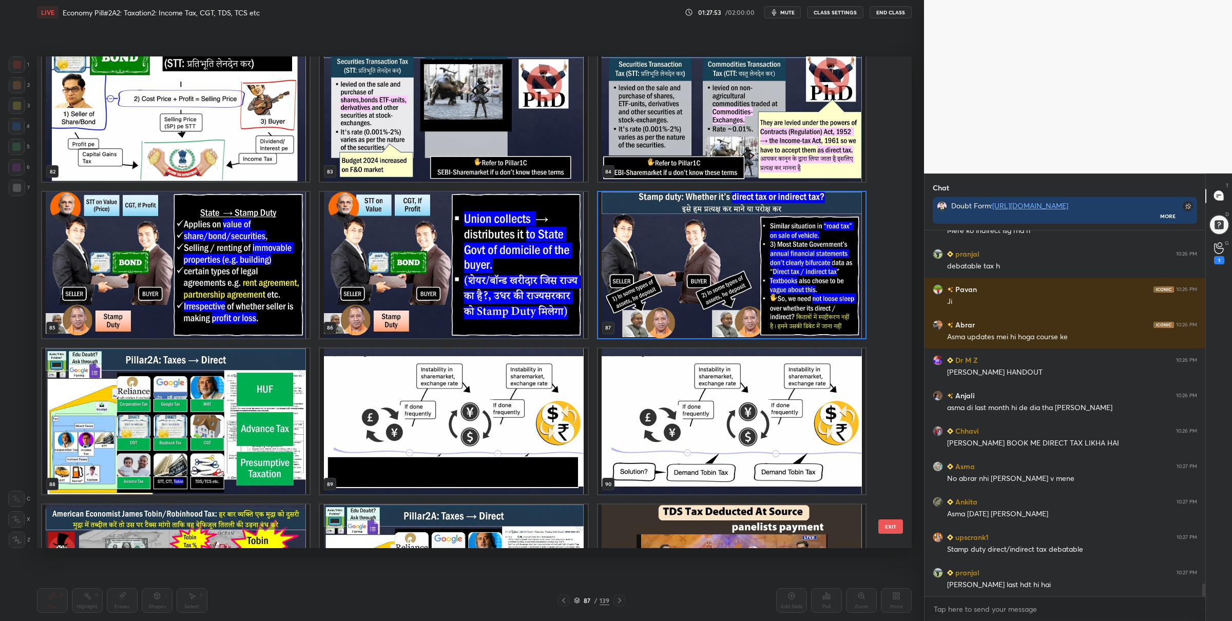
click at [263, 466] on img "grid" at bounding box center [175, 421] width 267 height 146
click at [263, 465] on img "grid" at bounding box center [175, 421] width 267 height 146
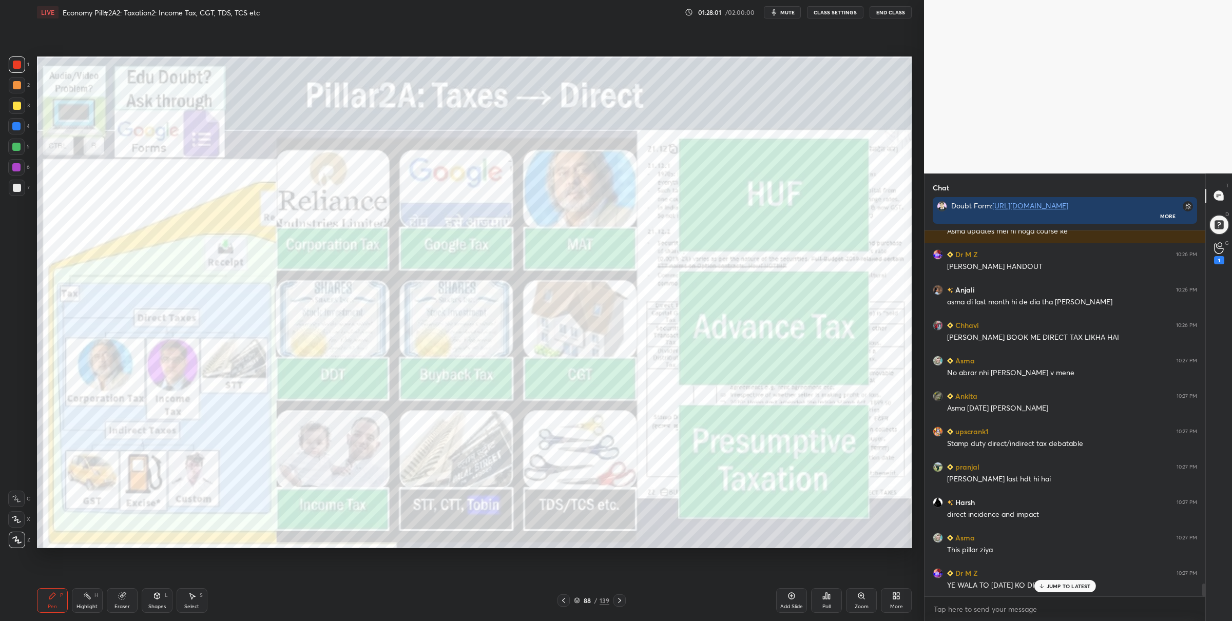
scroll to position [342, 278]
click at [618, 601] on icon at bounding box center [619, 600] width 8 height 8
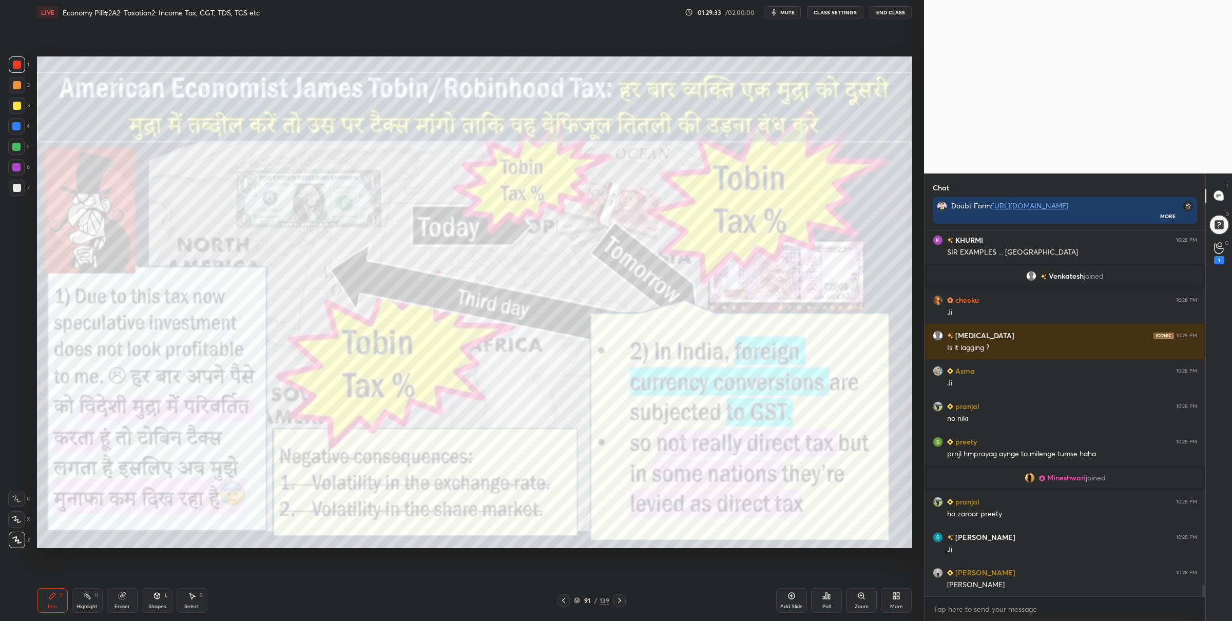
scroll to position [10903, 0]
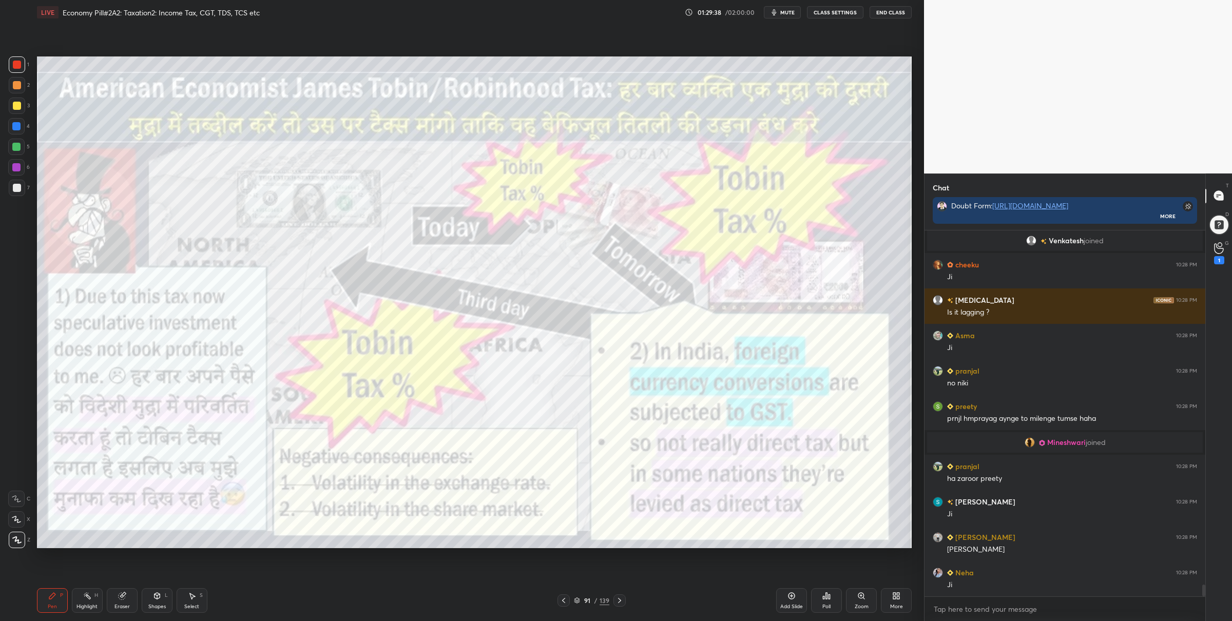
click at [858, 599] on icon at bounding box center [861, 596] width 8 height 8
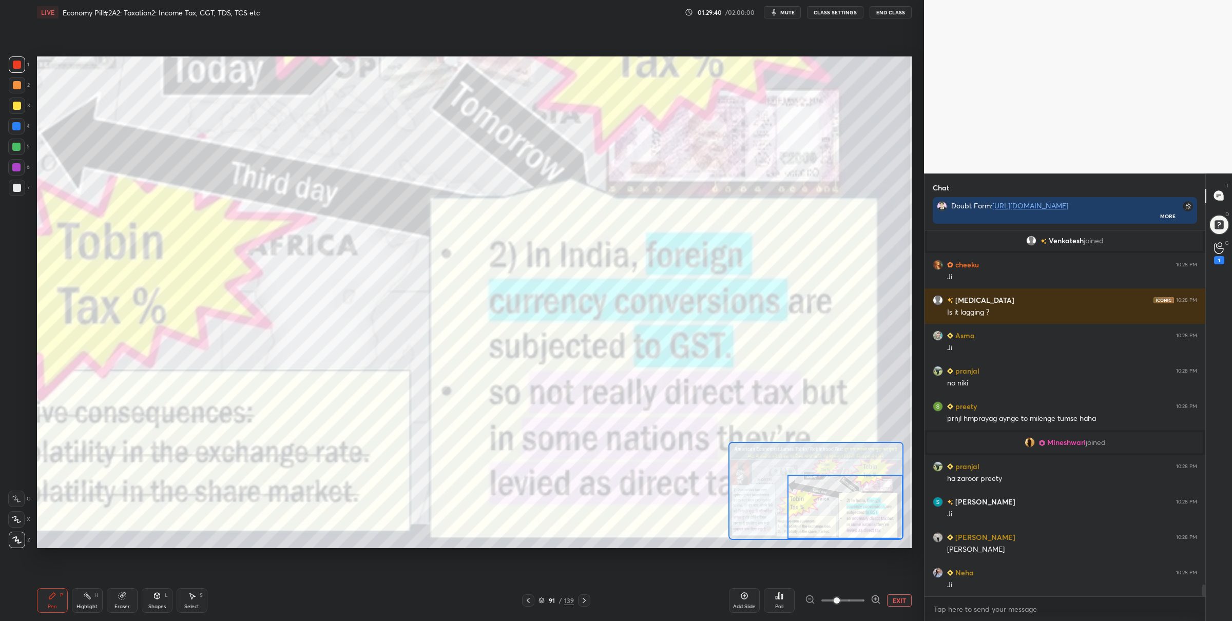
drag, startPoint x: 814, startPoint y: 510, endPoint x: 820, endPoint y: 497, distance: 14.2
click at [841, 521] on div at bounding box center [844, 507] width 115 height 64
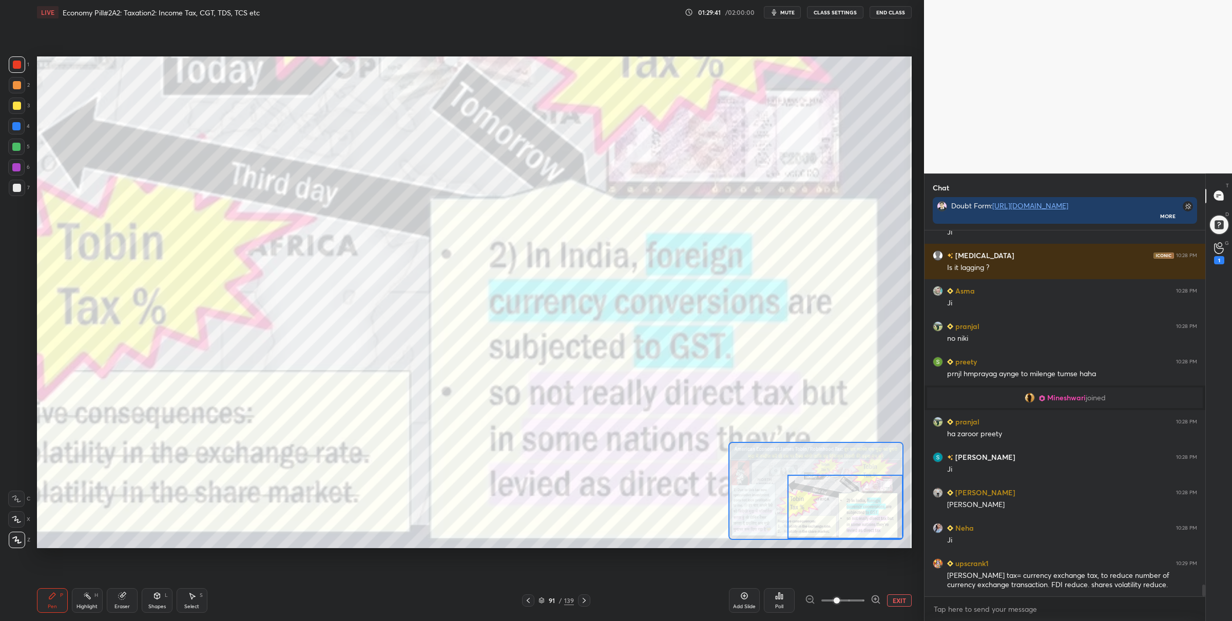
drag, startPoint x: 8, startPoint y: 150, endPoint x: 15, endPoint y: 150, distance: 7.2
click at [9, 150] on div at bounding box center [16, 147] width 16 height 16
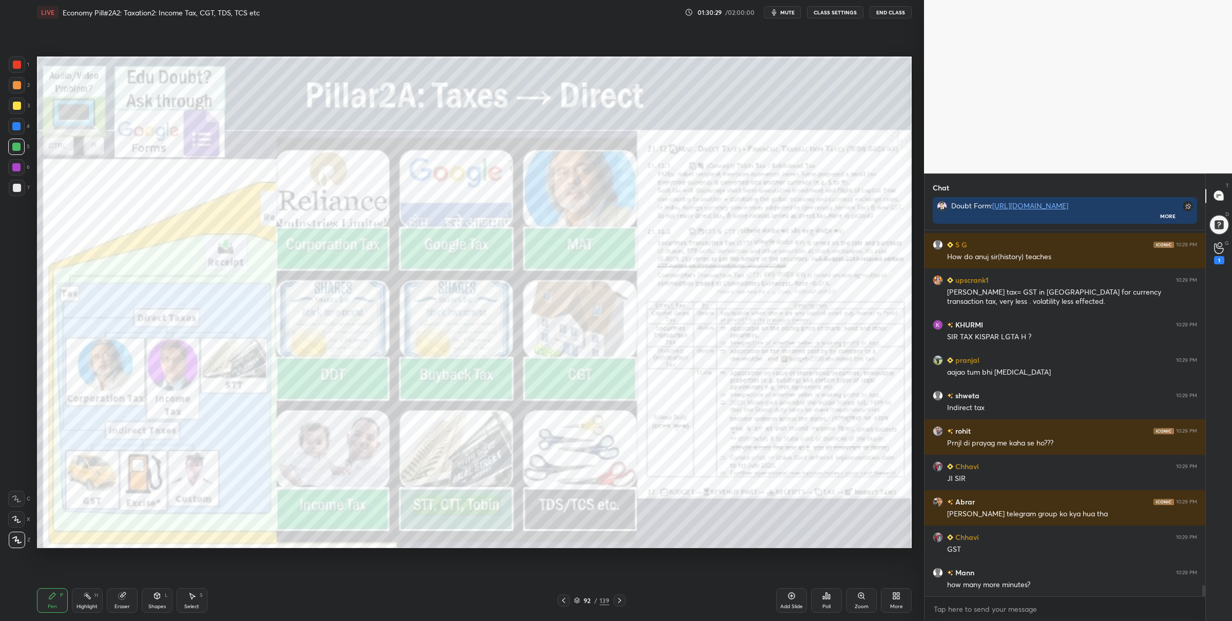
scroll to position [11463, 0]
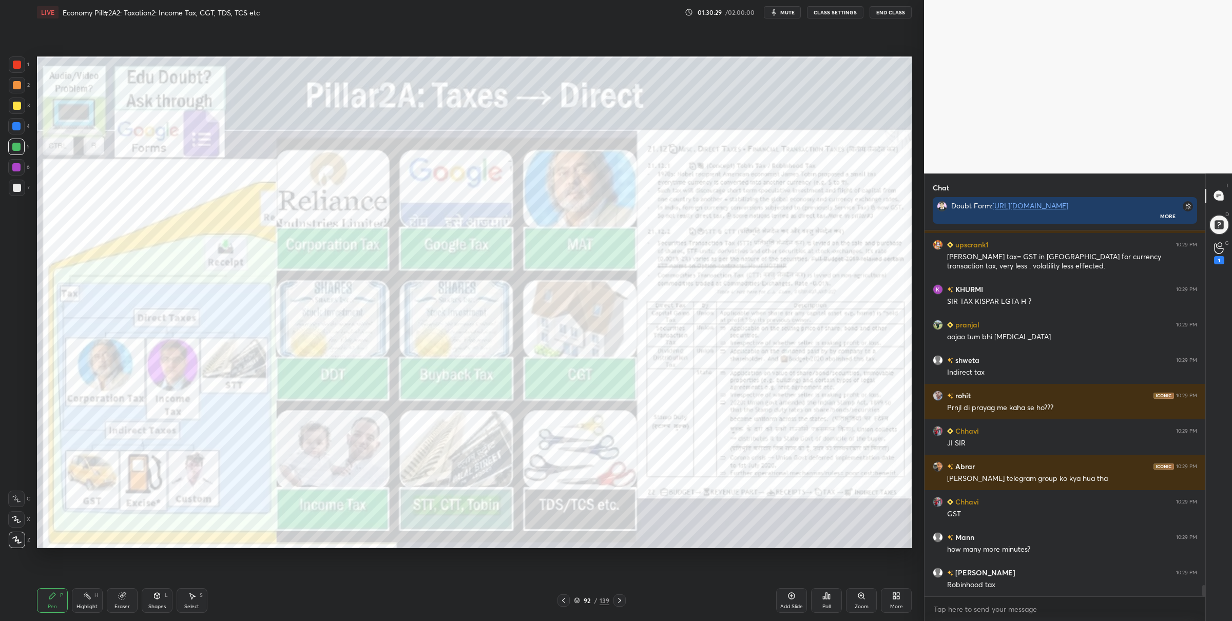
drag, startPoint x: 576, startPoint y: 597, endPoint x: 574, endPoint y: 591, distance: 6.7
click at [576, 597] on icon at bounding box center [577, 600] width 6 height 6
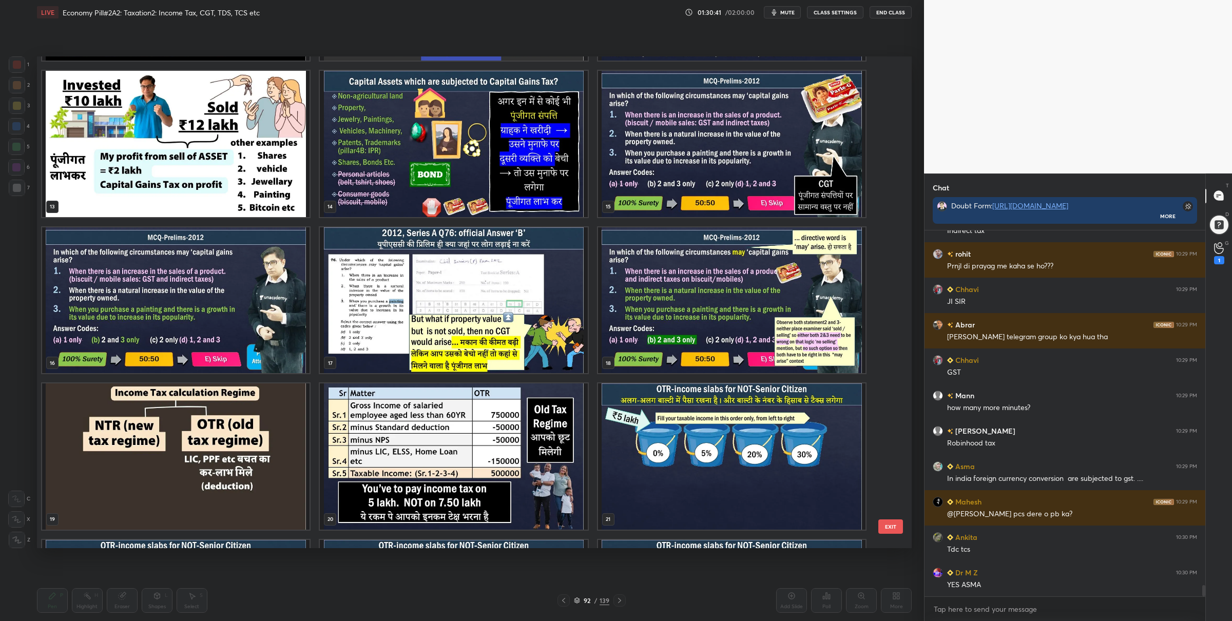
scroll to position [821, 0]
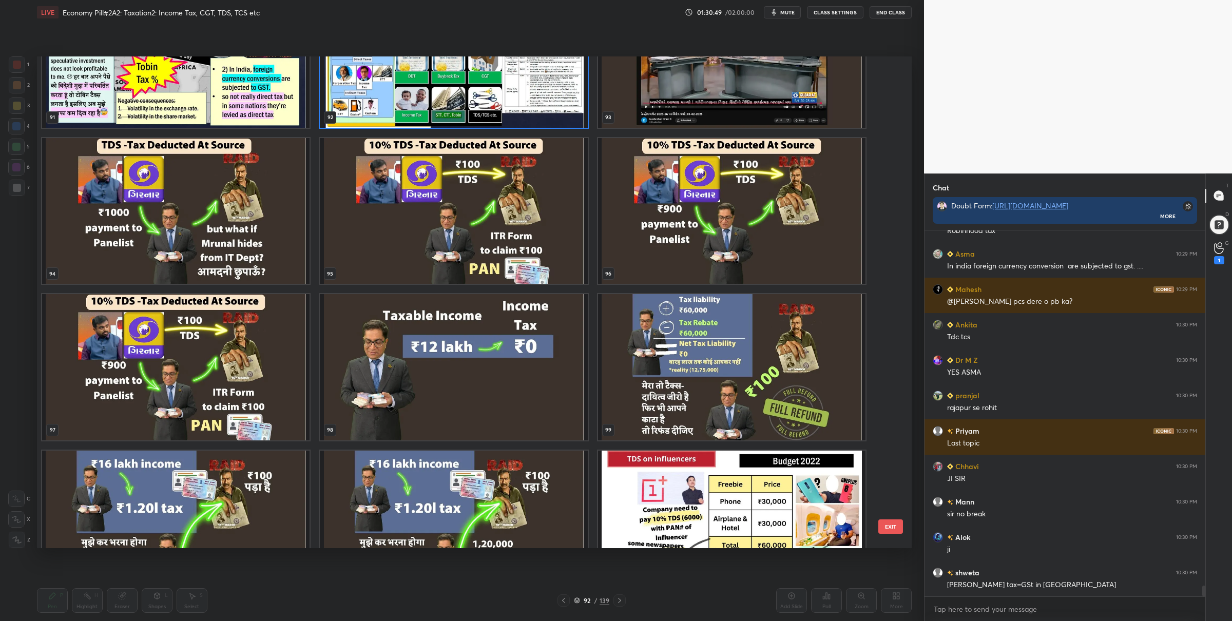
click at [217, 382] on img "grid" at bounding box center [175, 367] width 267 height 146
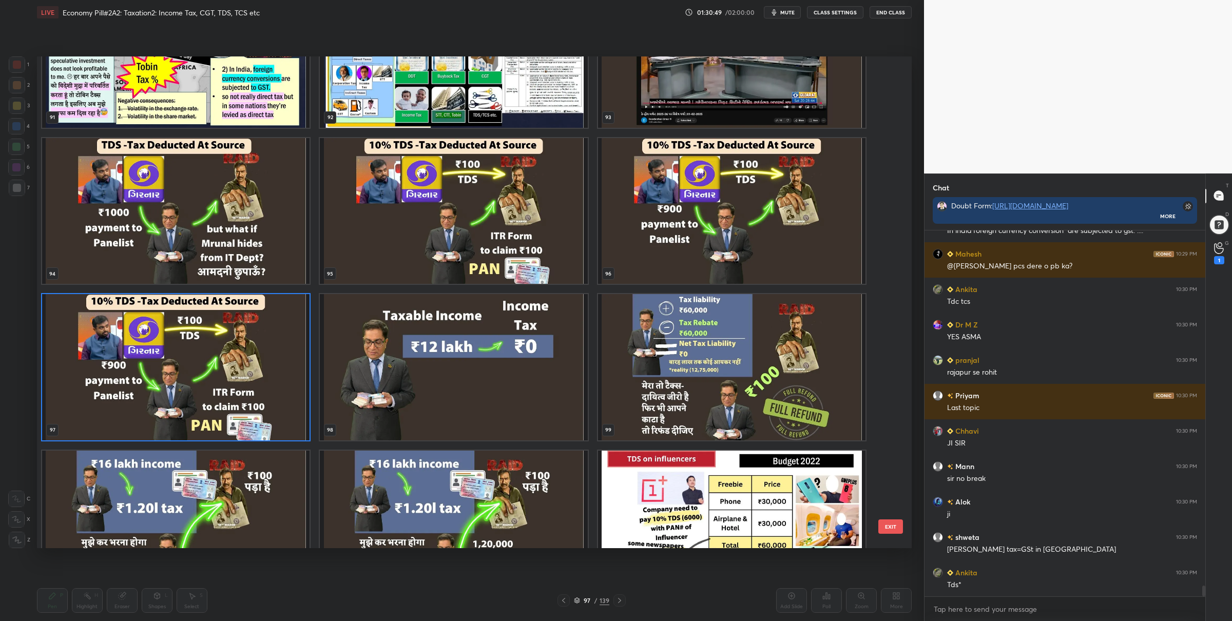
click at [217, 381] on img "grid" at bounding box center [175, 367] width 267 height 146
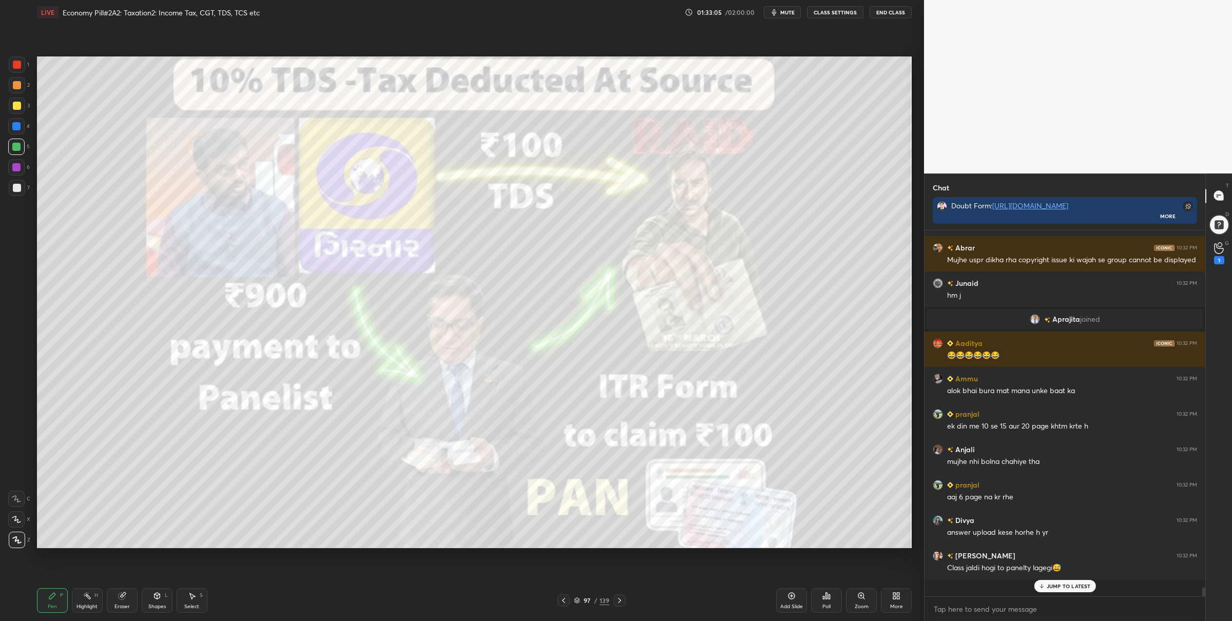
scroll to position [12978, 0]
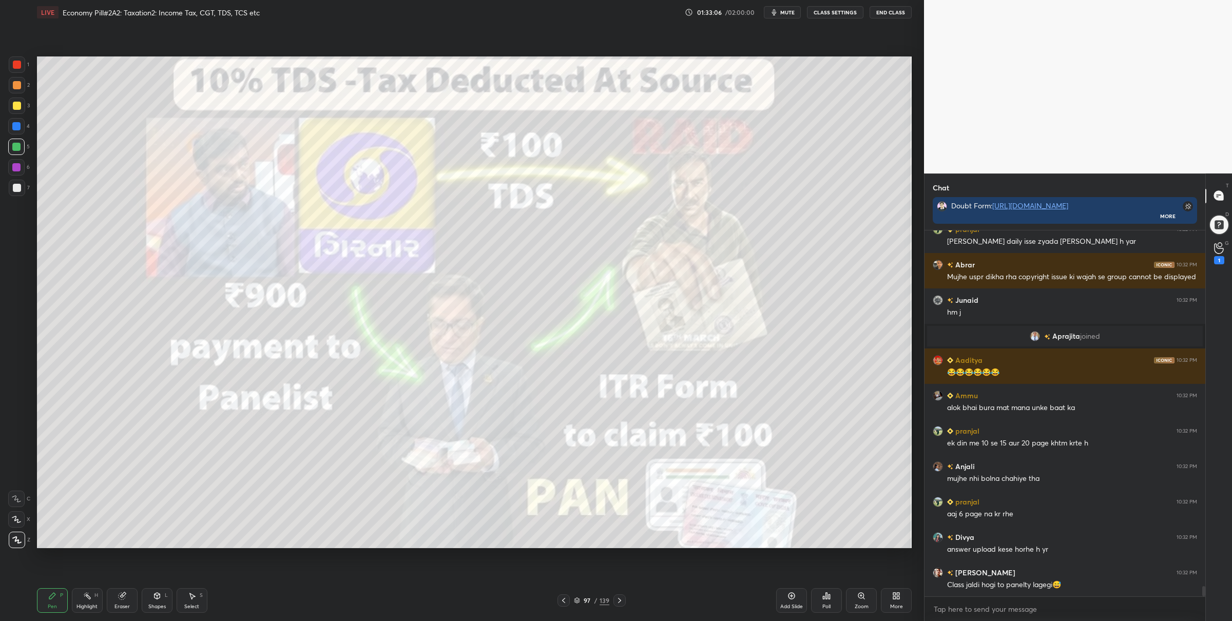
click at [578, 596] on div "97 / 139" at bounding box center [591, 600] width 35 height 9
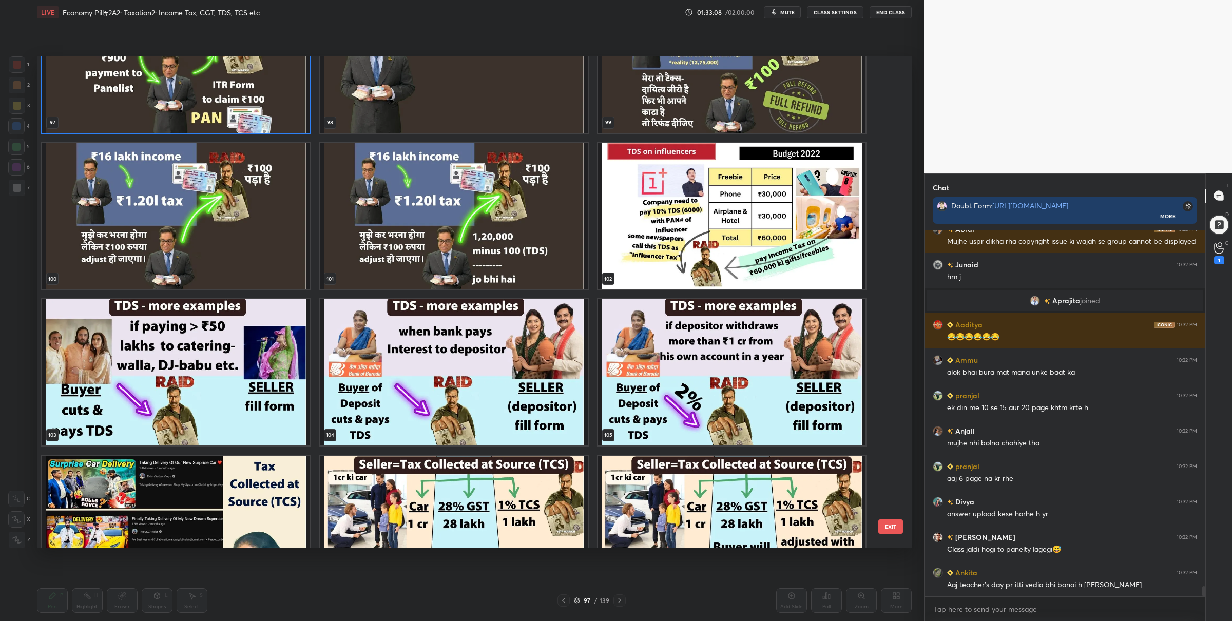
scroll to position [5282, 0]
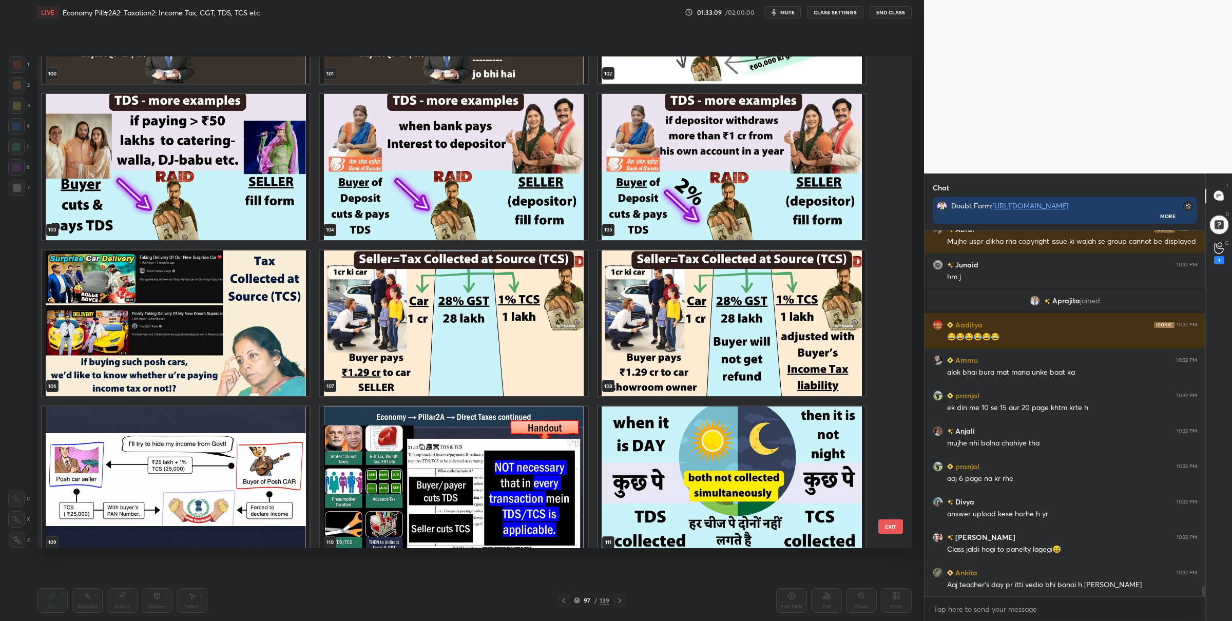
click at [669, 355] on img "grid" at bounding box center [731, 323] width 267 height 146
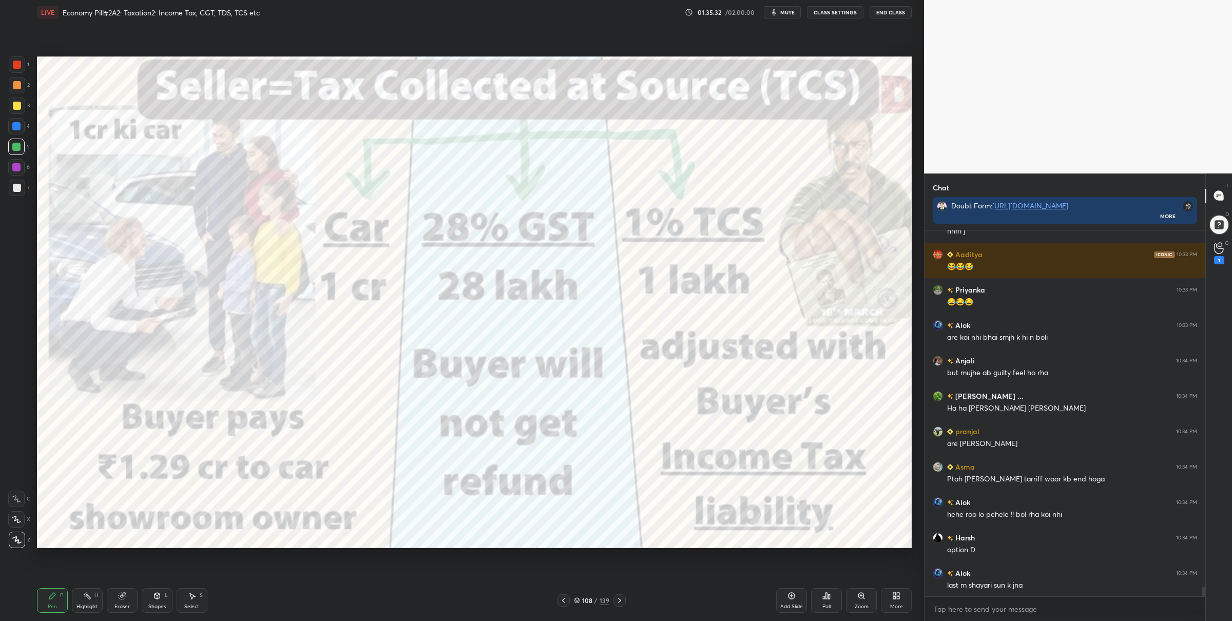
scroll to position [13716, 0]
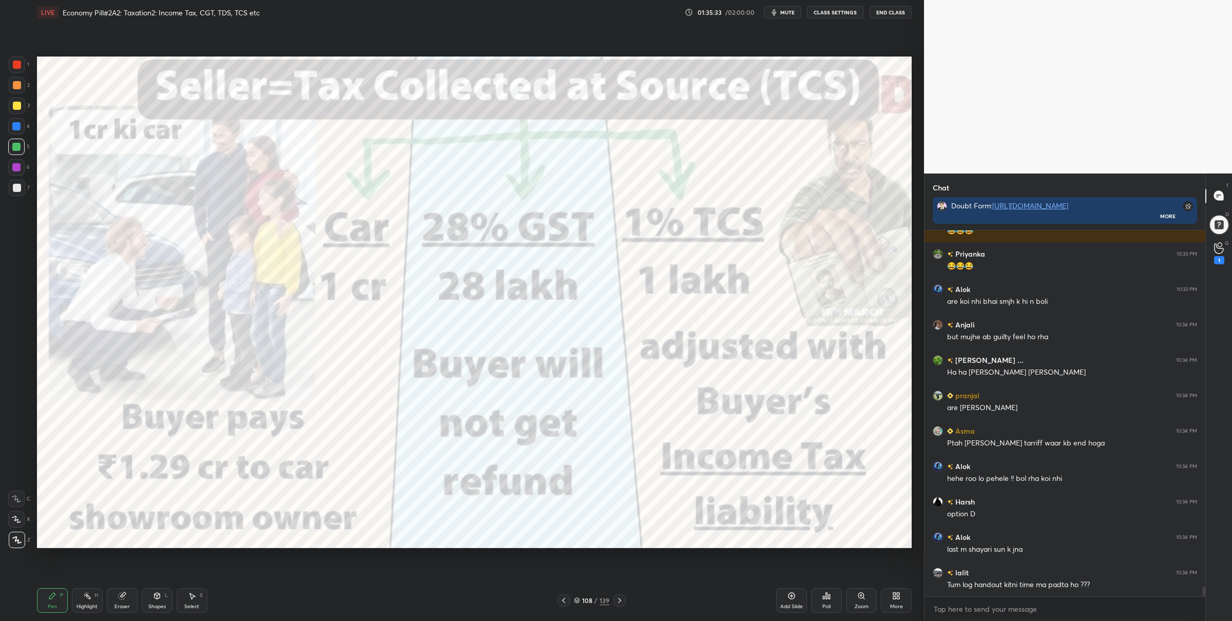
click at [577, 596] on div "108 / 139" at bounding box center [591, 600] width 68 height 12
click at [583, 601] on div "108 / 139" at bounding box center [591, 600] width 35 height 9
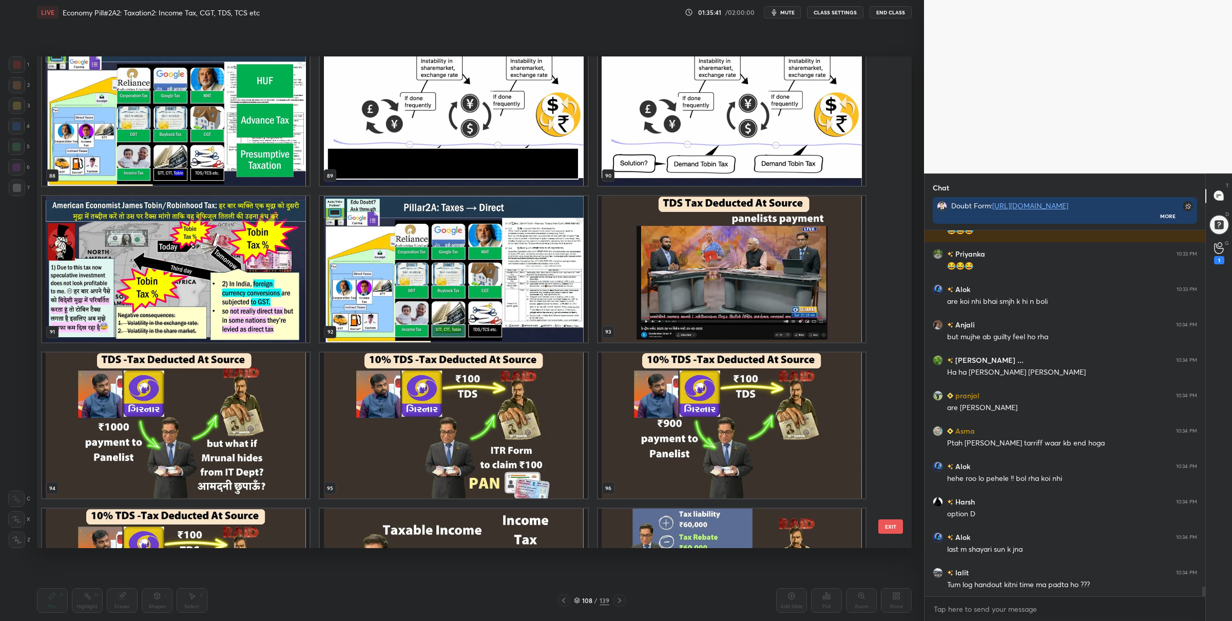
scroll to position [4571, 0]
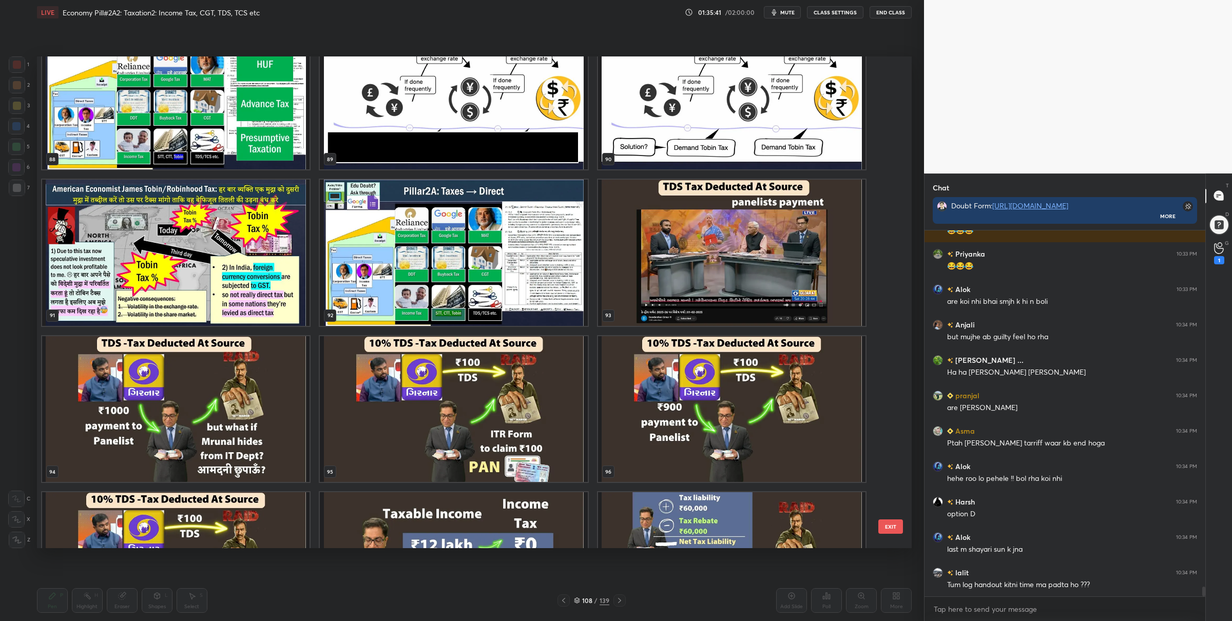
click at [510, 310] on img "grid" at bounding box center [453, 253] width 267 height 146
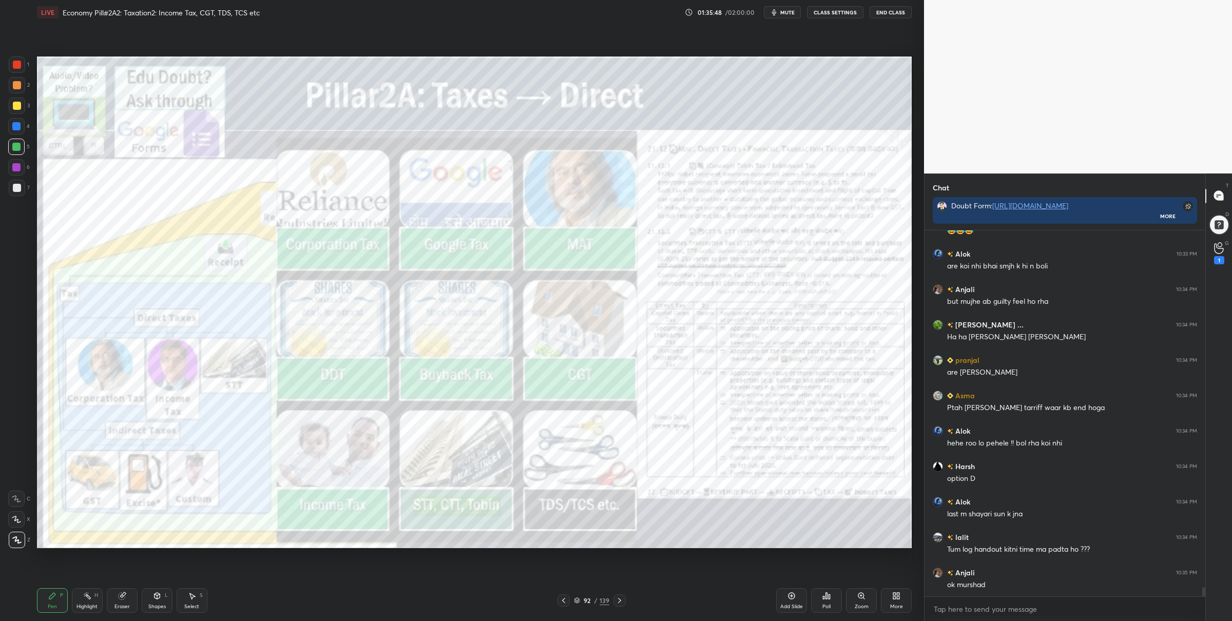
scroll to position [13787, 0]
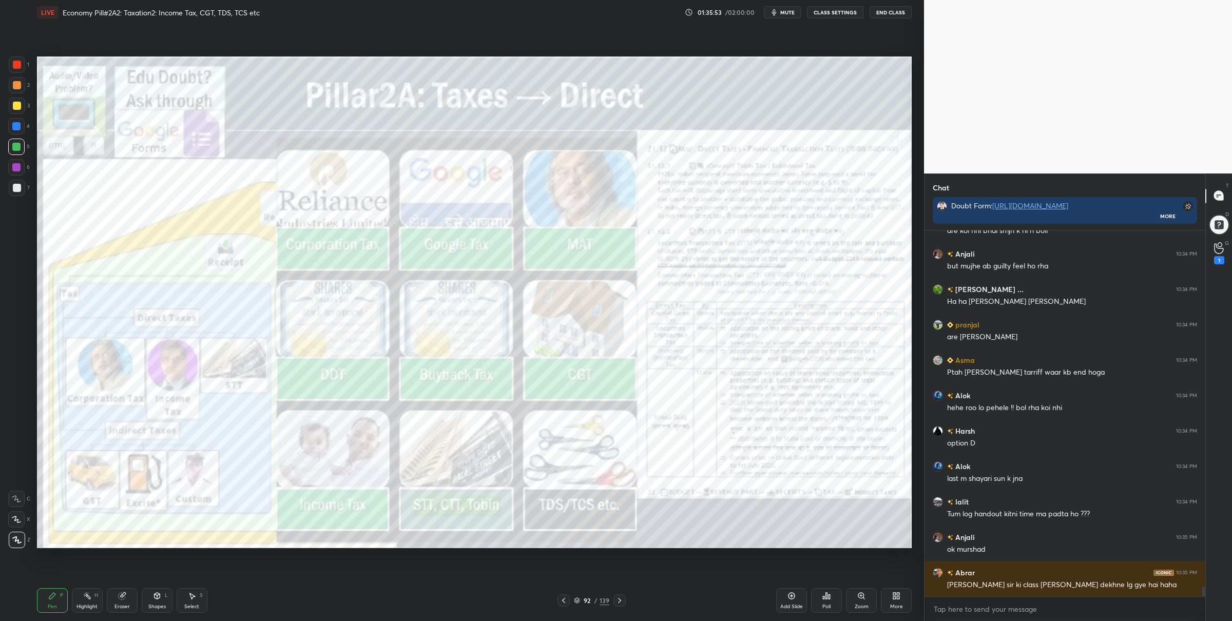
click at [831, 587] on div "Poll" at bounding box center [826, 600] width 31 height 57
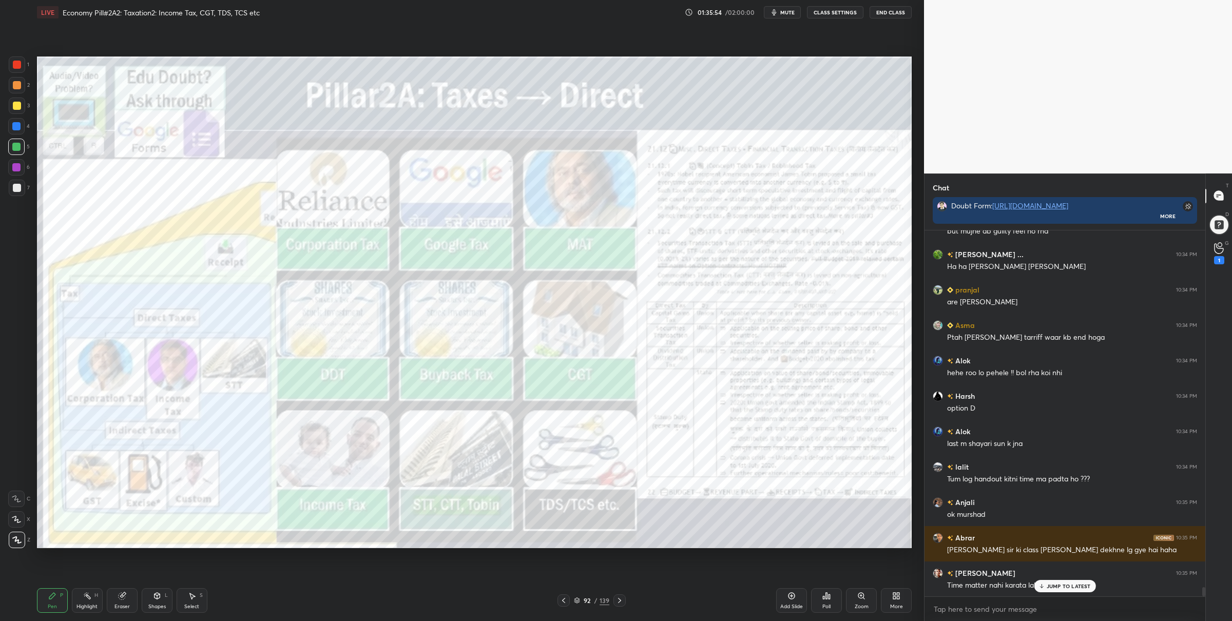
click at [830, 592] on icon at bounding box center [826, 596] width 8 height 8
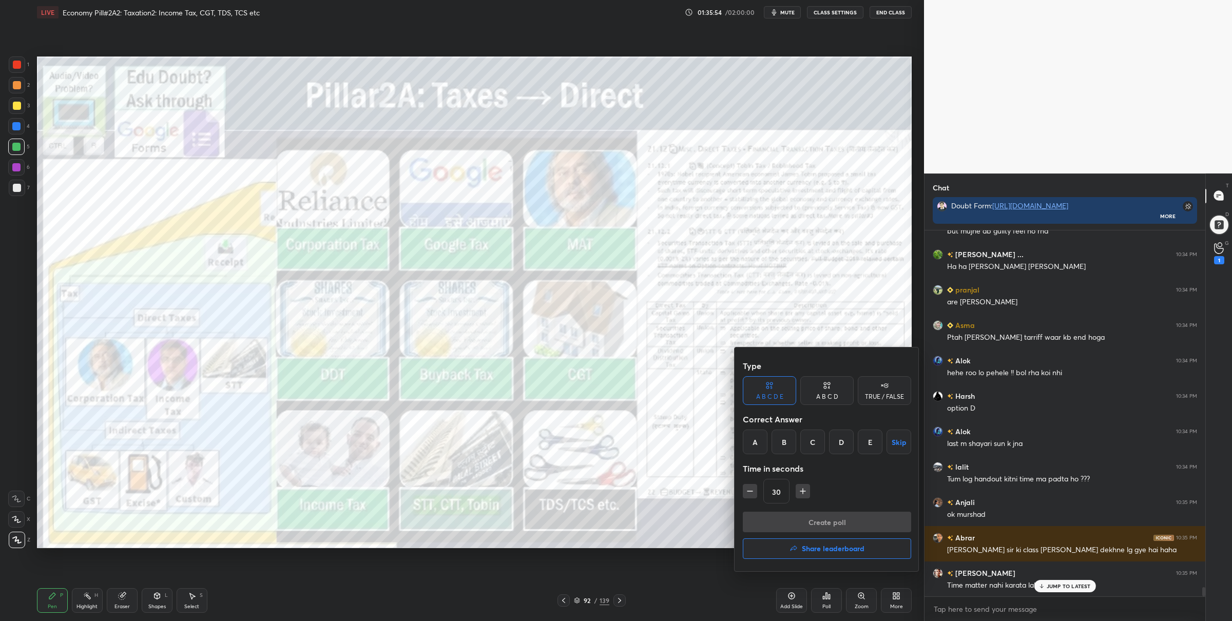
click at [870, 401] on div "TRUE / FALSE" at bounding box center [884, 390] width 53 height 29
click at [876, 439] on button "Skip" at bounding box center [884, 442] width 53 height 25
click at [841, 520] on button "Create poll" at bounding box center [827, 522] width 168 height 21
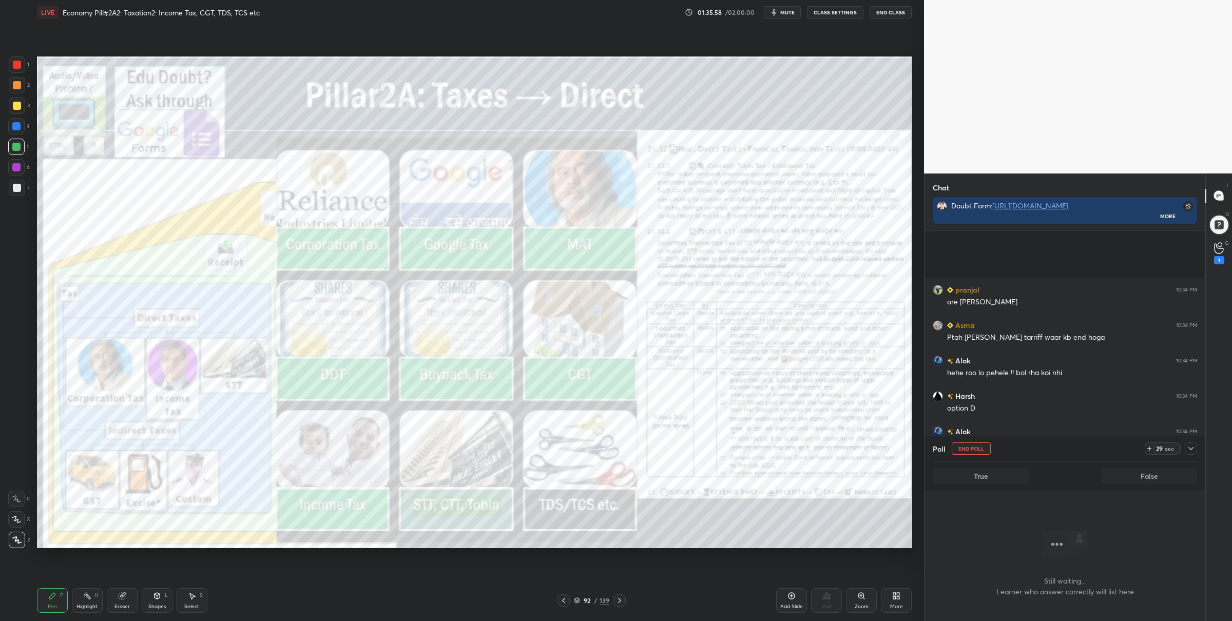
scroll to position [13911, 0]
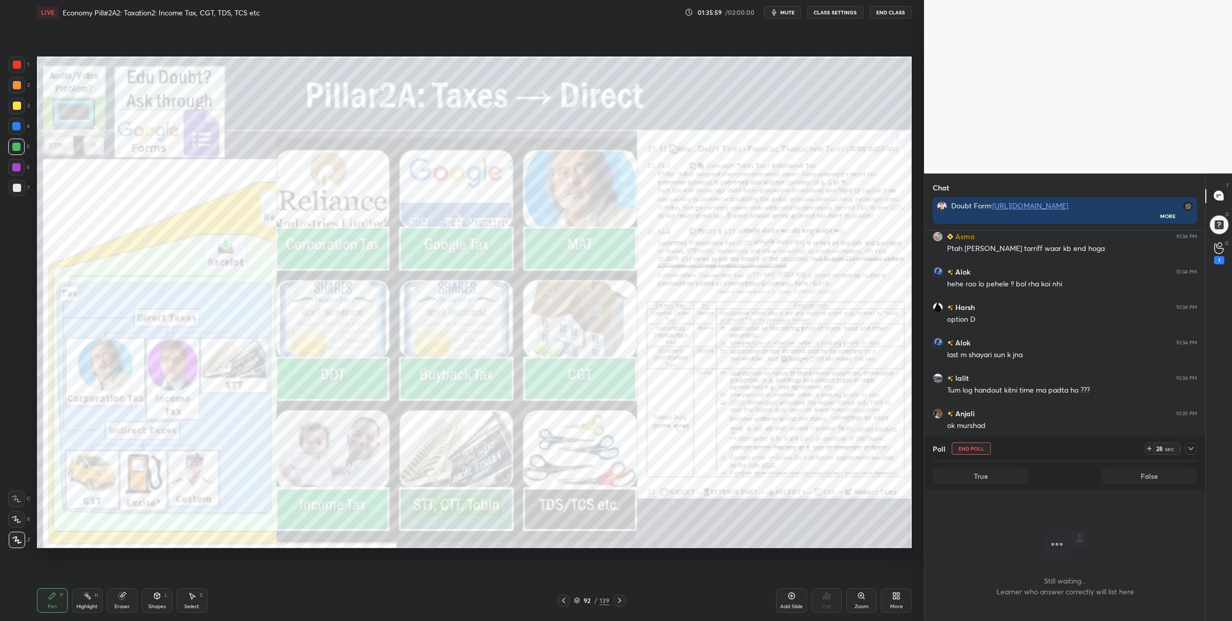
click at [1193, 454] on div at bounding box center [1191, 448] width 12 height 12
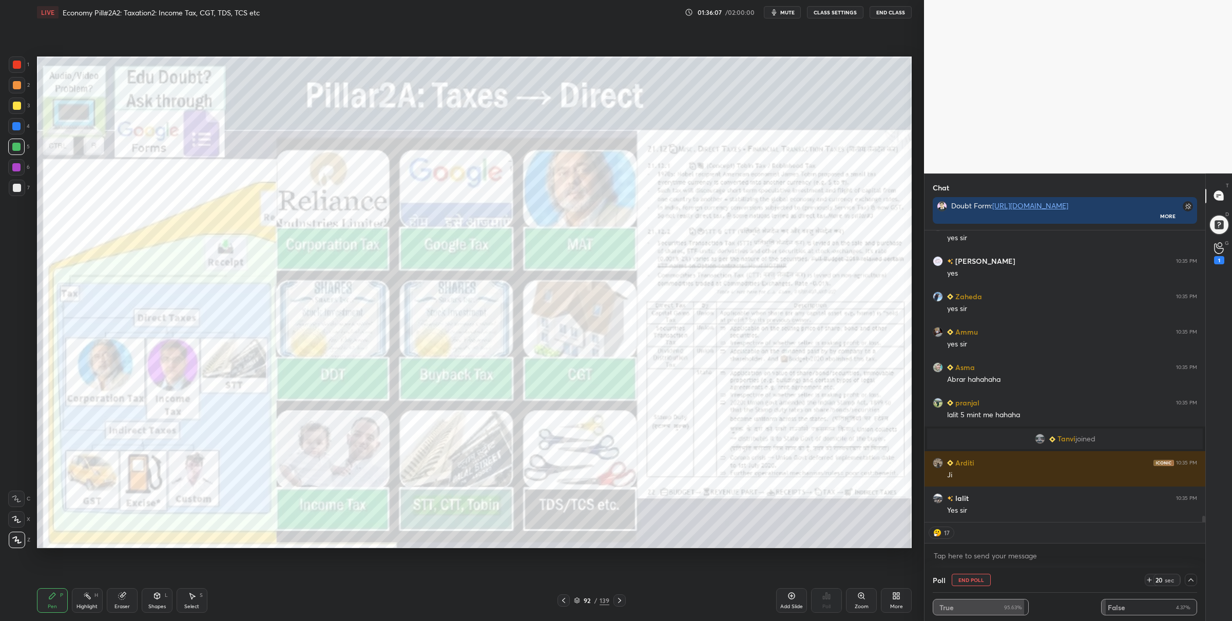
scroll to position [14002, 0]
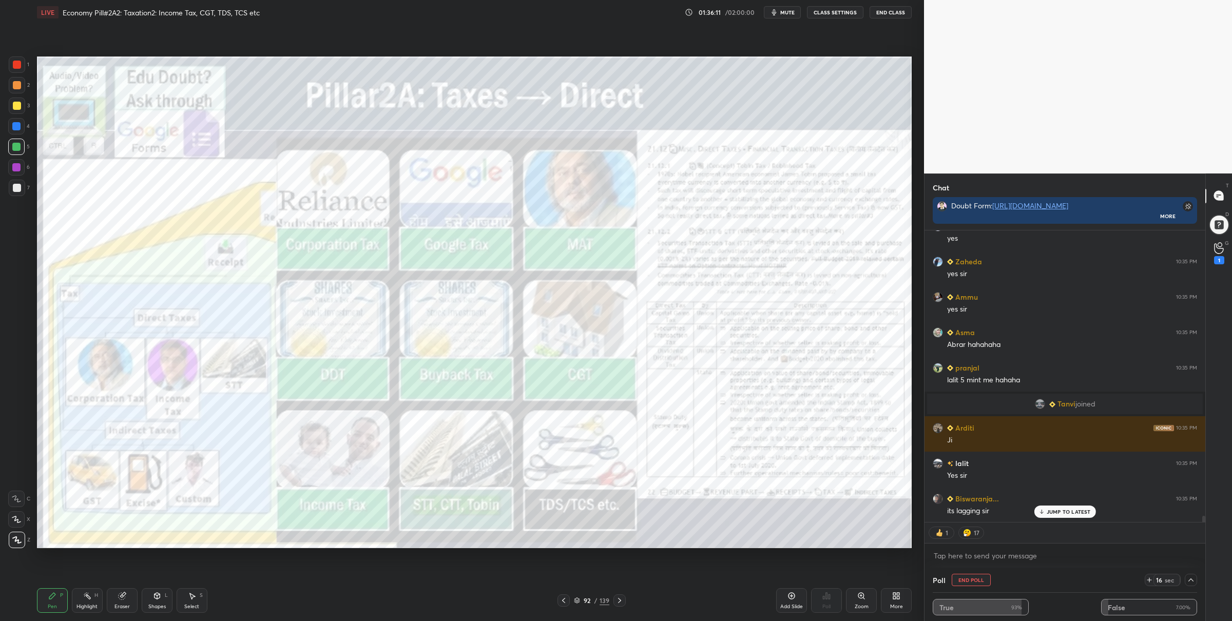
click at [20, 57] on div at bounding box center [17, 64] width 16 height 16
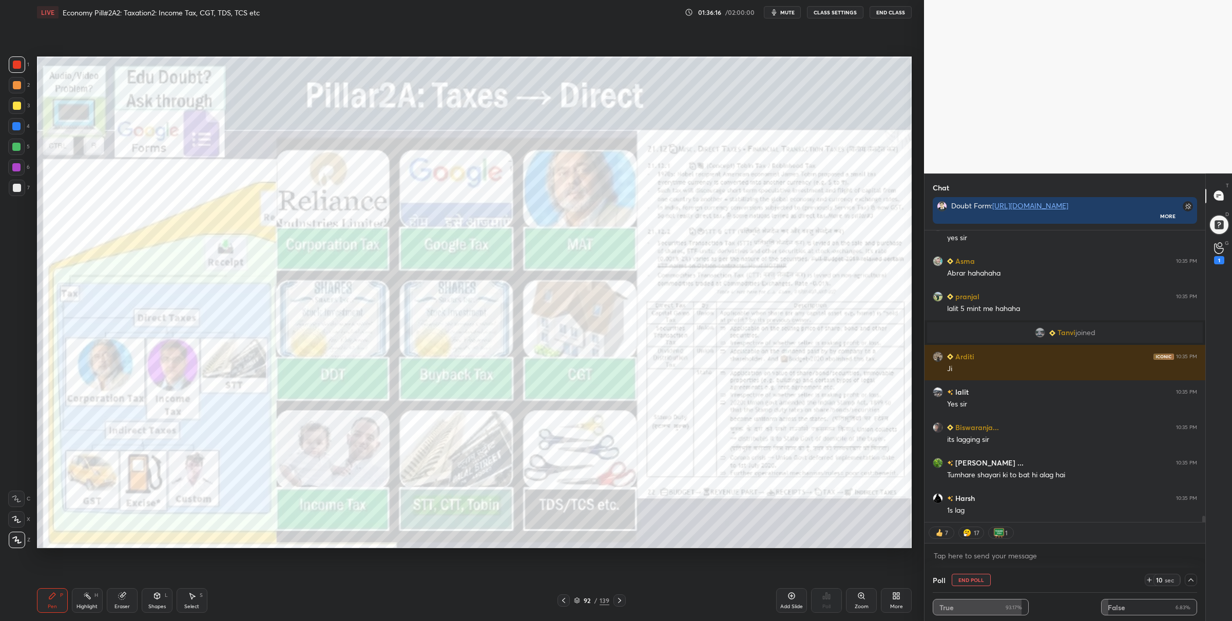
click at [958, 583] on button "End Poll" at bounding box center [971, 580] width 39 height 12
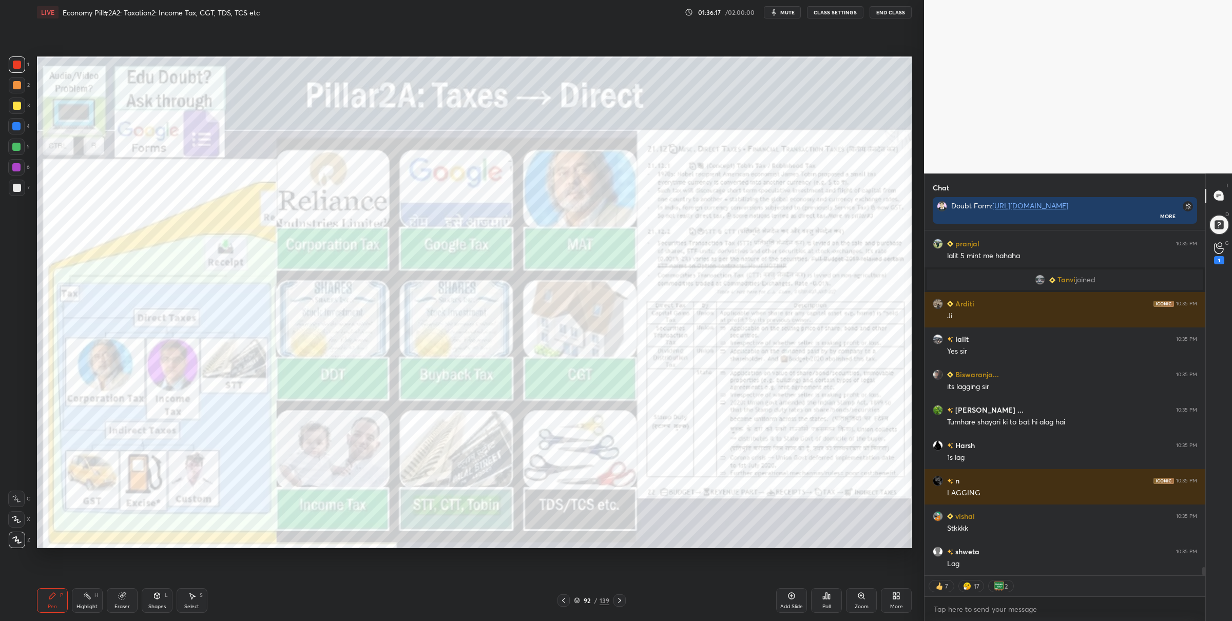
click at [618, 599] on icon at bounding box center [619, 600] width 3 height 5
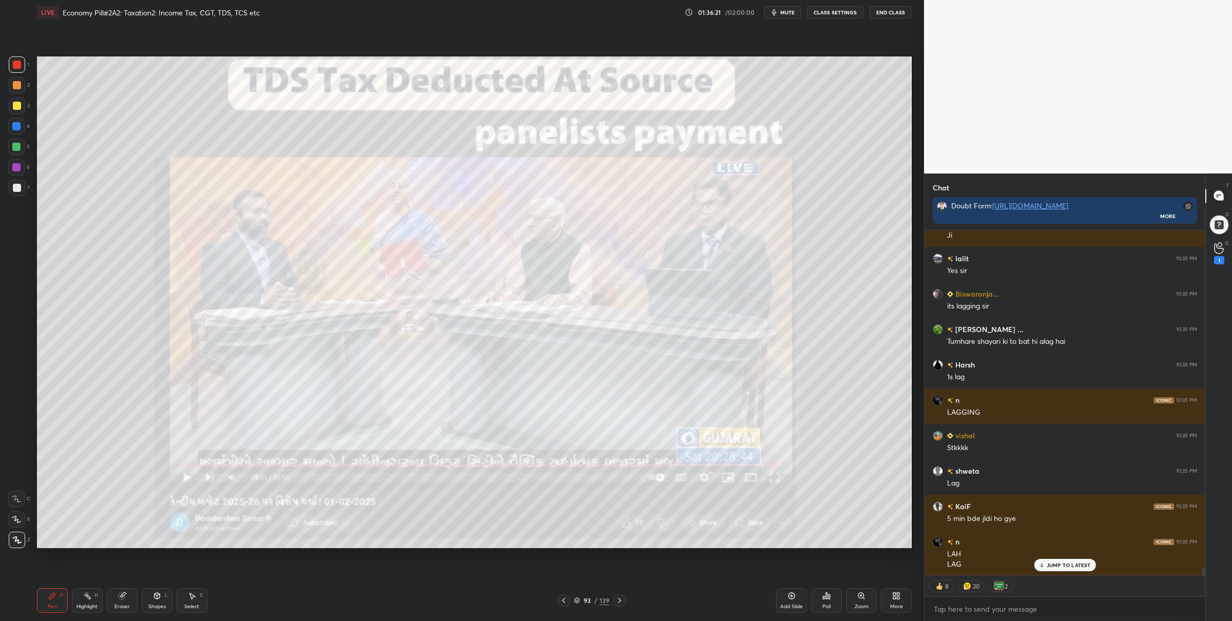
click at [21, 149] on div at bounding box center [16, 147] width 16 height 16
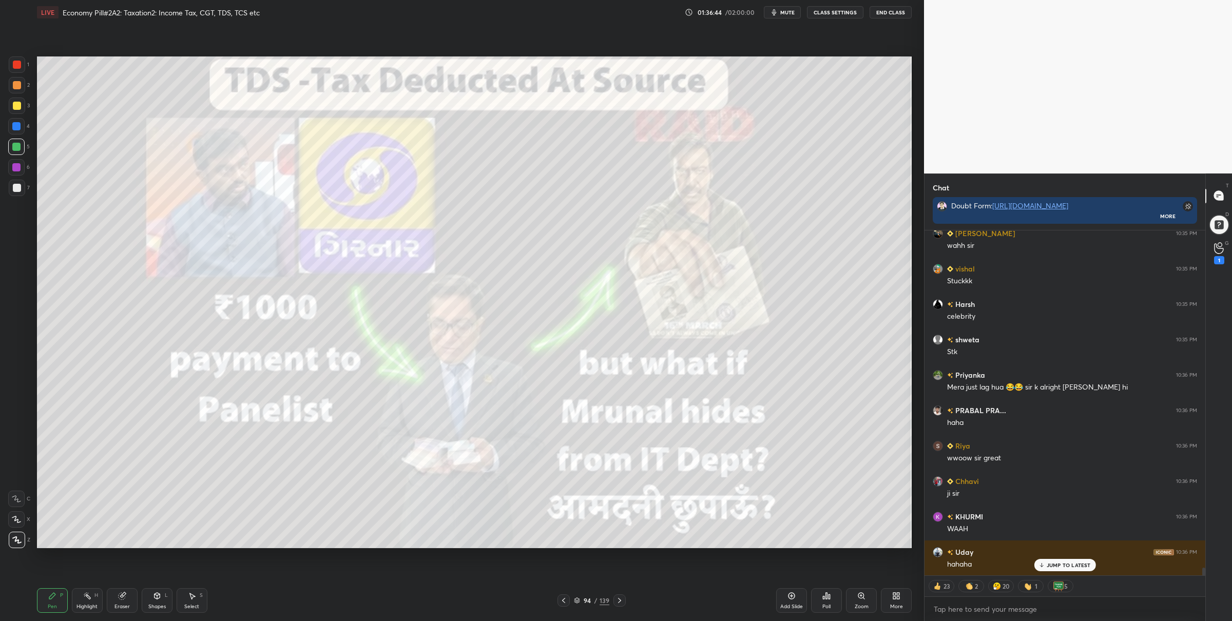
drag, startPoint x: 15, startPoint y: 68, endPoint x: 33, endPoint y: 80, distance: 21.7
click at [15, 68] on div at bounding box center [17, 64] width 16 height 16
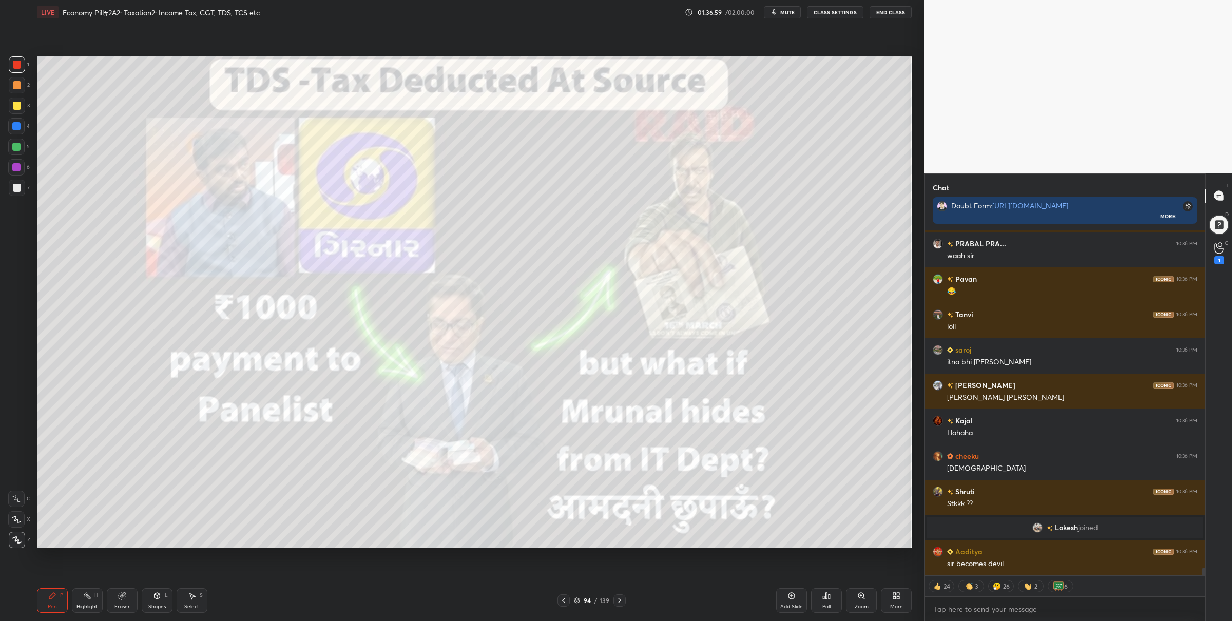
drag, startPoint x: 17, startPoint y: 137, endPoint x: 20, endPoint y: 144, distance: 7.5
click at [17, 138] on div "4" at bounding box center [19, 128] width 22 height 21
drag, startPoint x: 16, startPoint y: 146, endPoint x: 31, endPoint y: 144, distance: 14.5
click at [16, 146] on div at bounding box center [16, 147] width 8 height 8
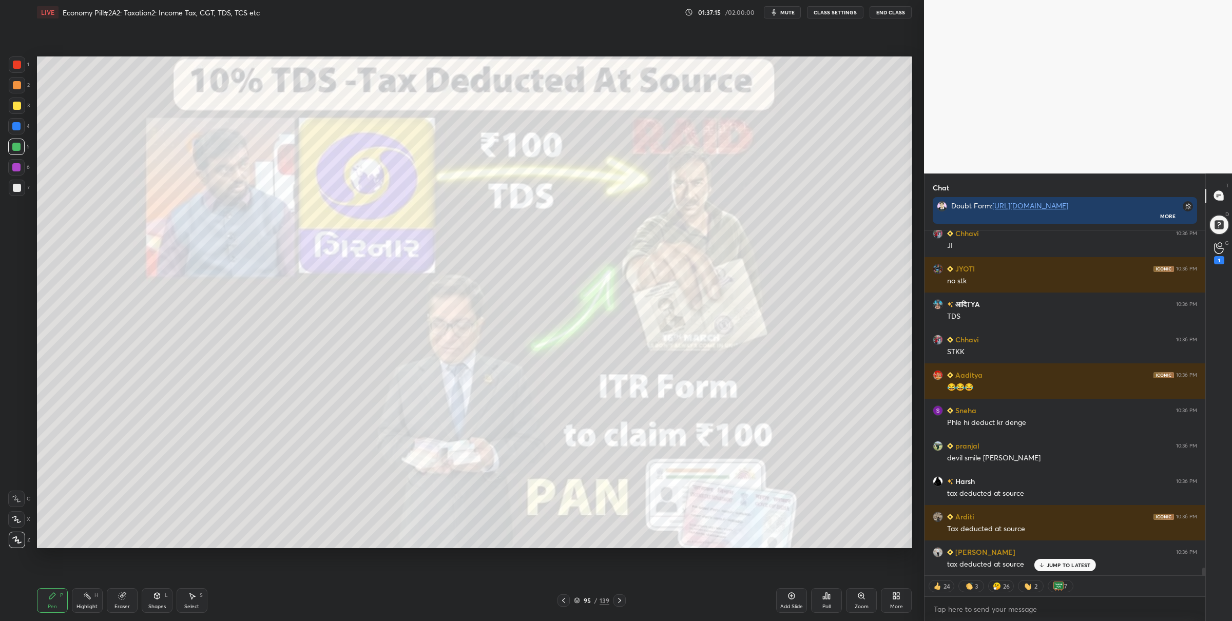
click at [9, 63] on div at bounding box center [17, 64] width 16 height 16
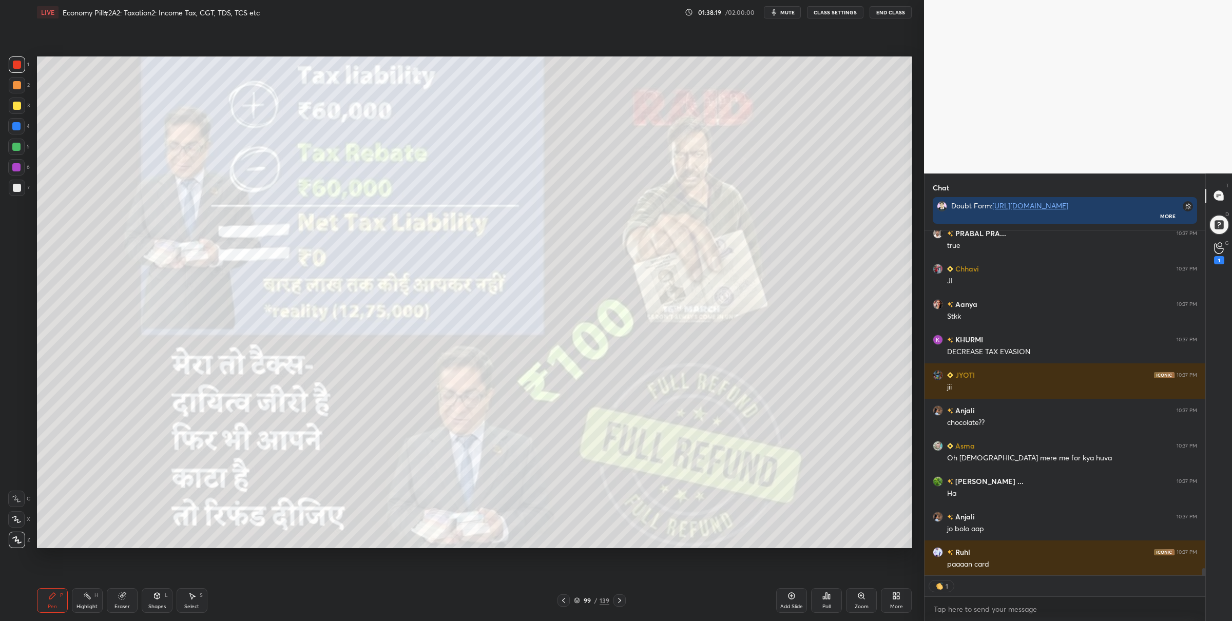
scroll to position [16241, 0]
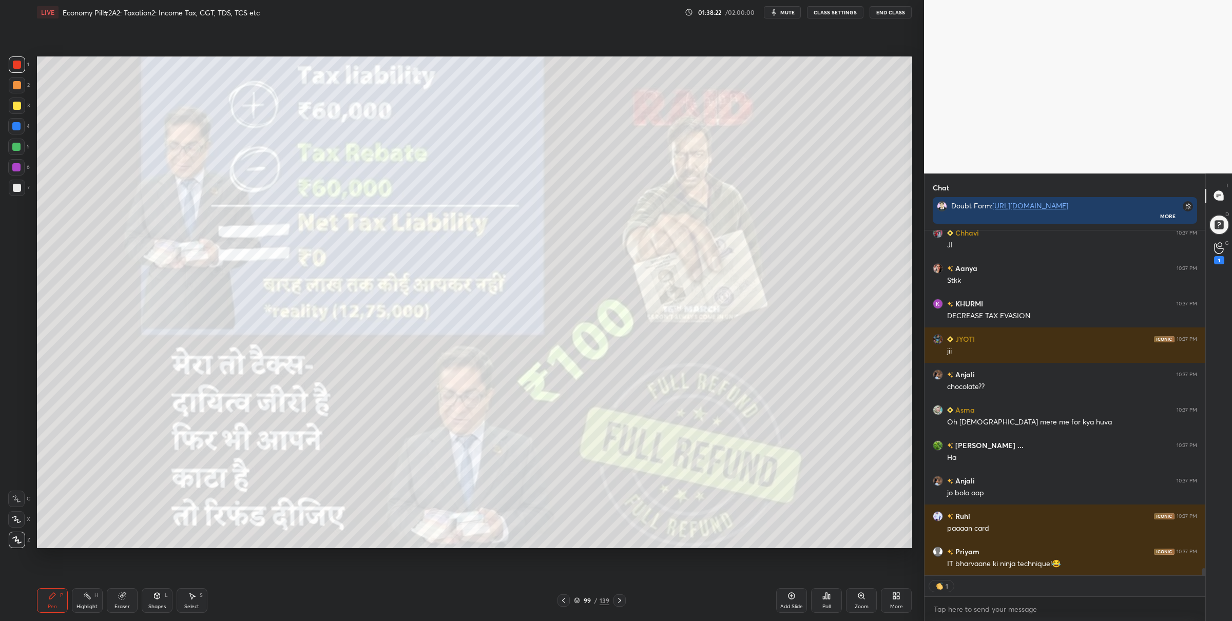
type textarea "x"
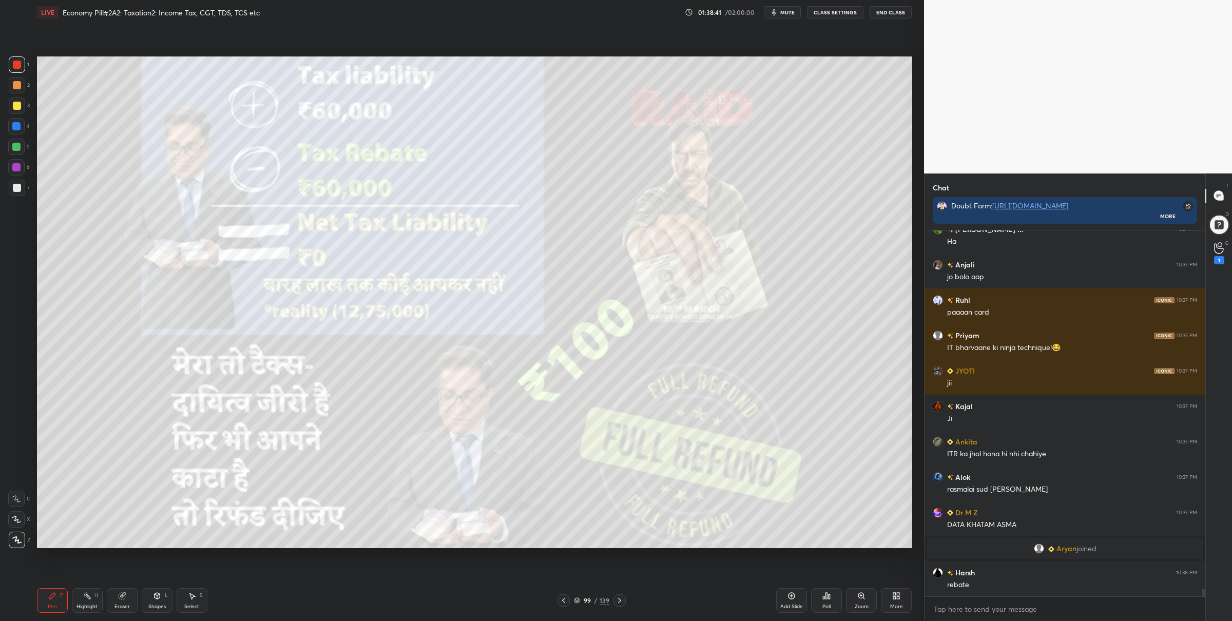
scroll to position [16492, 0]
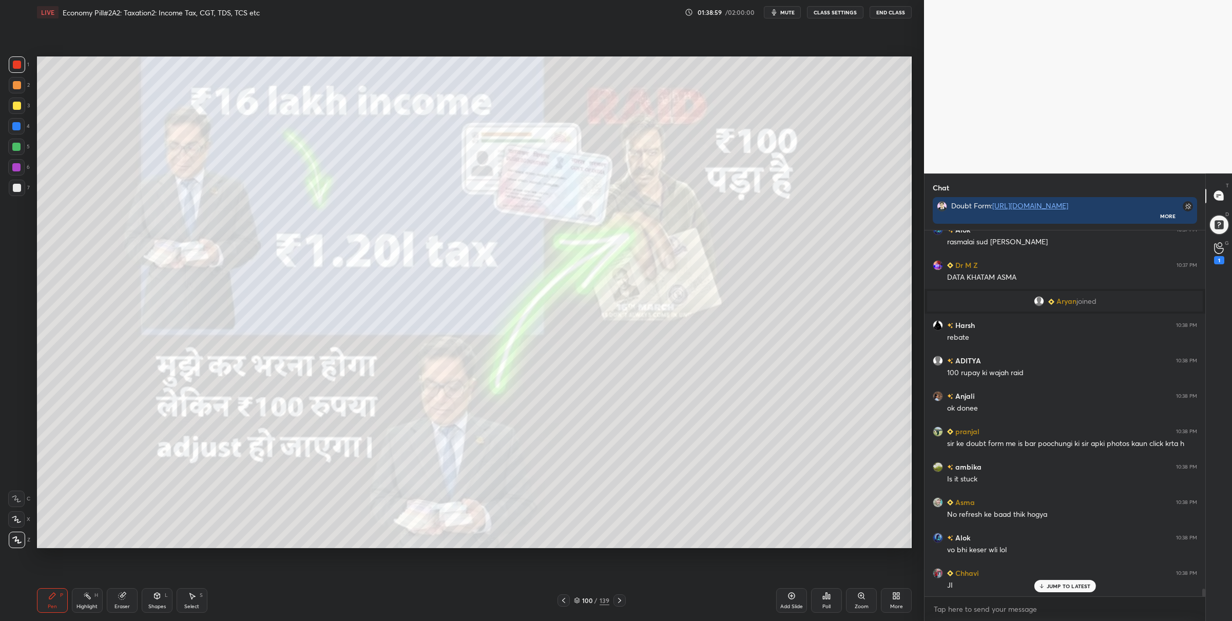
click at [619, 600] on icon at bounding box center [619, 600] width 3 height 5
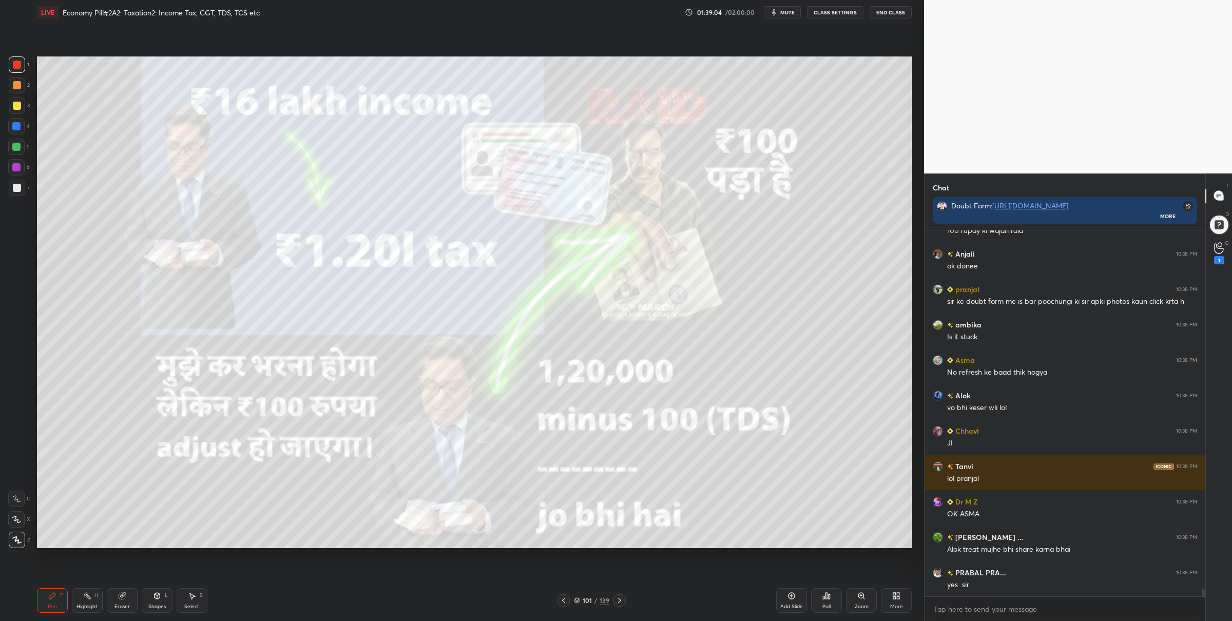
scroll to position [16881, 0]
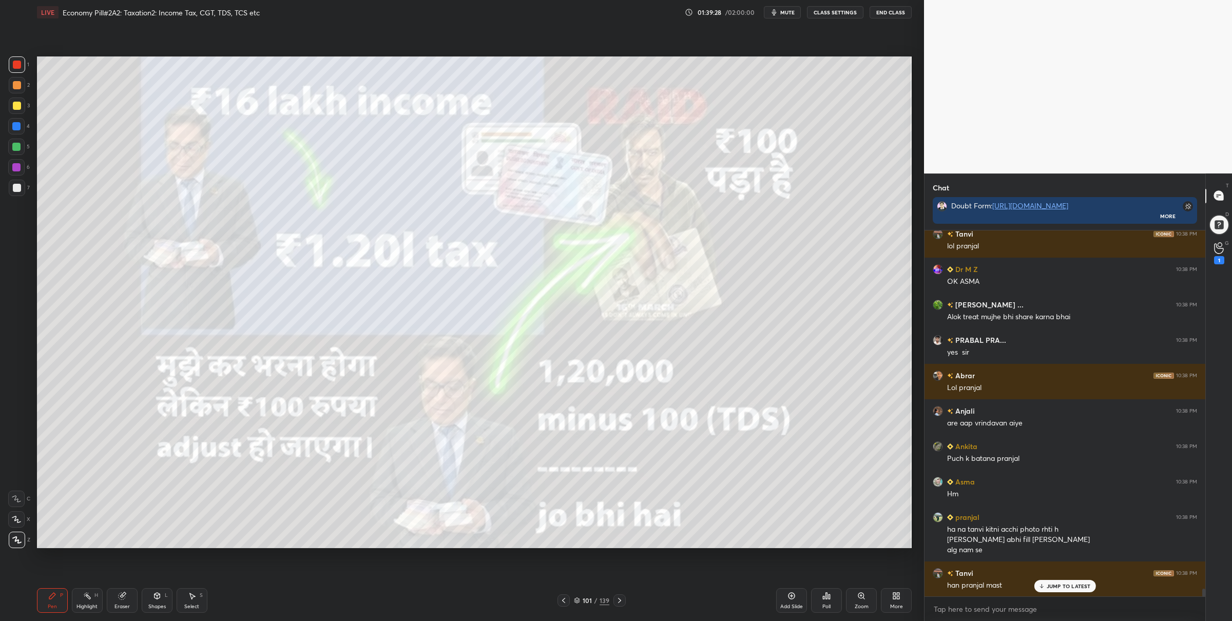
scroll to position [17115, 0]
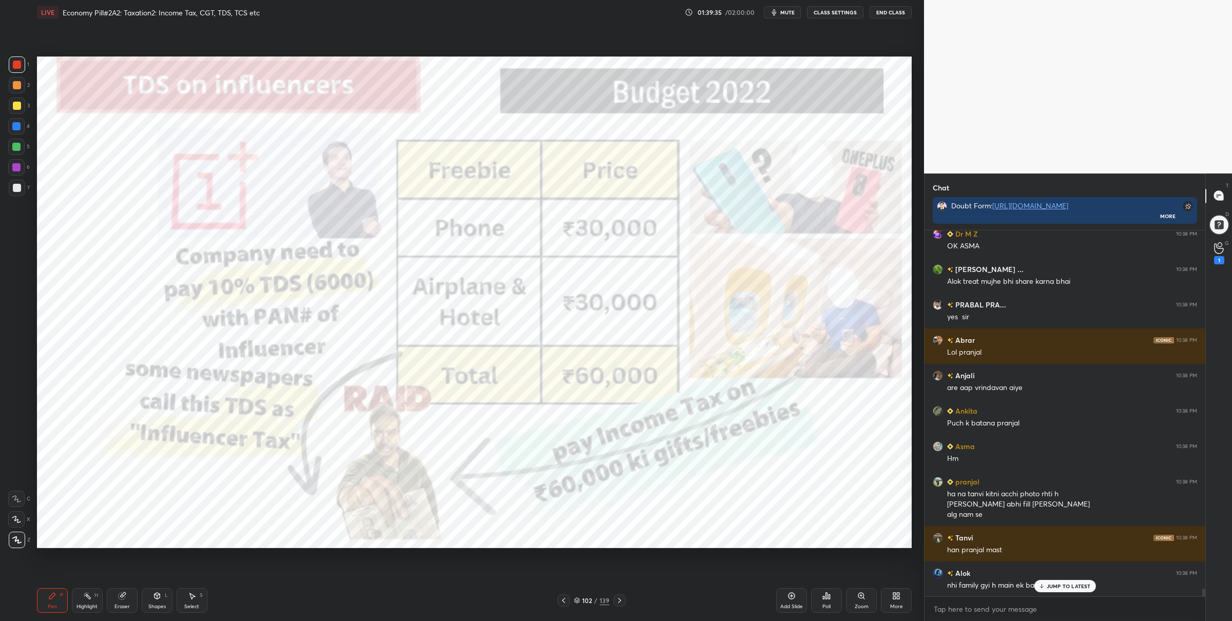
drag, startPoint x: 20, startPoint y: 148, endPoint x: 32, endPoint y: 152, distance: 13.2
click at [18, 148] on div at bounding box center [16, 147] width 8 height 8
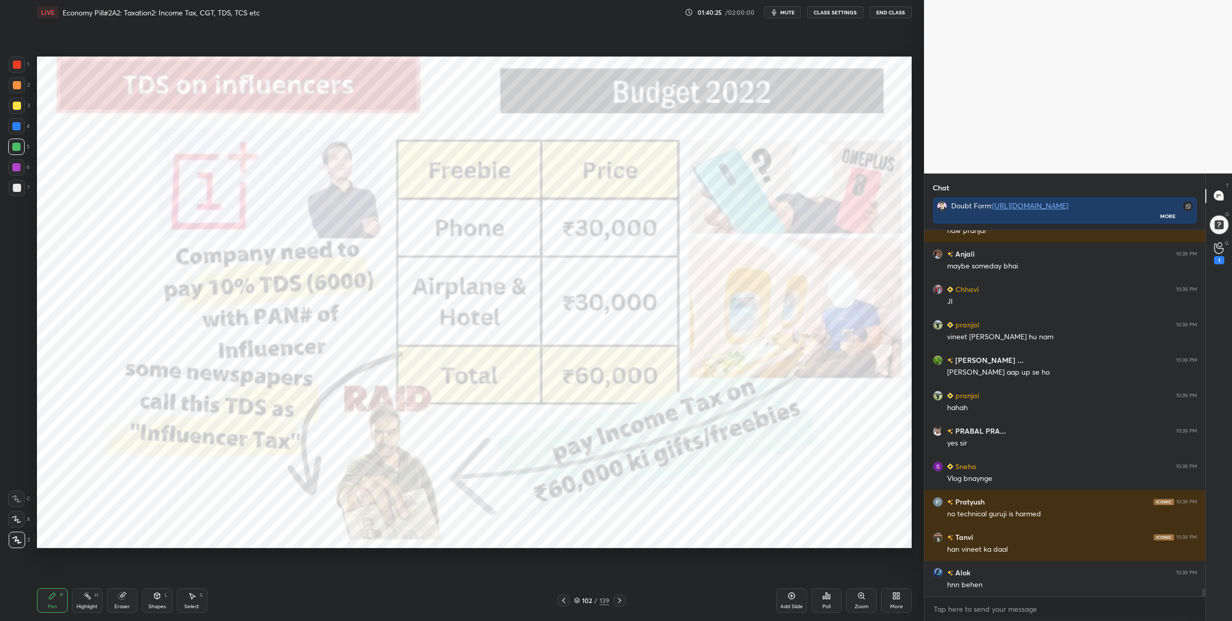
scroll to position [17135, 0]
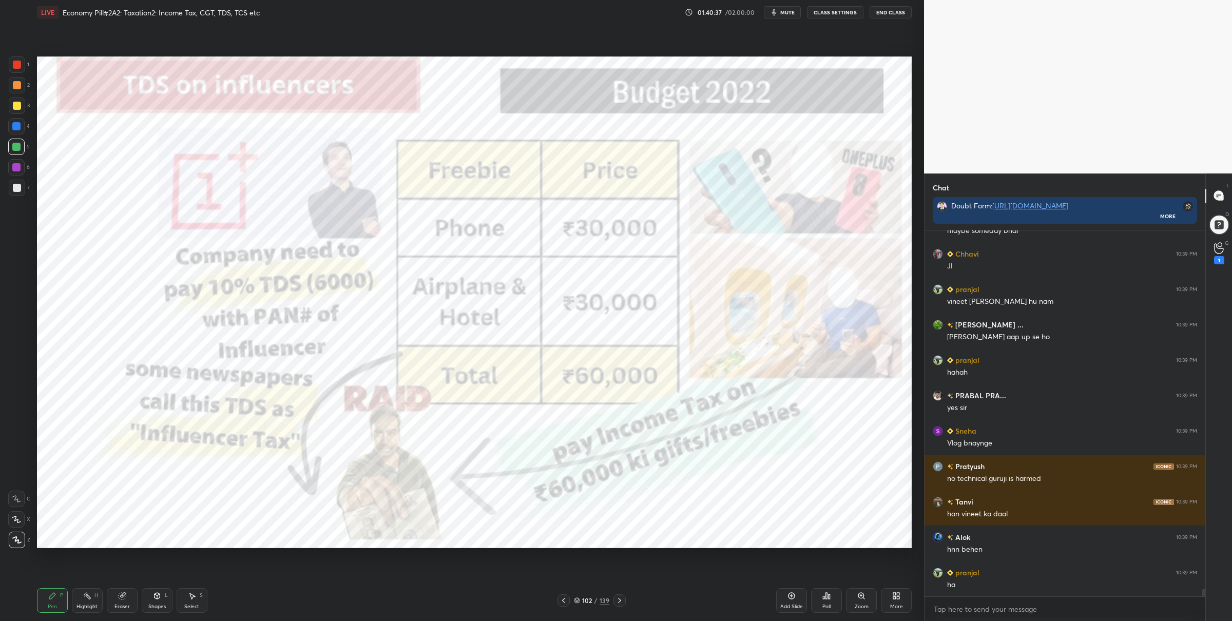
click at [14, 62] on div at bounding box center [17, 65] width 8 height 8
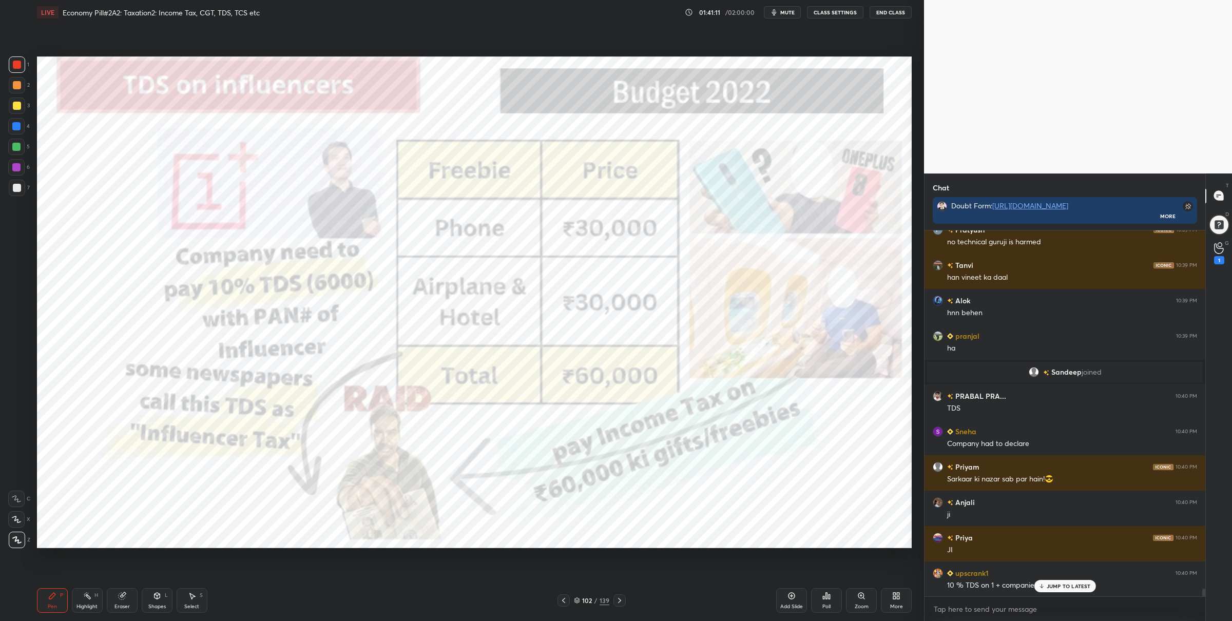
scroll to position [17251, 0]
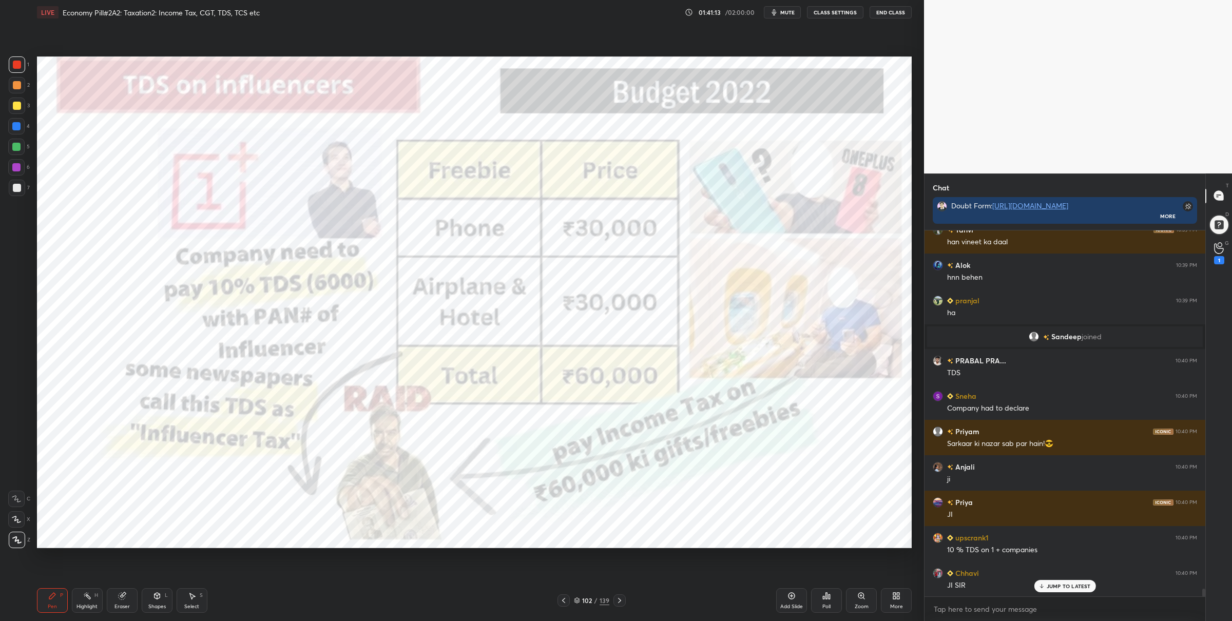
click at [866, 601] on div "Zoom" at bounding box center [861, 600] width 31 height 25
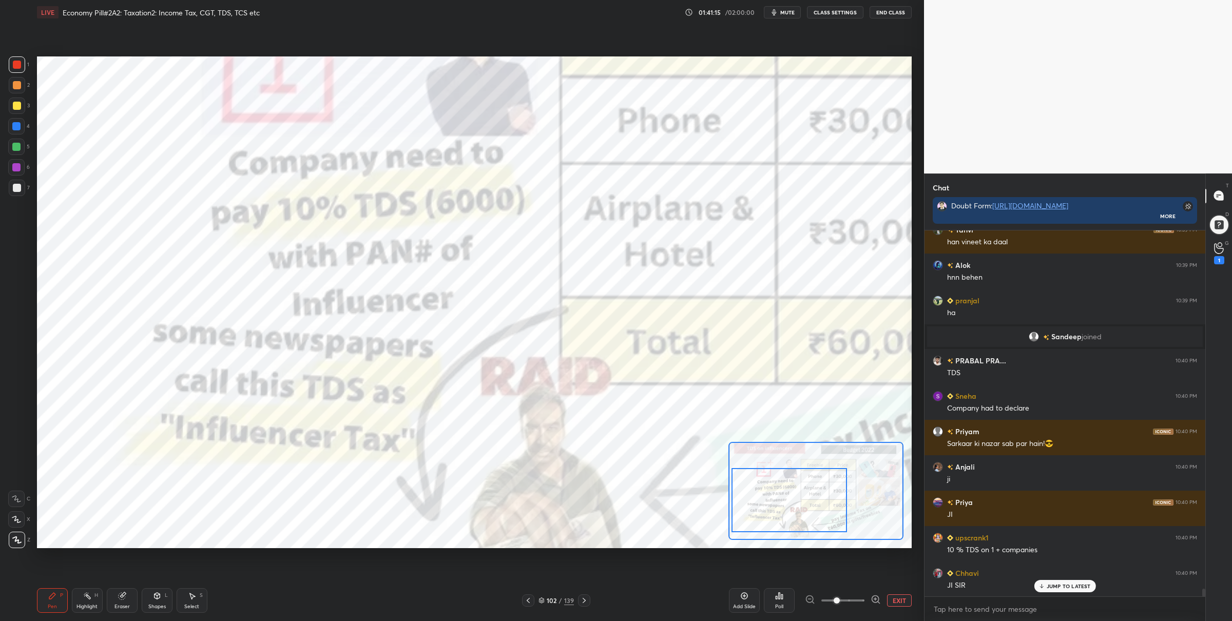
drag, startPoint x: 803, startPoint y: 496, endPoint x: 768, endPoint y: 508, distance: 36.4
click at [770, 510] on div at bounding box center [788, 500] width 115 height 64
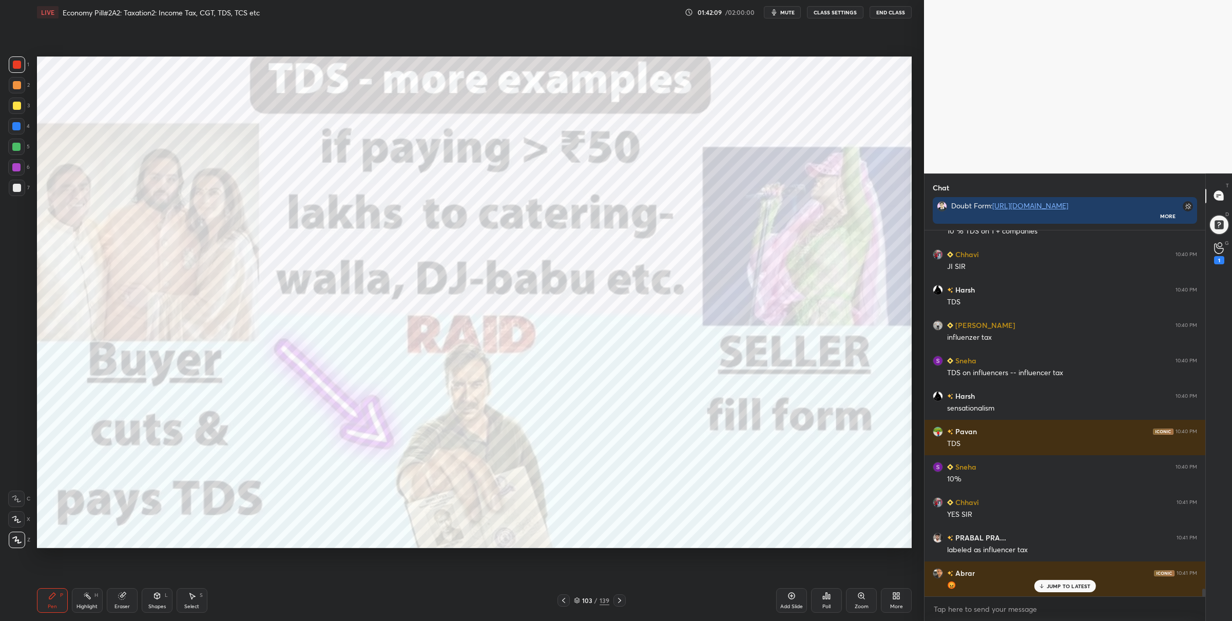
scroll to position [3, 3]
click at [13, 150] on div at bounding box center [16, 147] width 8 height 8
click at [17, 61] on div at bounding box center [17, 65] width 8 height 8
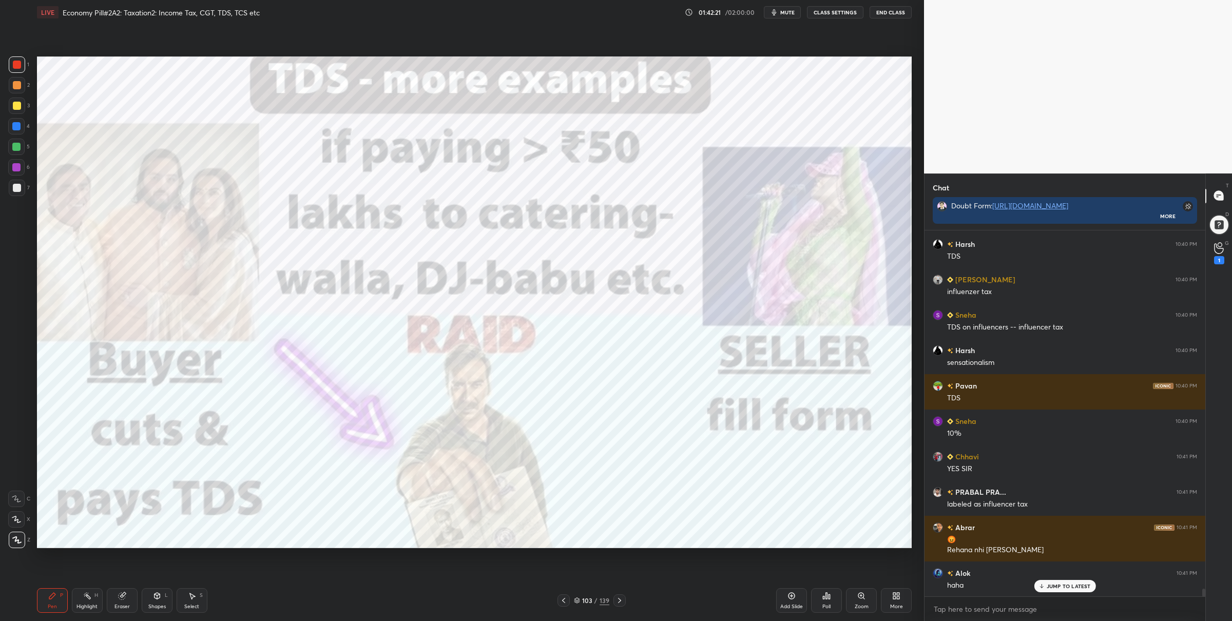
scroll to position [17651, 0]
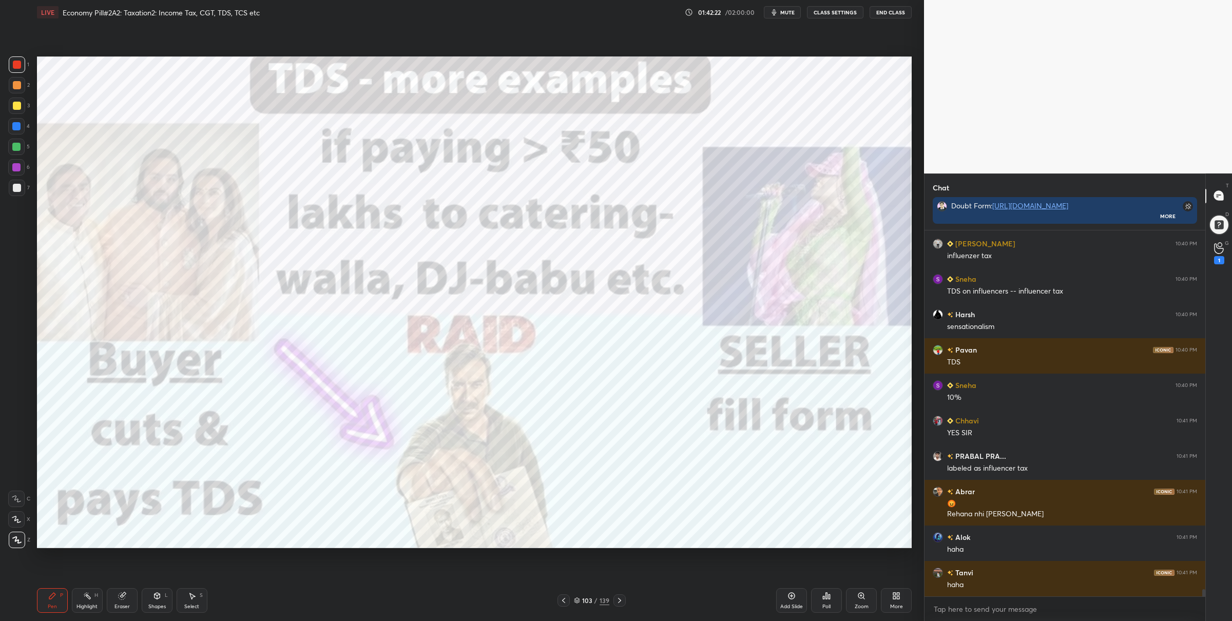
click at [18, 150] on div at bounding box center [16, 147] width 8 height 8
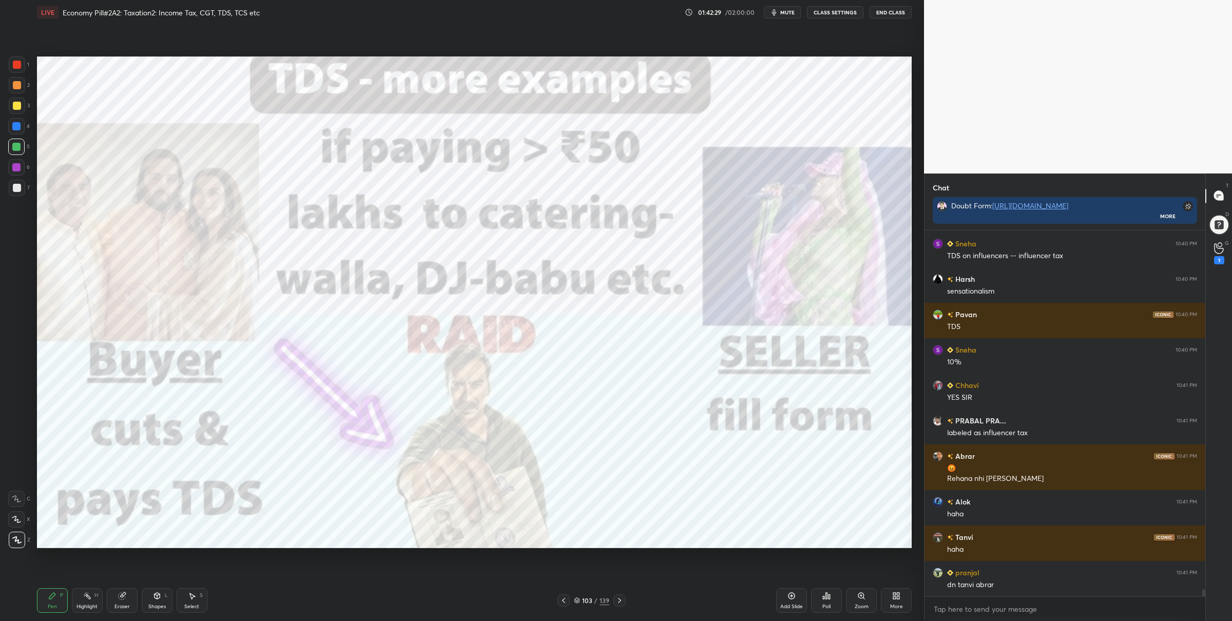
click at [18, 61] on div at bounding box center [17, 65] width 8 height 8
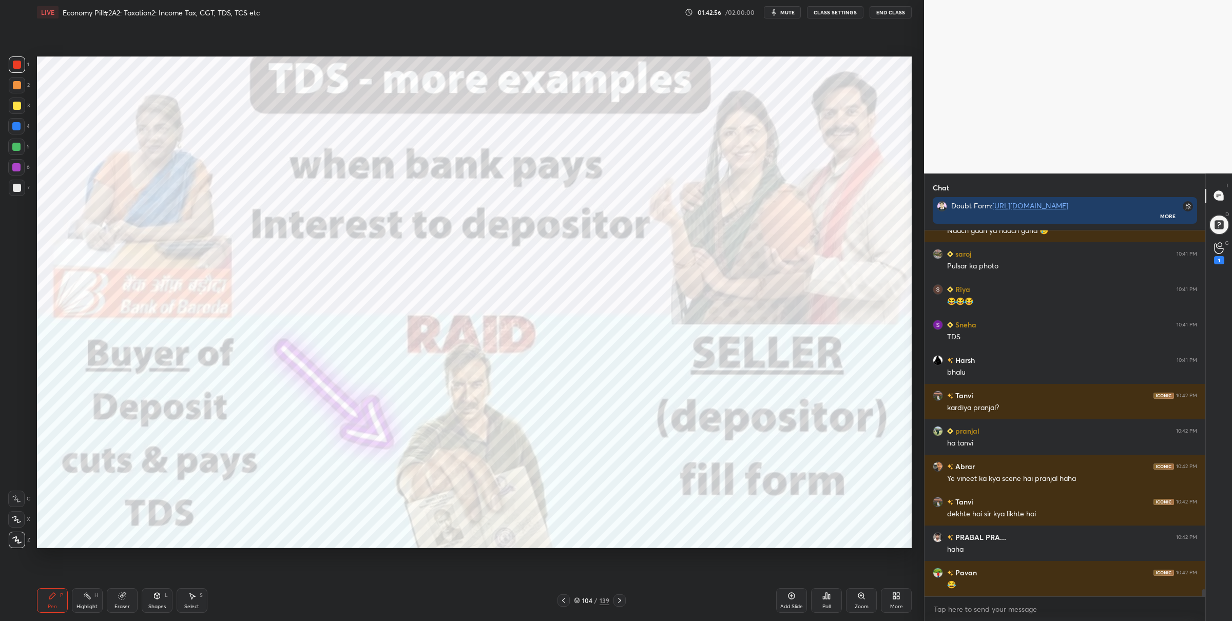
scroll to position [18111, 0]
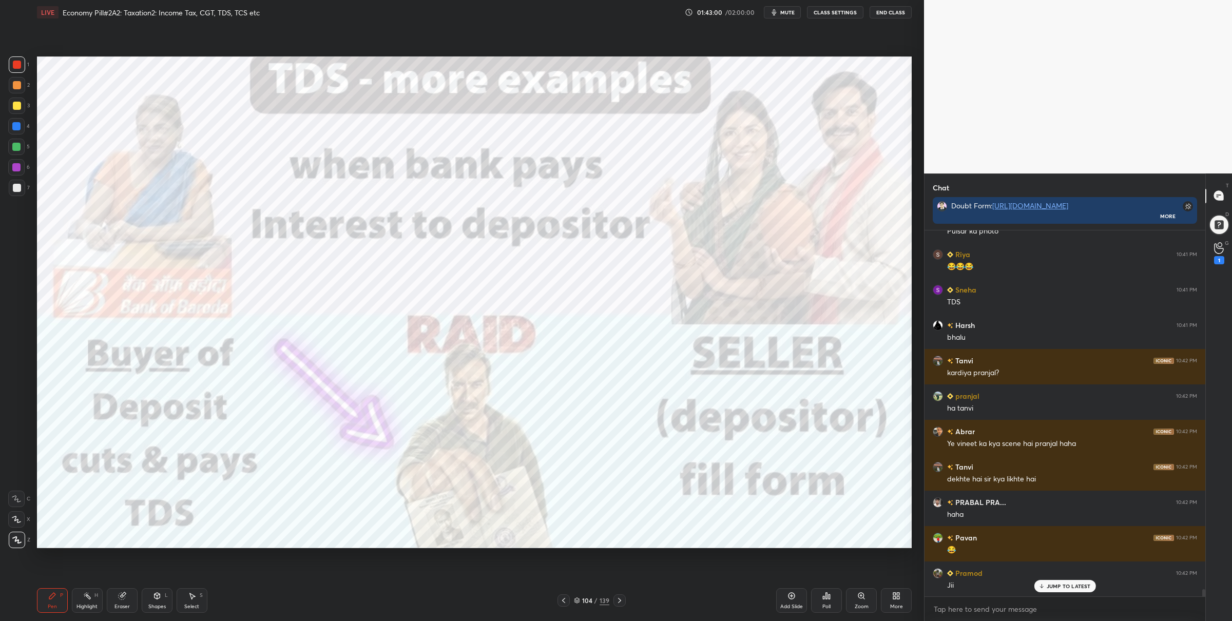
drag, startPoint x: 15, startPoint y: 155, endPoint x: 31, endPoint y: 145, distance: 18.7
click at [17, 152] on div "5" at bounding box center [19, 149] width 22 height 21
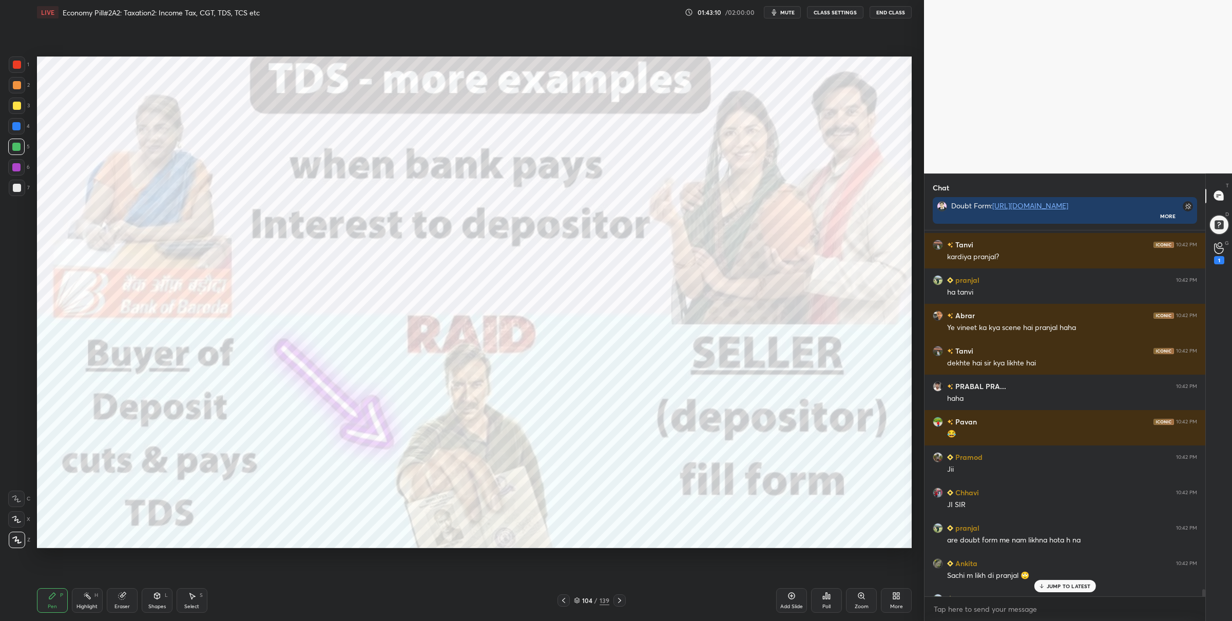
scroll to position [17920, 0]
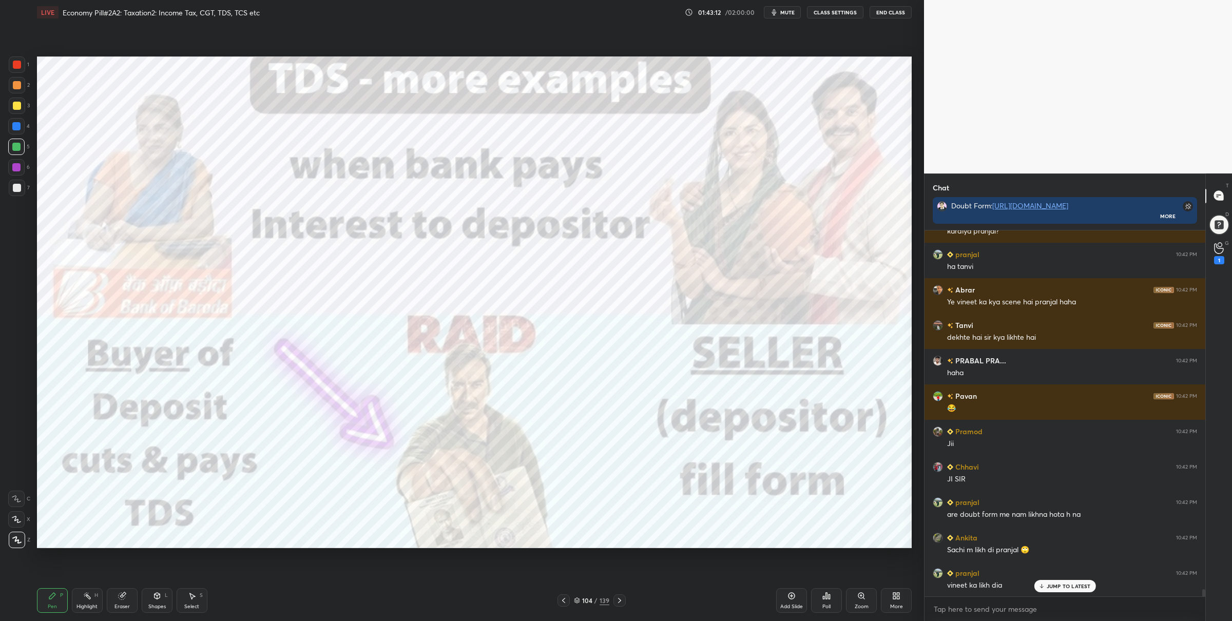
click at [14, 61] on div at bounding box center [17, 65] width 8 height 8
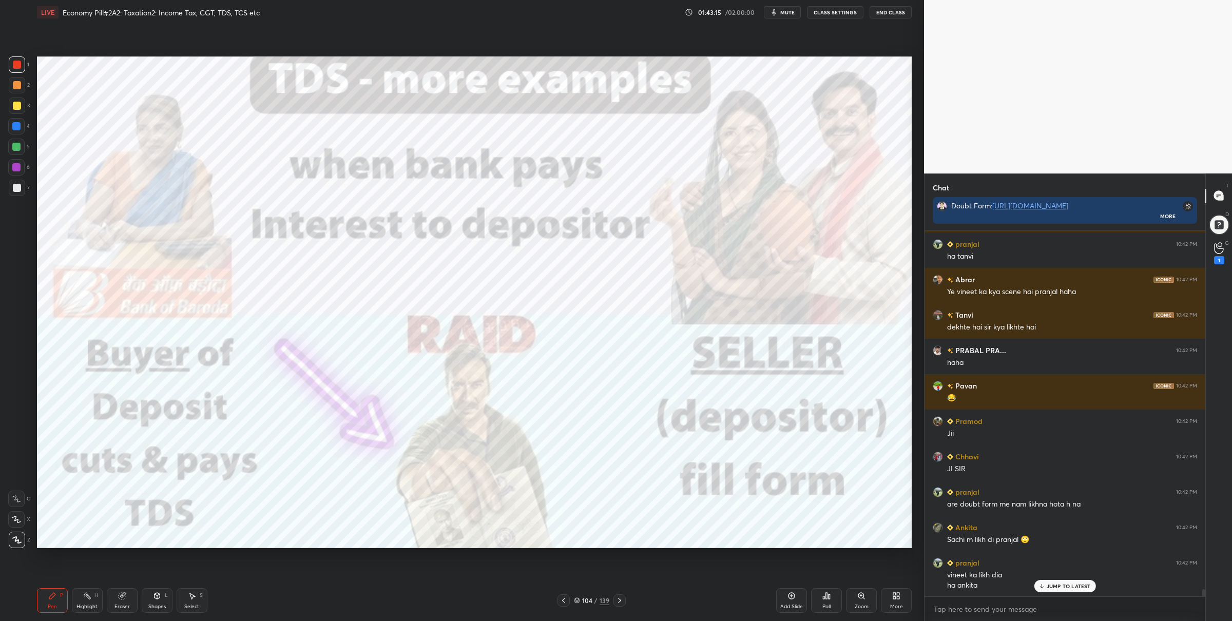
scroll to position [17941, 0]
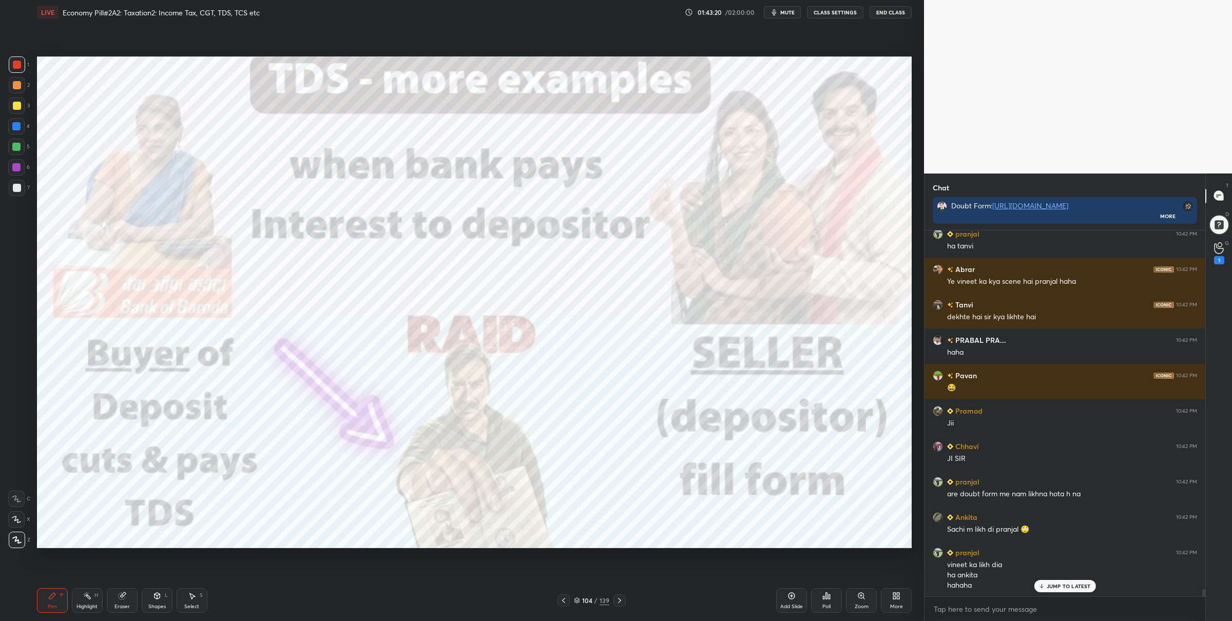
click at [19, 146] on div at bounding box center [16, 147] width 8 height 8
click at [21, 71] on div "1" at bounding box center [19, 66] width 21 height 21
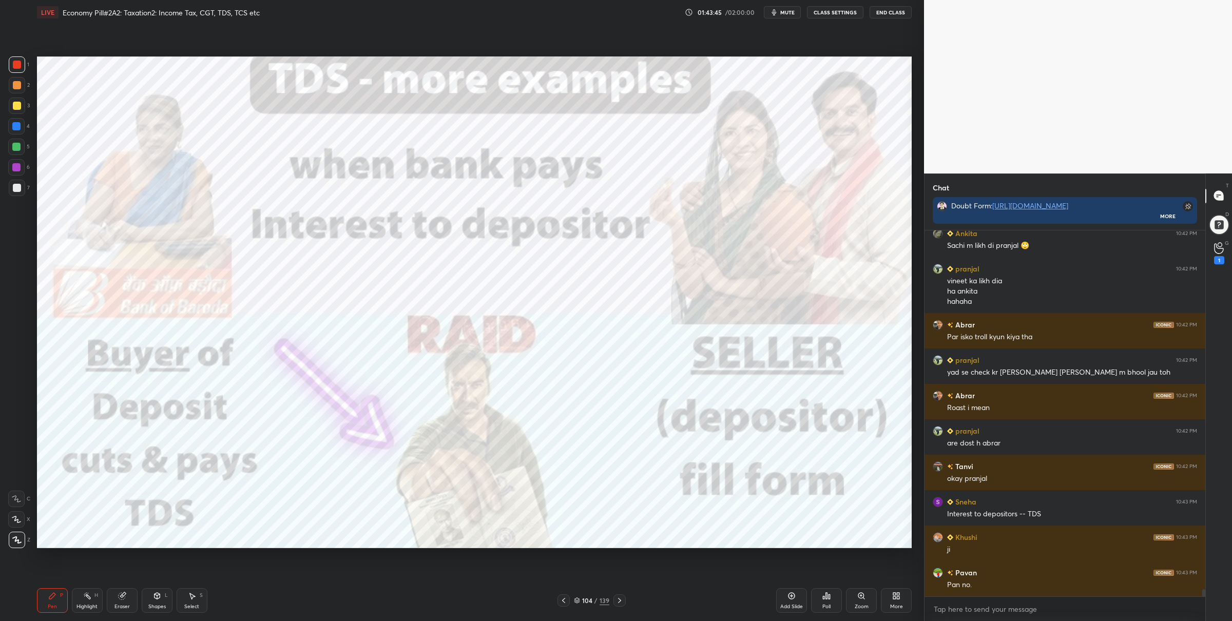
scroll to position [18260, 0]
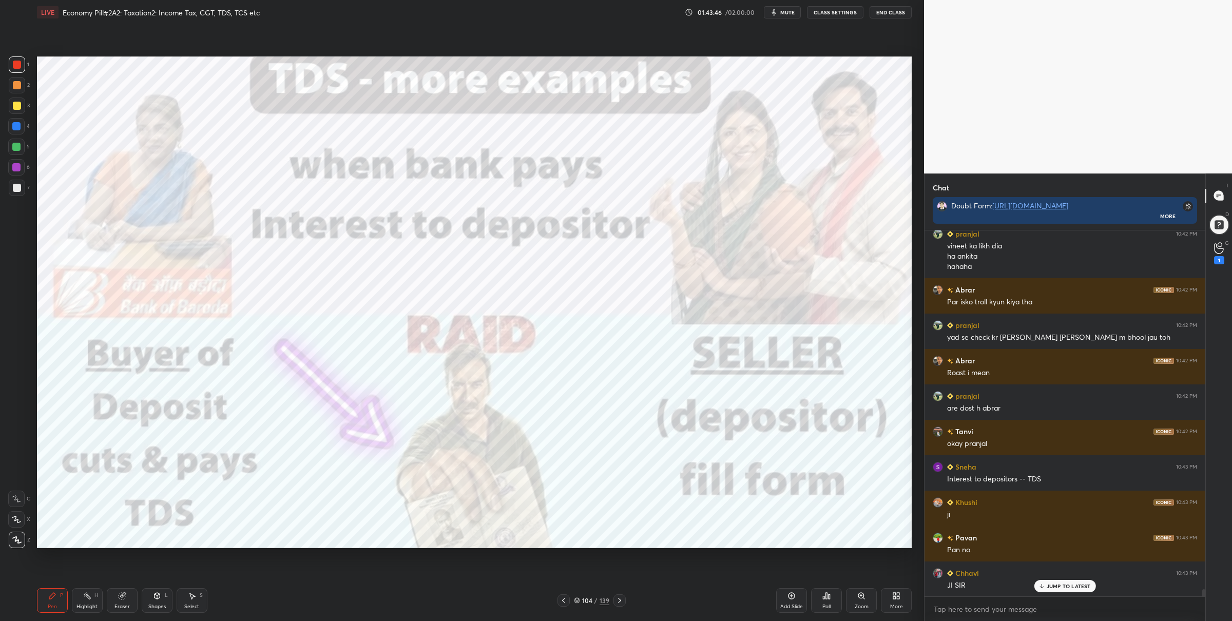
drag, startPoint x: 15, startPoint y: 148, endPoint x: 27, endPoint y: 150, distance: 12.0
click at [15, 148] on div at bounding box center [16, 147] width 8 height 8
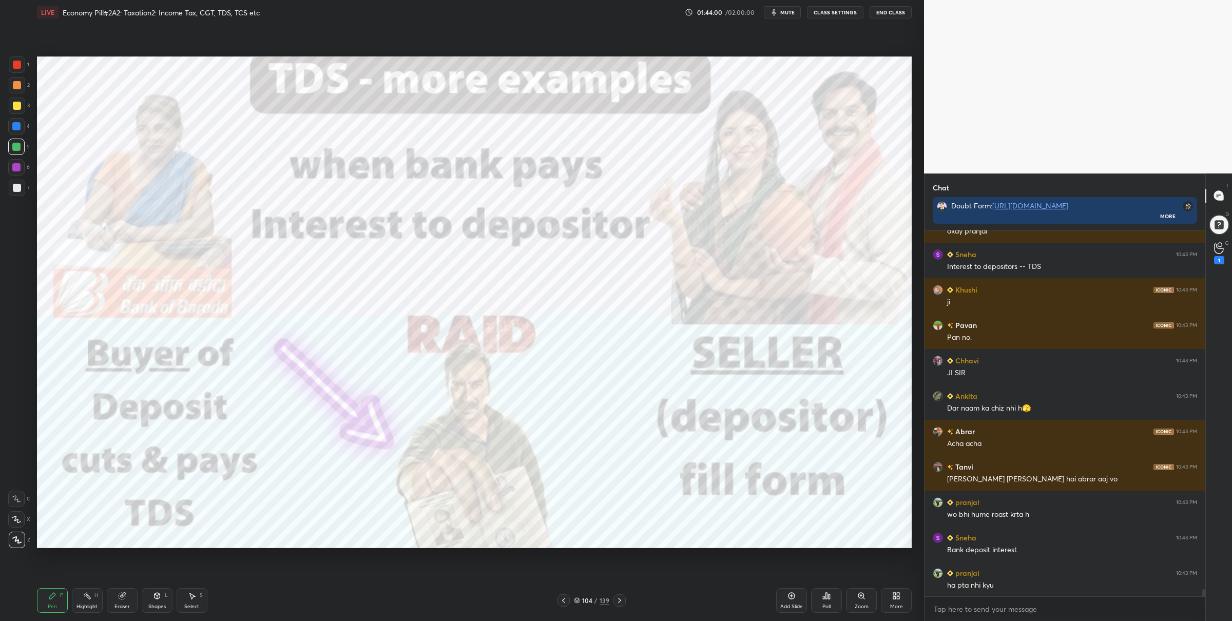
scroll to position [18508, 0]
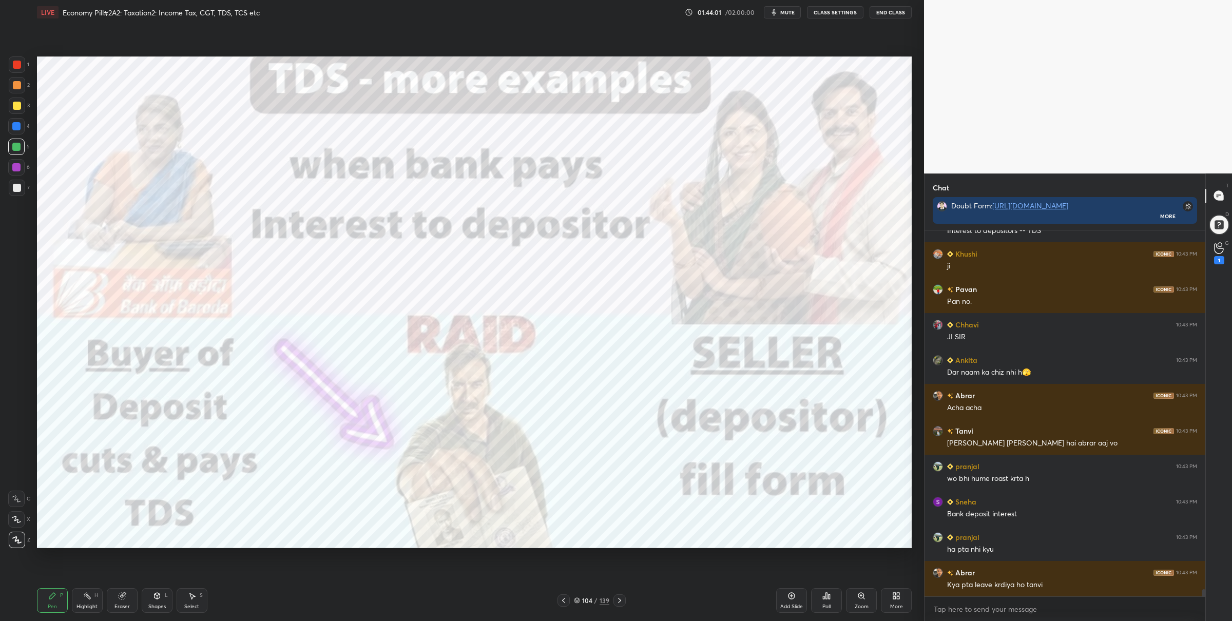
click at [26, 63] on div "1" at bounding box center [19, 64] width 21 height 16
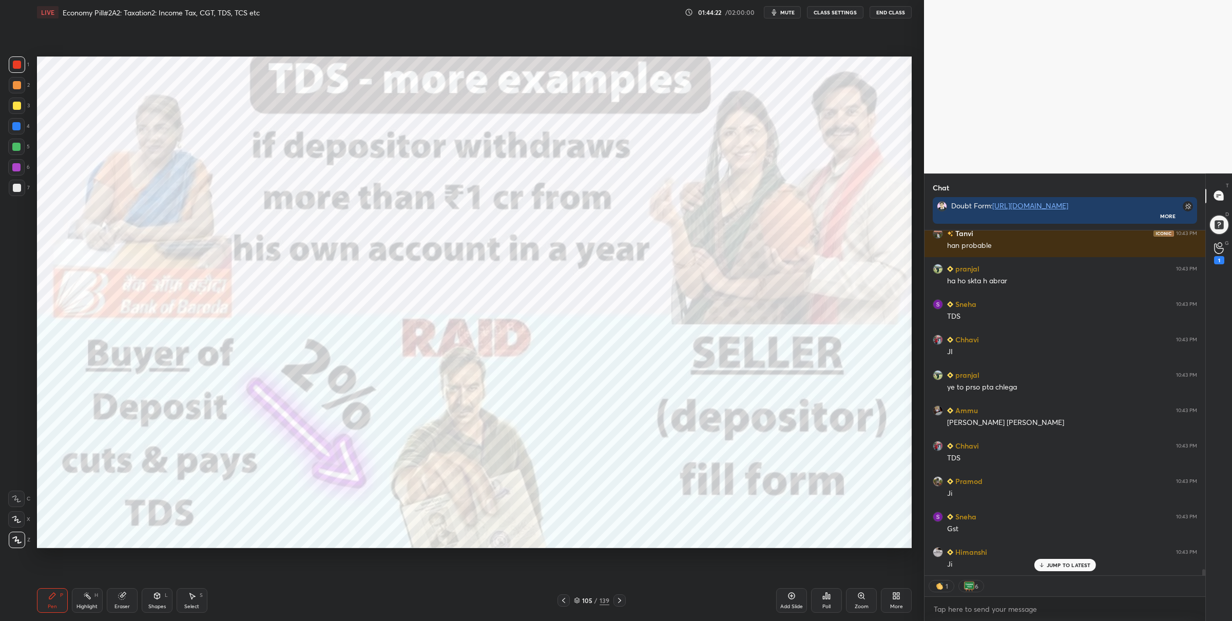
scroll to position [19025, 0]
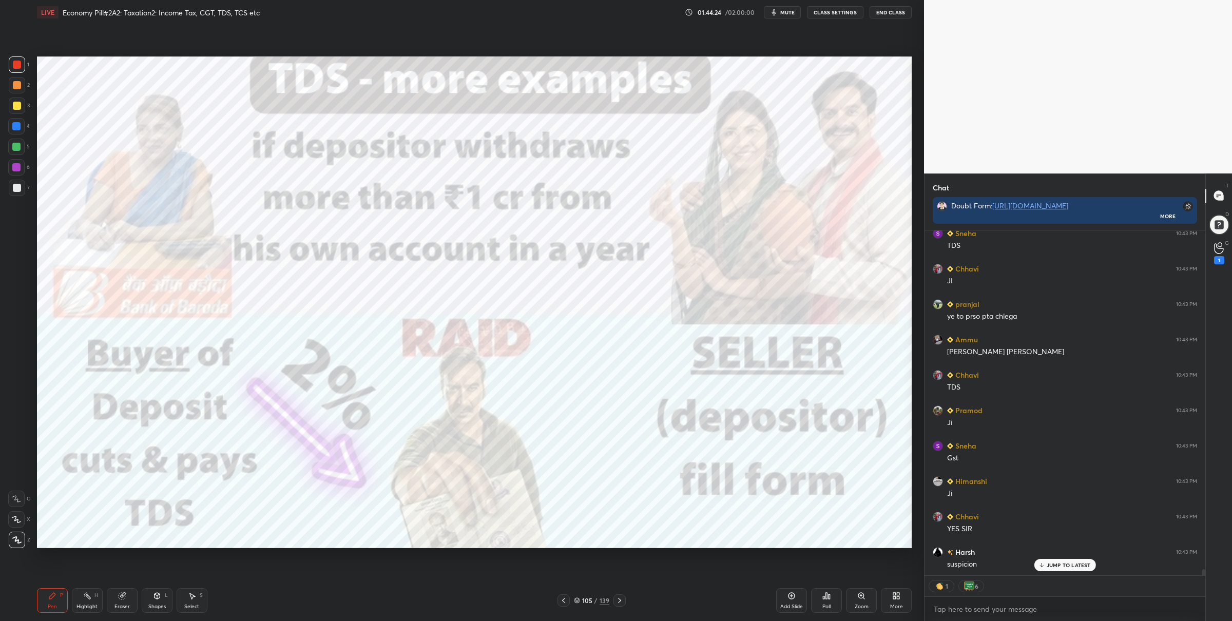
click at [12, 145] on div at bounding box center [16, 147] width 8 height 8
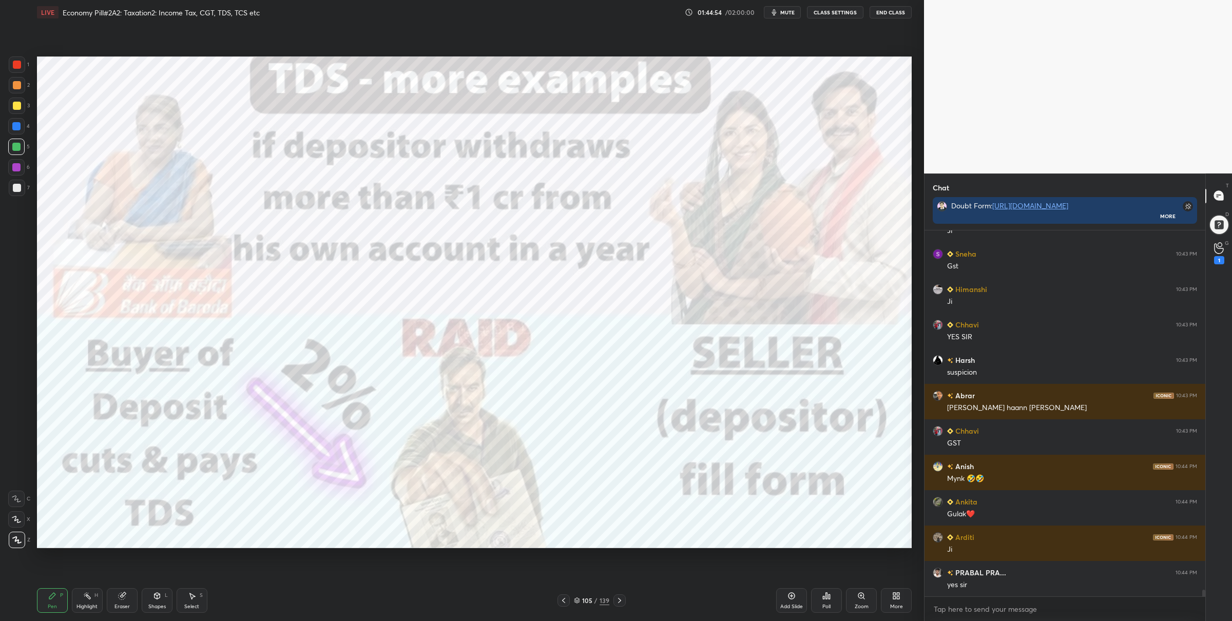
scroll to position [19241, 0]
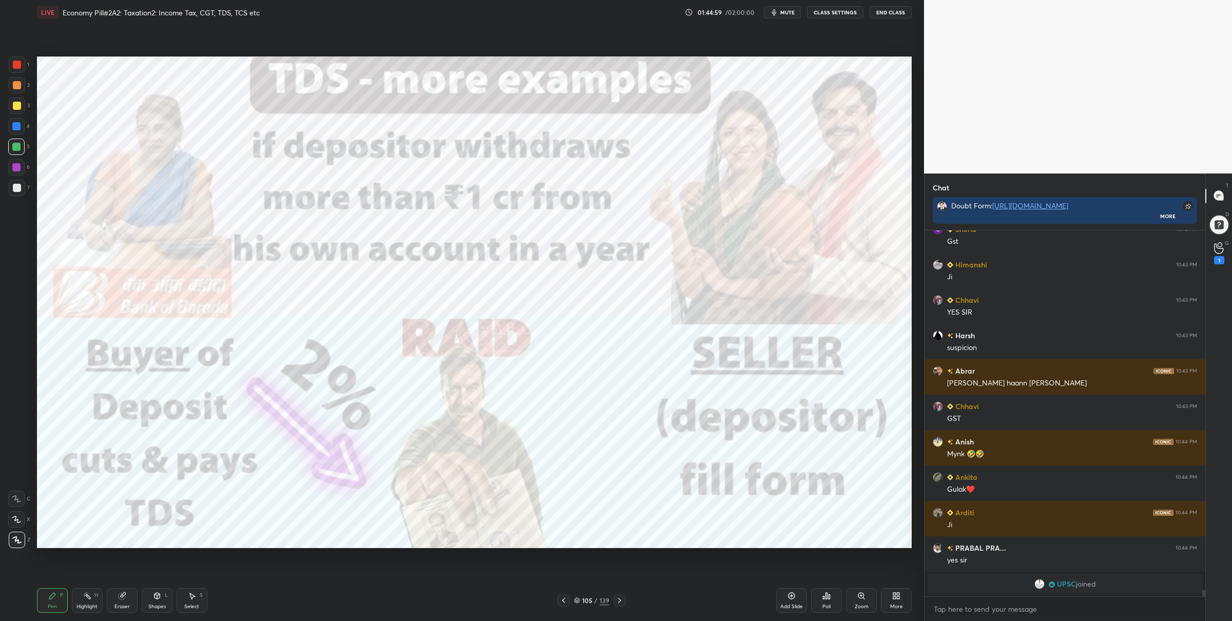
drag, startPoint x: 17, startPoint y: 60, endPoint x: 32, endPoint y: 69, distance: 18.2
click at [18, 61] on div at bounding box center [17, 65] width 8 height 8
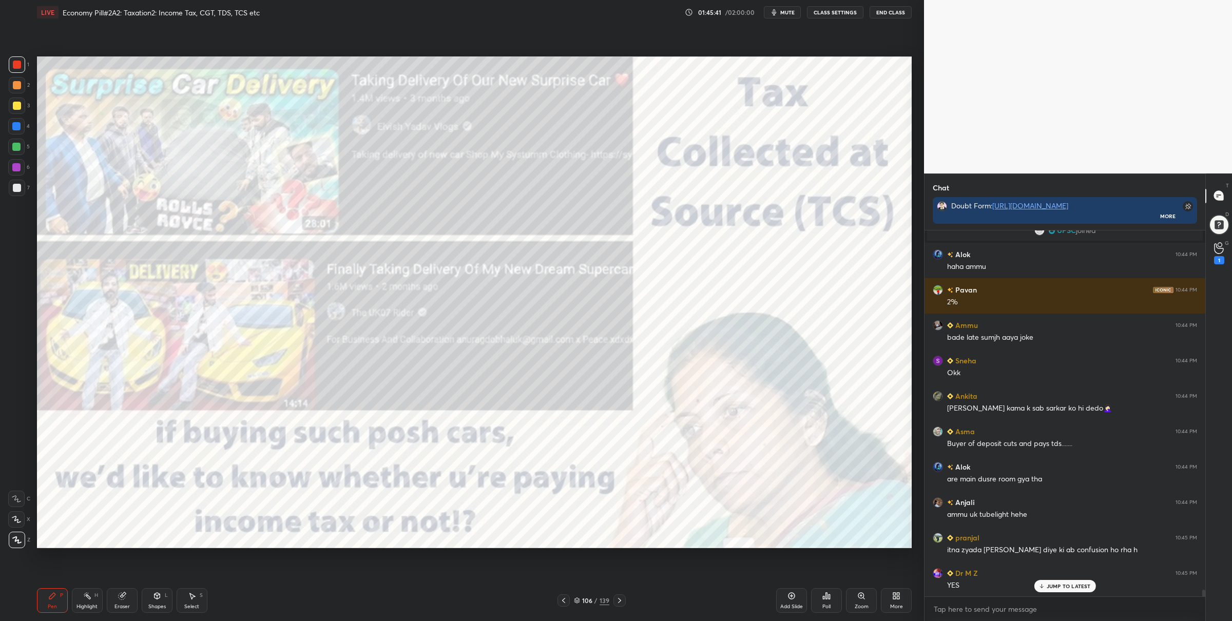
scroll to position [19229, 0]
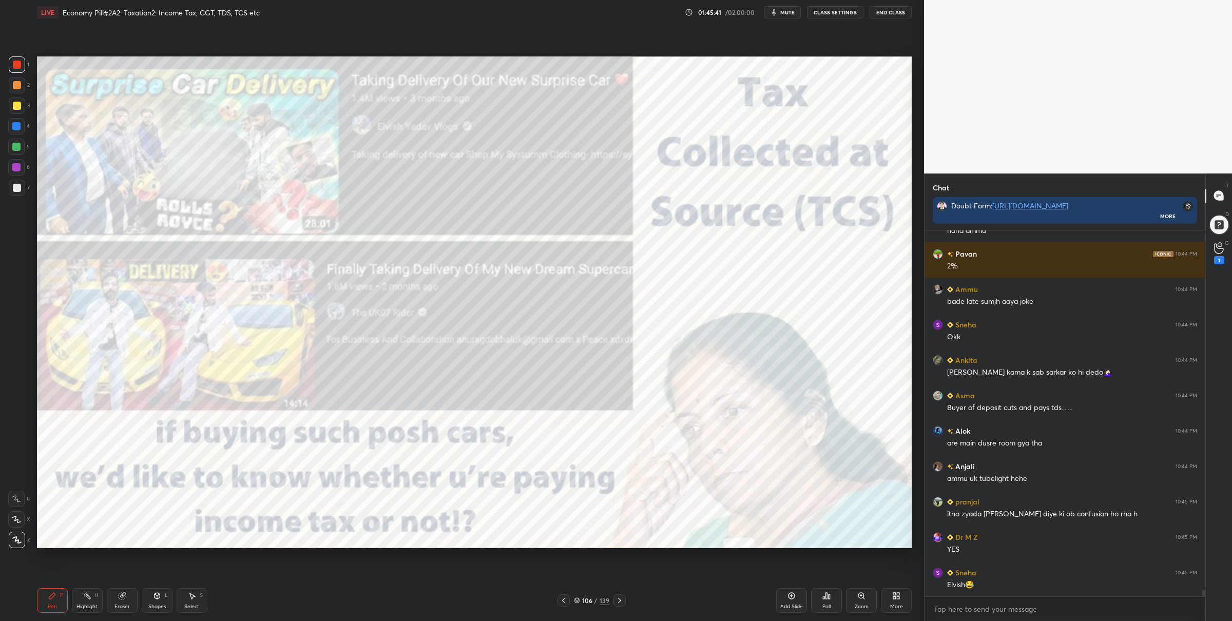
click at [23, 150] on div at bounding box center [16, 147] width 16 height 16
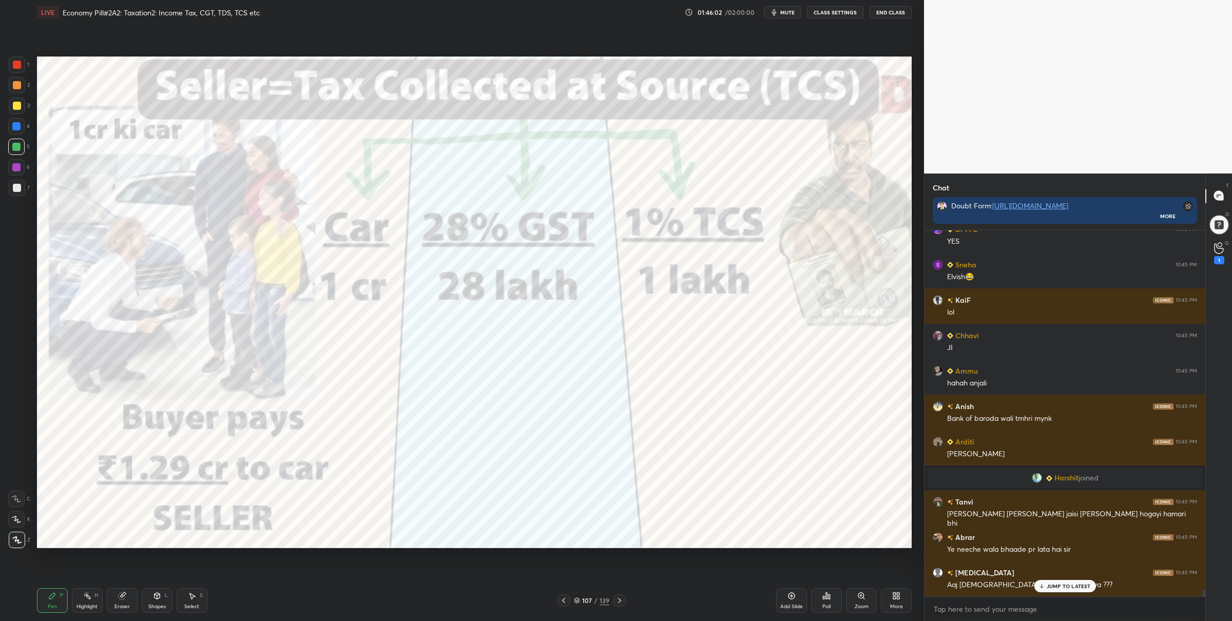
scroll to position [19397, 0]
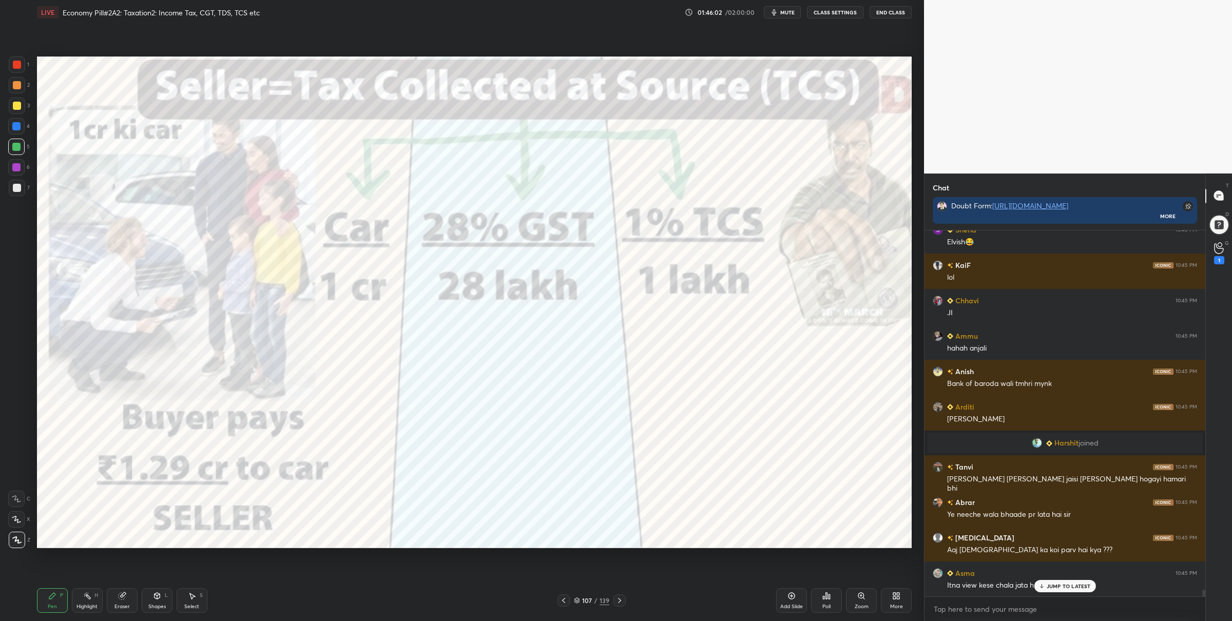
click at [20, 62] on div at bounding box center [17, 65] width 8 height 8
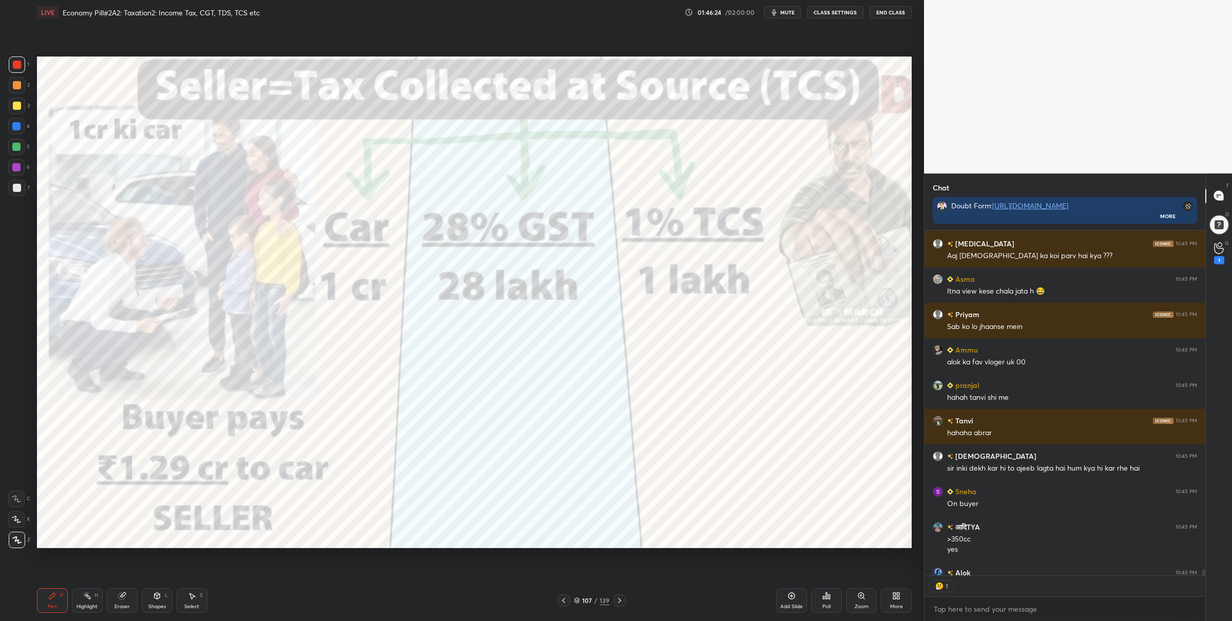
scroll to position [3, 3]
drag, startPoint x: 12, startPoint y: 137, endPoint x: 20, endPoint y: 144, distance: 10.9
click at [11, 140] on div "1 2 3 4 5 6 7" at bounding box center [19, 128] width 22 height 144
click at [12, 140] on div at bounding box center [16, 147] width 16 height 16
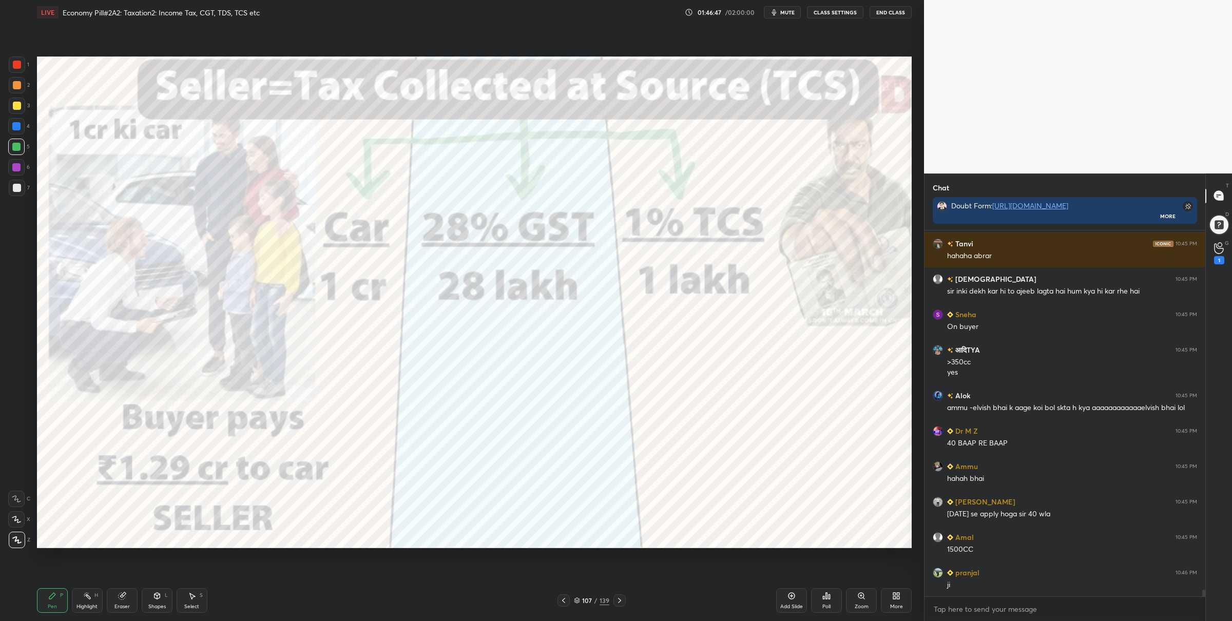
scroll to position [19903, 0]
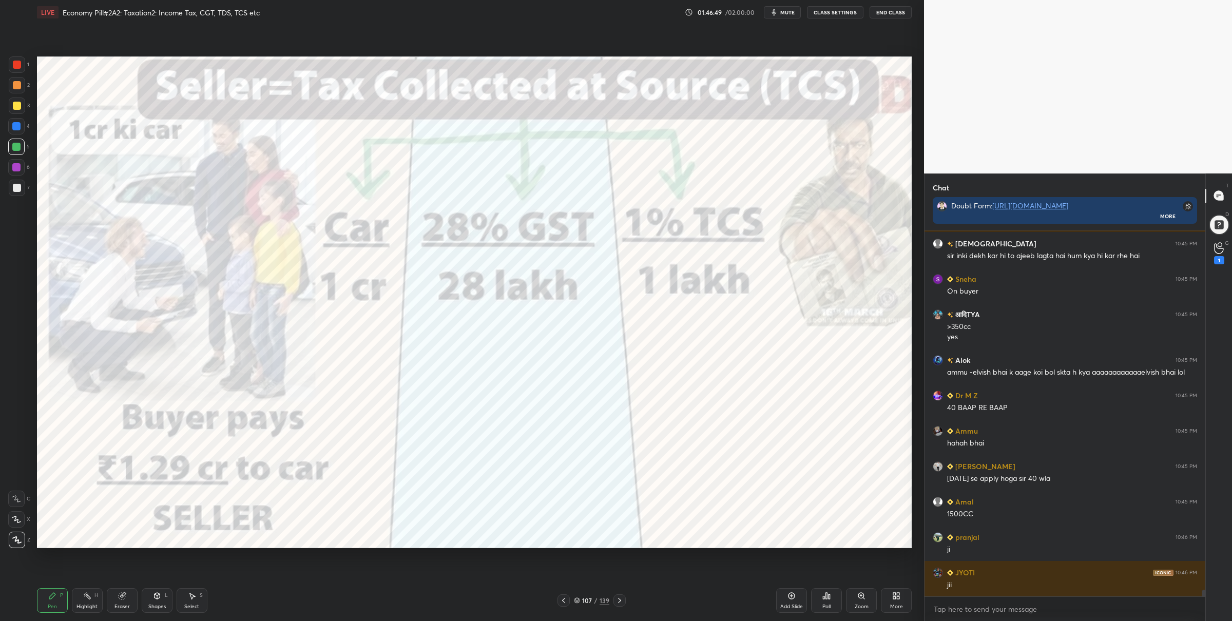
click at [21, 69] on div "1" at bounding box center [19, 64] width 21 height 16
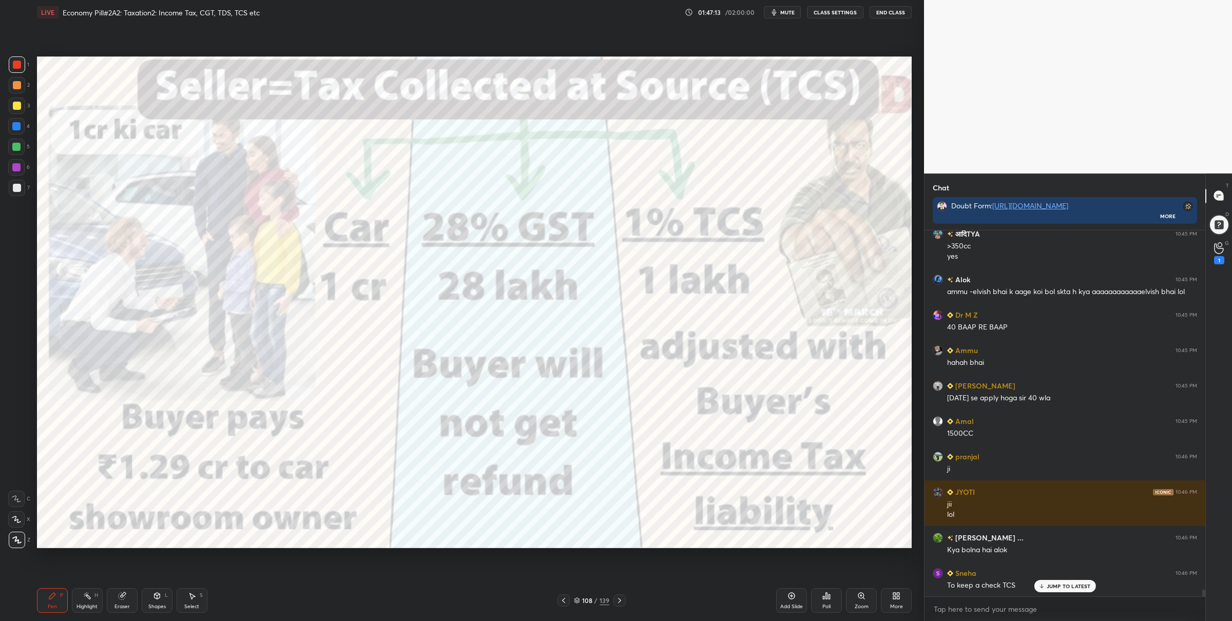
scroll to position [20020, 0]
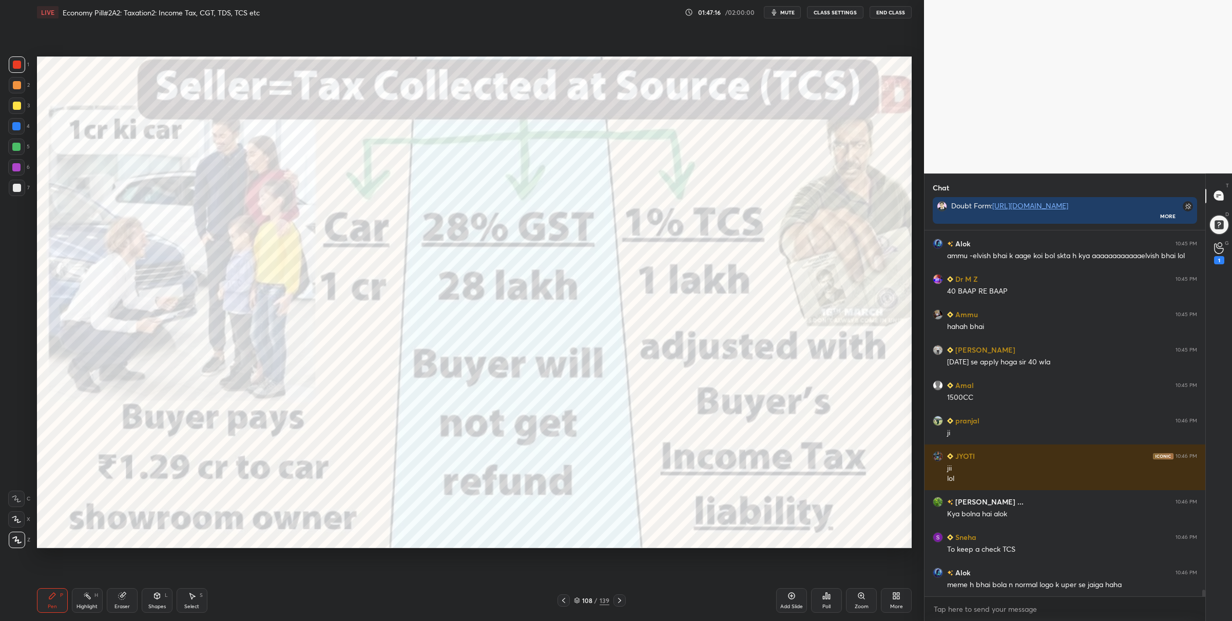
click at [16, 148] on div at bounding box center [16, 147] width 8 height 8
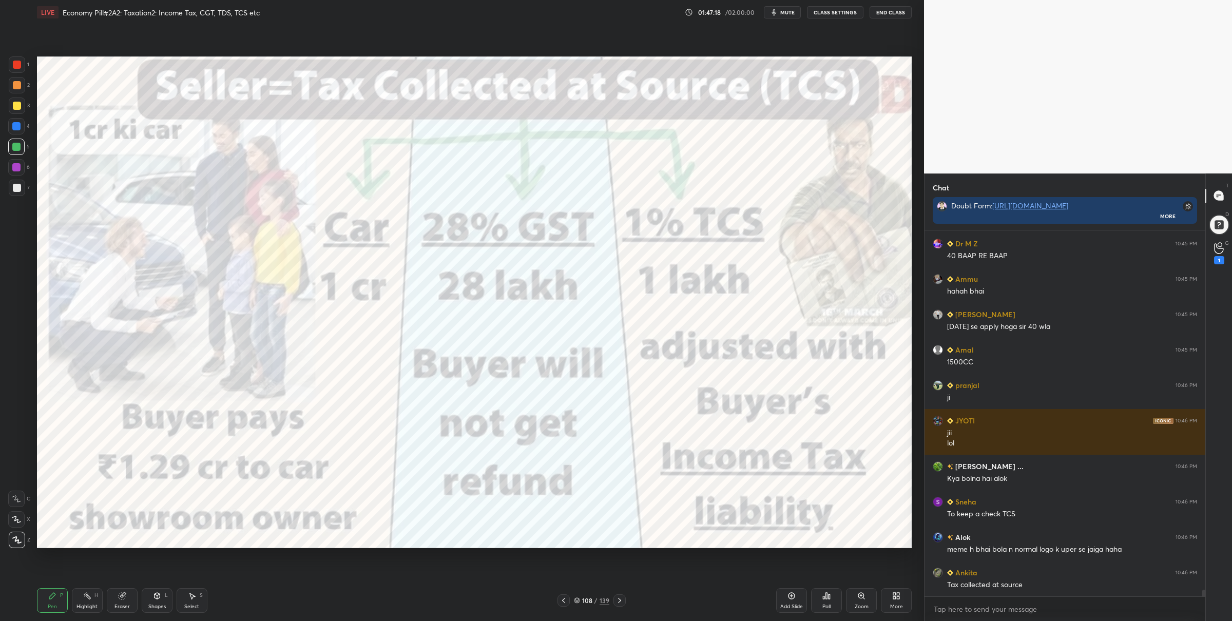
click at [16, 66] on div at bounding box center [17, 65] width 8 height 8
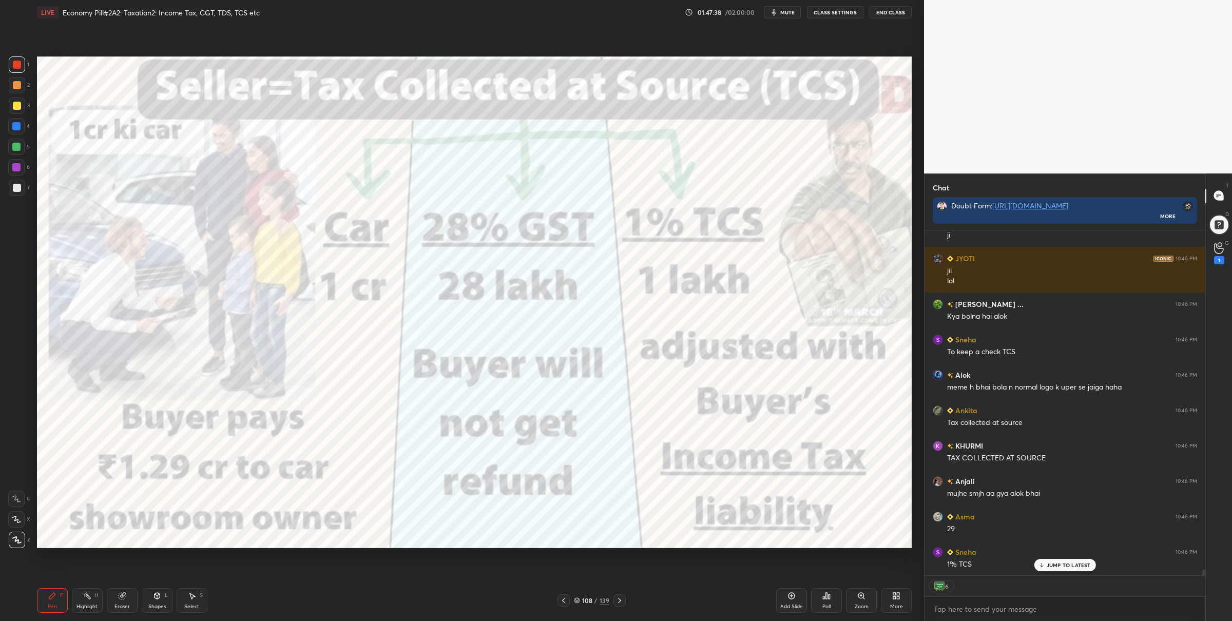
scroll to position [20253, 0]
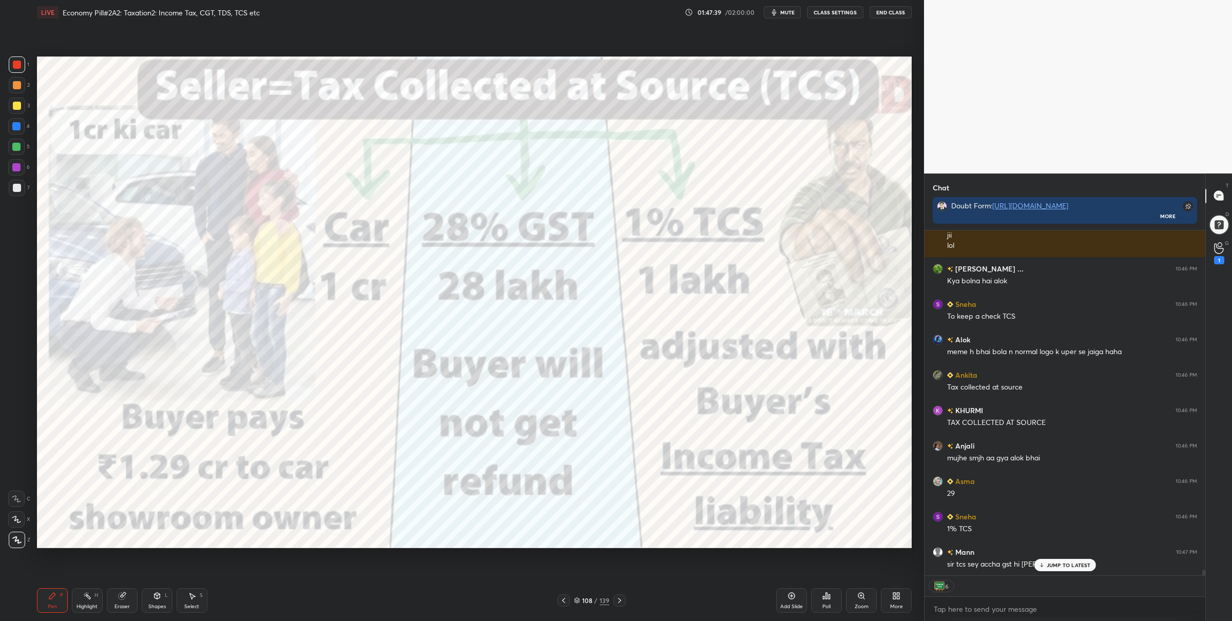
drag, startPoint x: 16, startPoint y: 146, endPoint x: 24, endPoint y: 144, distance: 8.0
click at [17, 146] on div at bounding box center [16, 147] width 8 height 8
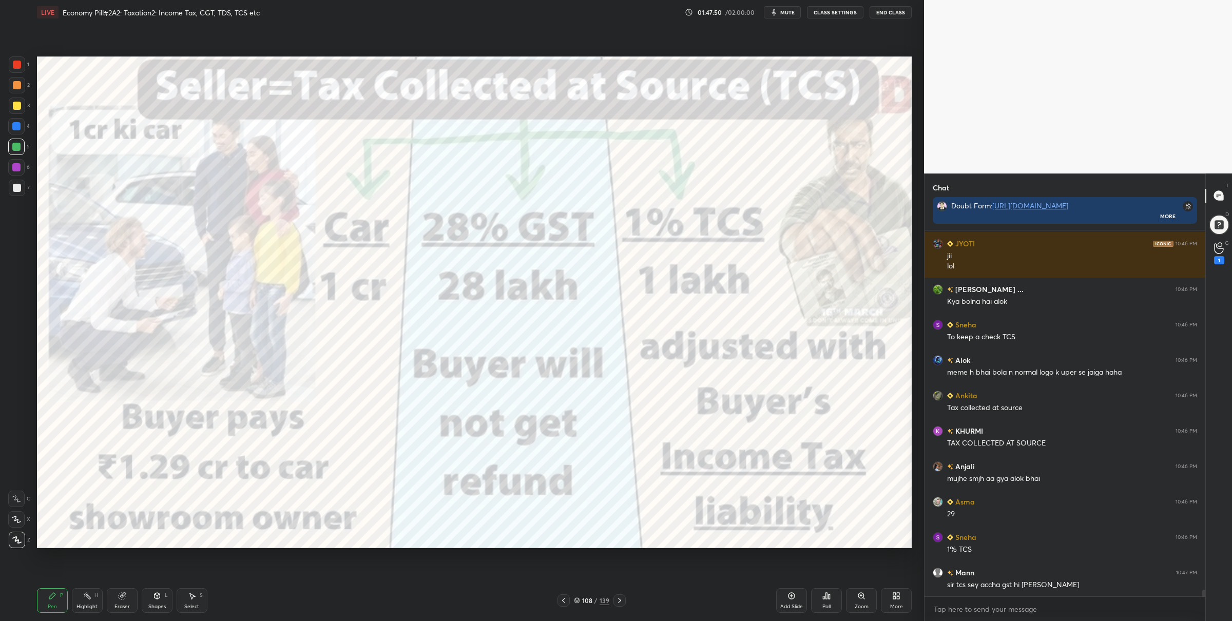
scroll to position [20268, 0]
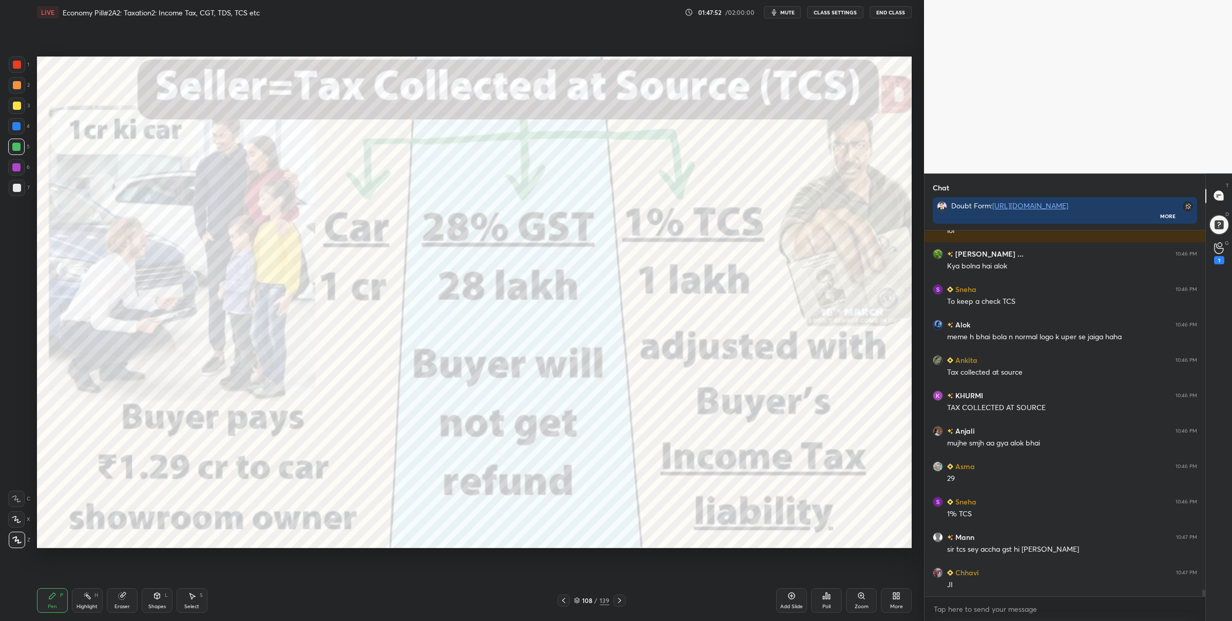
click at [15, 66] on div at bounding box center [17, 65] width 8 height 8
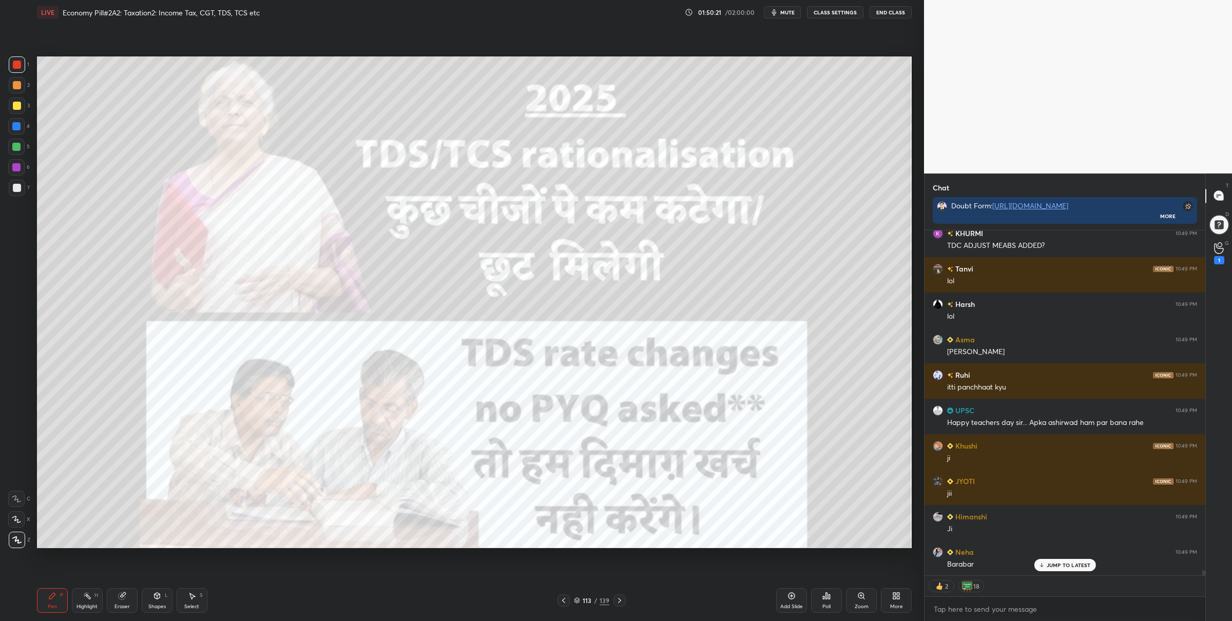
scroll to position [22615, 0]
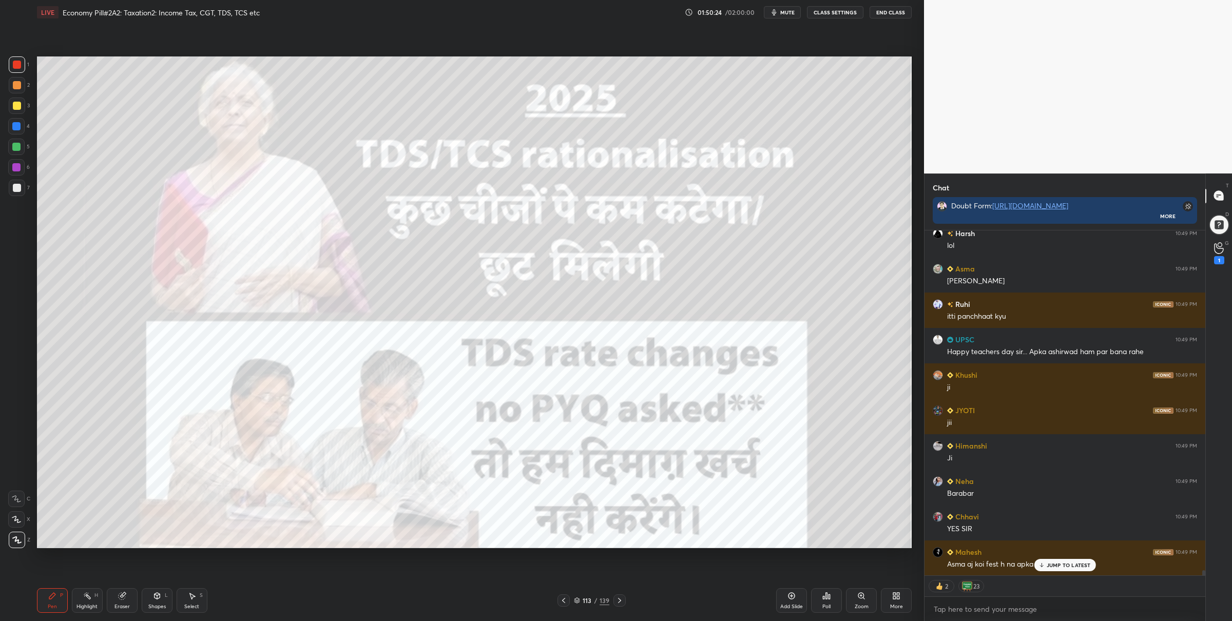
click at [17, 148] on div at bounding box center [16, 147] width 8 height 8
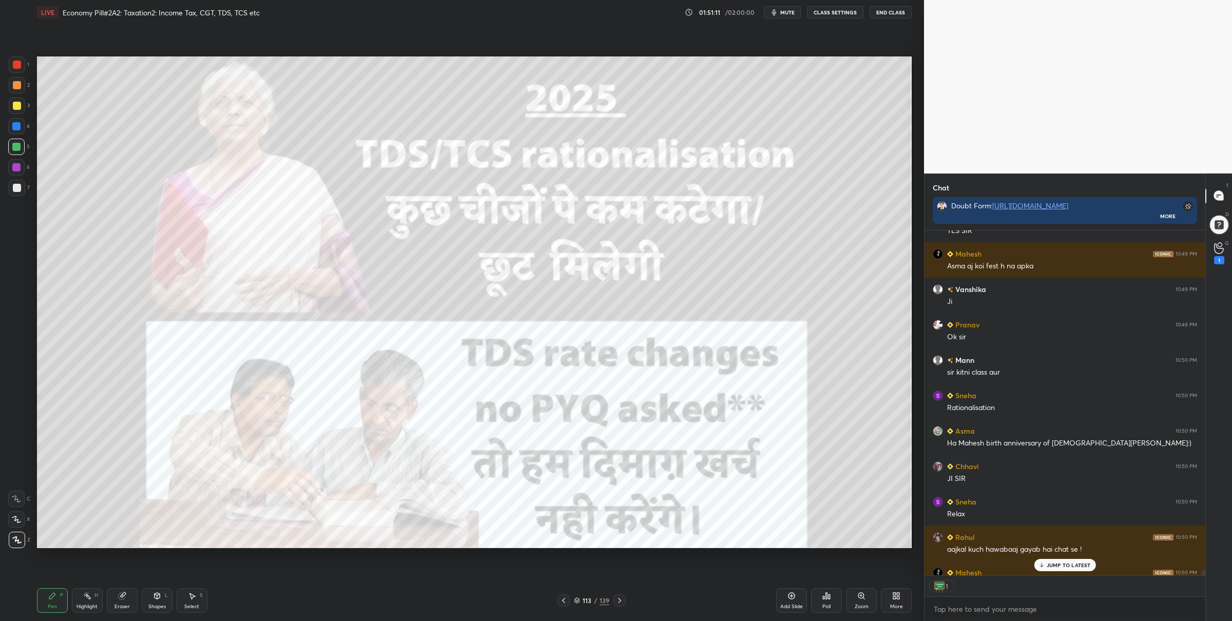
scroll to position [23004, 0]
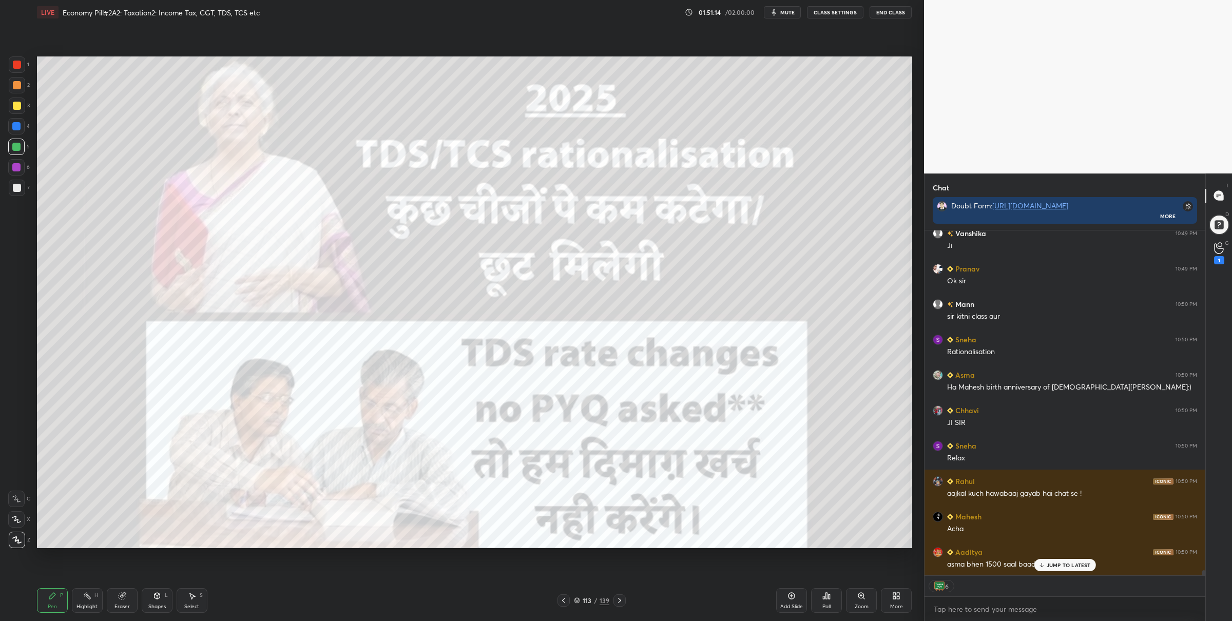
click at [15, 66] on div at bounding box center [17, 65] width 8 height 8
click at [575, 596] on div "113 / 139" at bounding box center [591, 600] width 35 height 9
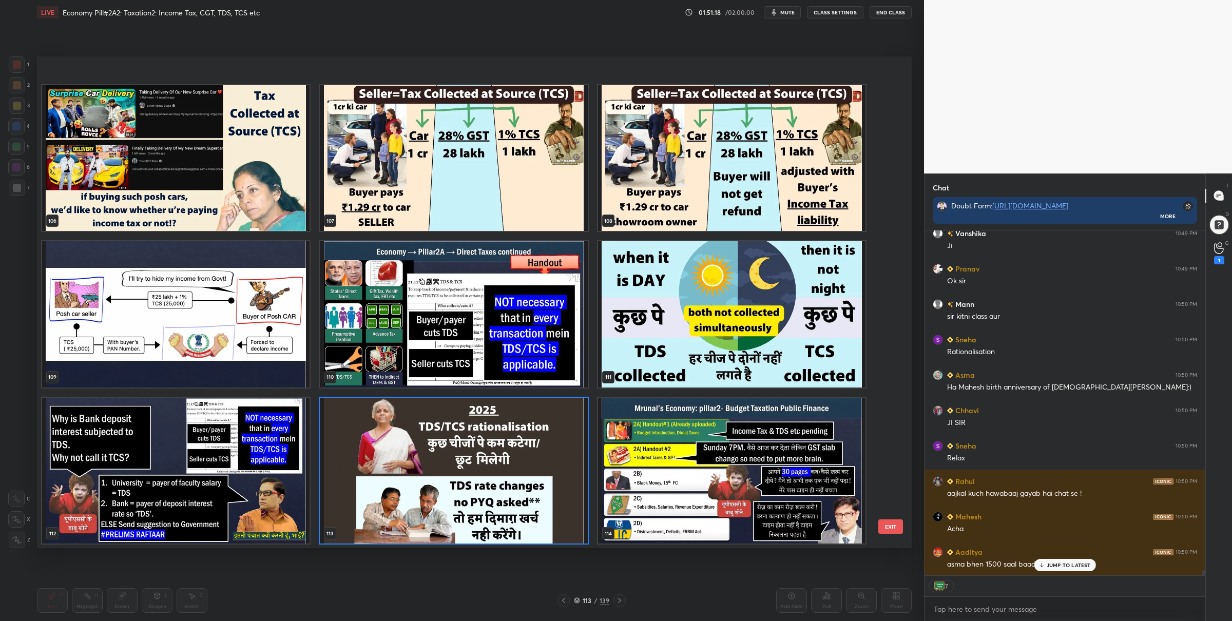
scroll to position [5652, 0]
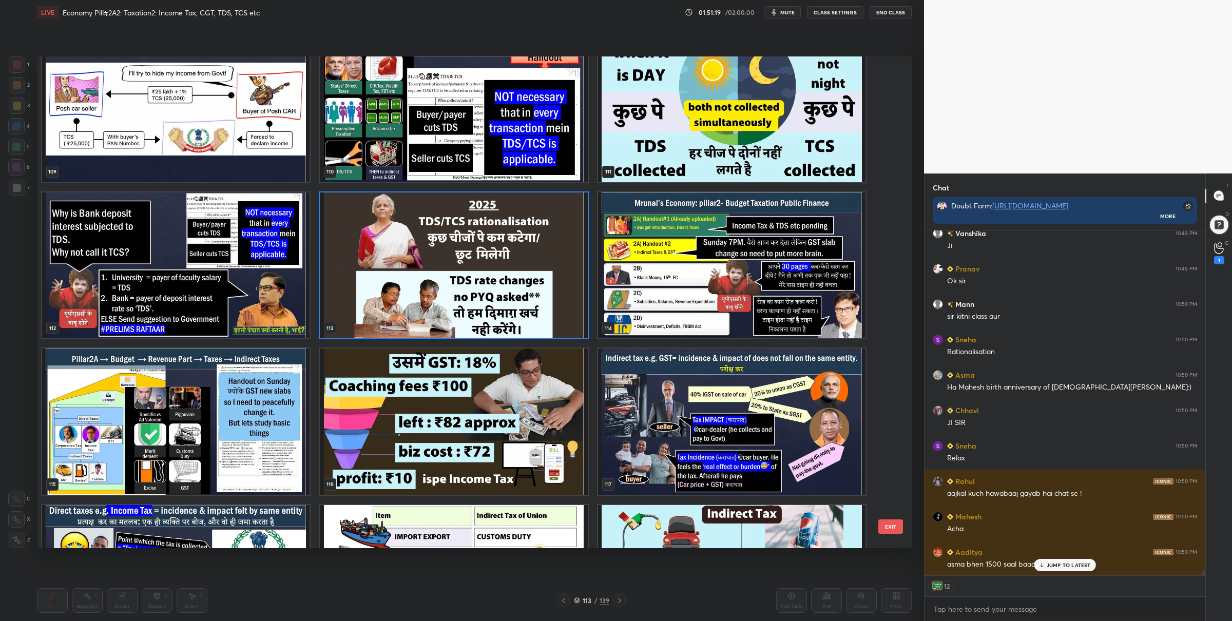
click at [711, 269] on img "grid" at bounding box center [731, 265] width 267 height 146
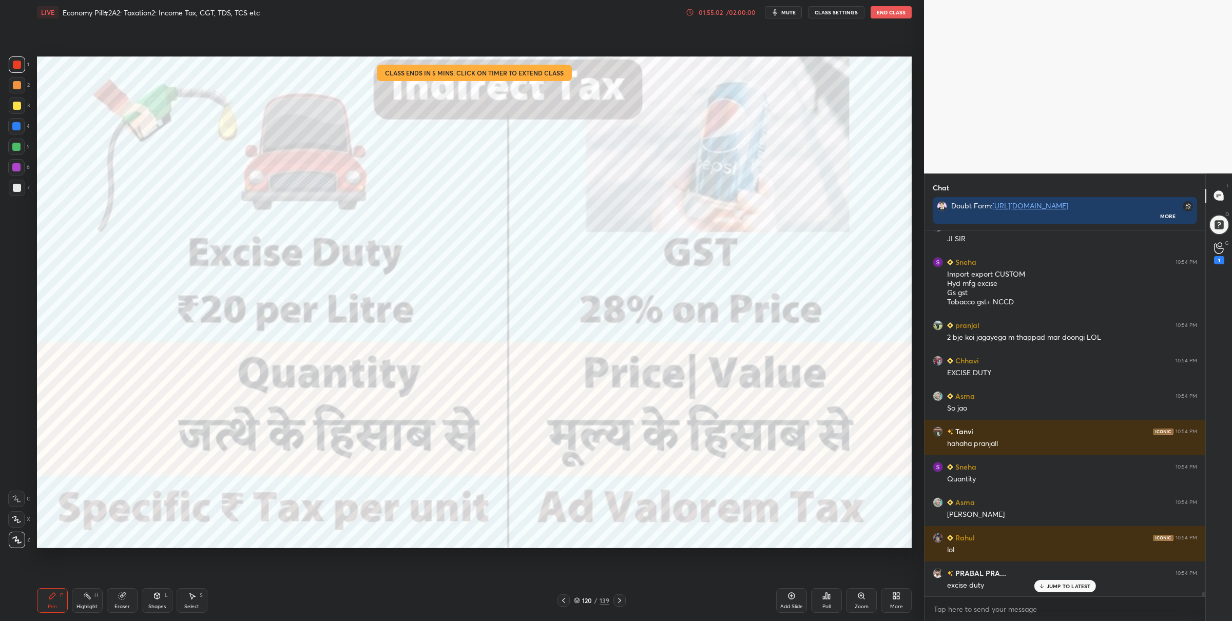
scroll to position [28143, 0]
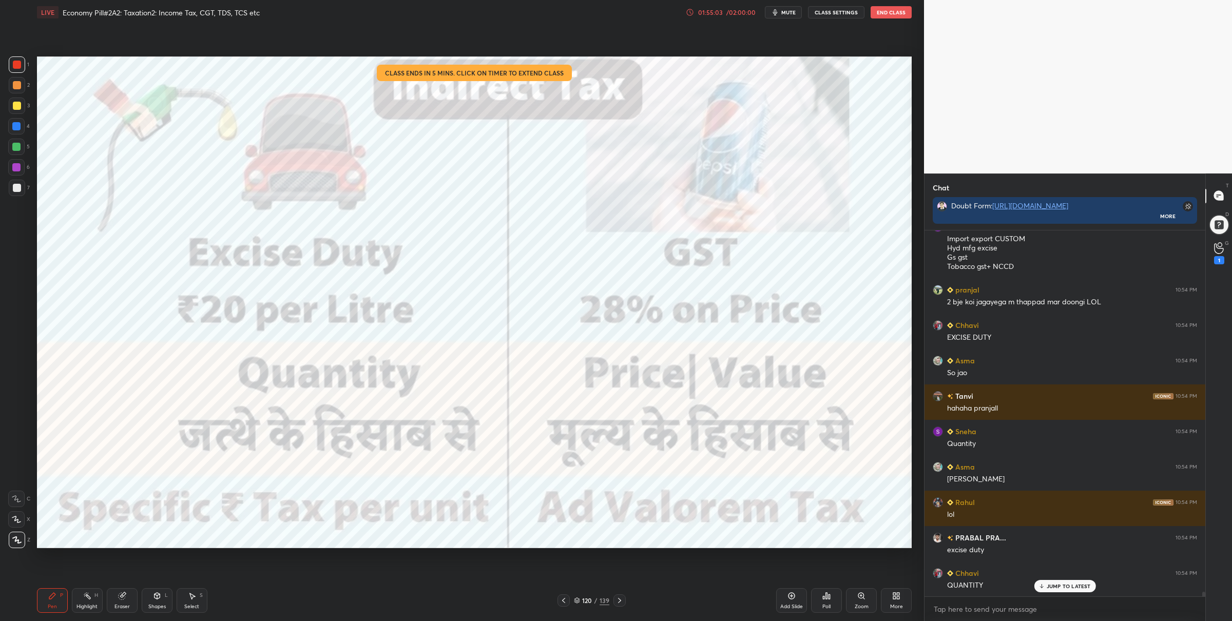
click at [727, 11] on div "/ 02:00:00" at bounding box center [741, 12] width 32 height 6
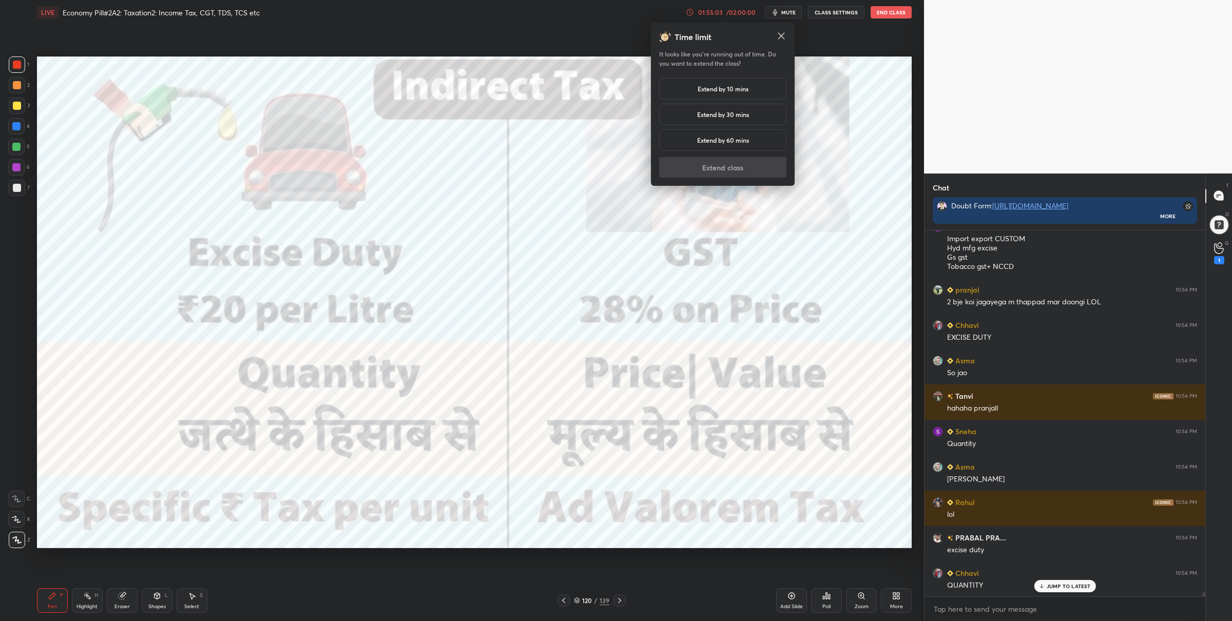
click at [699, 113] on h5 "Extend by 30 mins" at bounding box center [723, 114] width 52 height 9
click at [700, 168] on button "Extend class" at bounding box center [722, 167] width 127 height 21
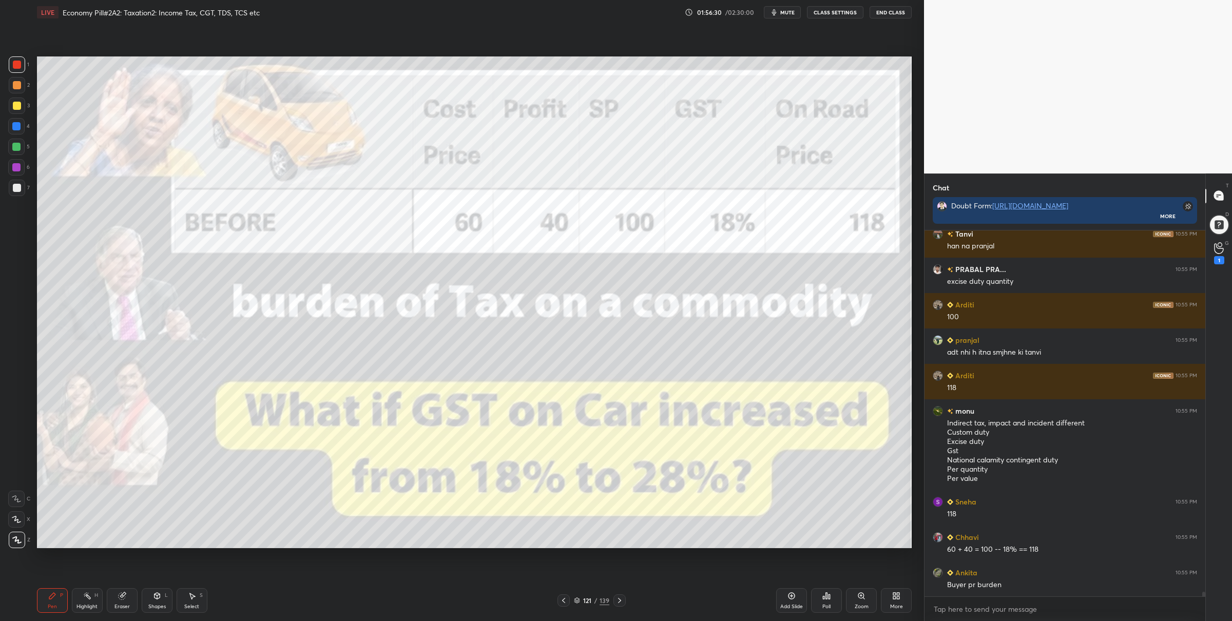
scroll to position [29466, 0]
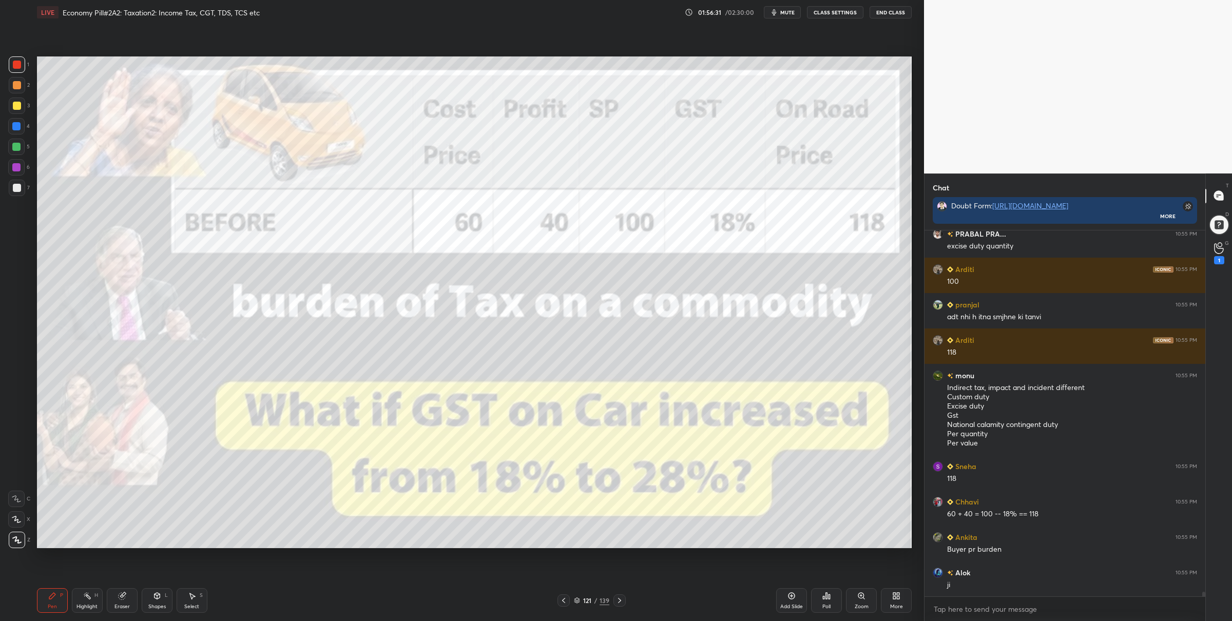
click at [20, 150] on div at bounding box center [16, 147] width 16 height 16
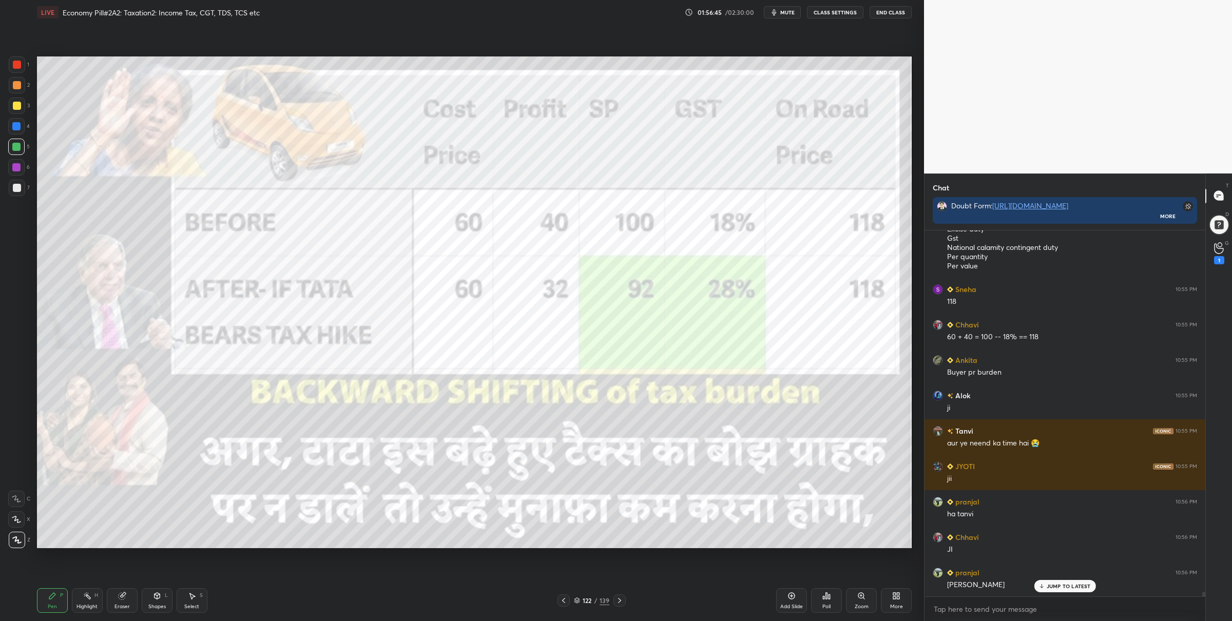
scroll to position [29678, 0]
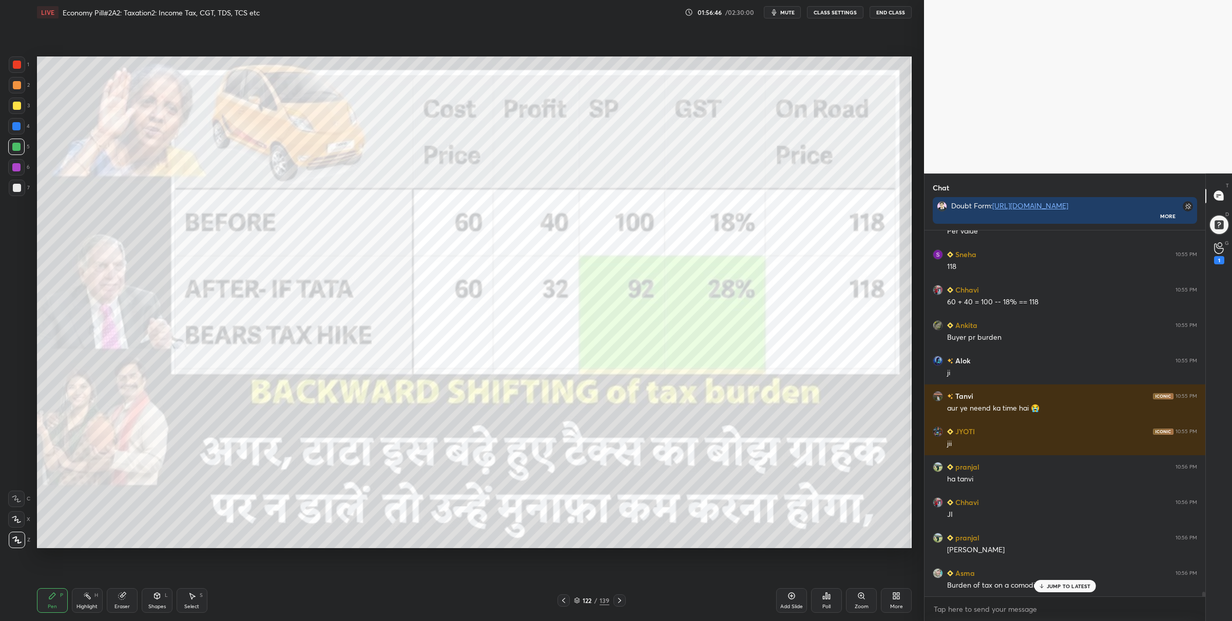
click at [8, 59] on div "1 2 3 4 5 6 7" at bounding box center [19, 128] width 22 height 144
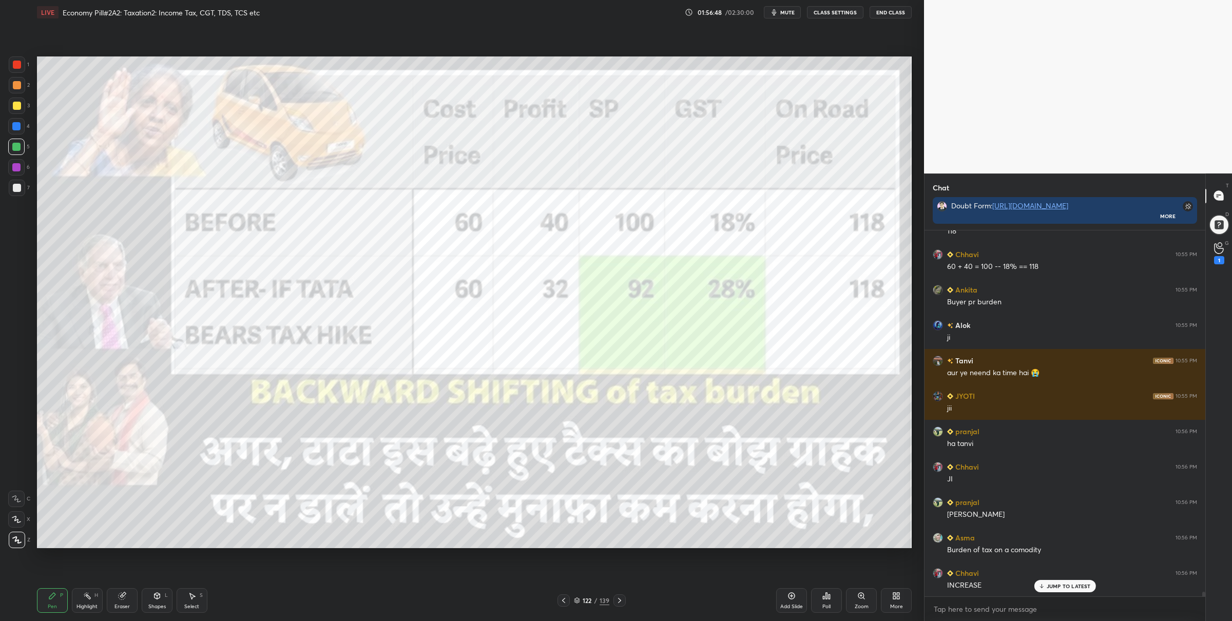
drag, startPoint x: 15, startPoint y: 61, endPoint x: 21, endPoint y: 63, distance: 6.0
click at [15, 62] on div at bounding box center [17, 65] width 8 height 8
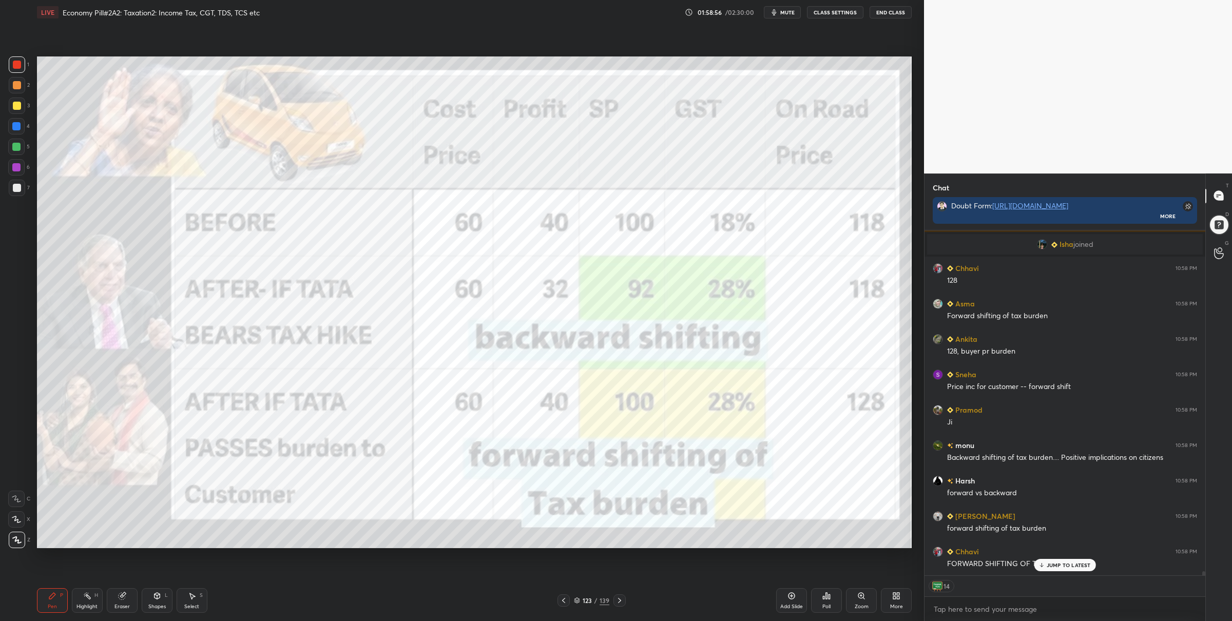
scroll to position [28249, 0]
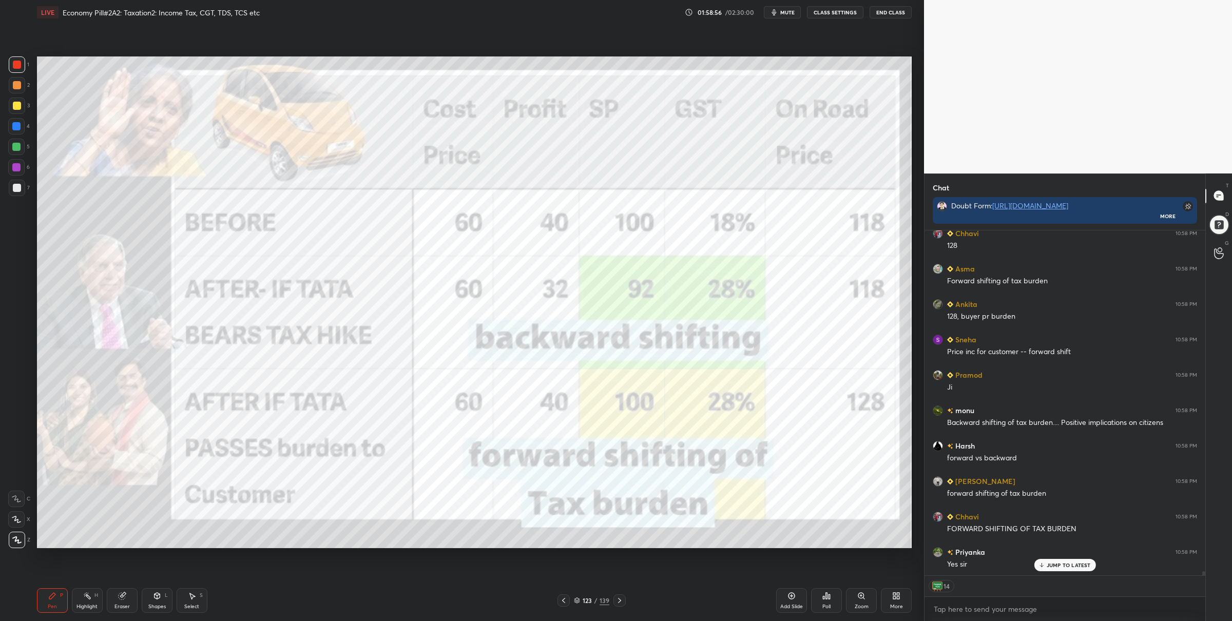
click at [580, 602] on div "123 / 139" at bounding box center [591, 600] width 35 height 9
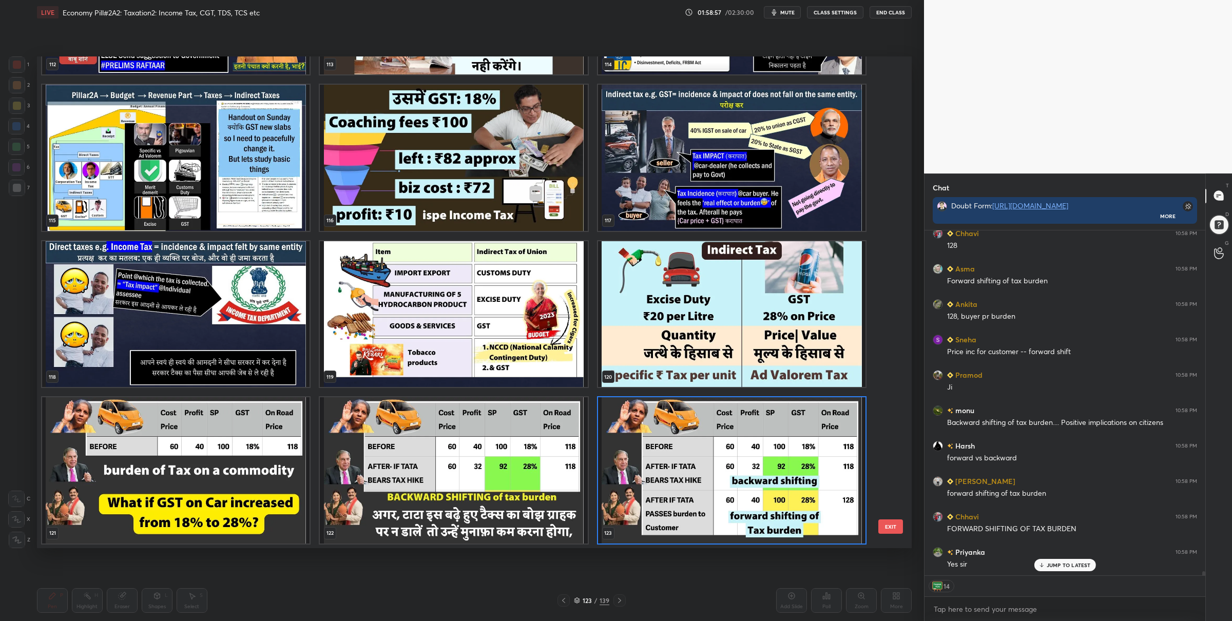
scroll to position [6122, 0]
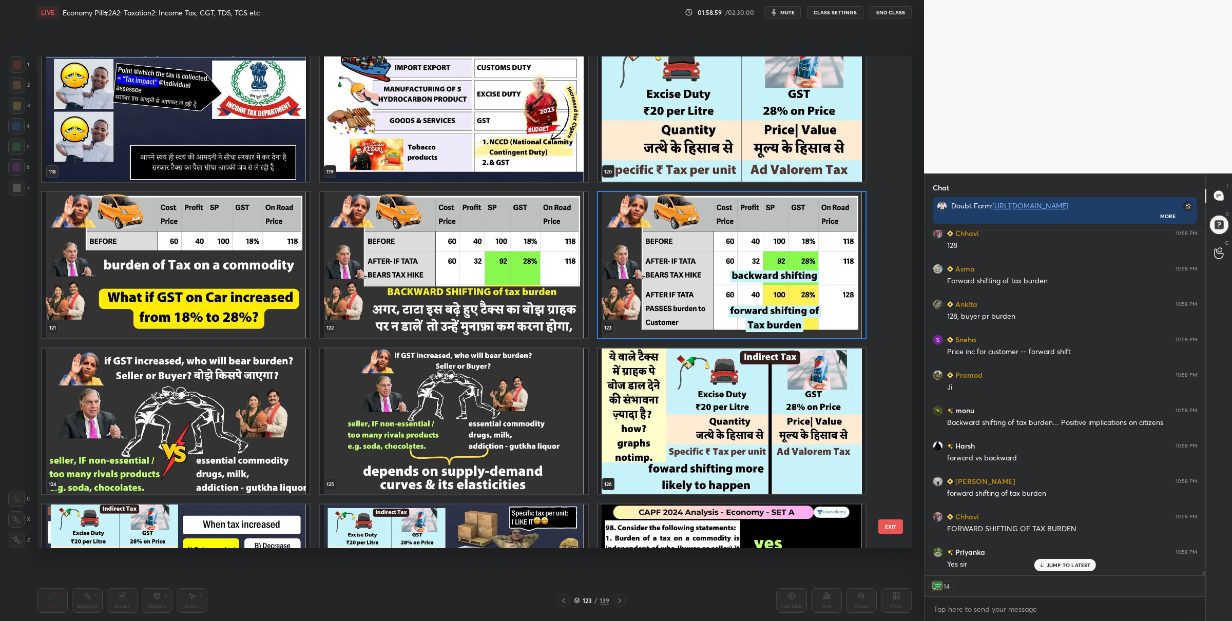
click at [662, 287] on img "grid" at bounding box center [731, 265] width 267 height 146
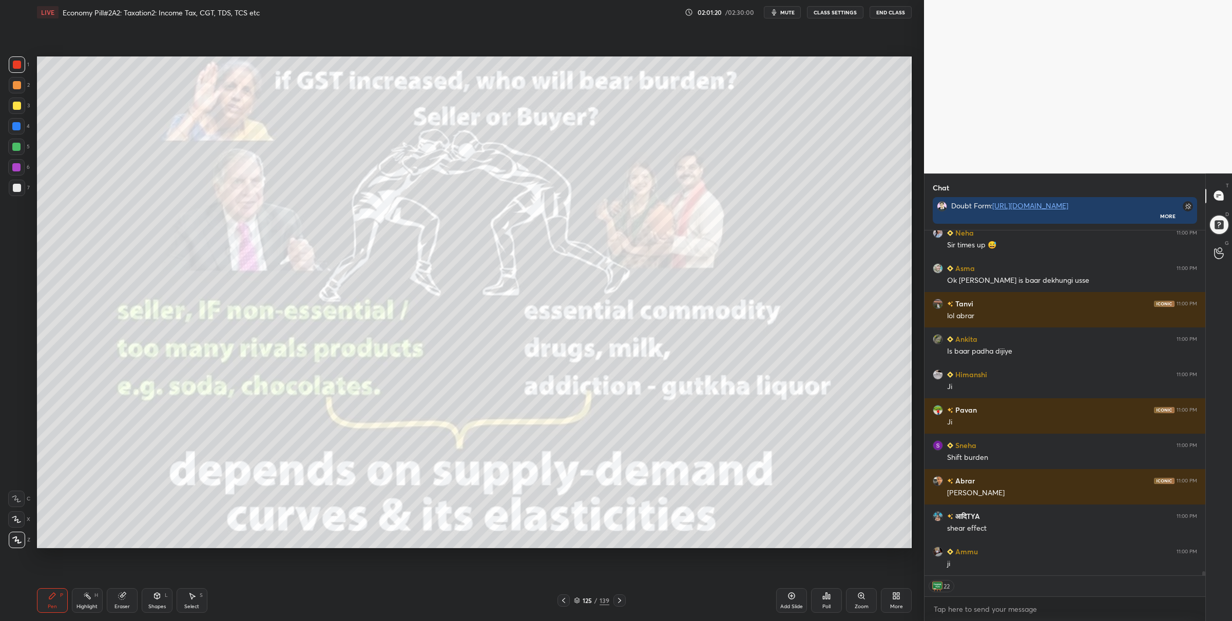
scroll to position [30428, 0]
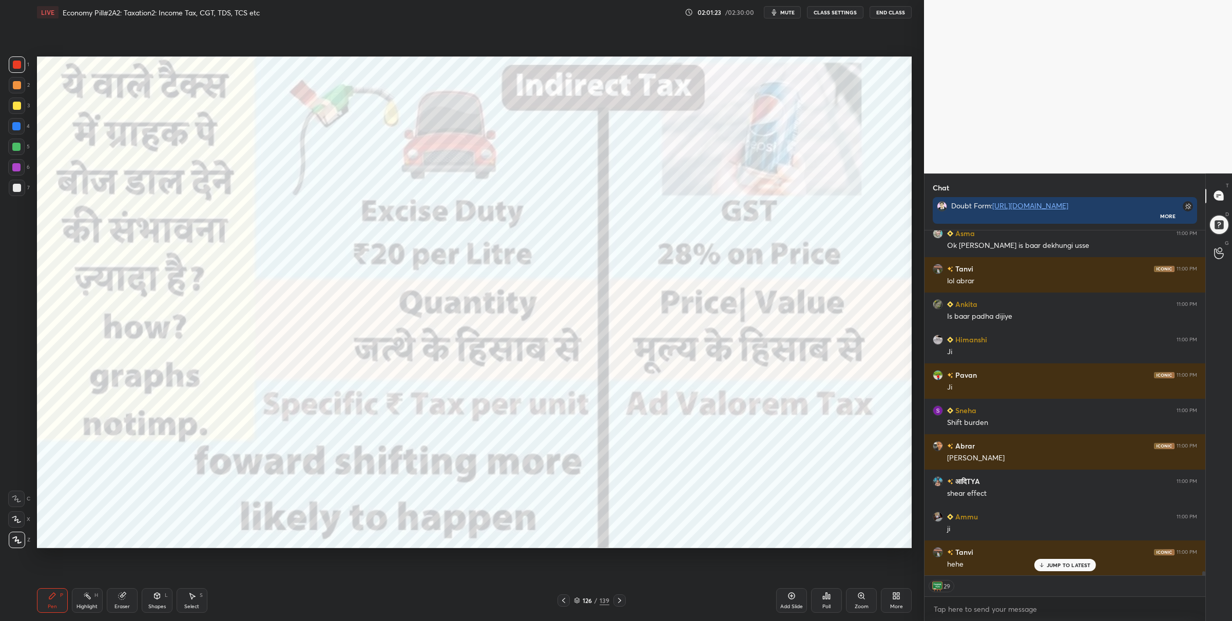
click at [574, 597] on div "126 / 139" at bounding box center [591, 600] width 68 height 12
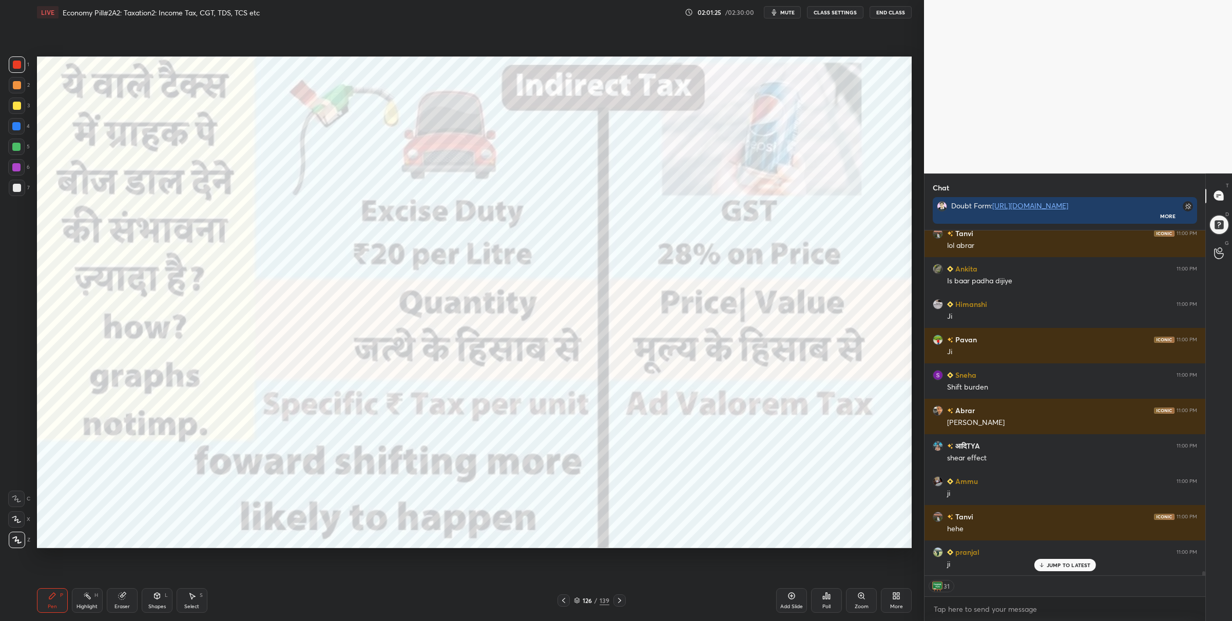
click at [578, 600] on icon at bounding box center [577, 600] width 6 height 6
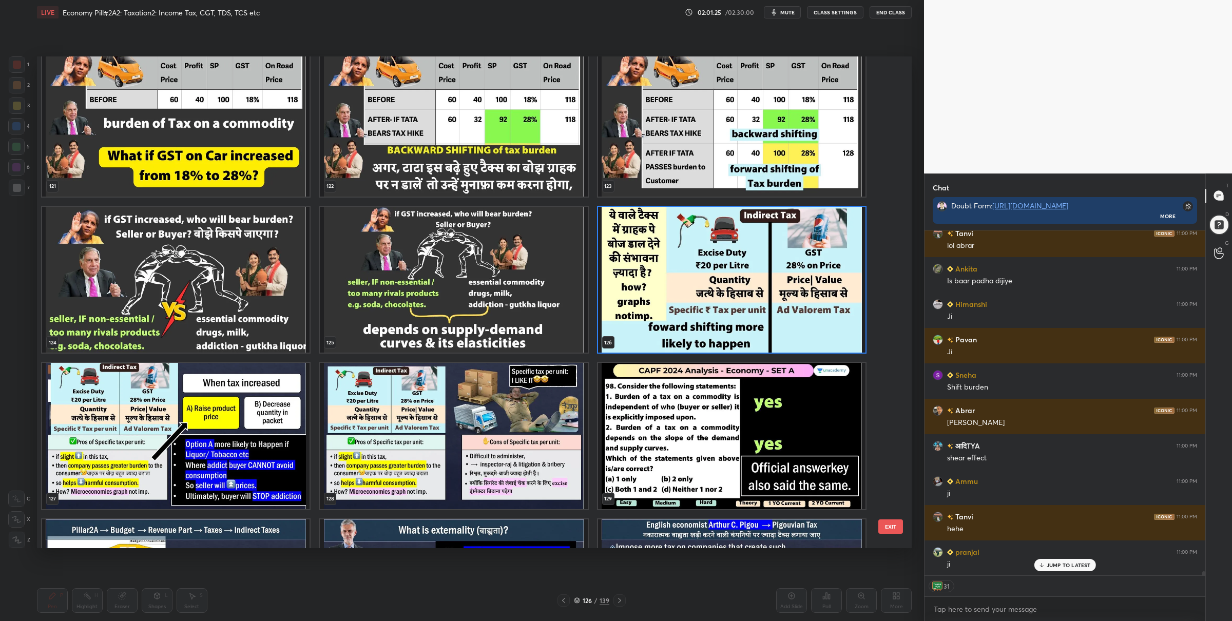
scroll to position [6278, 0]
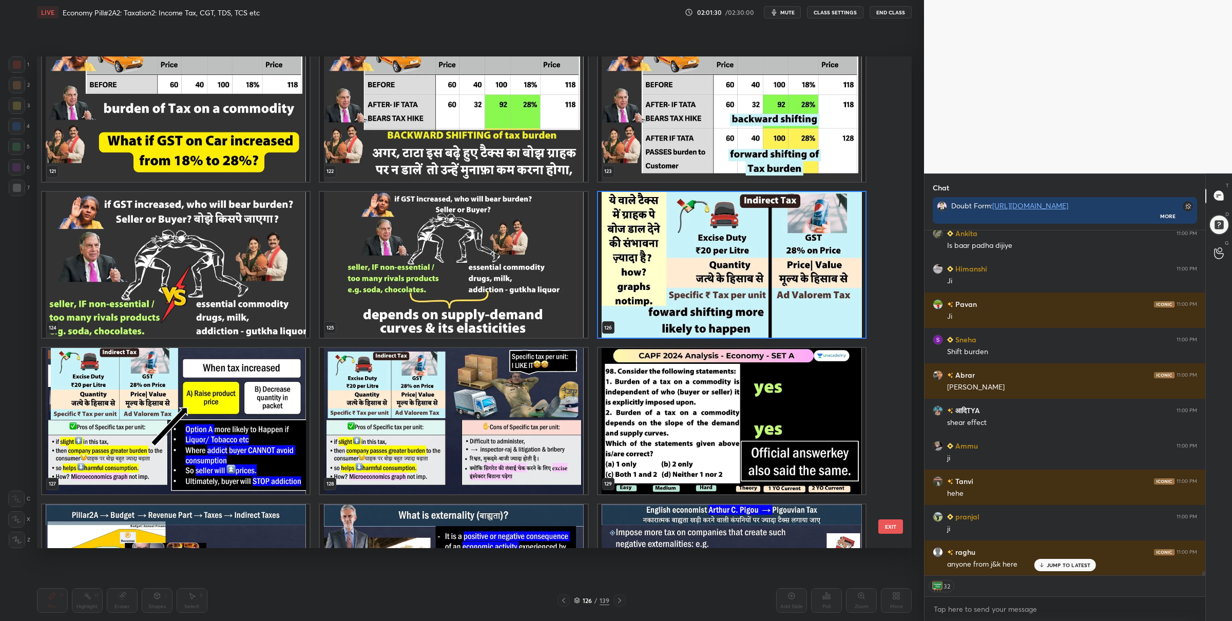
click at [654, 412] on img "grid" at bounding box center [731, 421] width 267 height 146
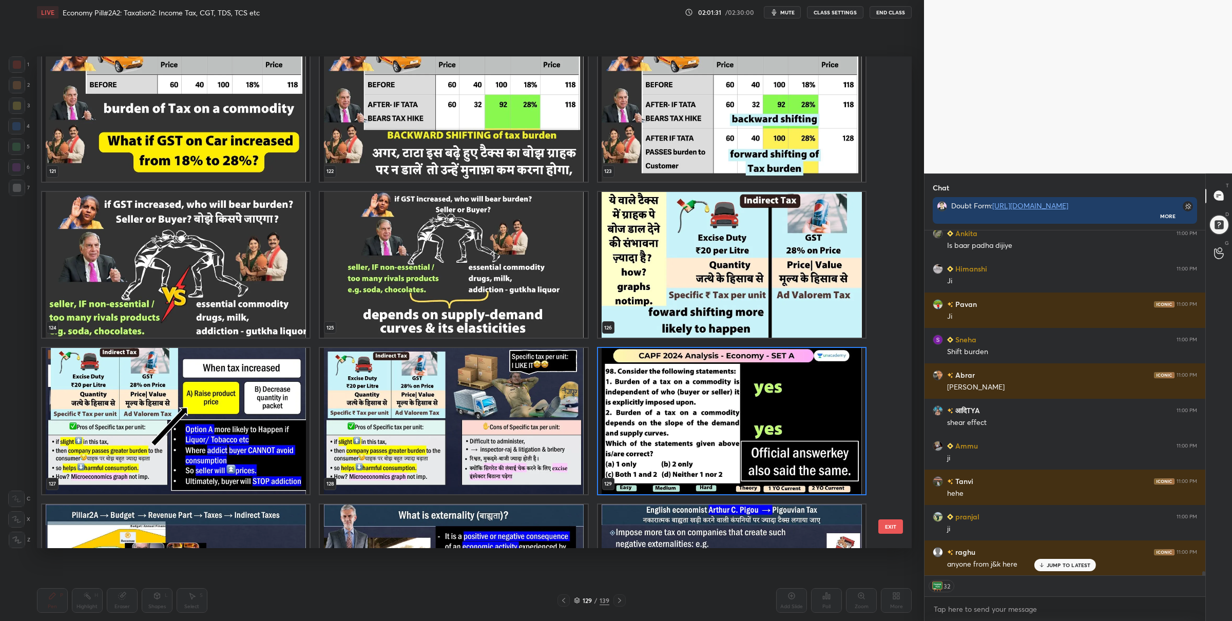
click at [654, 412] on img "grid" at bounding box center [731, 421] width 267 height 146
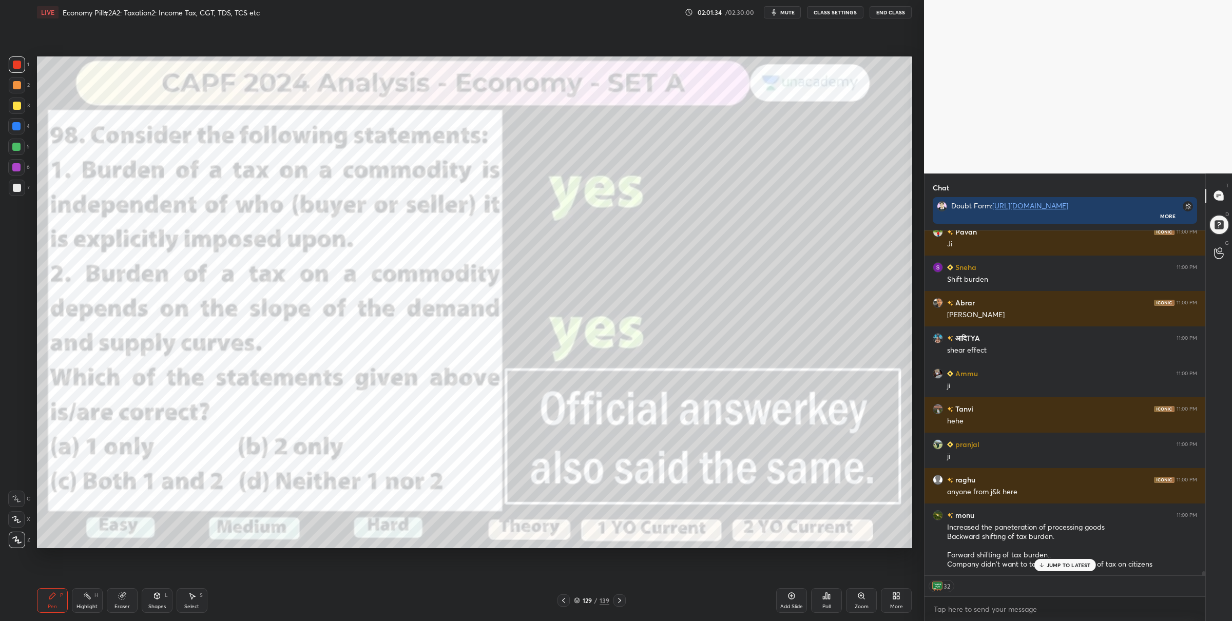
click at [562, 602] on icon at bounding box center [563, 600] width 8 height 8
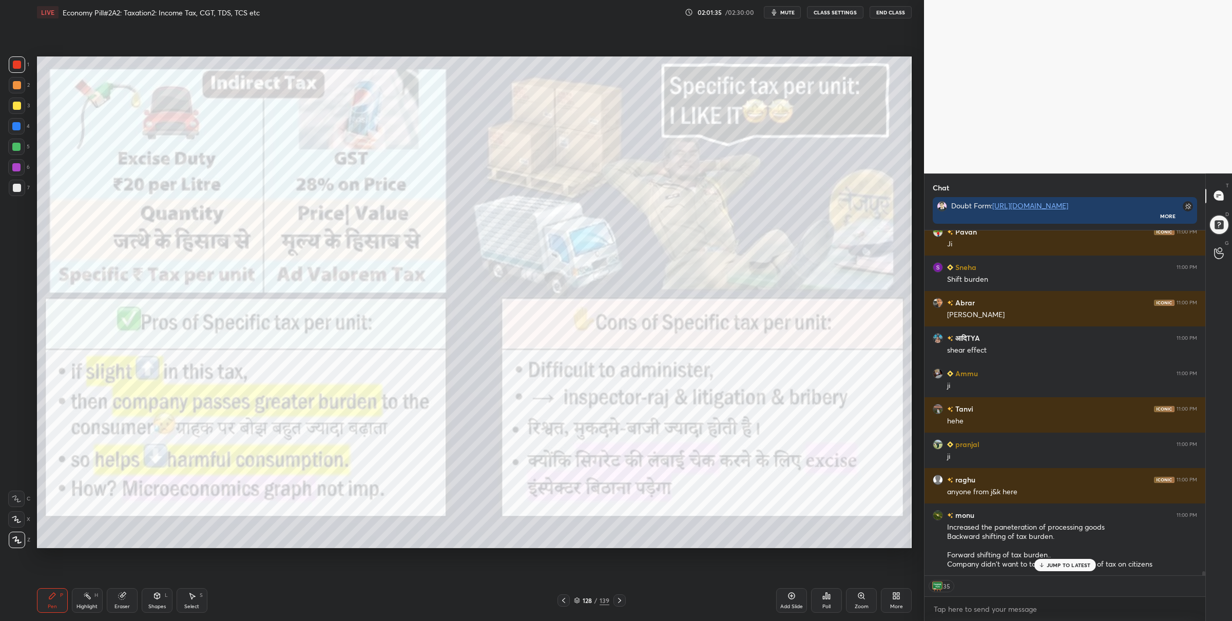
click at [621, 601] on icon at bounding box center [619, 600] width 8 height 8
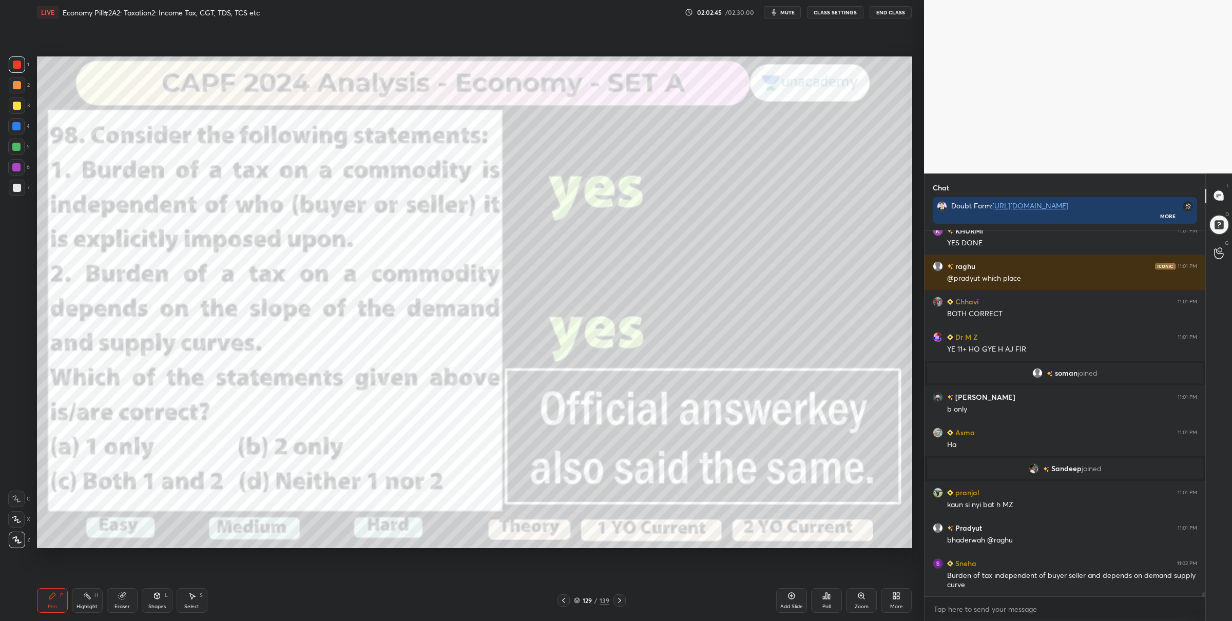
scroll to position [31033, 0]
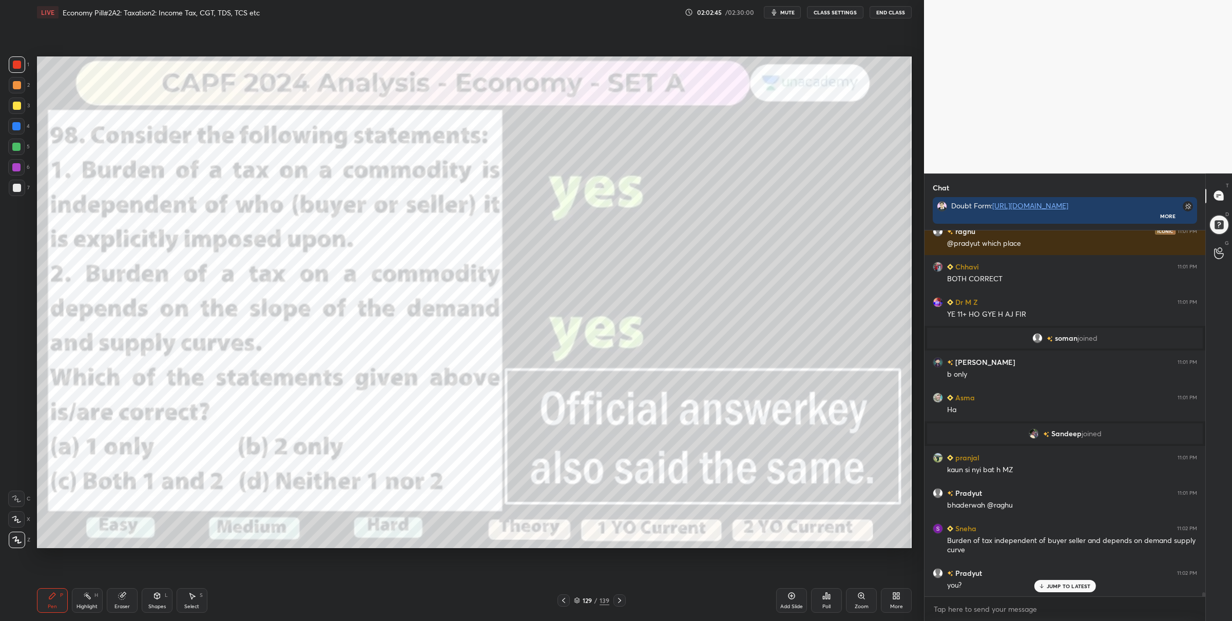
click at [578, 597] on icon at bounding box center [577, 600] width 6 height 6
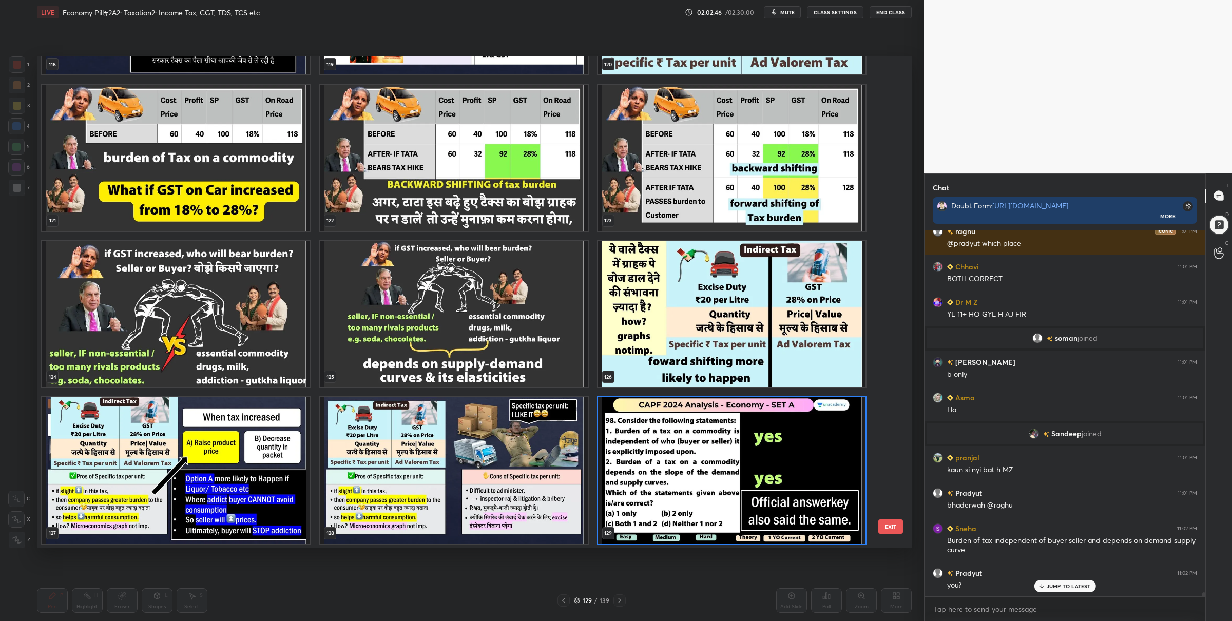
scroll to position [31069, 0]
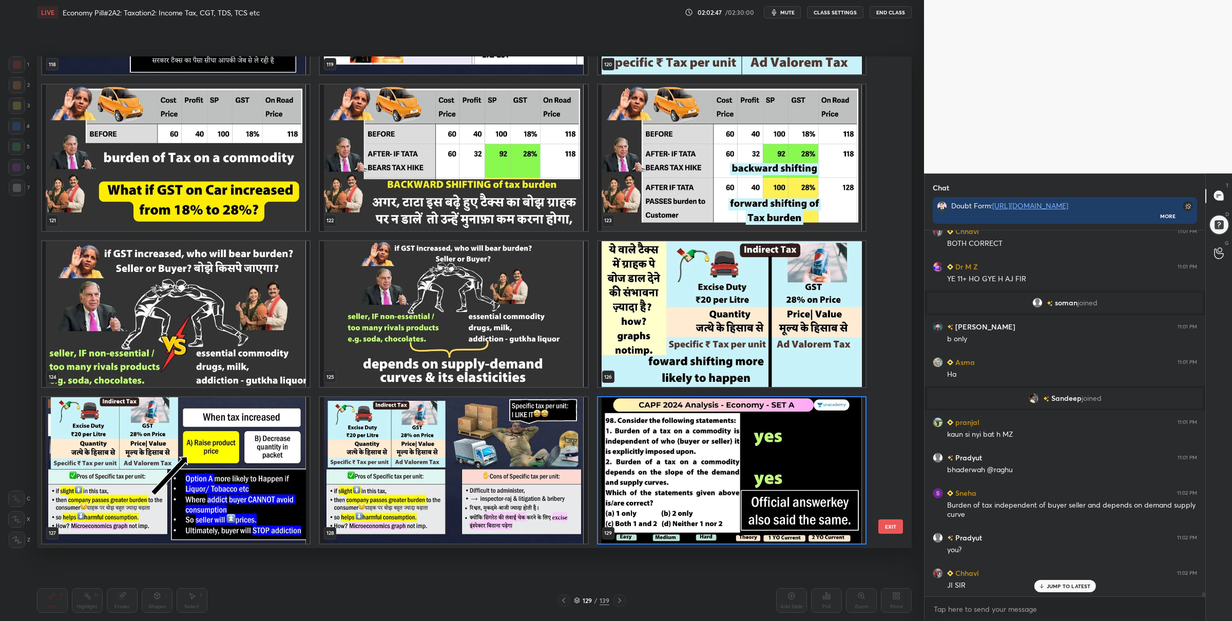
click at [460, 361] on img "grid" at bounding box center [453, 314] width 267 height 146
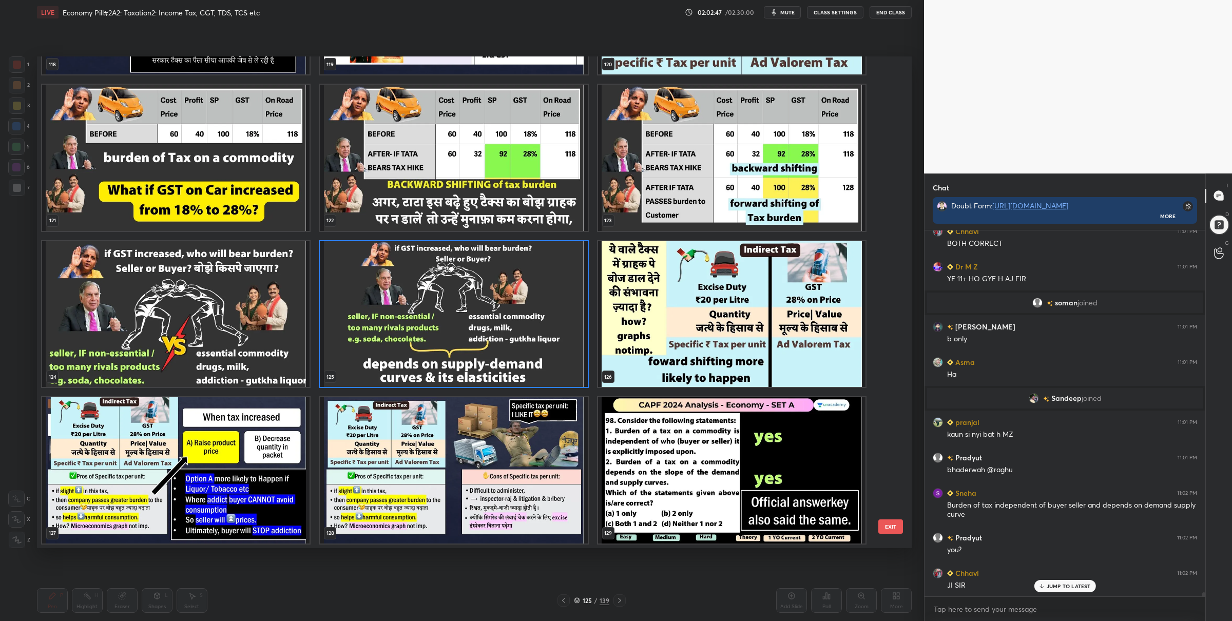
click at [460, 361] on img "grid" at bounding box center [453, 314] width 267 height 146
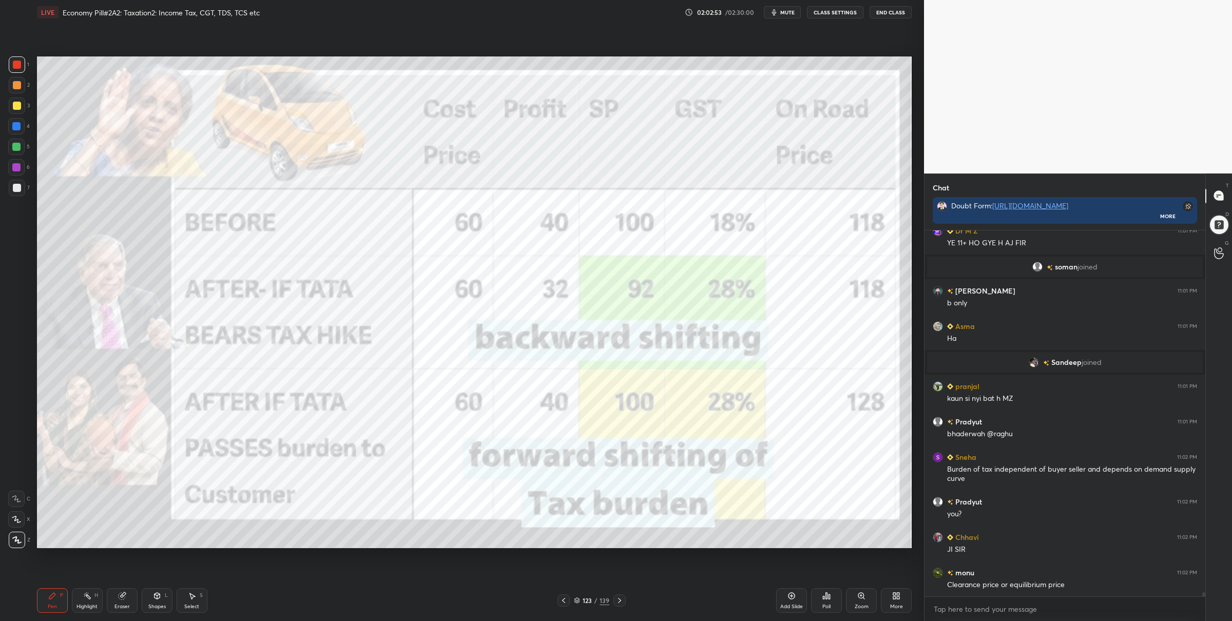
scroll to position [31140, 0]
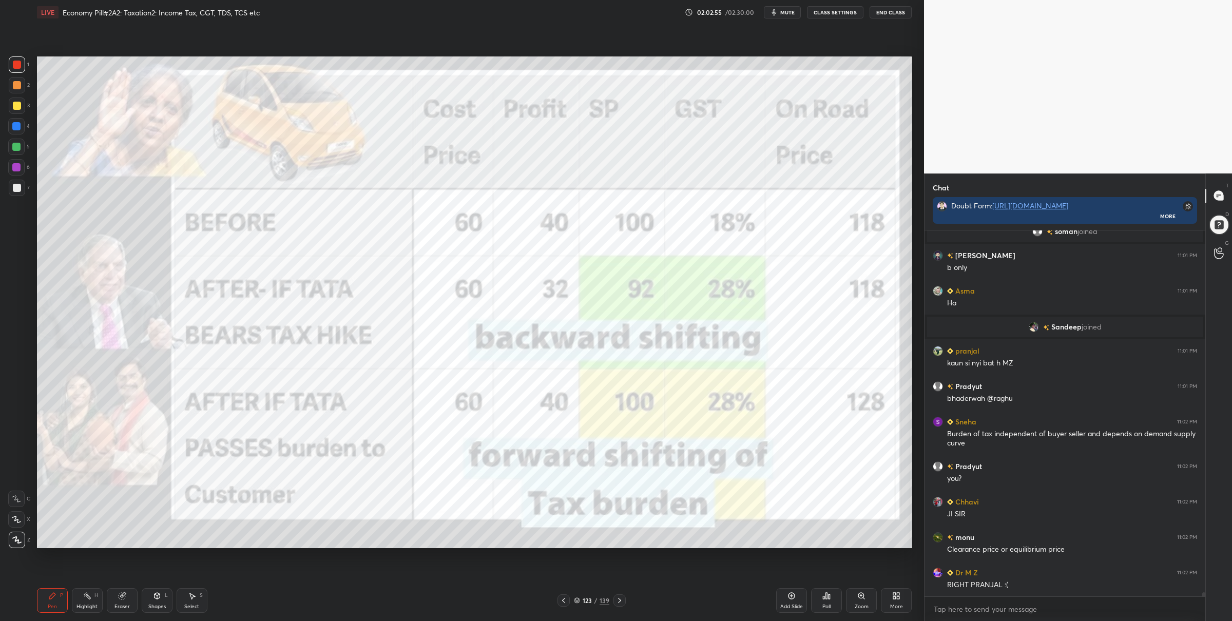
click at [619, 597] on icon at bounding box center [619, 600] width 8 height 8
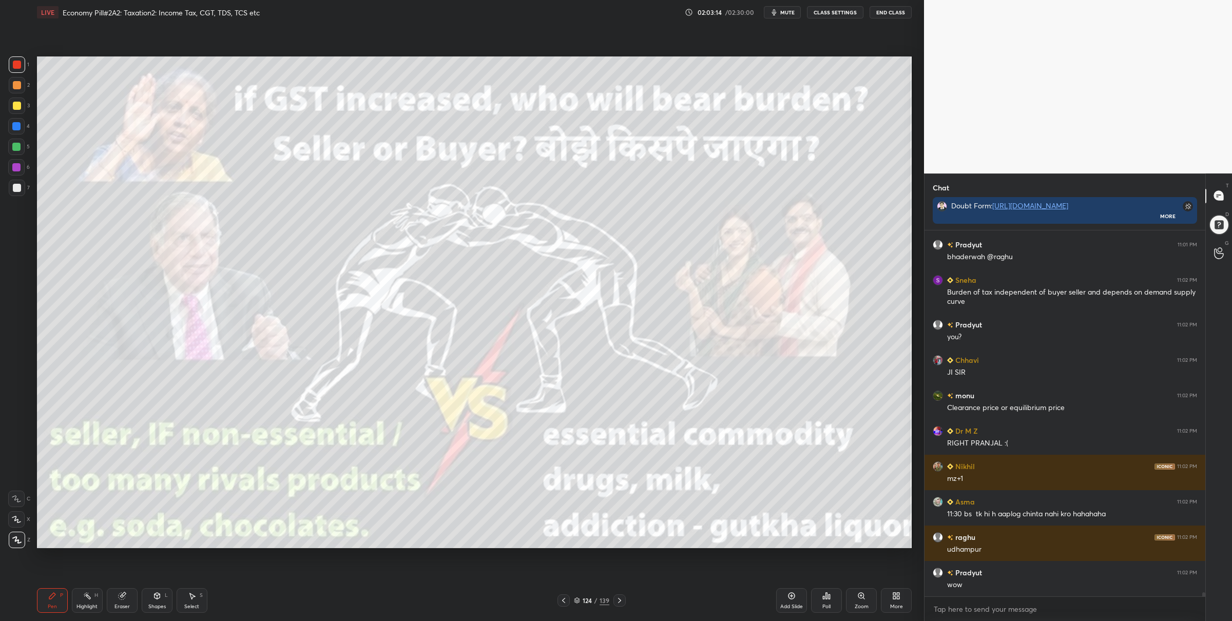
scroll to position [31317, 0]
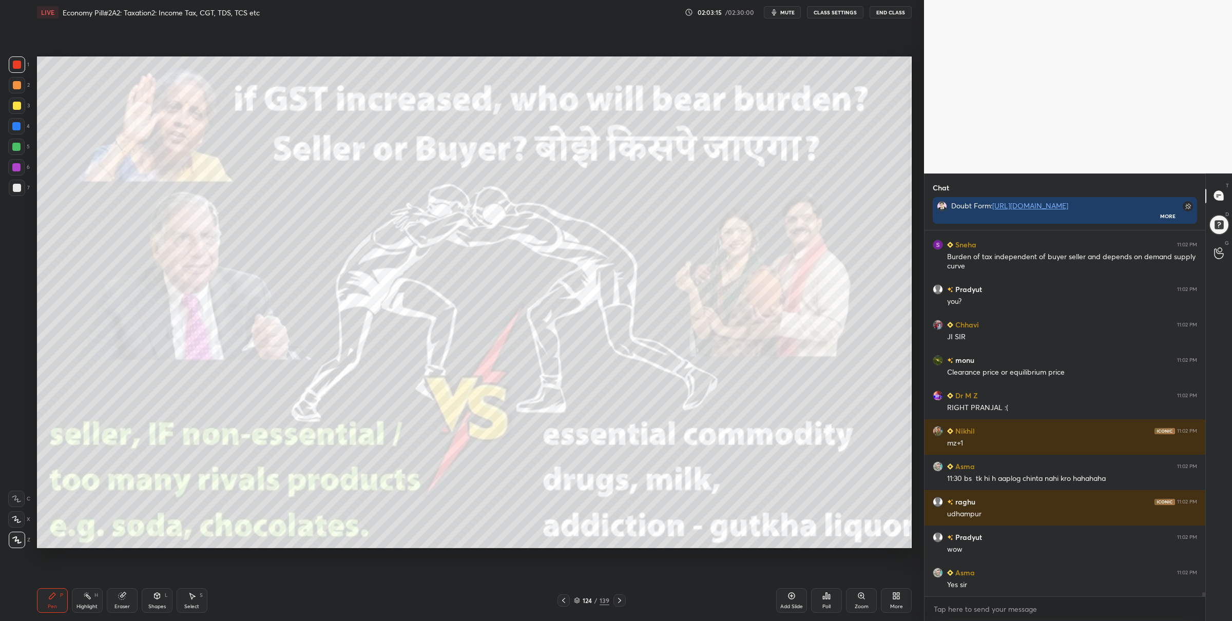
drag, startPoint x: 578, startPoint y: 598, endPoint x: 584, endPoint y: 594, distance: 6.3
click at [580, 598] on icon at bounding box center [577, 600] width 6 height 6
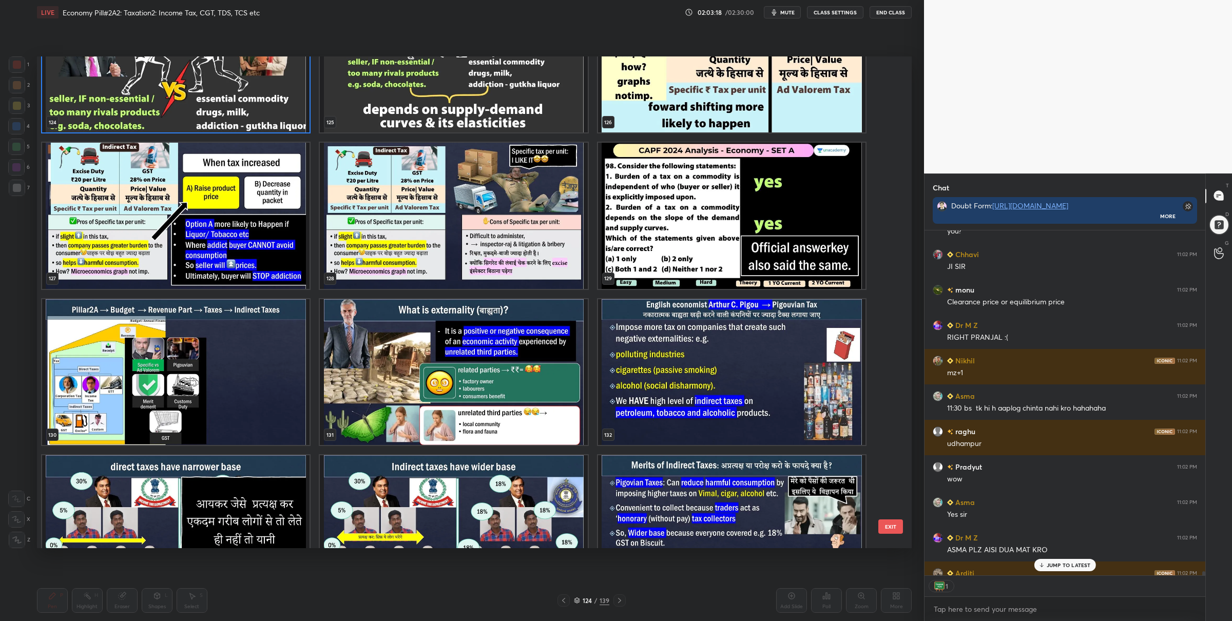
scroll to position [3, 3]
click at [645, 263] on img "grid" at bounding box center [731, 216] width 267 height 146
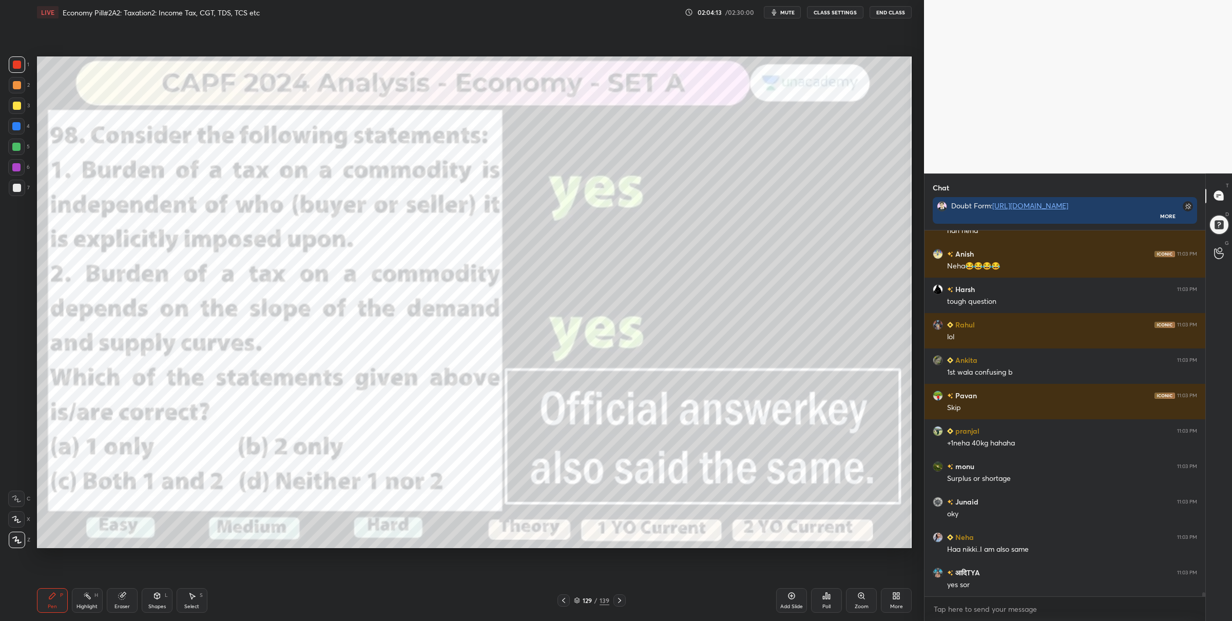
click at [578, 600] on icon at bounding box center [577, 600] width 6 height 6
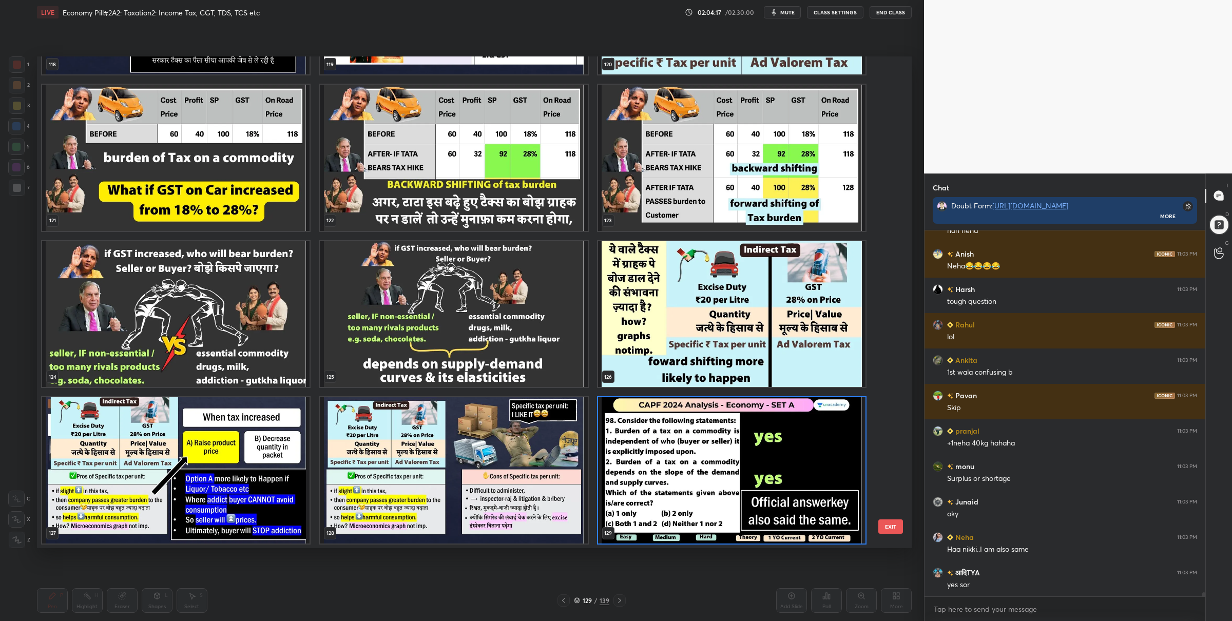
click at [622, 336] on img "grid" at bounding box center [731, 314] width 267 height 146
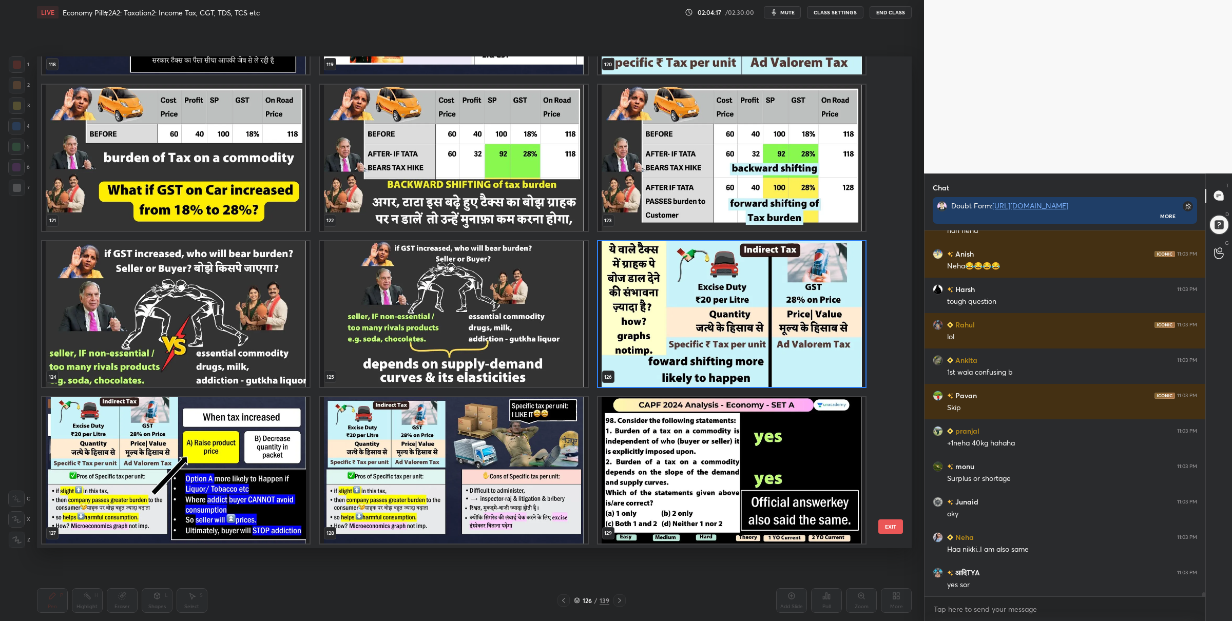
click at [622, 336] on img "grid" at bounding box center [731, 314] width 267 height 146
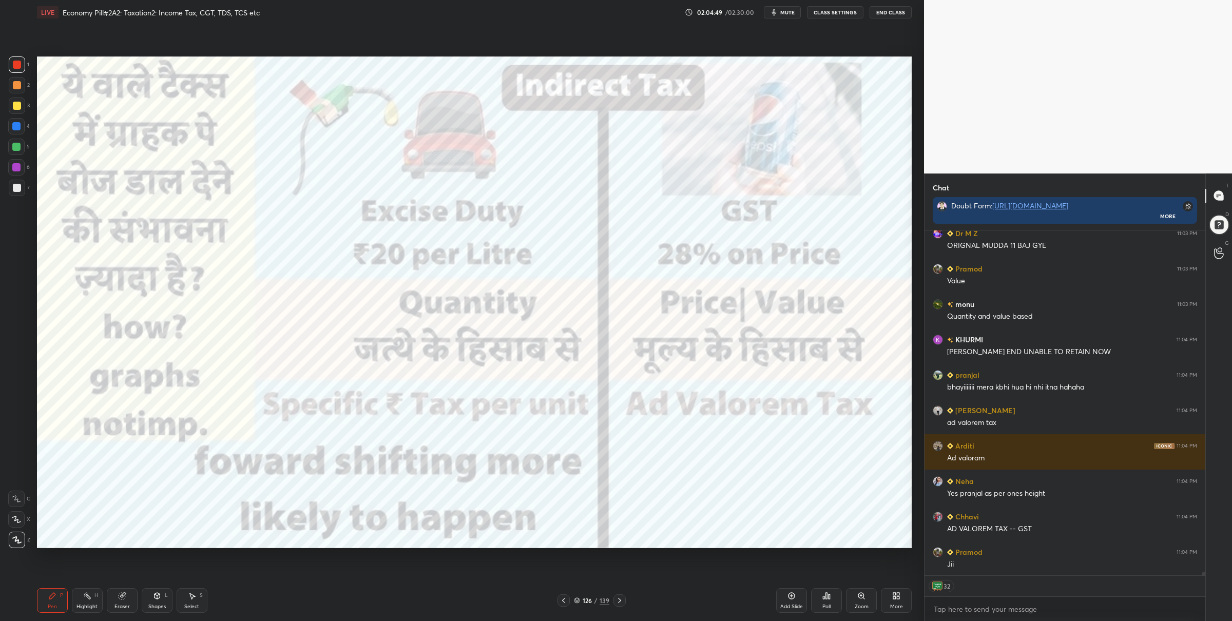
scroll to position [32905, 0]
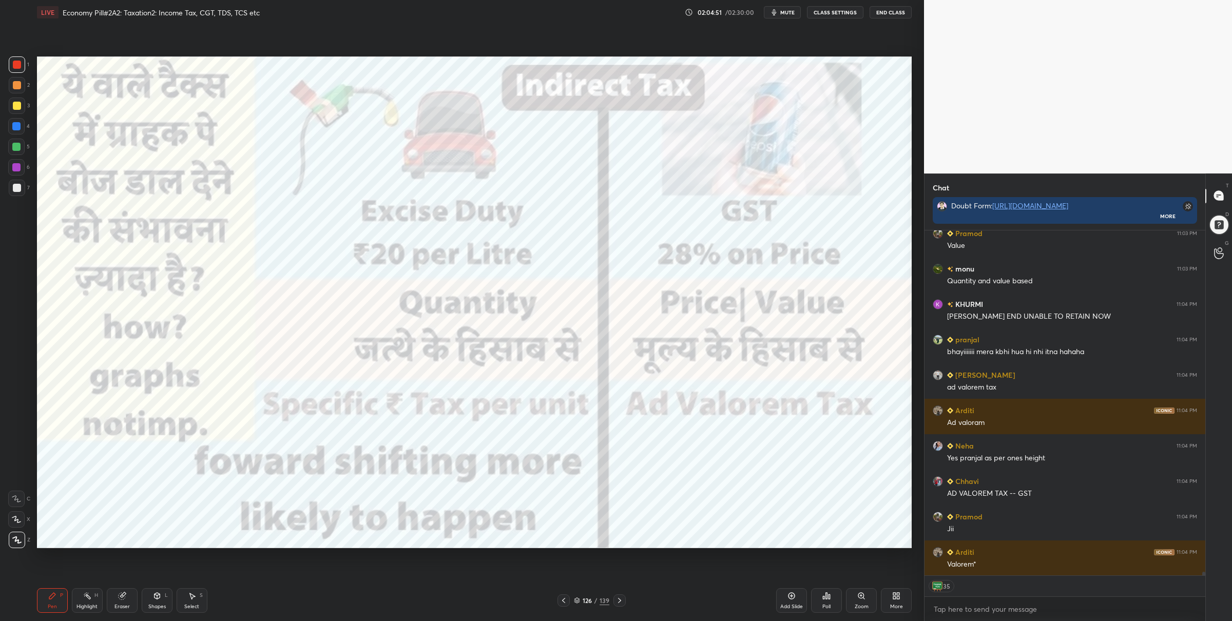
drag, startPoint x: 14, startPoint y: 167, endPoint x: 24, endPoint y: 167, distance: 9.8
click at [14, 168] on div at bounding box center [16, 167] width 8 height 8
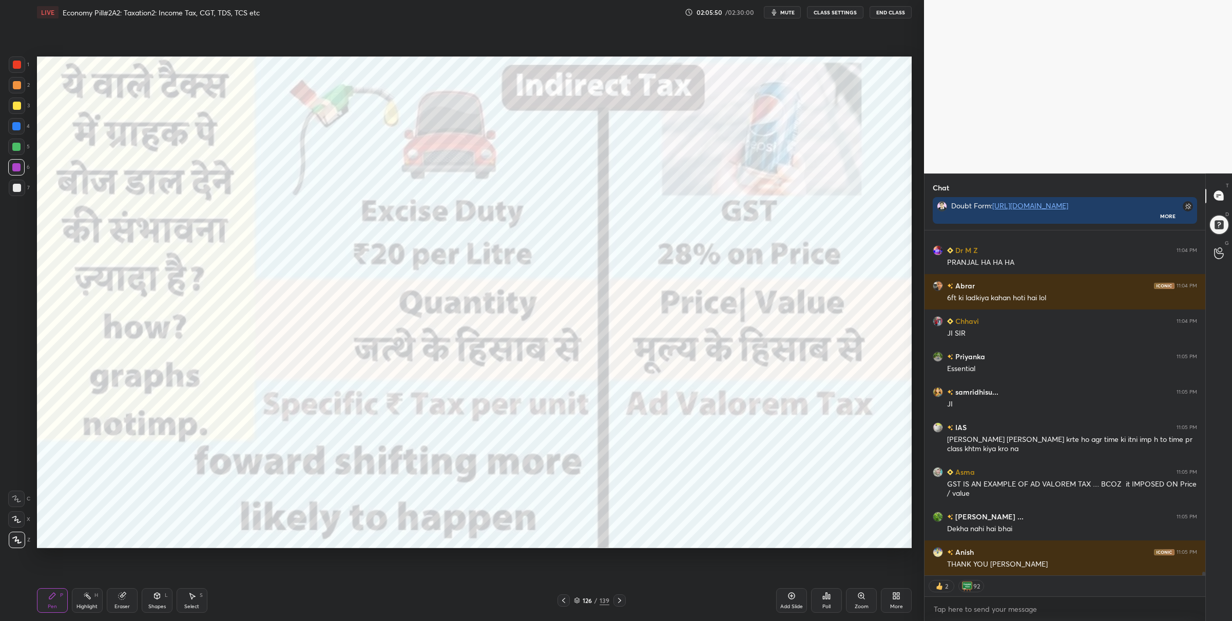
scroll to position [33632, 0]
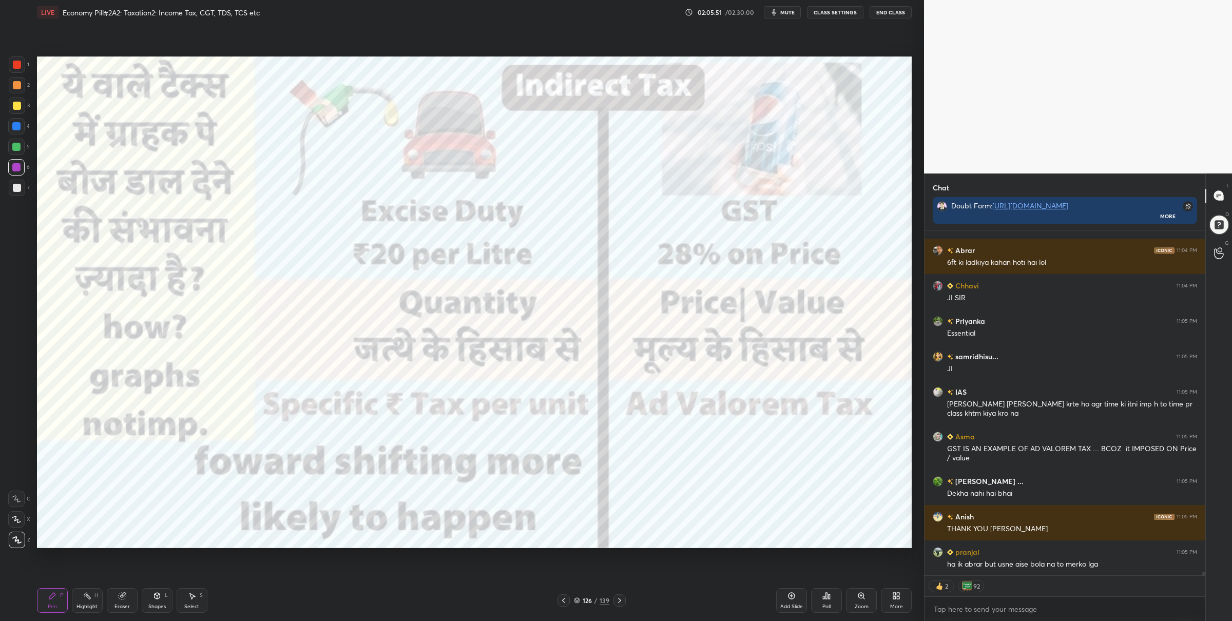
click at [619, 596] on div at bounding box center [619, 600] width 12 height 12
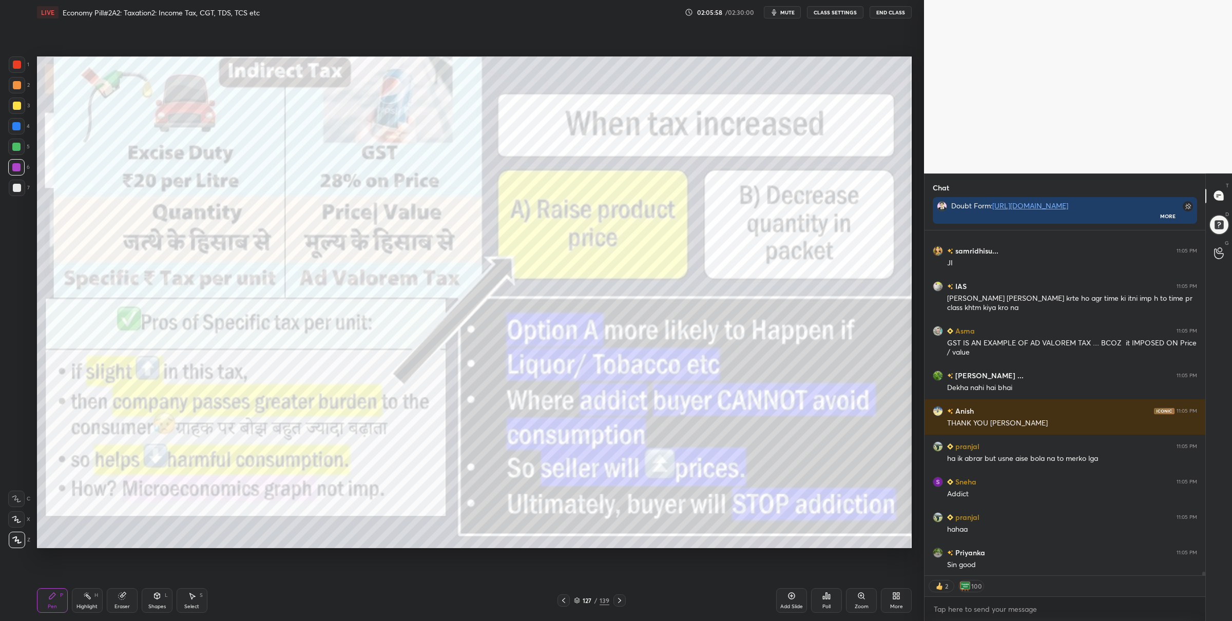
scroll to position [33774, 0]
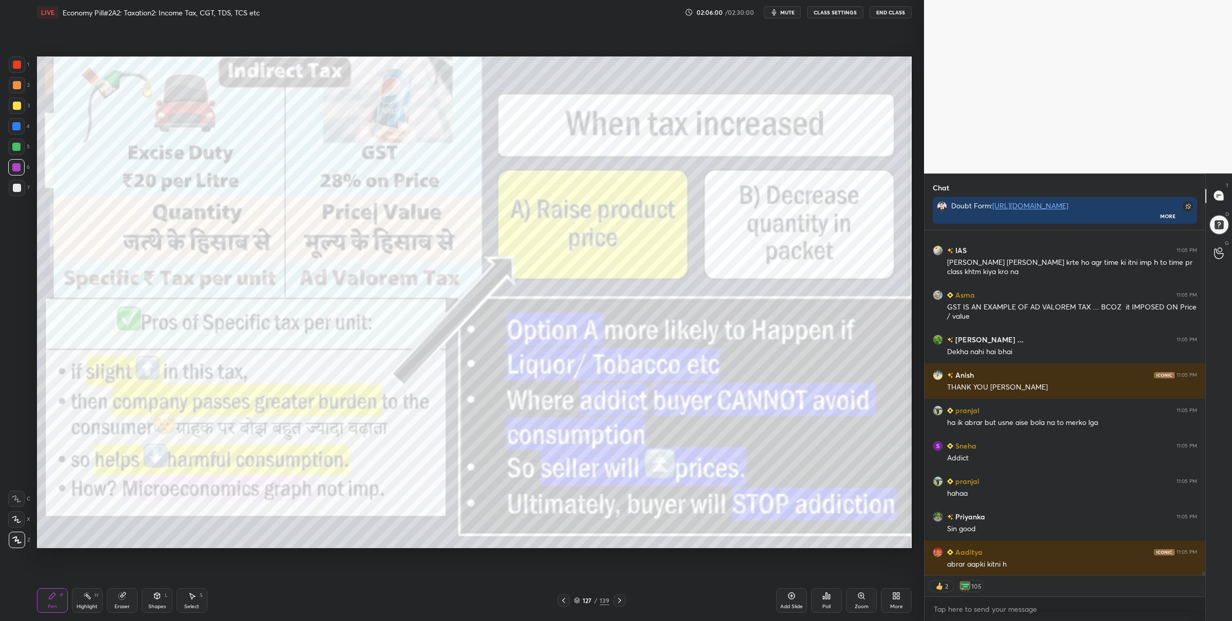
click at [20, 69] on div at bounding box center [17, 64] width 16 height 16
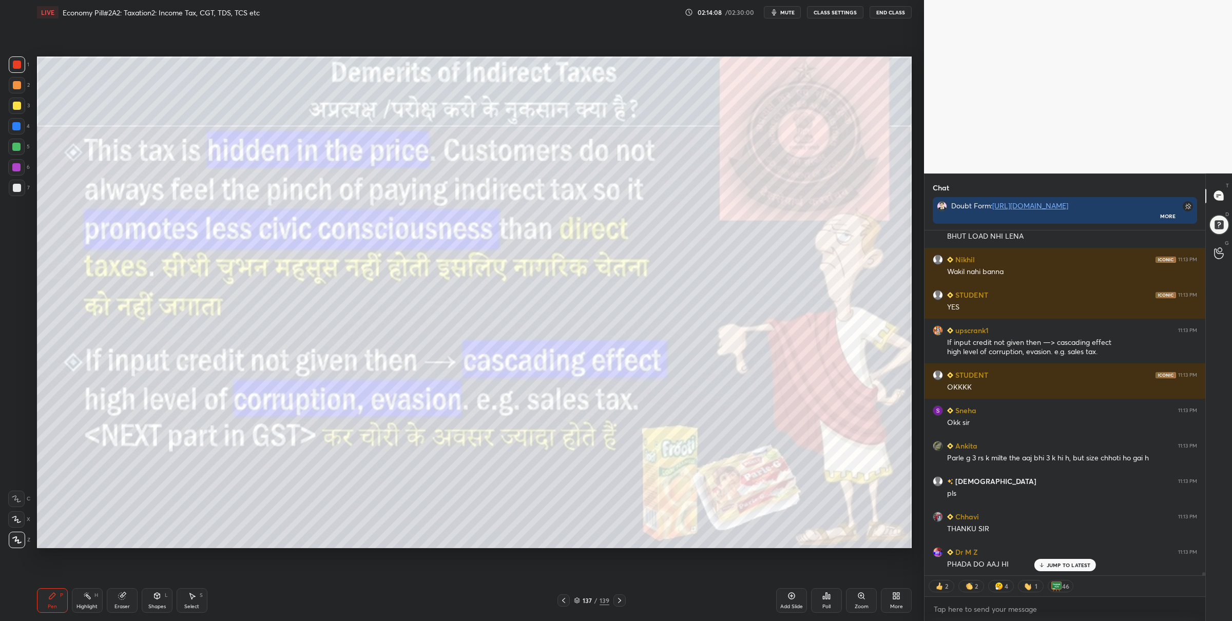
scroll to position [38101, 0]
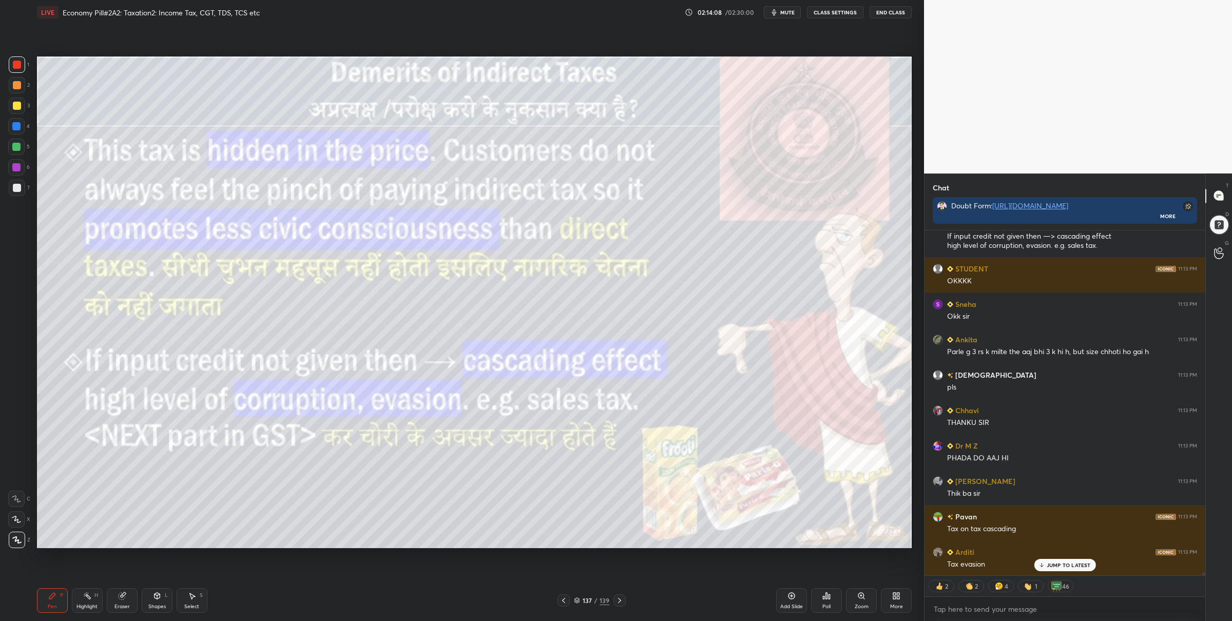
click at [577, 601] on icon at bounding box center [577, 600] width 6 height 6
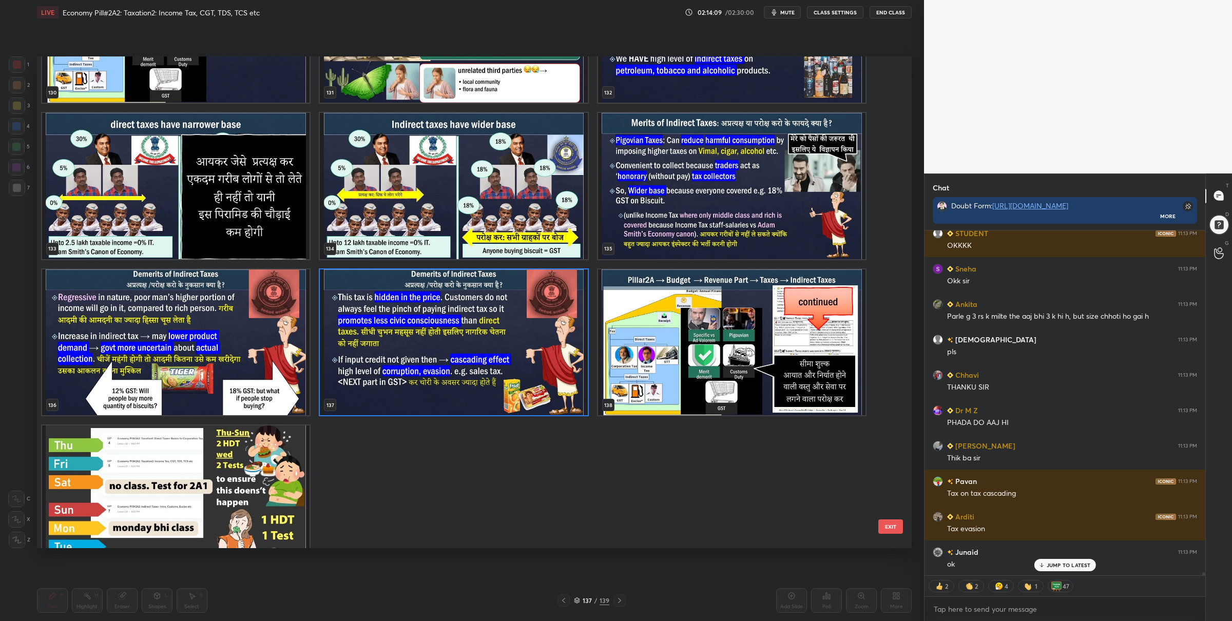
scroll to position [6854, 0]
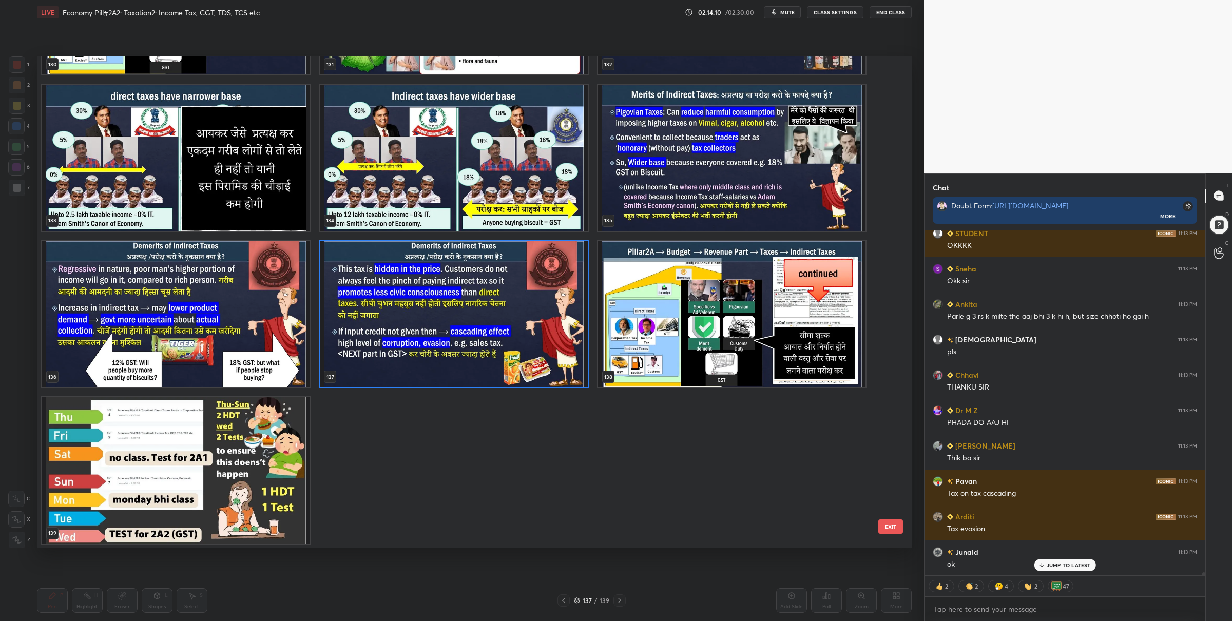
click at [710, 314] on img "grid" at bounding box center [731, 314] width 267 height 146
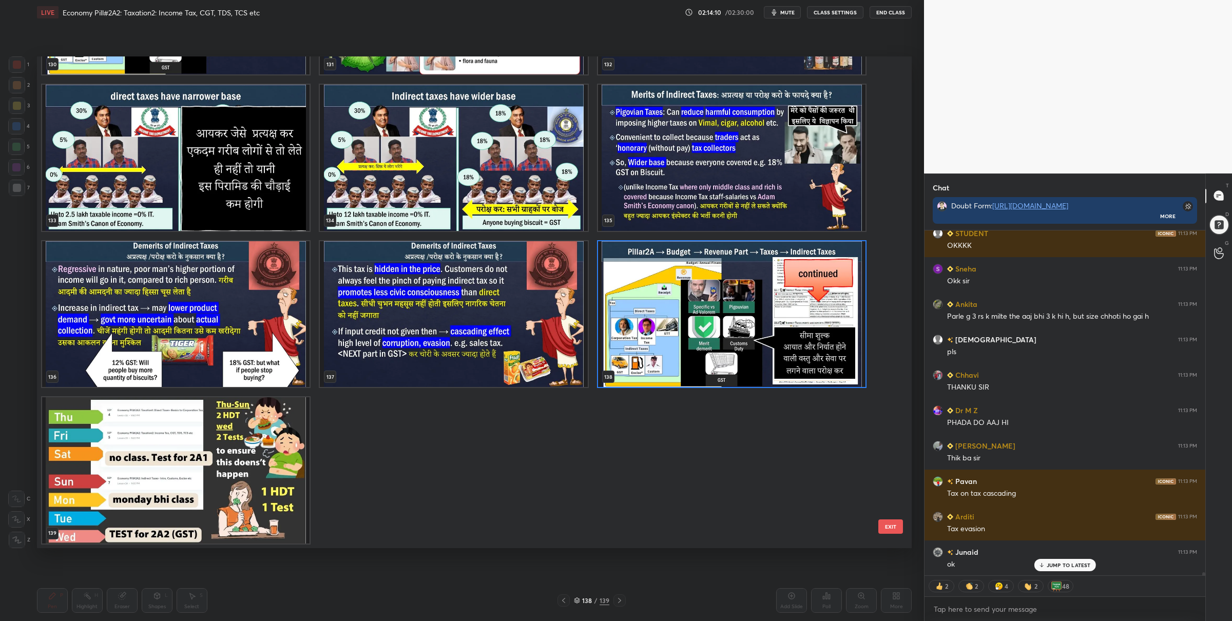
scroll to position [38172, 0]
click at [710, 314] on img "grid" at bounding box center [731, 314] width 267 height 146
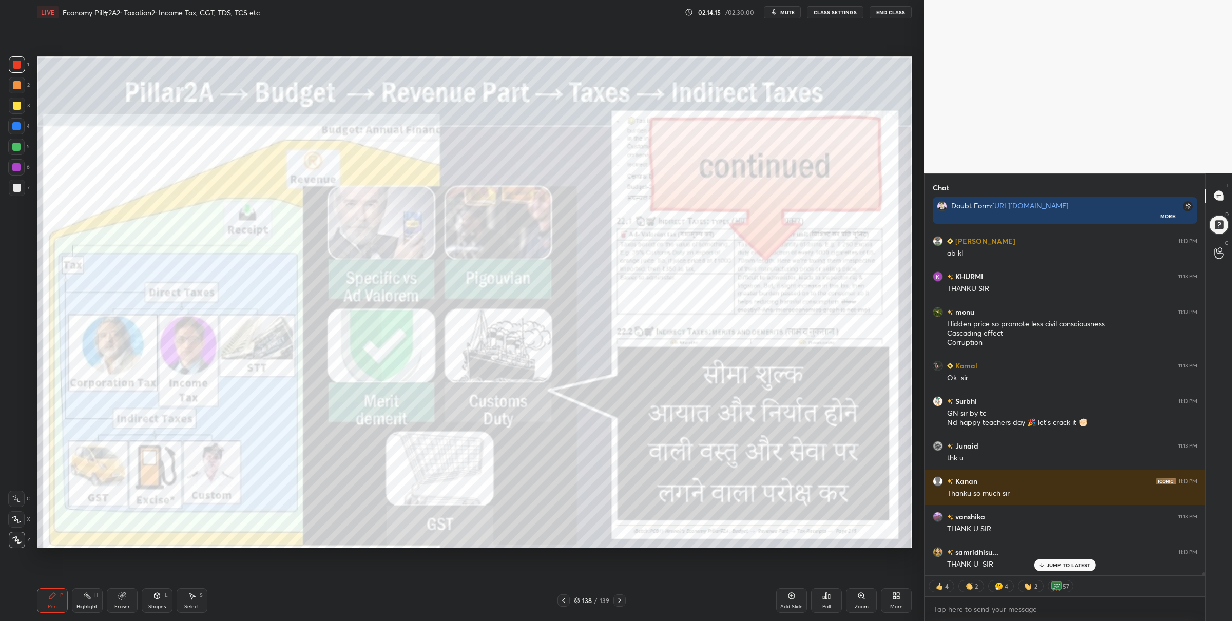
scroll to position [38554, 0]
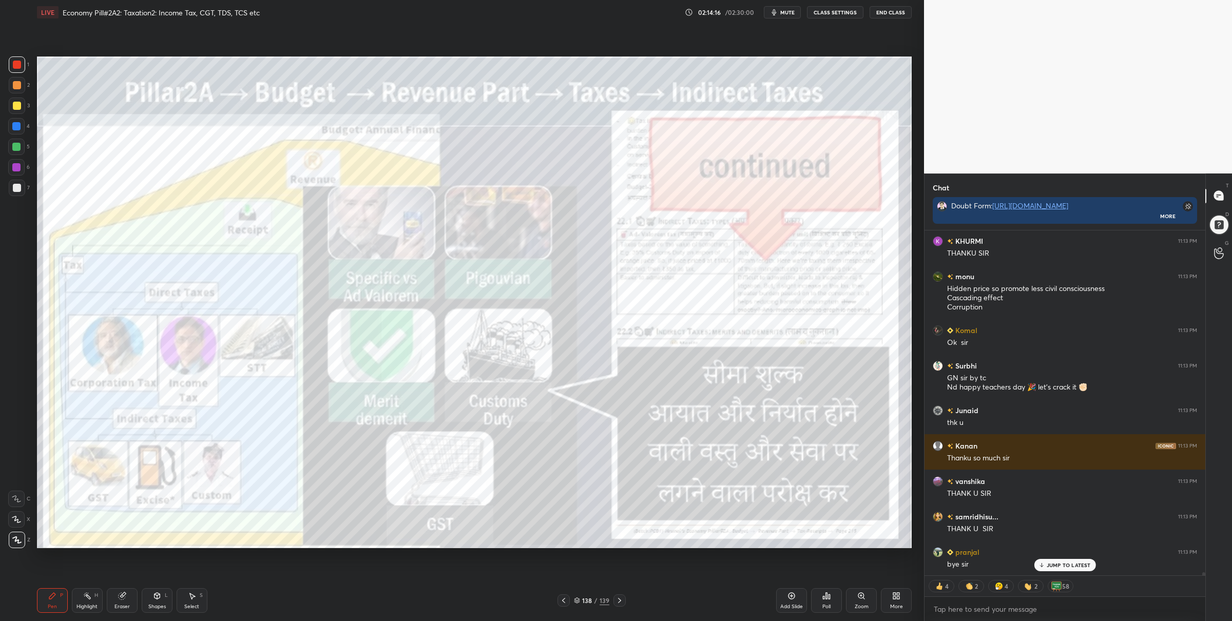
click at [620, 597] on icon at bounding box center [619, 600] width 8 height 8
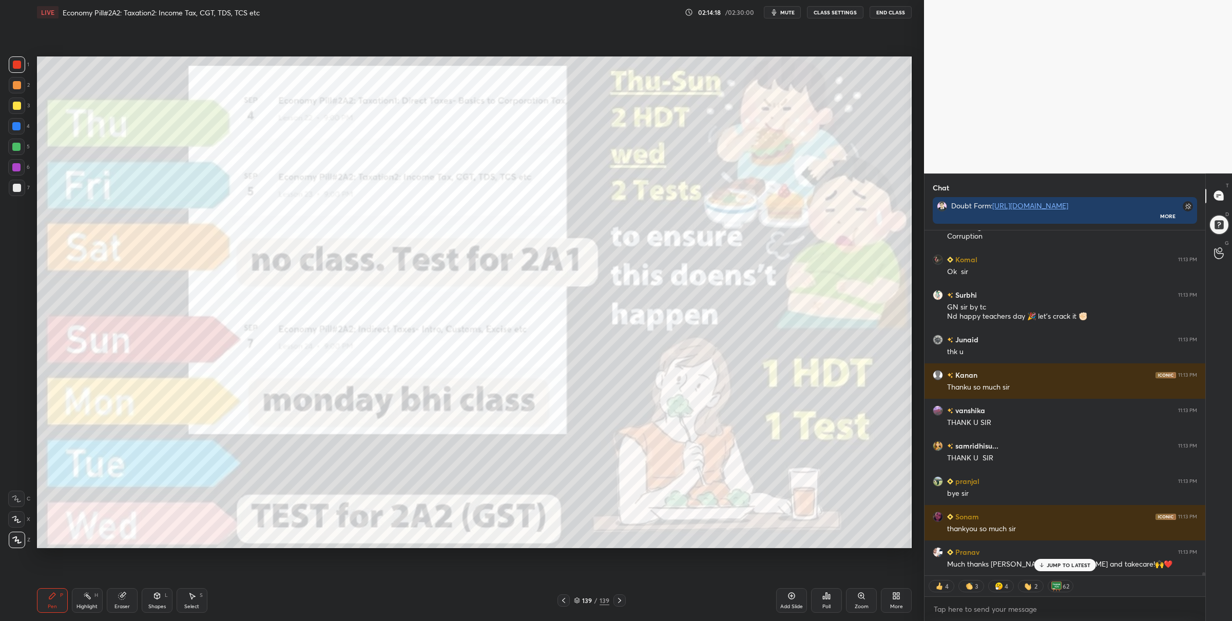
scroll to position [38767, 0]
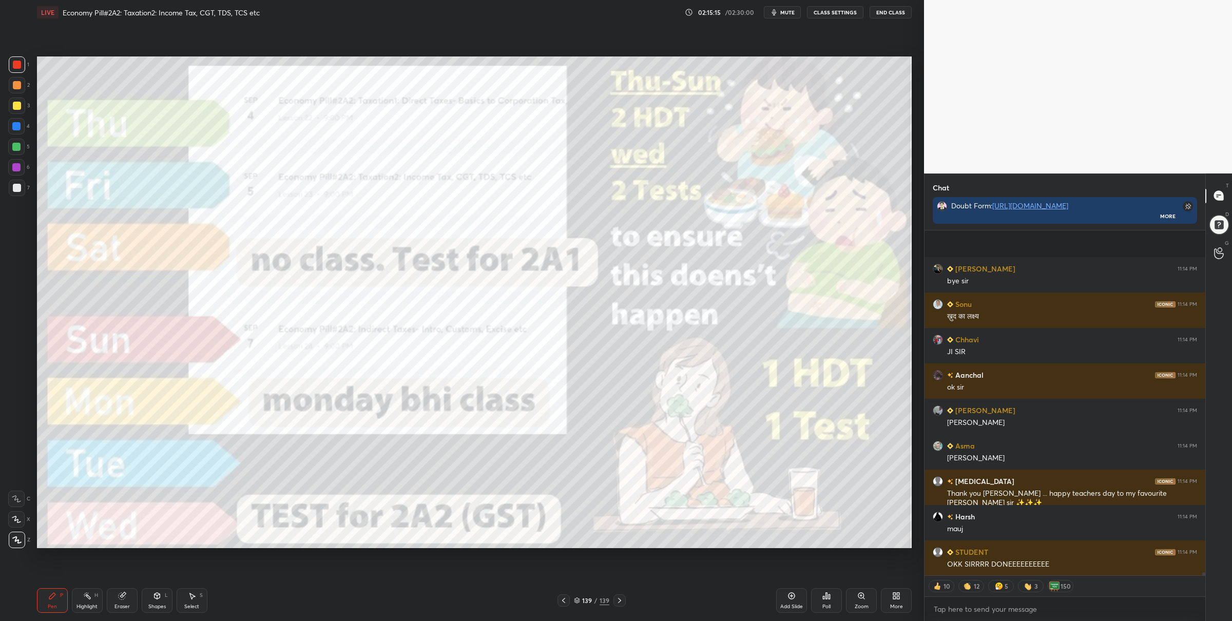
click at [389, 541] on div "Setting up your live class Poll for secs No correct answer Start poll" at bounding box center [474, 302] width 883 height 555
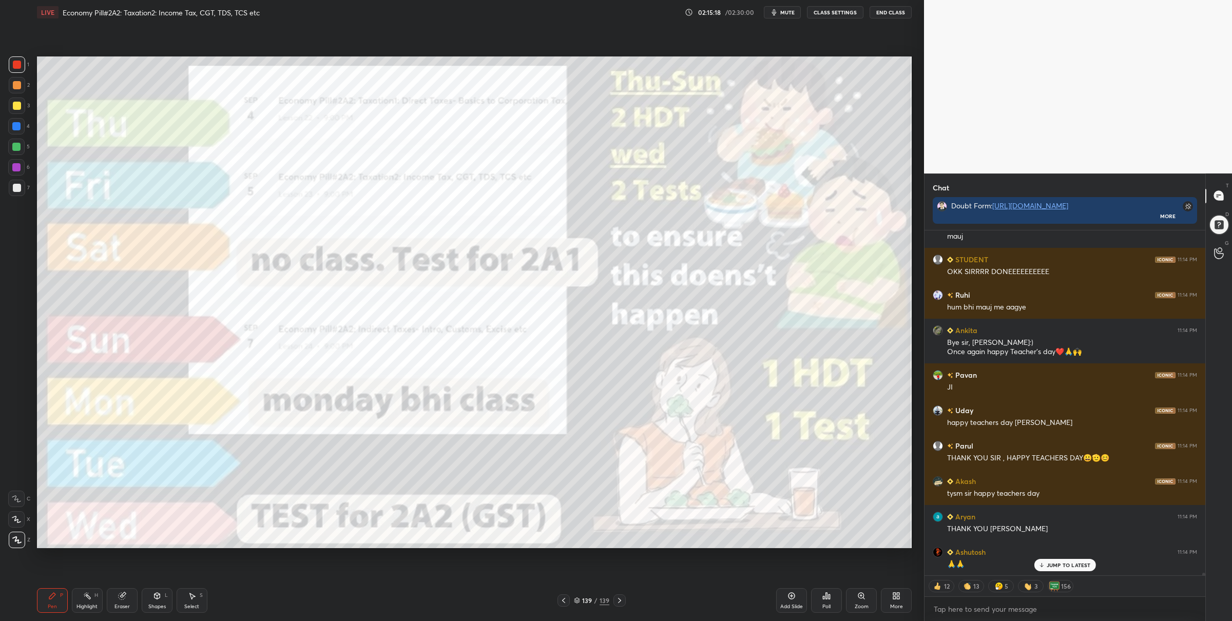
click at [580, 597] on div "139 / 139" at bounding box center [591, 600] width 35 height 9
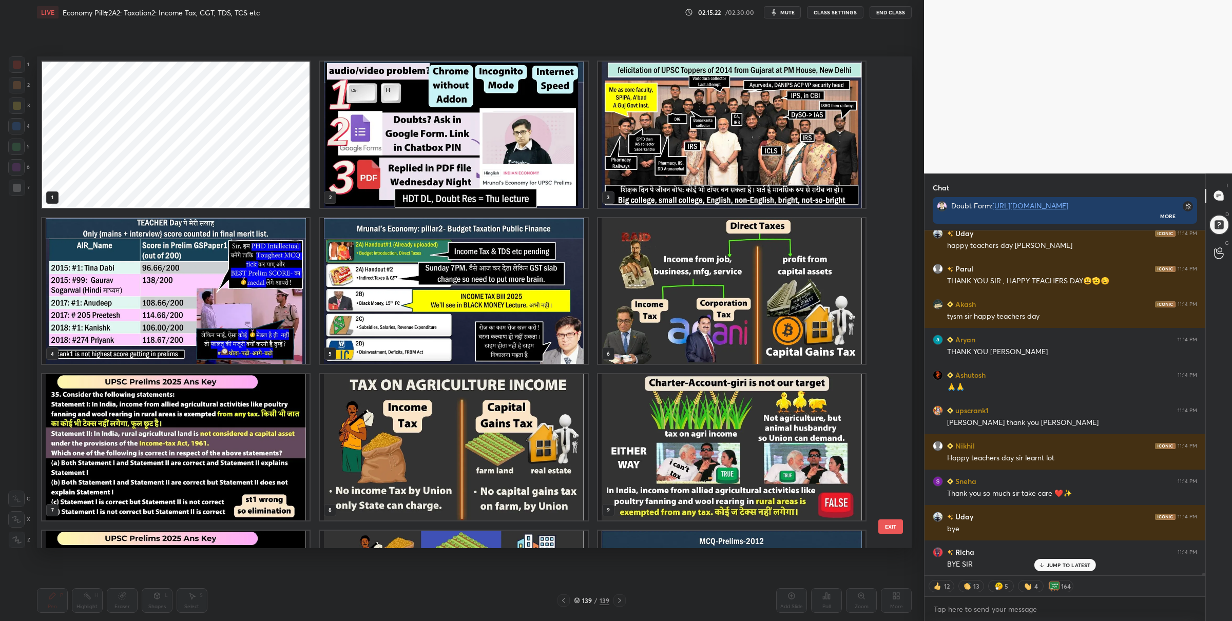
click at [680, 186] on img "grid" at bounding box center [731, 135] width 267 height 146
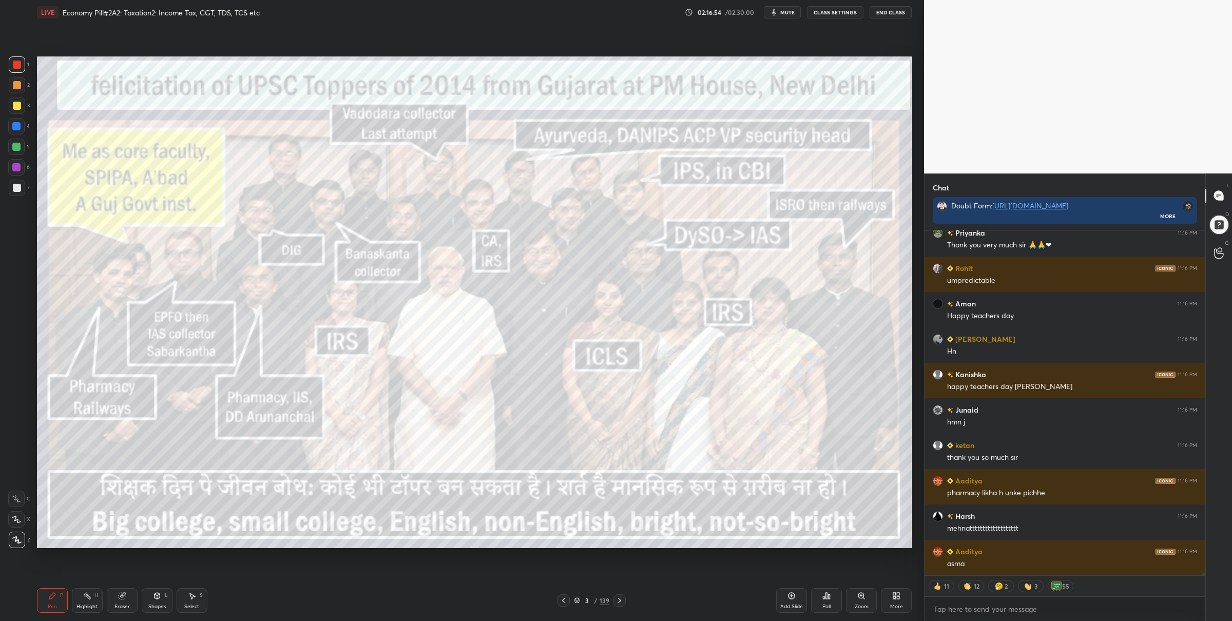
scroll to position [45630, 0]
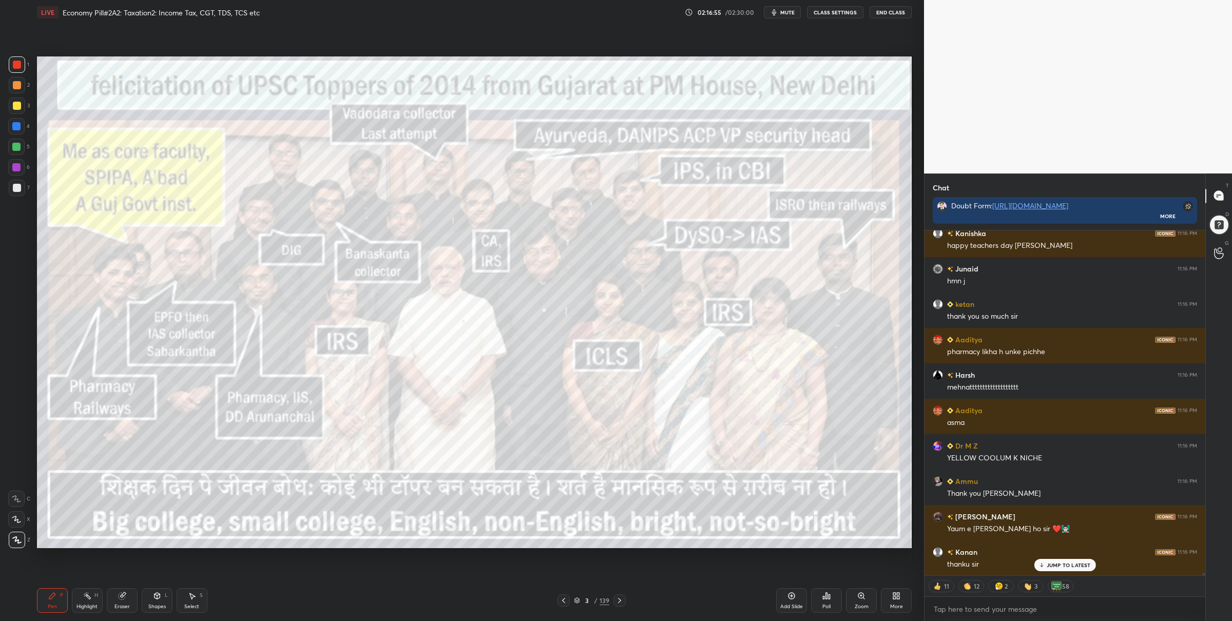
click at [883, 10] on button "End Class" at bounding box center [891, 12] width 42 height 12
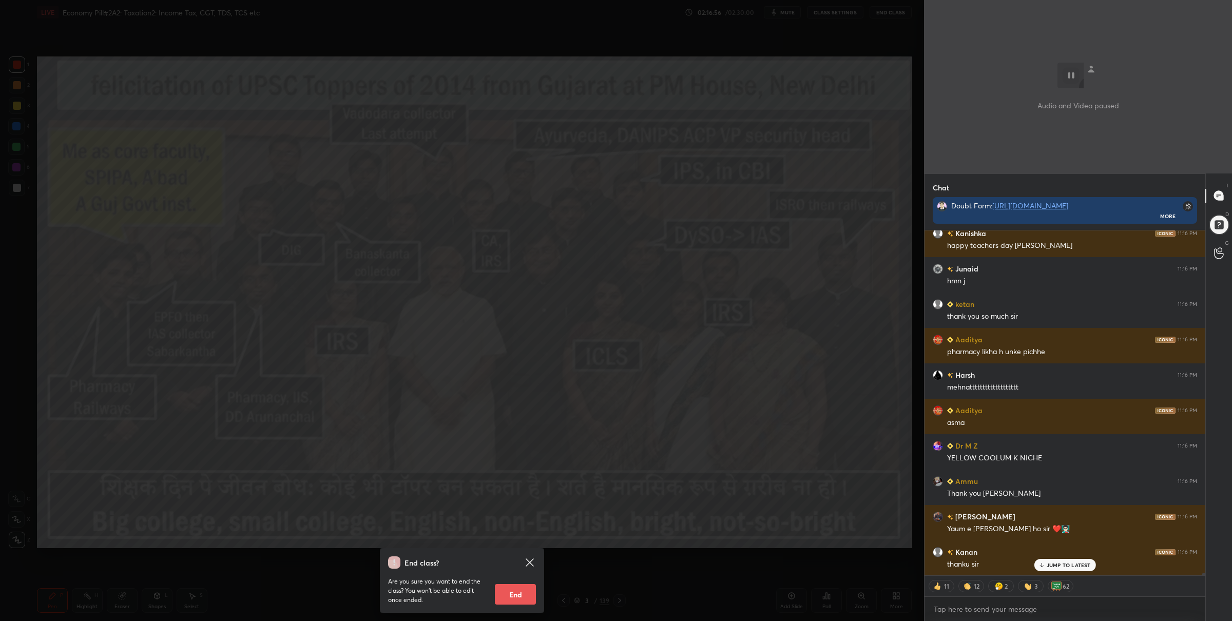
scroll to position [45701, 0]
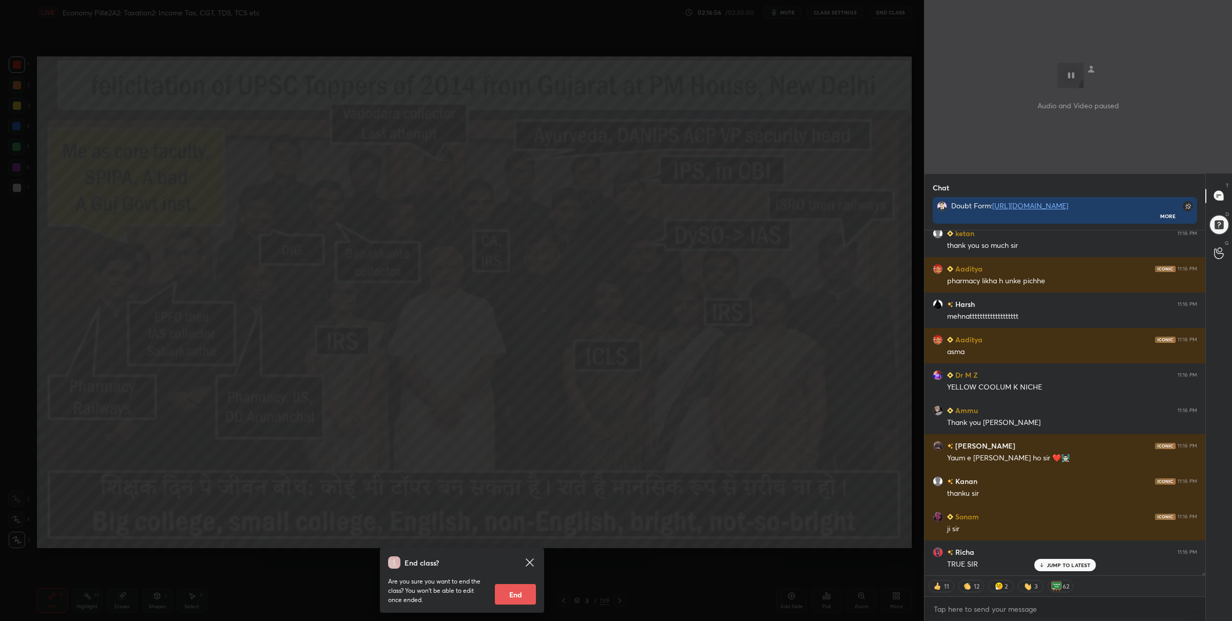
drag, startPoint x: 504, startPoint y: 587, endPoint x: 507, endPoint y: 592, distance: 5.7
click at [505, 587] on button "End" at bounding box center [515, 594] width 41 height 21
